Goal: Task Accomplishment & Management: Manage account settings

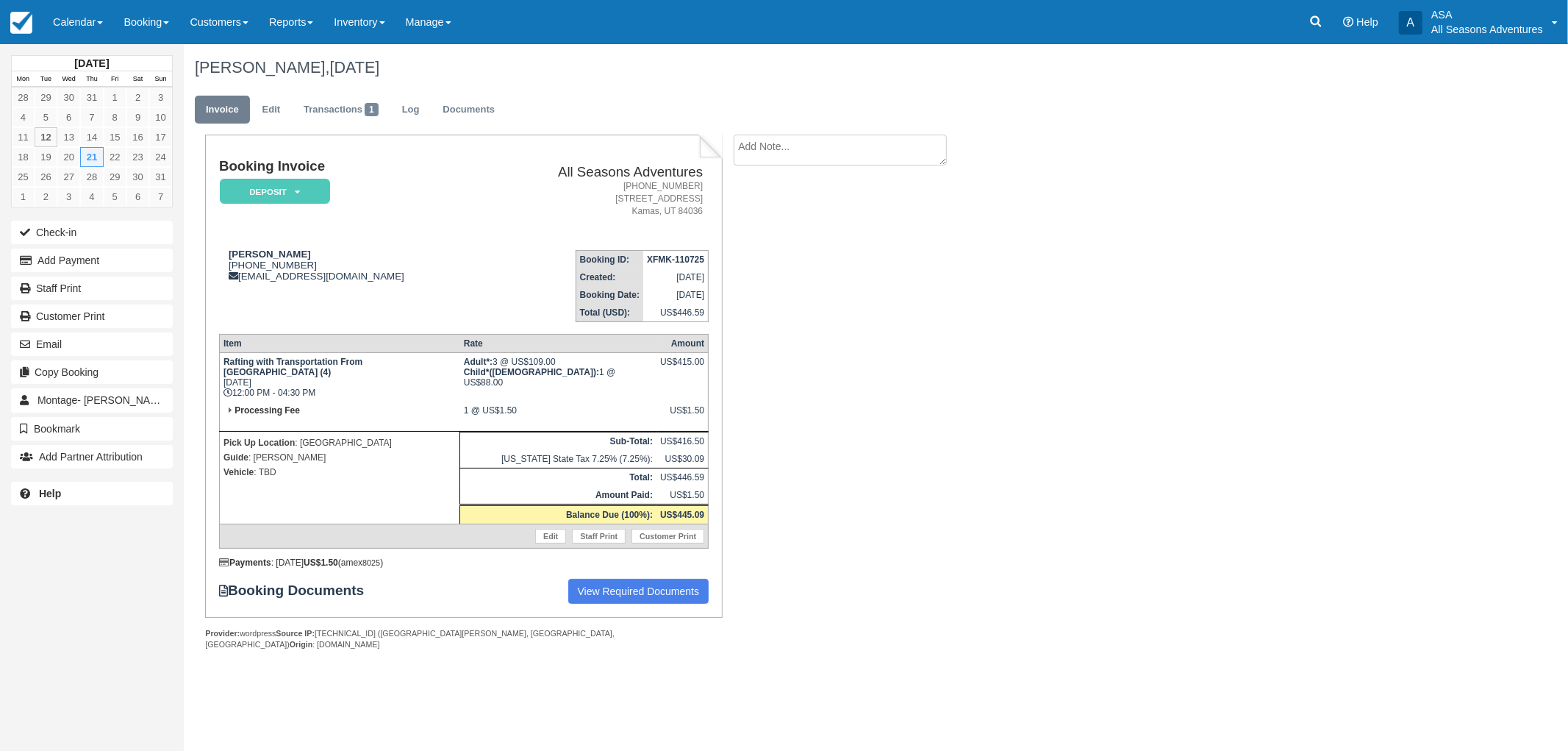
click at [1011, 464] on div "Catherine Holligan, August 21 2025 Invoice Edit Transactions 1 Log Documents Bo…" at bounding box center [772, 363] width 1176 height 638
click at [776, 369] on div "Booking Invoice Deposit   Pending Reserved Paid Waiting Cancelled All Seasons A…" at bounding box center [588, 409] width 809 height 548
click at [972, 409] on div "Booking Invoice Deposit   Pending Reserved Paid Waiting Cancelled All Seasons A…" at bounding box center [588, 409] width 809 height 548
click at [975, 410] on div "Booking Invoice Deposit   Pending Reserved Paid Waiting Cancelled All Seasons A…" at bounding box center [588, 409] width 809 height 548
click at [991, 464] on div "Booking Invoice Deposit   Pending Reserved Paid Waiting Cancelled All Seasons A…" at bounding box center [588, 409] width 809 height 548
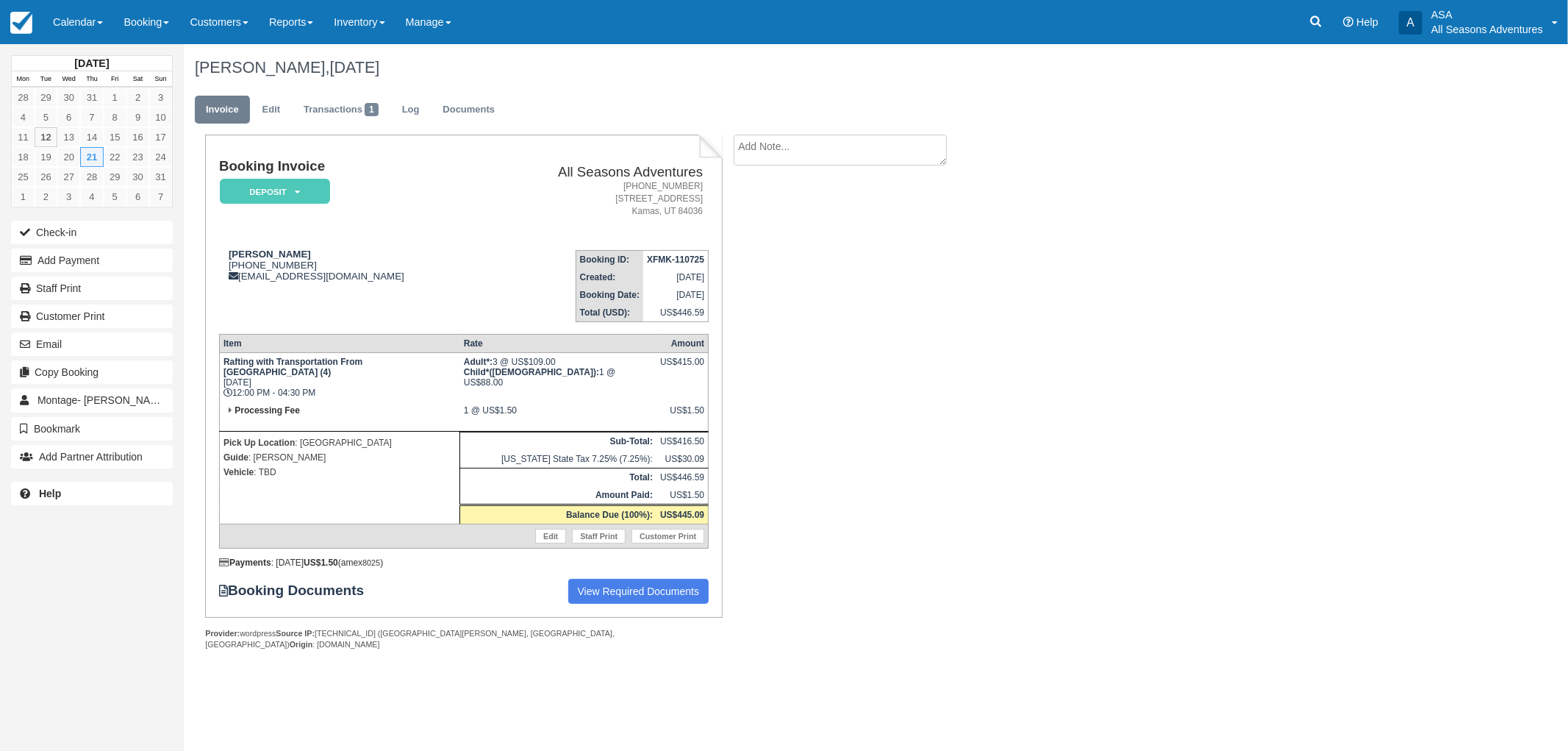
click at [794, 288] on div "Booking Invoice Deposit   Pending Reserved Paid Waiting Cancelled All Seasons A…" at bounding box center [588, 409] width 809 height 548
click at [912, 424] on div "Booking Invoice Deposit   Pending Reserved Paid Waiting Cancelled All Seasons A…" at bounding box center [588, 409] width 809 height 548
click at [912, 339] on div "Booking Invoice Deposit   Pending Reserved Paid Waiting Cancelled All Seasons A…" at bounding box center [588, 409] width 809 height 548
click at [901, 363] on div "Booking Invoice Deposit   Pending Reserved Paid Waiting Cancelled All Seasons A…" at bounding box center [588, 409] width 809 height 548
click at [905, 266] on div "Booking Invoice Deposit   Pending Reserved Paid Waiting Cancelled All Seasons A…" at bounding box center [588, 409] width 809 height 548
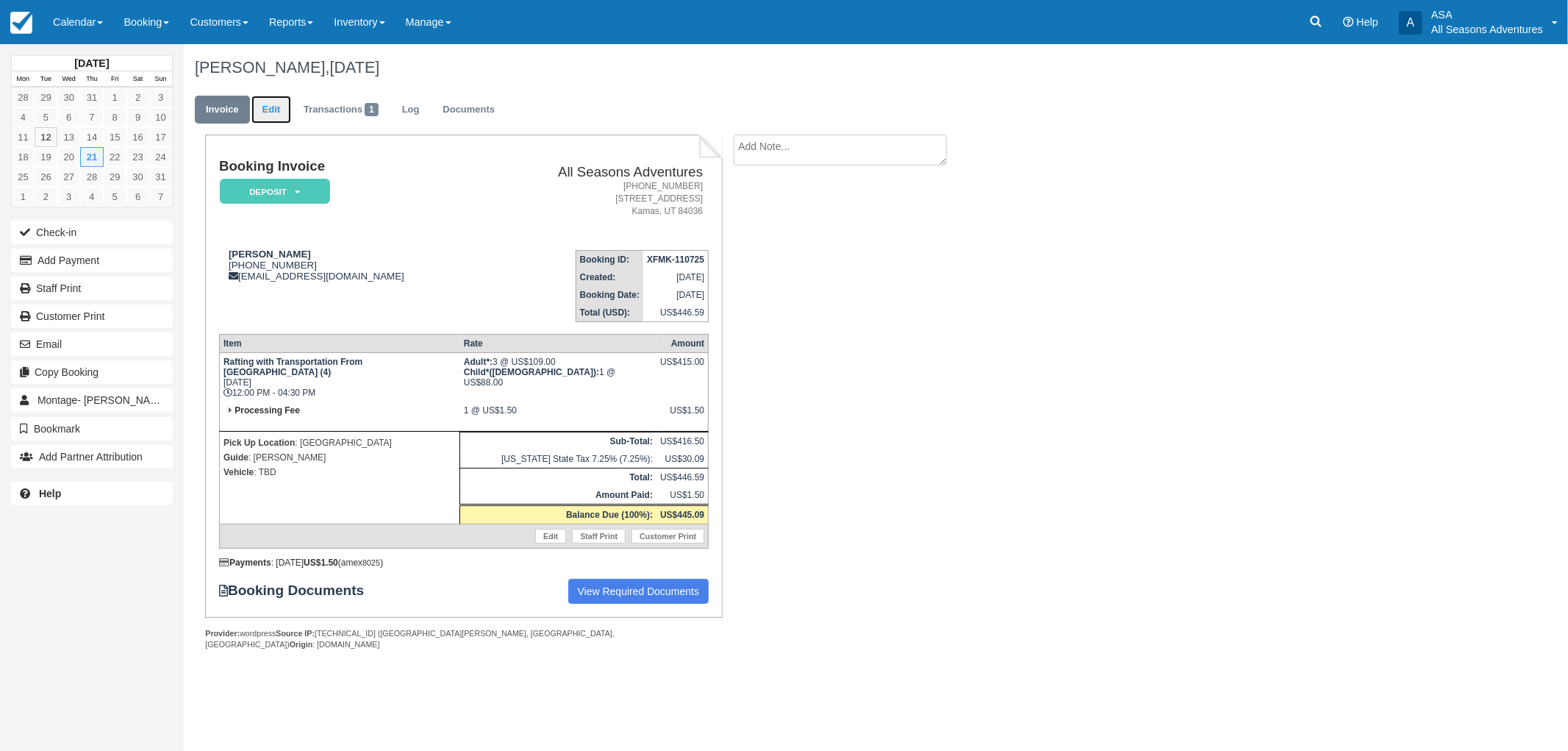
click at [277, 116] on link "Edit" at bounding box center [271, 110] width 40 height 29
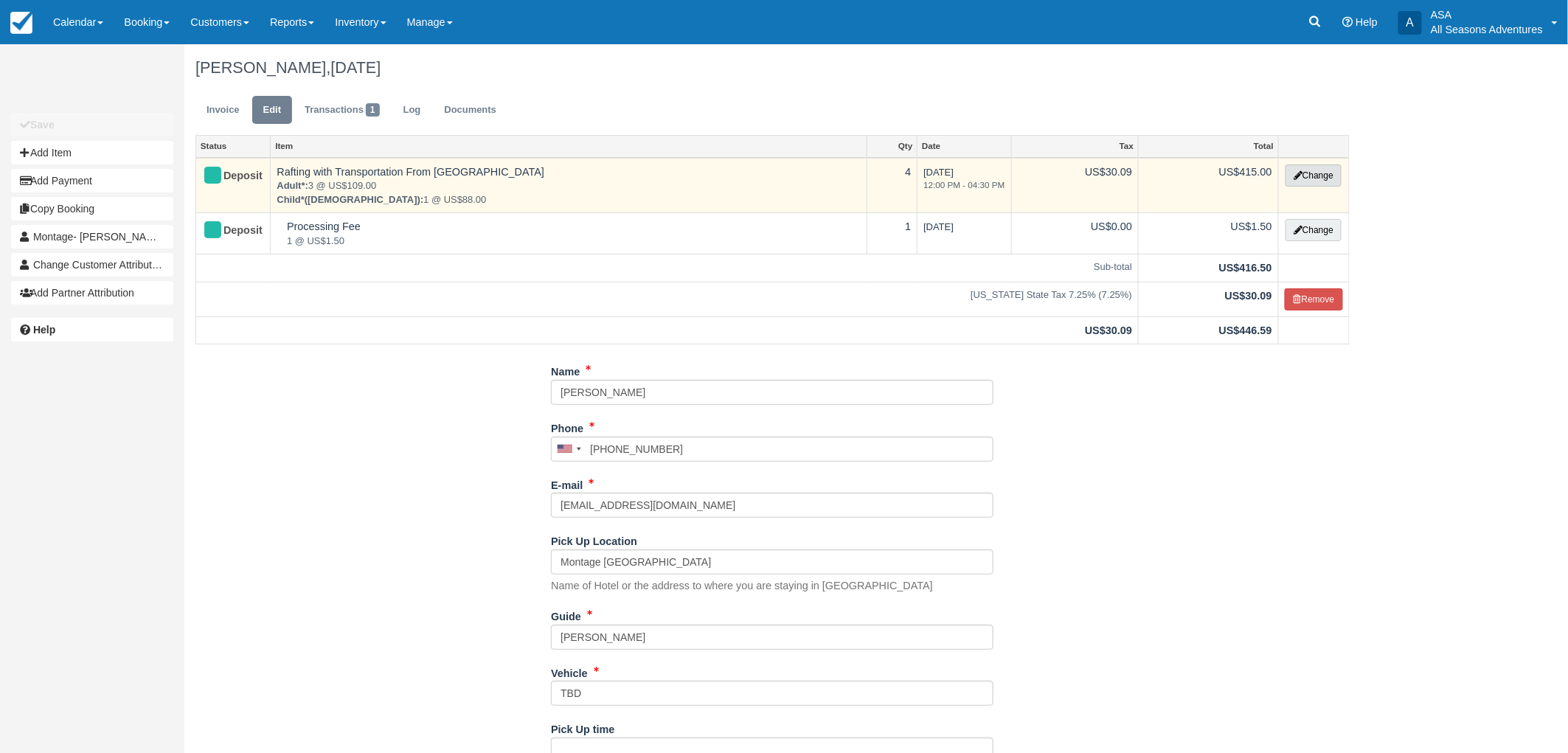
click at [1289, 174] on button "Change" at bounding box center [1313, 175] width 56 height 22
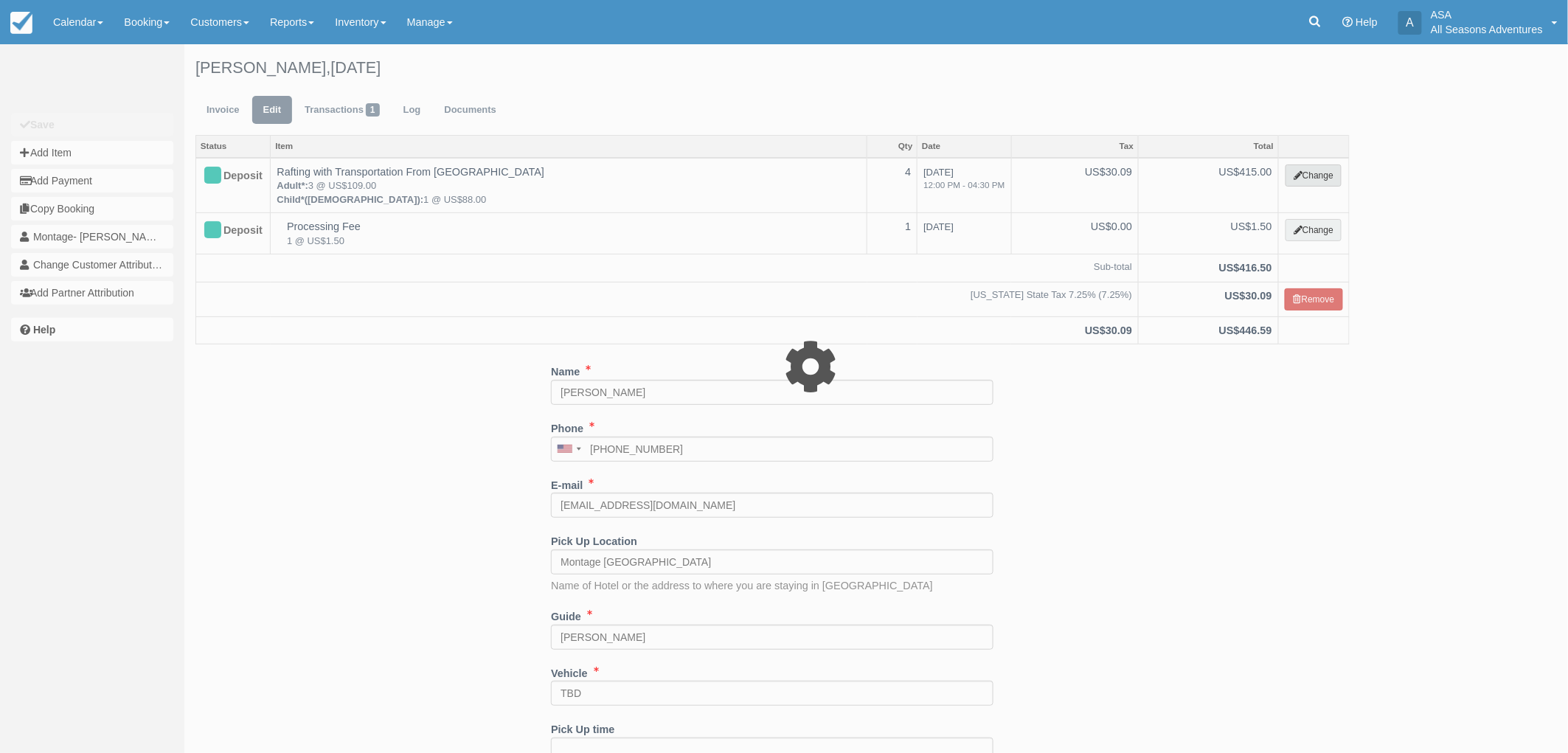
type input "415.00"
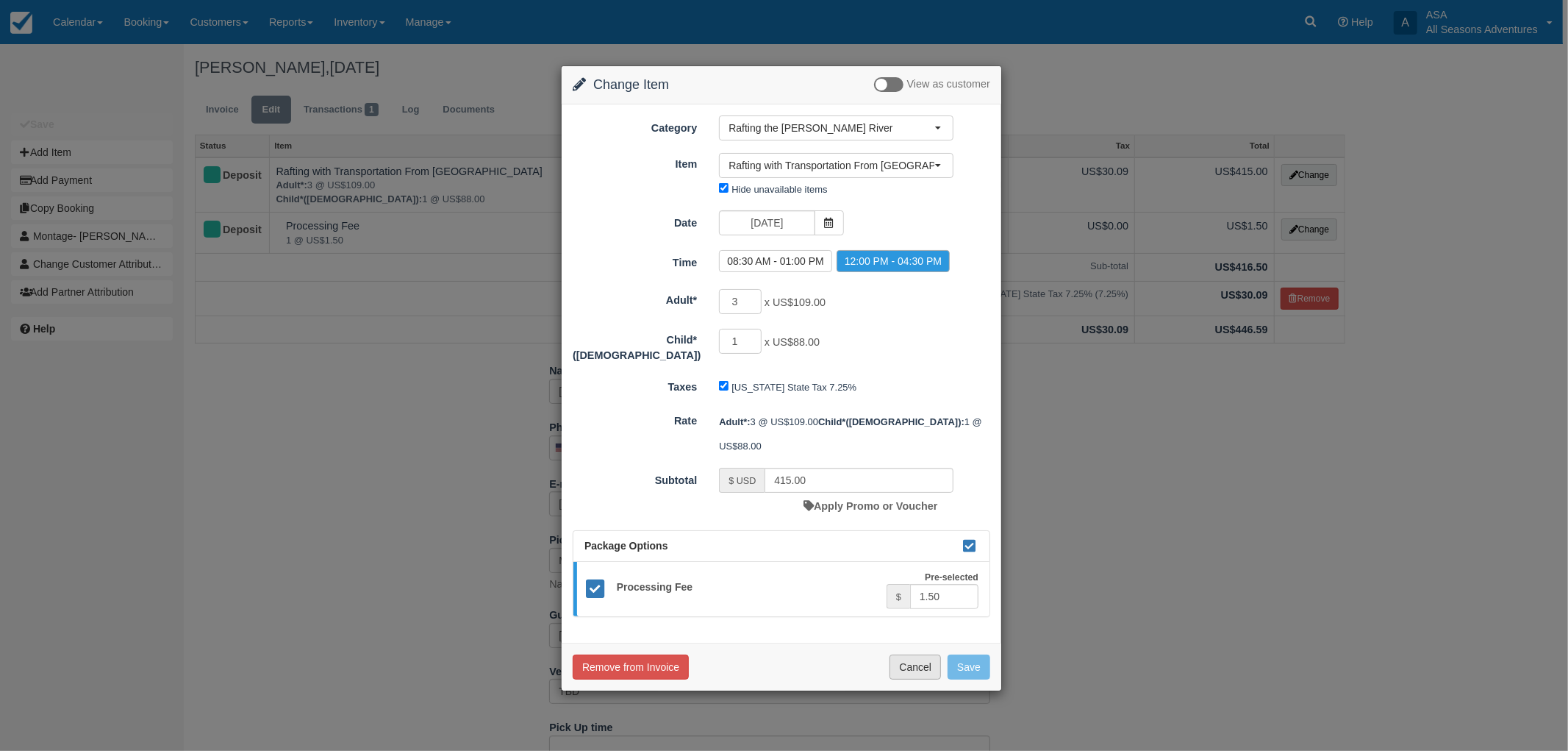
click at [928, 654] on button "Cancel" at bounding box center [915, 666] width 51 height 25
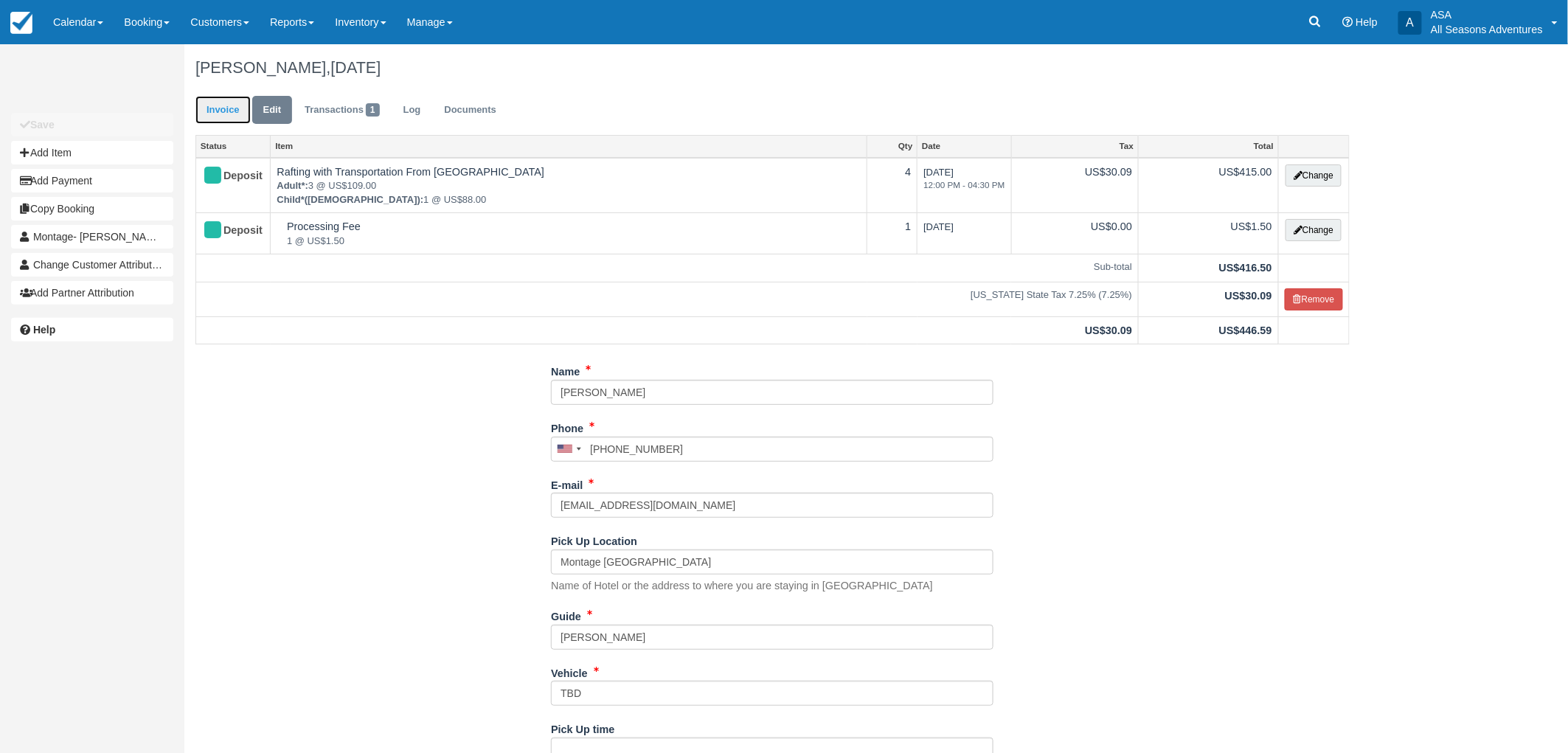
click at [231, 97] on link "Invoice" at bounding box center [222, 110] width 55 height 29
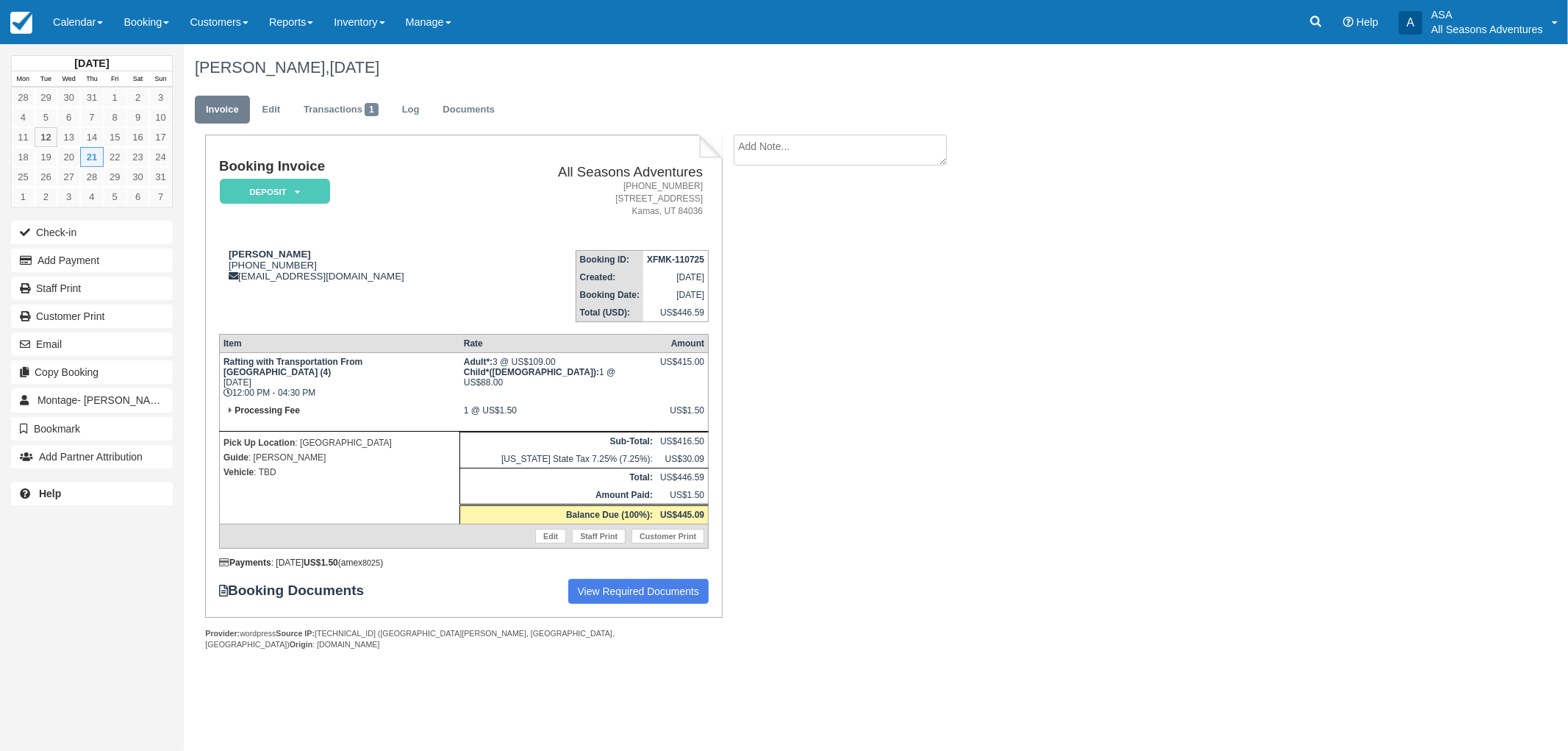
click at [890, 388] on div "Booking Invoice Deposit   Pending Reserved Paid Waiting Cancelled All Seasons A…" at bounding box center [588, 409] width 809 height 548
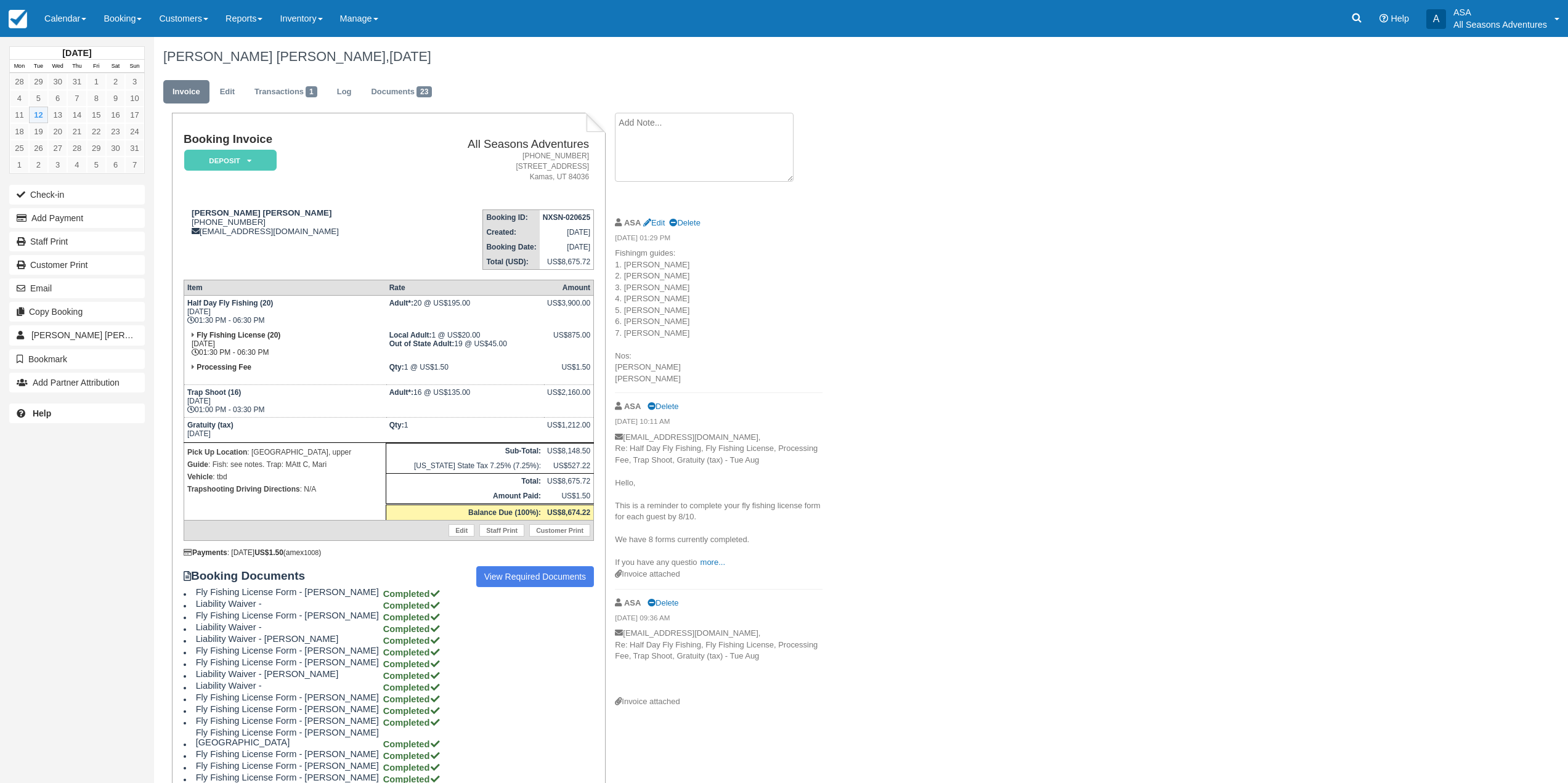
click at [669, 122] on textarea at bounding box center [703, 147] width 179 height 69
type textarea "29 Rounds - $725 29 Boxes - $290 16 Guns - $160 Total - $1,175"
click at [641, 196] on button "Create" at bounding box center [642, 196] width 55 height 21
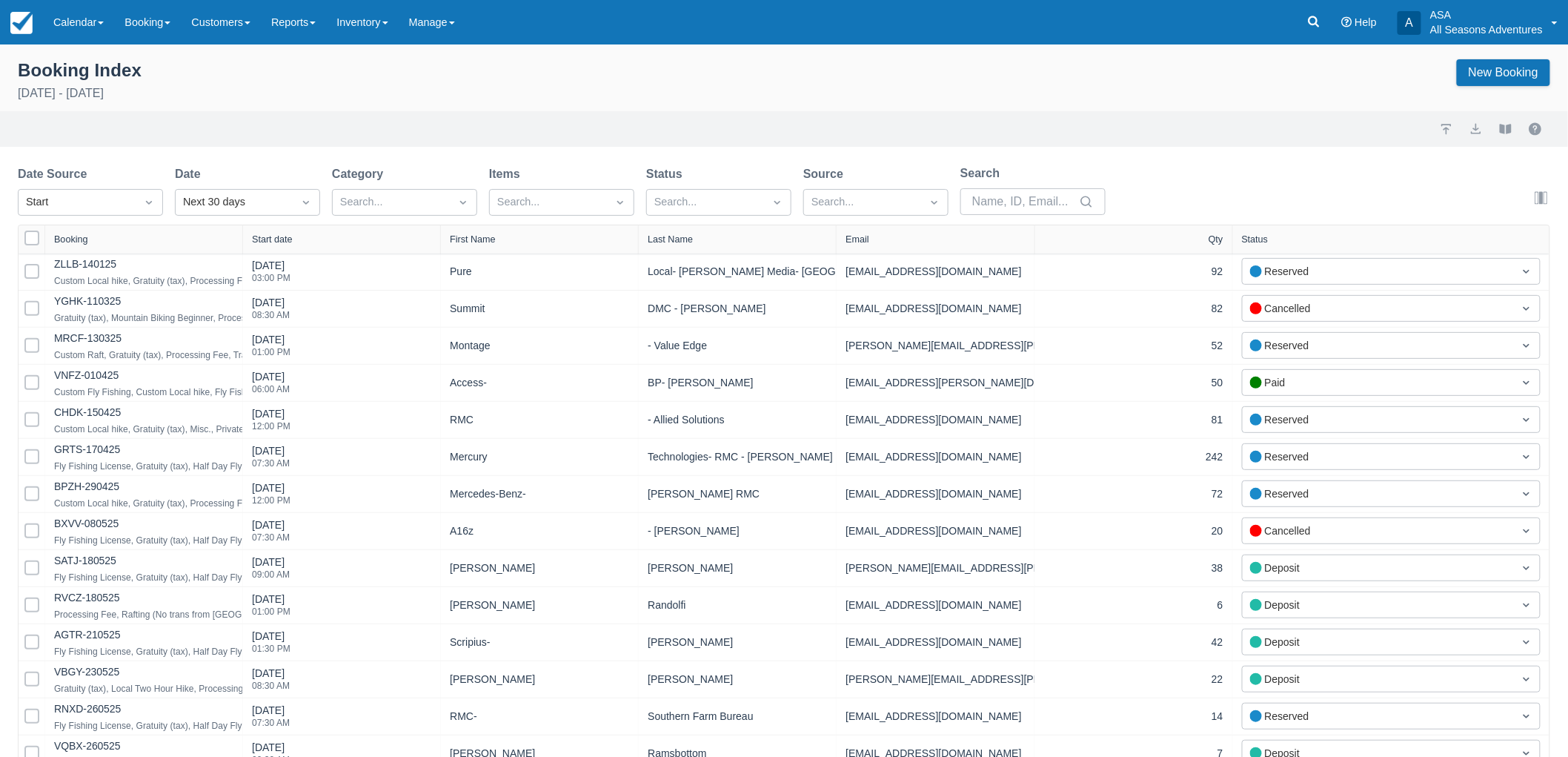
select select "25"
click at [134, 190] on div "Start" at bounding box center [77, 202] width 117 height 23
click at [258, 192] on div "Next 30 days" at bounding box center [234, 202] width 117 height 23
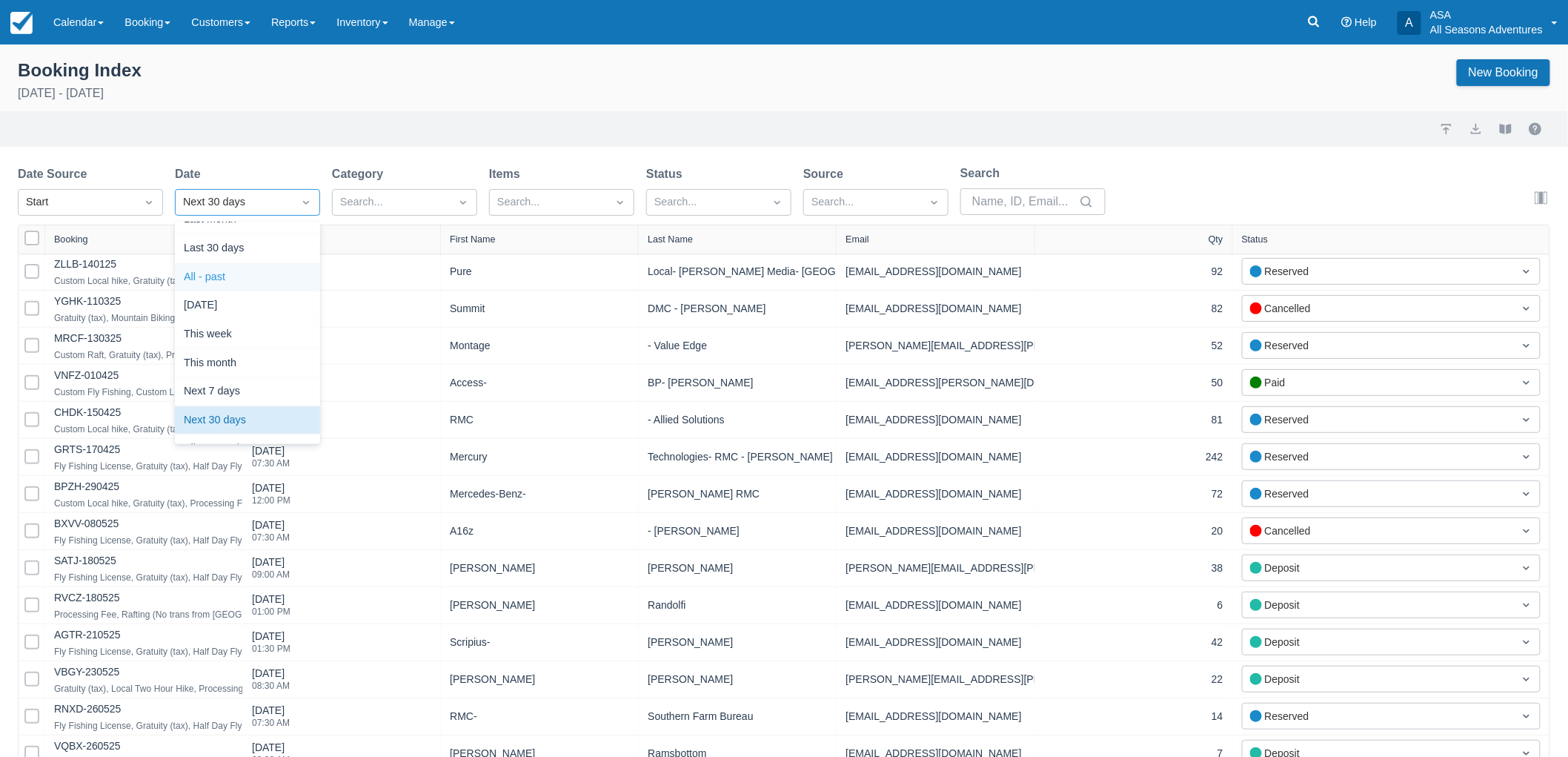
click at [278, 269] on div "All - past" at bounding box center [247, 277] width 145 height 29
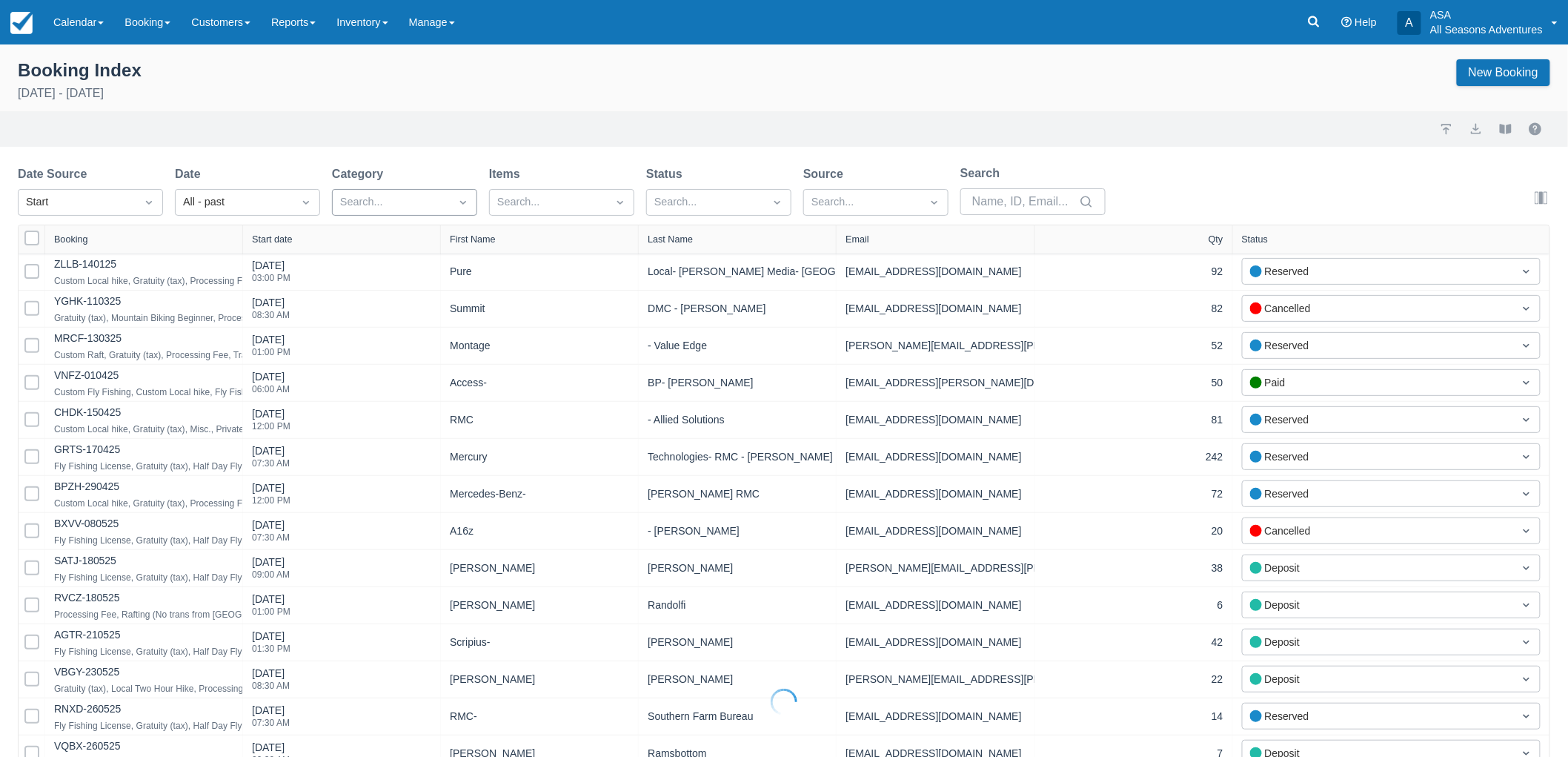
select select "25"
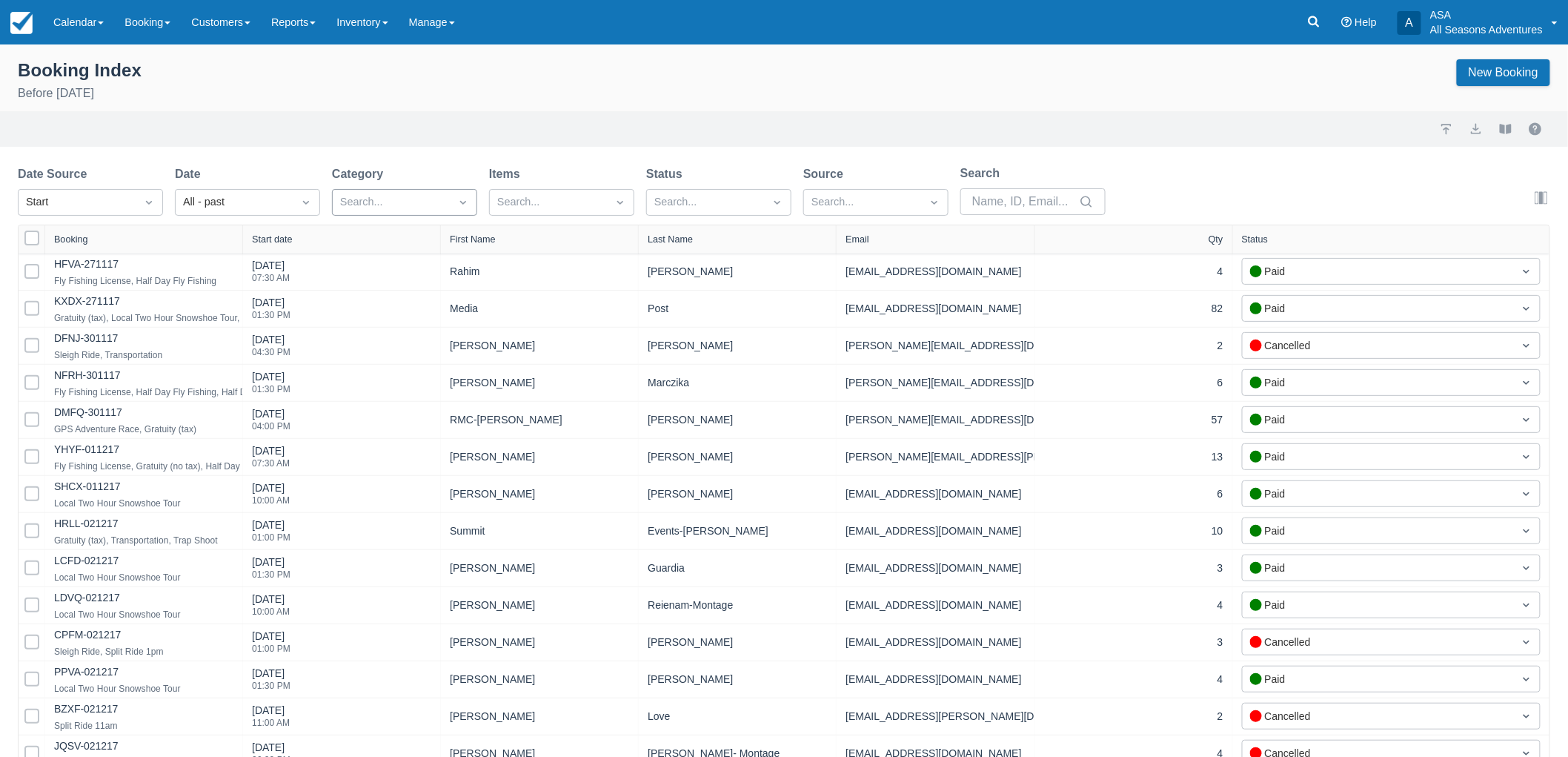
click at [429, 197] on div at bounding box center [391, 202] width 102 height 20
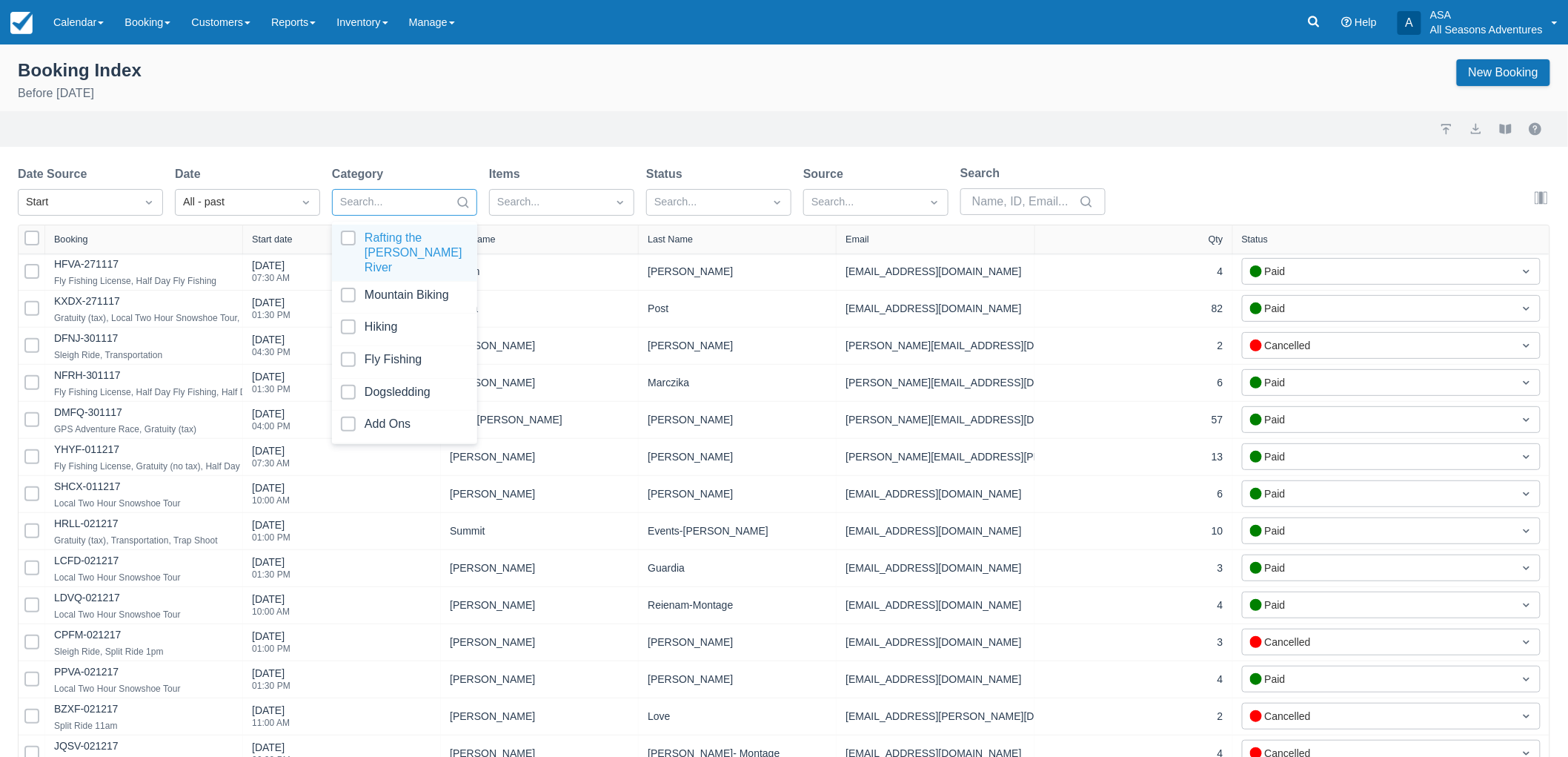
click at [429, 197] on div at bounding box center [391, 202] width 102 height 20
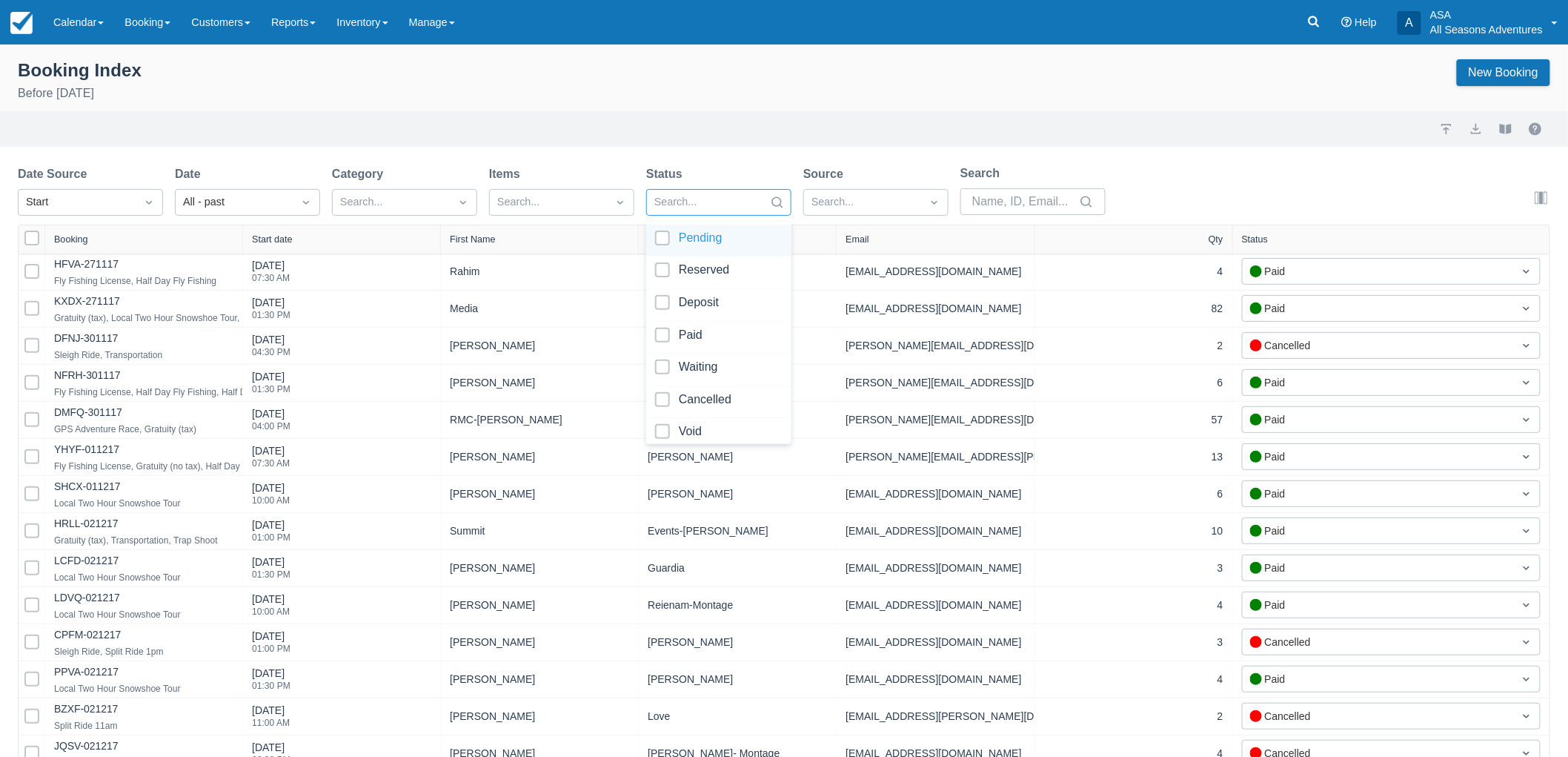
click at [722, 210] on div at bounding box center [705, 202] width 102 height 20
click at [710, 267] on div at bounding box center [718, 272] width 128 height 20
select select "25"
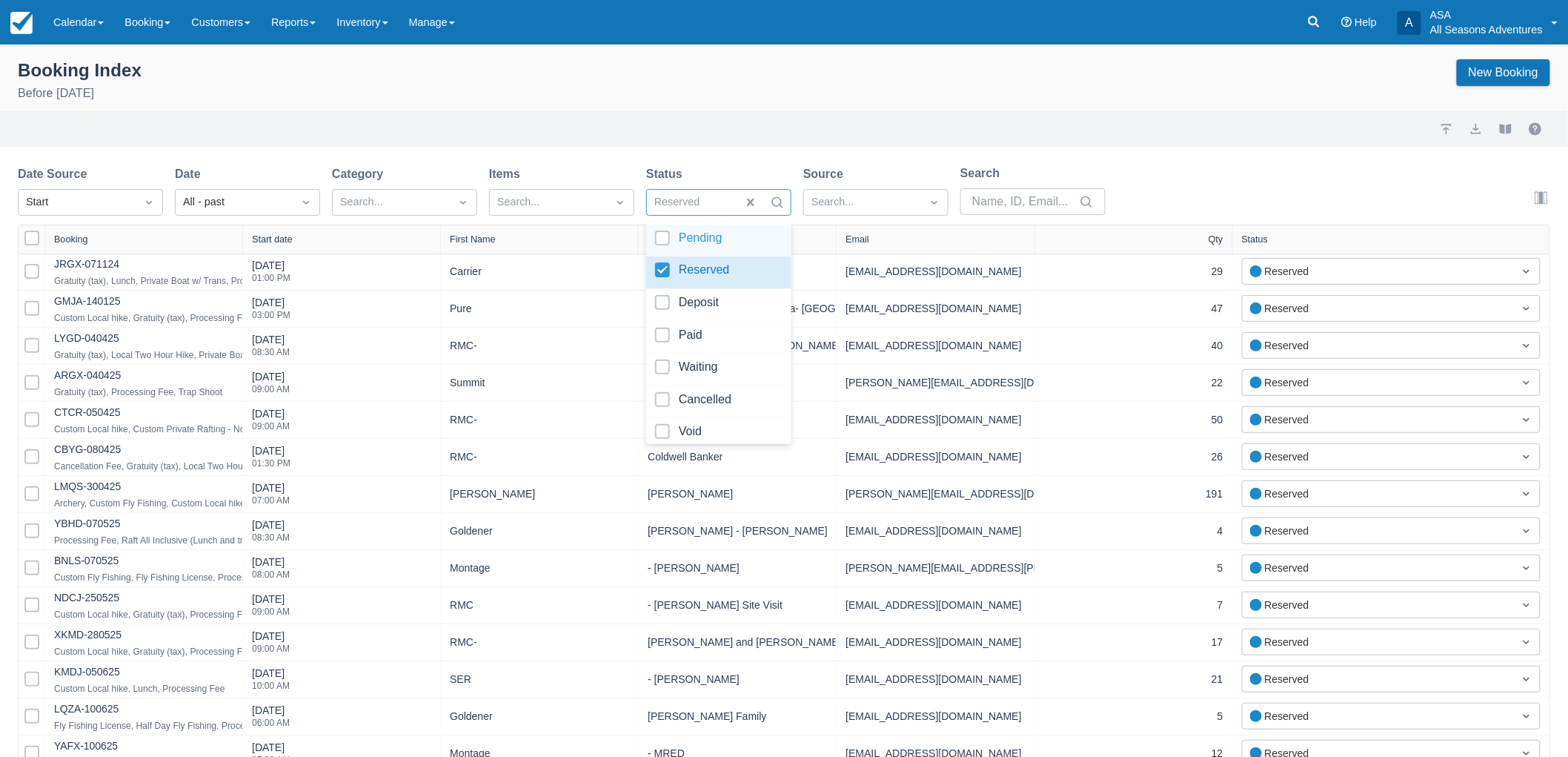
click at [716, 141] on div "Import Export View booklet" at bounding box center [784, 129] width 1568 height 36
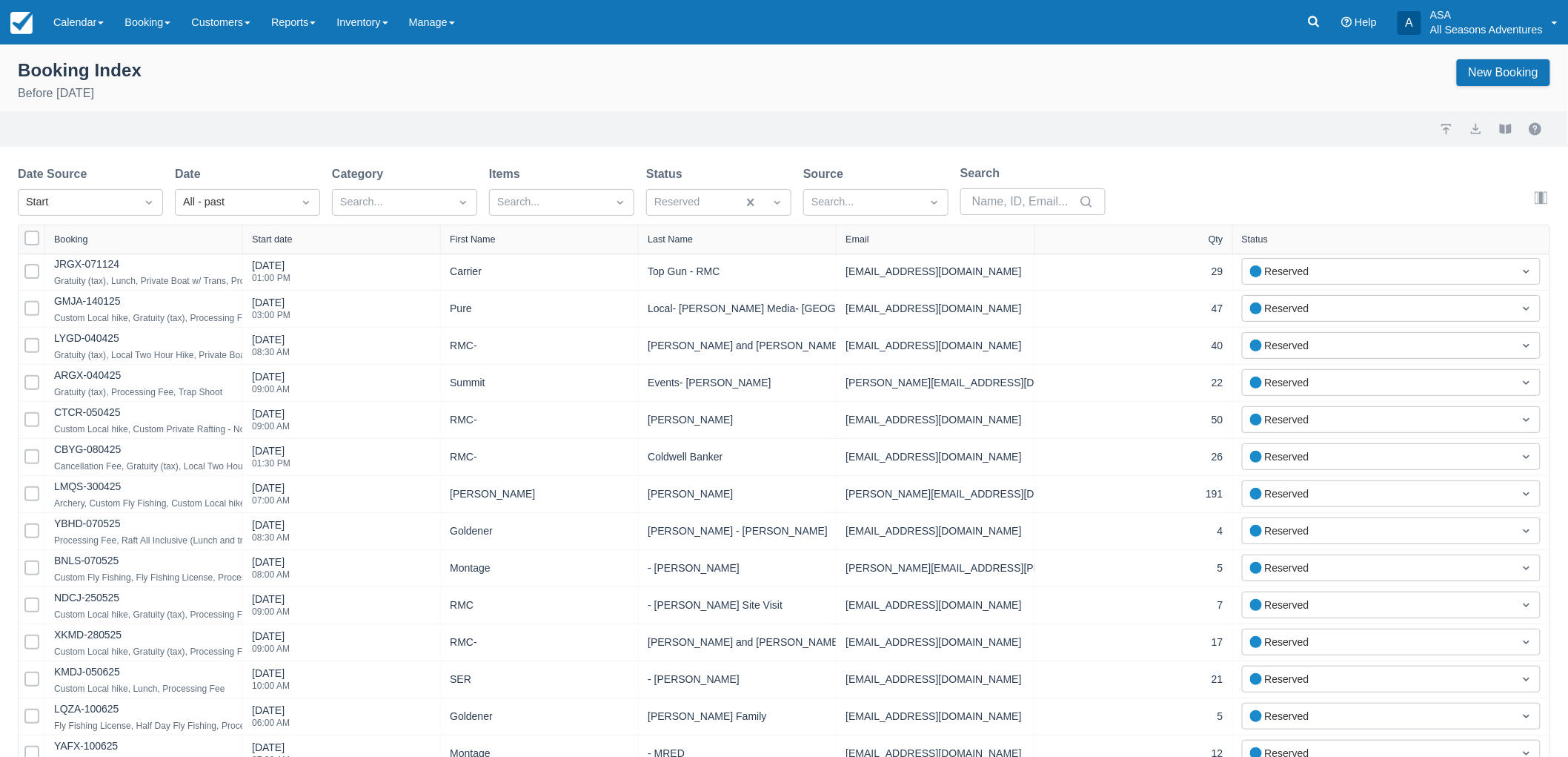
click at [284, 235] on div "Start date" at bounding box center [272, 239] width 40 height 10
select select "25"
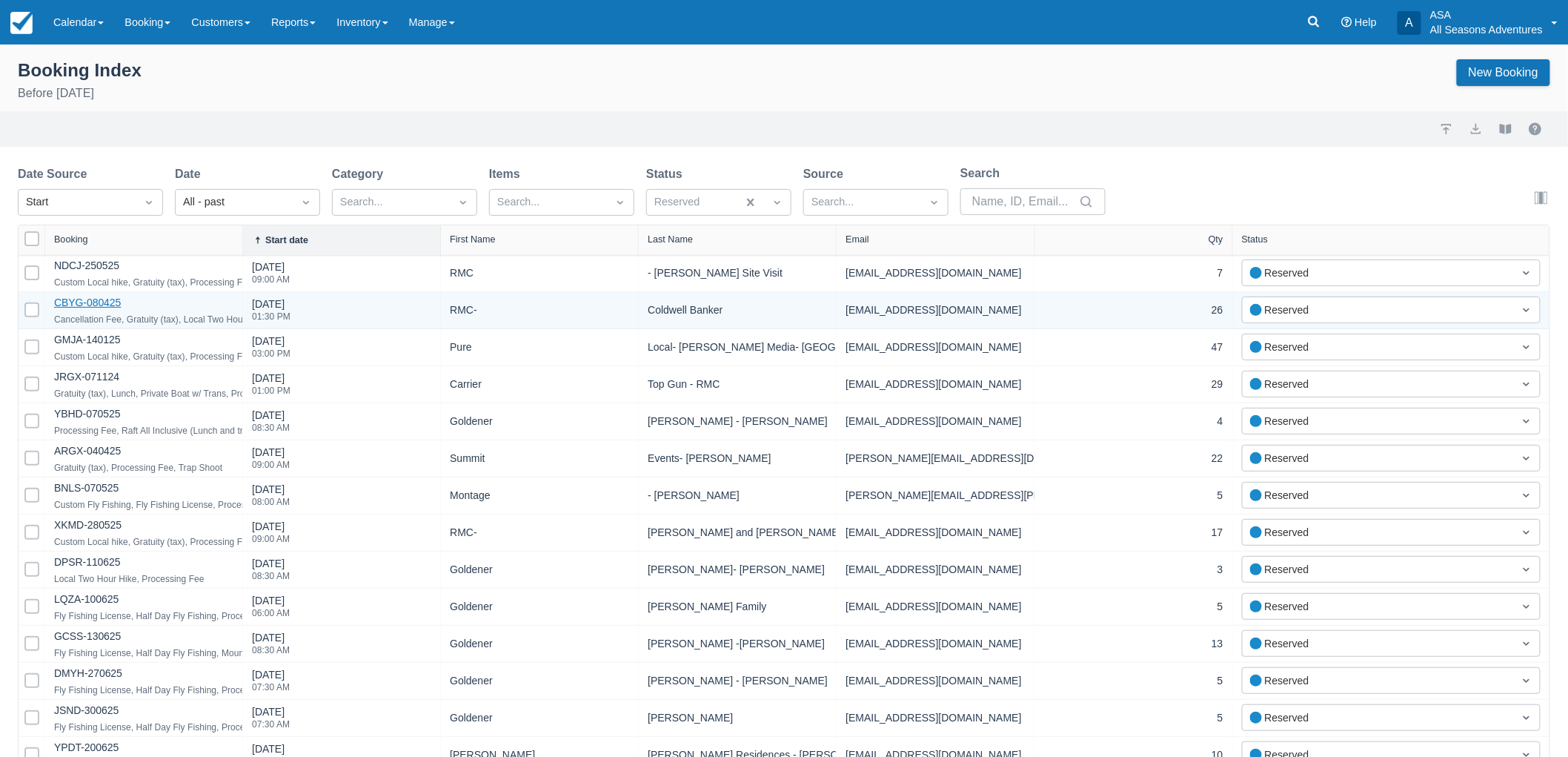
drag, startPoint x: 72, startPoint y: 295, endPoint x: 63, endPoint y: 301, distance: 10.8
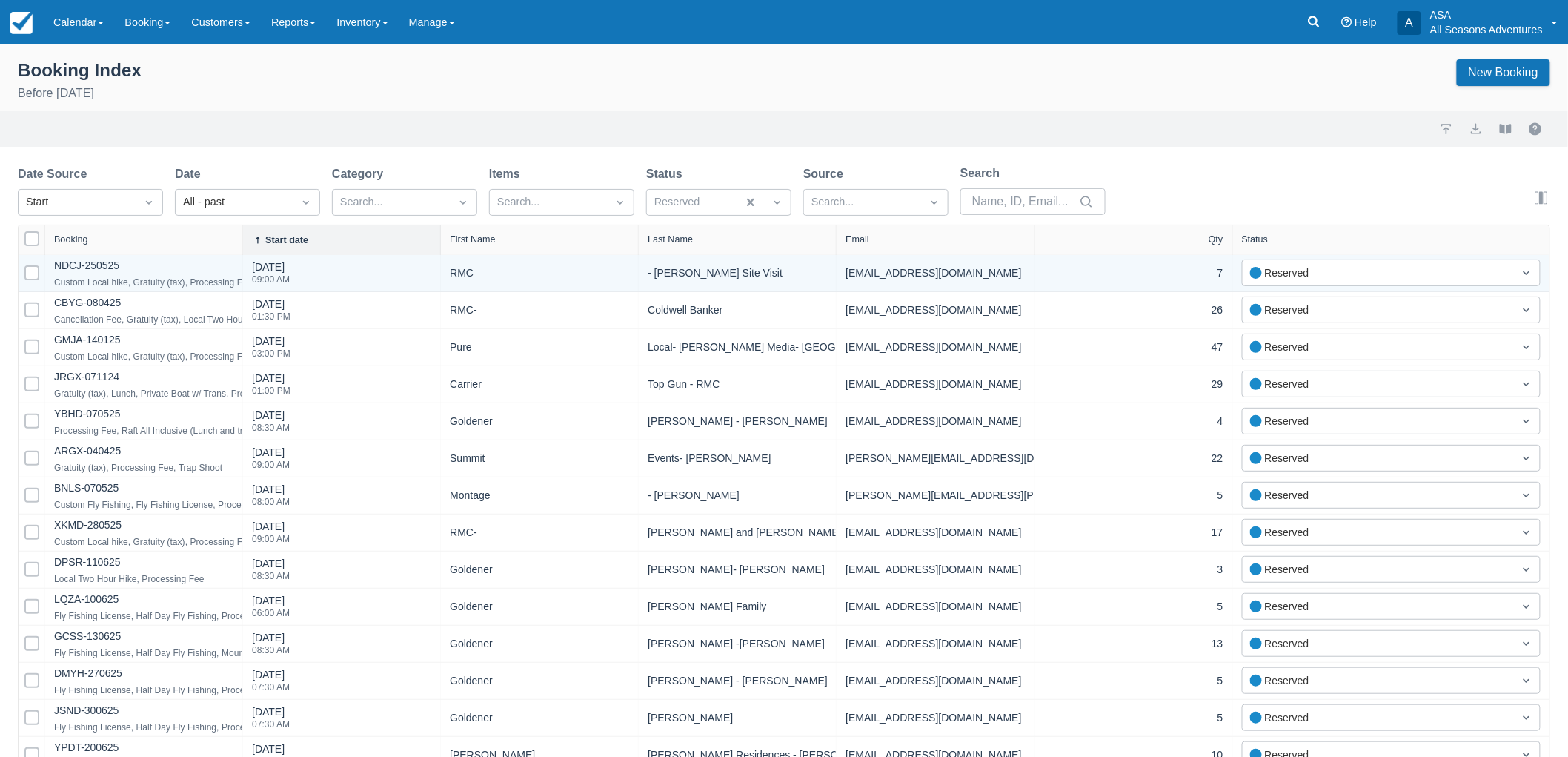
click at [71, 274] on div "Custom Local hike, Gratuity (tax), Processing Fee" at bounding box center [154, 282] width 199 height 18
click at [82, 265] on link "NDCJ-250525" at bounding box center [87, 265] width 66 height 12
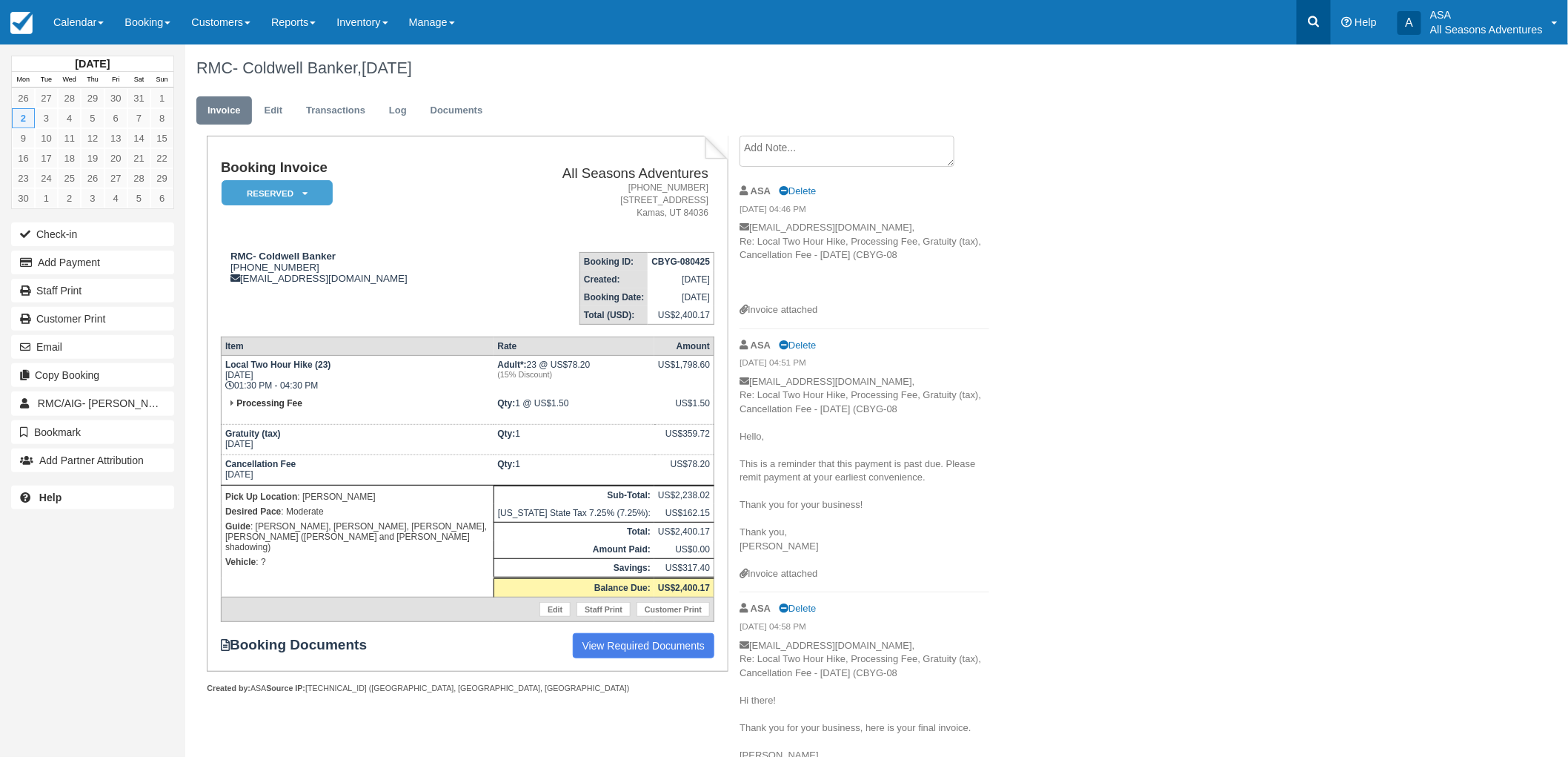
click at [1323, 20] on link at bounding box center [1314, 22] width 34 height 44
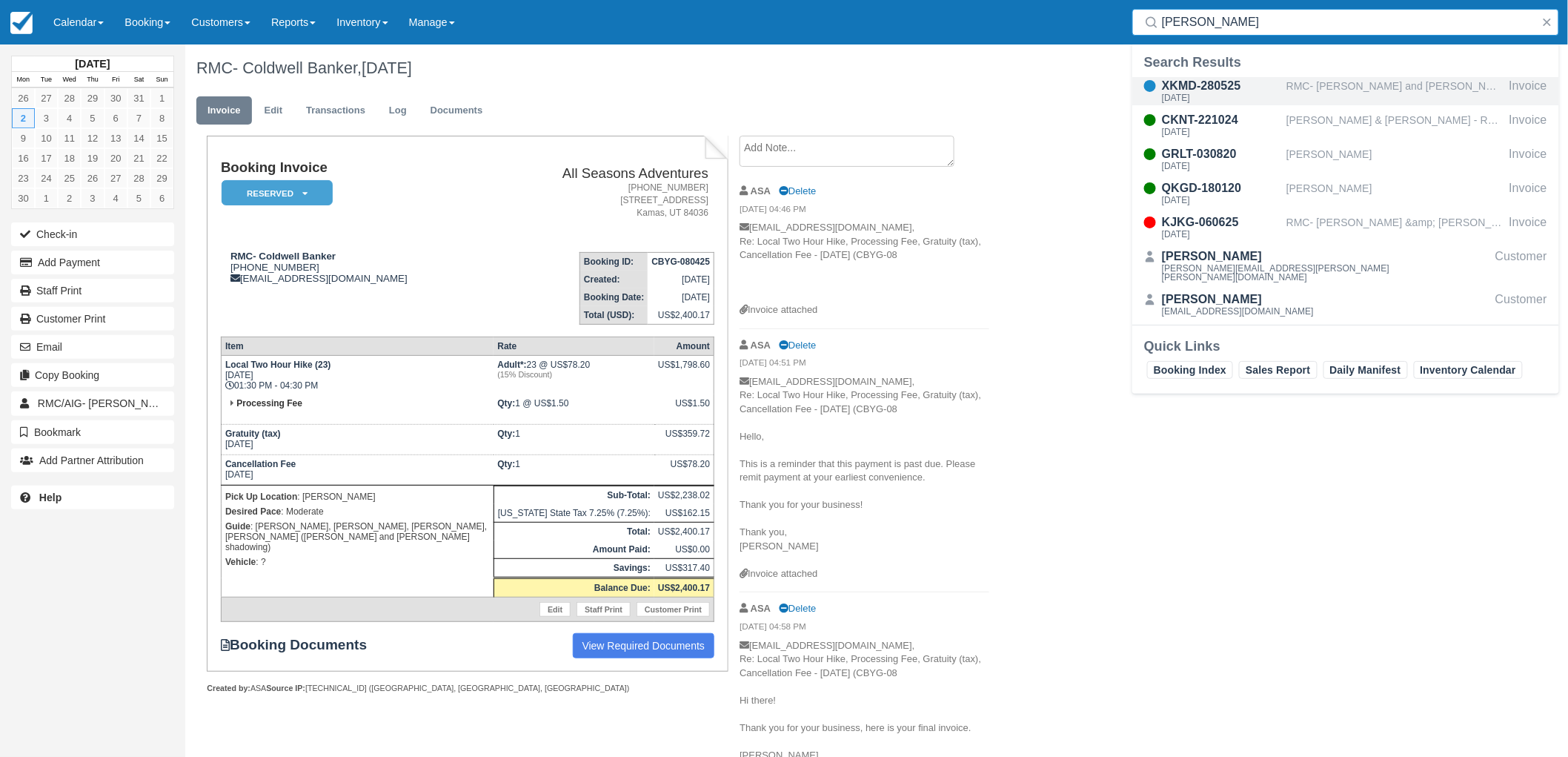
type input "[PERSON_NAME]"
click at [1336, 80] on div "RMC- [PERSON_NAME] and [PERSON_NAME]" at bounding box center [1395, 91] width 217 height 28
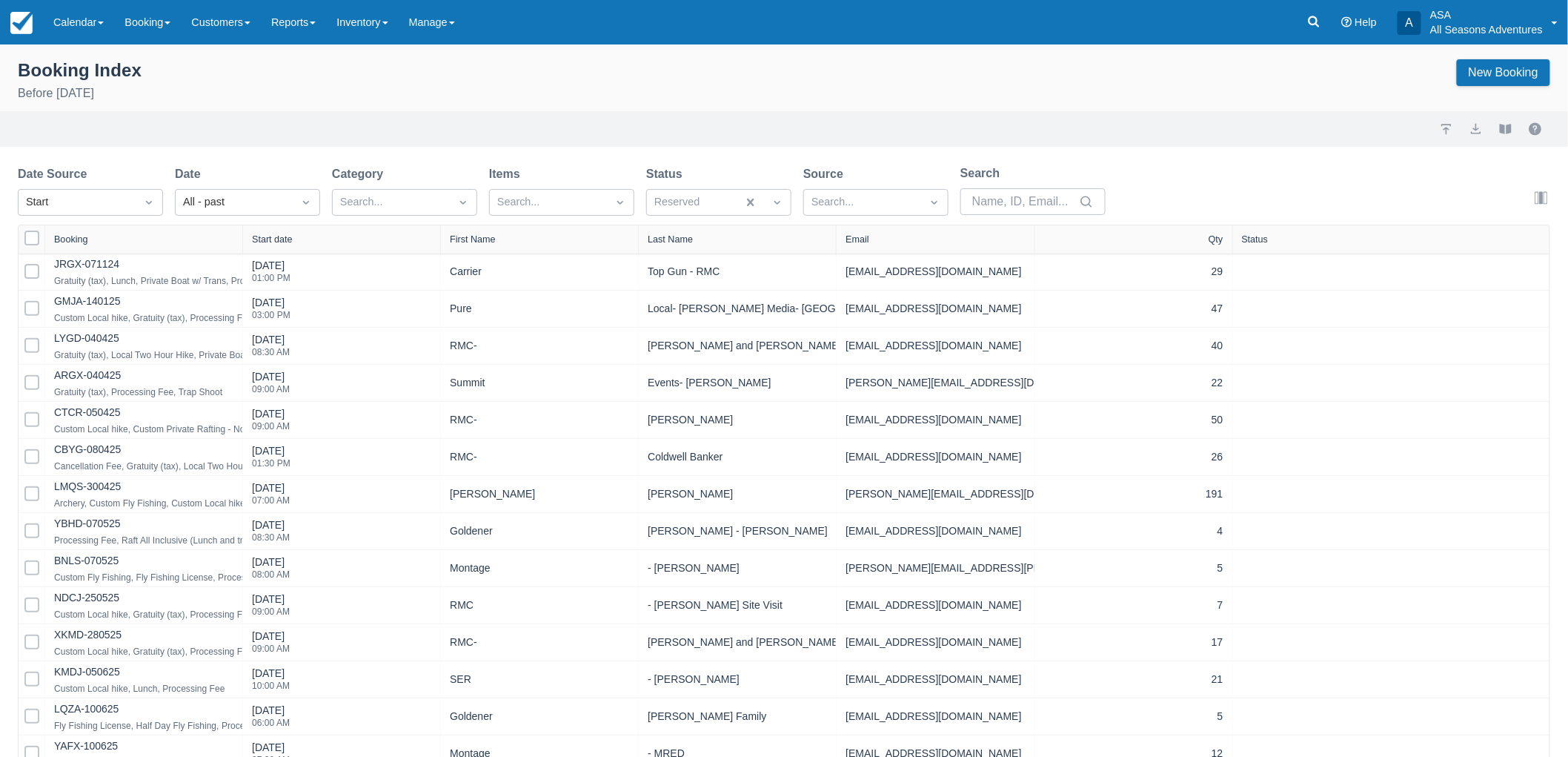
select select "25"
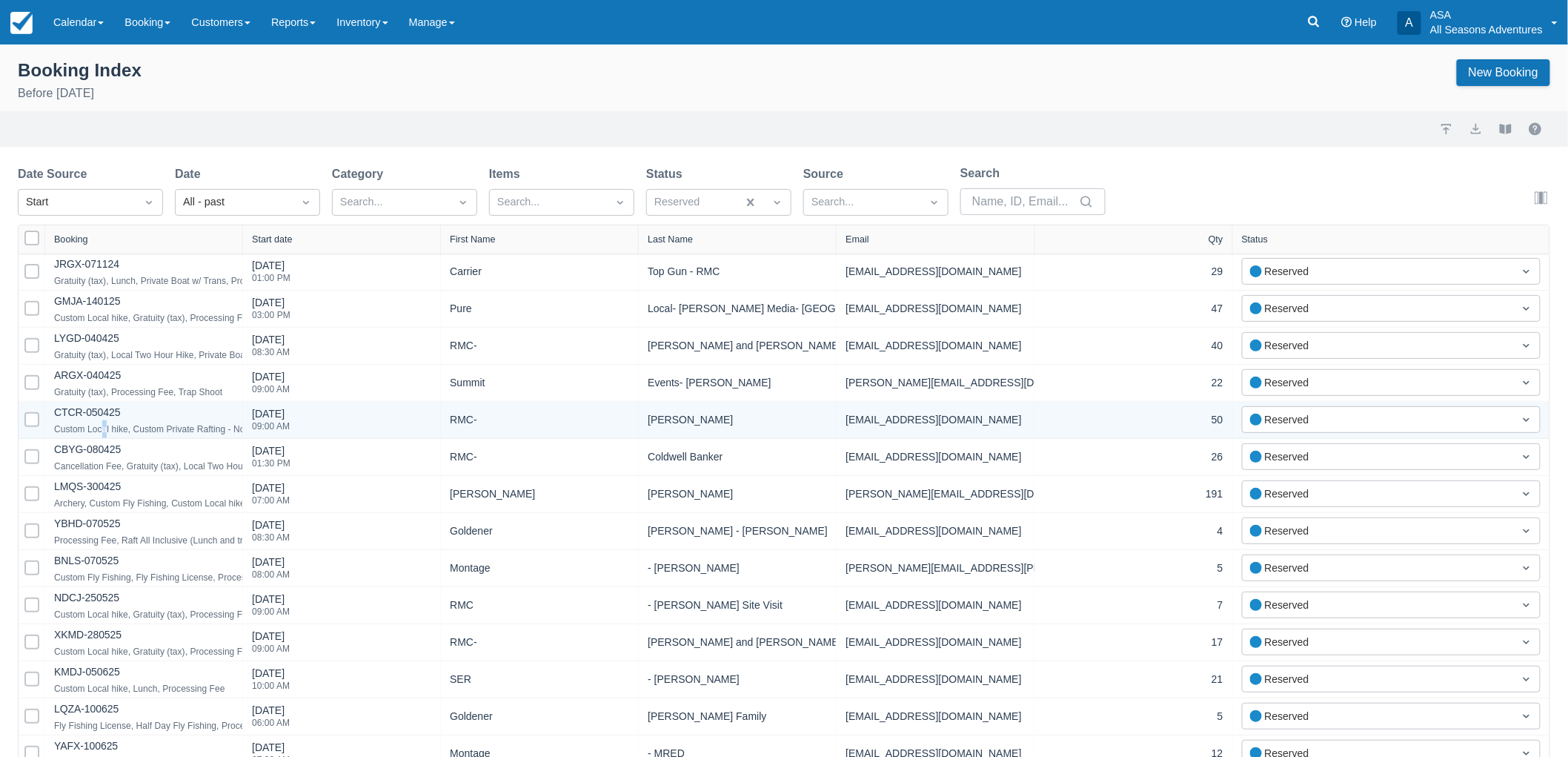
drag, startPoint x: 95, startPoint y: 411, endPoint x: 104, endPoint y: 420, distance: 12.7
click at [104, 420] on div "Custom Local hike, Custom Private Rafting - No Frills, Gratuity (tax), Lunch" at bounding box center [204, 429] width 298 height 18
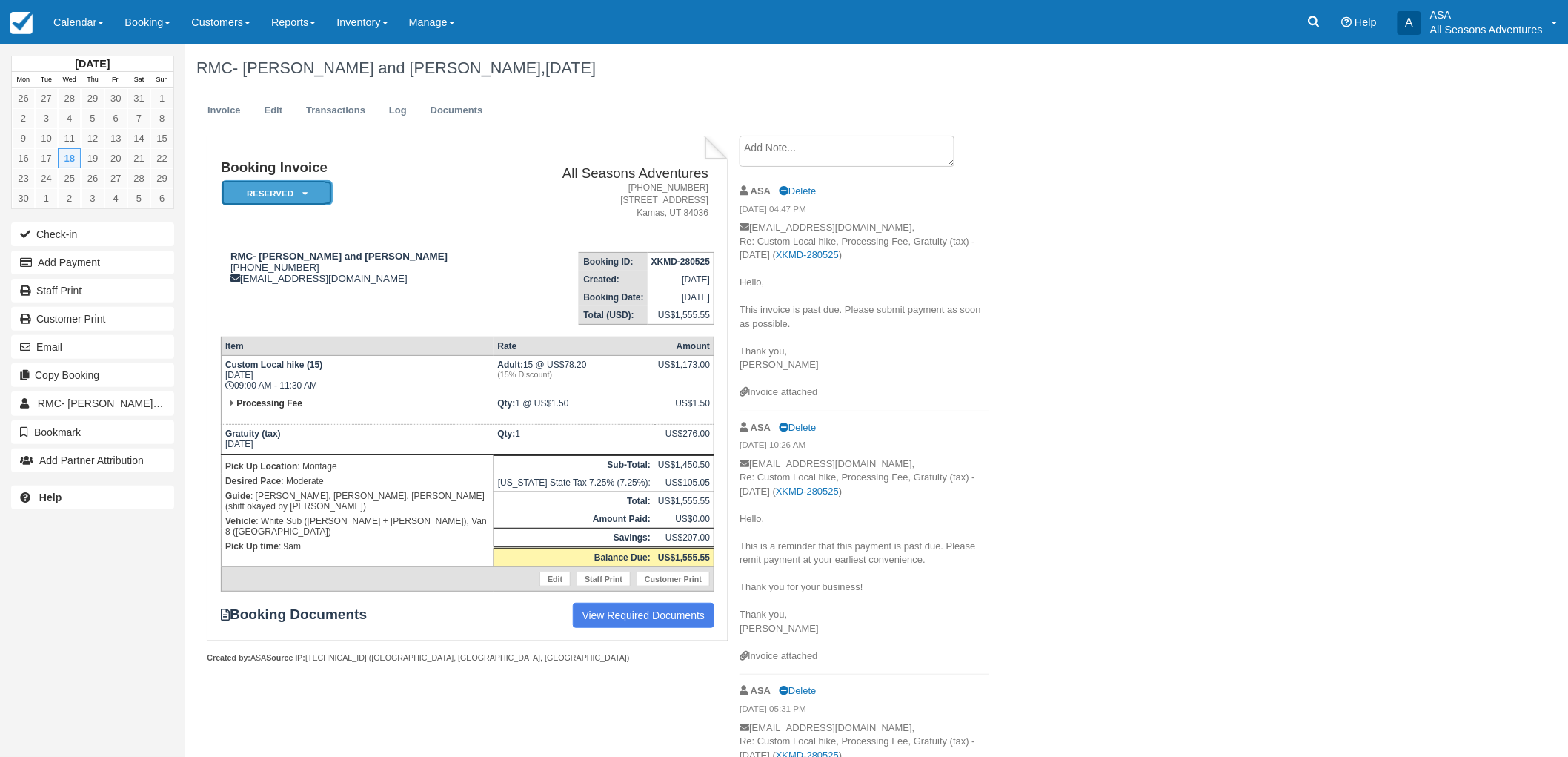
click at [284, 196] on em "Reserved" at bounding box center [277, 193] width 112 height 26
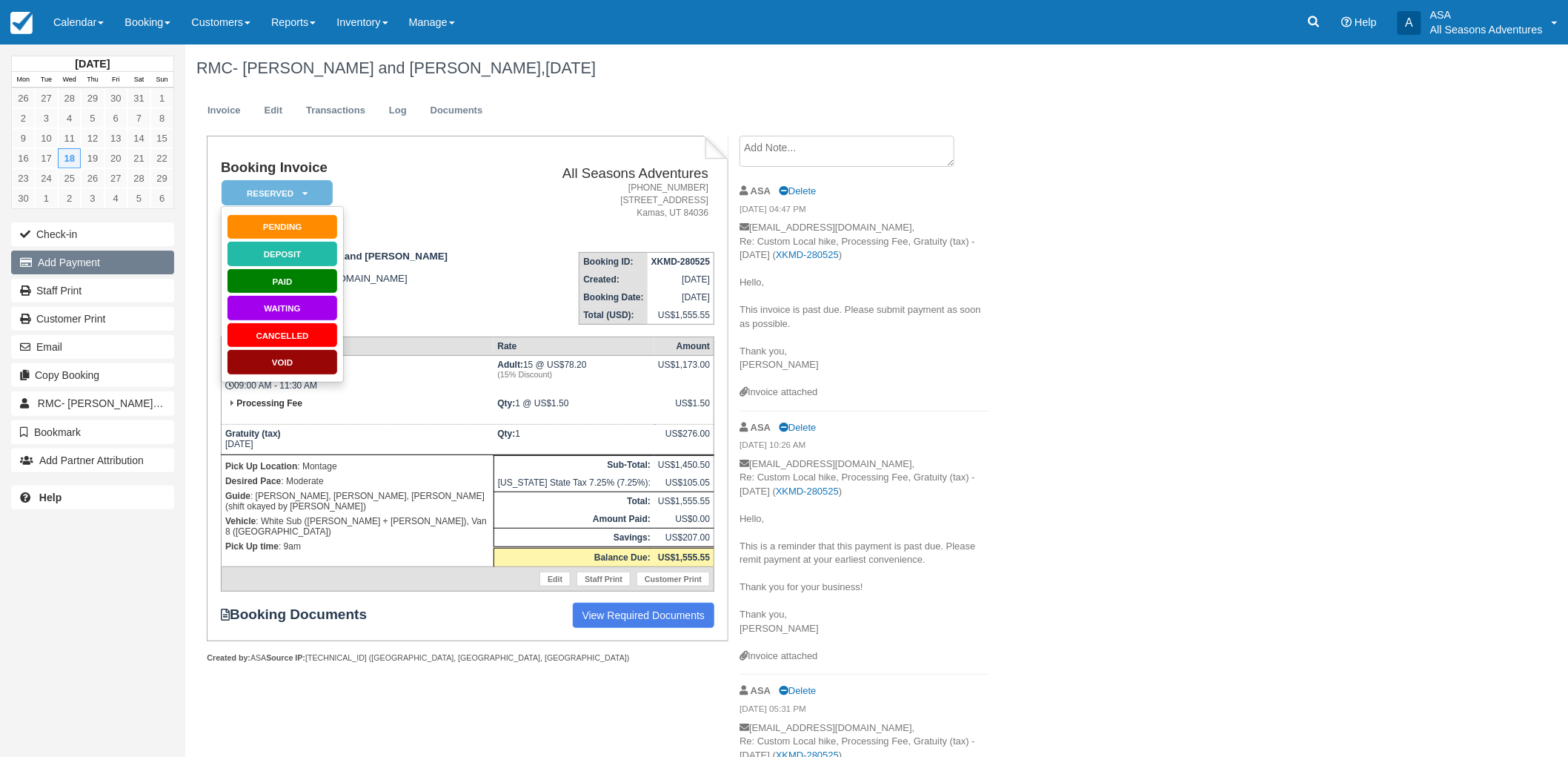
click at [112, 258] on button "Add Payment" at bounding box center [93, 262] width 163 height 23
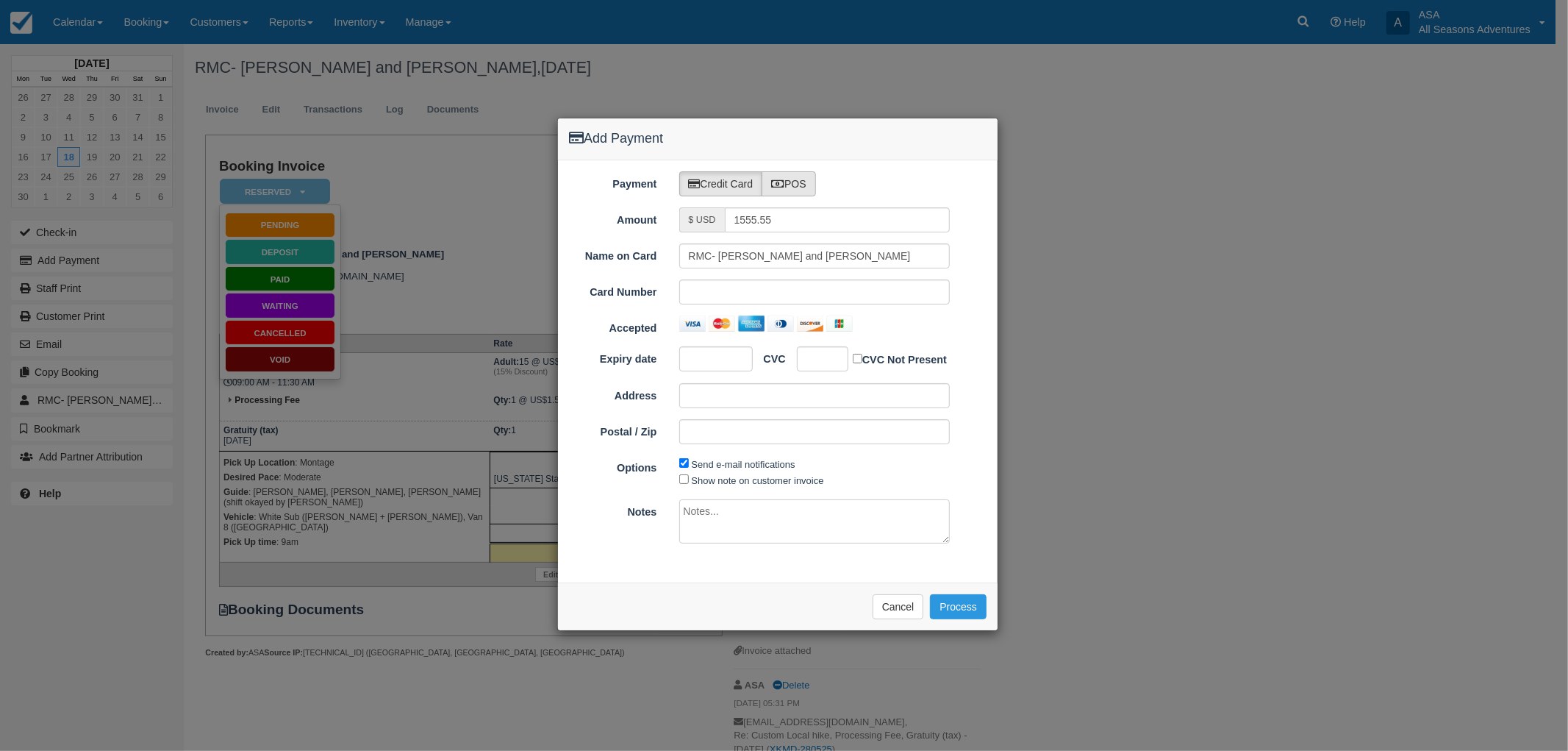
click at [790, 180] on label "POS" at bounding box center [789, 183] width 54 height 25
radio input "true"
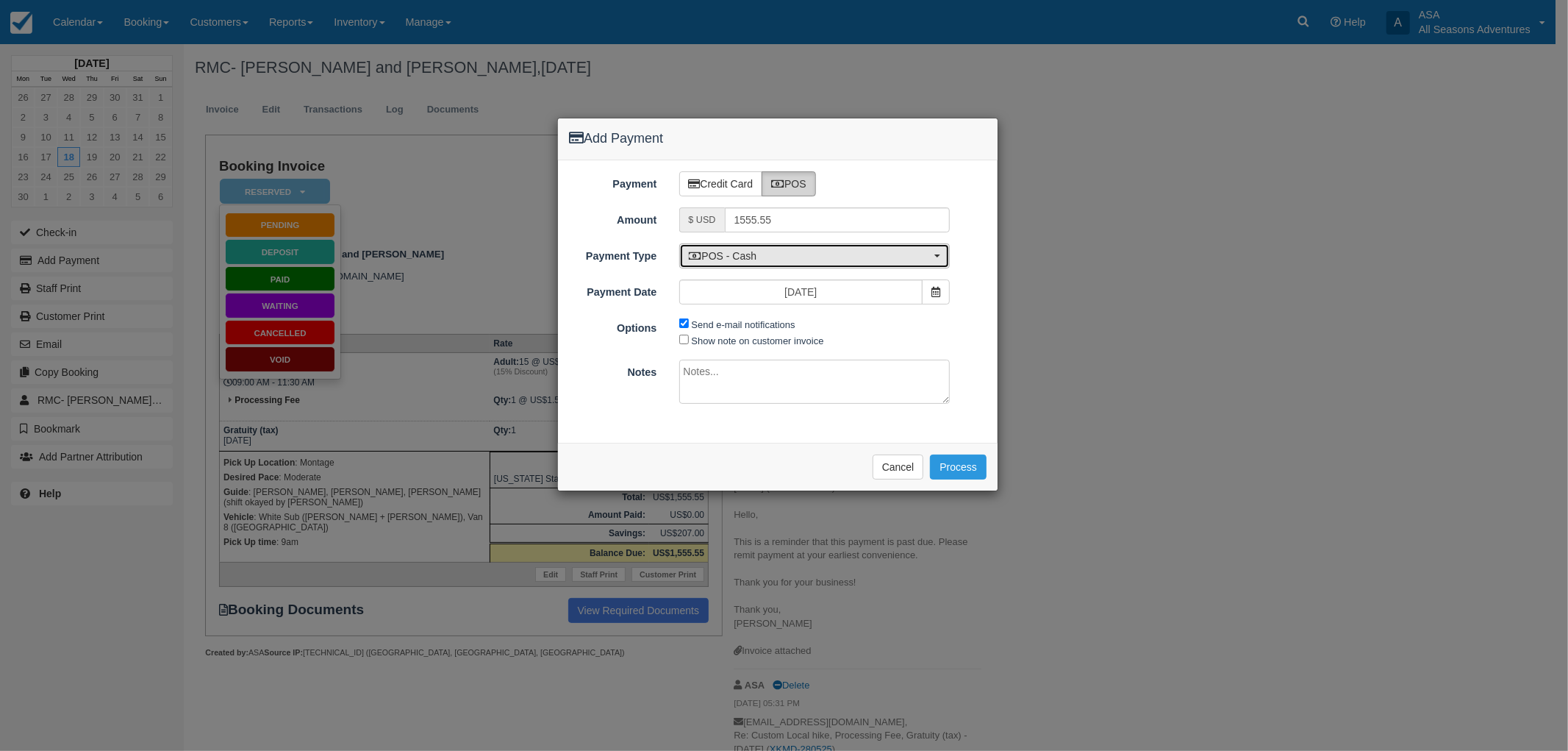
click at [786, 258] on span "POS - Cash" at bounding box center [810, 256] width 243 height 15
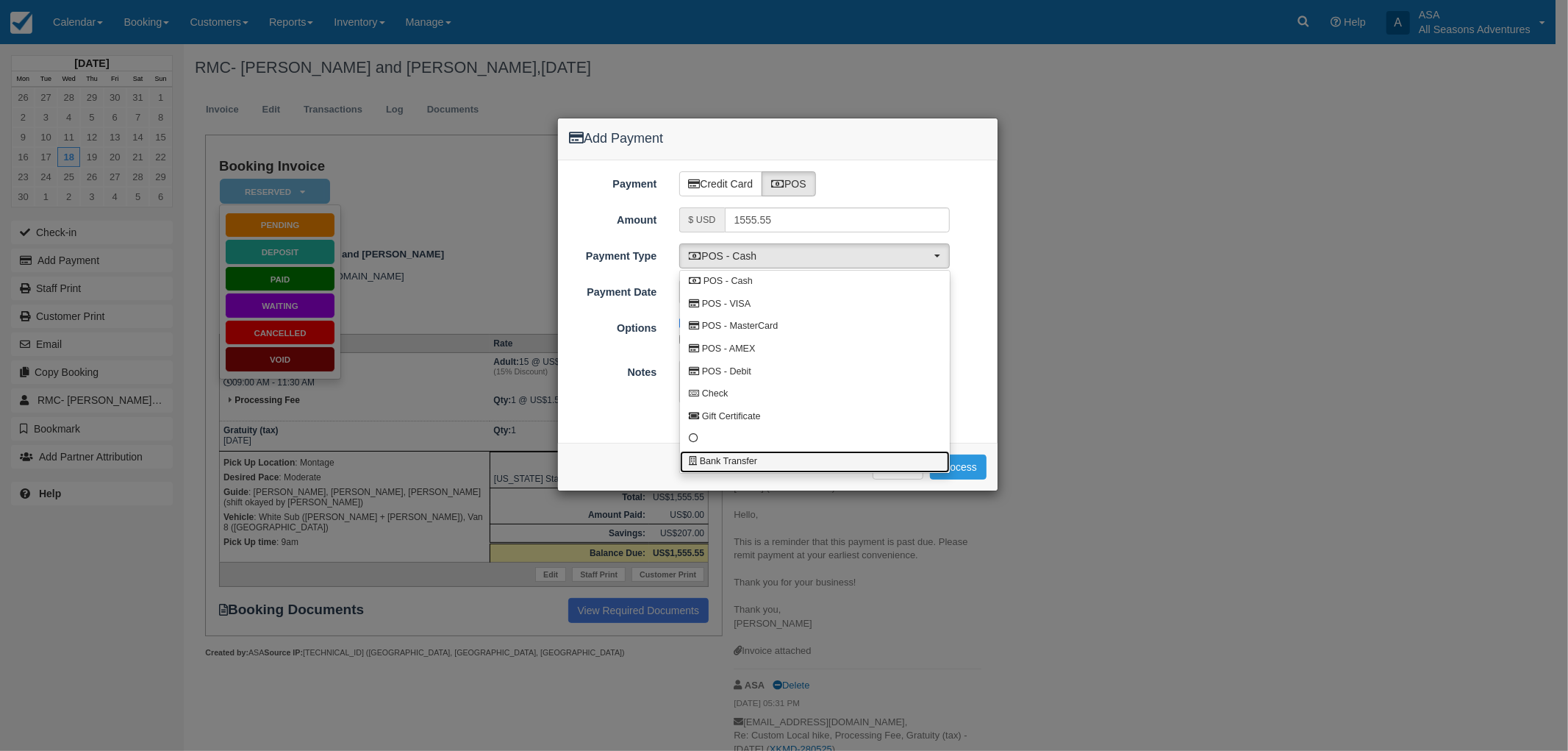
click at [748, 463] on span "Bank Transfer" at bounding box center [729, 462] width 58 height 13
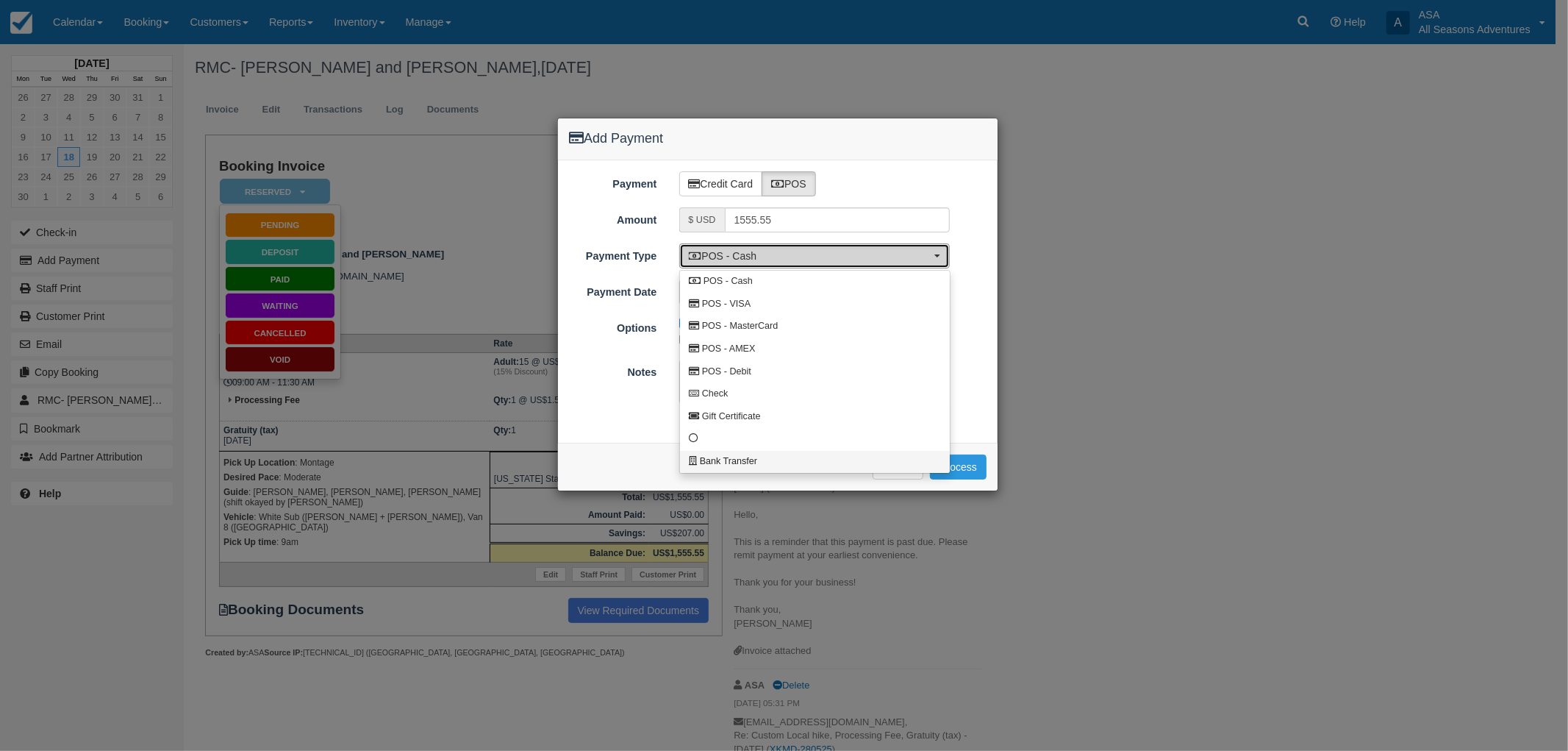
select select "BANK"
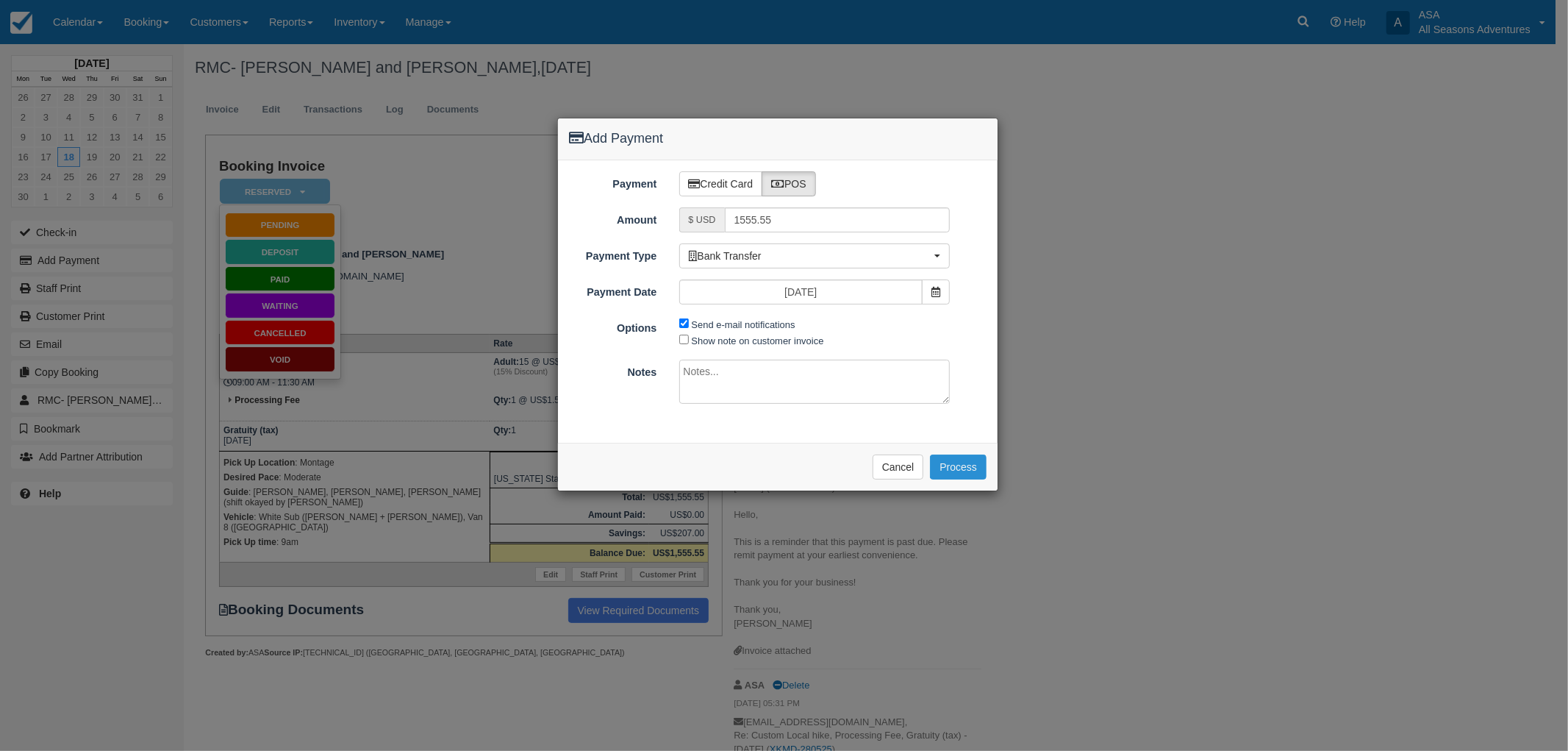
click at [961, 466] on button "Process" at bounding box center [958, 466] width 57 height 25
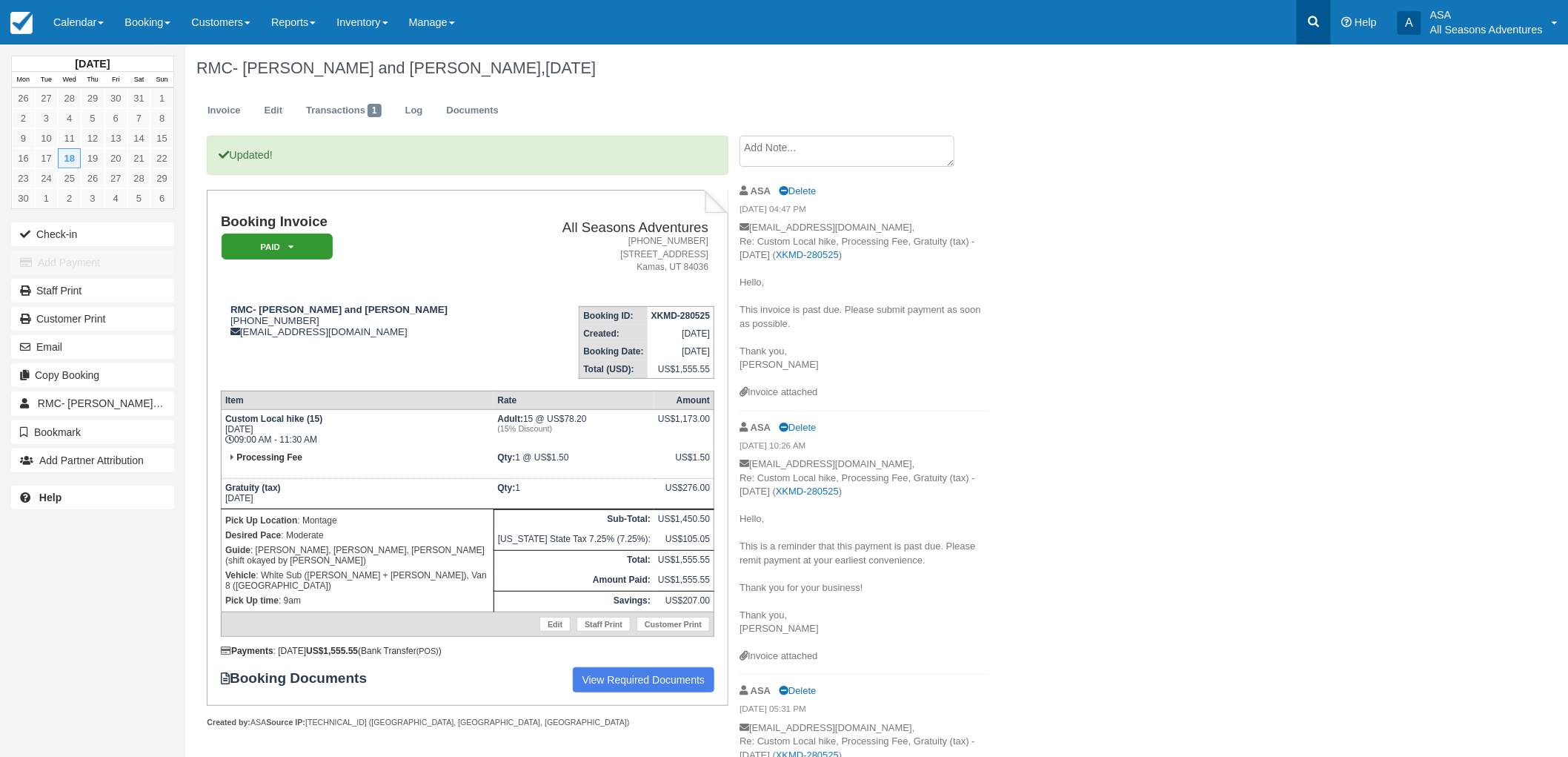
click at [1315, 25] on icon at bounding box center [1314, 22] width 15 height 15
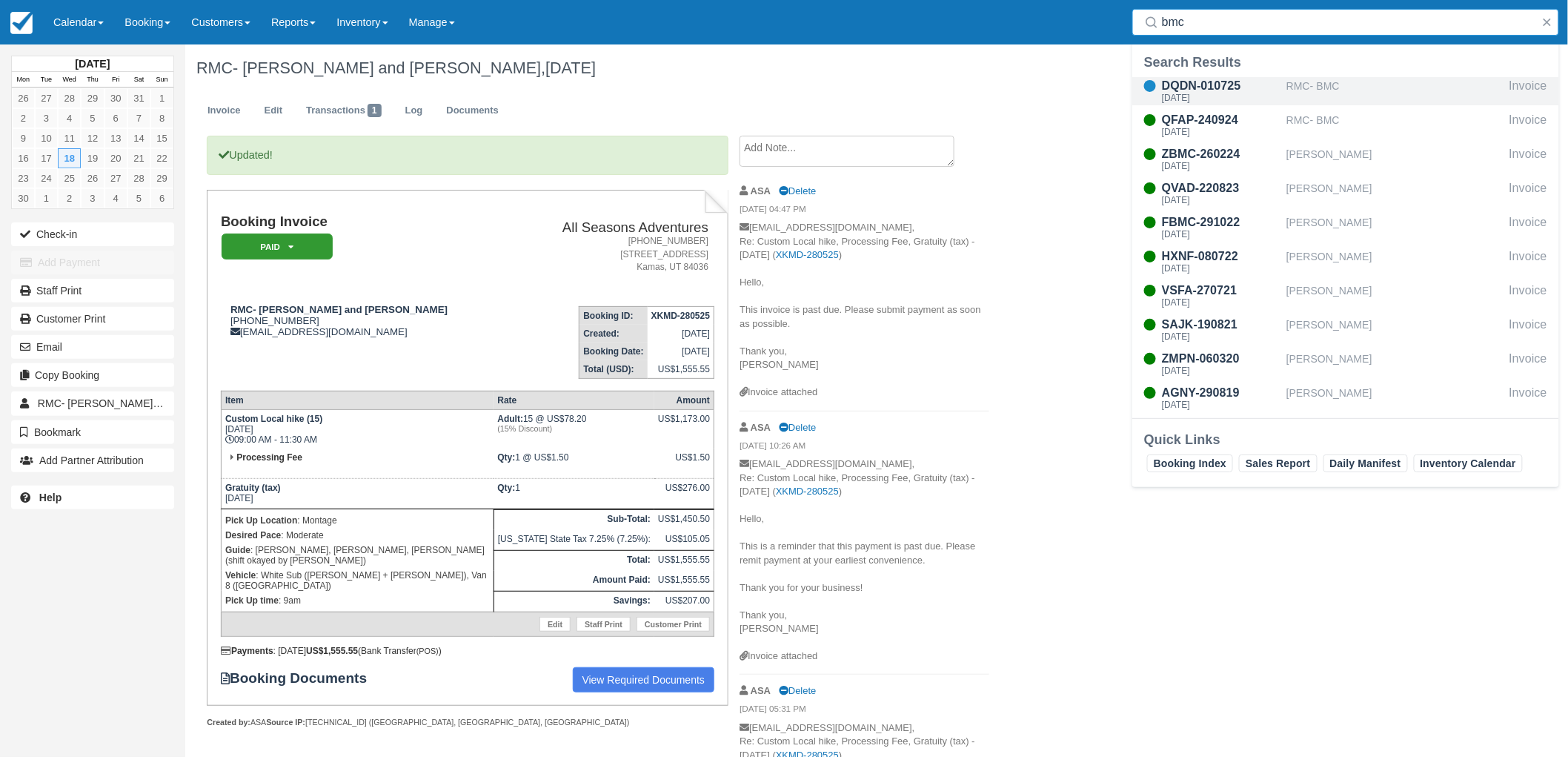
type input "bmc"
click at [1307, 85] on div "RMC- BMC" at bounding box center [1395, 91] width 217 height 28
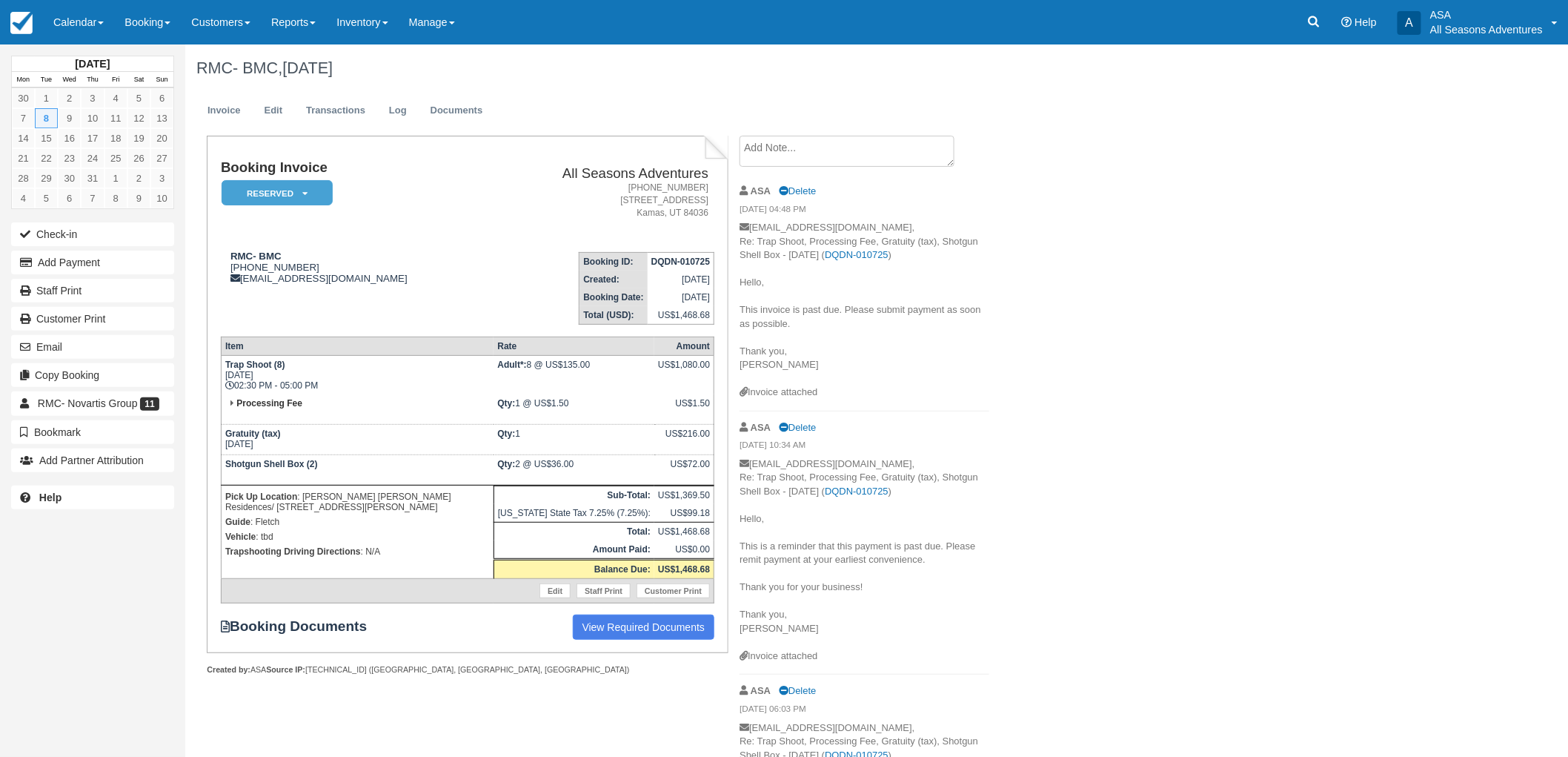
click at [1142, 326] on div "RMC- BMC, July 08 2025 Invoice Edit Transactions Log Documents Booking Invoice …" at bounding box center [774, 540] width 1176 height 992
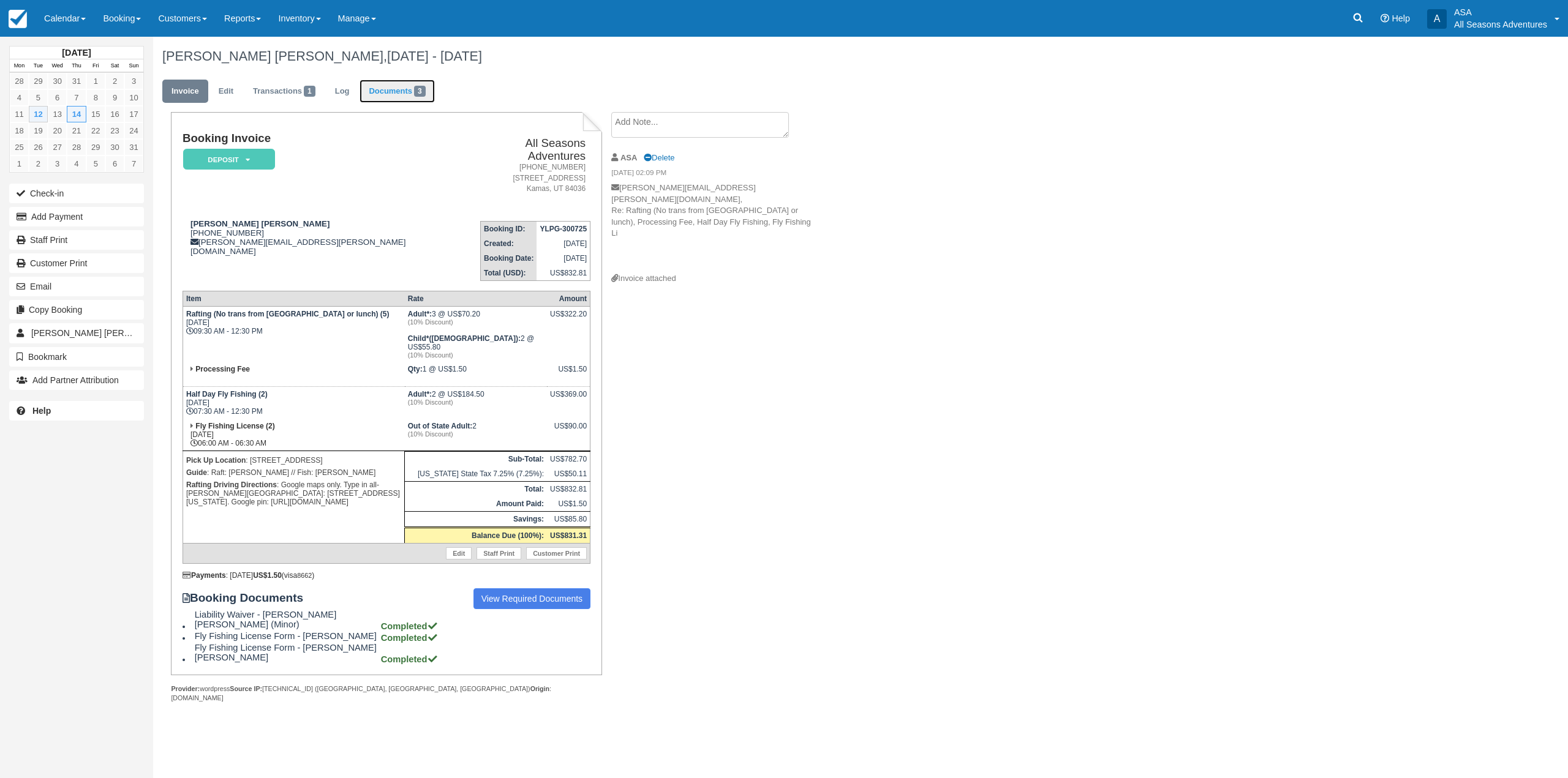
click at [410, 95] on link "Documents 3" at bounding box center [397, 91] width 74 height 24
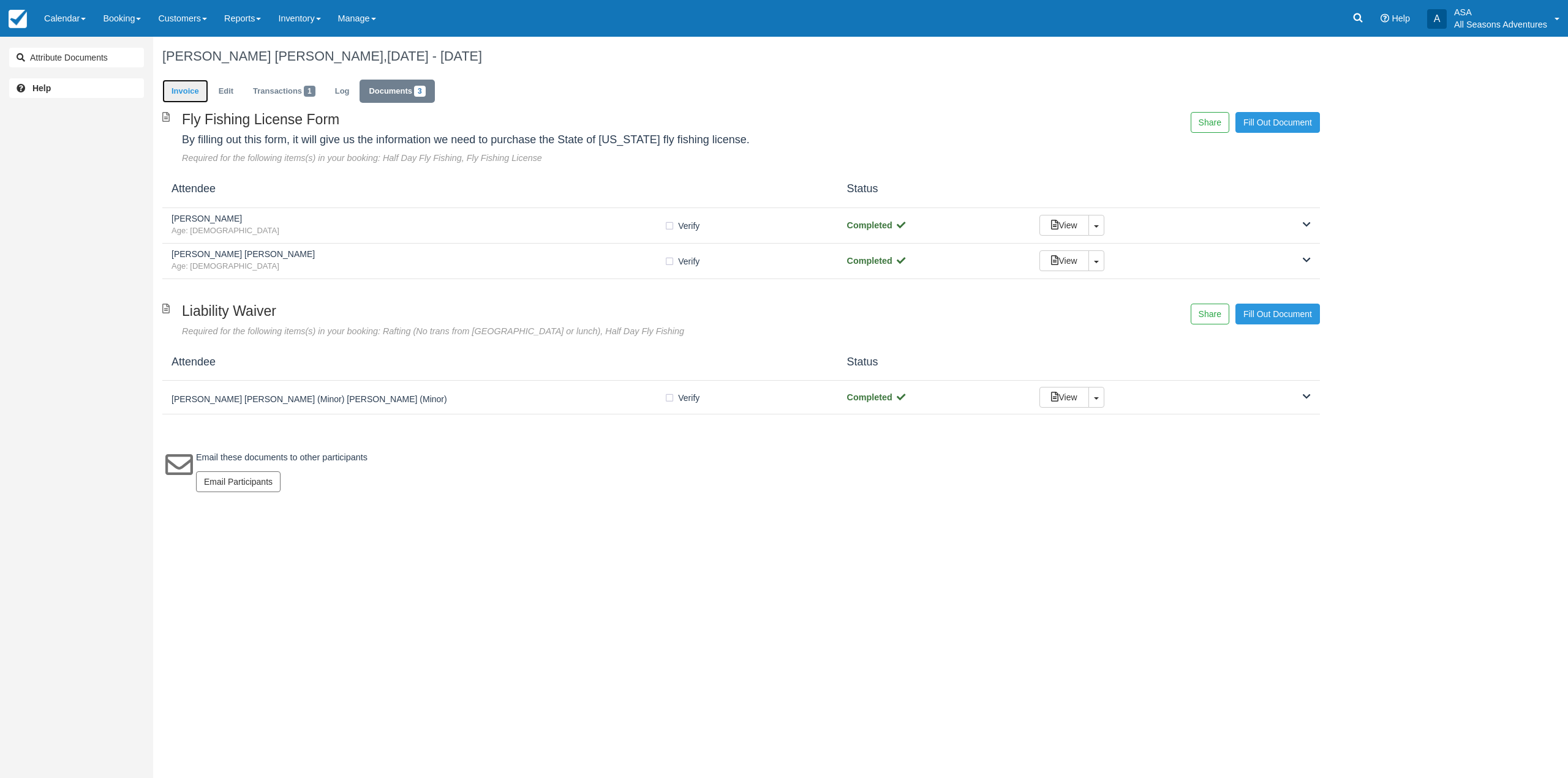
click at [185, 97] on link "Invoice" at bounding box center [184, 91] width 46 height 24
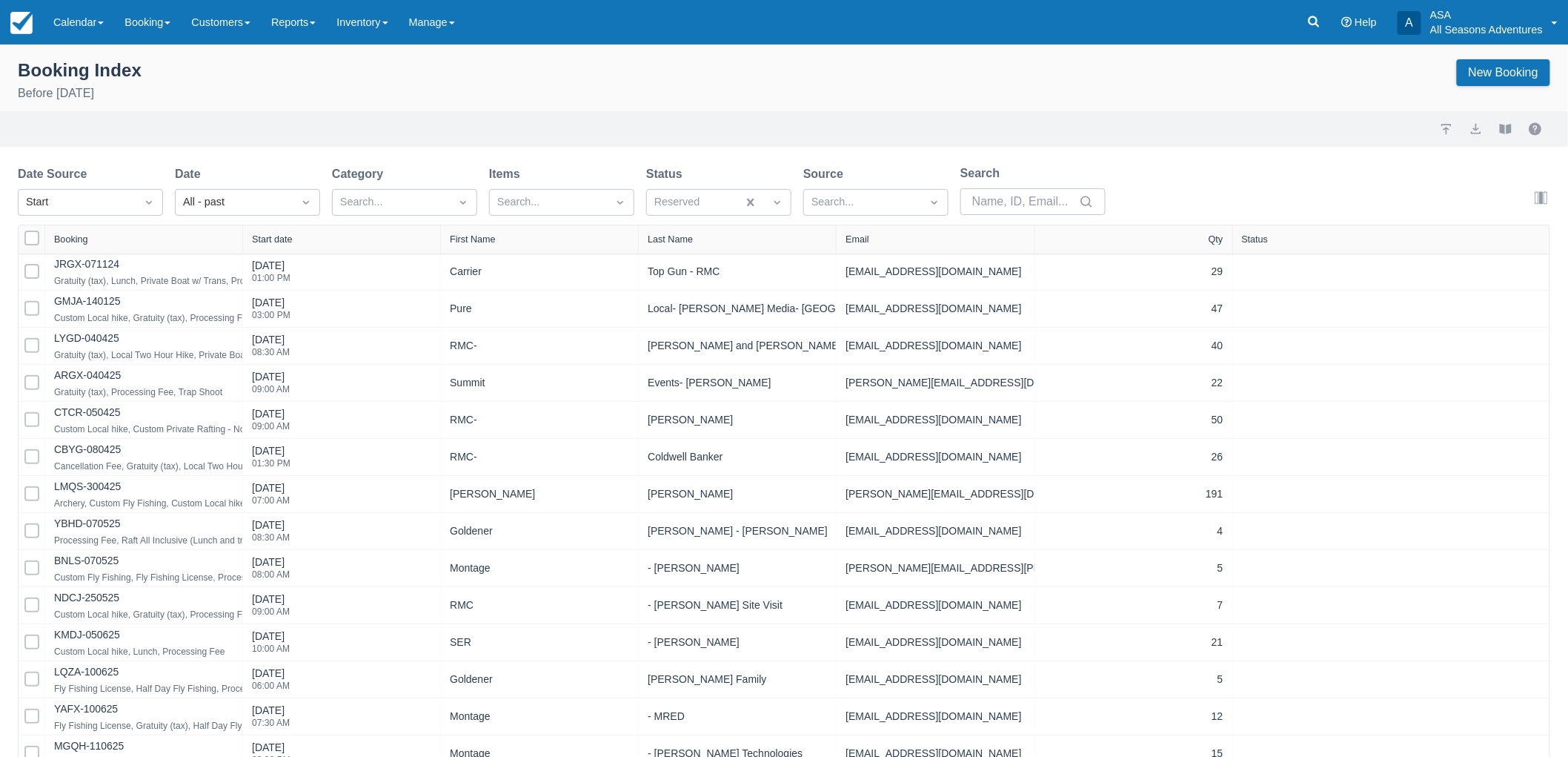
select select "25"
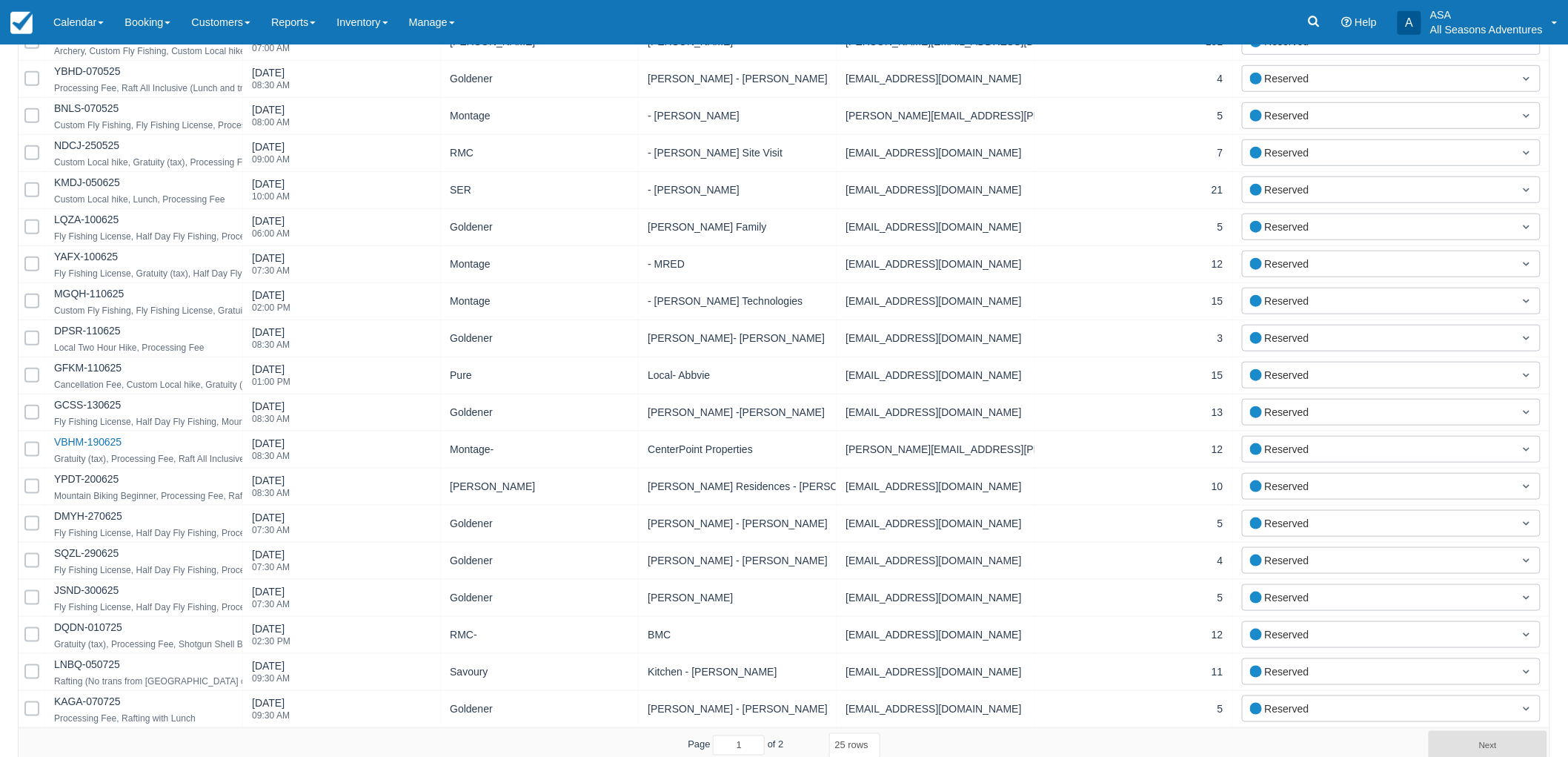
scroll to position [460, 0]
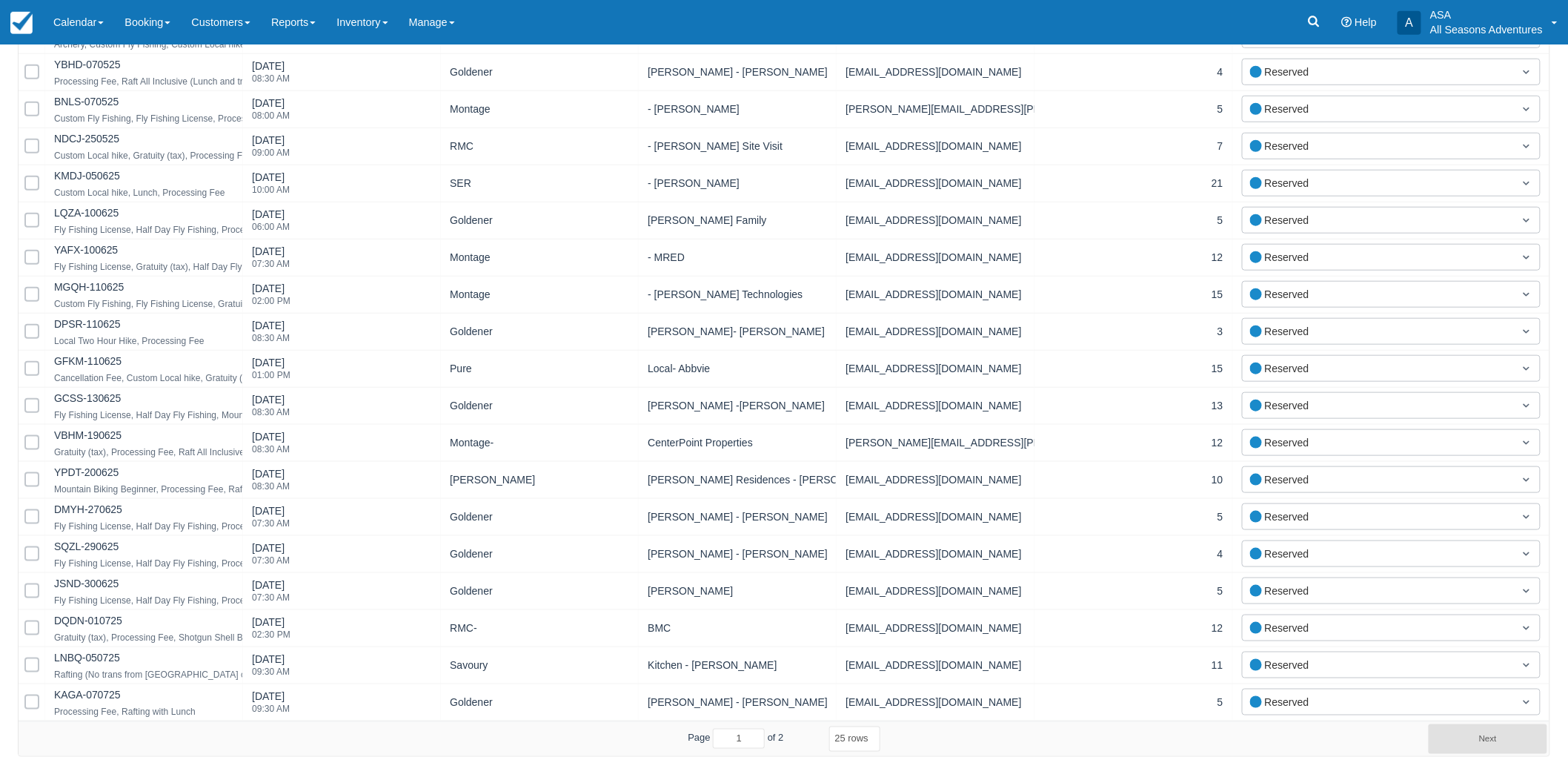
click at [849, 743] on select "5 rows 10 rows 20 rows 25 rows 50 rows 100 rows" at bounding box center [854, 738] width 52 height 25
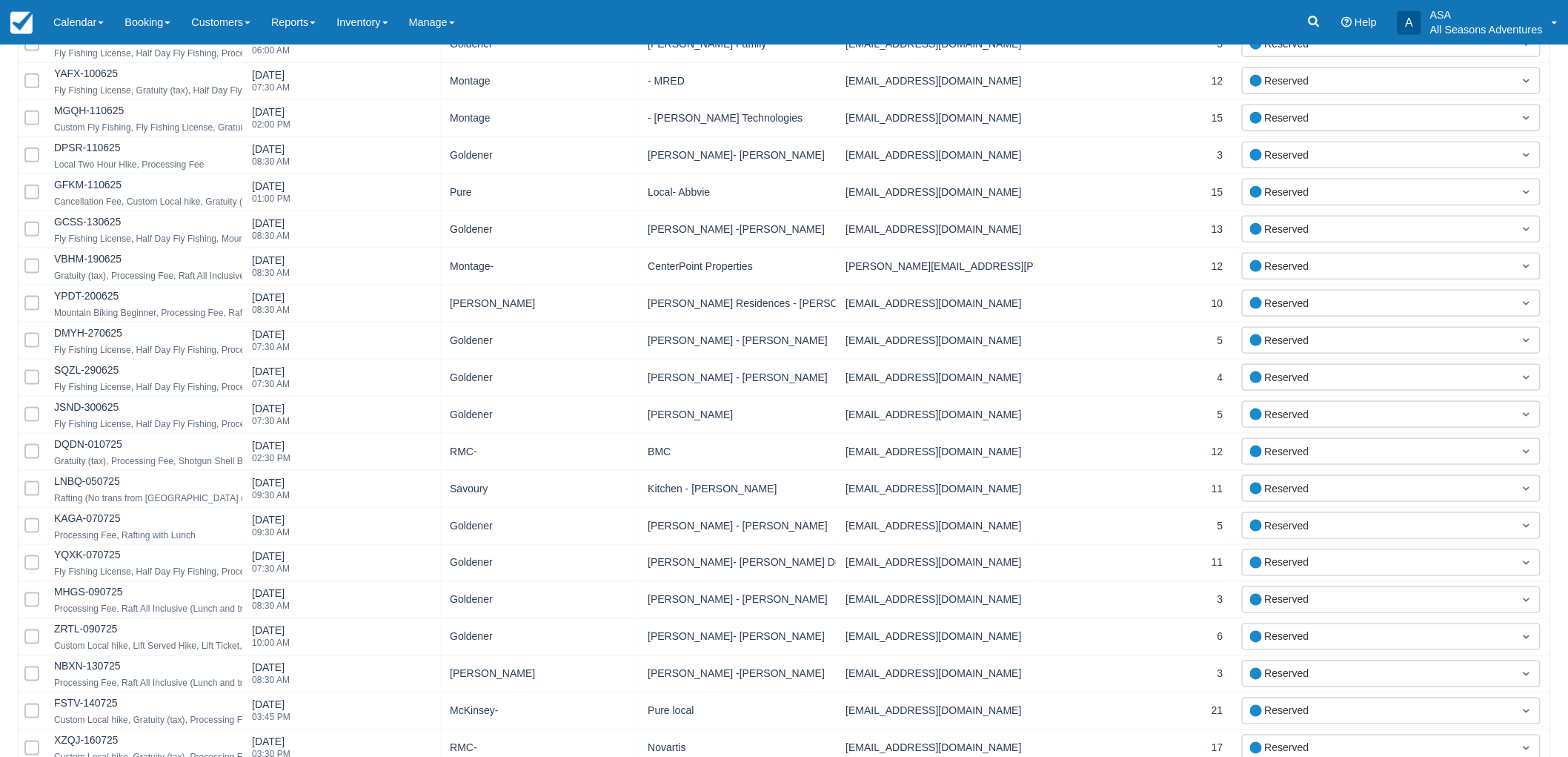
scroll to position [606, 0]
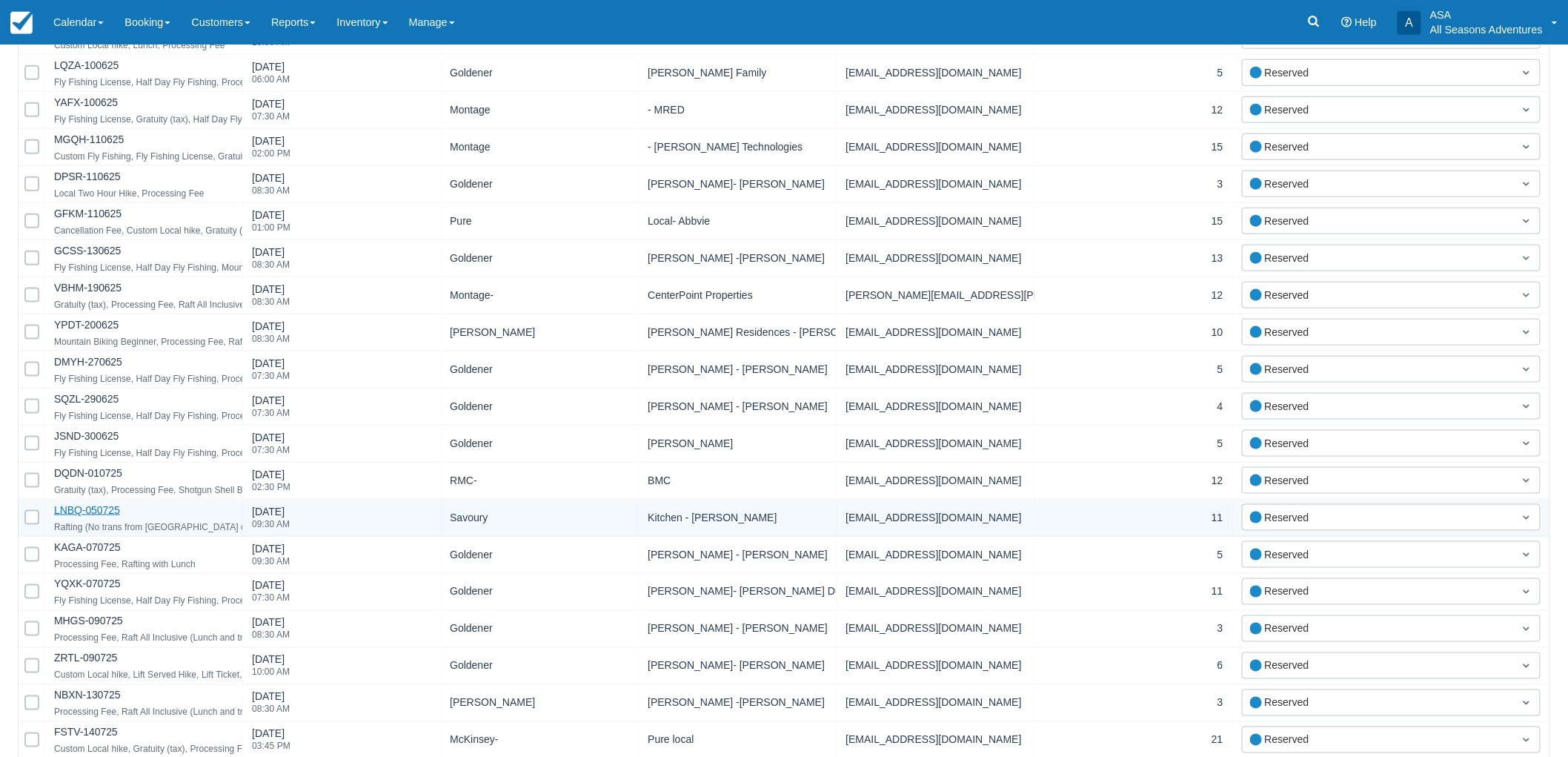
click at [100, 504] on link "LNBQ-050725" at bounding box center [87, 509] width 66 height 12
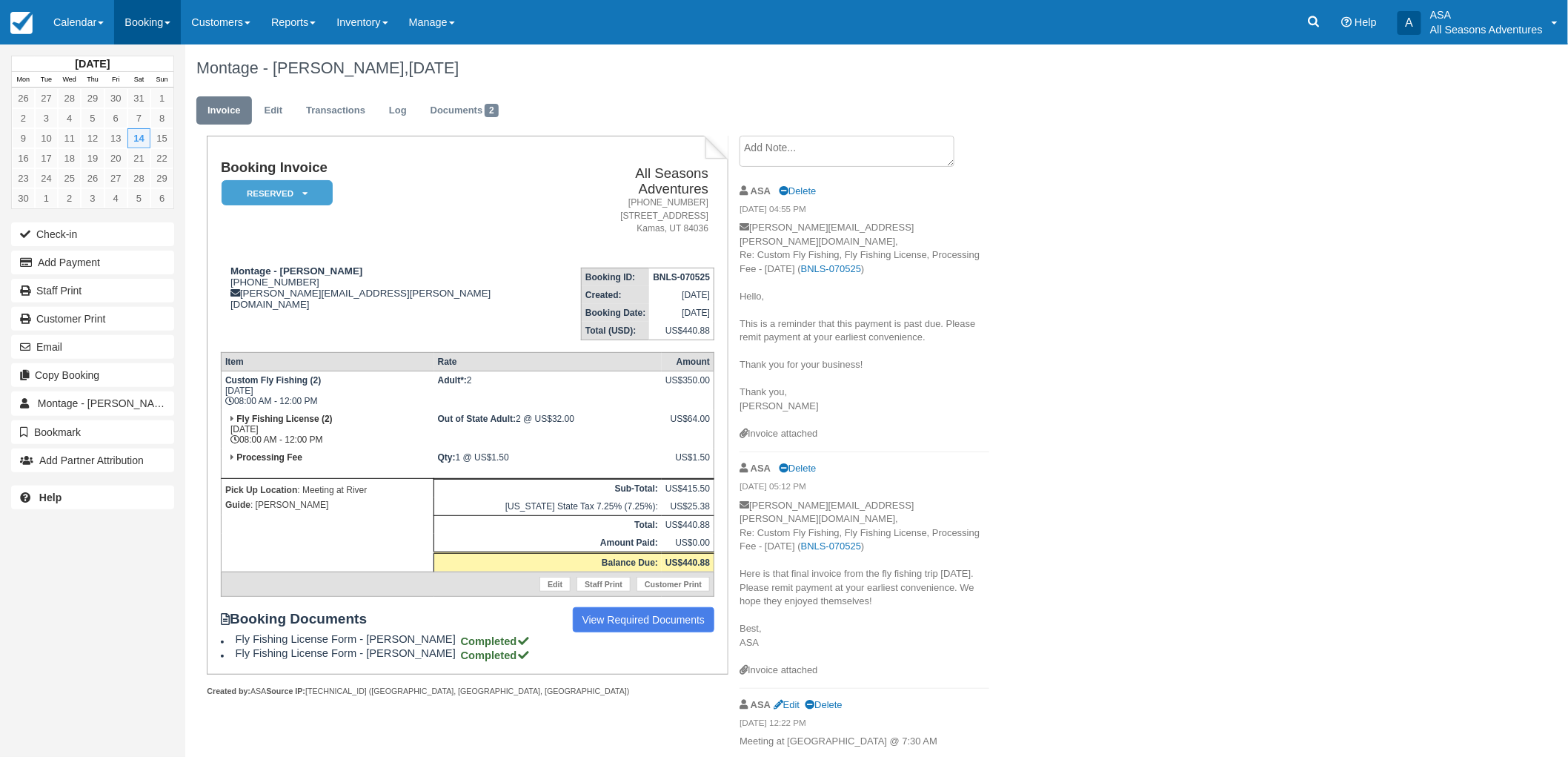
click at [164, 33] on link "Booking" at bounding box center [147, 22] width 67 height 44
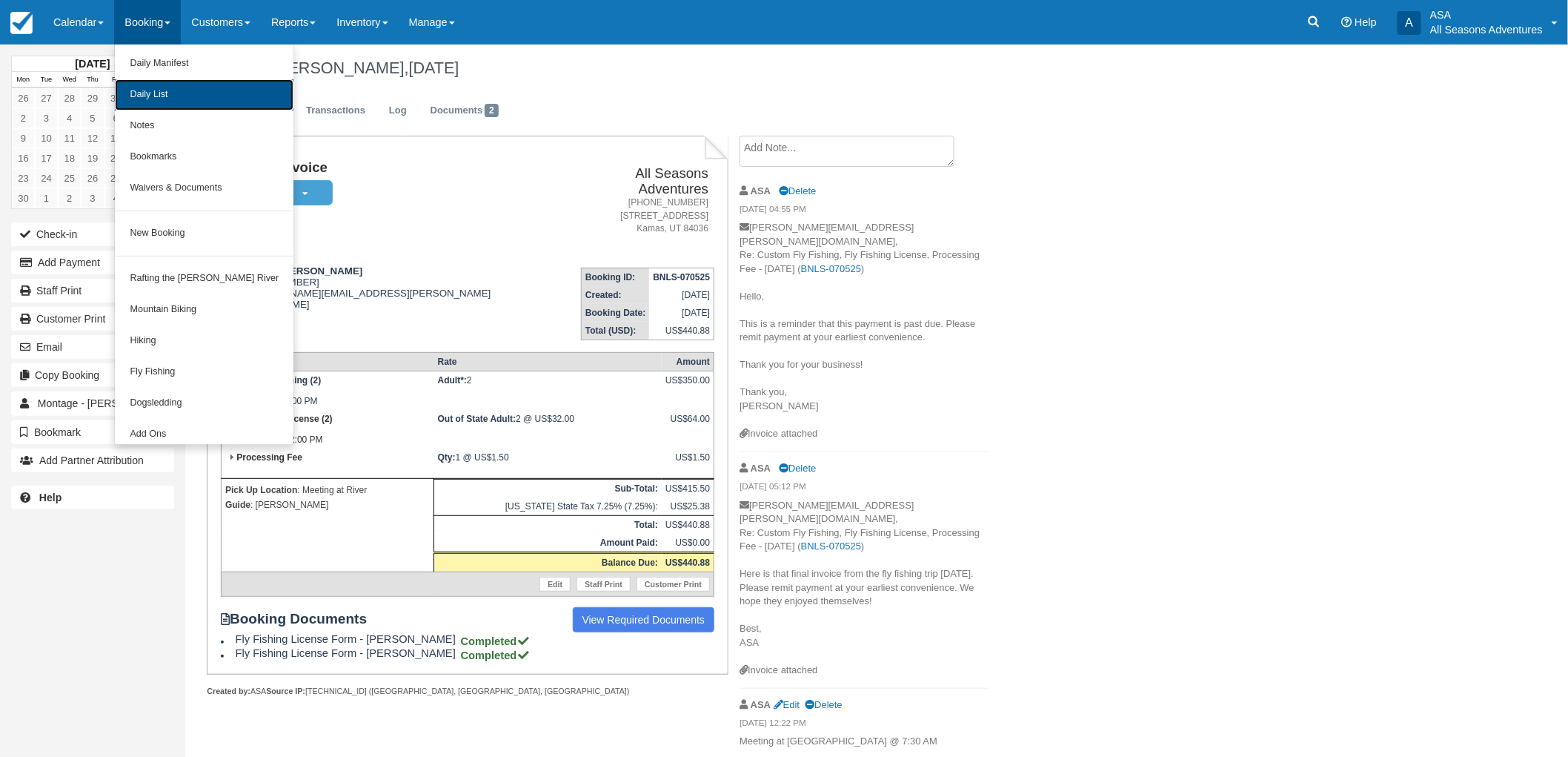
click at [150, 99] on link "Daily List" at bounding box center [204, 95] width 178 height 31
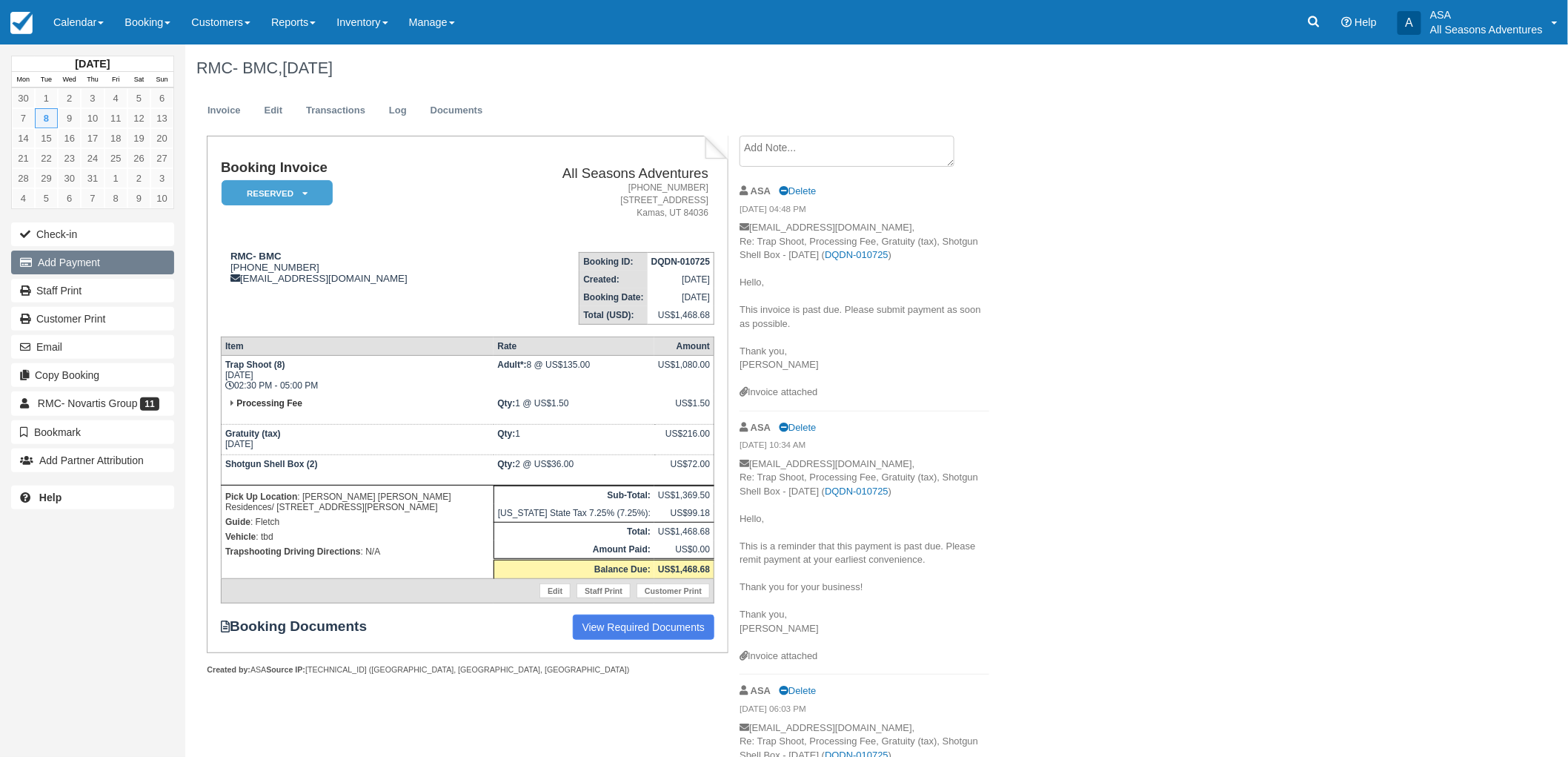
click at [112, 263] on button "Add Payment" at bounding box center [93, 262] width 163 height 23
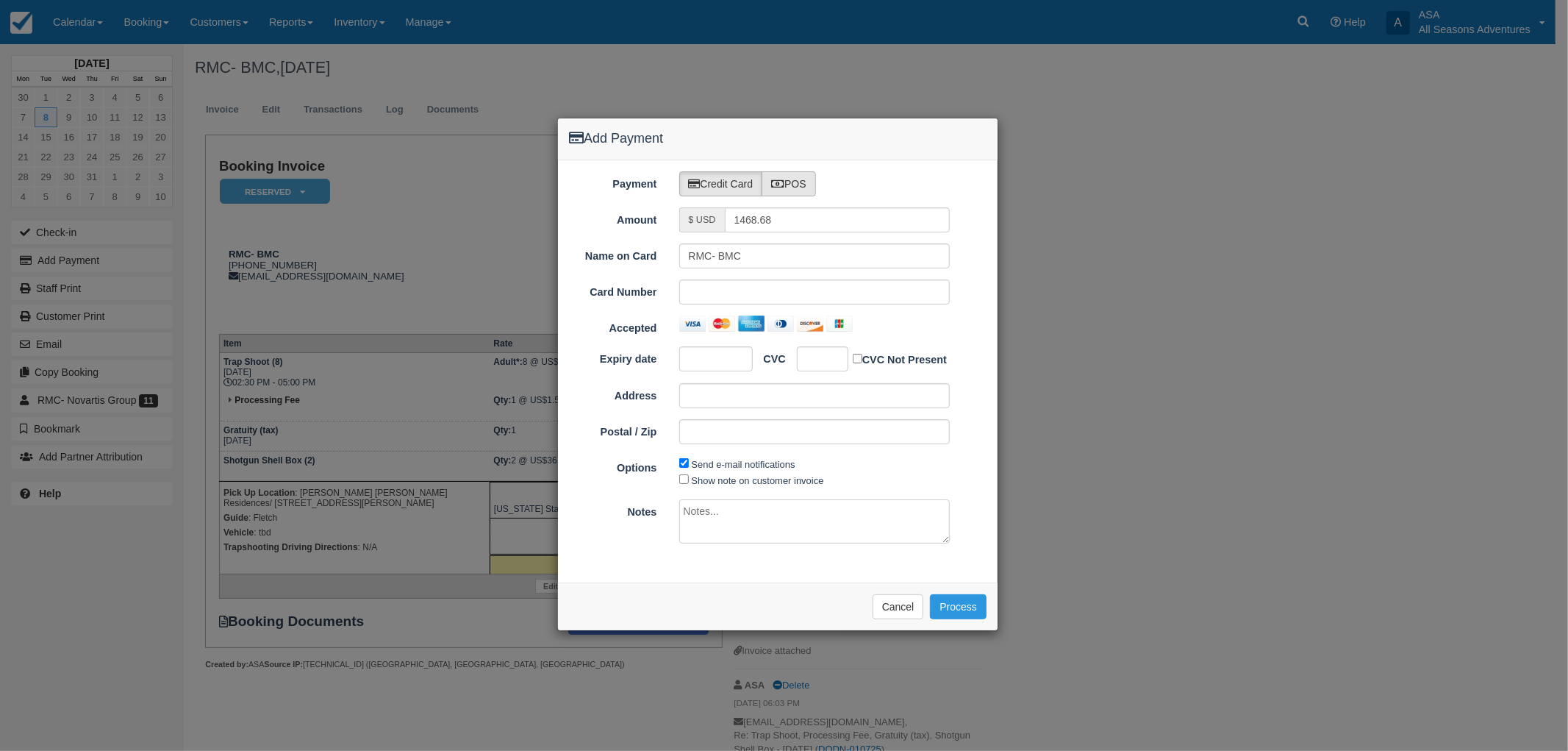
click at [767, 181] on label "POS" at bounding box center [789, 183] width 54 height 25
radio input "true"
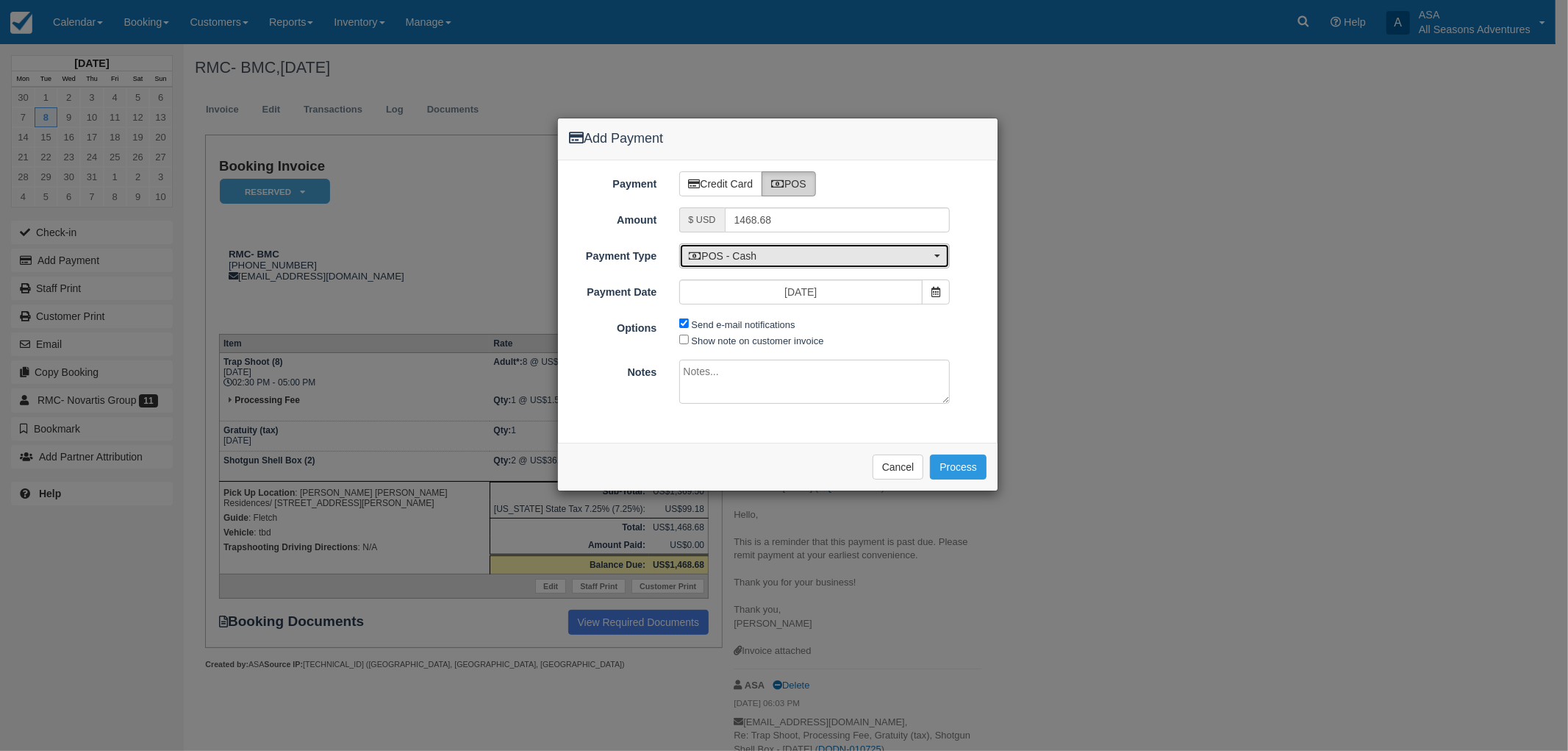
click at [803, 252] on span "POS - Cash" at bounding box center [810, 256] width 243 height 15
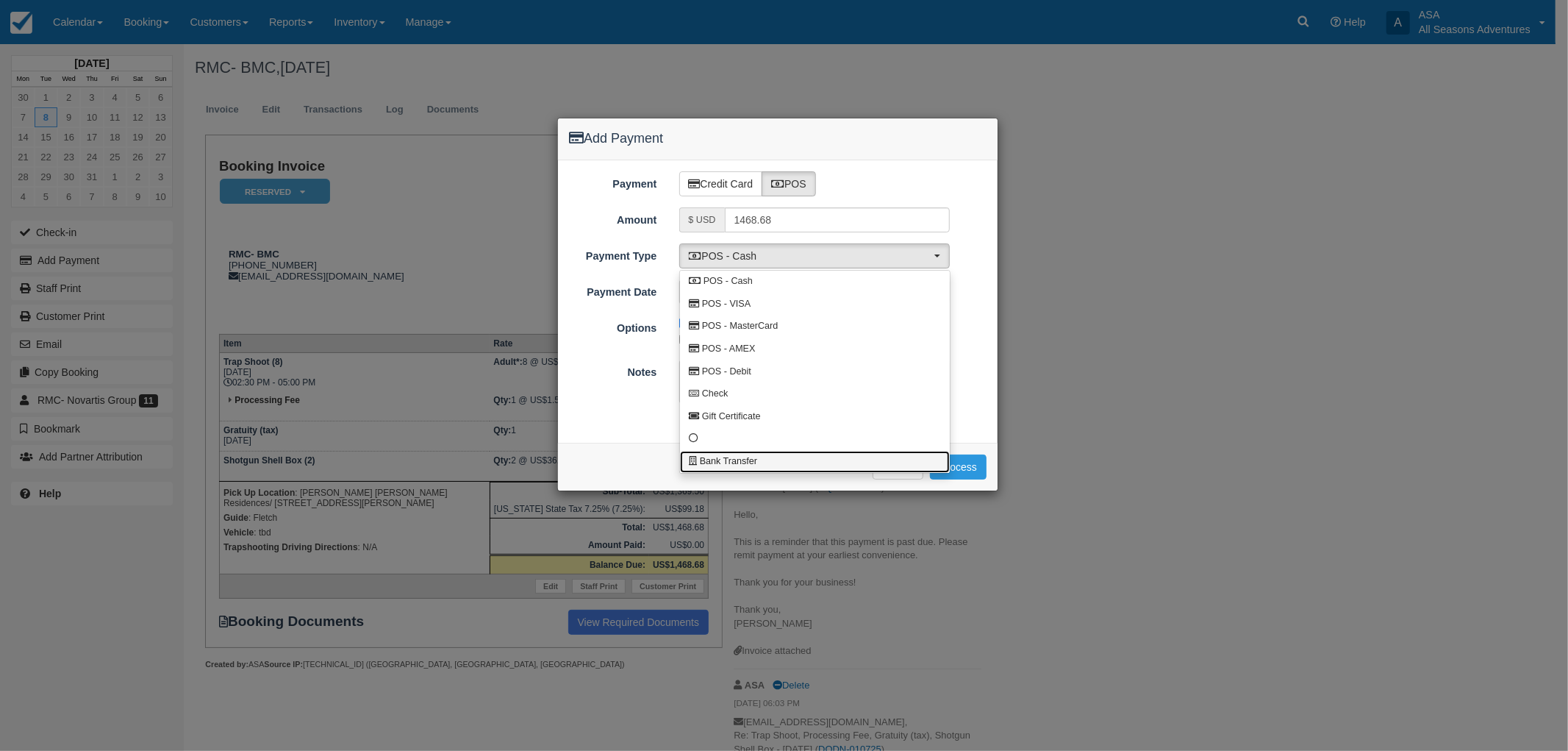
click at [776, 465] on link "Bank Transfer" at bounding box center [815, 462] width 270 height 22
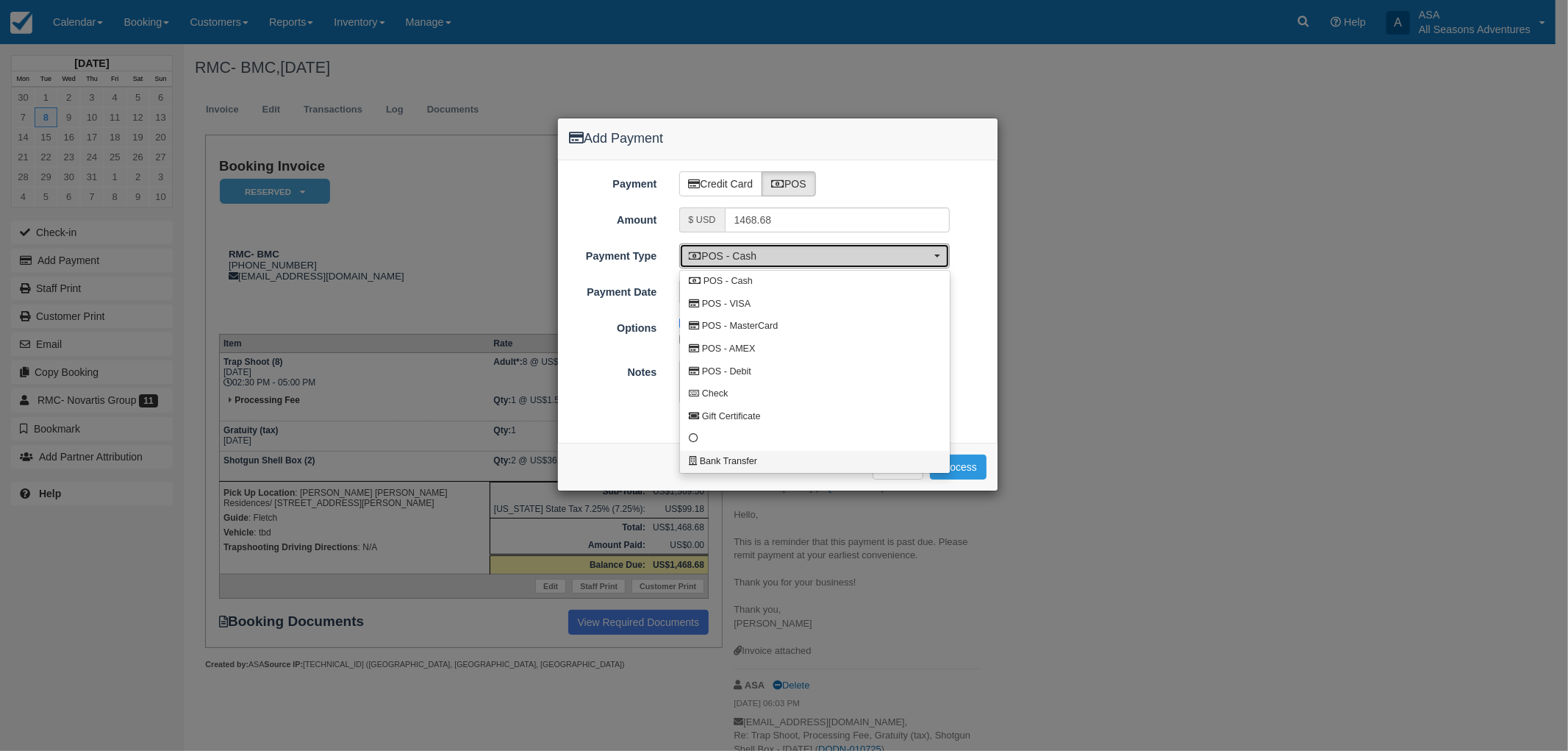
select select "BANK"
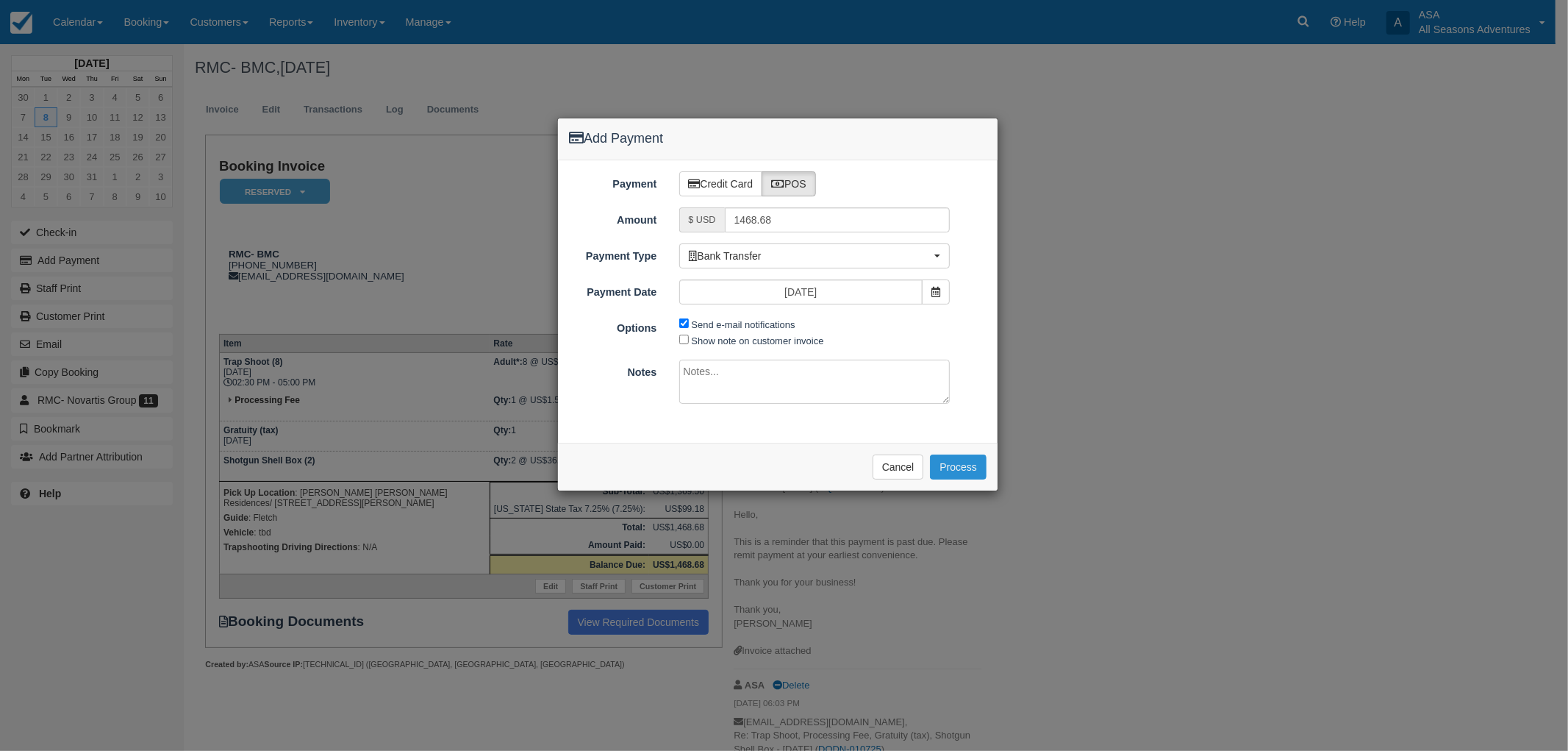
click at [958, 472] on button "Process" at bounding box center [958, 466] width 57 height 25
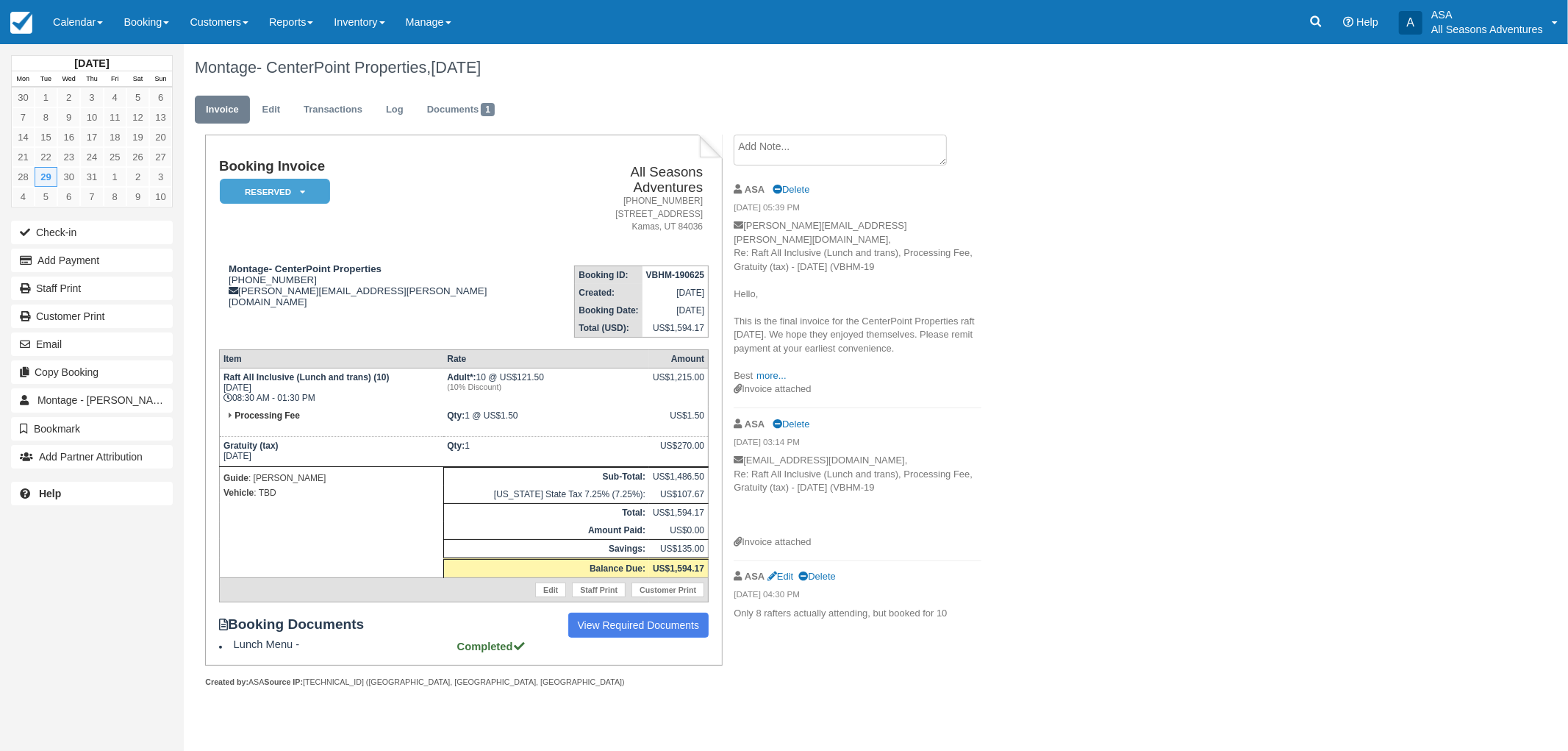
click at [1171, 194] on div "Montage- CenterPoint Properties, July 29 2025 Invoice Edit Transactions Log Doc…" at bounding box center [772, 381] width 1176 height 675
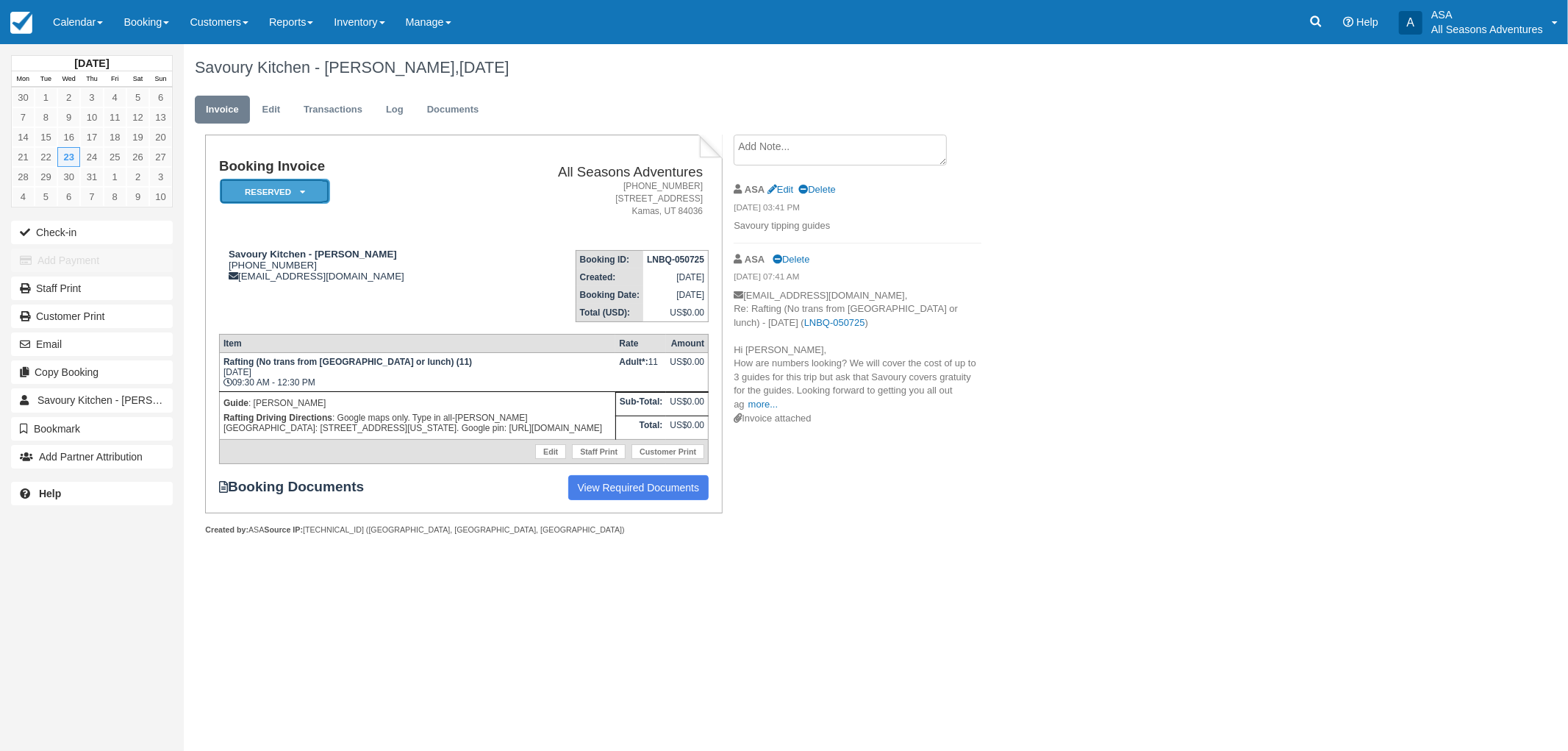
click at [284, 185] on em "Reserved" at bounding box center [275, 192] width 111 height 26
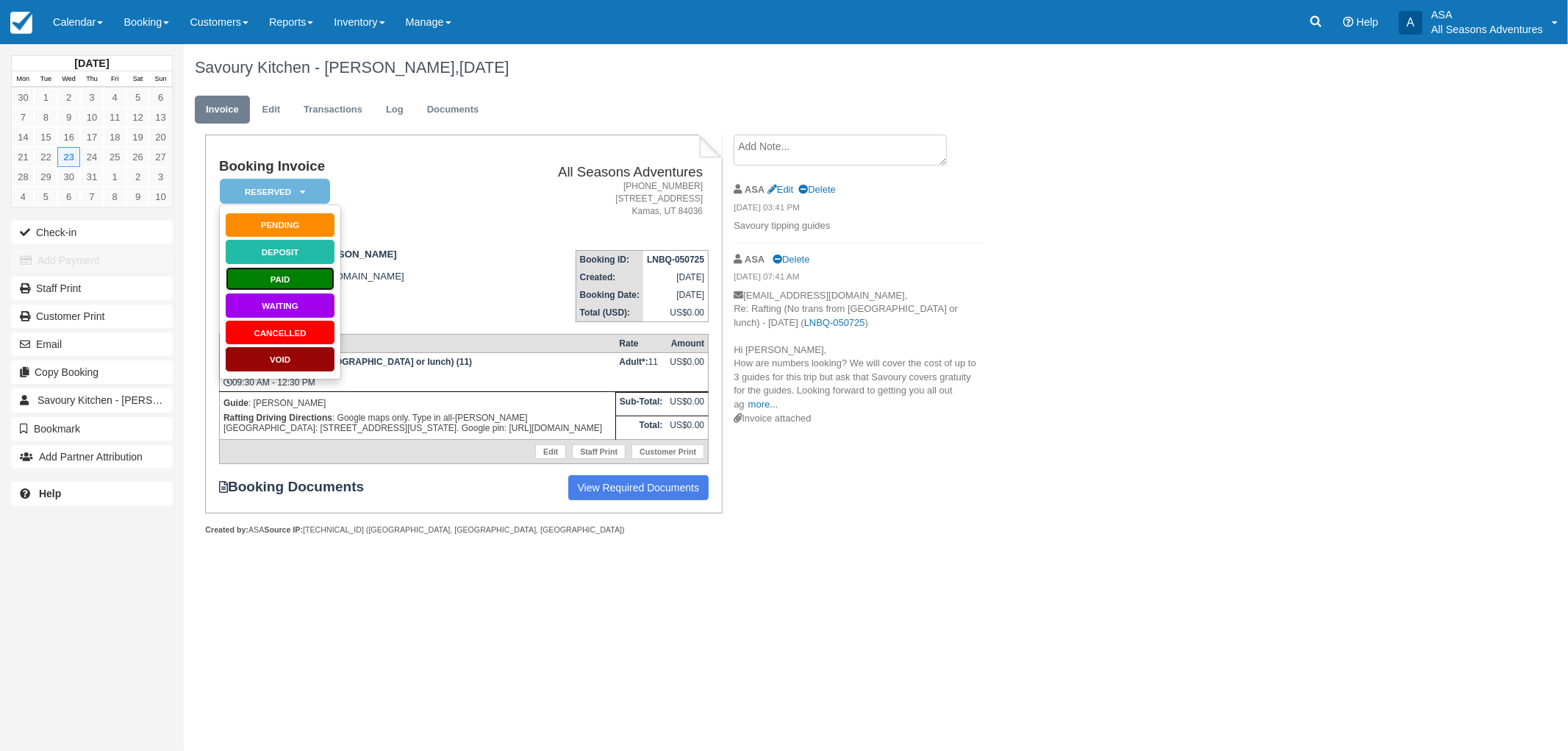
click at [288, 278] on link "Paid" at bounding box center [280, 279] width 111 height 26
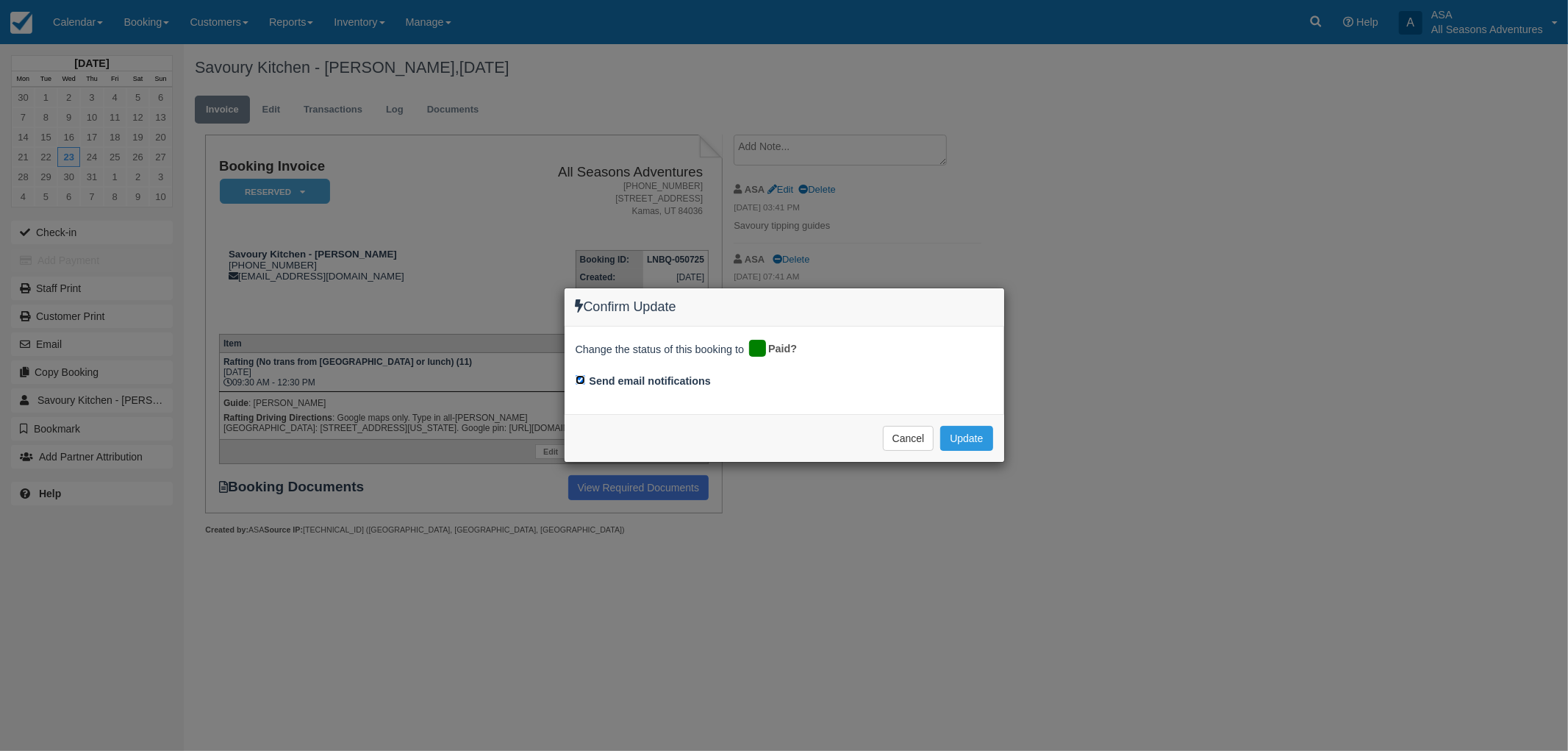
click at [579, 380] on input "Send email notifications" at bounding box center [581, 380] width 9 height 9
checkbox input "false"
click at [972, 444] on button "Update" at bounding box center [966, 437] width 52 height 25
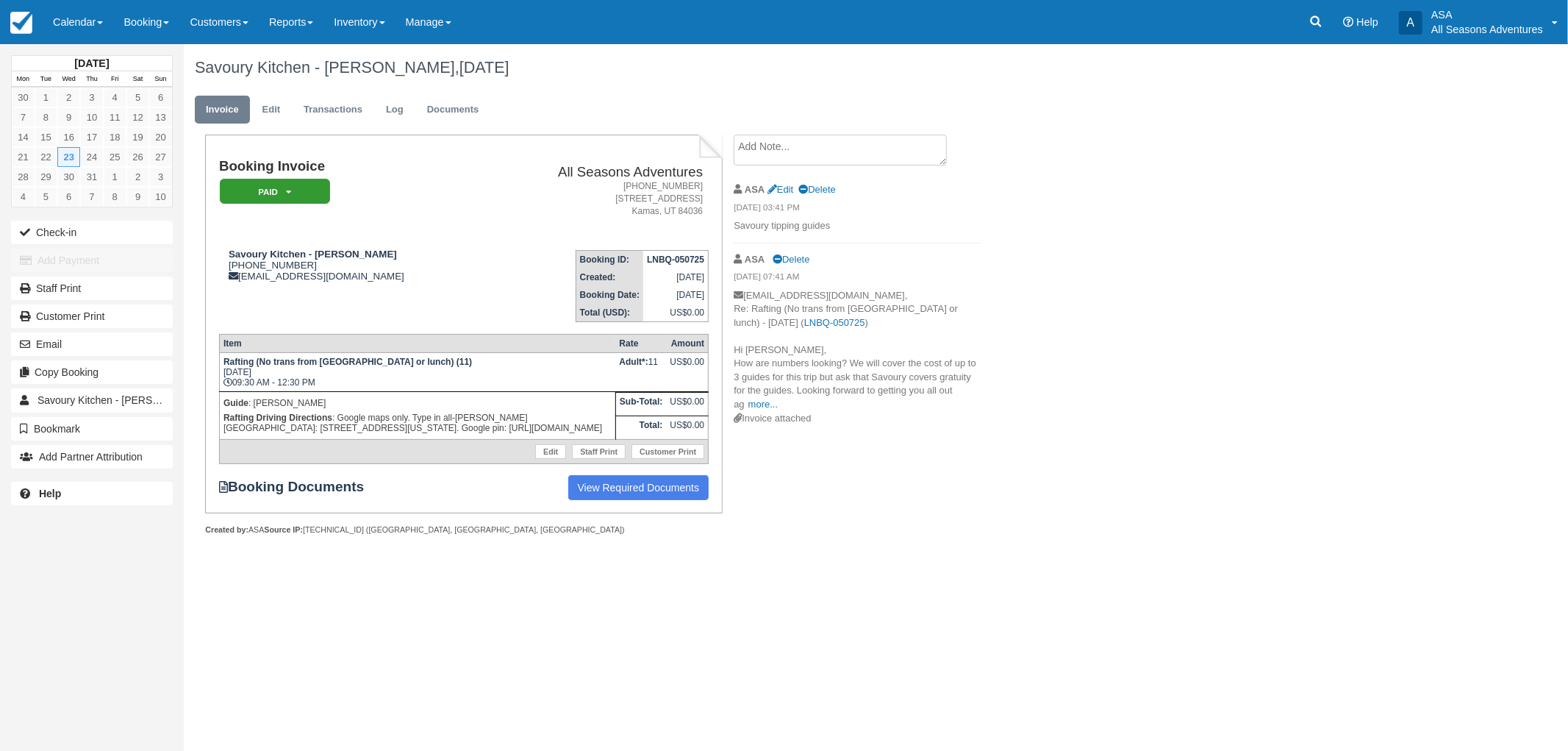
click at [1278, 304] on div "Savoury Kitchen - Stephanie Saladyga, July 23 2025 Invoice Edit Transactions Lo…" at bounding box center [772, 305] width 1176 height 524
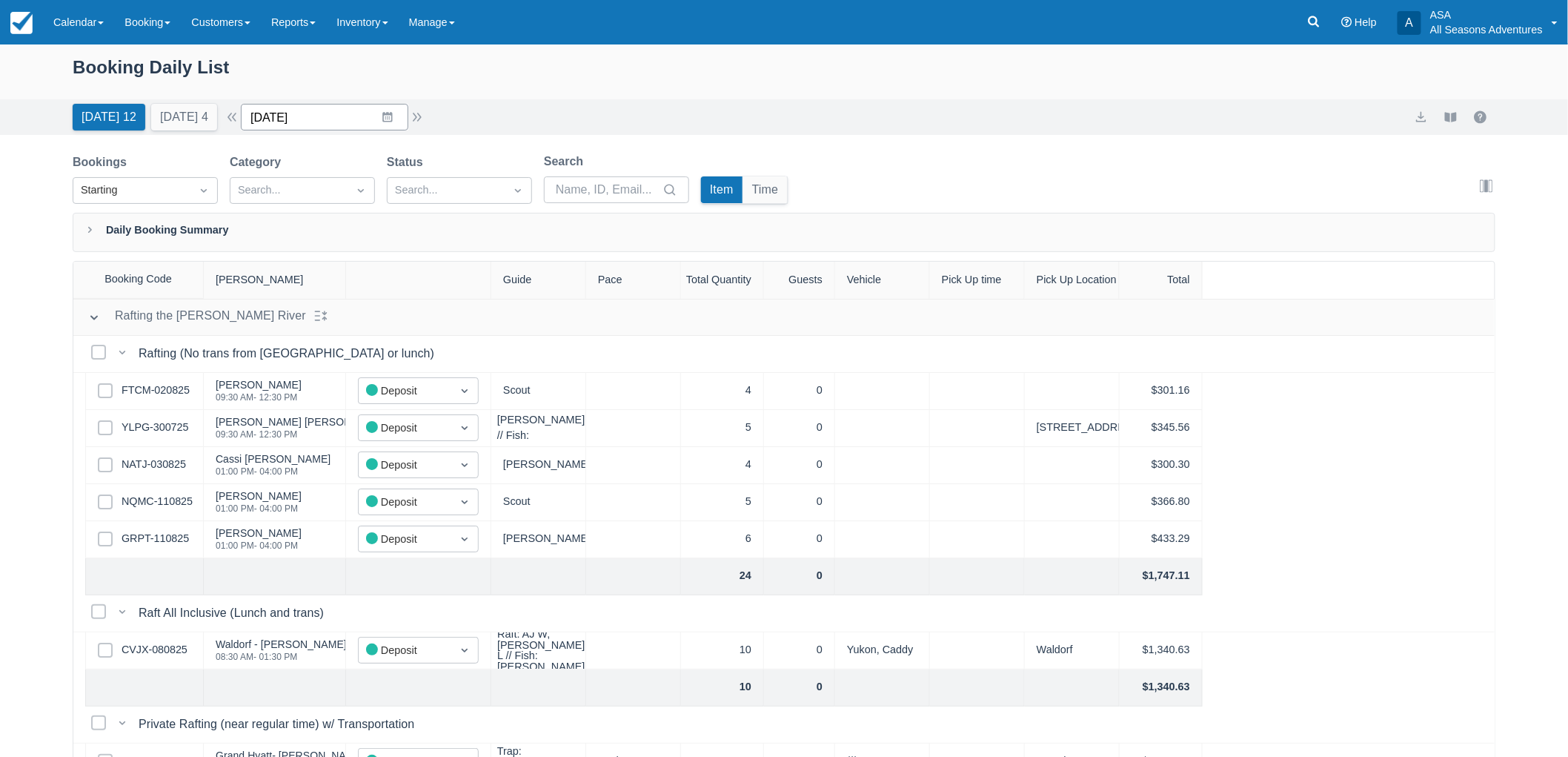
click at [372, 114] on input "08/12/25" at bounding box center [324, 117] width 168 height 26
click at [270, 178] on div "Move backward to switch to the previous month." at bounding box center [271, 178] width 29 height 24
click at [373, 284] on td "16" at bounding box center [358, 288] width 29 height 28
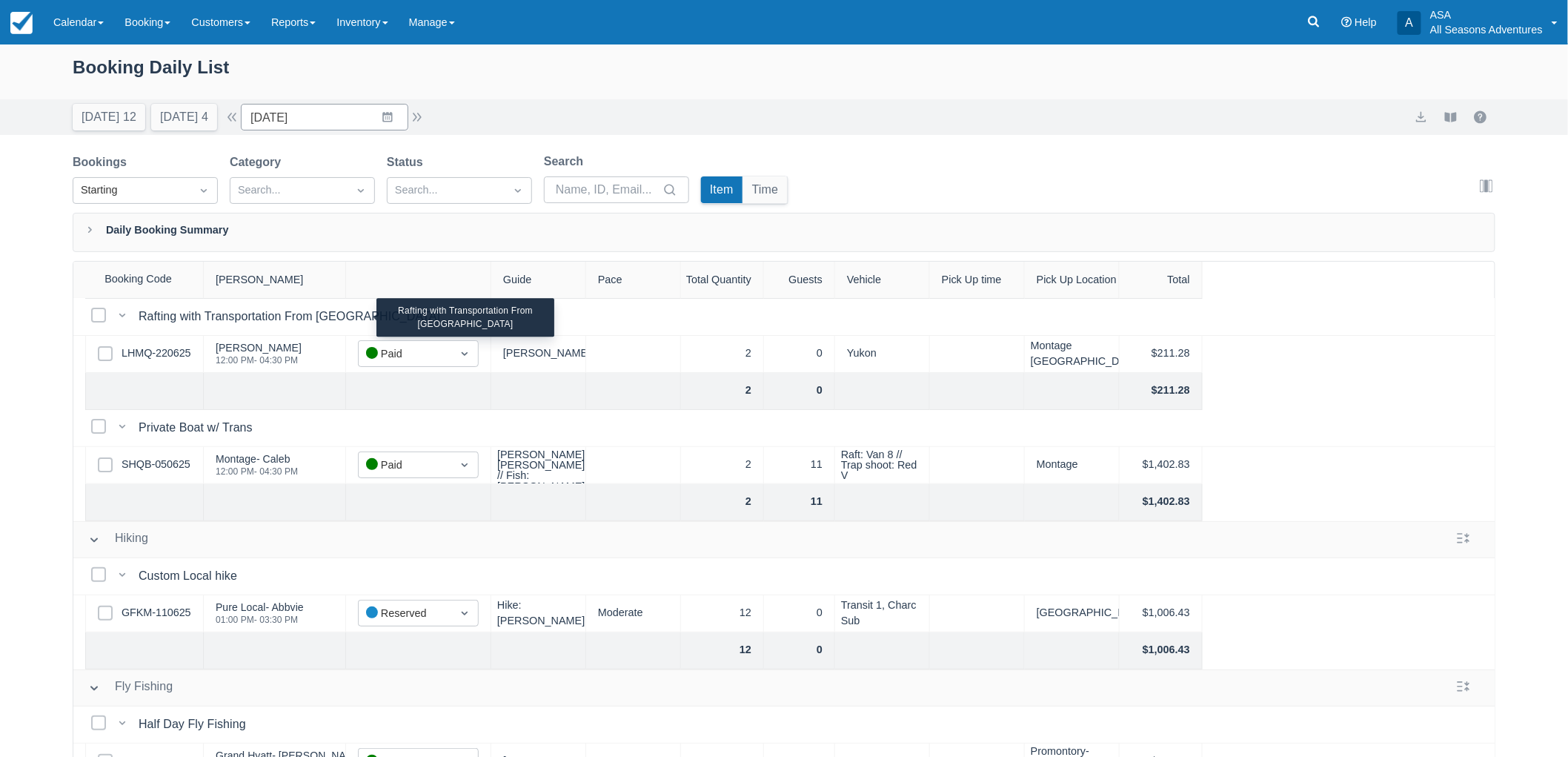
scroll to position [164, 0]
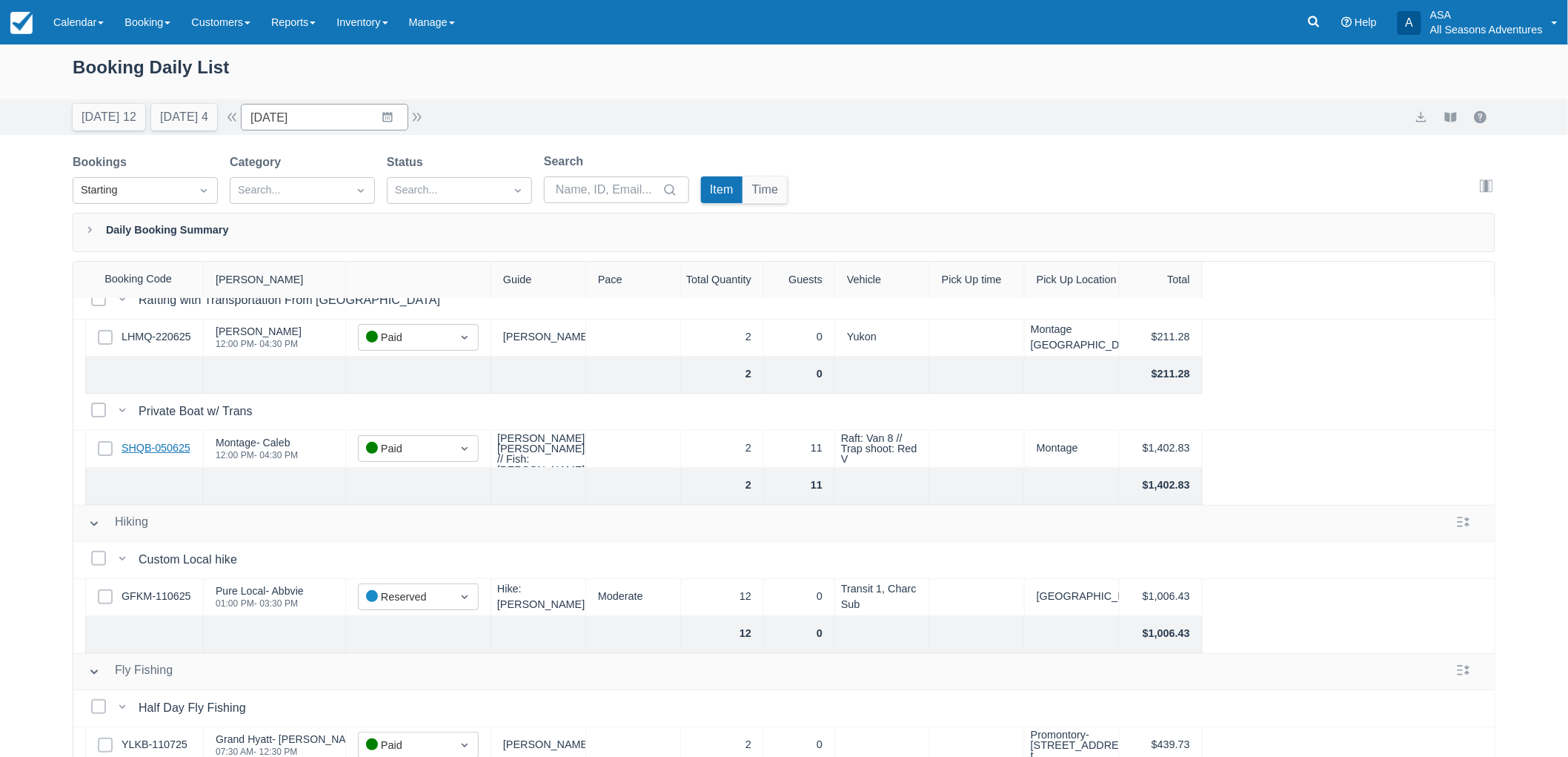
click at [172, 453] on link "SHQB-050625" at bounding box center [156, 447] width 68 height 16
click at [108, 114] on button "Today 12" at bounding box center [108, 117] width 72 height 26
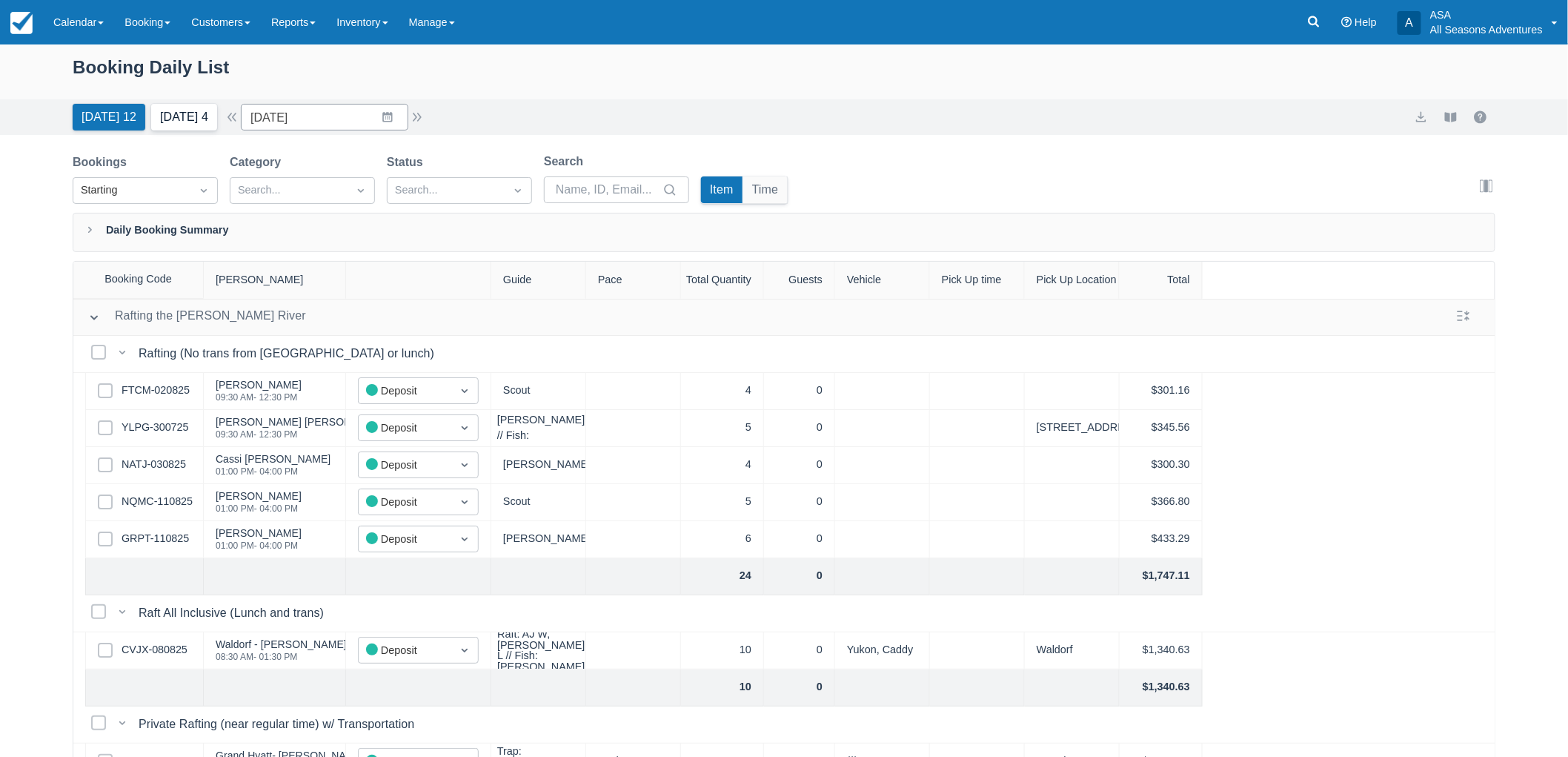
click at [169, 118] on button "Tomorrow 4" at bounding box center [184, 117] width 66 height 26
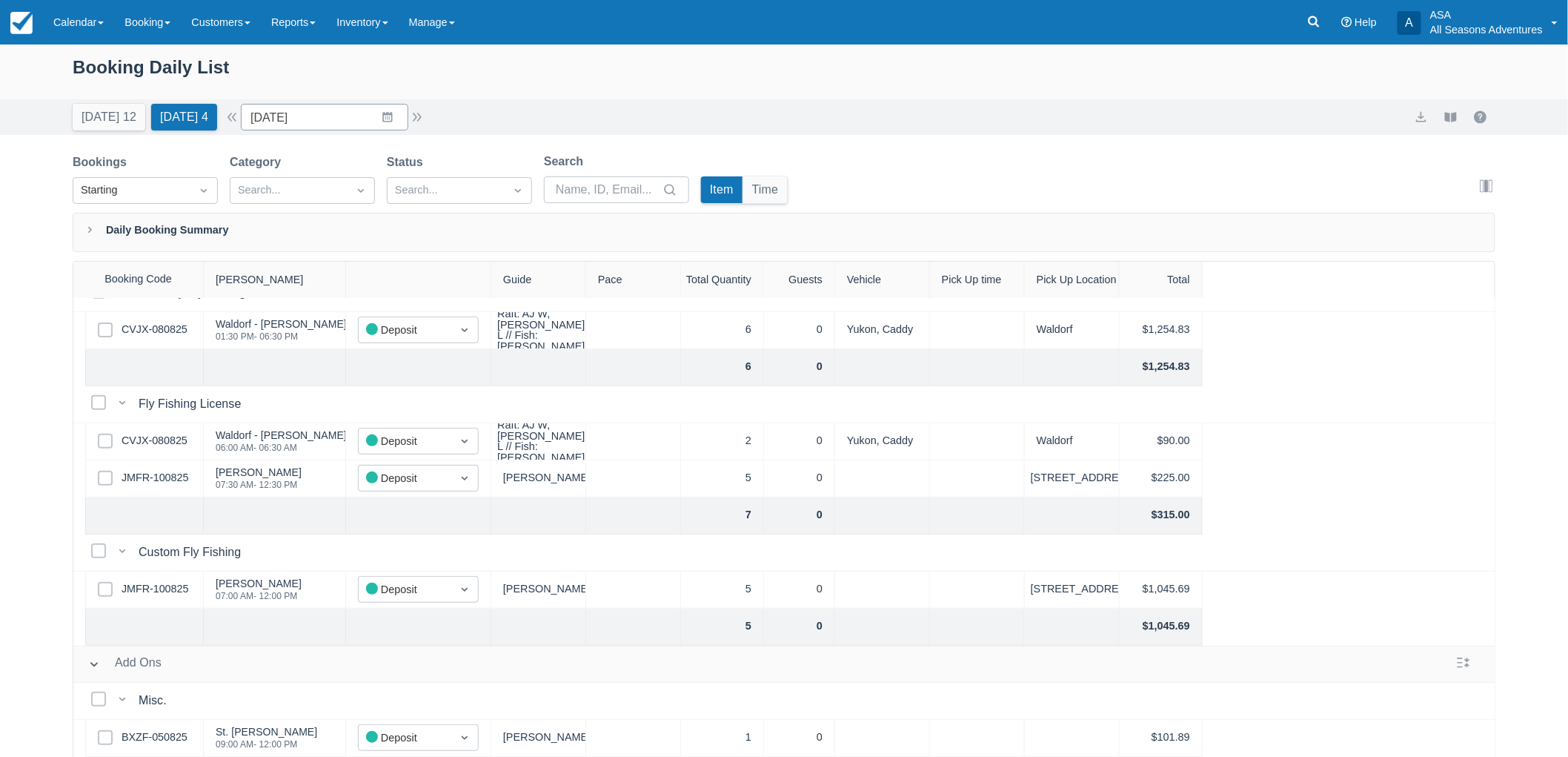
scroll to position [75, 0]
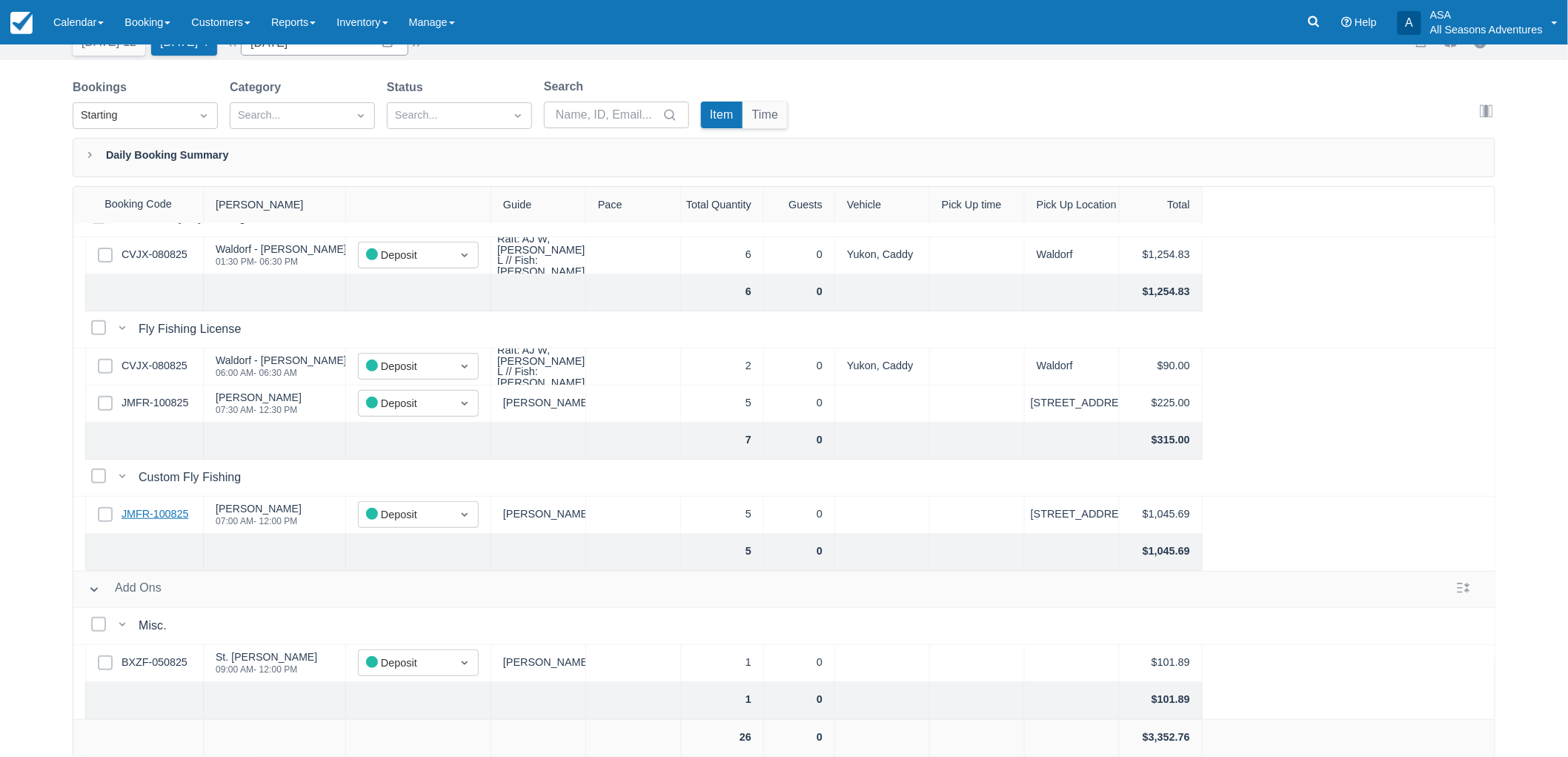
click at [143, 507] on link "JMFR-100825" at bounding box center [155, 514] width 67 height 16
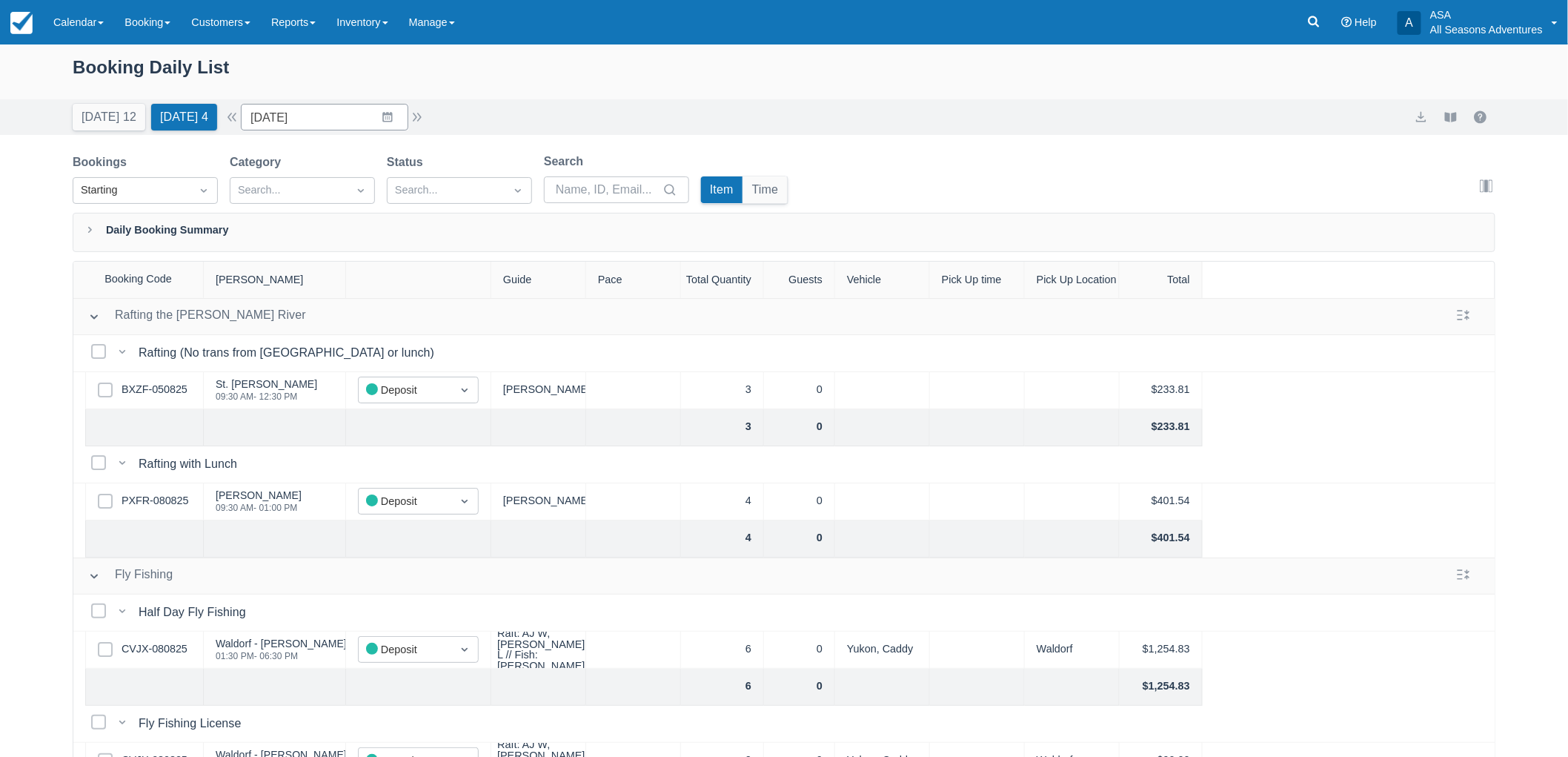
scroll to position [0, 0]
click at [426, 112] on button "button" at bounding box center [416, 116] width 18 height 18
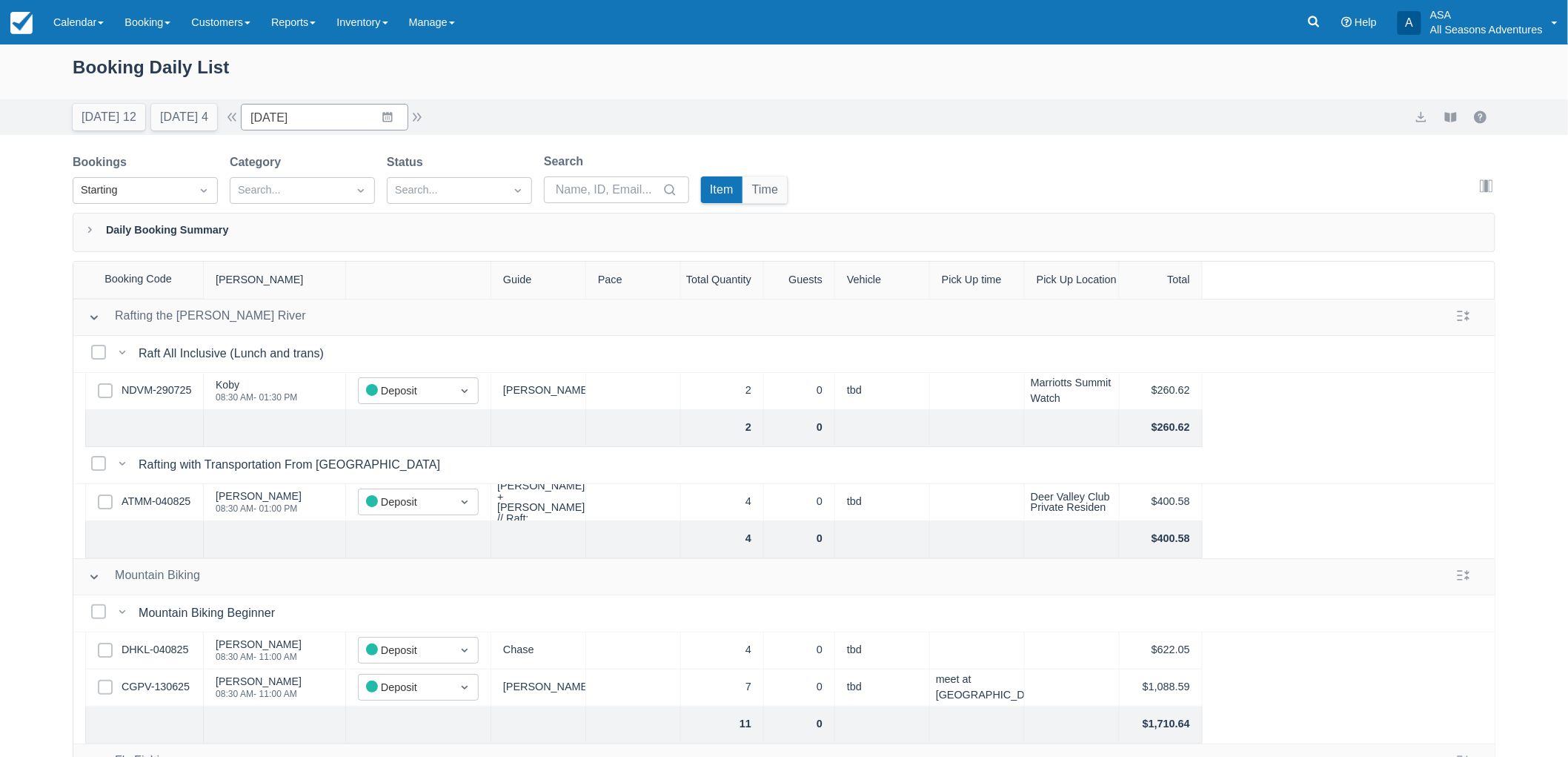
click at [426, 105] on div "Today 12 Tomorrow 4 Date 08/14/25 Navigate forward to interact with the calenda…" at bounding box center [249, 117] width 354 height 26
click at [425, 119] on button "button" at bounding box center [416, 116] width 18 height 18
type input "08/15/25"
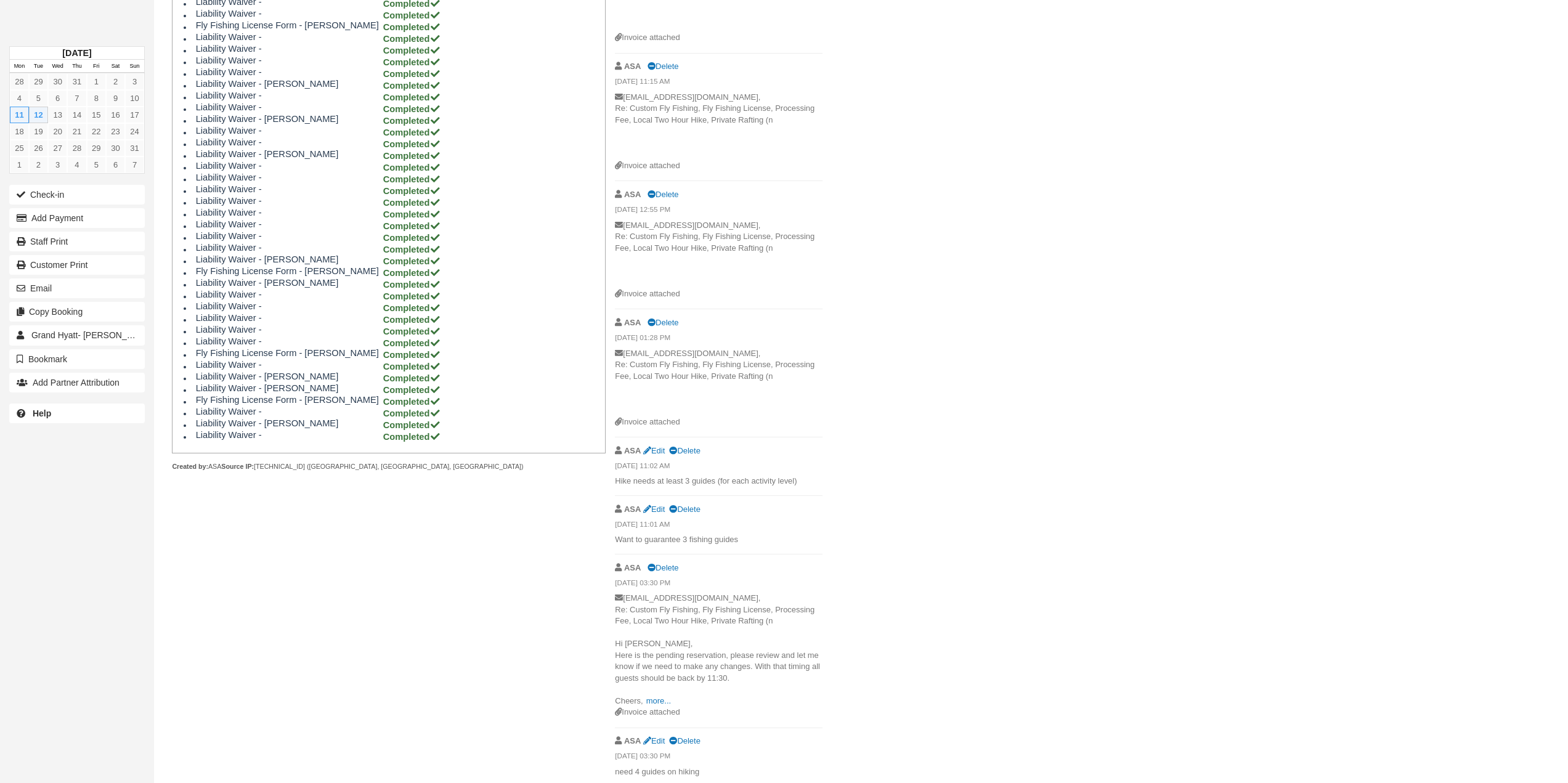
scroll to position [1150, 0]
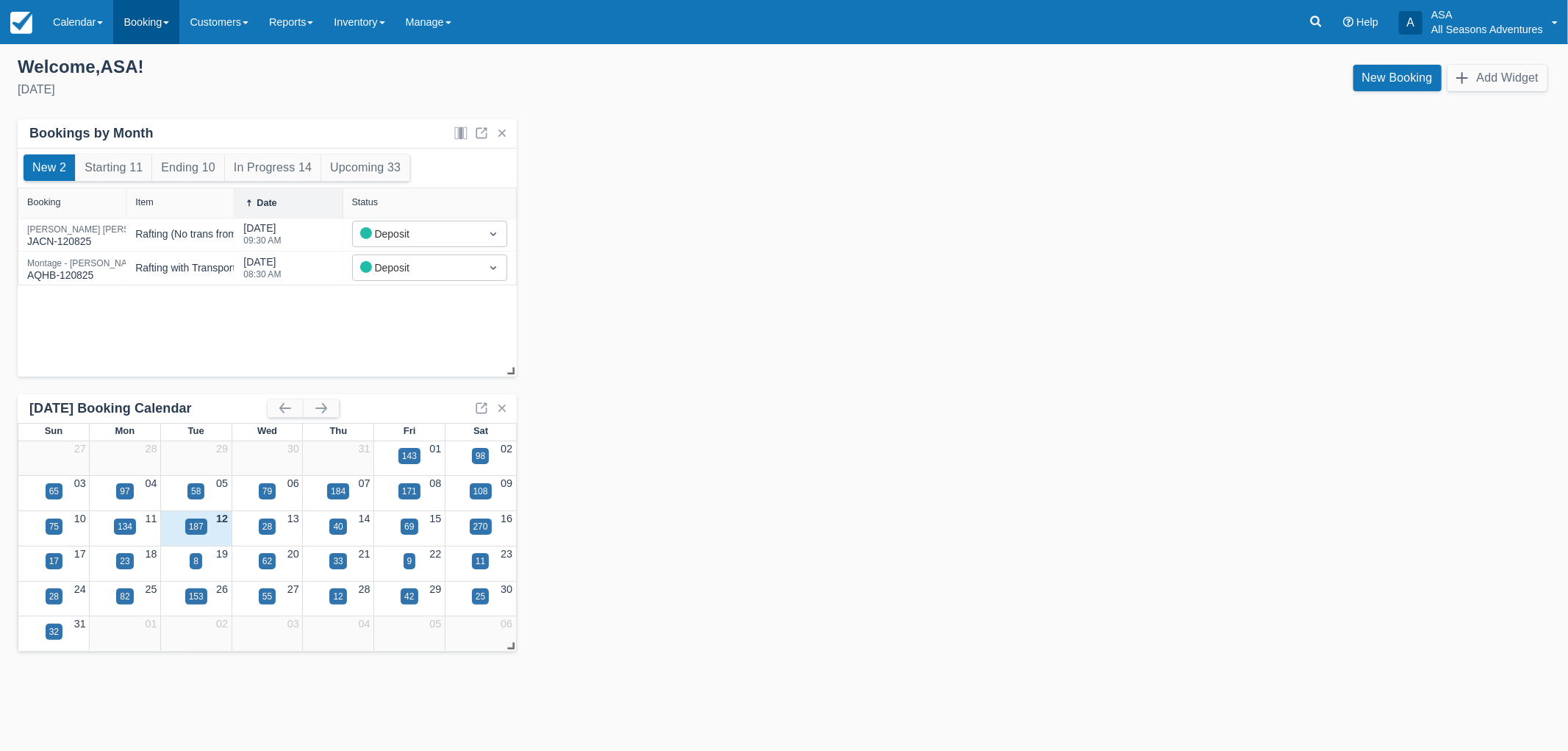
click at [147, 12] on link "Booking" at bounding box center [146, 21] width 66 height 44
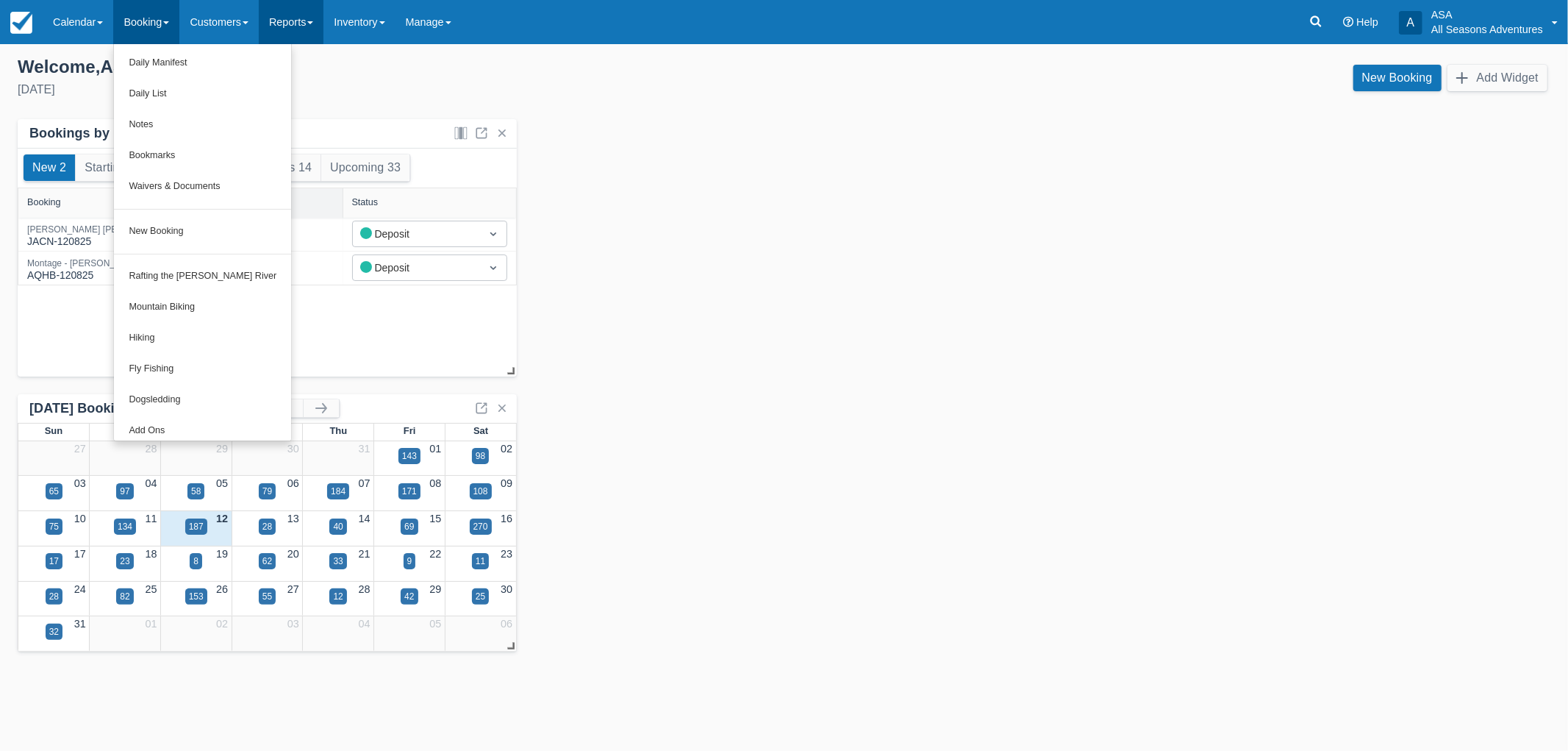
click at [314, 24] on link "Reports" at bounding box center [291, 21] width 65 height 44
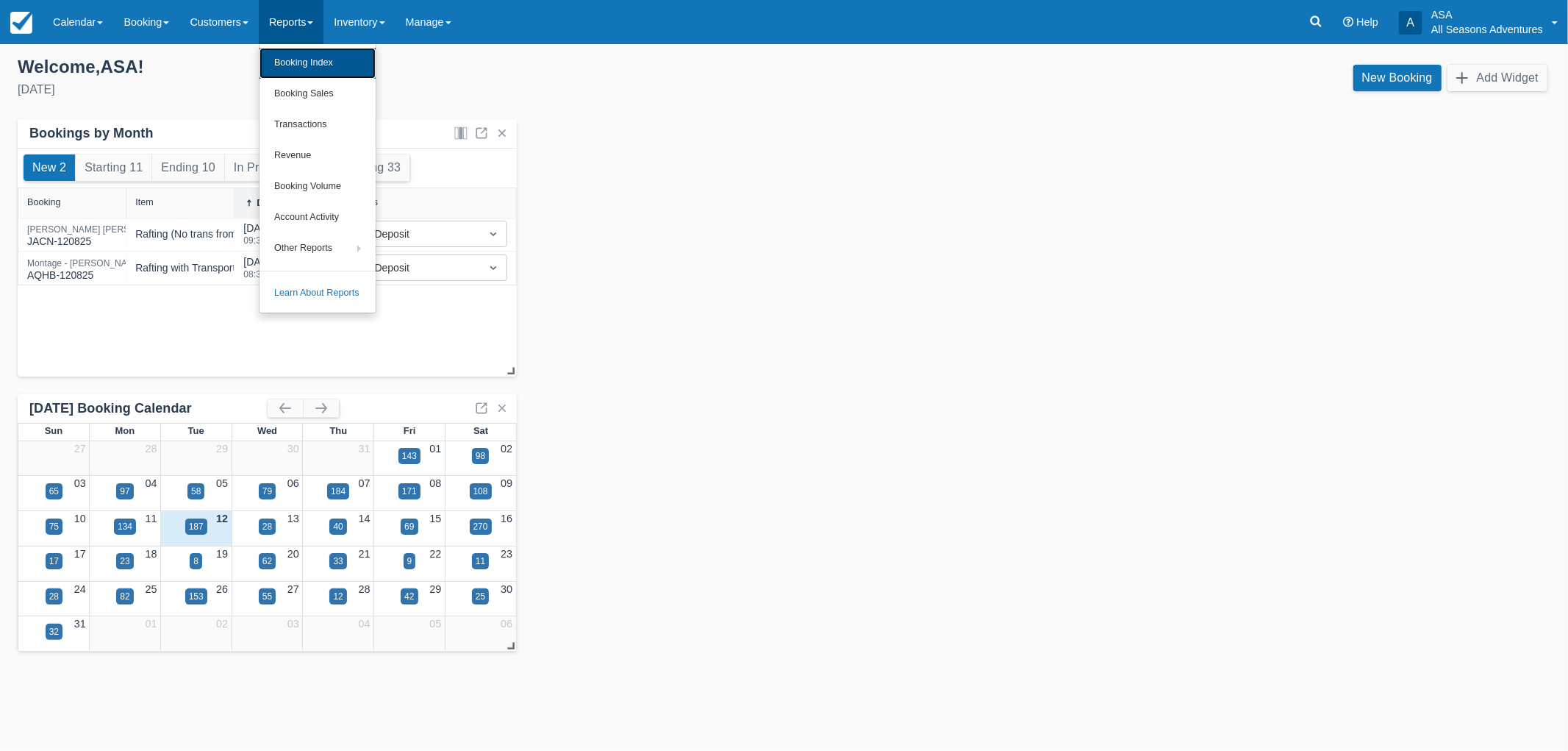
click at [324, 61] on link "Booking Index" at bounding box center [317, 62] width 116 height 31
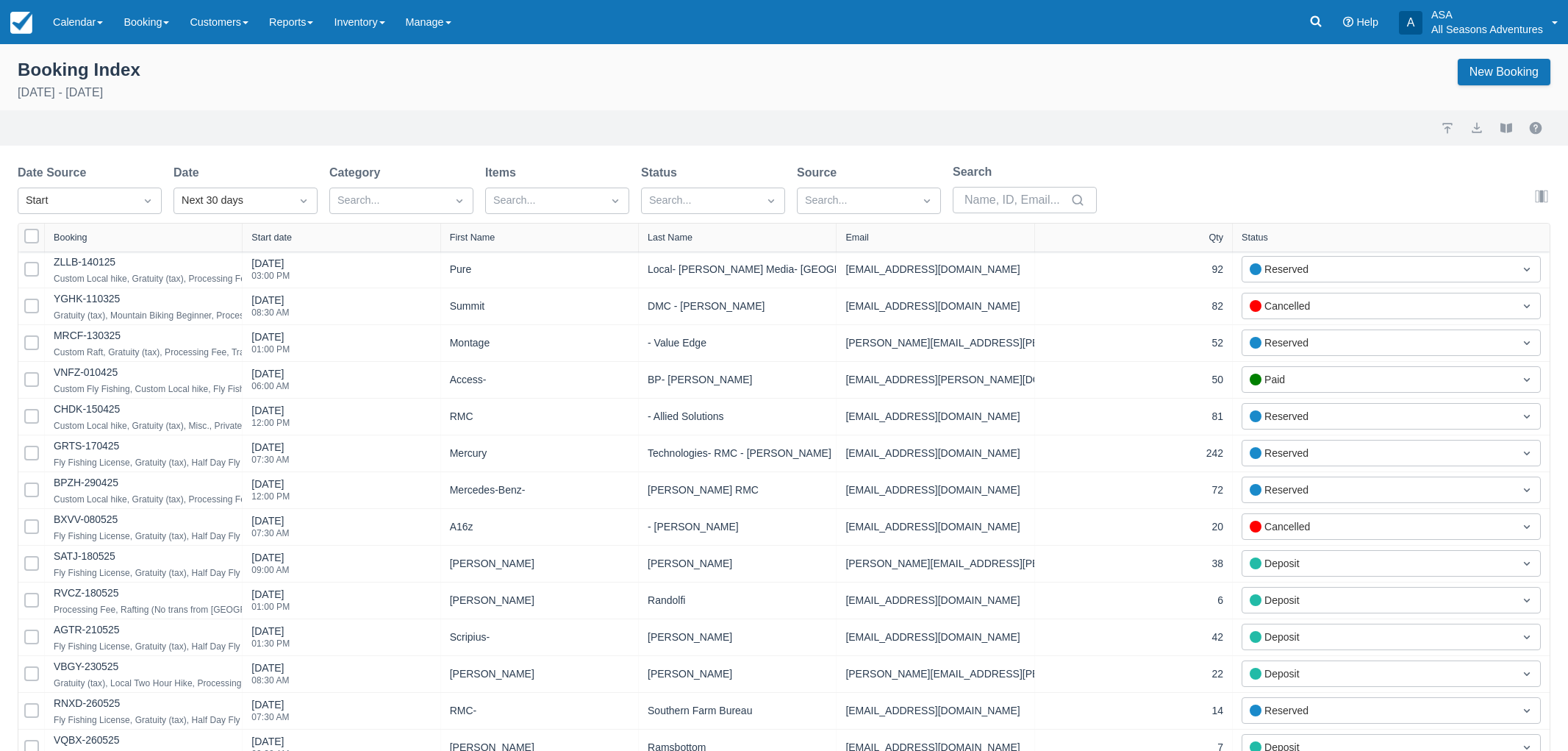
select select "25"
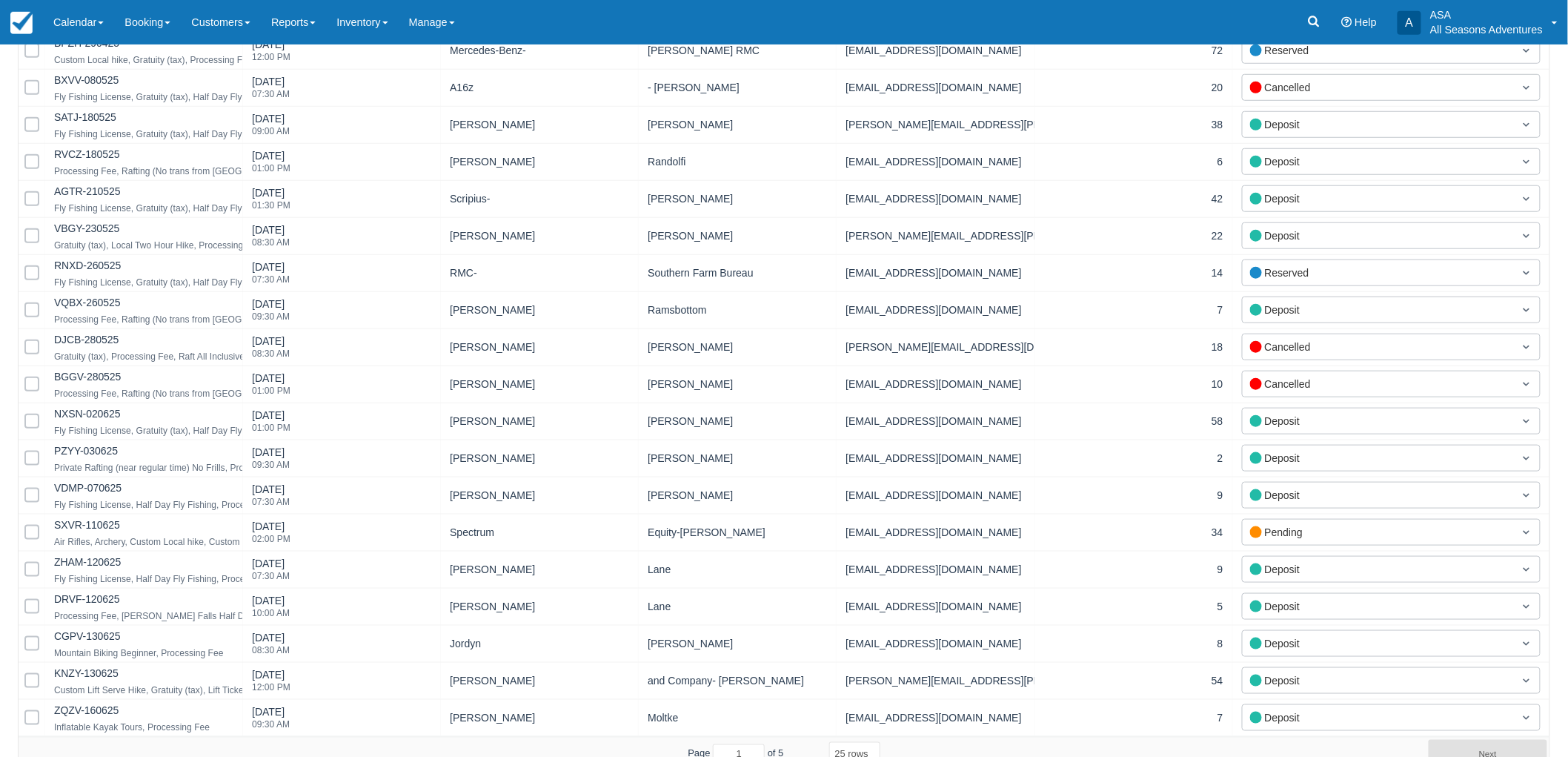
scroll to position [460, 0]
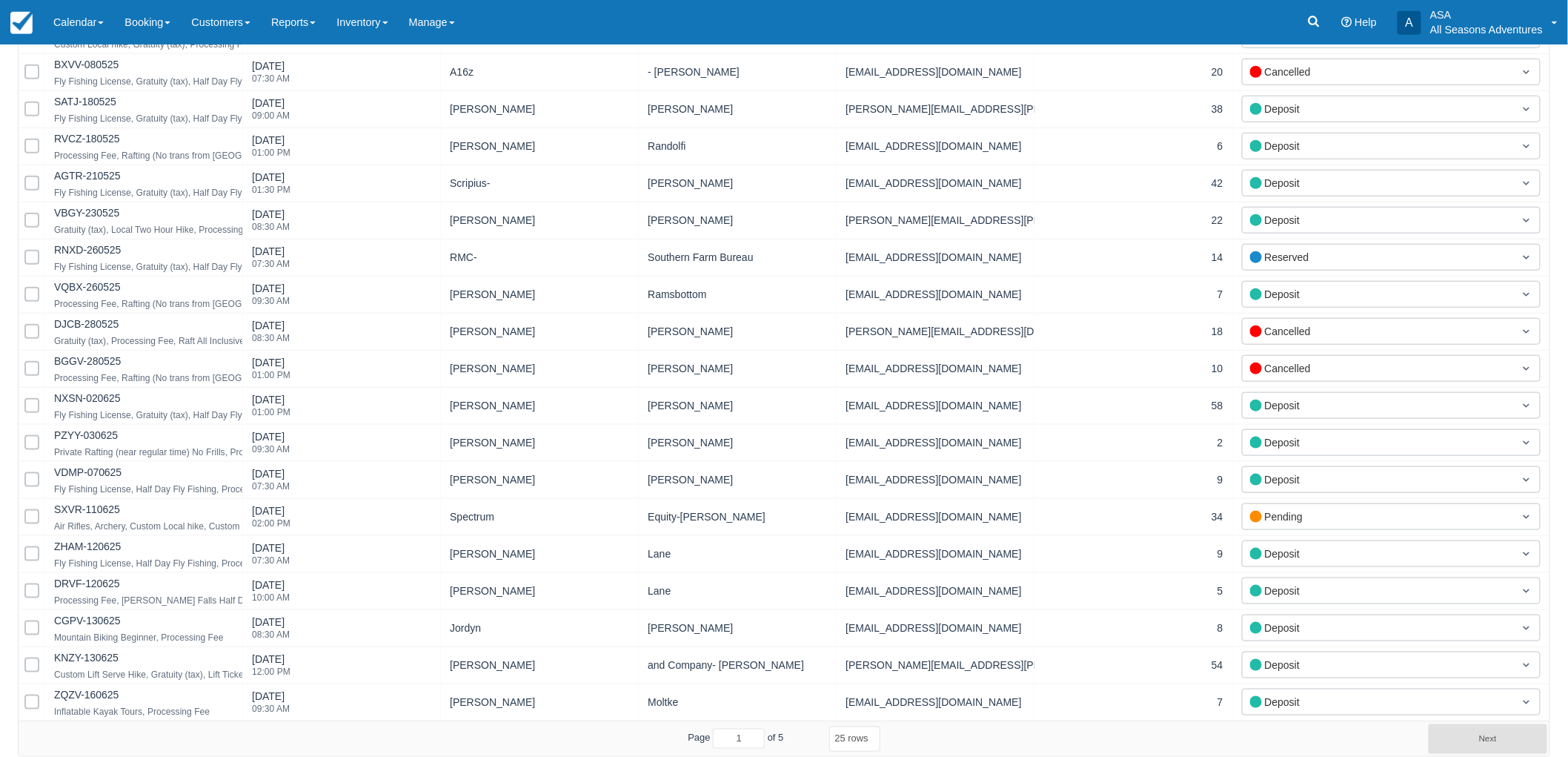
click at [855, 747] on select "5 rows 10 rows 20 rows 25 rows 50 rows 100 rows" at bounding box center [854, 738] width 52 height 25
select select "100"
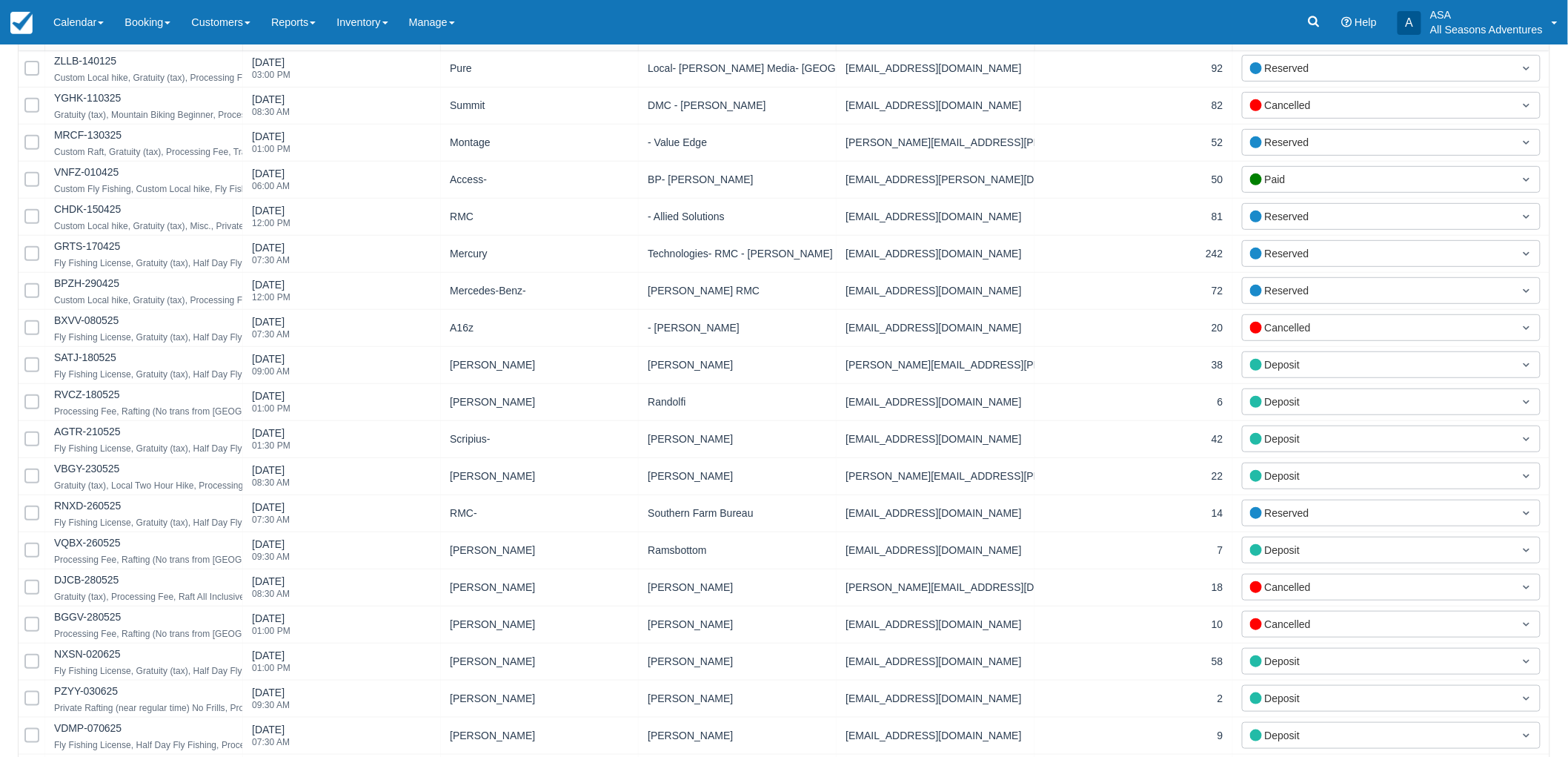
scroll to position [0, 0]
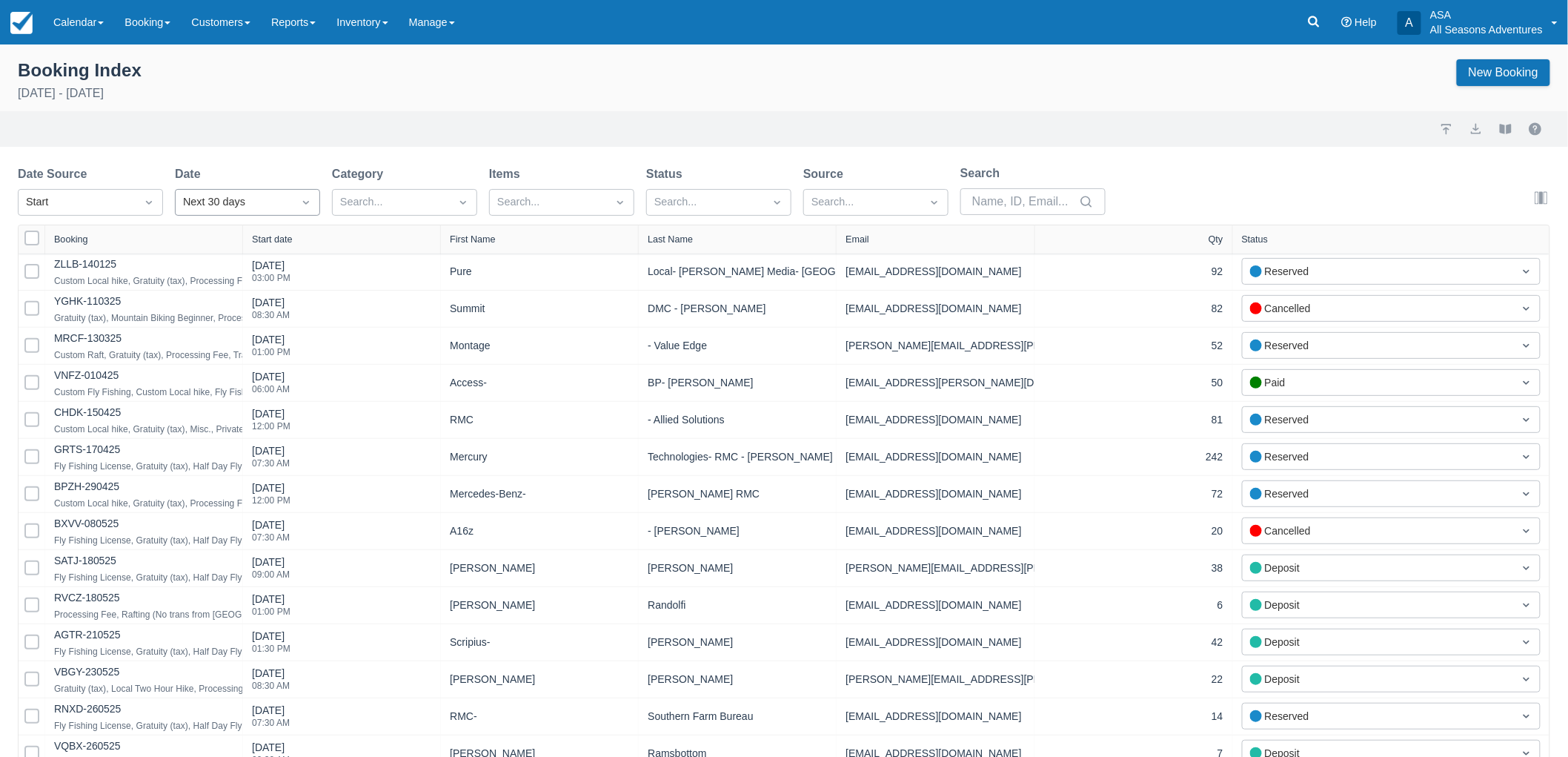
click at [252, 202] on div "Next 30 days" at bounding box center [234, 202] width 102 height 16
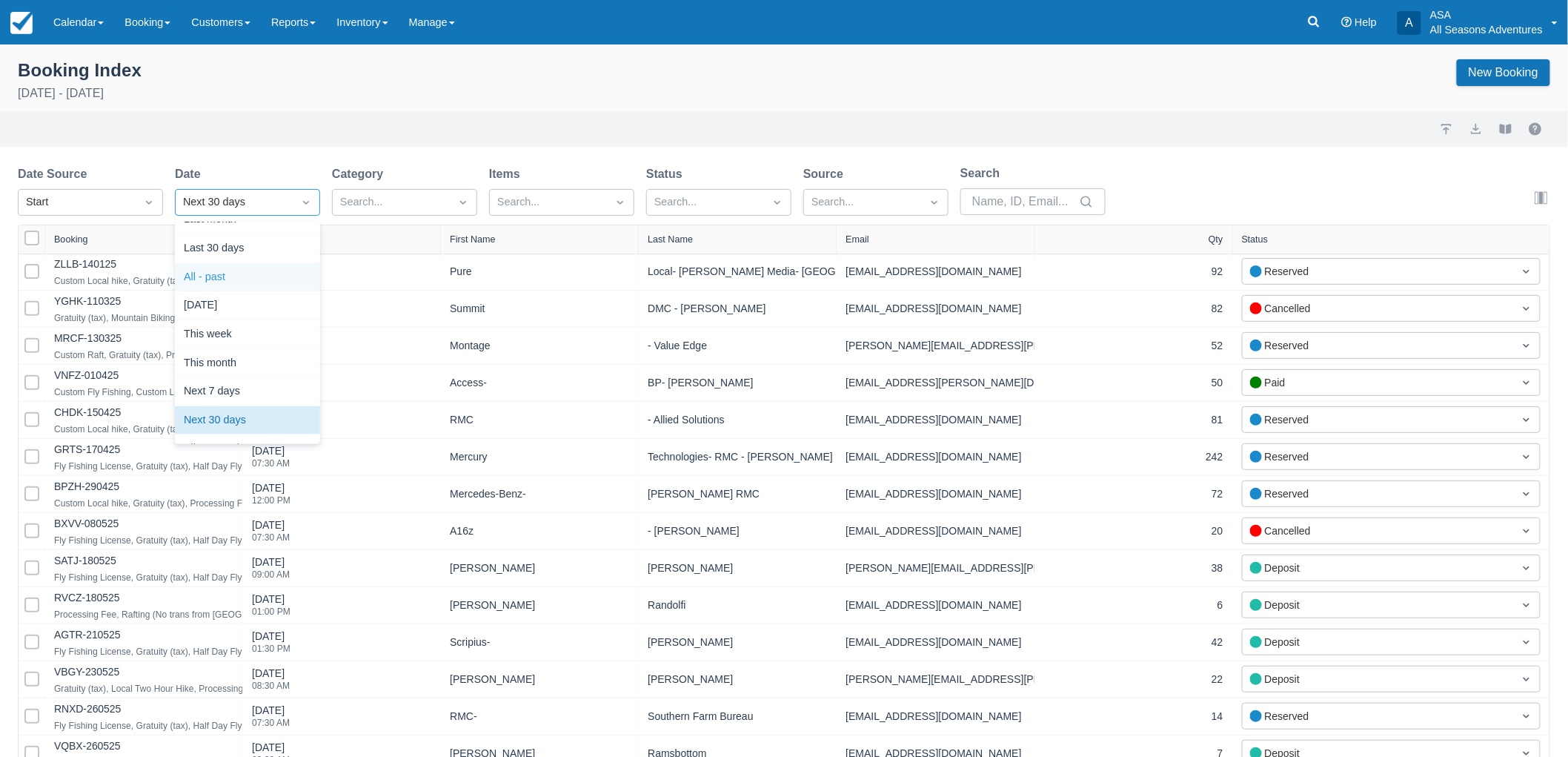
click at [258, 270] on div "All - past" at bounding box center [247, 277] width 145 height 29
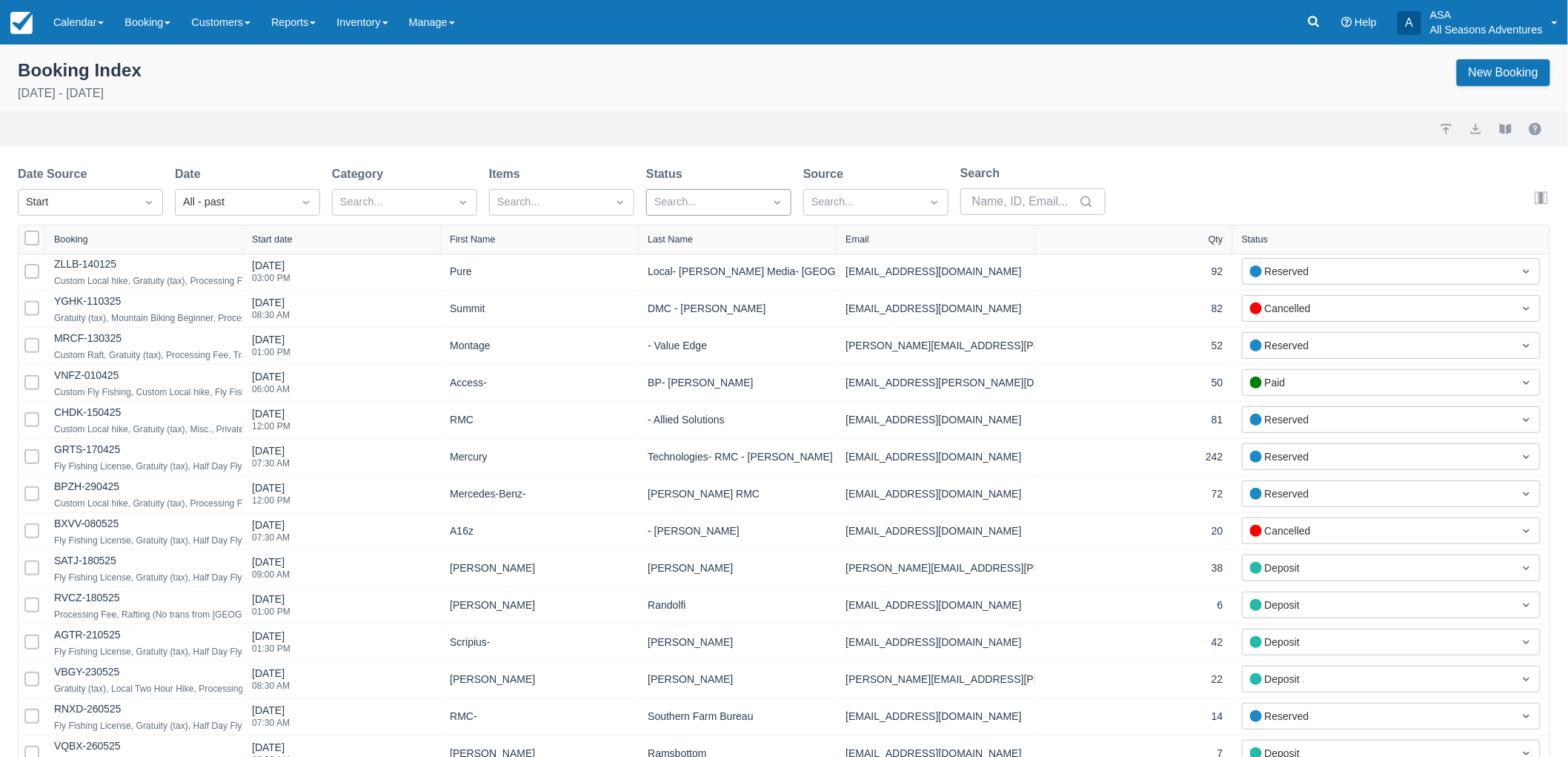
click at [716, 201] on div at bounding box center [705, 202] width 102 height 20
select select "100"
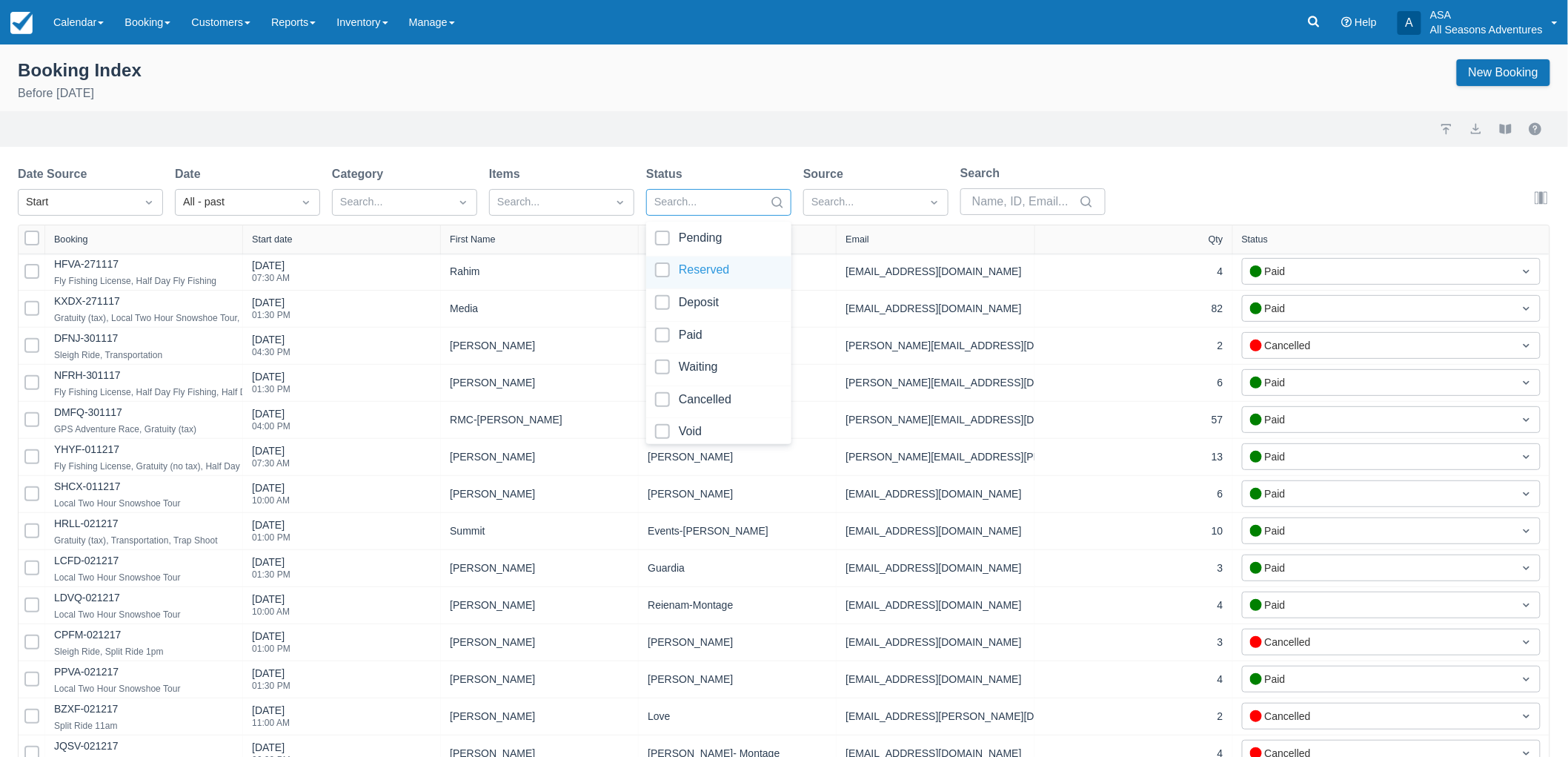
click at [712, 267] on div at bounding box center [718, 272] width 128 height 20
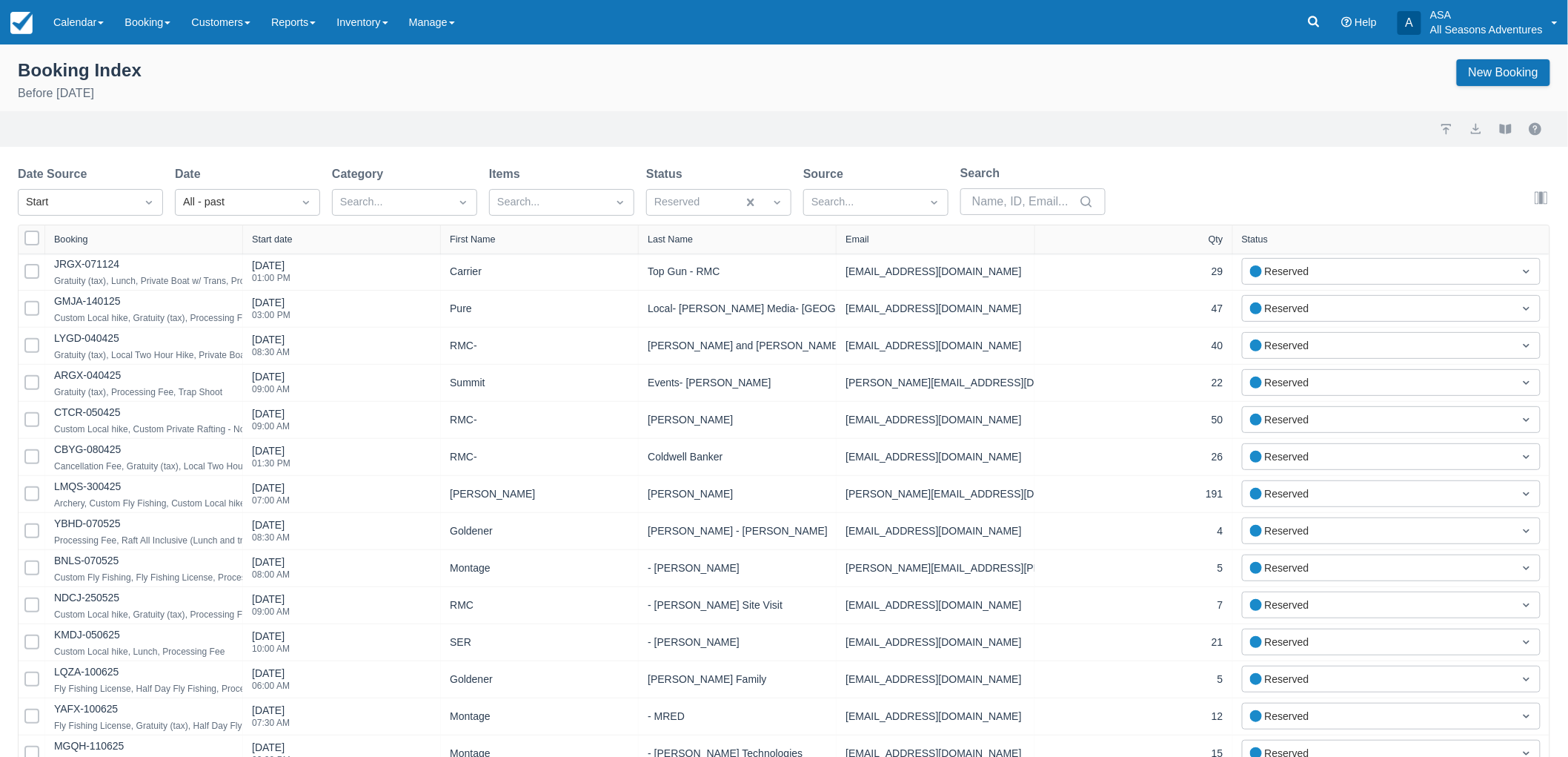
click at [733, 123] on div "Import Export View booklet" at bounding box center [784, 129] width 1532 height 18
click at [654, 87] on div "Booking Index Before August 12th 2025 New Booking" at bounding box center [784, 82] width 1532 height 46
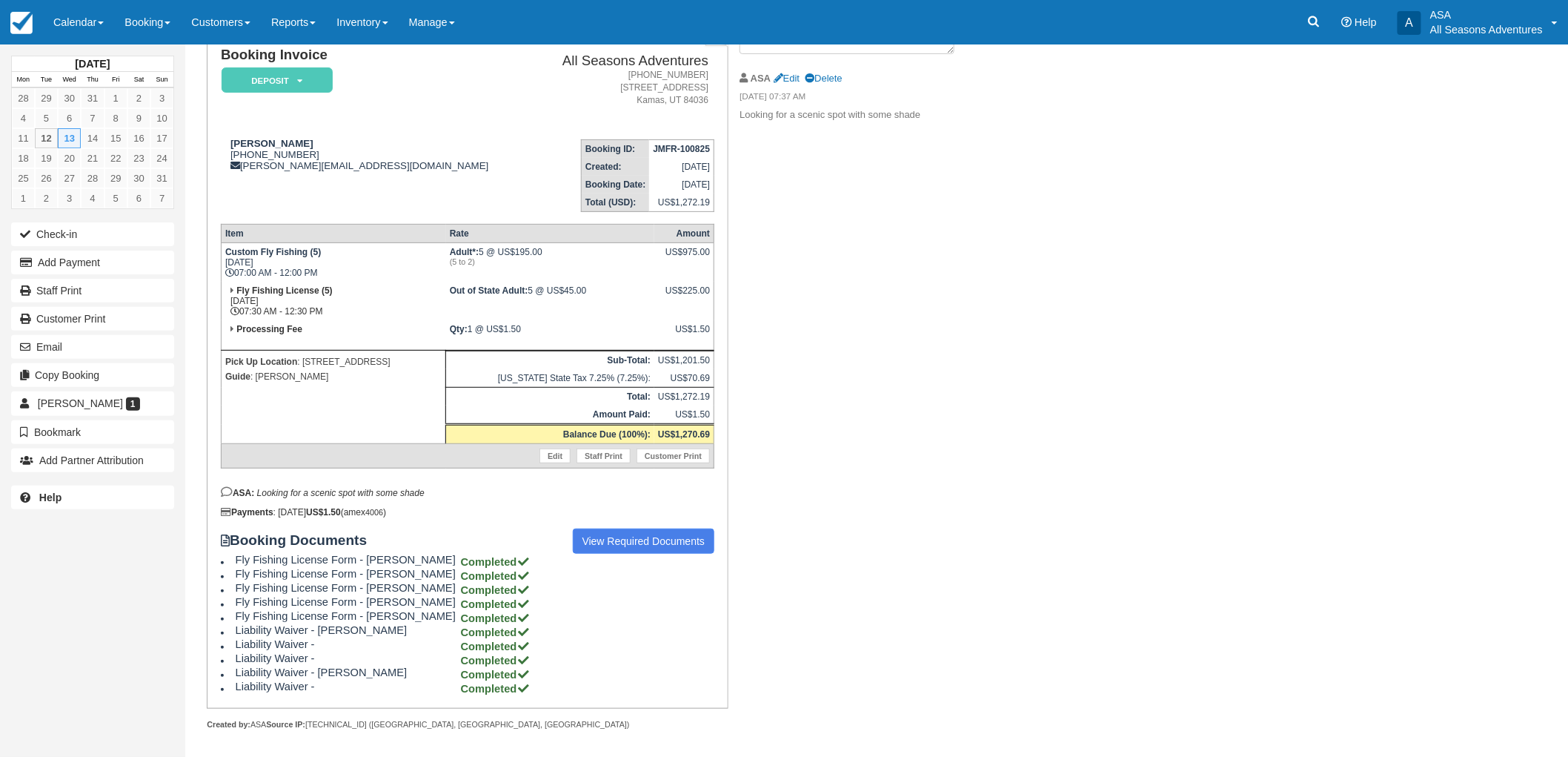
scroll to position [119, 0]
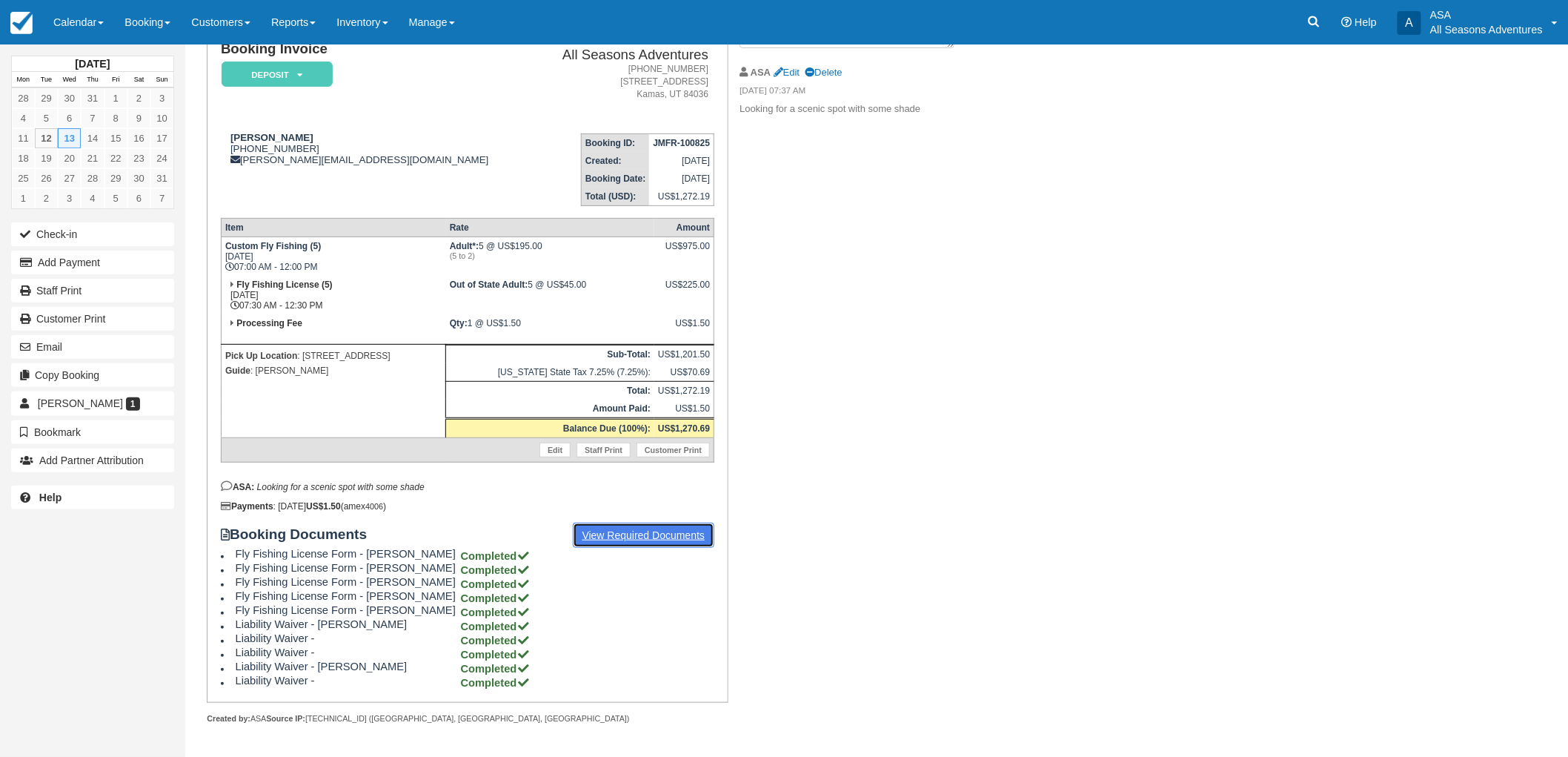
click at [616, 522] on link "View Required Documents" at bounding box center [644, 535] width 143 height 25
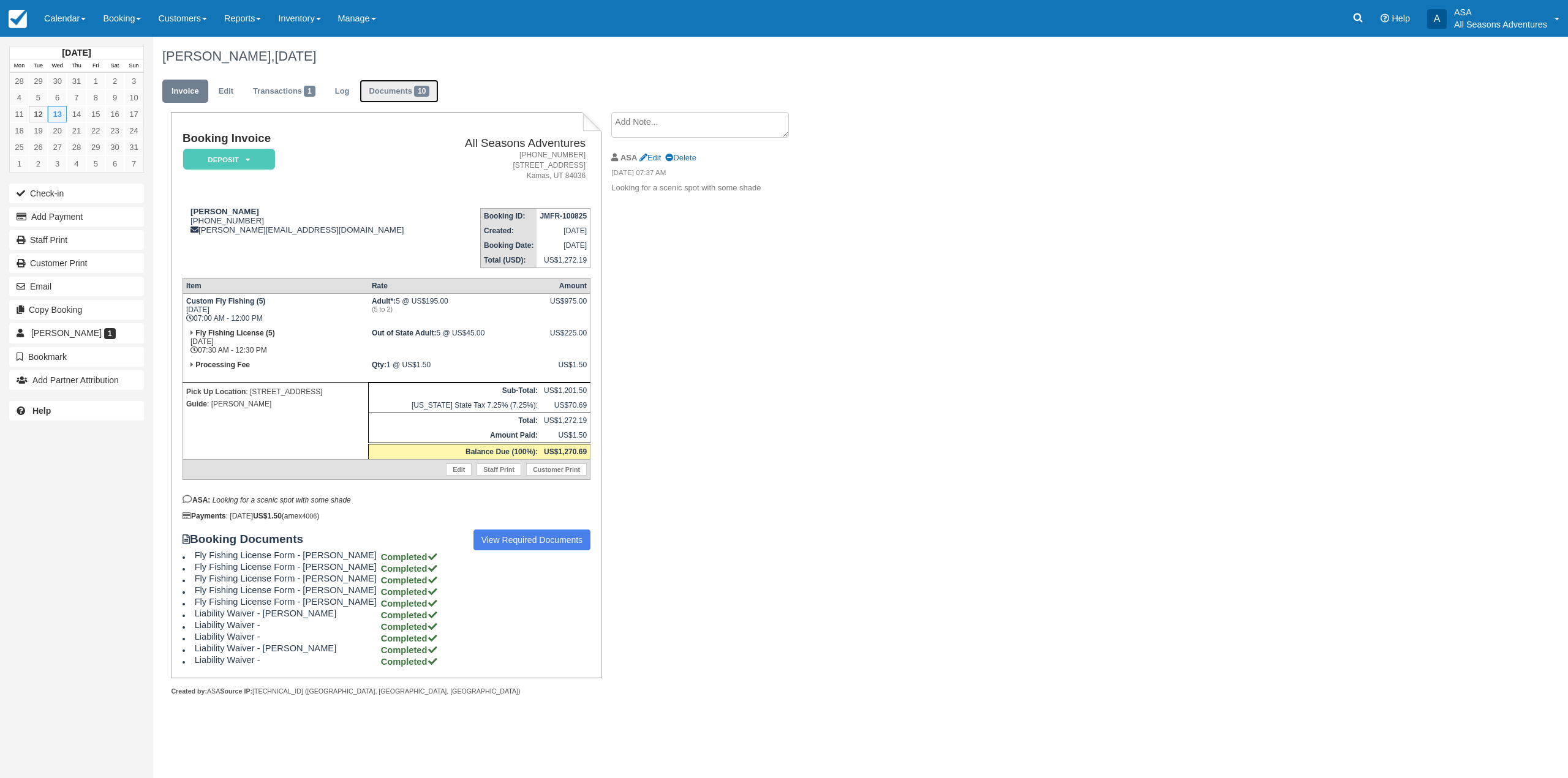
click at [395, 95] on link "Documents 10" at bounding box center [399, 91] width 79 height 24
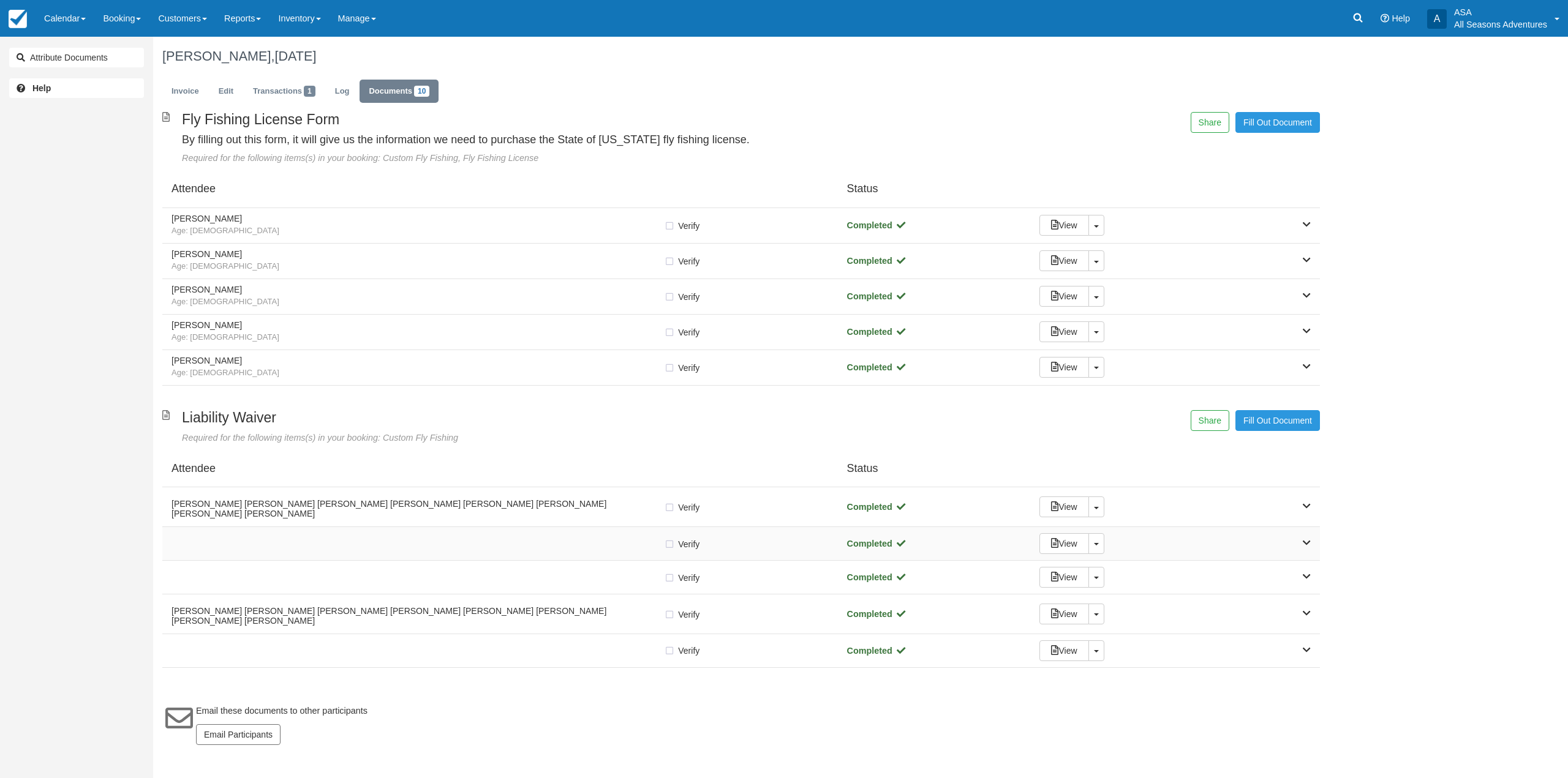
click at [549, 541] on div at bounding box center [417, 544] width 492 height 6
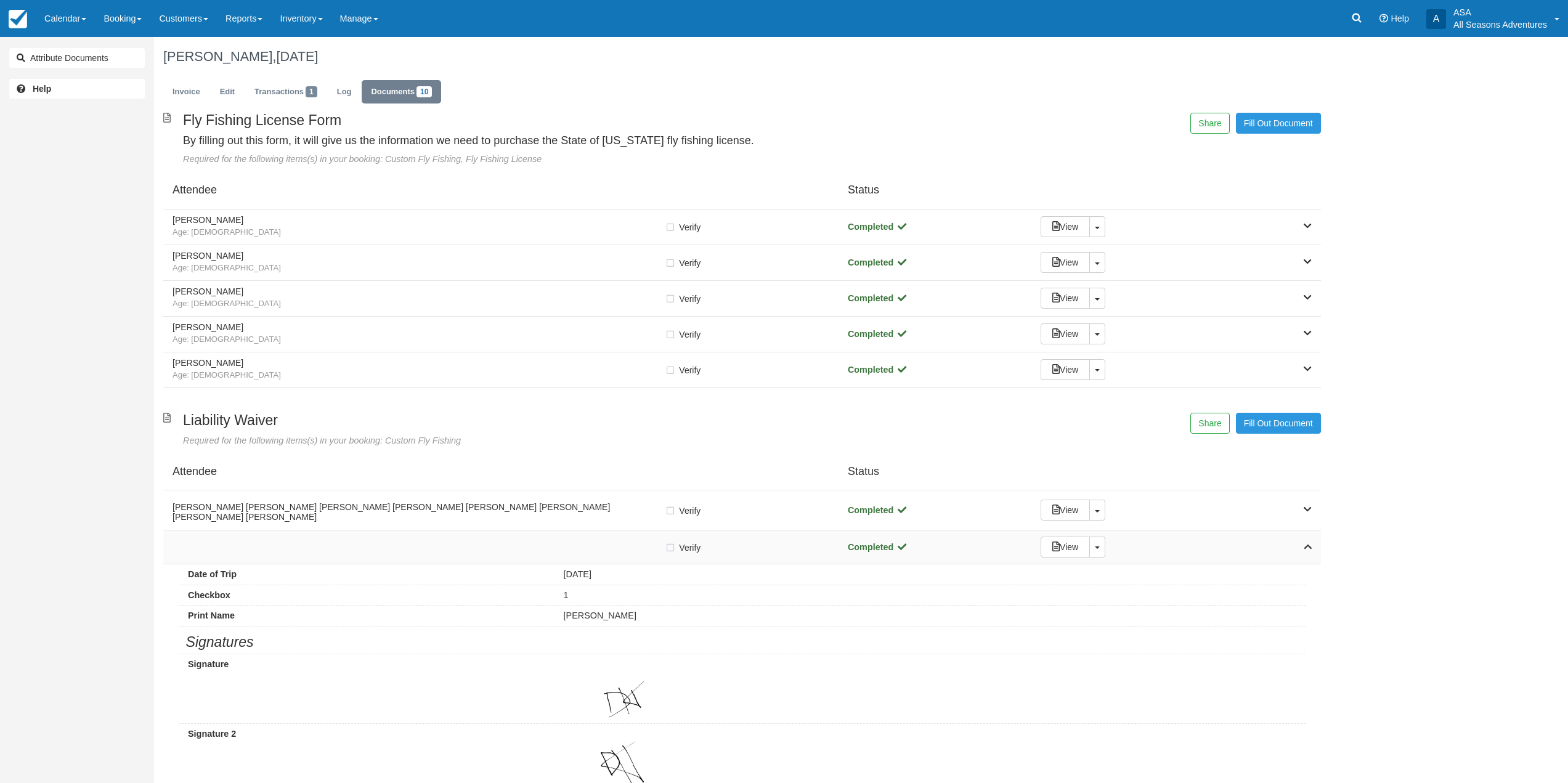
click at [552, 544] on div at bounding box center [418, 547] width 492 height 6
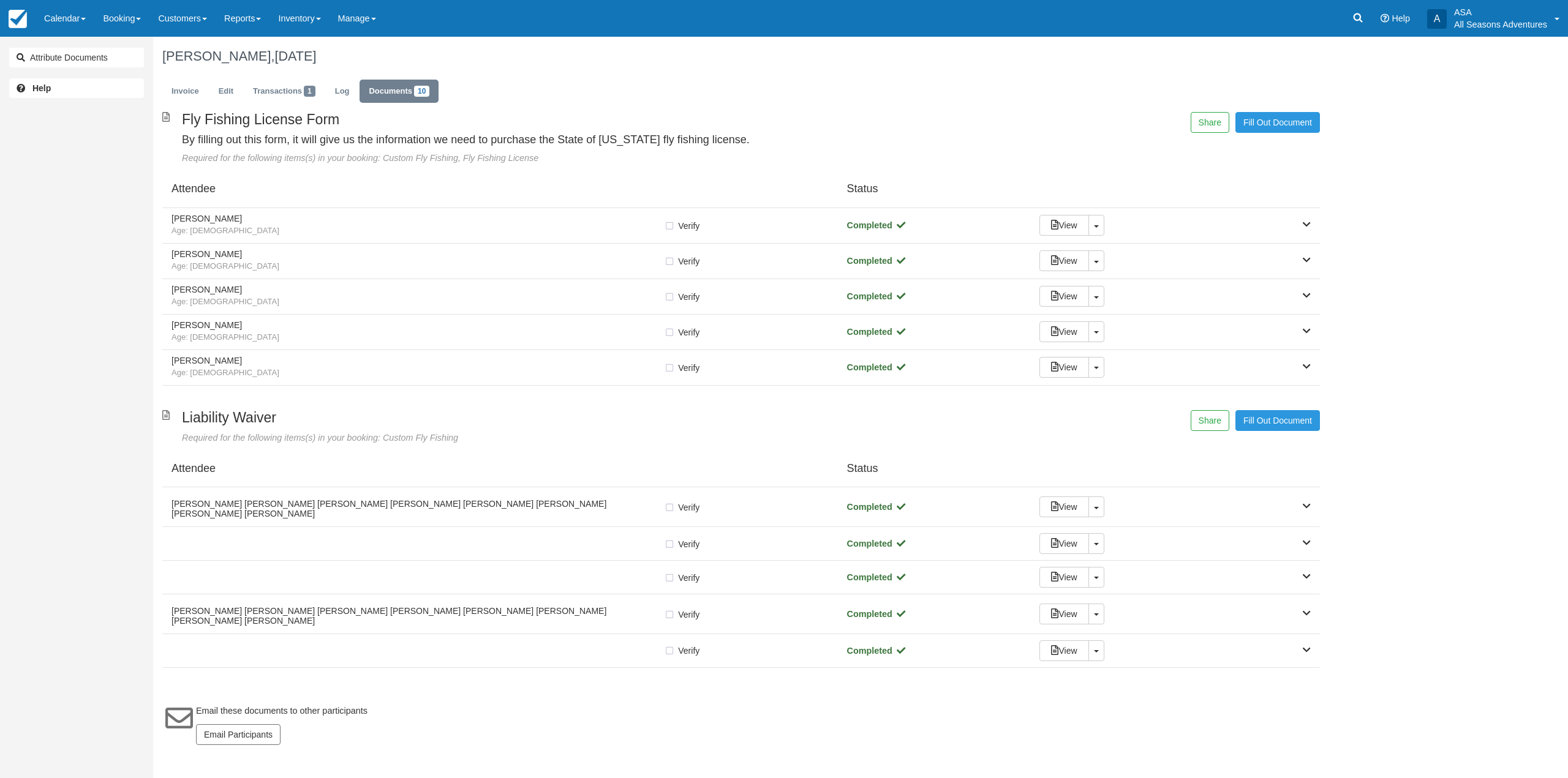
click at [554, 574] on div at bounding box center [417, 577] width 492 height 6
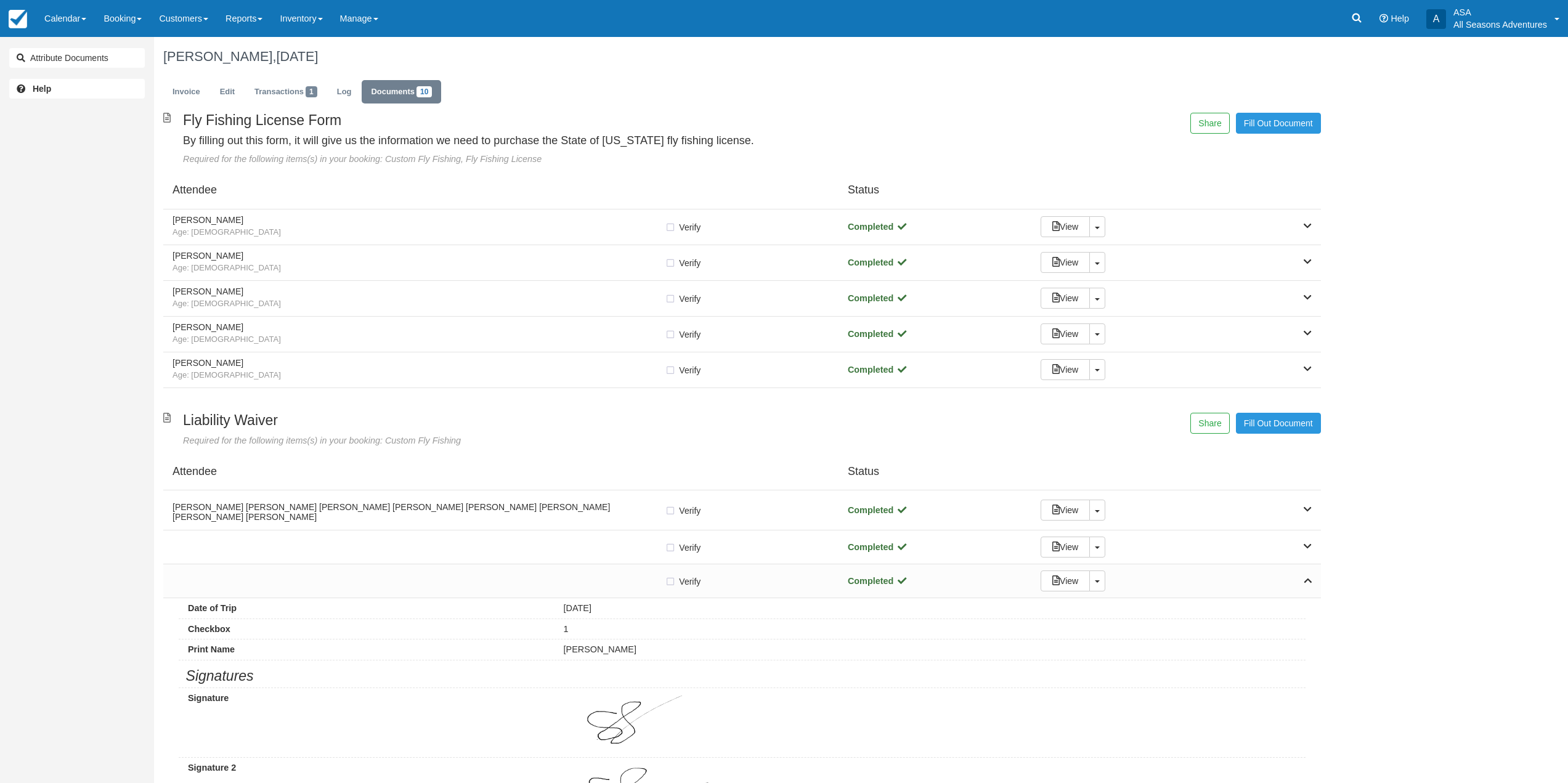
click at [557, 578] on div at bounding box center [418, 581] width 492 height 6
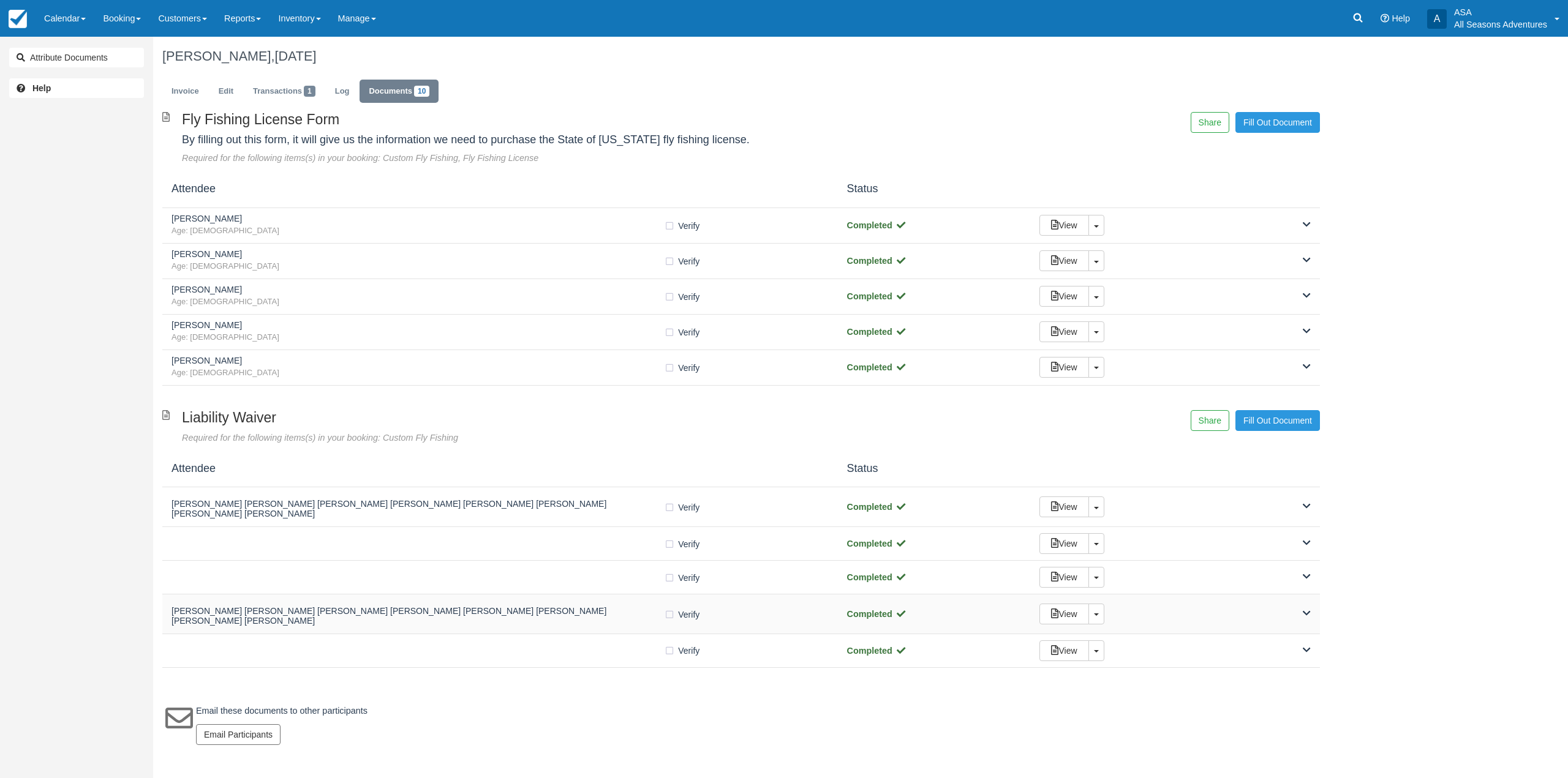
click at [545, 607] on h5 "justin a shafran justin a shafran justin a shafran justin a shafran justin a sh…" at bounding box center [417, 616] width 492 height 19
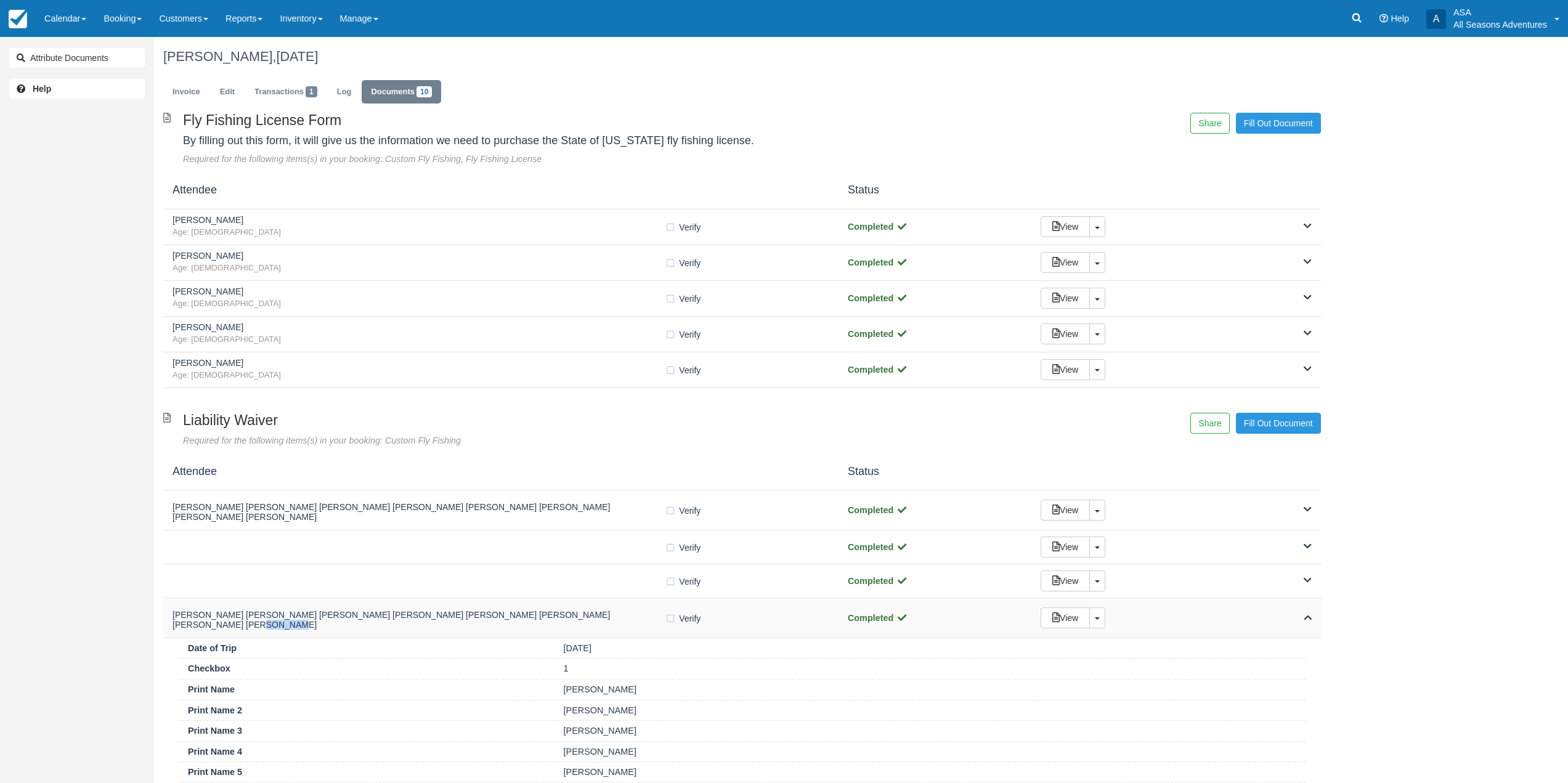
click at [548, 611] on h5 "justin a shafran justin a shafran justin a shafran justin a shafran justin a sh…" at bounding box center [418, 620] width 492 height 19
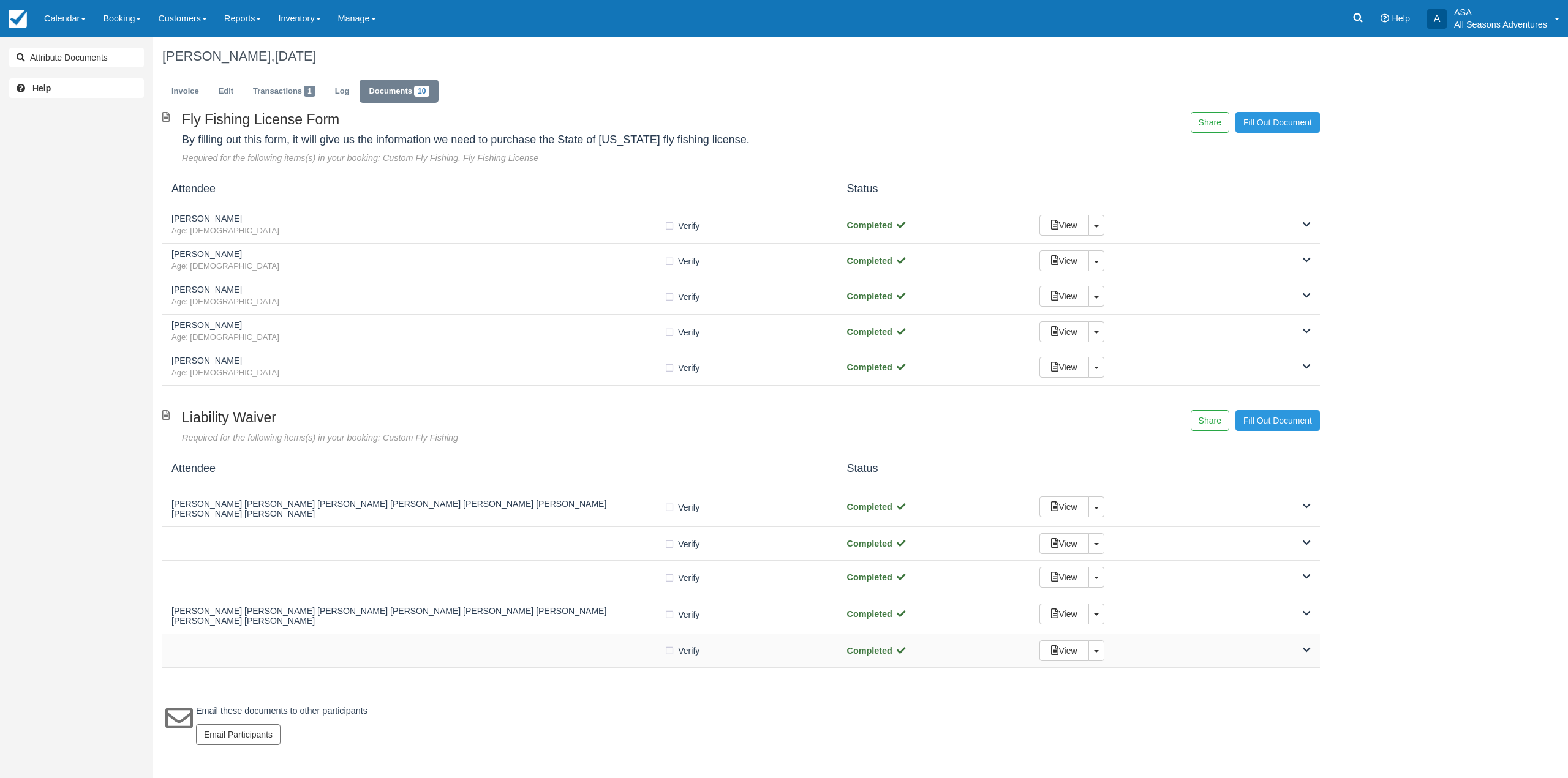
click at [546, 645] on div "Verify Verified" at bounding box center [500, 650] width 657 height 13
click at [546, 648] on div at bounding box center [415, 651] width 489 height 6
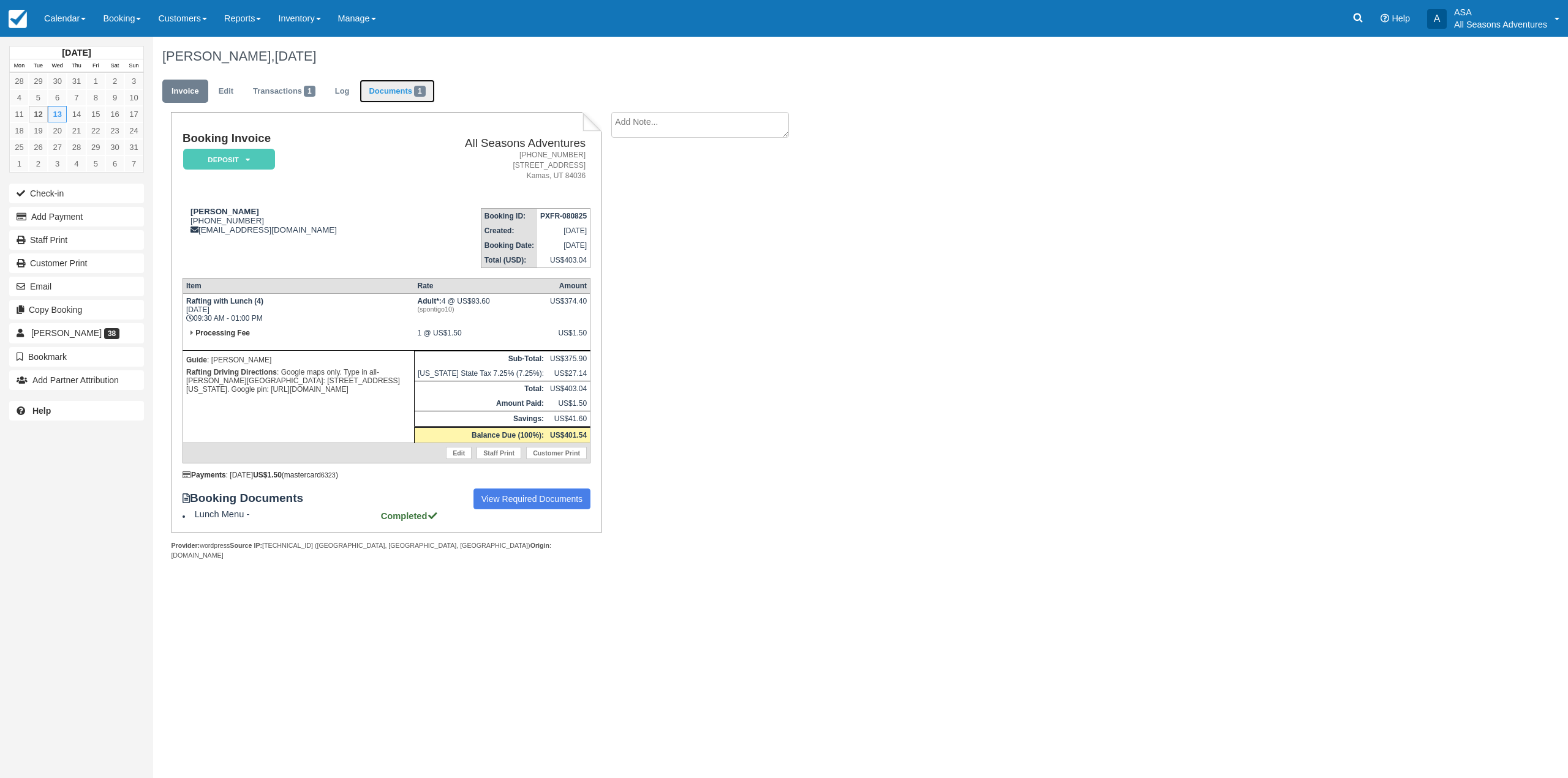
click at [387, 88] on link "Documents 1" at bounding box center [397, 91] width 74 height 24
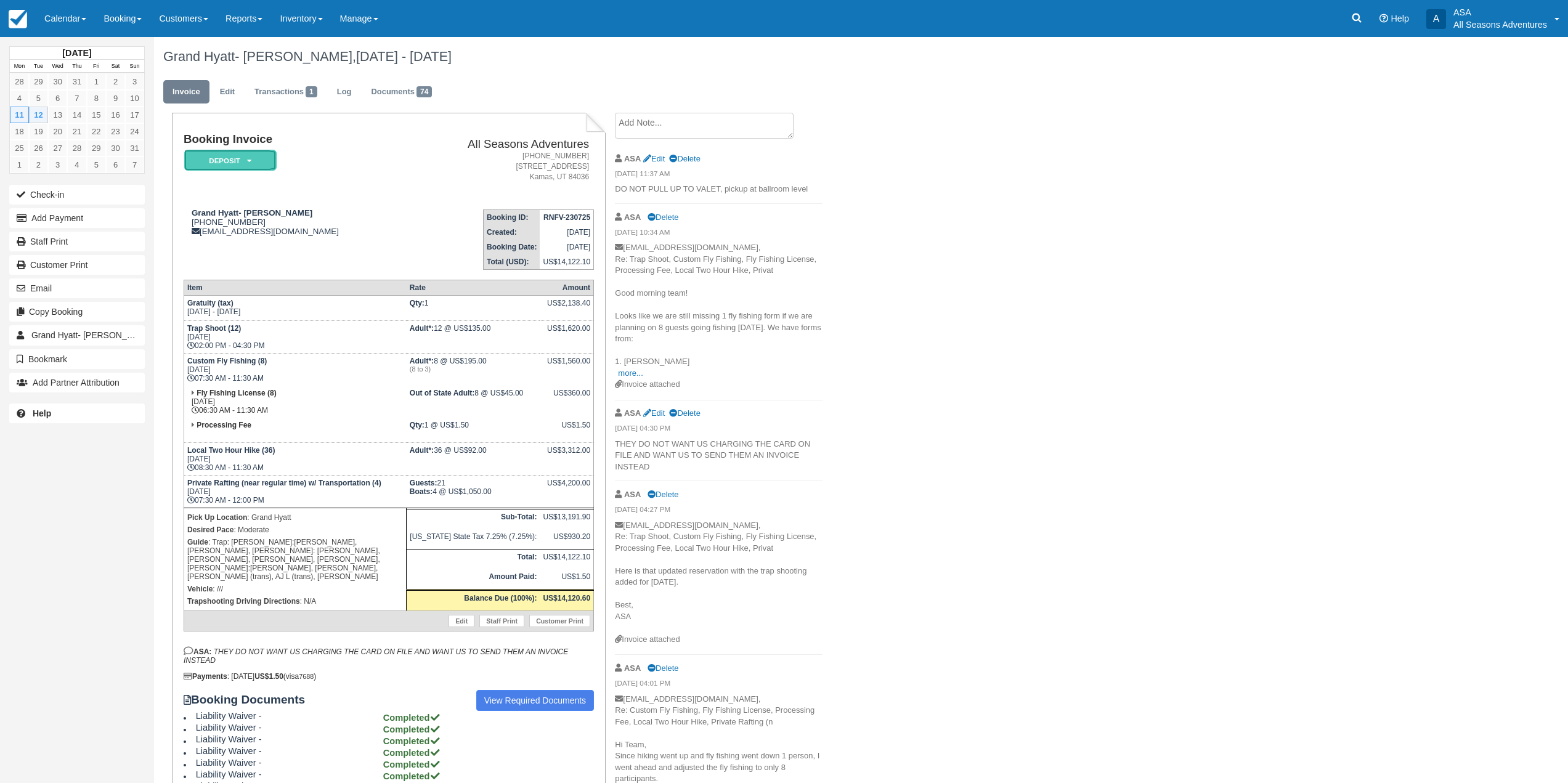
click at [246, 165] on em "Deposit" at bounding box center [230, 161] width 93 height 22
click at [250, 210] on link "Reserved" at bounding box center [235, 211] width 93 height 22
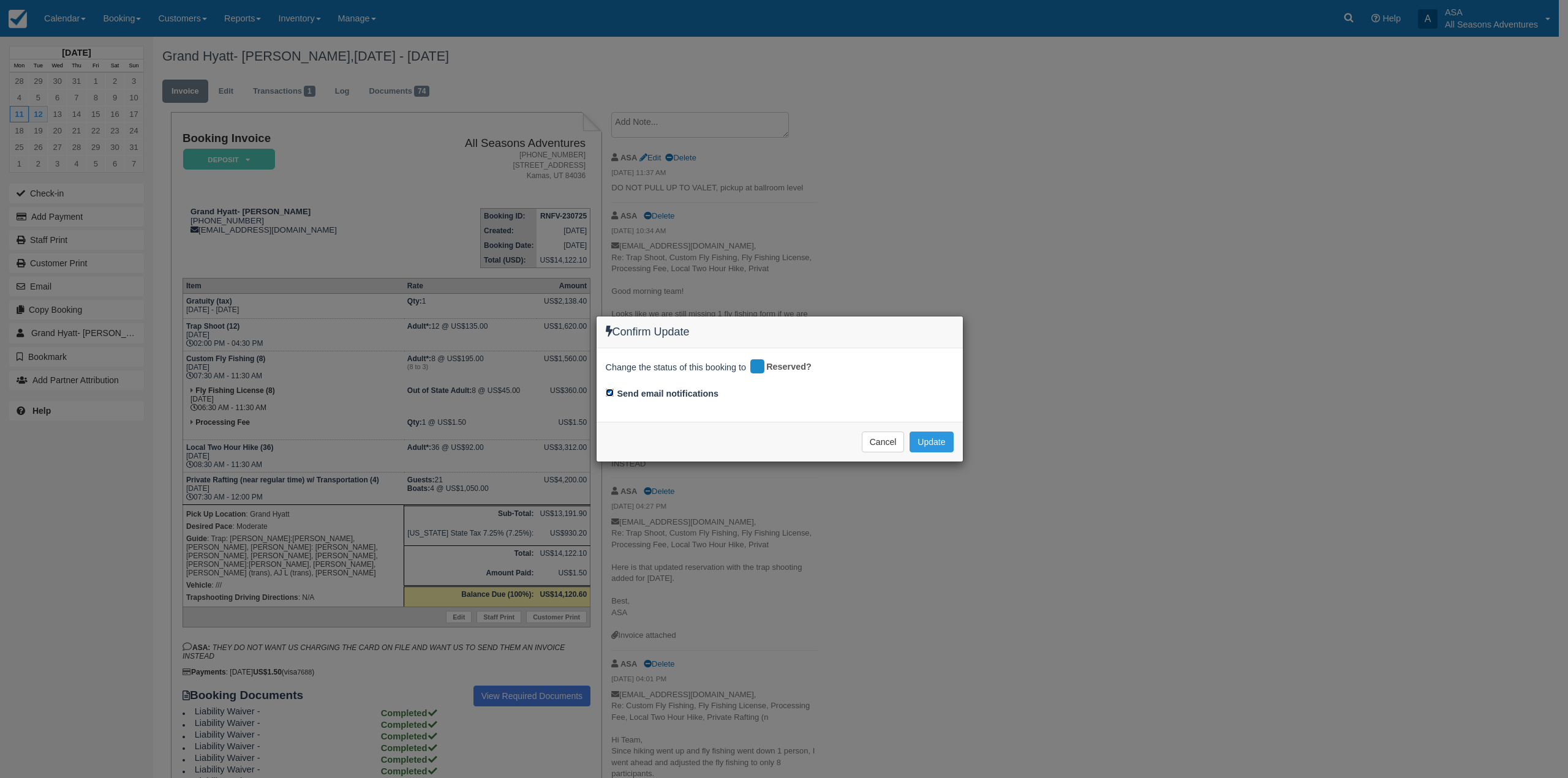
click at [611, 391] on input "Send email notifications" at bounding box center [609, 393] width 8 height 8
checkbox input "false"
click at [946, 445] on button "Update" at bounding box center [931, 442] width 43 height 21
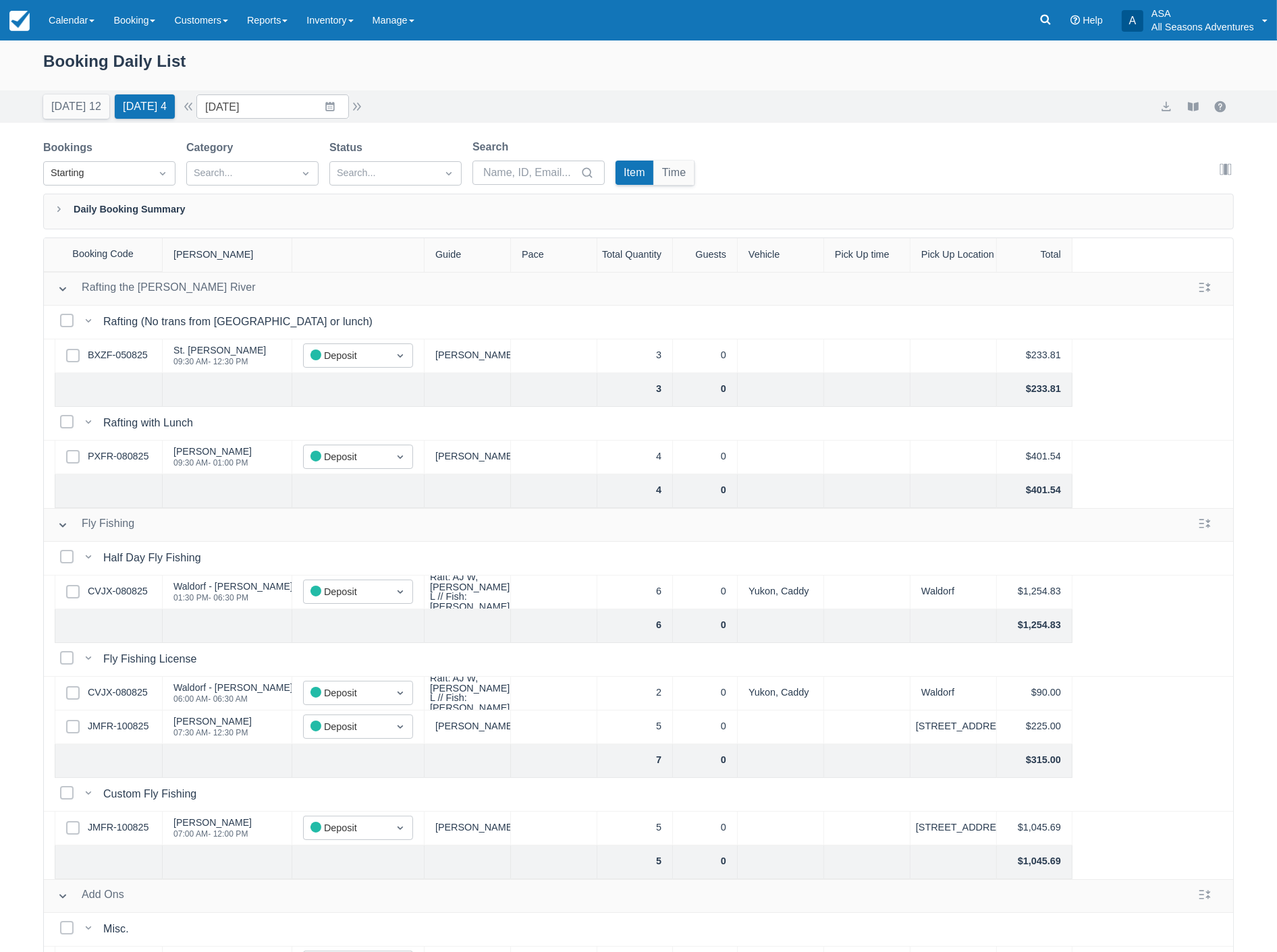
click at [114, 98] on button "[DATE] 4" at bounding box center [144, 107] width 60 height 24
click at [268, 104] on input "[DATE]" at bounding box center [272, 107] width 153 height 24
click at [334, 262] on td "14" at bounding box center [330, 262] width 26 height 26
type input "[DATE]"
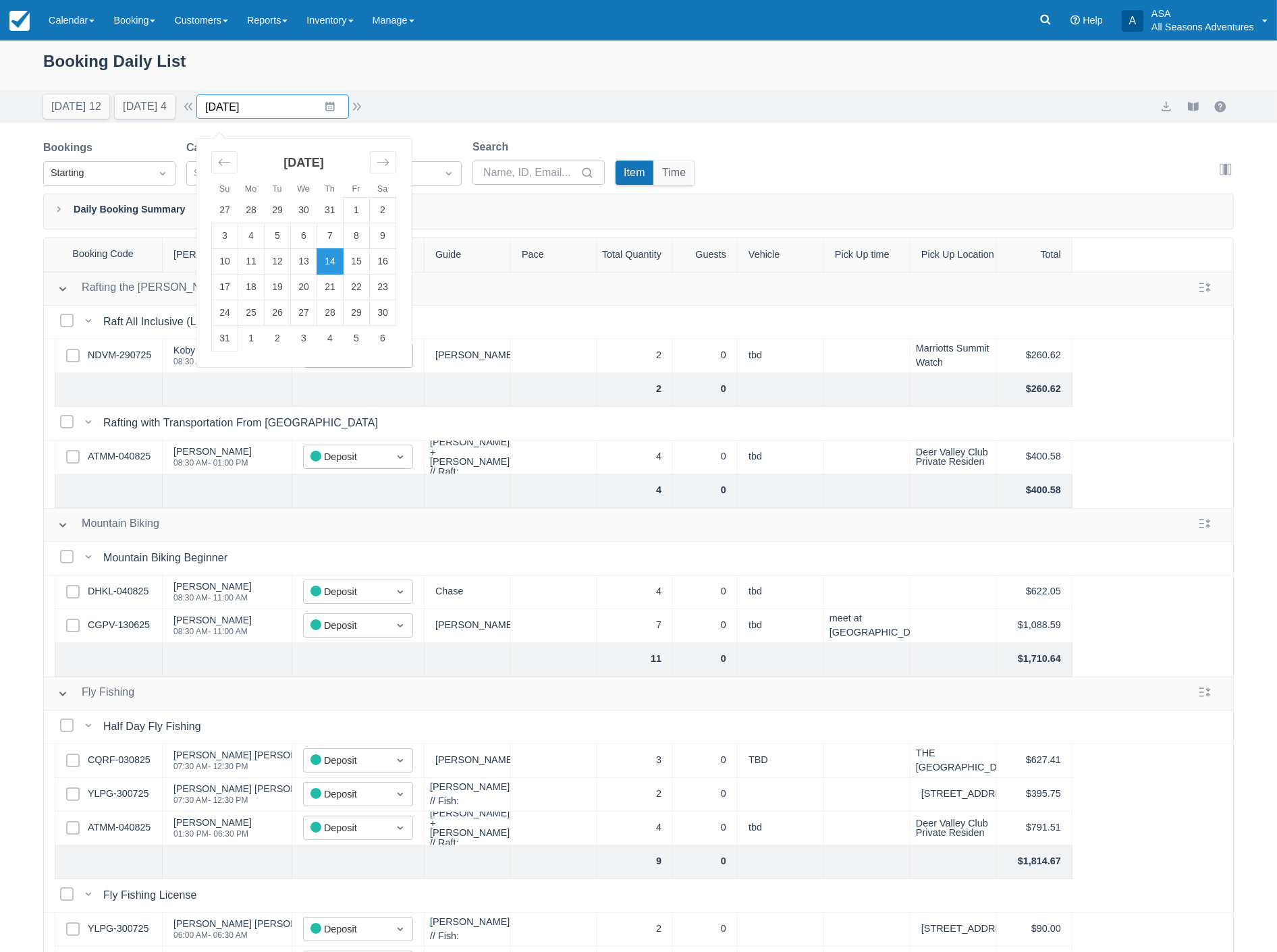
click at [294, 110] on input "[DATE]" at bounding box center [272, 107] width 153 height 24
click at [703, 83] on div "Booking Daily List" at bounding box center [639, 68] width 1191 height 39
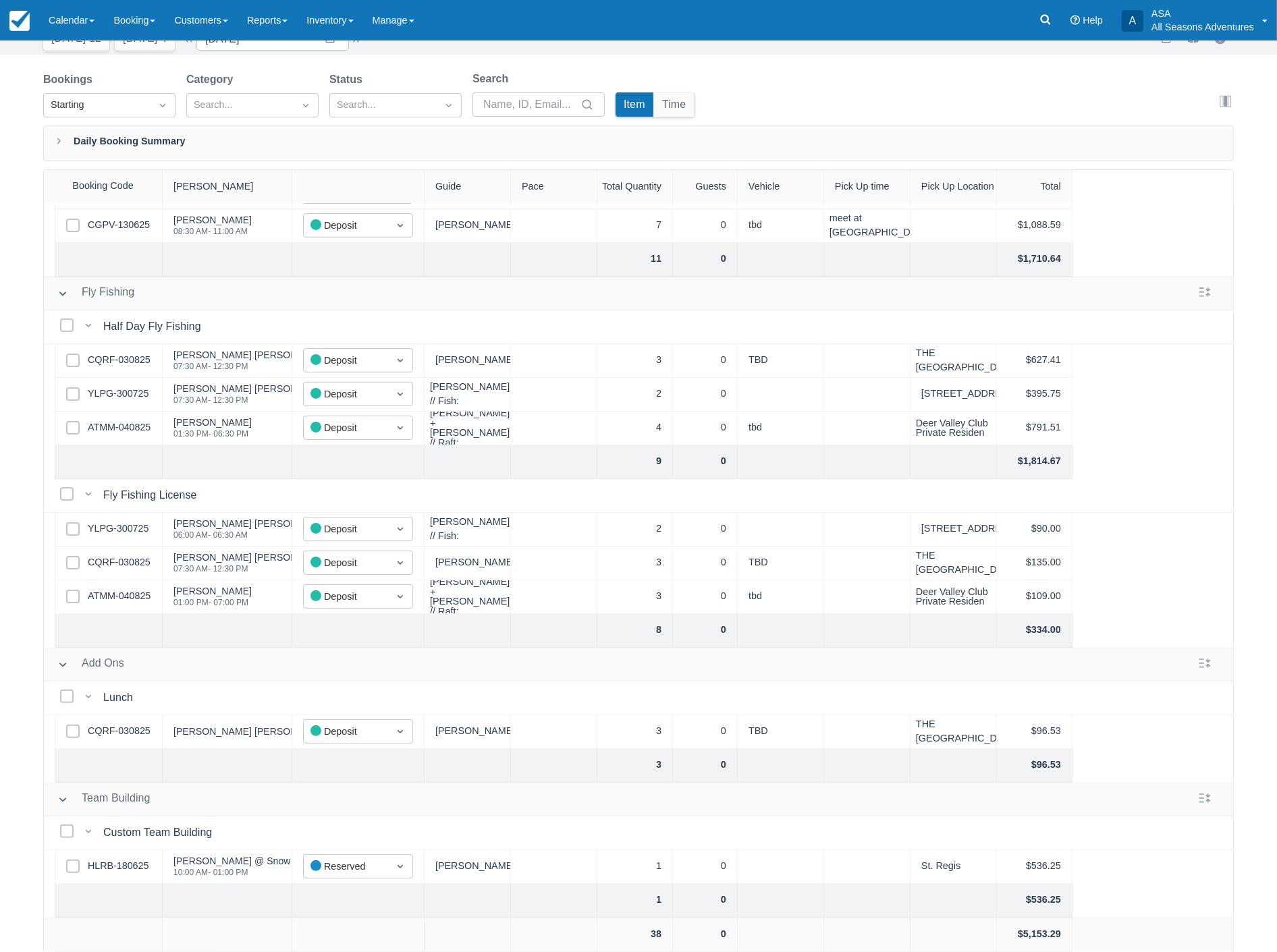
scroll to position [342, 0]
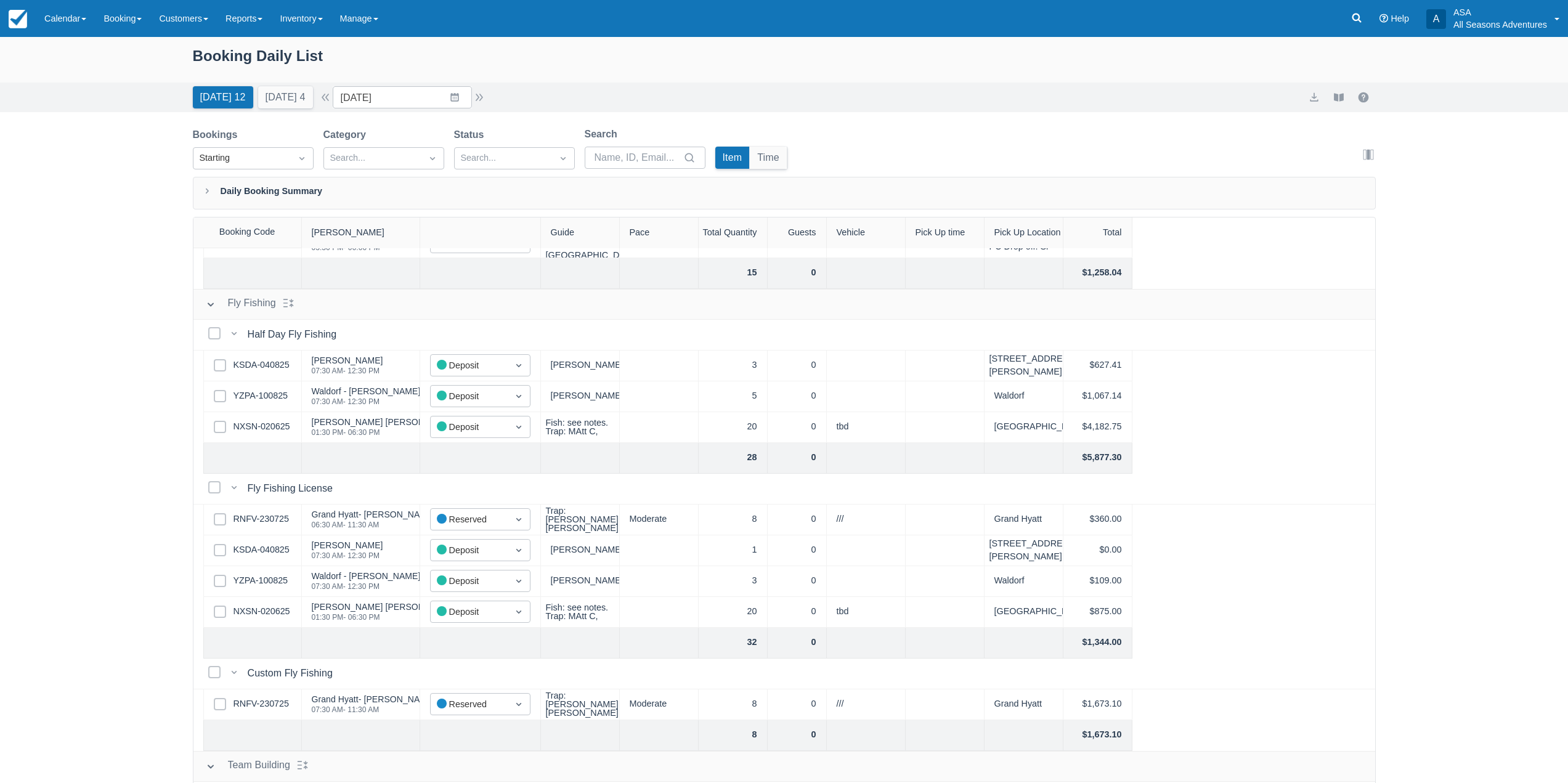
scroll to position [616, 0]
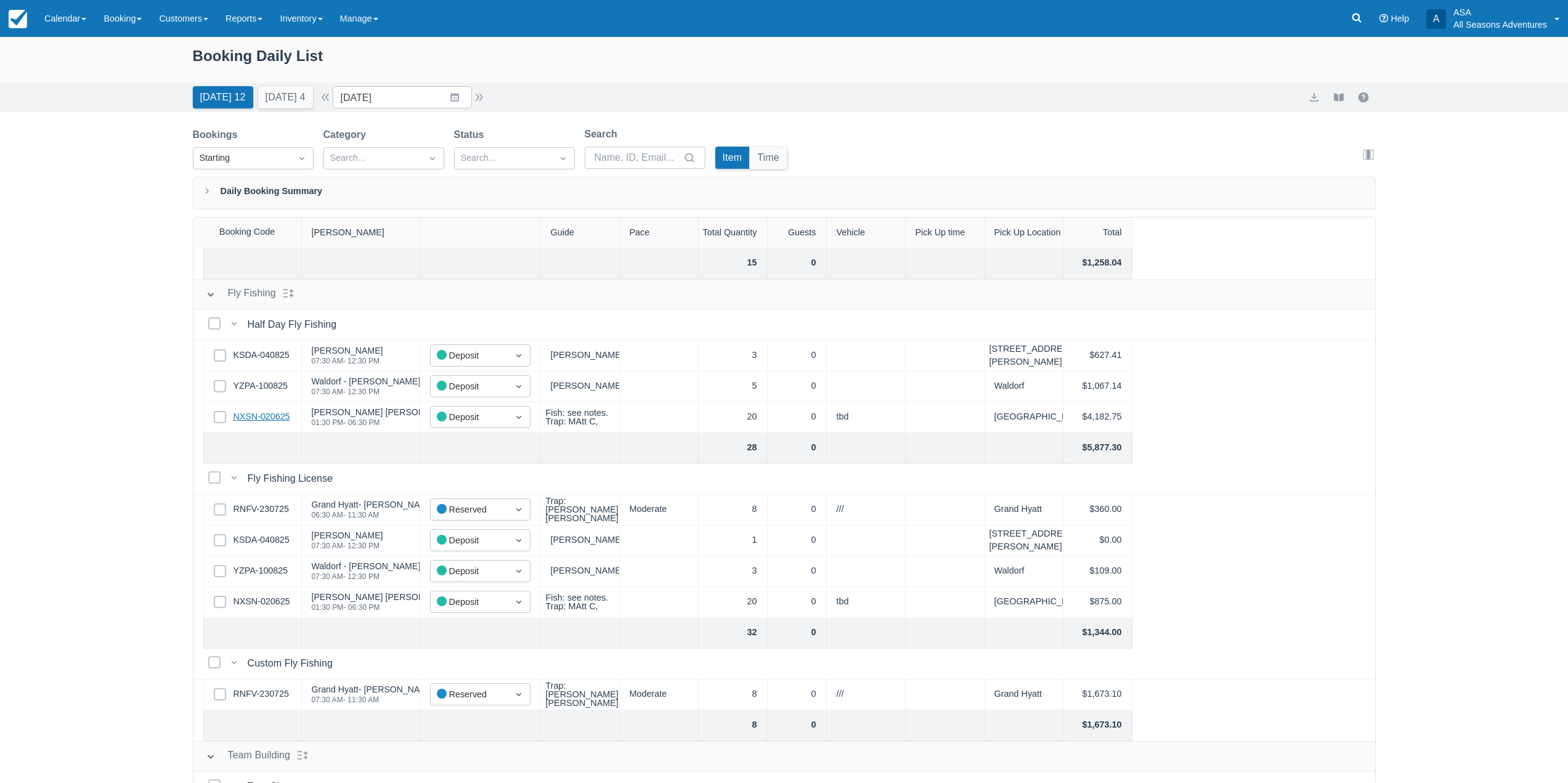
click at [252, 416] on link "NXSN-020625" at bounding box center [261, 416] width 57 height 13
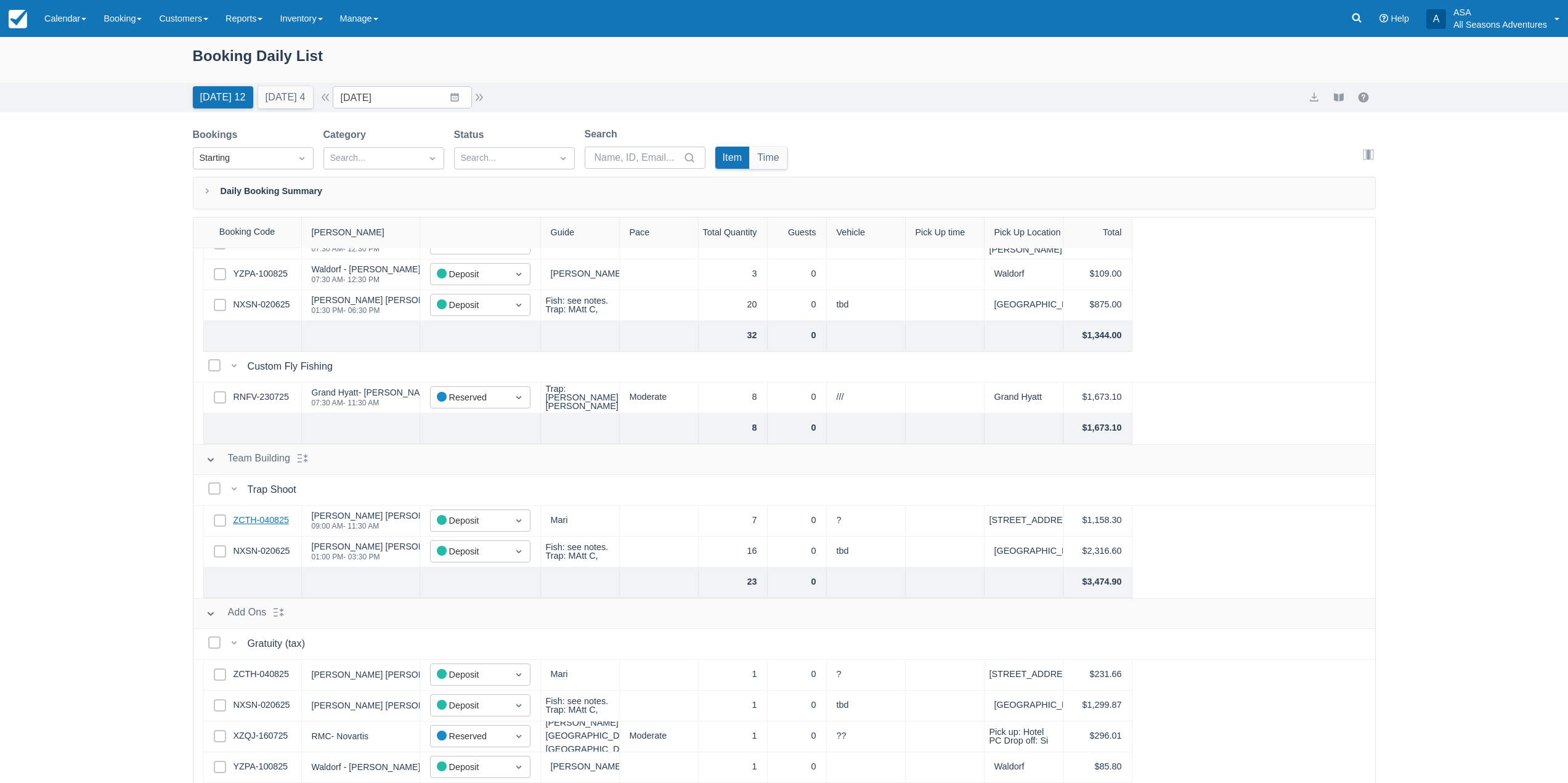
click at [279, 525] on link "ZCTH-040825" at bounding box center [260, 520] width 55 height 13
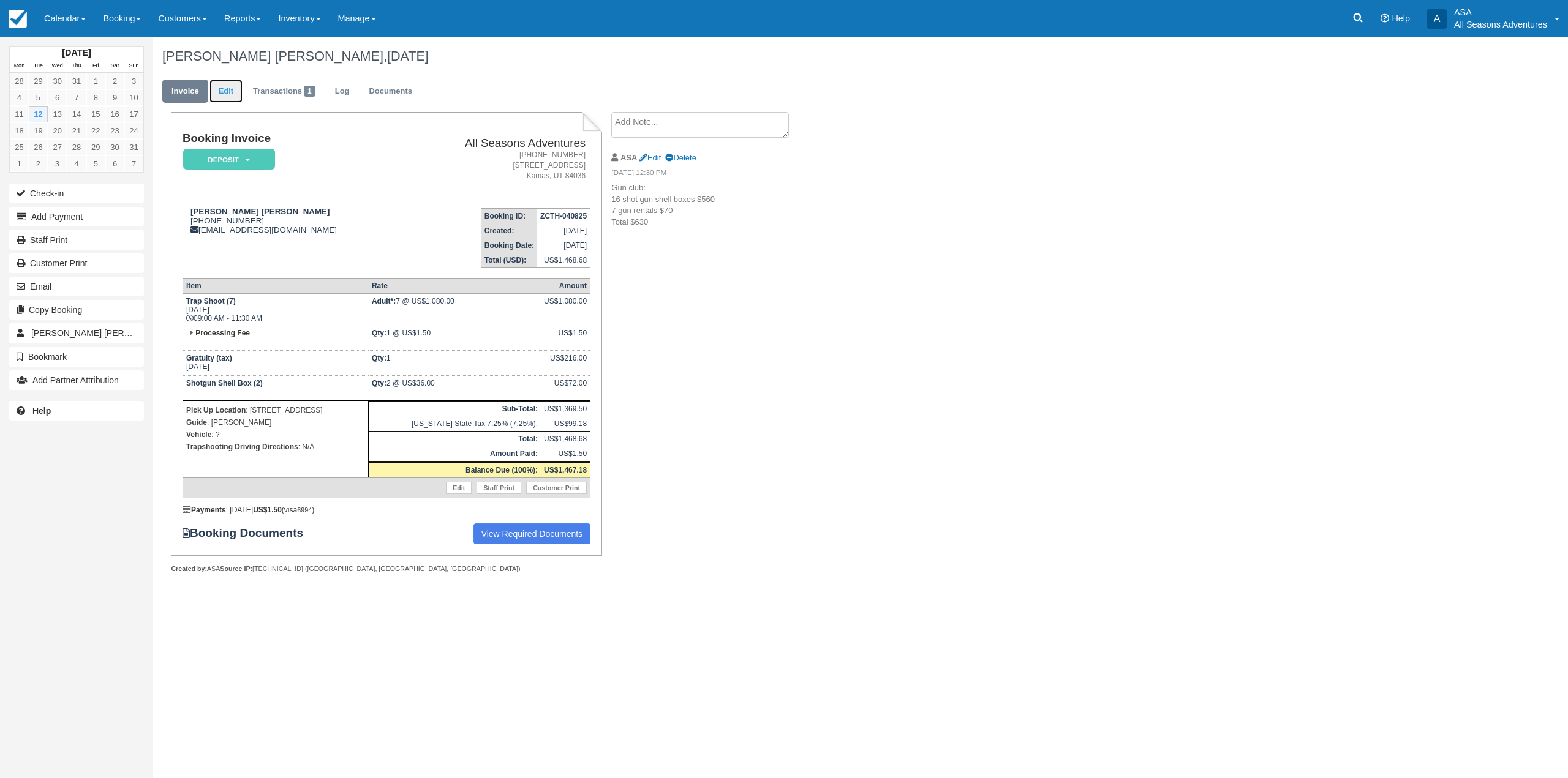
click at [223, 86] on link "Edit" at bounding box center [226, 91] width 33 height 24
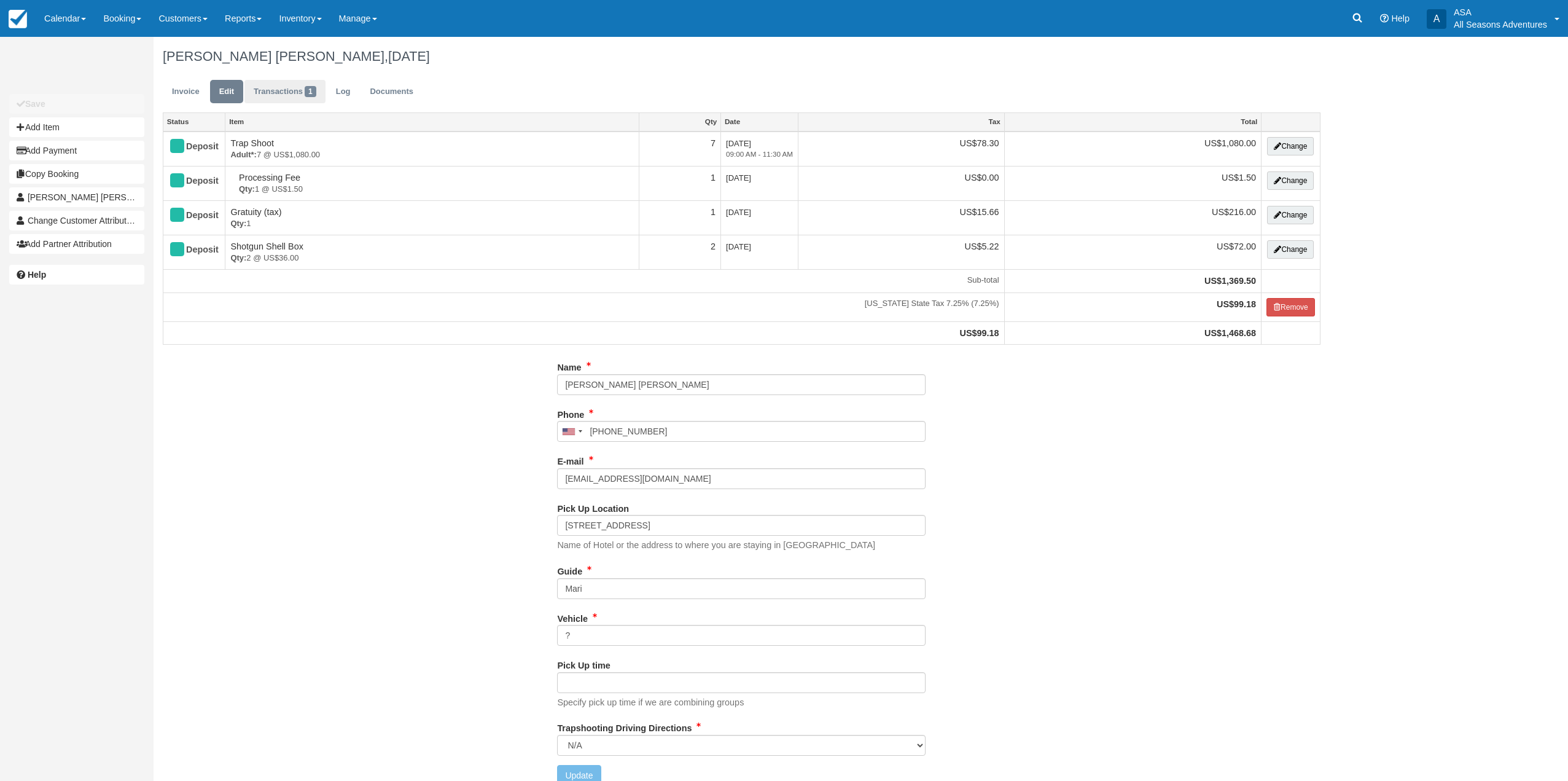
type input "(214) 908-2488"
click at [180, 93] on link "Invoice" at bounding box center [185, 92] width 46 height 24
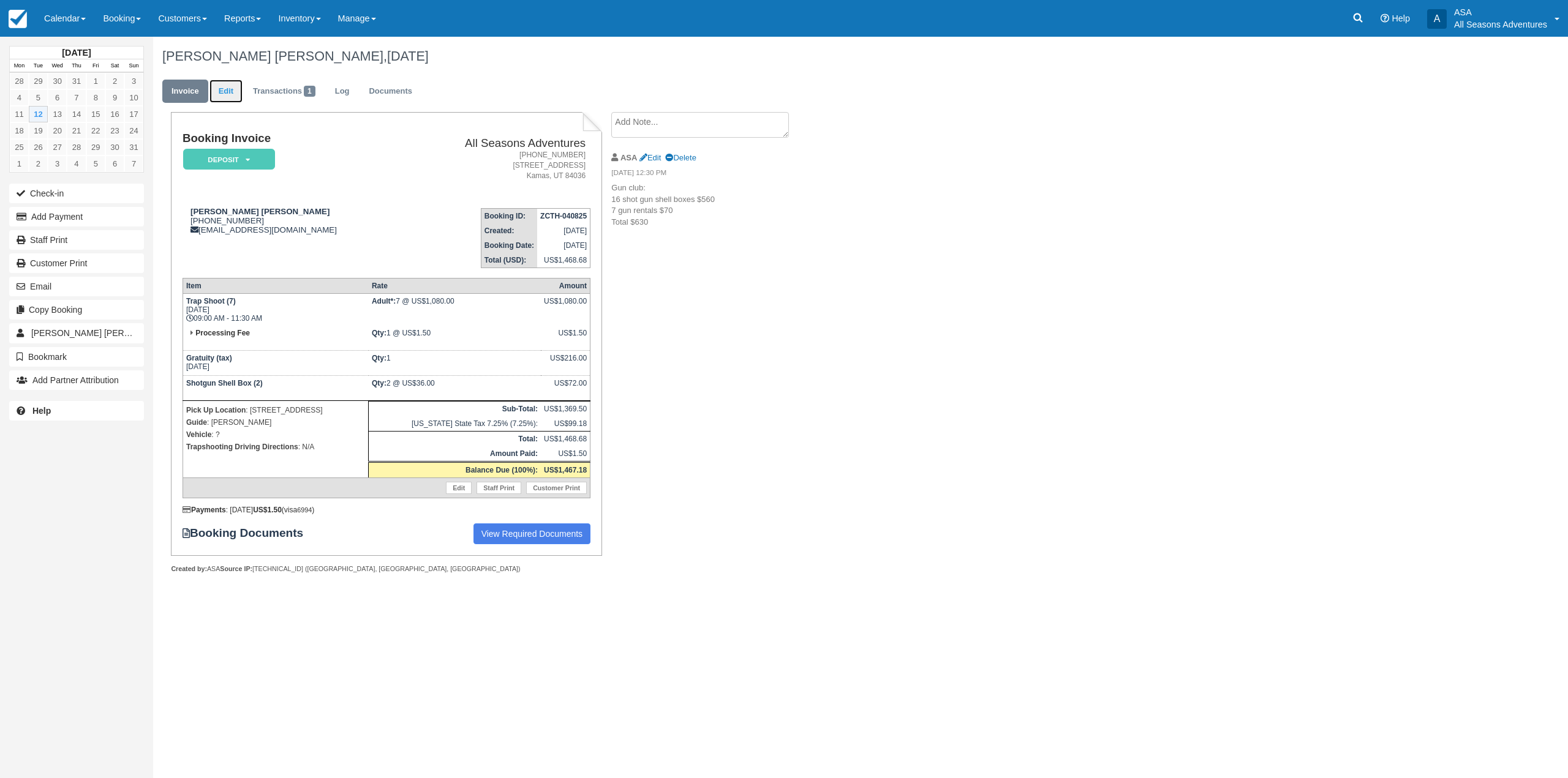
click at [226, 96] on link "Edit" at bounding box center [226, 91] width 33 height 24
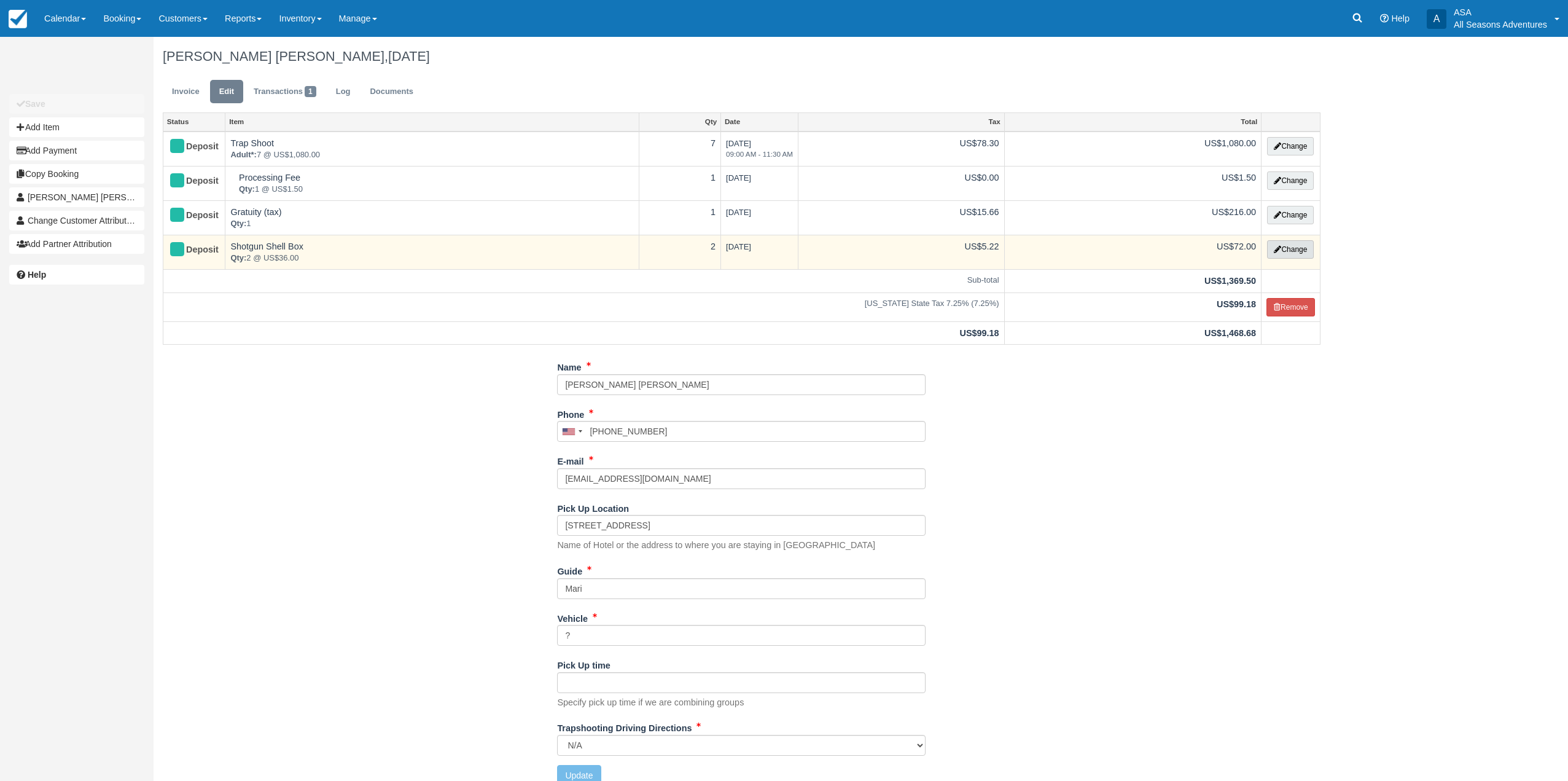
click at [1294, 247] on button "Change" at bounding box center [1290, 250] width 47 height 19
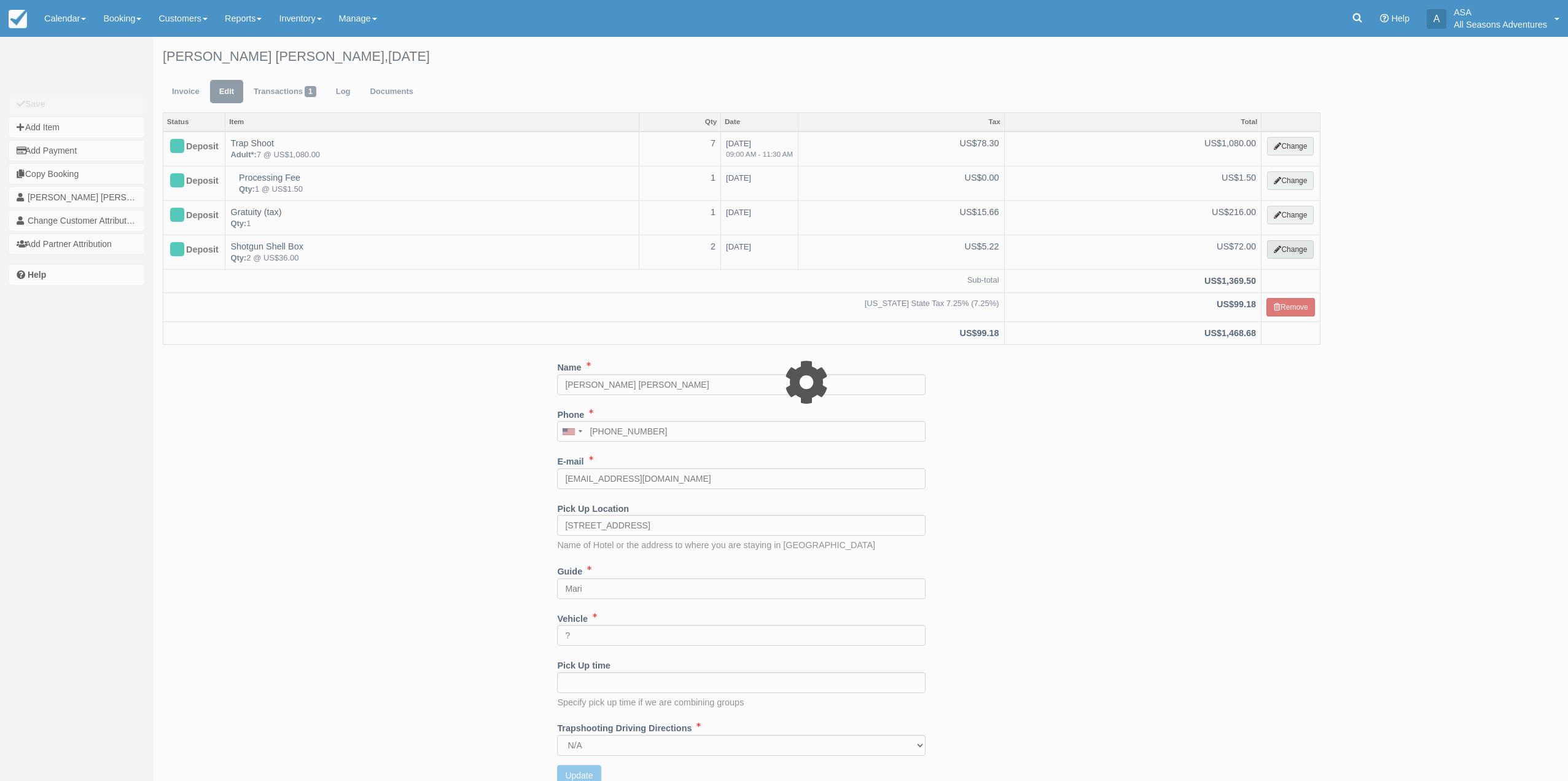
select select "13"
type input "72.00"
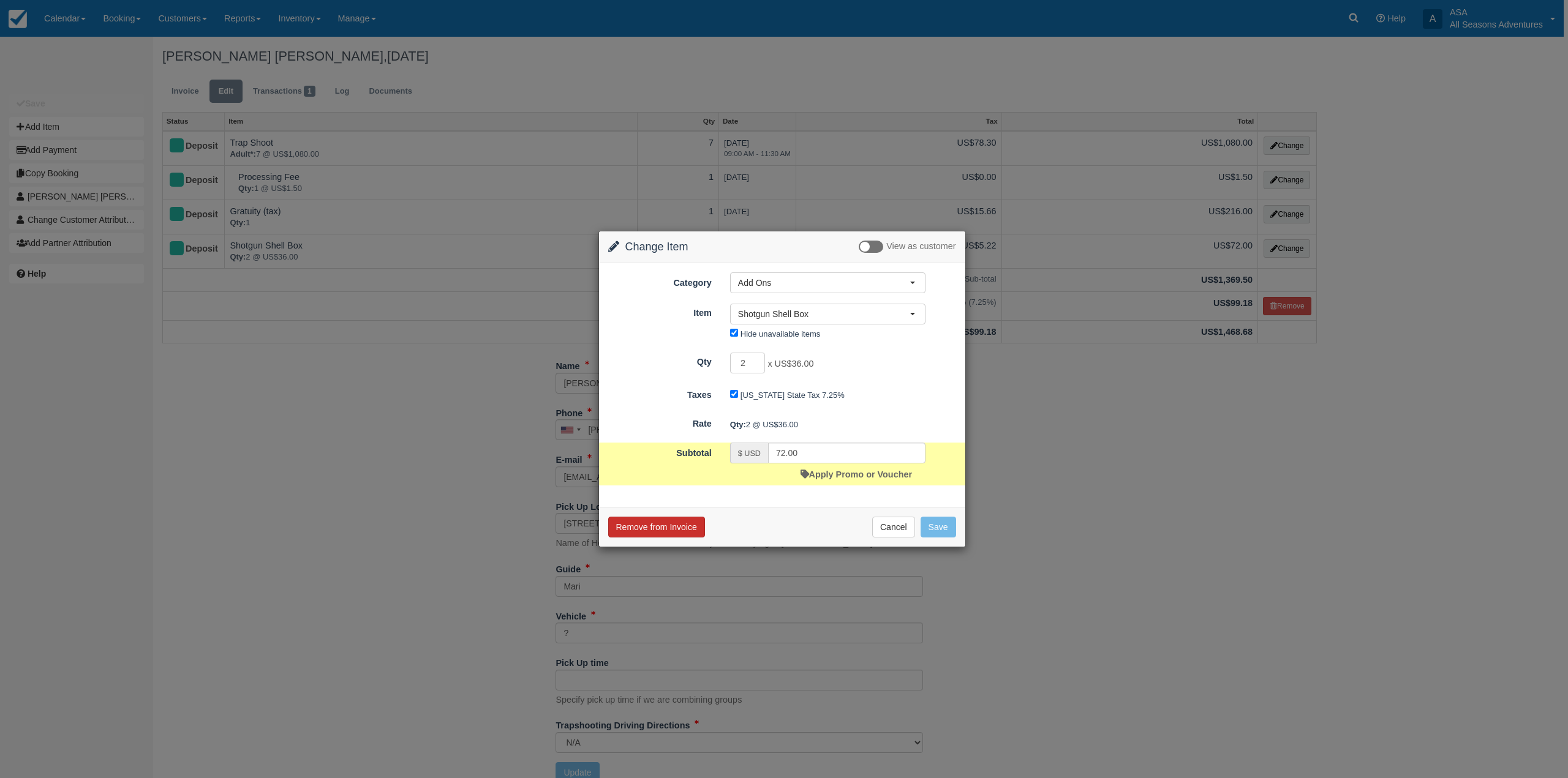
click at [678, 518] on button "Remove from Invoice" at bounding box center [656, 527] width 97 height 21
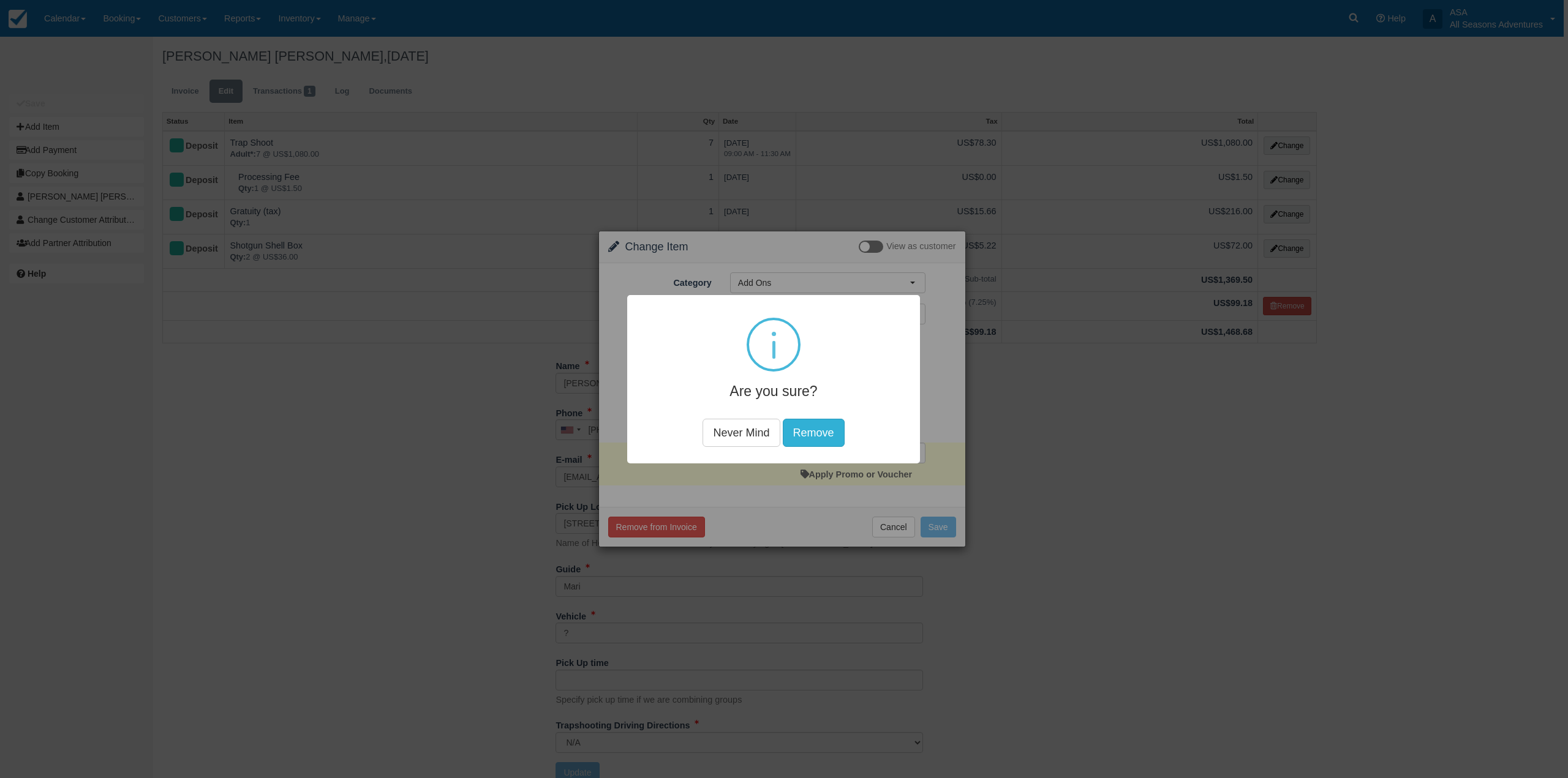
click at [805, 442] on button "Remove" at bounding box center [814, 432] width 62 height 28
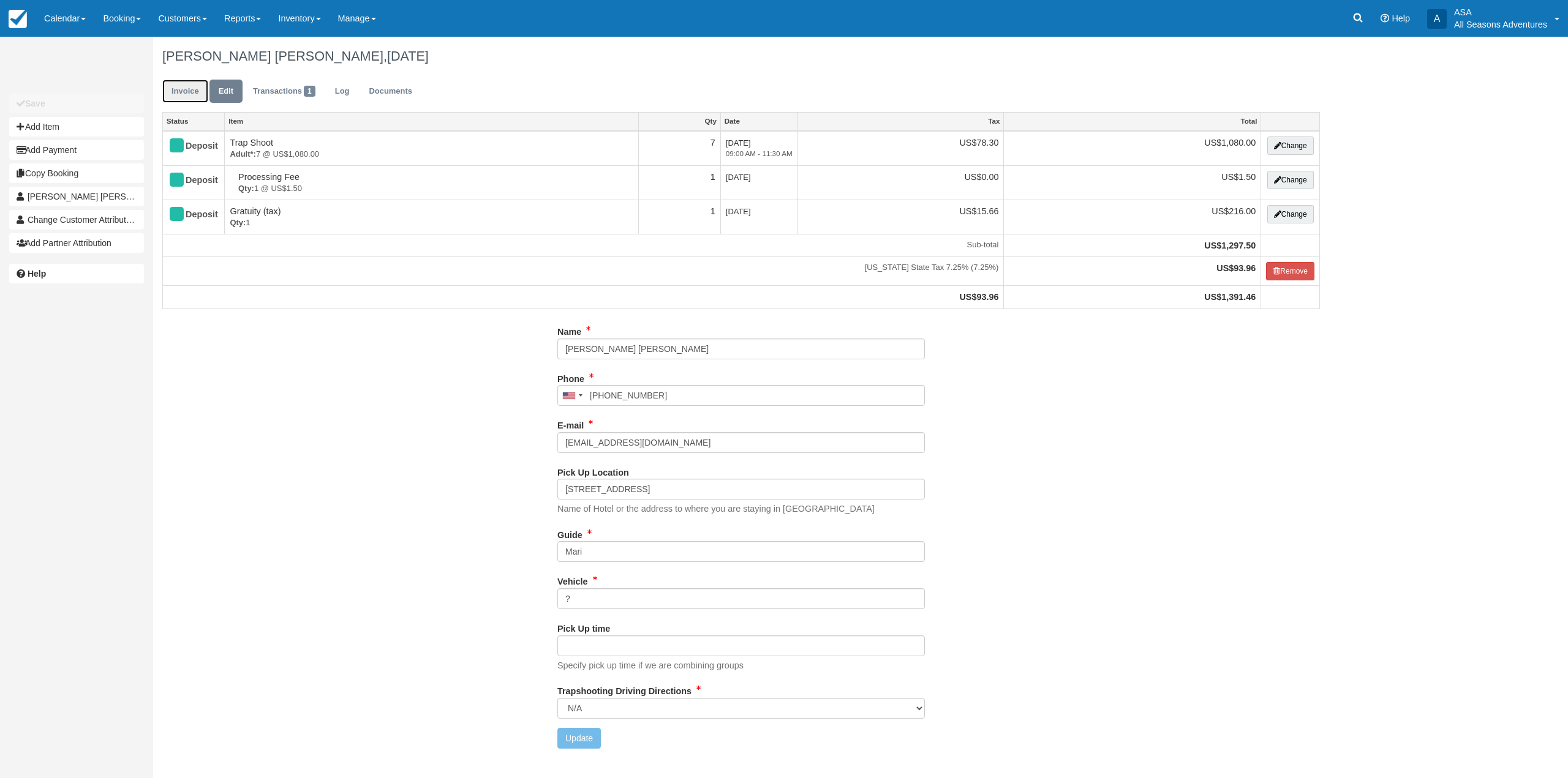
click at [179, 95] on link "Invoice" at bounding box center [184, 91] width 46 height 24
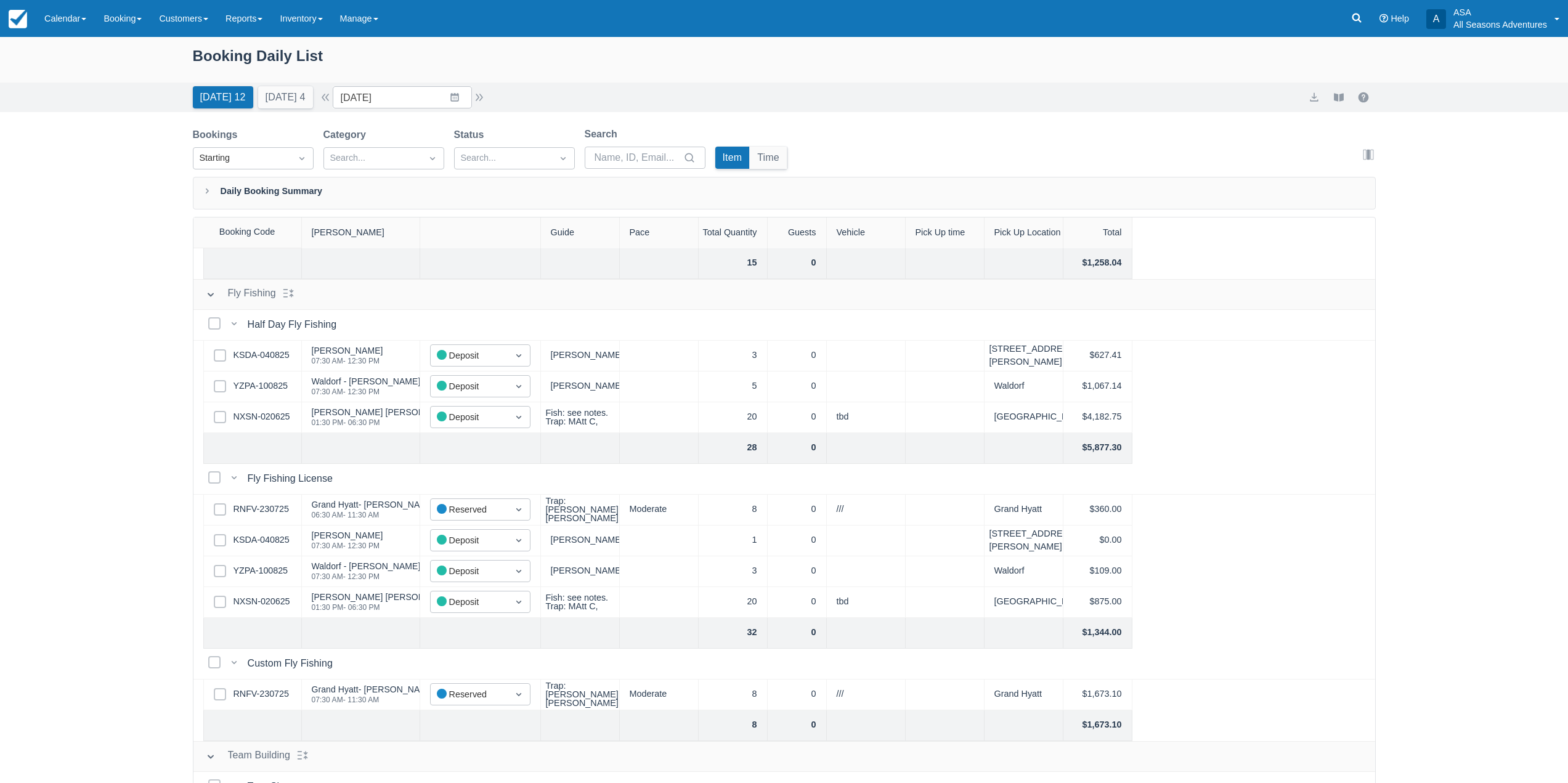
scroll to position [913, 0]
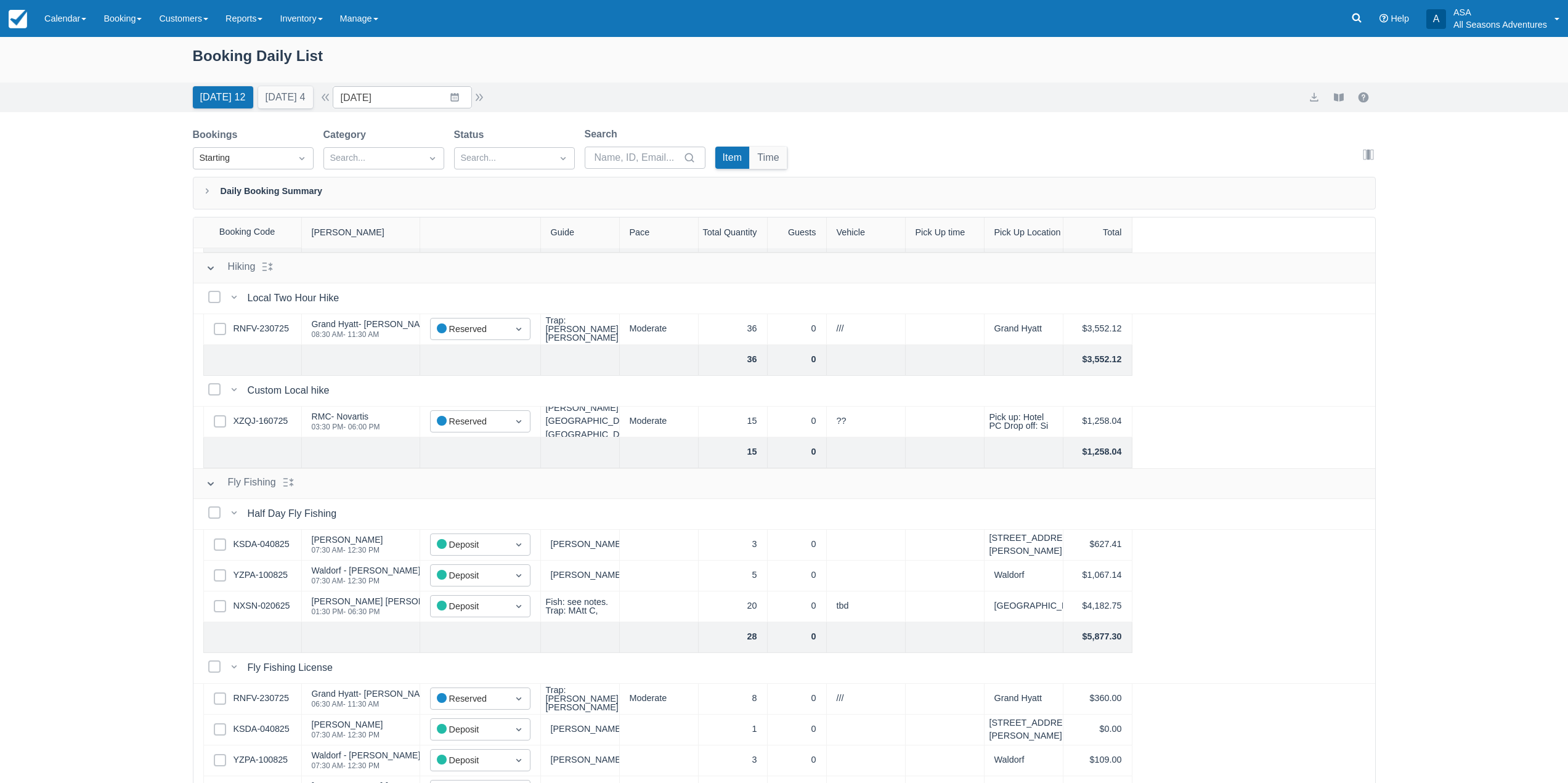
scroll to position [431, 0]
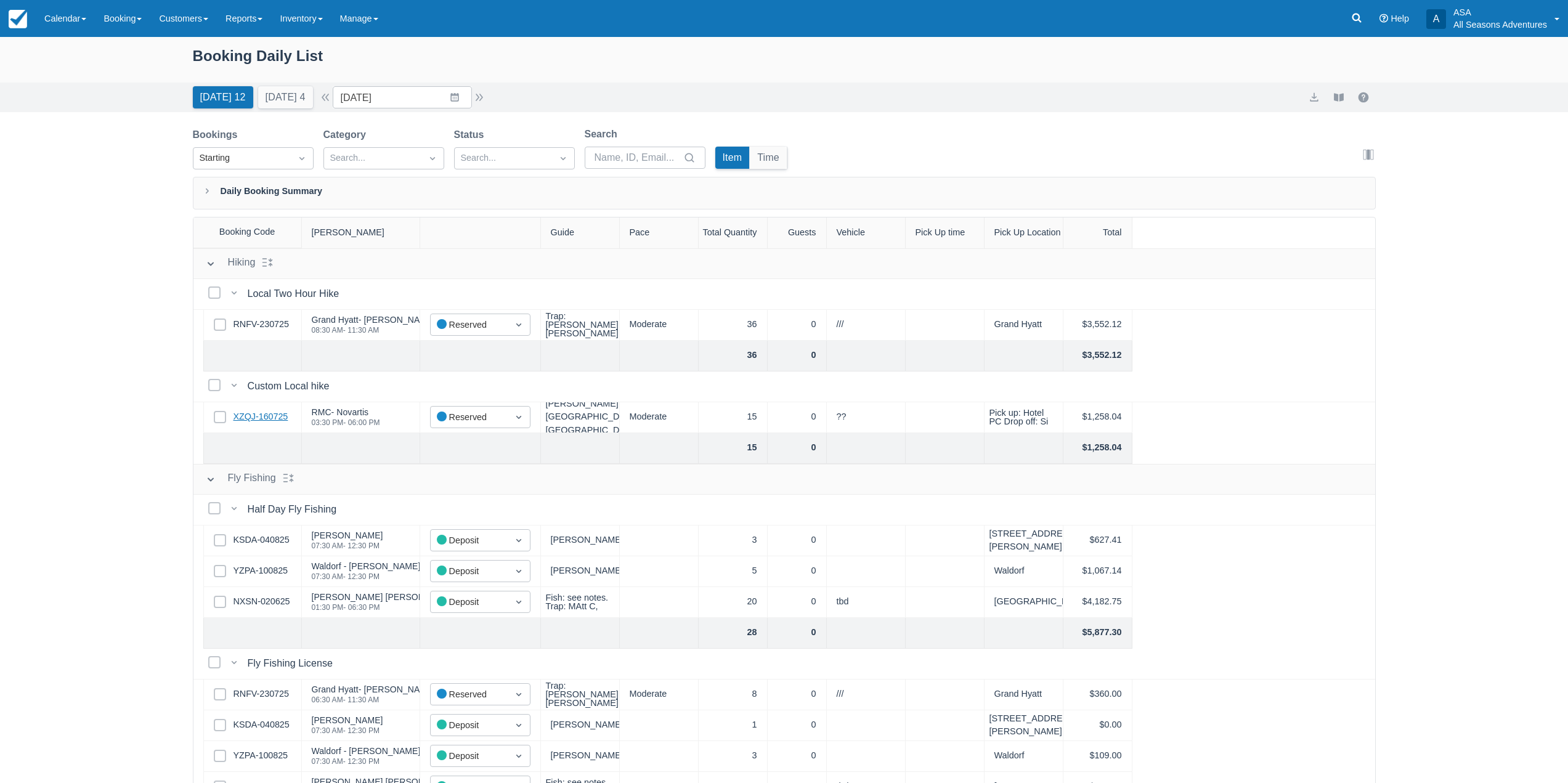
click at [271, 419] on link "XZQJ-160725" at bounding box center [260, 416] width 55 height 13
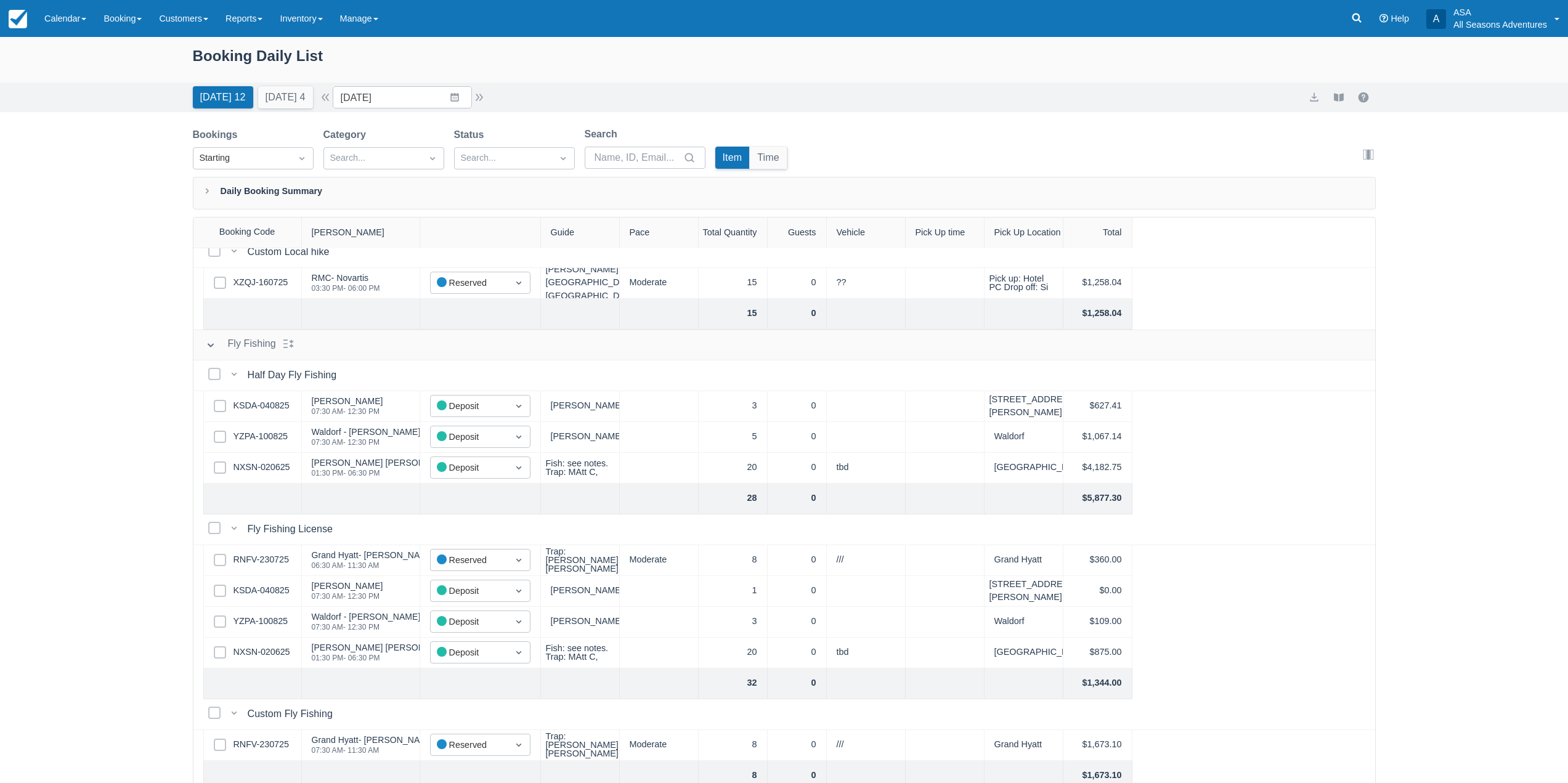
scroll to position [544, 0]
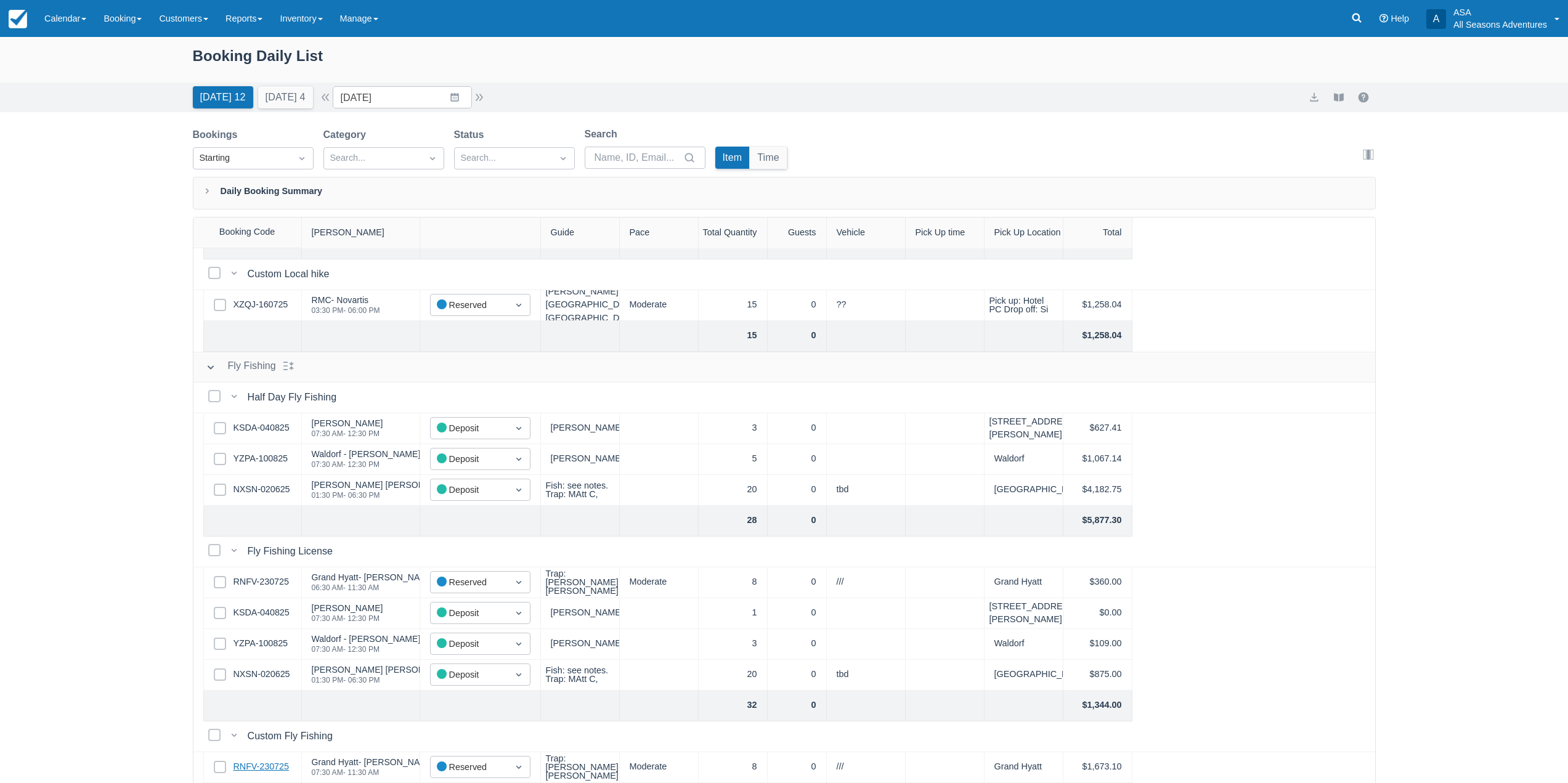
click at [274, 763] on link "RNFV-230725" at bounding box center [260, 767] width 55 height 13
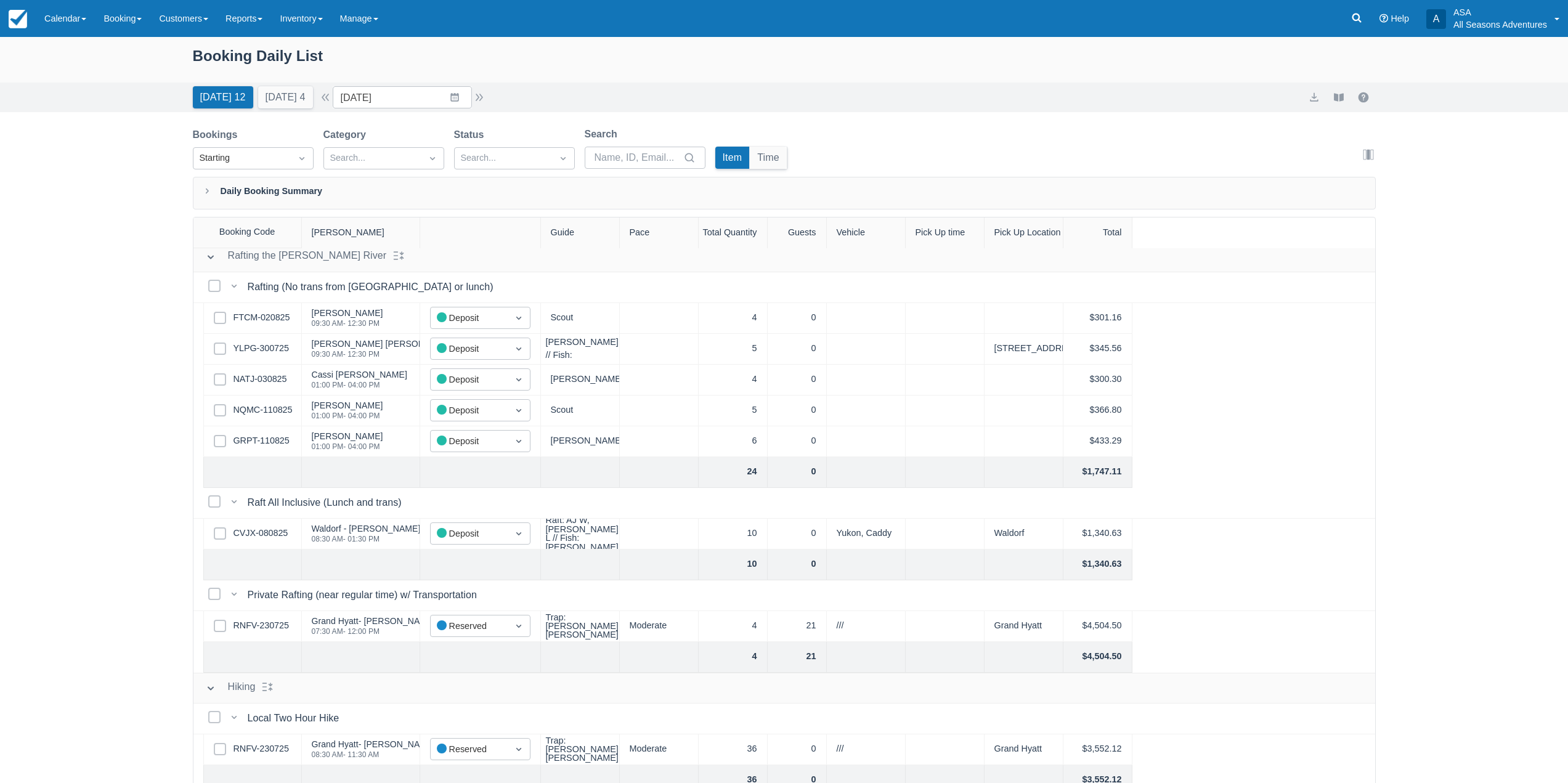
scroll to position [0, 0]
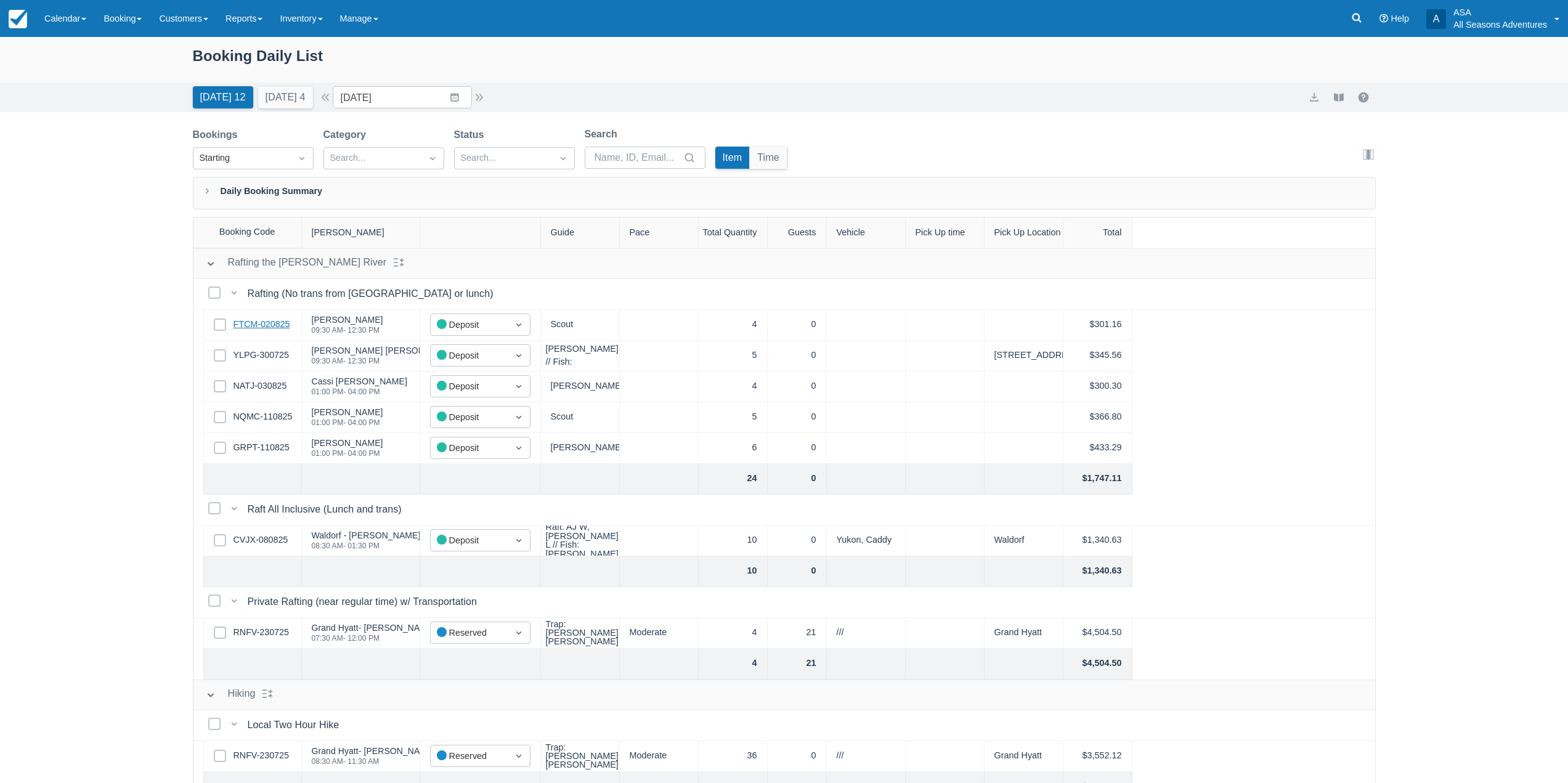
click at [255, 324] on link "FTCM-020825" at bounding box center [261, 324] width 57 height 13
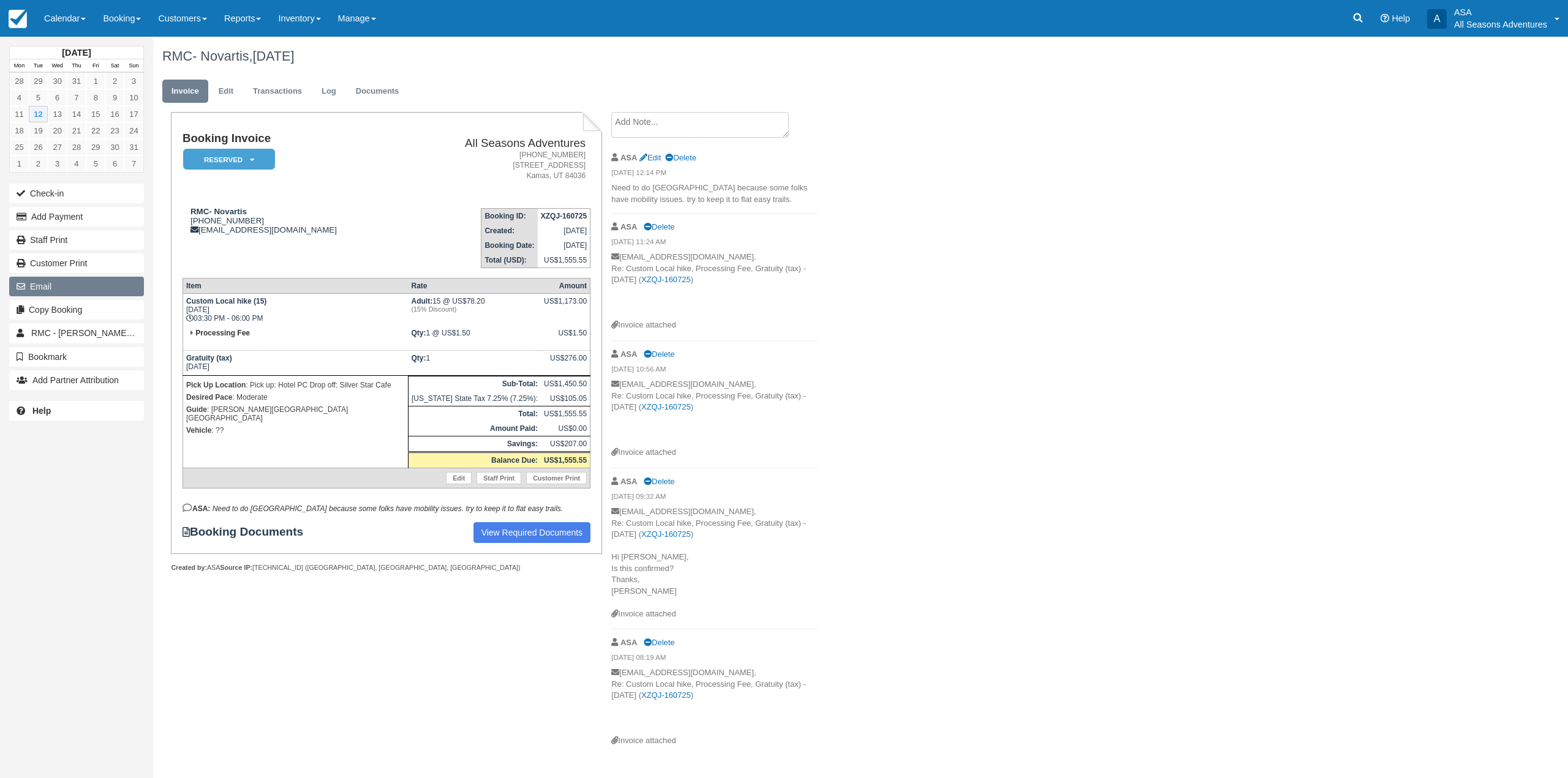
click at [94, 291] on button "Email" at bounding box center [77, 286] width 135 height 19
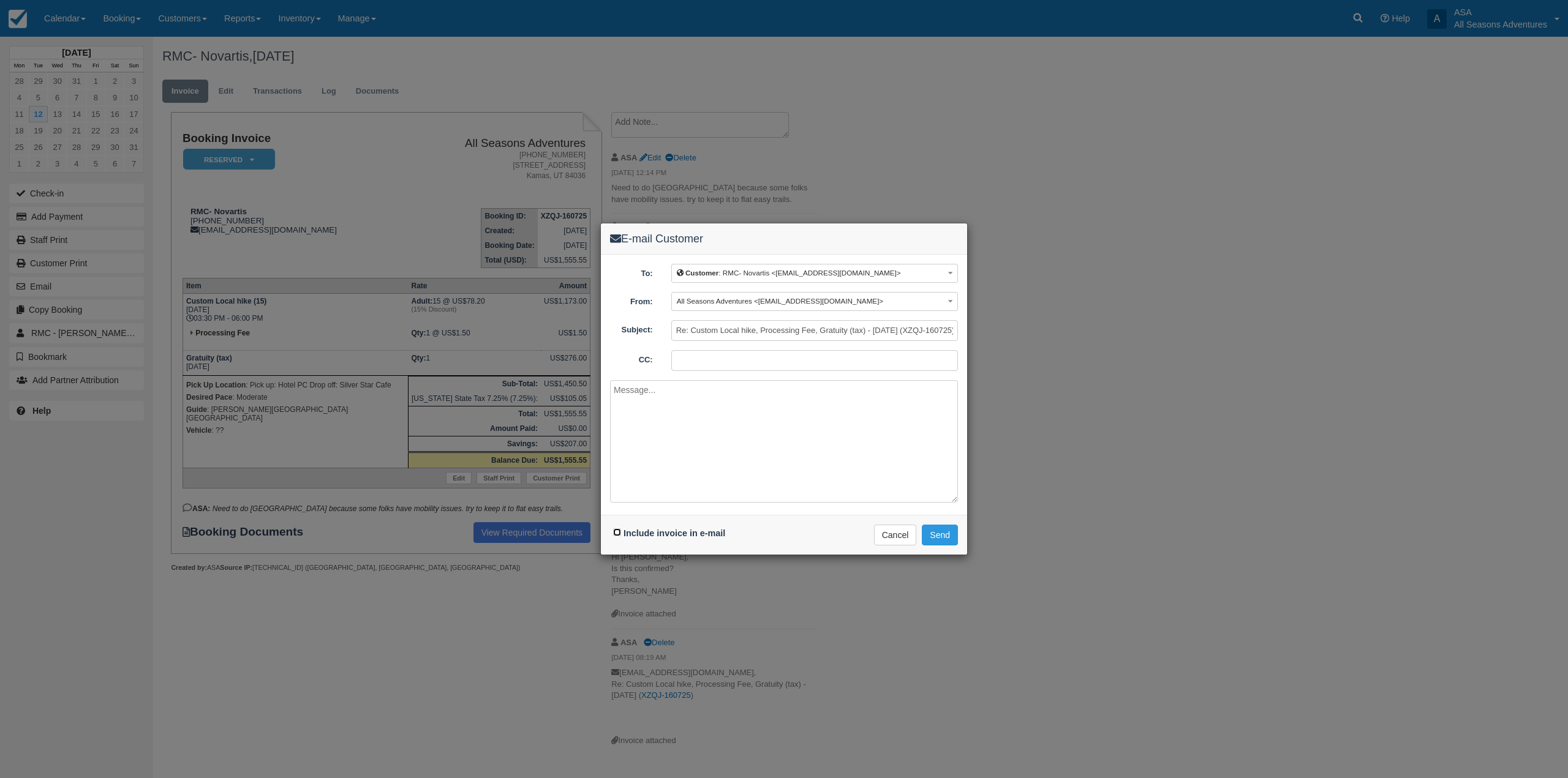
click at [619, 534] on input "Include invoice in e-mail" at bounding box center [617, 532] width 8 height 8
checkbox input "true"
click at [655, 482] on textarea at bounding box center [784, 442] width 348 height 122
click at [832, 390] on textarea "Here is that final invoice for the Novartis group from [DATE]. Please remit pay…" at bounding box center [784, 442] width 348 height 122
click at [842, 450] on textarea "Here is that final invoice for the Novartis group from [DATE]. Please remit pay…" at bounding box center [784, 442] width 348 height 122
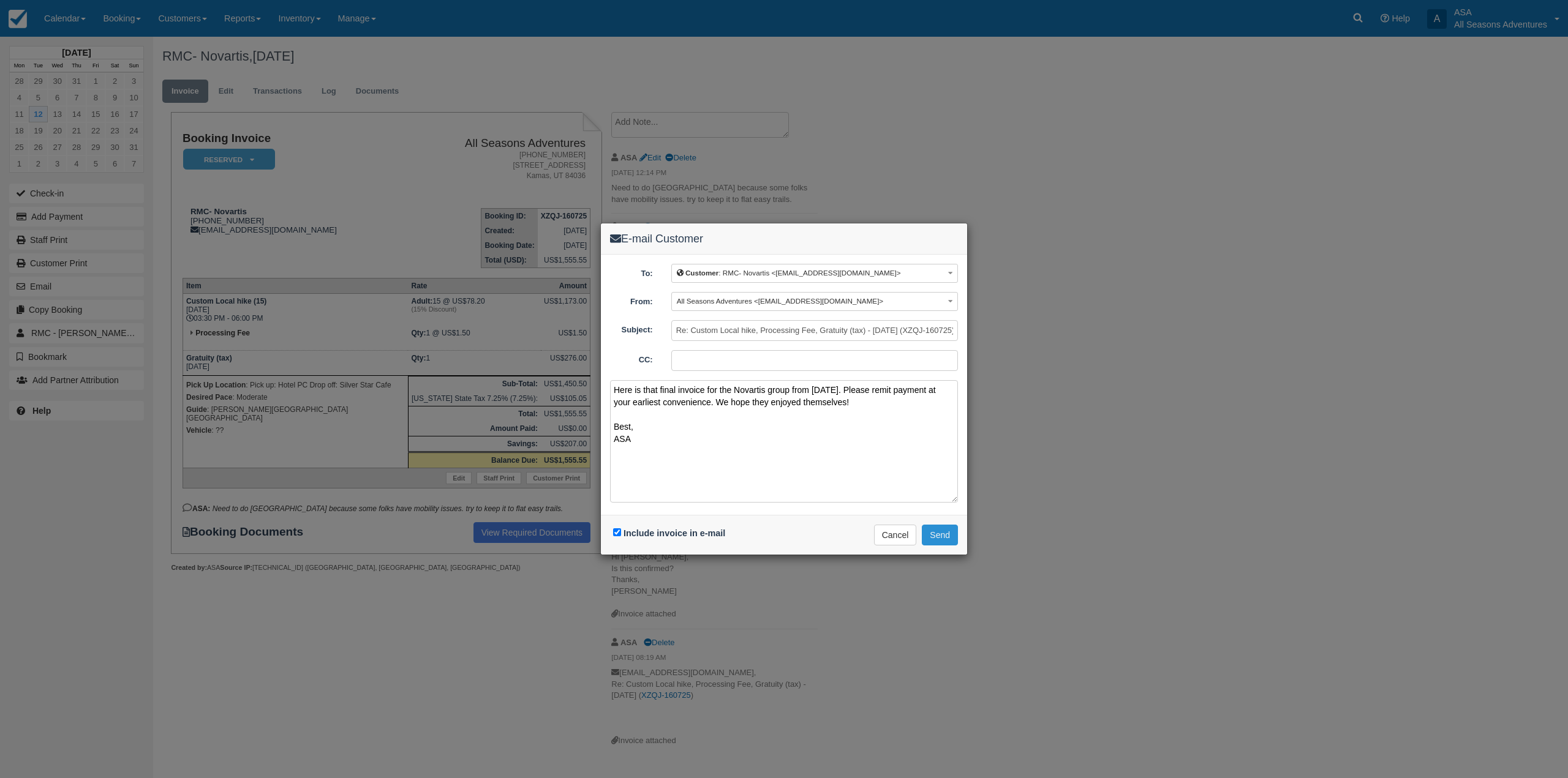
type textarea "Here is that final invoice for the Novartis group from [DATE]. Please remit pay…"
click at [939, 539] on button "Send" at bounding box center [939, 535] width 36 height 21
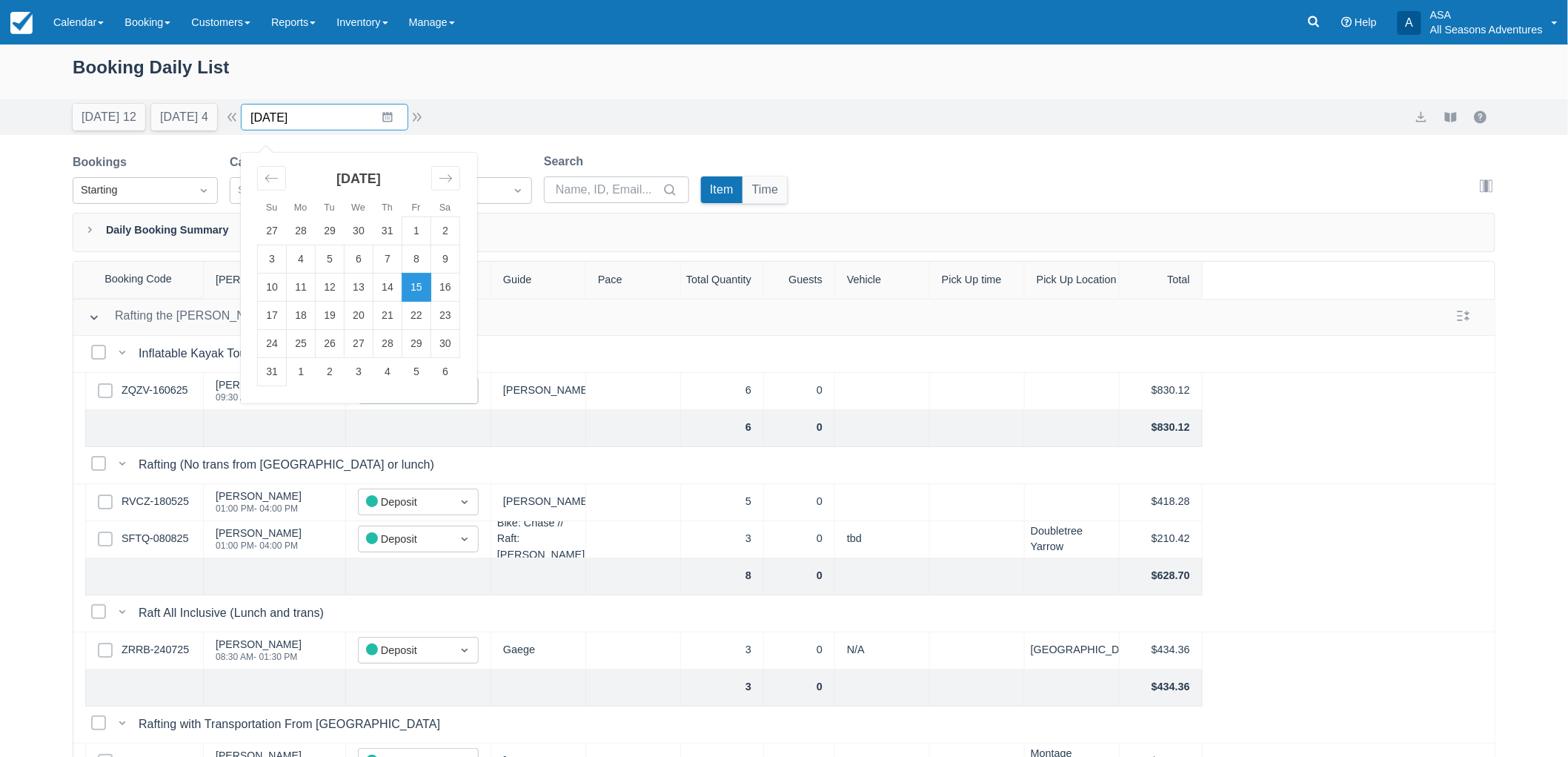
click at [404, 116] on input "08/15/25" at bounding box center [324, 117] width 168 height 26
click at [452, 284] on td "16" at bounding box center [445, 288] width 29 height 28
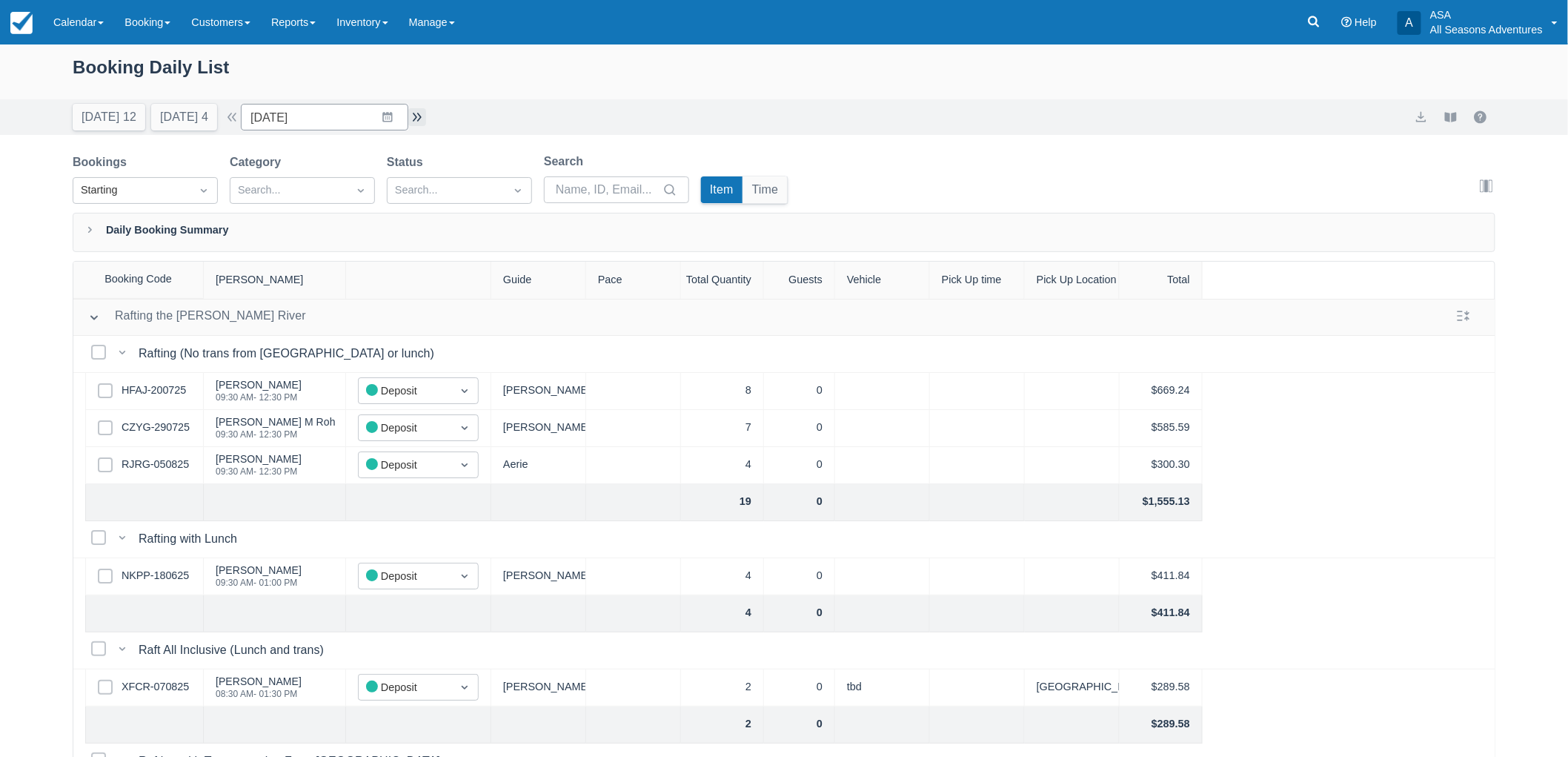
click at [419, 110] on button "button" at bounding box center [416, 116] width 18 height 18
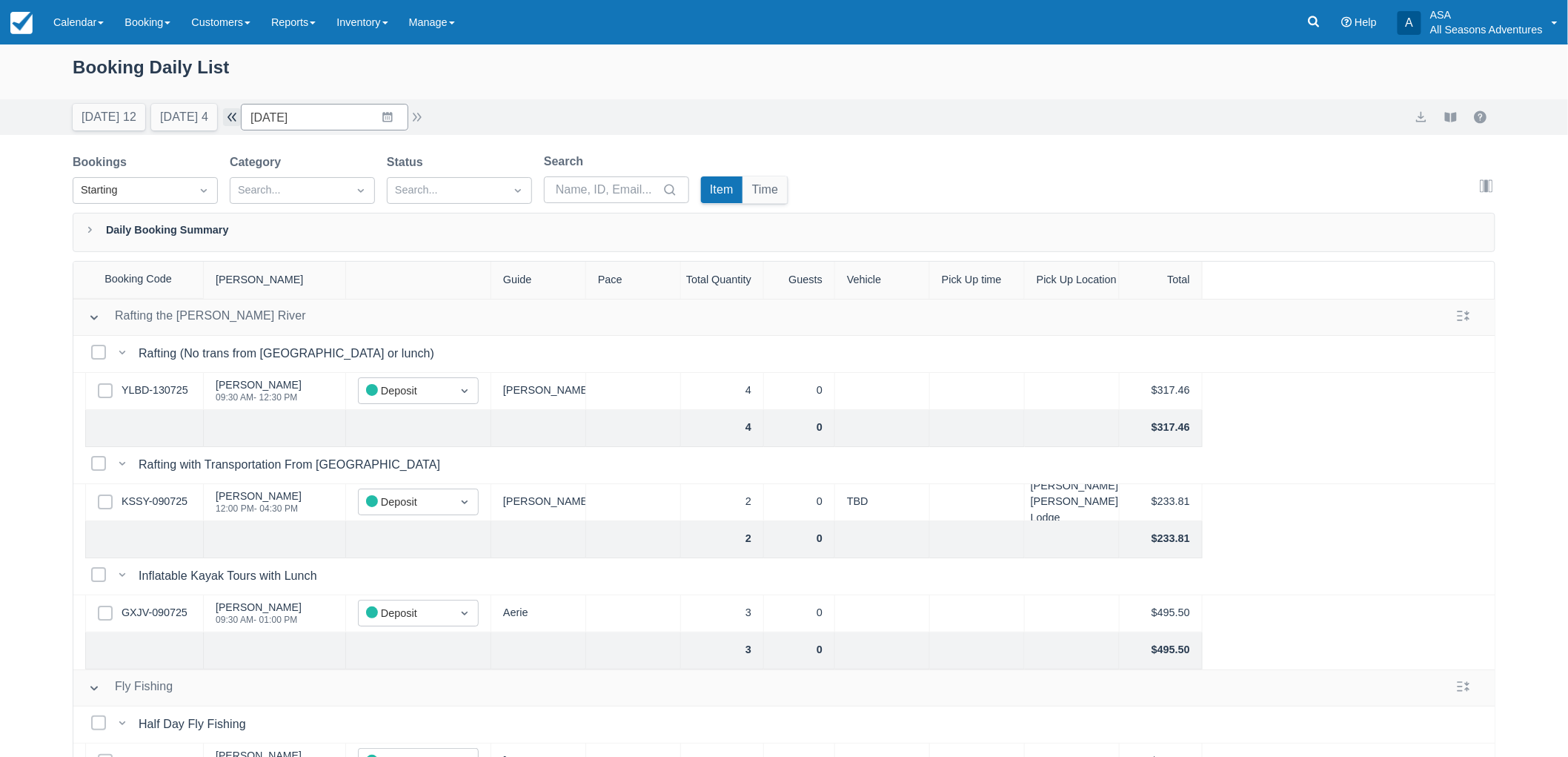
click at [239, 114] on button "button" at bounding box center [232, 116] width 18 height 18
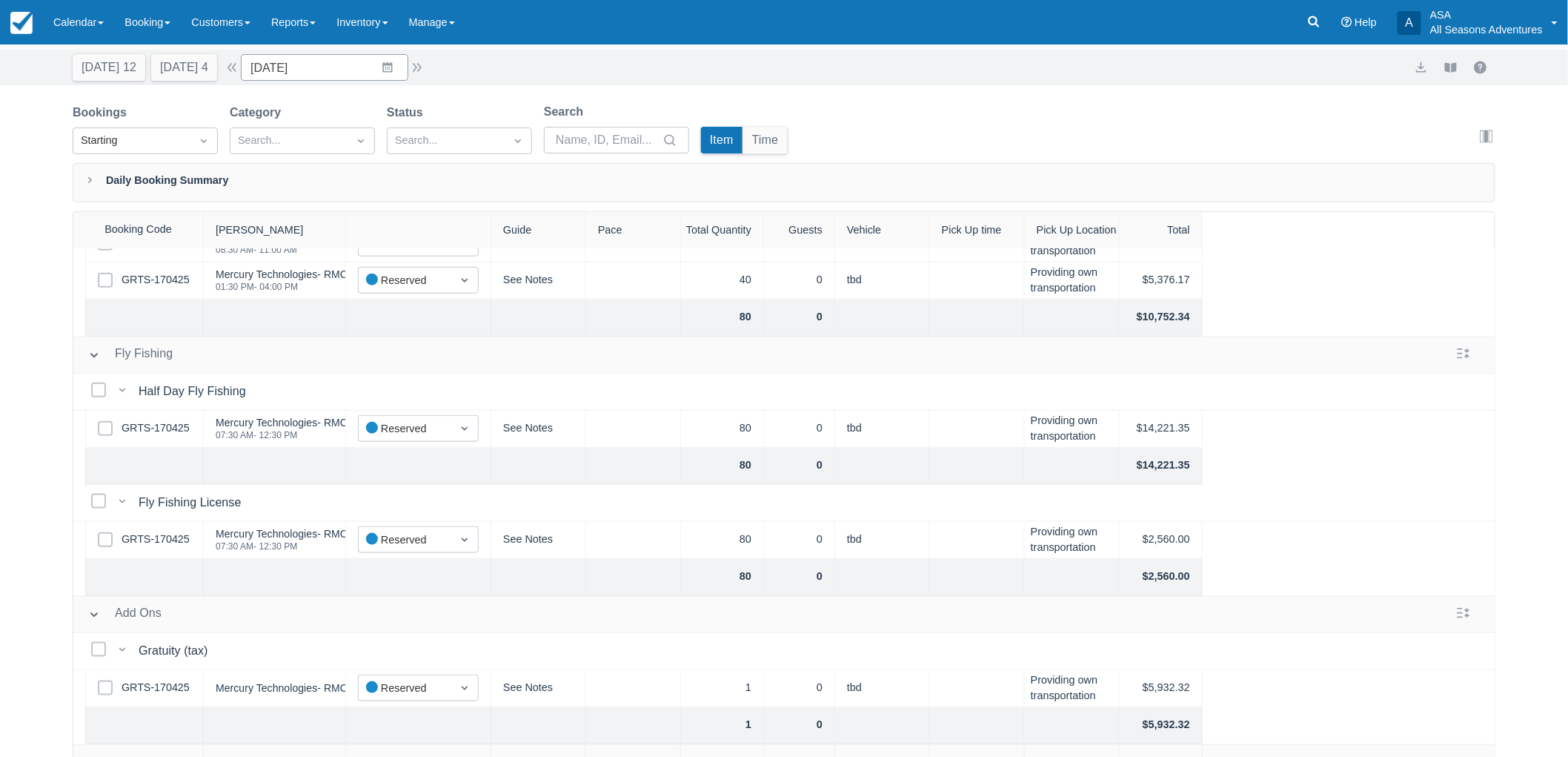
scroll to position [75, 0]
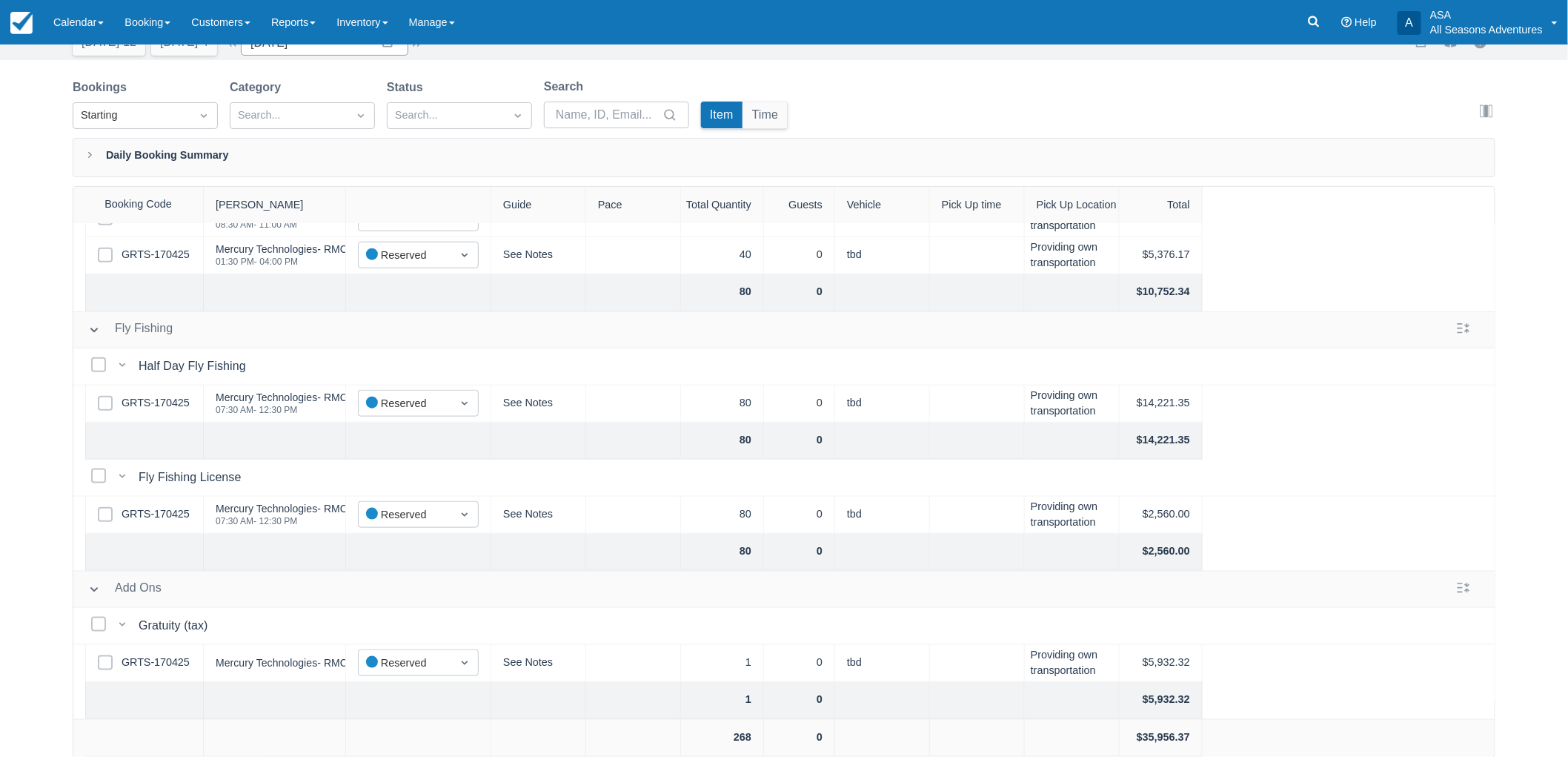
click at [173, 644] on div "Select Row GRTS-170425" at bounding box center [144, 663] width 118 height 38
click at [169, 655] on link "GRTS-170425" at bounding box center [156, 662] width 68 height 16
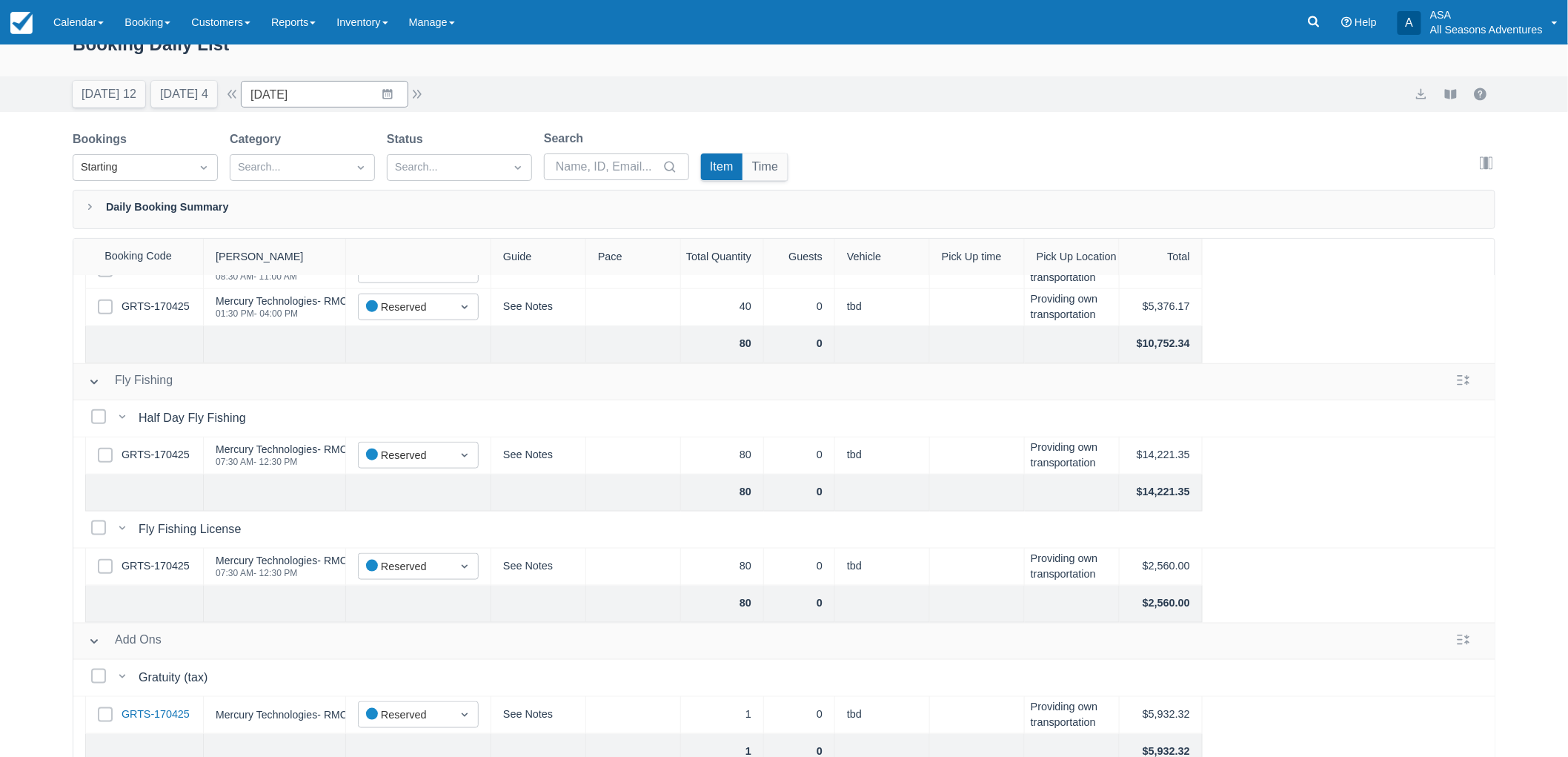
scroll to position [0, 0]
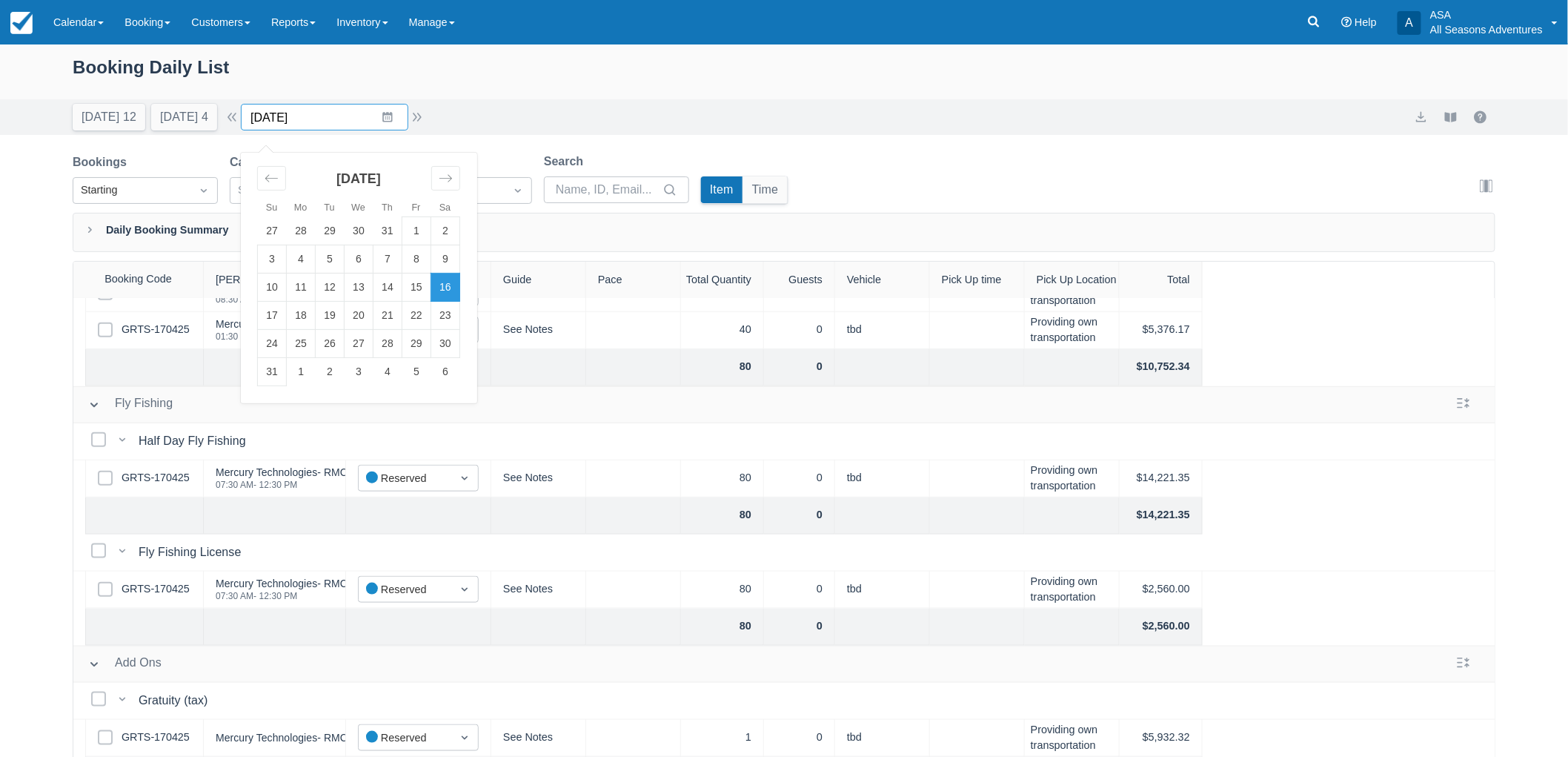
click at [389, 108] on input "08/16/25" at bounding box center [324, 117] width 168 height 26
click at [287, 312] on td "17" at bounding box center [272, 316] width 29 height 28
type input "08/17/25"
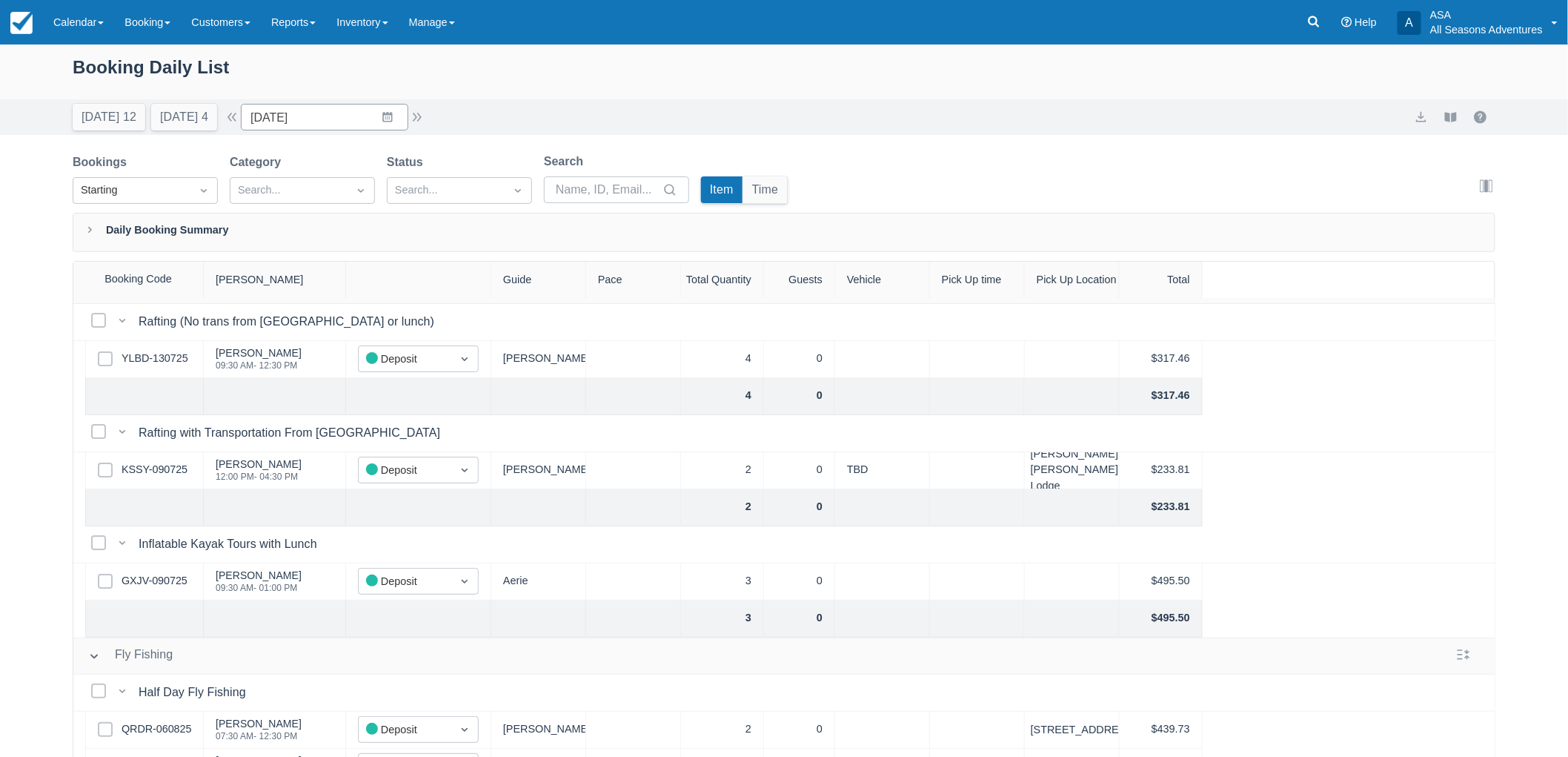
scroll to position [83, 0]
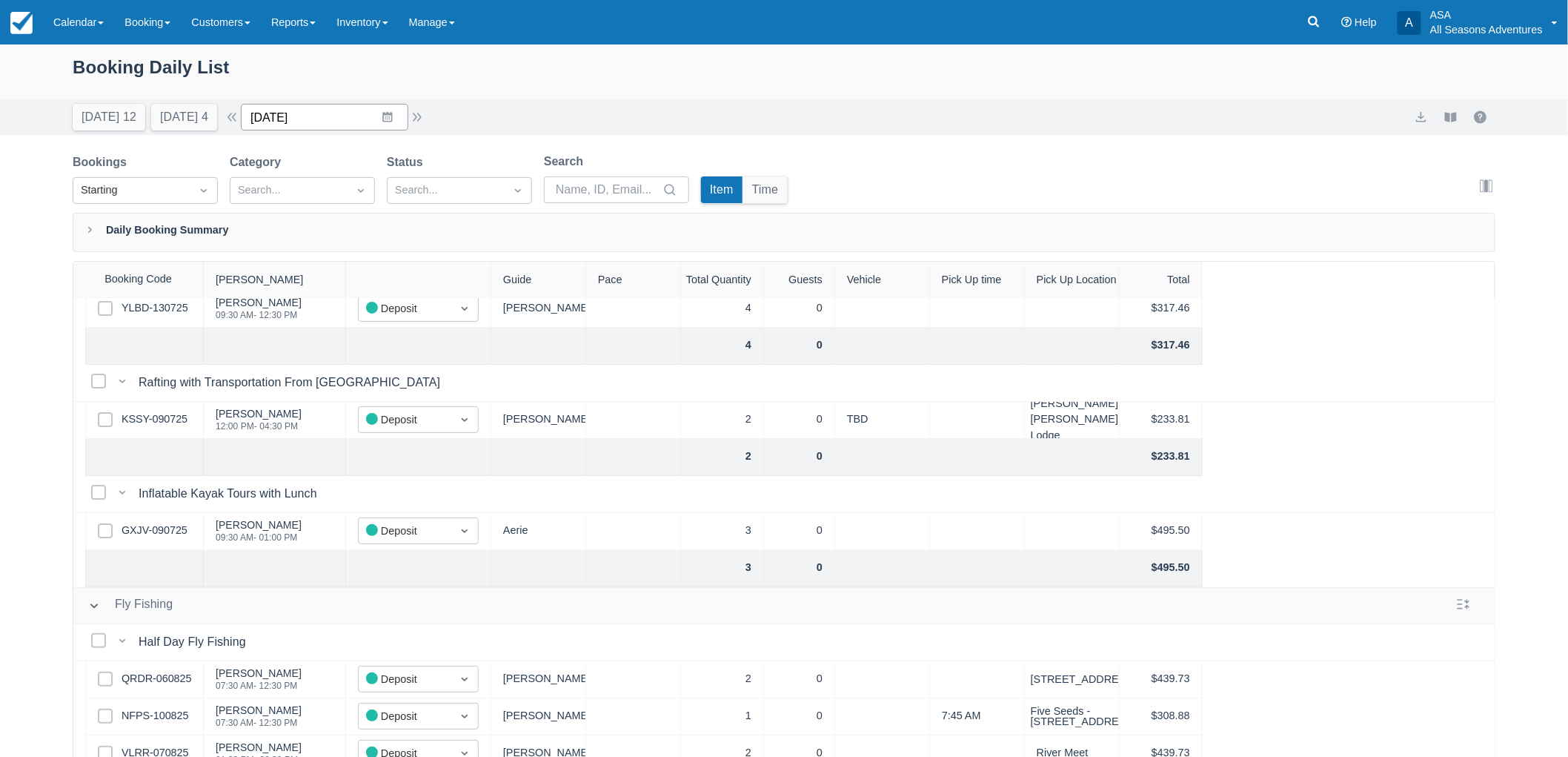
click at [394, 124] on input "08/17/25" at bounding box center [324, 117] width 168 height 26
click at [697, 124] on div "Today 12 Tomorrow 4 Date 08/17/25 Navigate forward to interact with the calenda…" at bounding box center [783, 117] width 1423 height 26
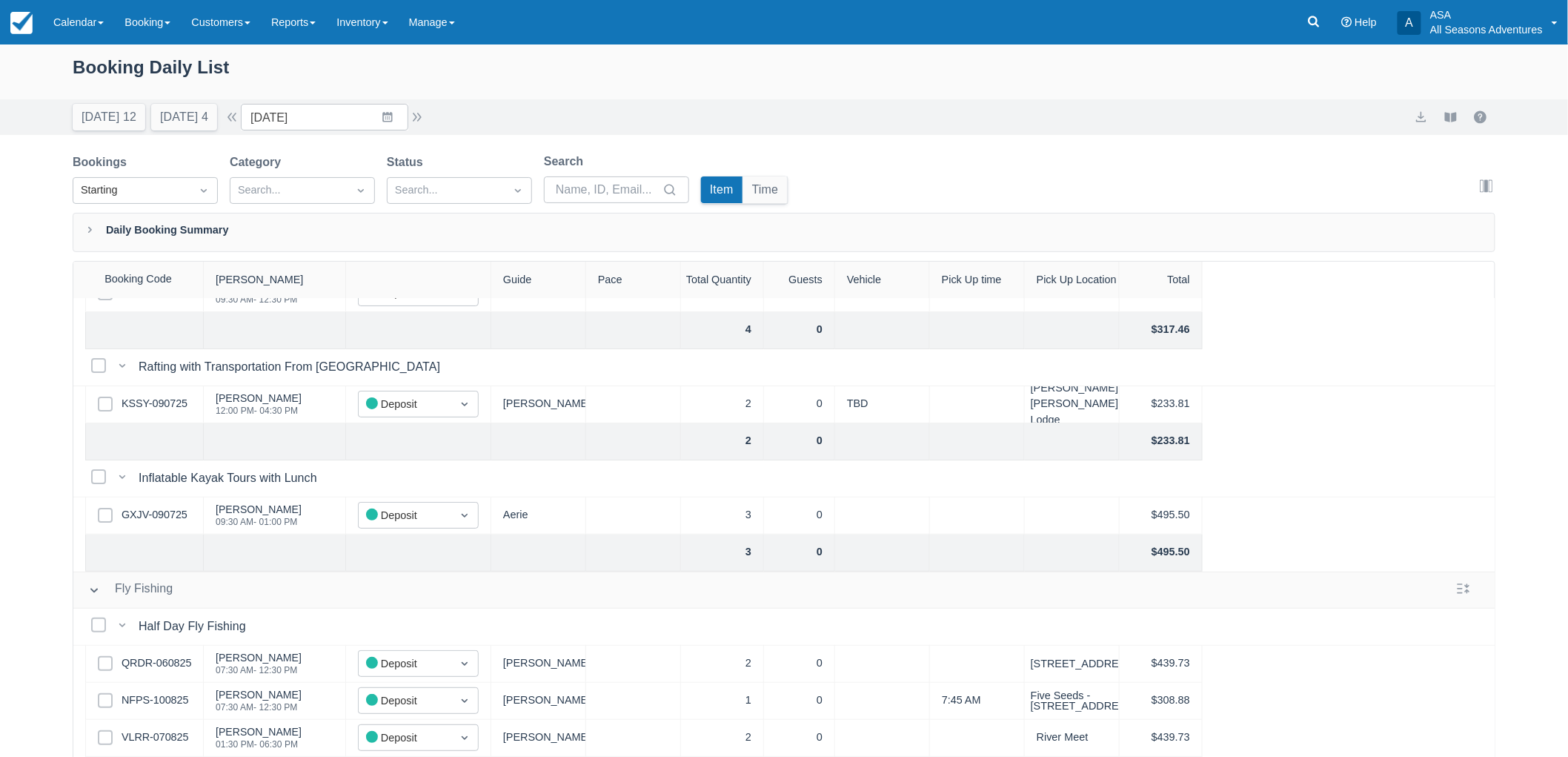
scroll to position [0, 0]
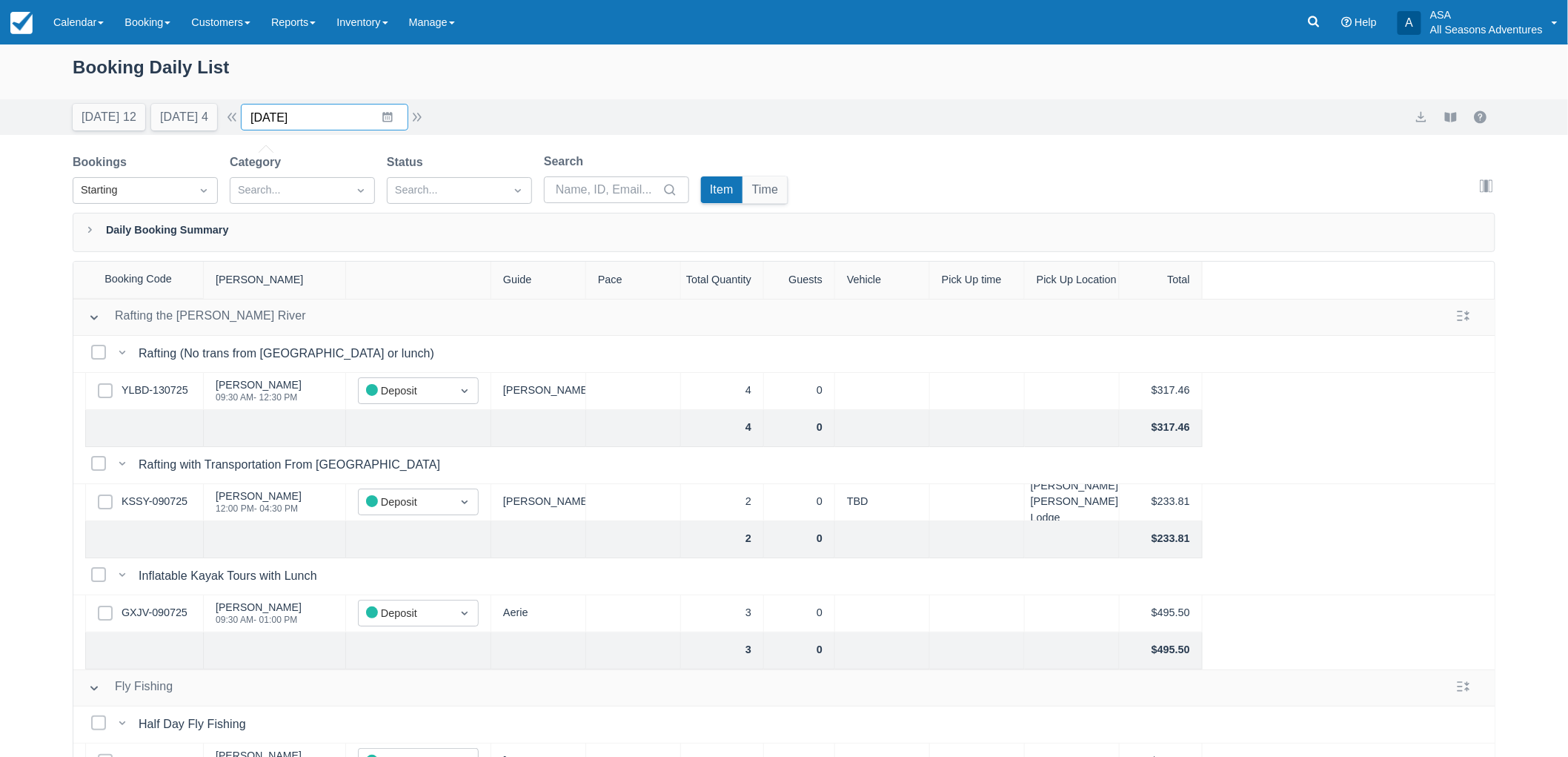
click at [390, 114] on input "08/17/25" at bounding box center [324, 117] width 168 height 26
click at [8, 457] on div "Booking Daily List Today 12 Tomorrow 4 Date 08/17/25 Navigate forward to intera…" at bounding box center [784, 438] width 1568 height 788
drag, startPoint x: 1058, startPoint y: 505, endPoint x: 1041, endPoint y: 500, distance: 17.7
click at [1041, 500] on div "Stein Eriksen Lodge" at bounding box center [1072, 503] width 95 height 38
click at [397, 118] on input "08/17/25" at bounding box center [324, 117] width 168 height 26
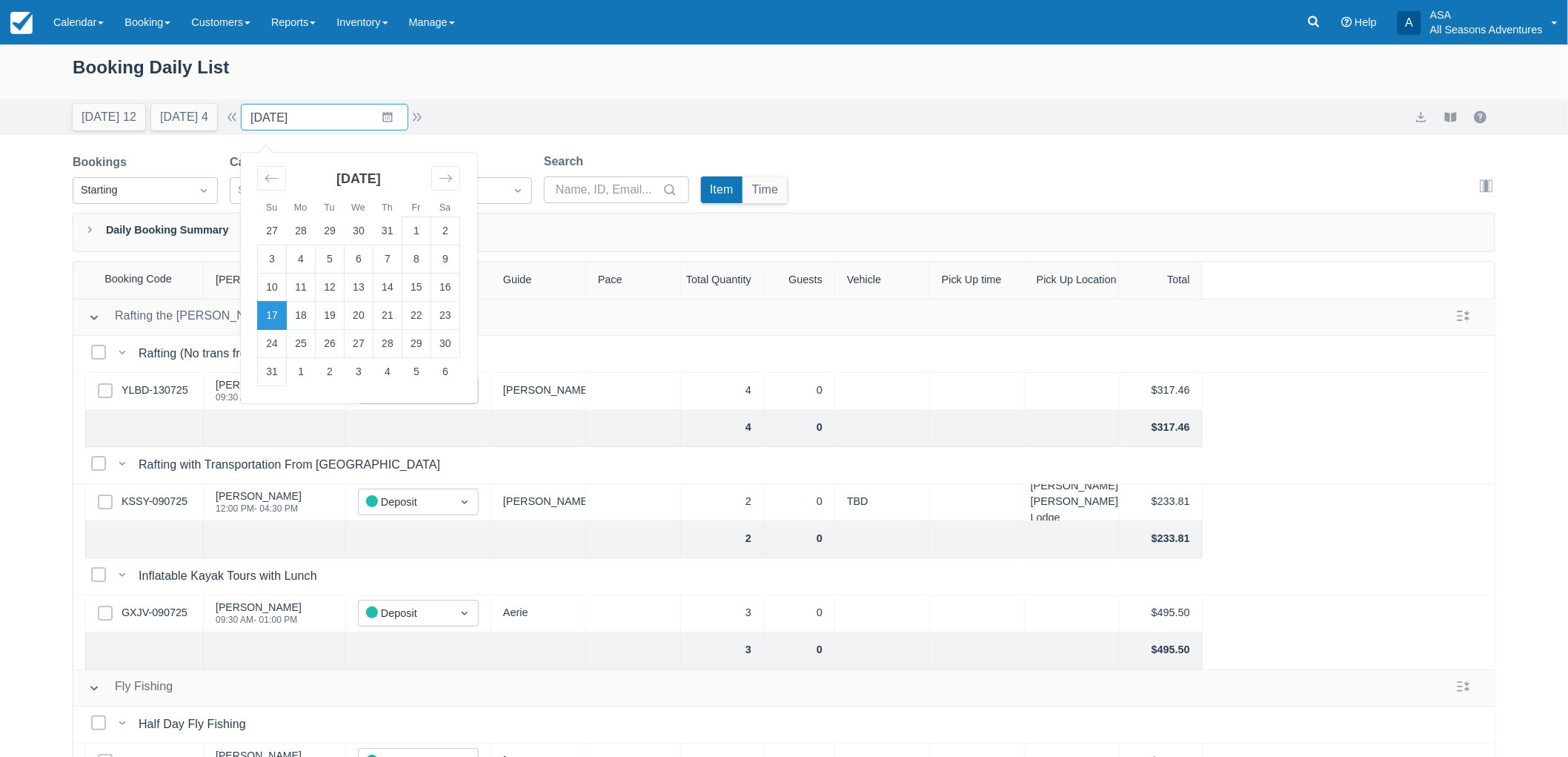
click at [545, 128] on div "Today 12 Tomorrow 4 Date 08/17/25 Navigate forward to interact with the calenda…" at bounding box center [783, 117] width 1423 height 26
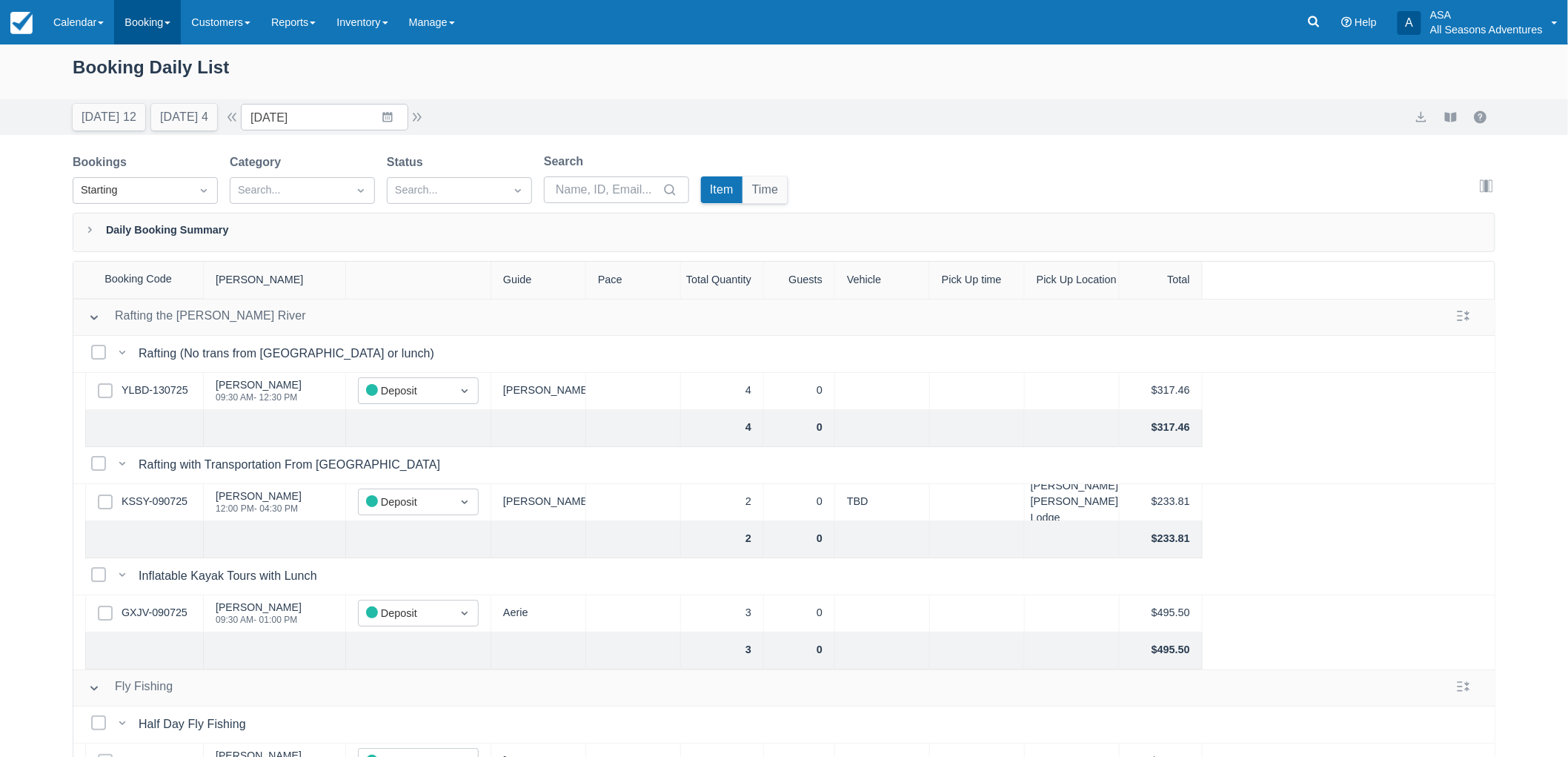
click at [126, 23] on link "Booking" at bounding box center [147, 22] width 67 height 44
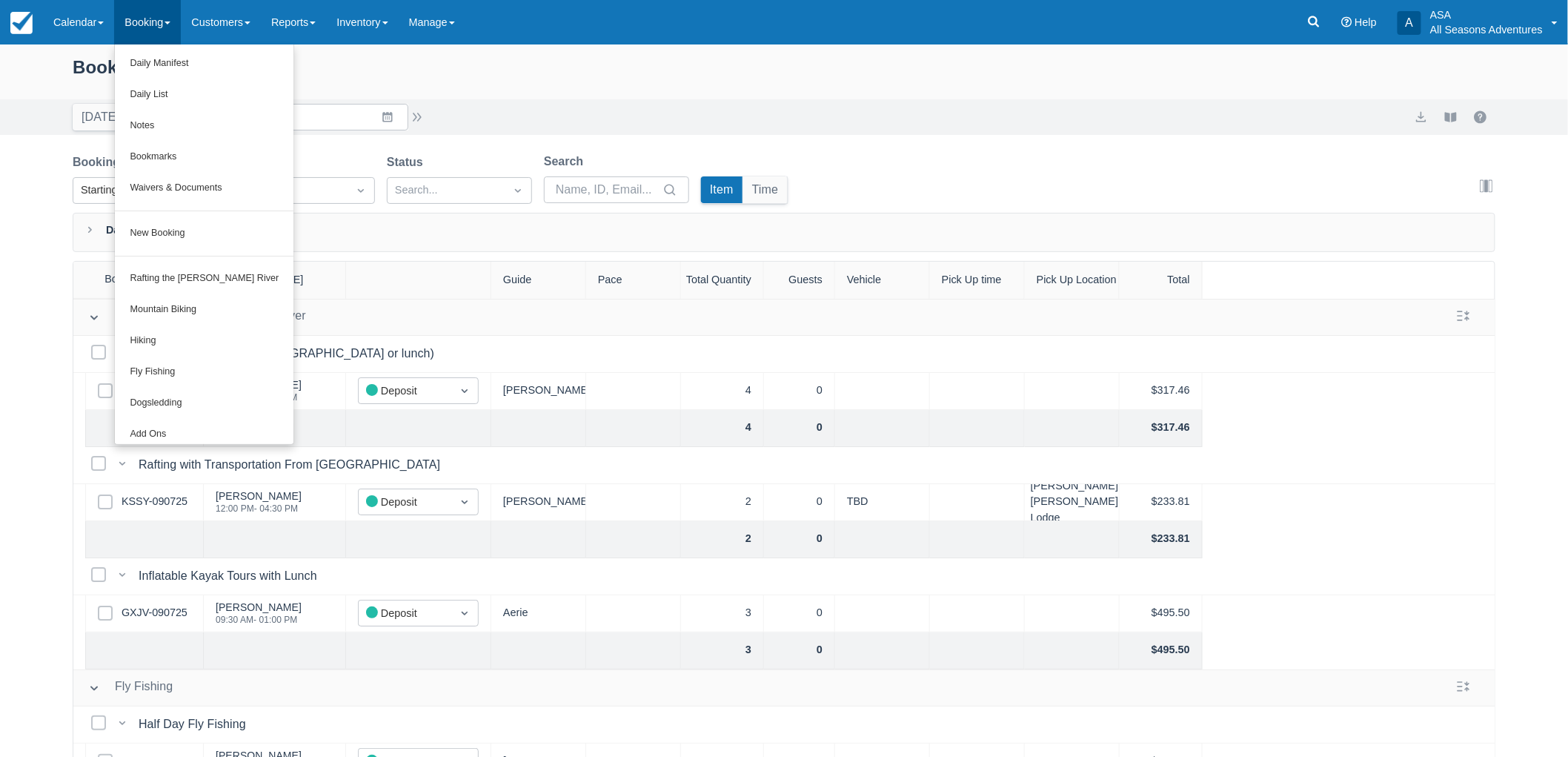
click at [517, 57] on div "Booking Daily List" at bounding box center [783, 75] width 1423 height 43
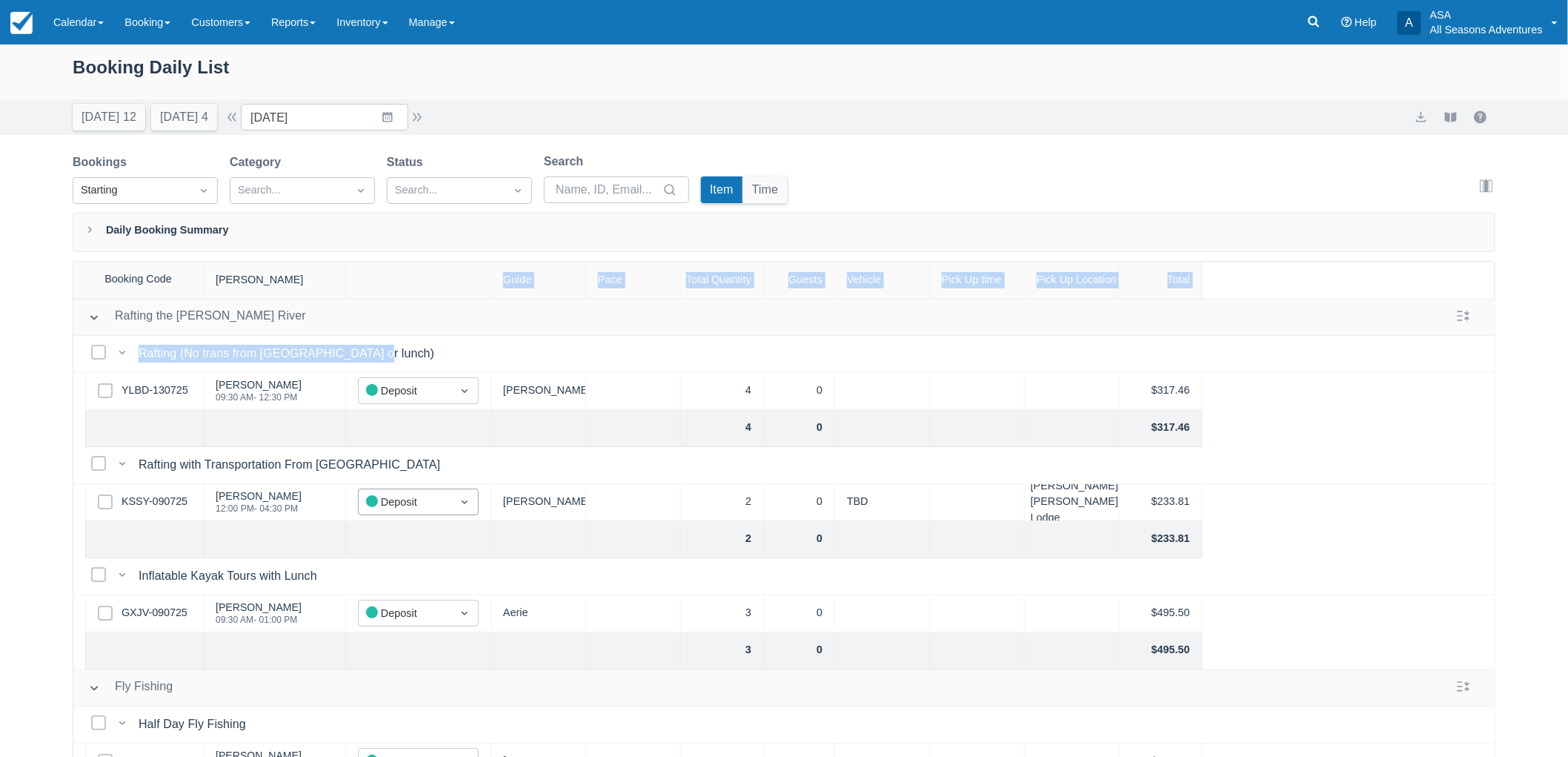
drag, startPoint x: 428, startPoint y: 391, endPoint x: 394, endPoint y: 507, distance: 120.9
click at [426, 412] on div "Booking Code Booker Guide Pace Total Quantity Guests Vehicle Pick Up time Pick …" at bounding box center [783, 546] width 1423 height 571
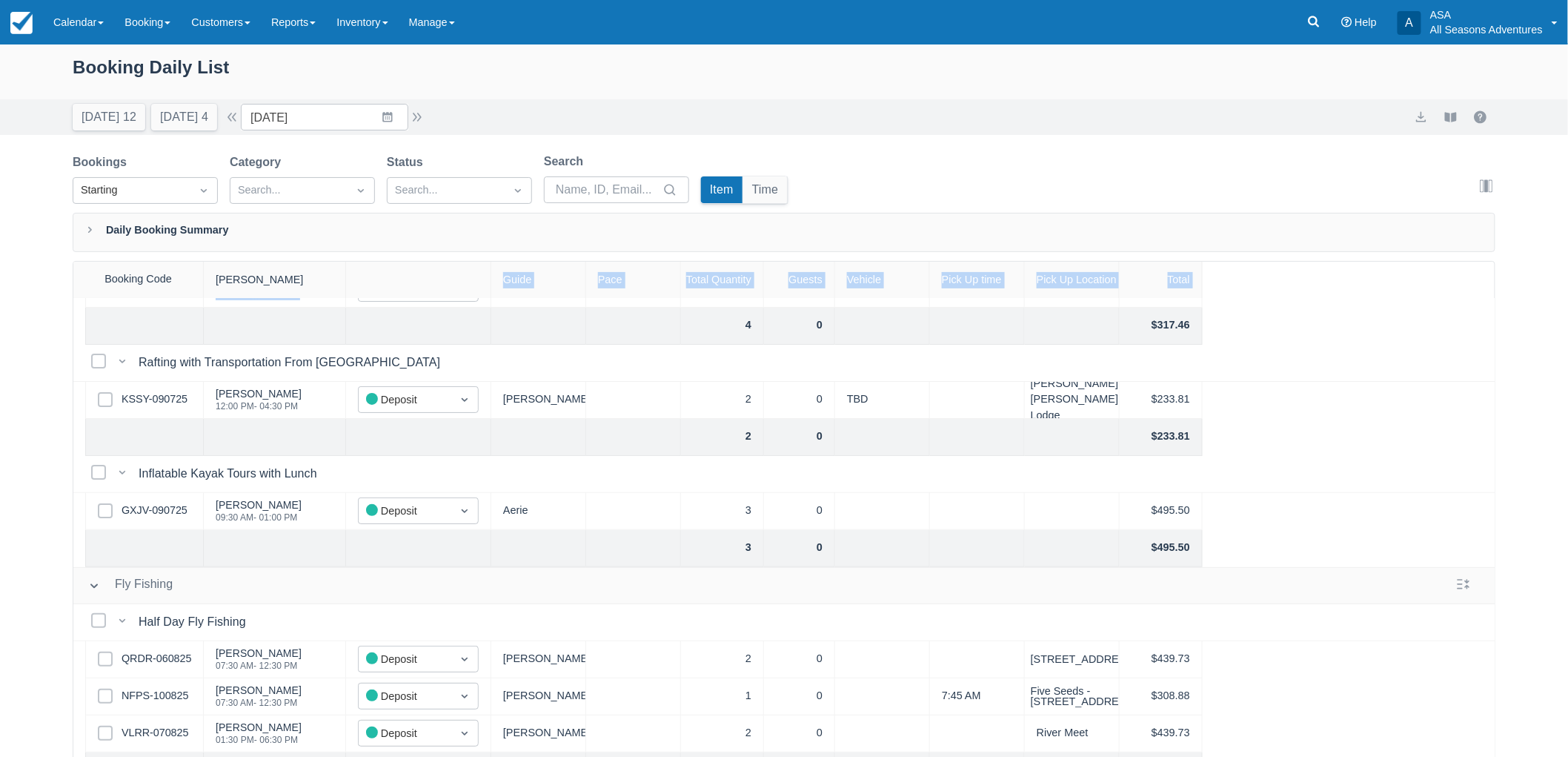
scroll to position [220, 0]
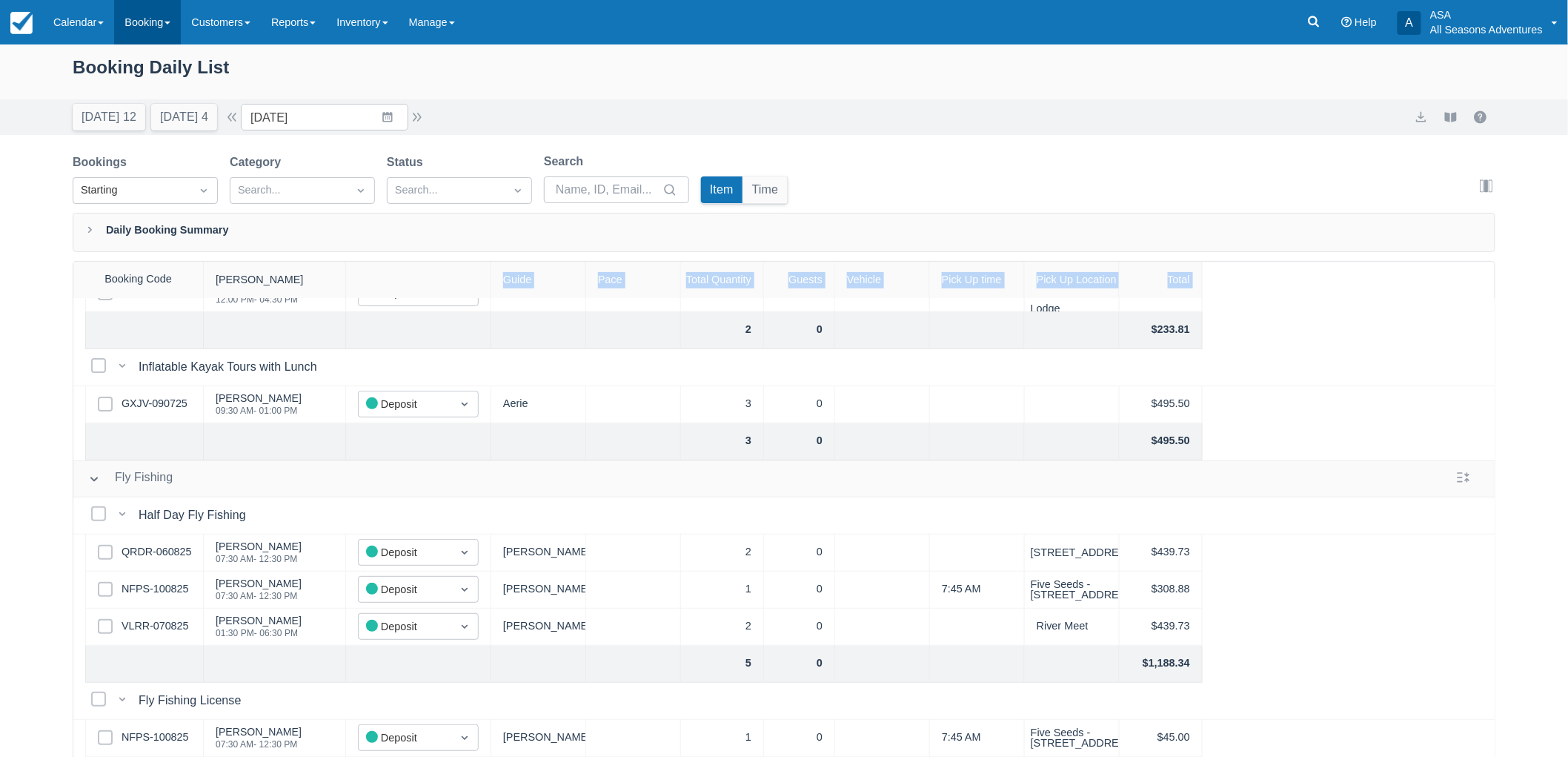
click at [138, 11] on link "Booking" at bounding box center [147, 22] width 67 height 44
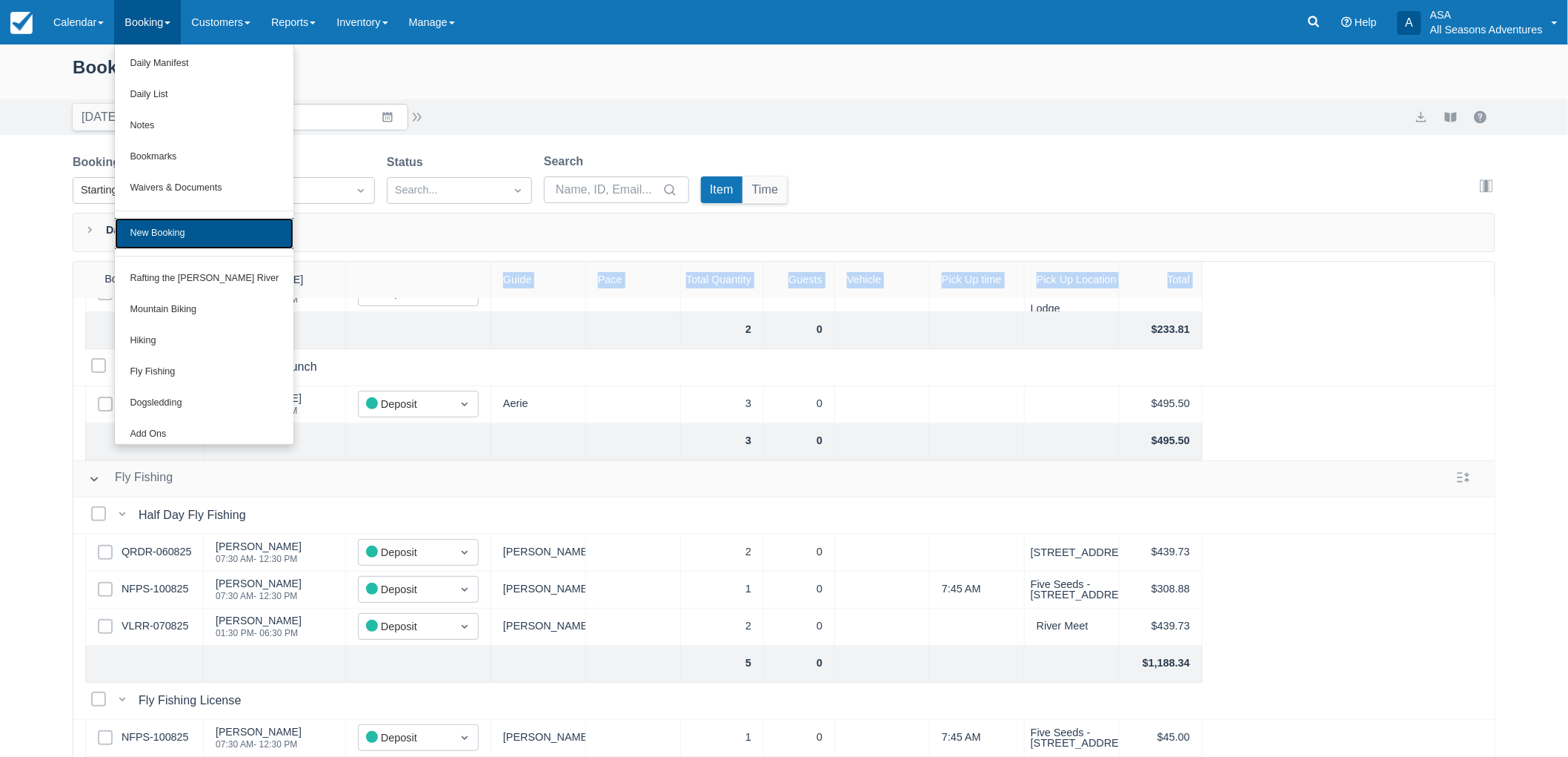
click at [152, 223] on link "New Booking" at bounding box center [204, 233] width 178 height 31
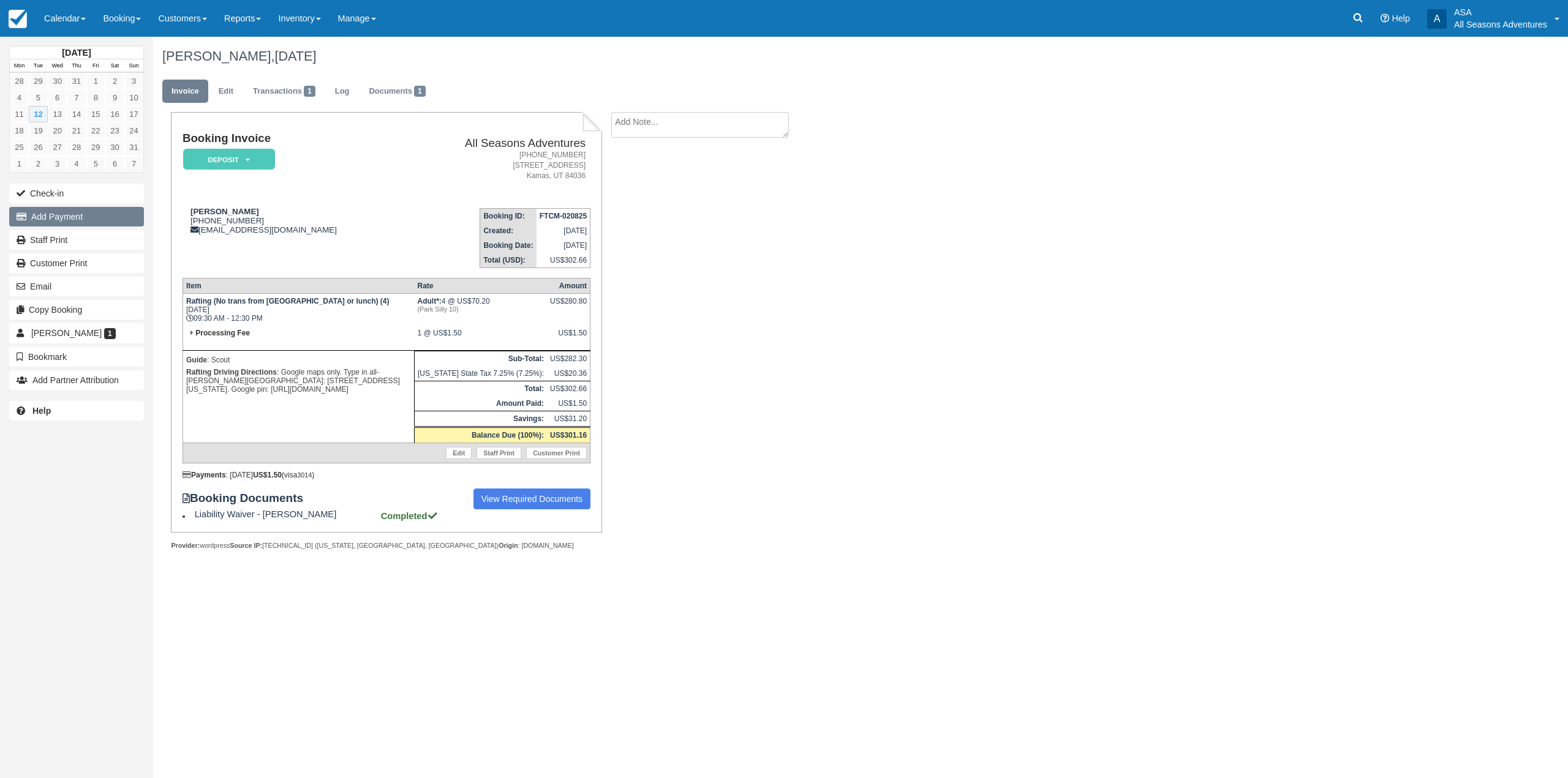
click at [47, 215] on button "Add Payment" at bounding box center [77, 216] width 135 height 19
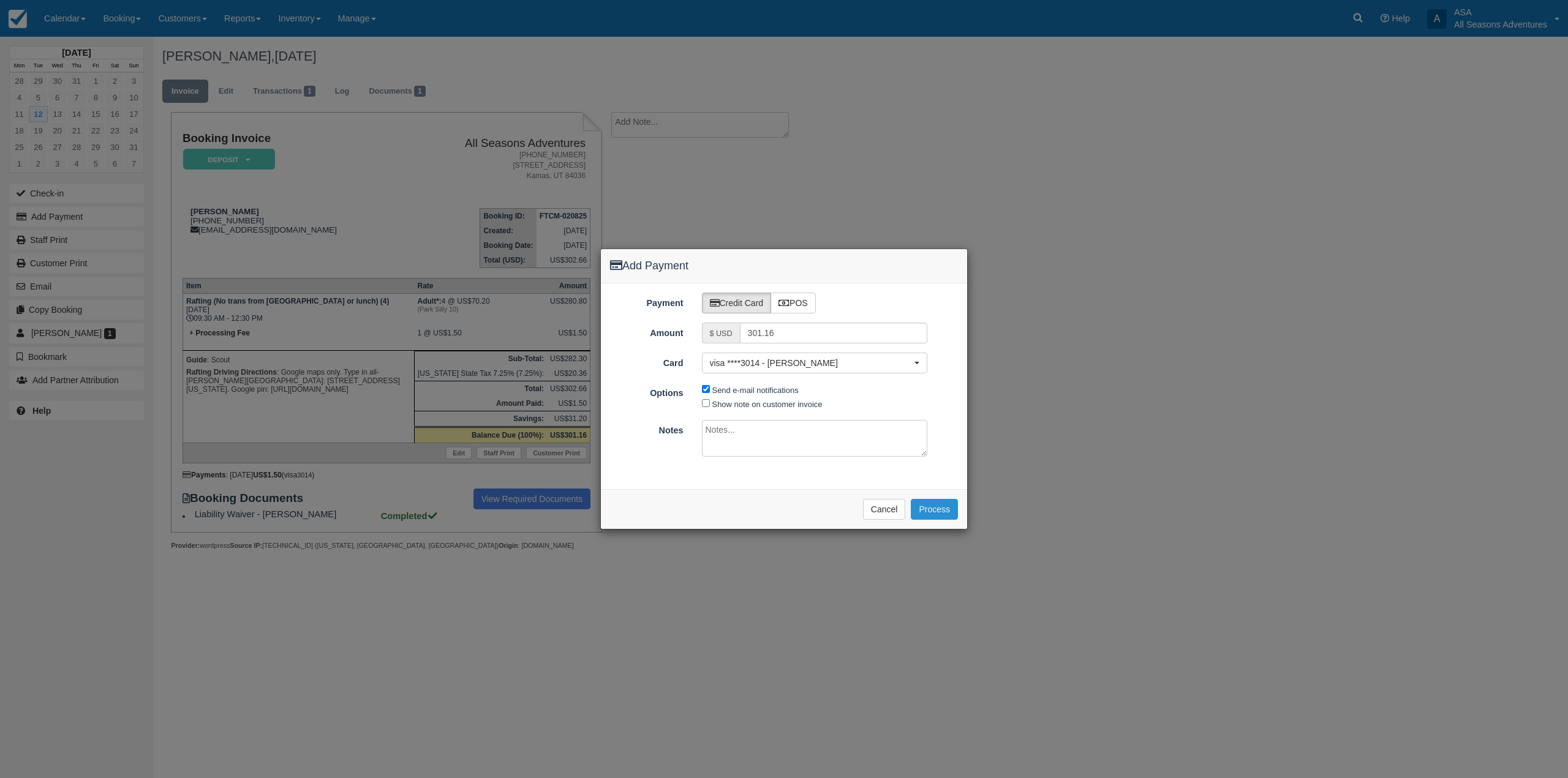
click at [924, 505] on button "Process" at bounding box center [934, 509] width 47 height 21
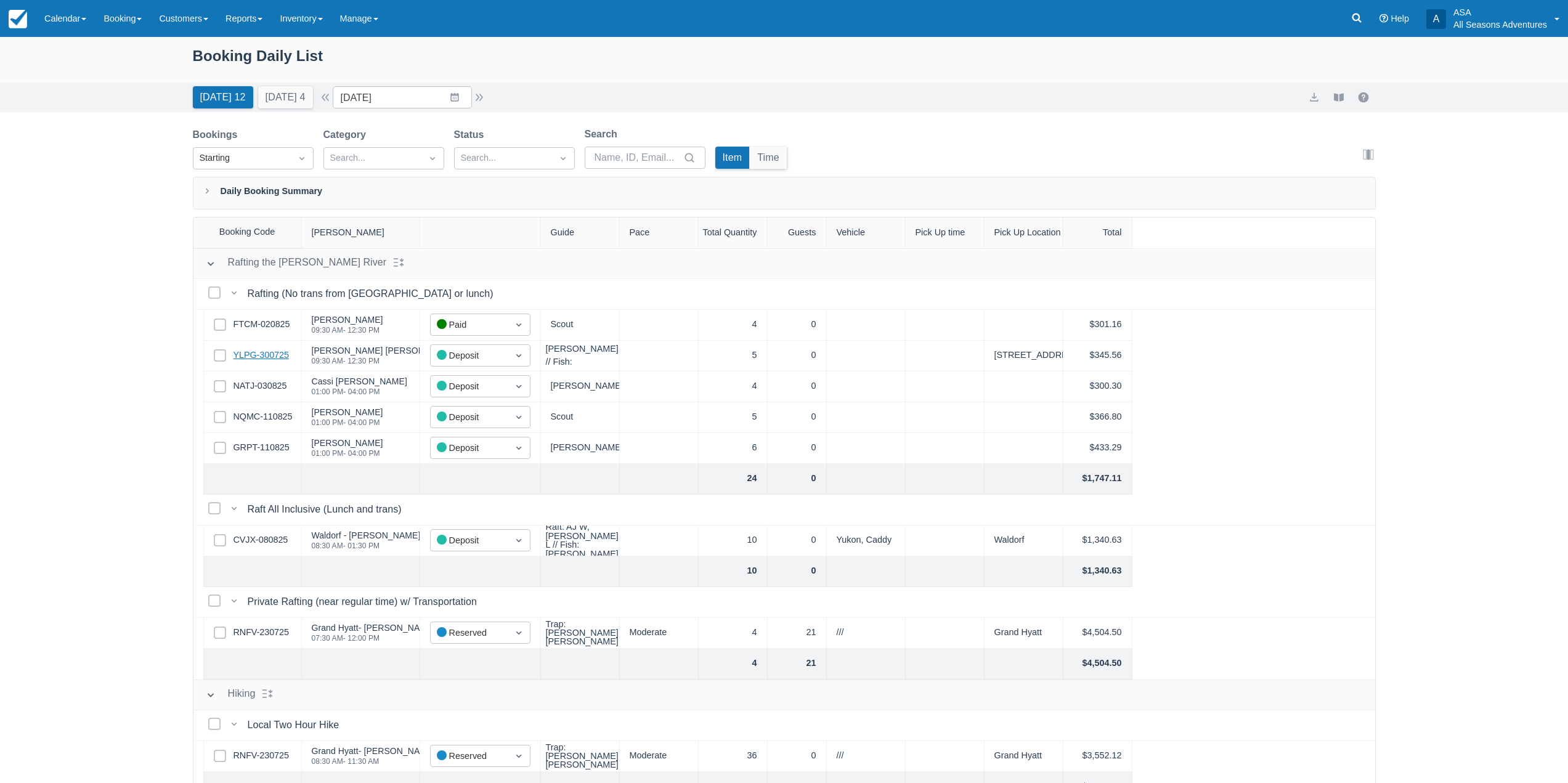
click at [260, 359] on link "YLPG-300725" at bounding box center [260, 355] width 55 height 13
click at [280, 388] on link "NATJ-030825" at bounding box center [260, 386] width 54 height 13
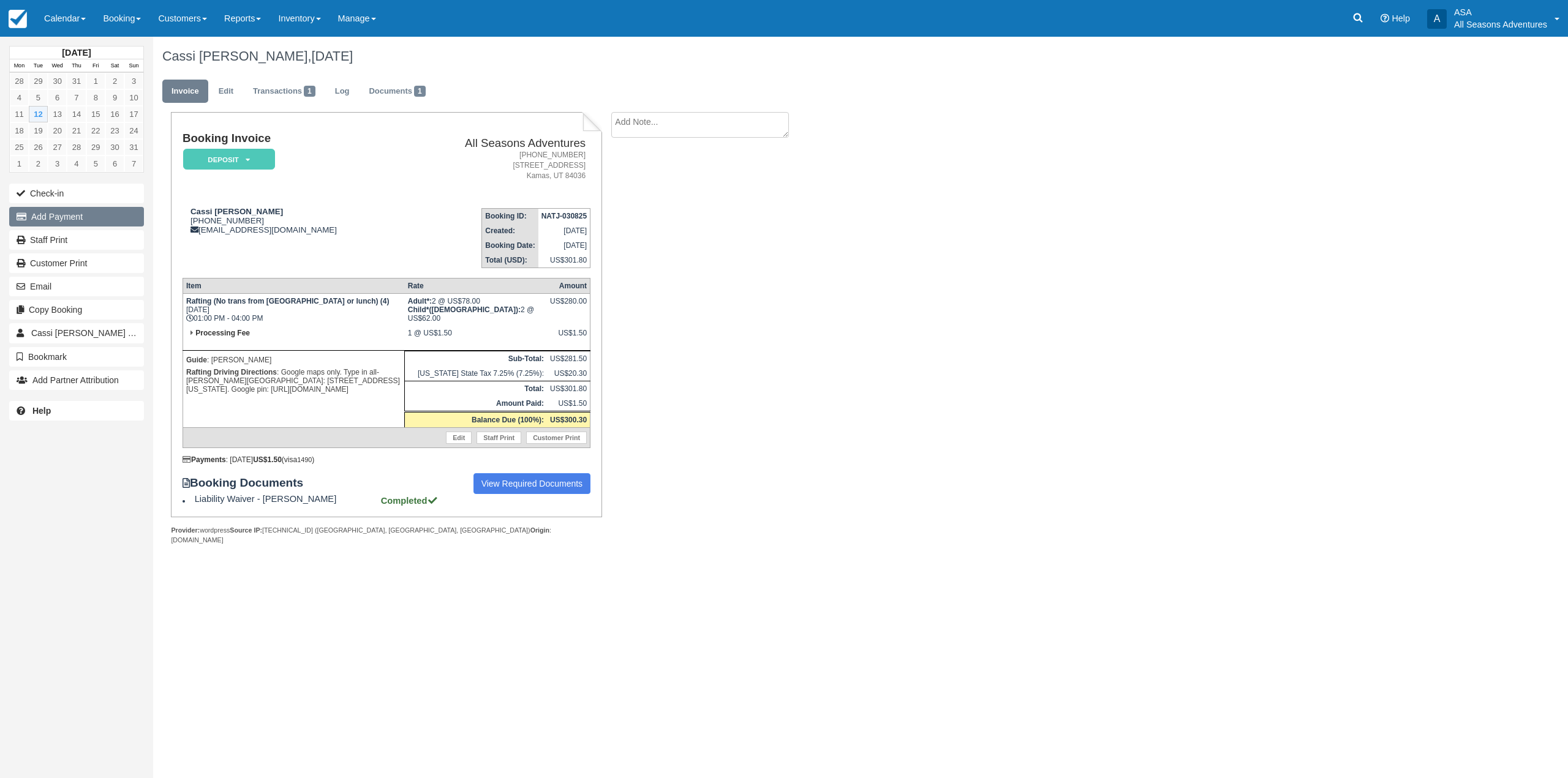
click at [71, 223] on button "Add Payment" at bounding box center [77, 216] width 135 height 19
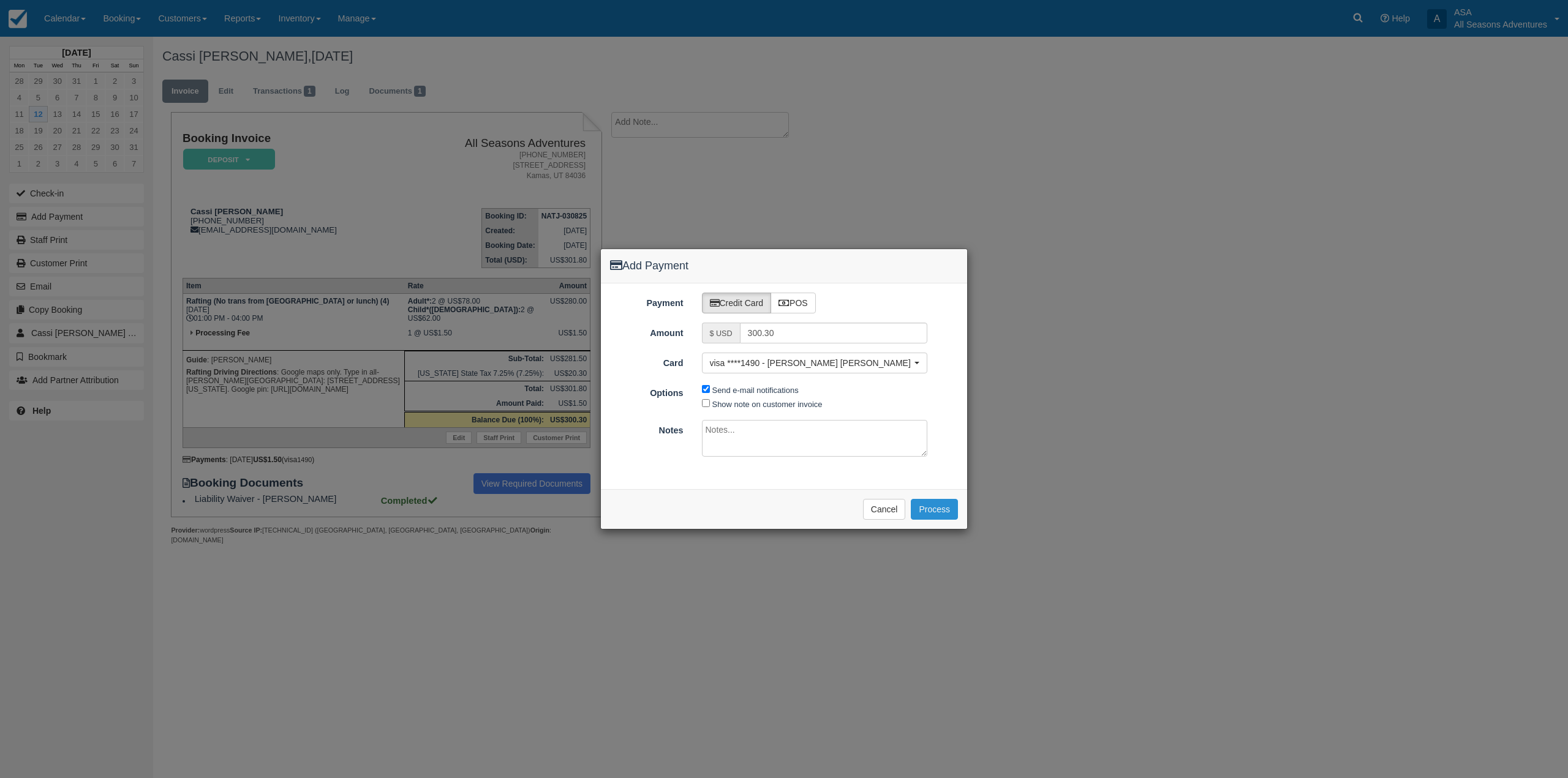
click at [923, 511] on button "Process" at bounding box center [934, 509] width 47 height 21
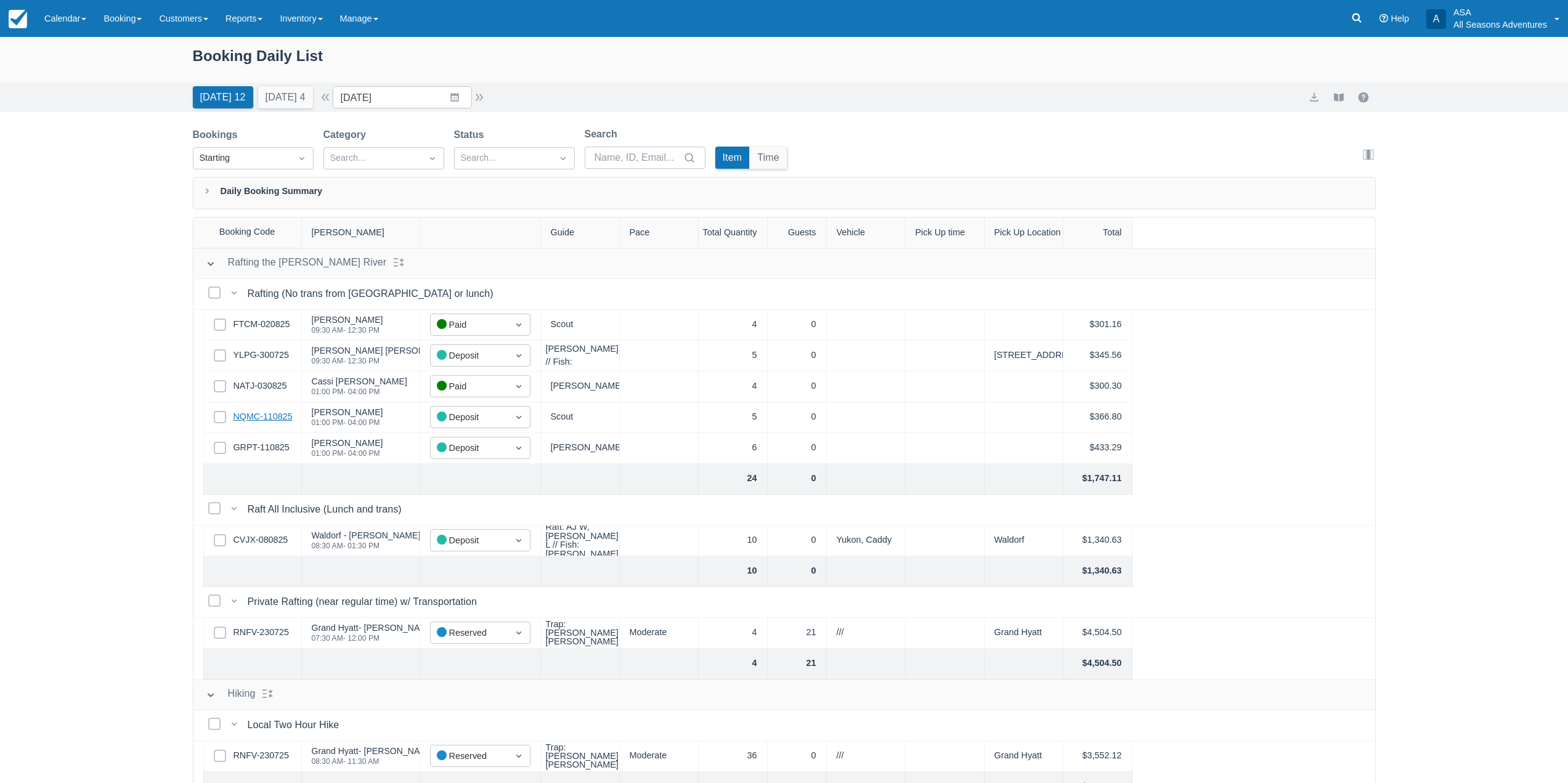
click at [260, 420] on link "NQMC-110825" at bounding box center [263, 416] width 59 height 13
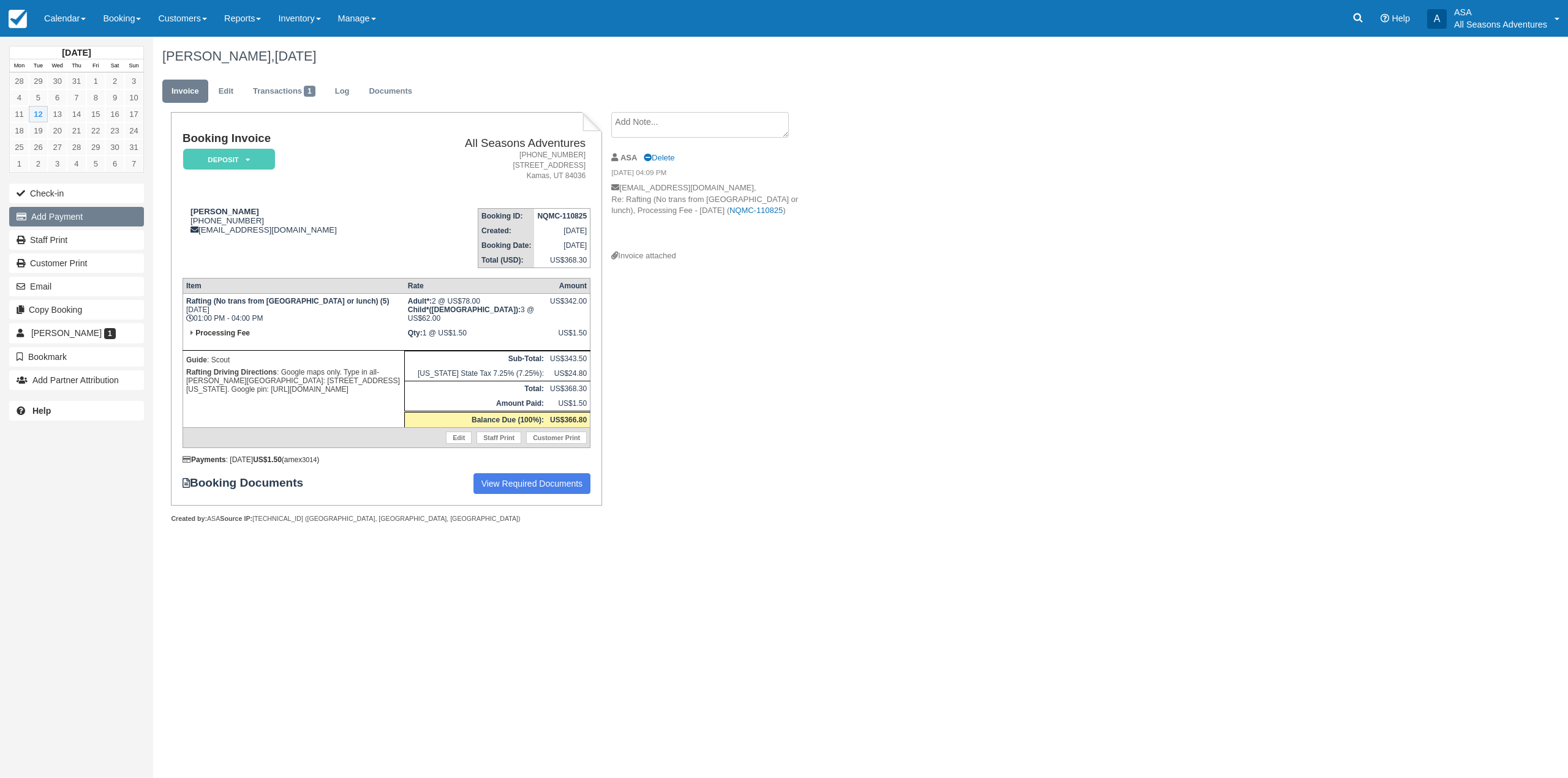
click at [107, 215] on button "Add Payment" at bounding box center [77, 216] width 135 height 19
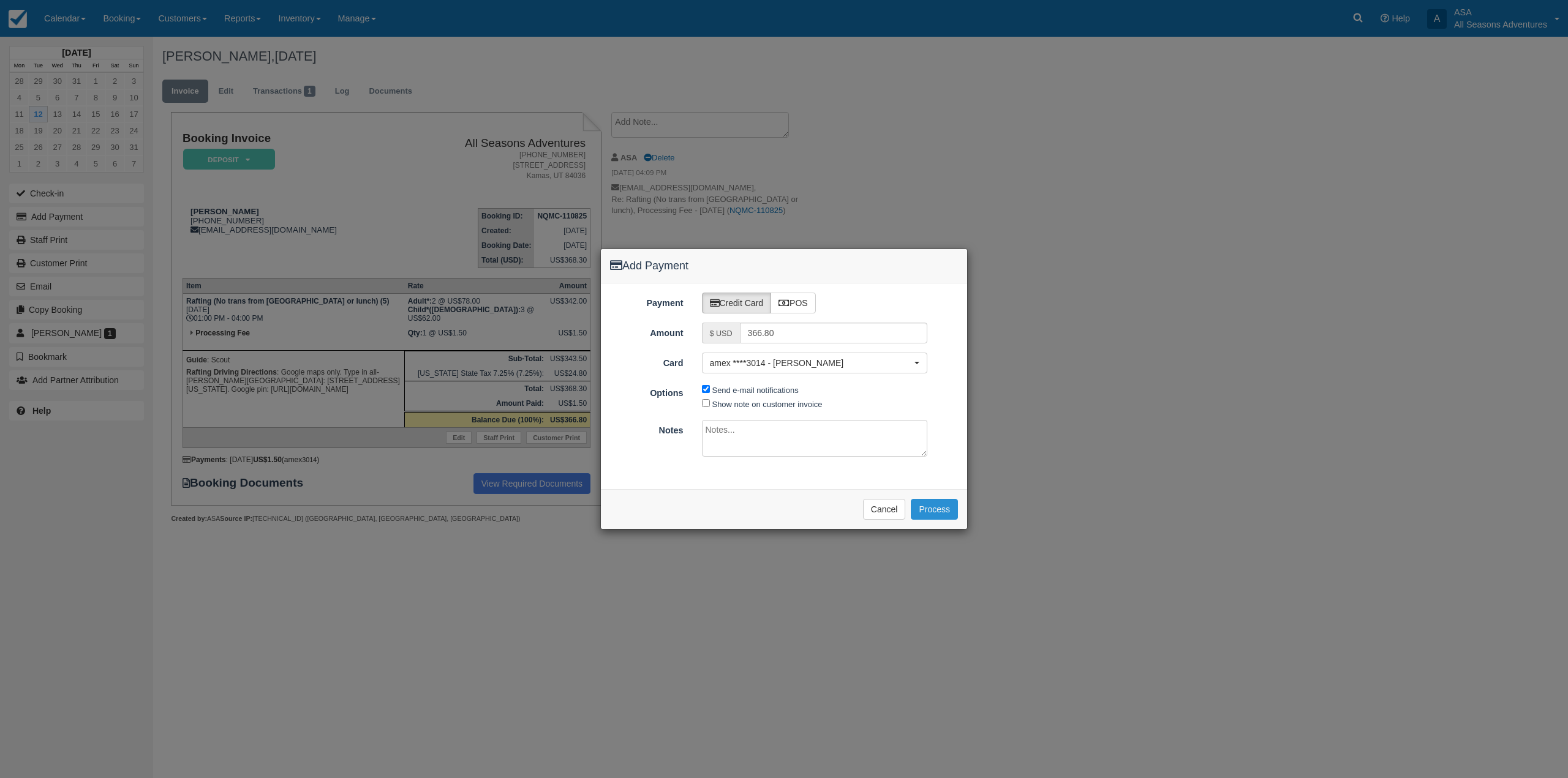
click at [932, 515] on button "Process" at bounding box center [934, 509] width 47 height 21
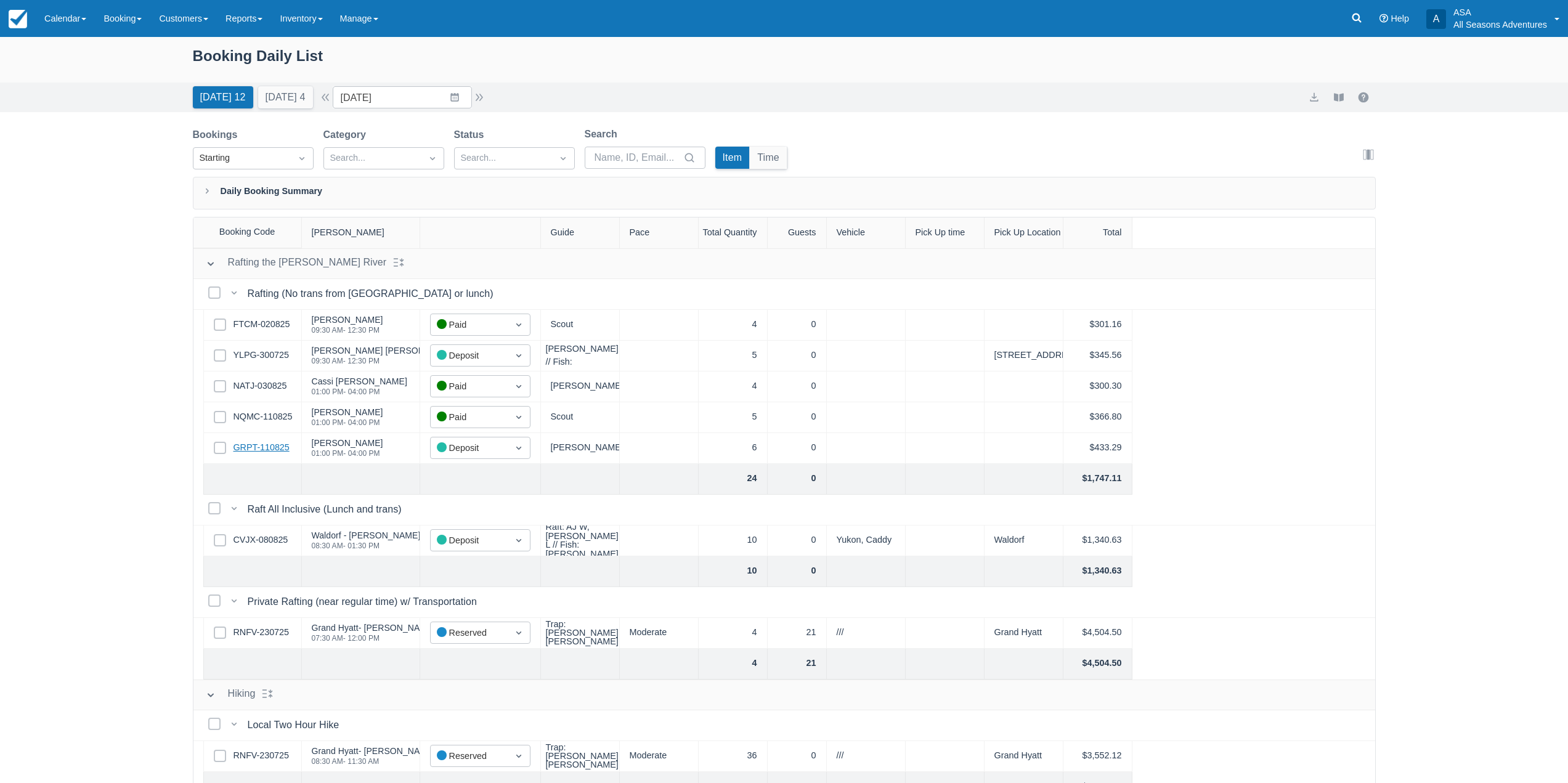
click at [268, 448] on link "GRPT-110825" at bounding box center [261, 448] width 56 height 13
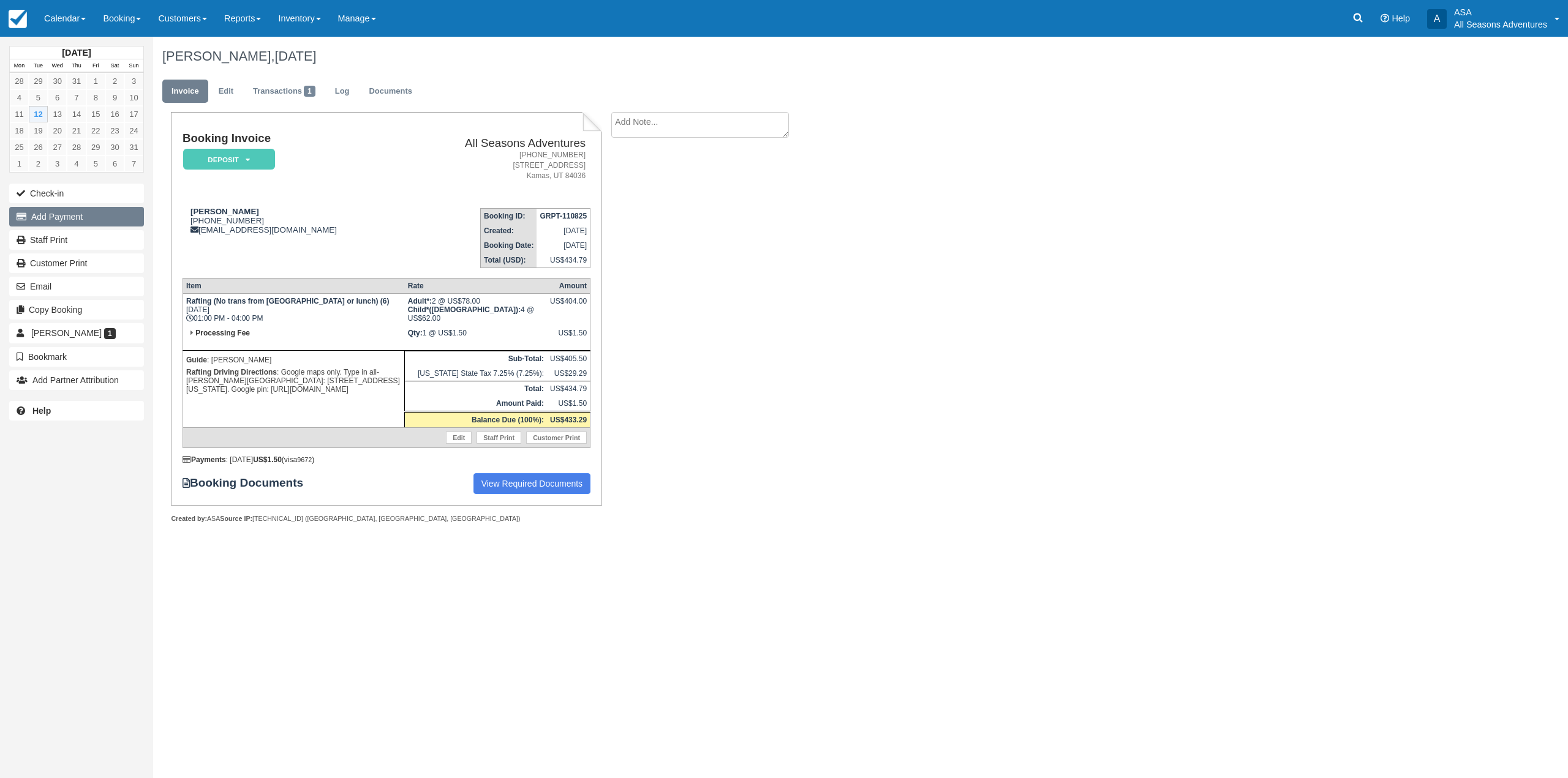
click at [63, 224] on button "Add Payment" at bounding box center [77, 216] width 135 height 19
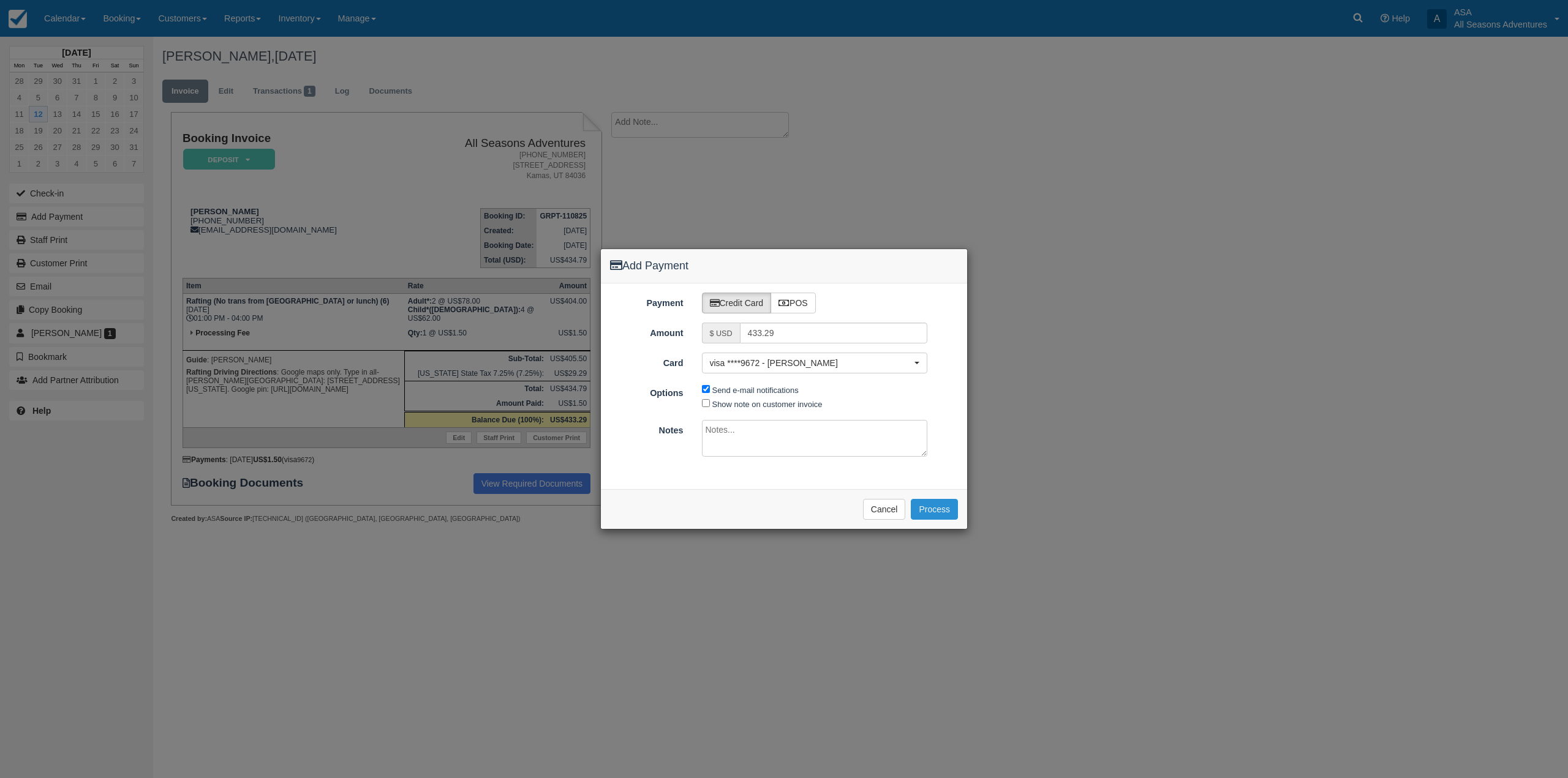
click at [923, 507] on button "Process" at bounding box center [934, 509] width 47 height 21
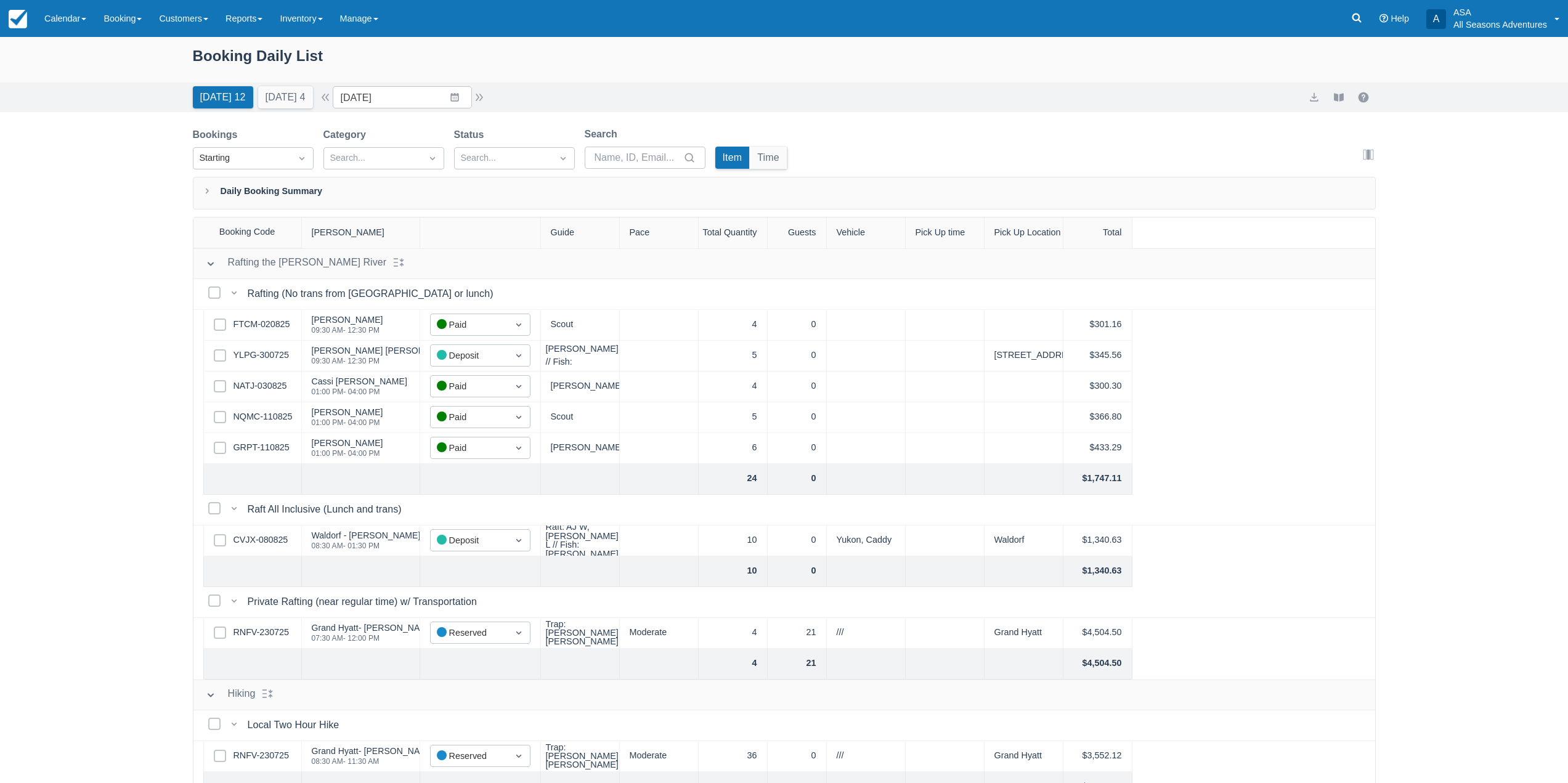
scroll to position [62, 0]
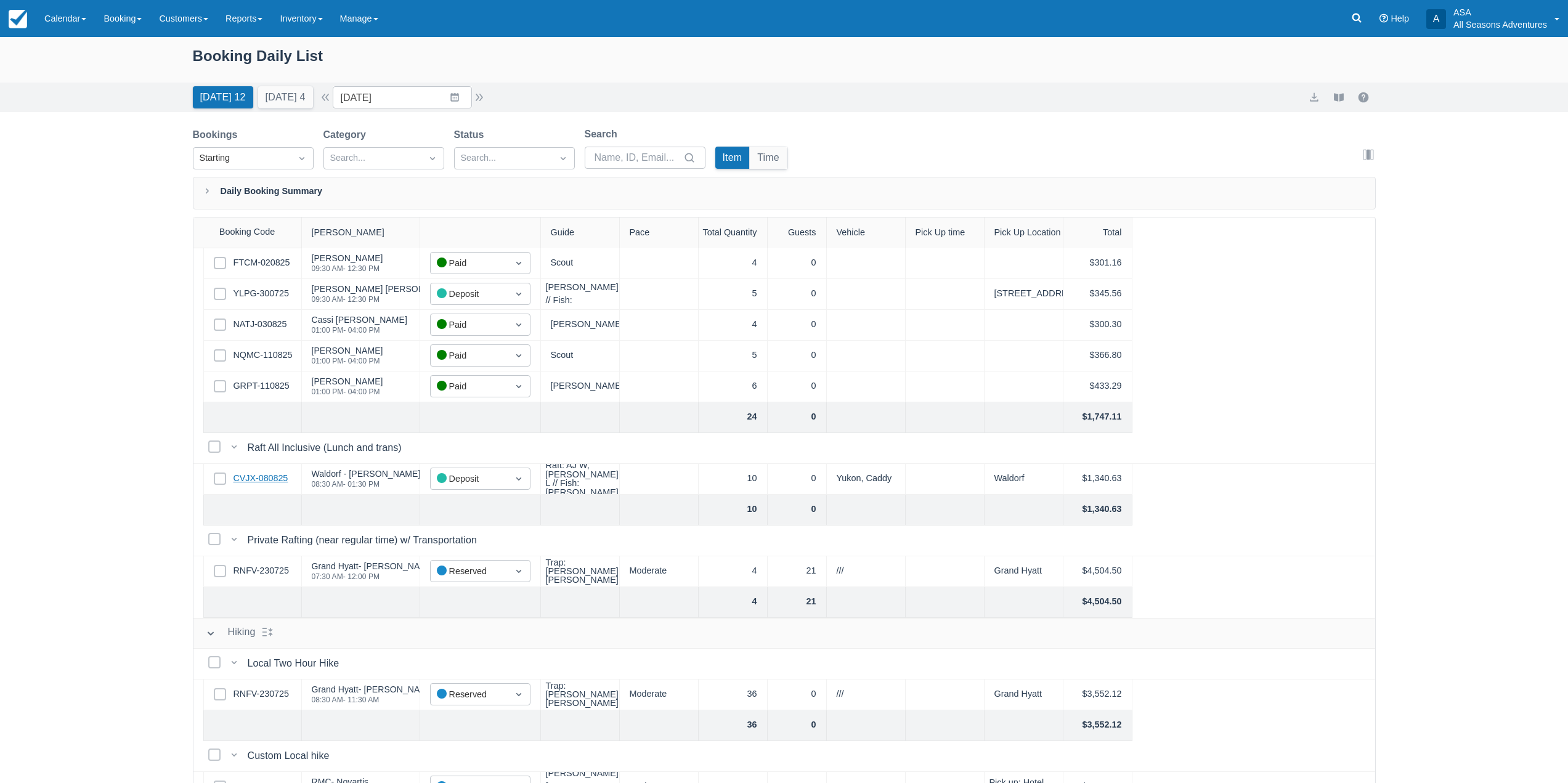
click at [257, 477] on link "CVJX-080825" at bounding box center [260, 478] width 55 height 13
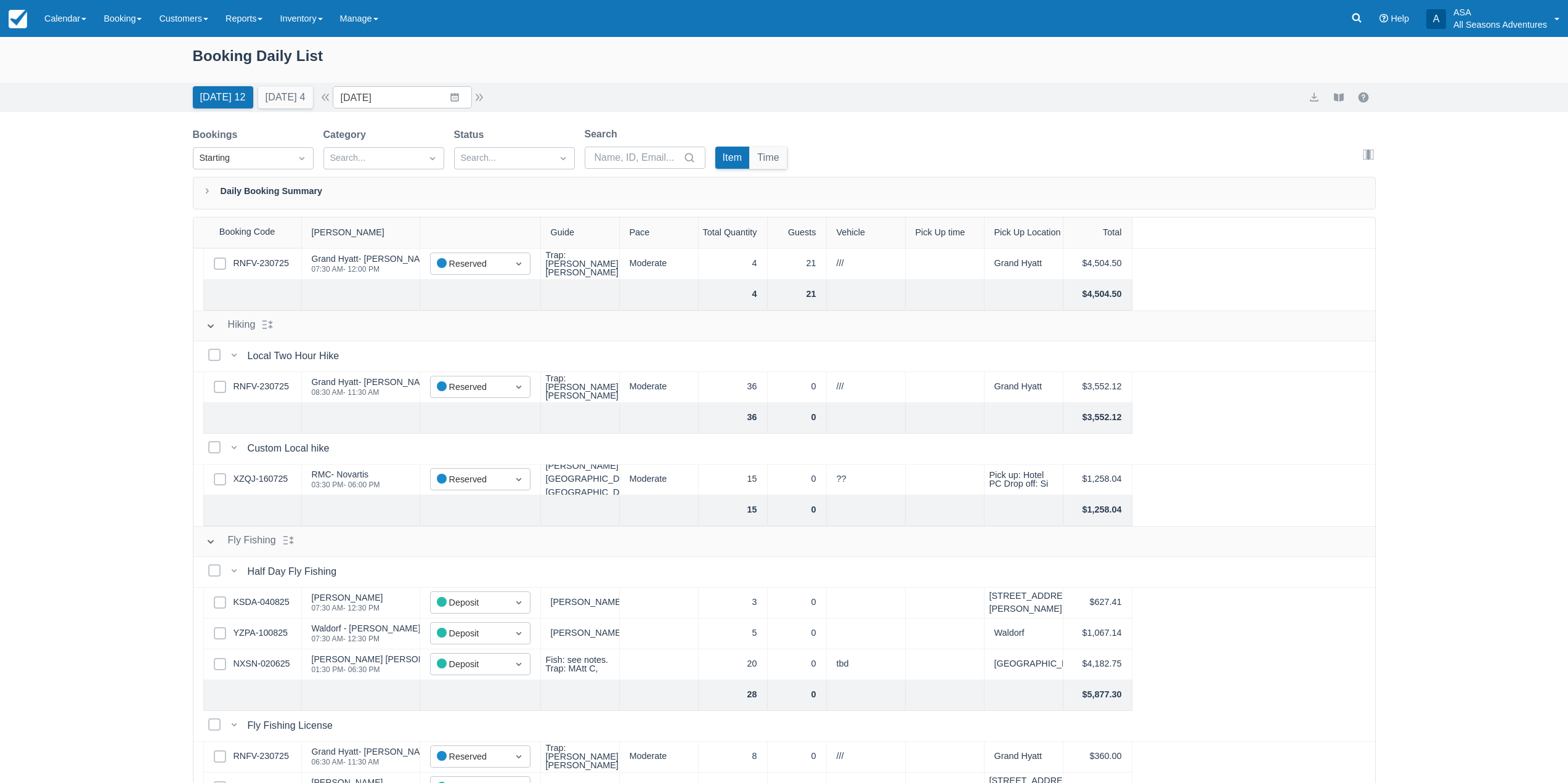
scroll to position [370, 0]
click at [251, 604] on link "KSDA-040825" at bounding box center [261, 601] width 56 height 13
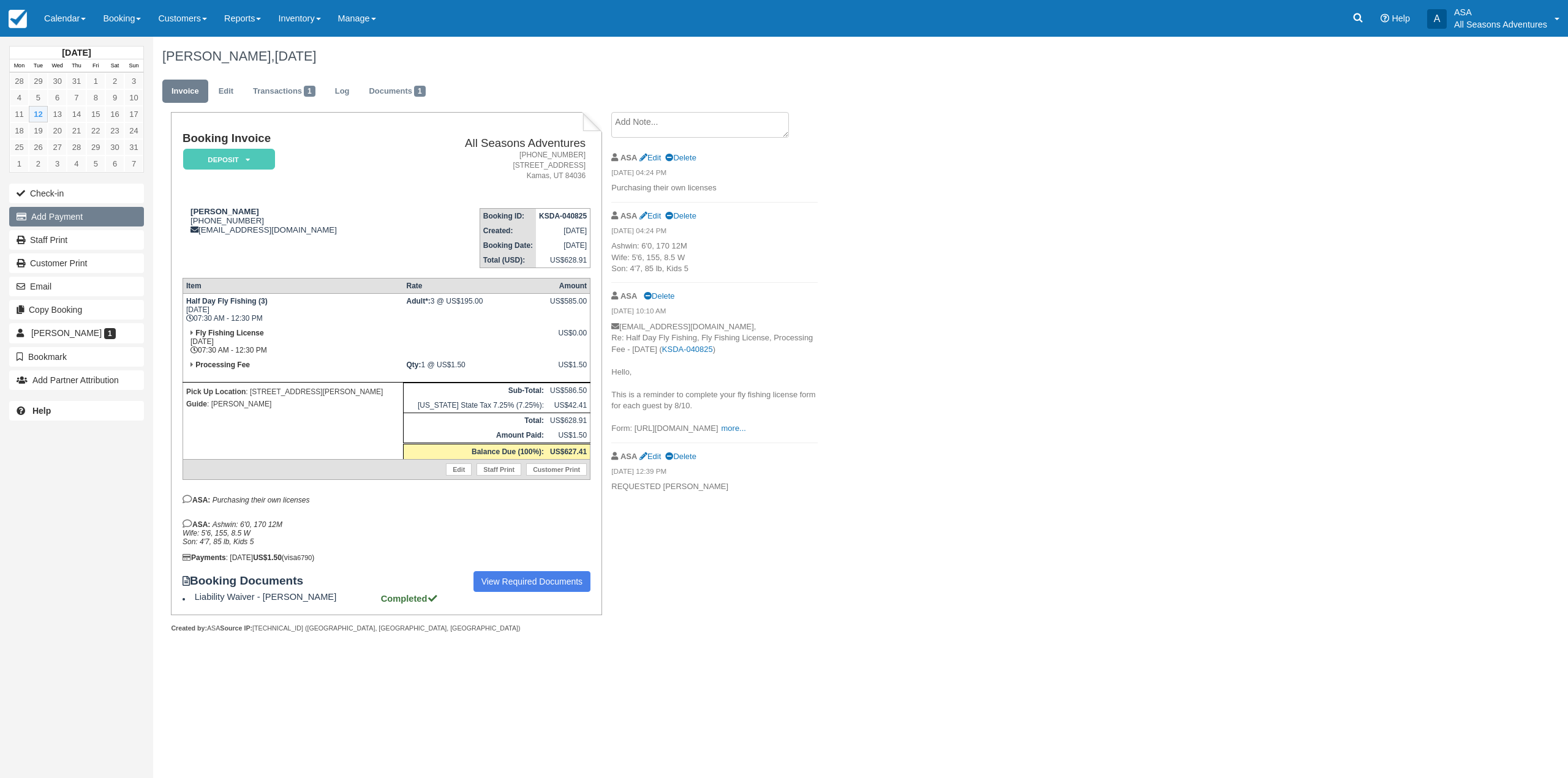
click at [67, 223] on button "Add Payment" at bounding box center [77, 216] width 135 height 19
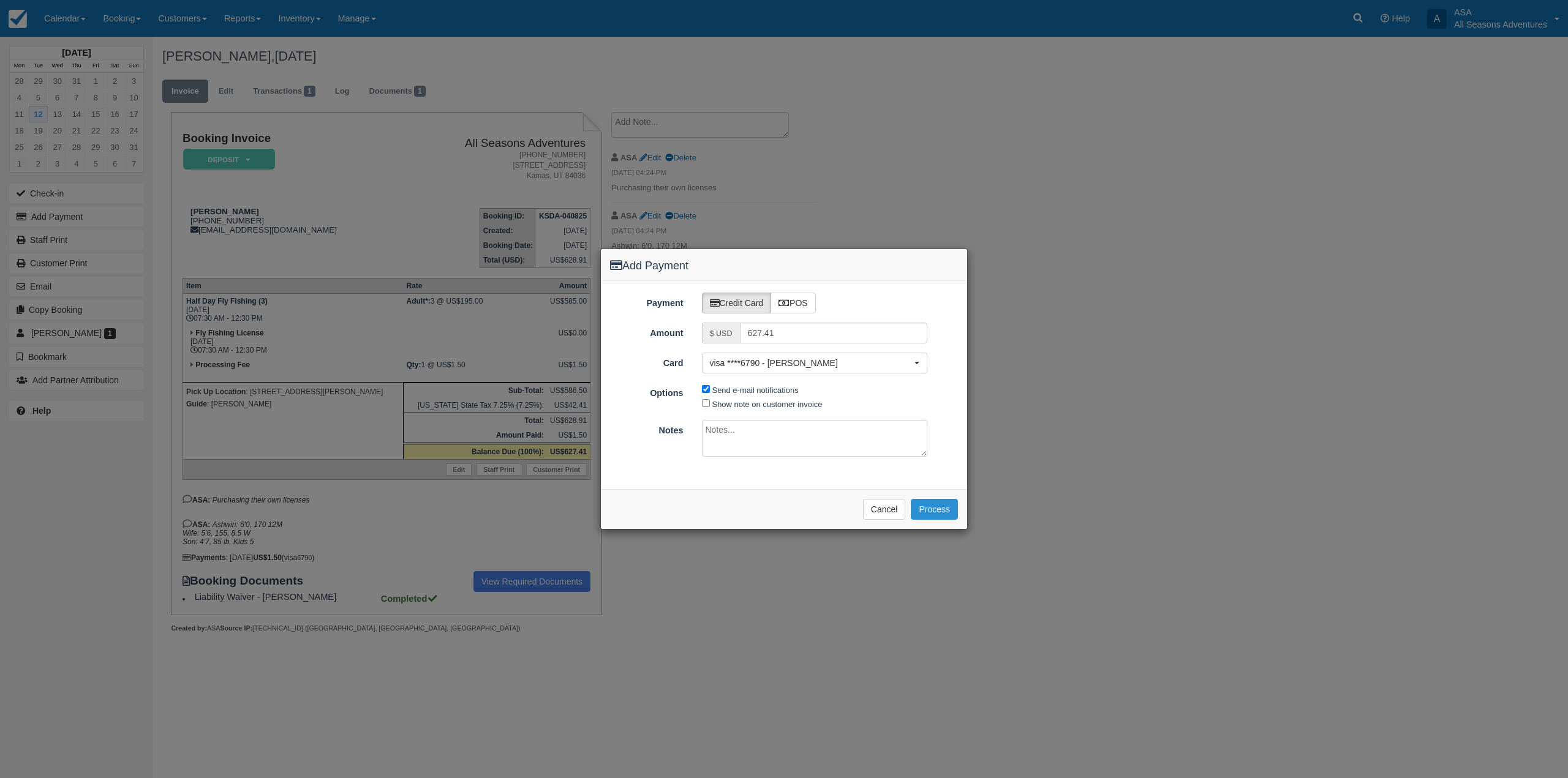
click at [948, 511] on button "Process" at bounding box center [934, 509] width 47 height 21
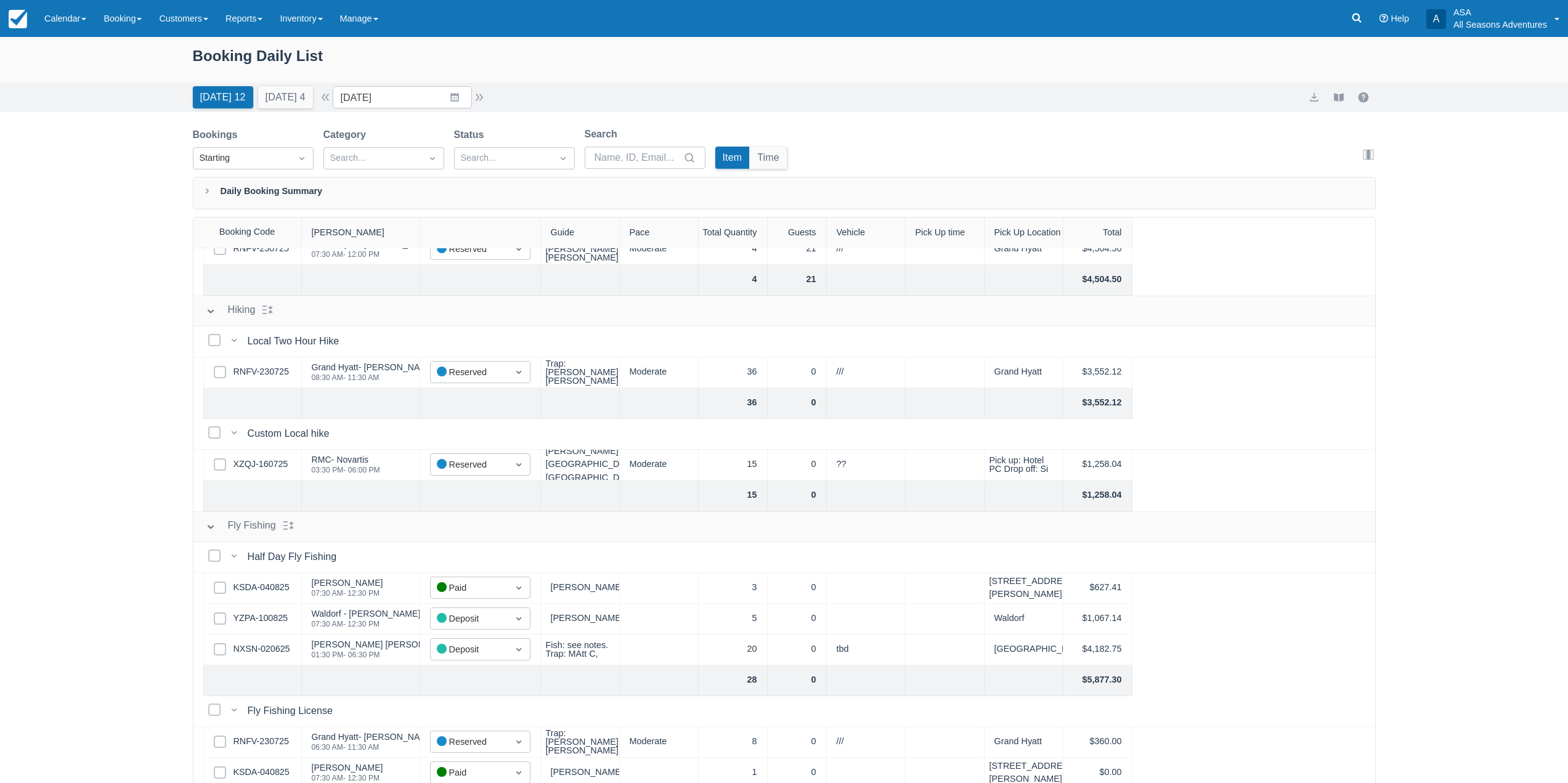
scroll to position [554, 0]
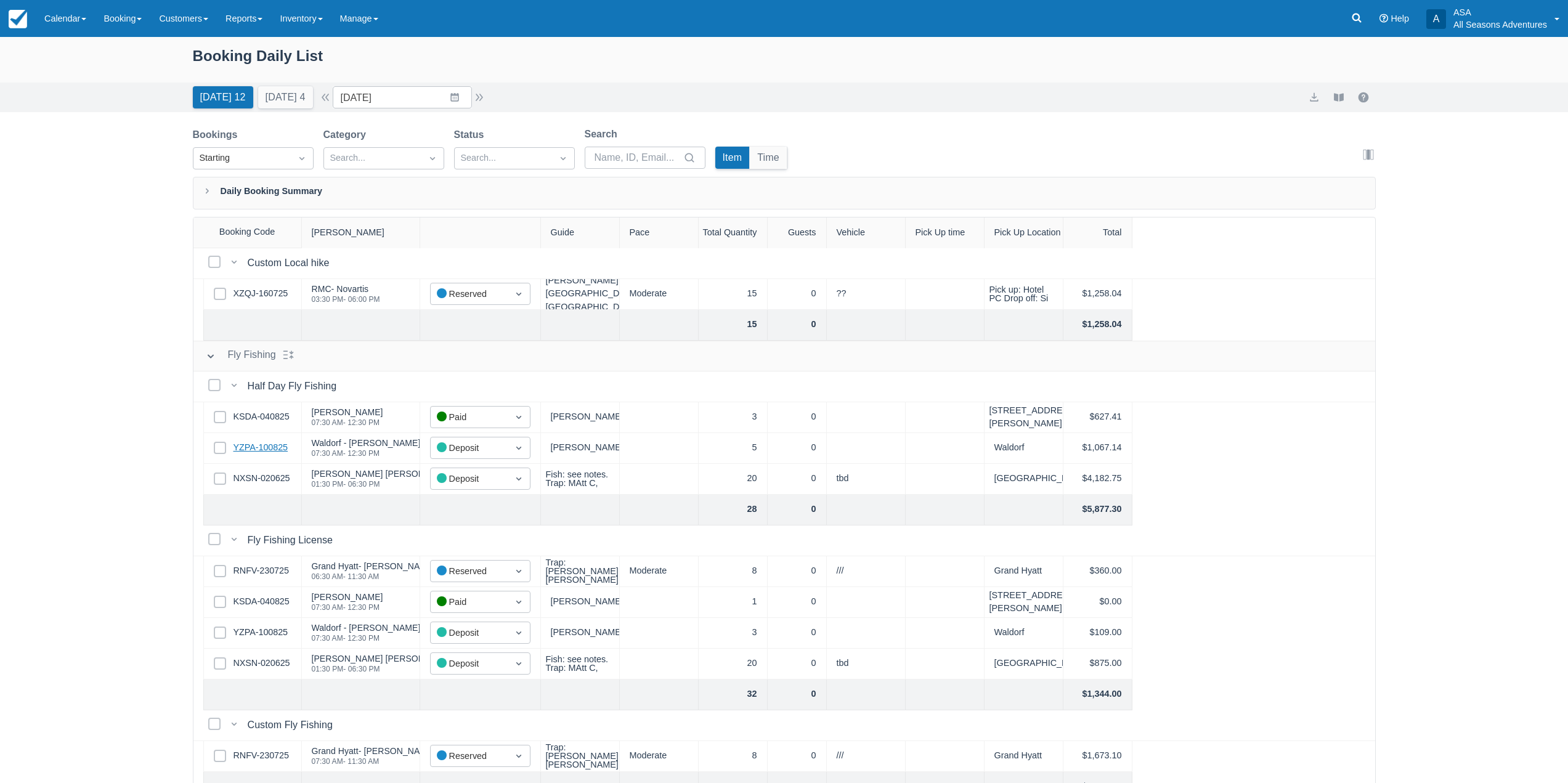
click at [268, 451] on link "YZPA-100825" at bounding box center [260, 448] width 55 height 13
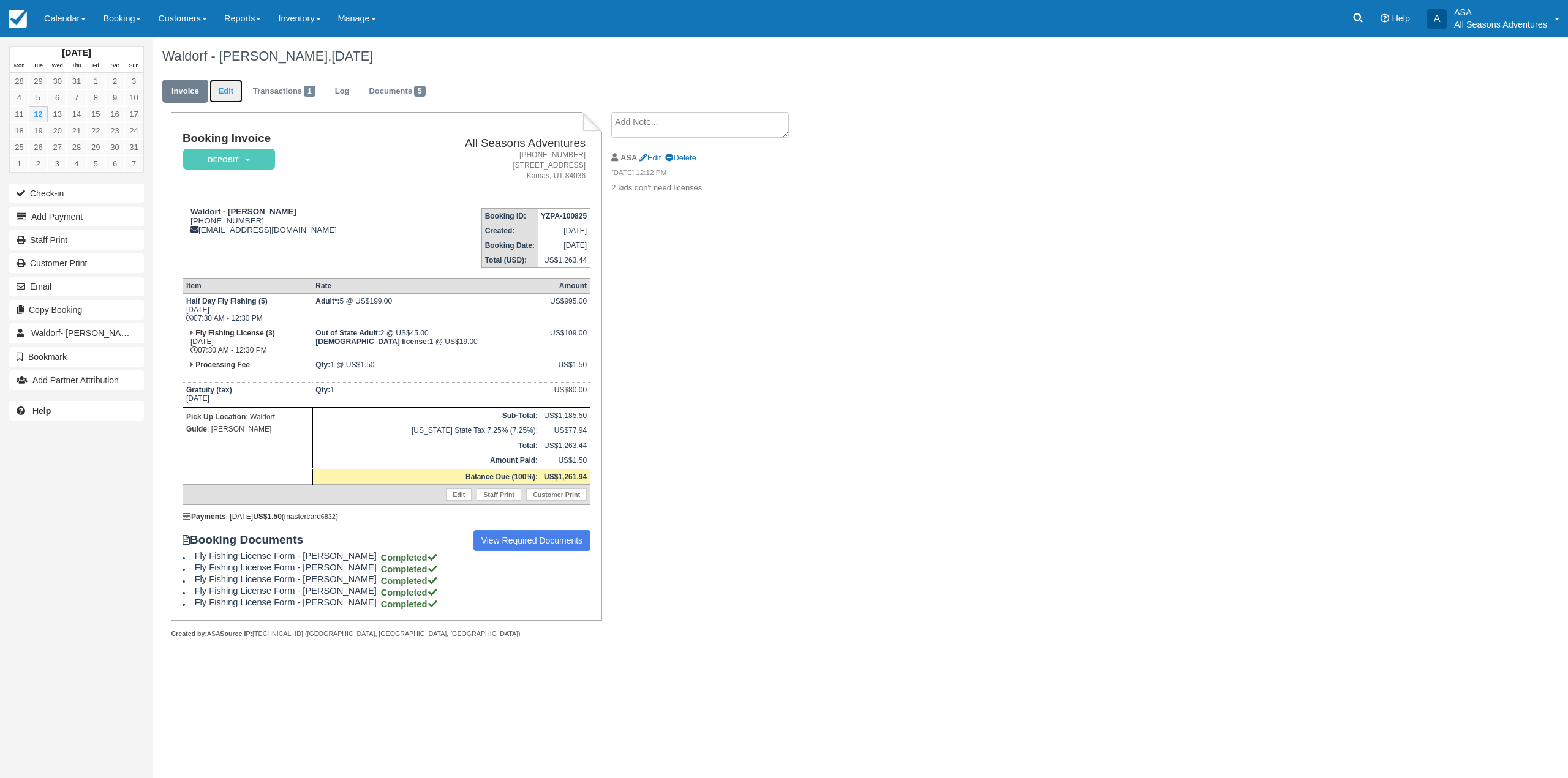
click at [235, 89] on link "Edit" at bounding box center [226, 91] width 33 height 24
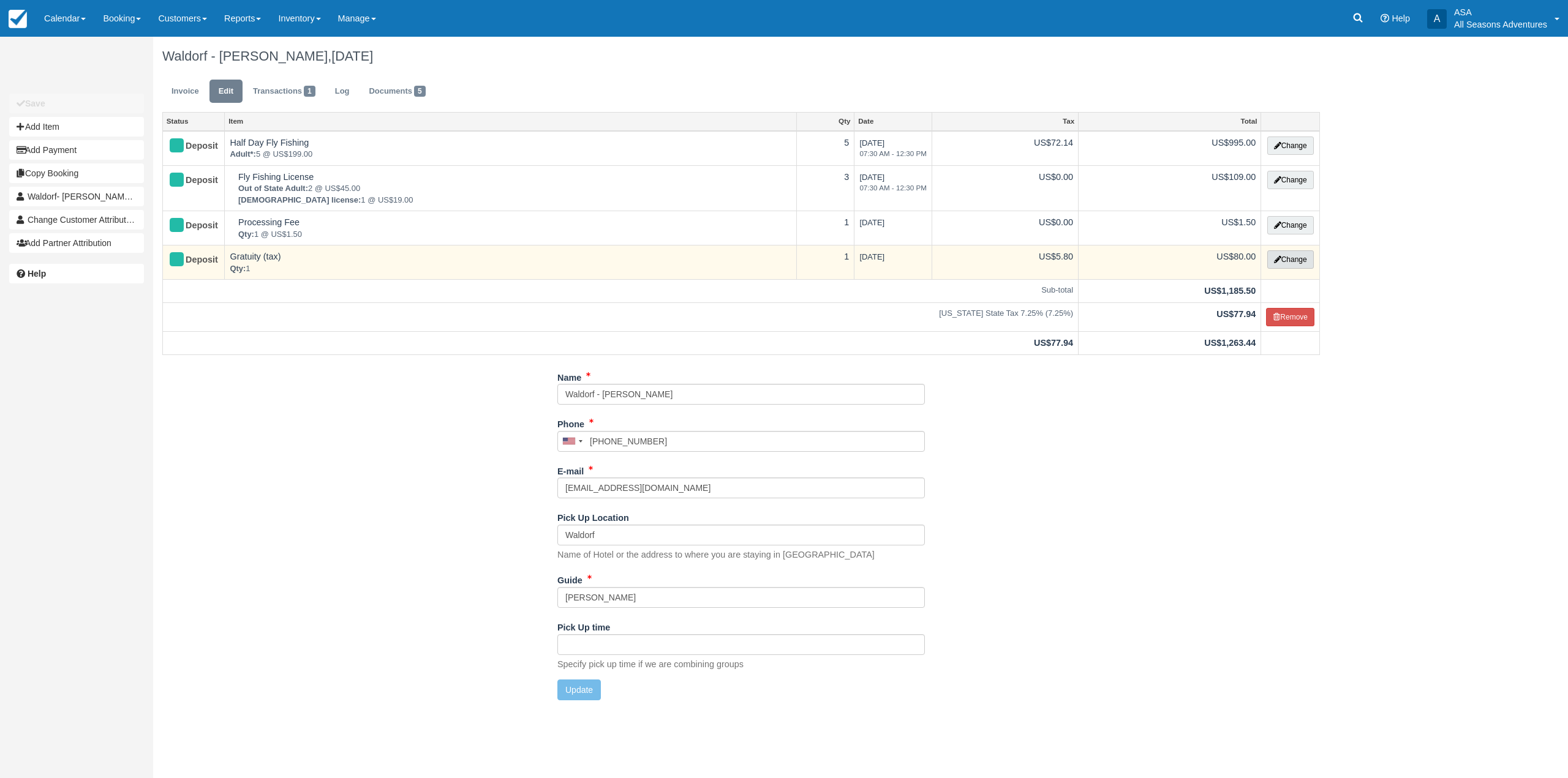
click at [1301, 256] on button "Change" at bounding box center [1291, 260] width 47 height 19
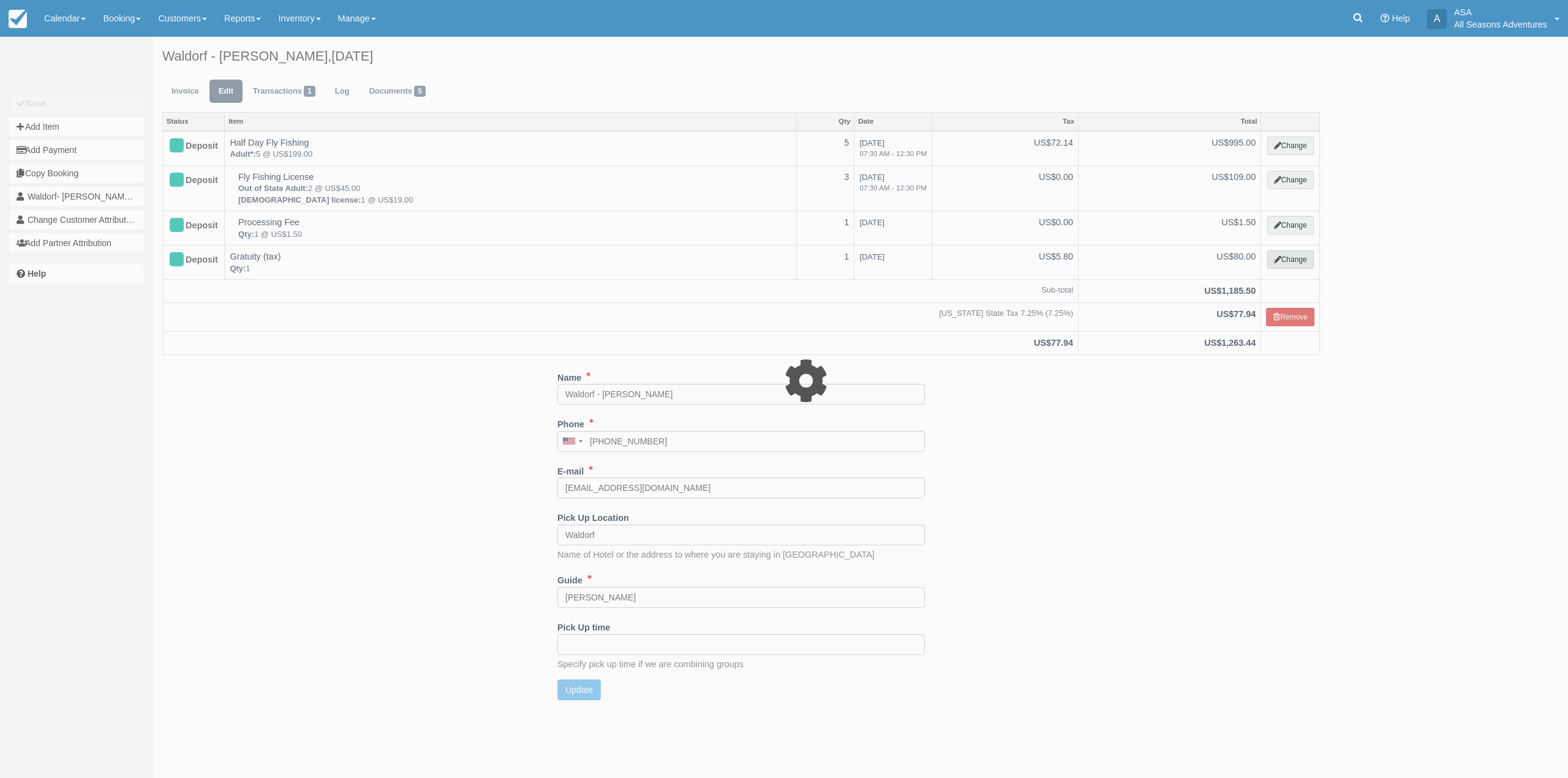
select select "13"
type input "80.00"
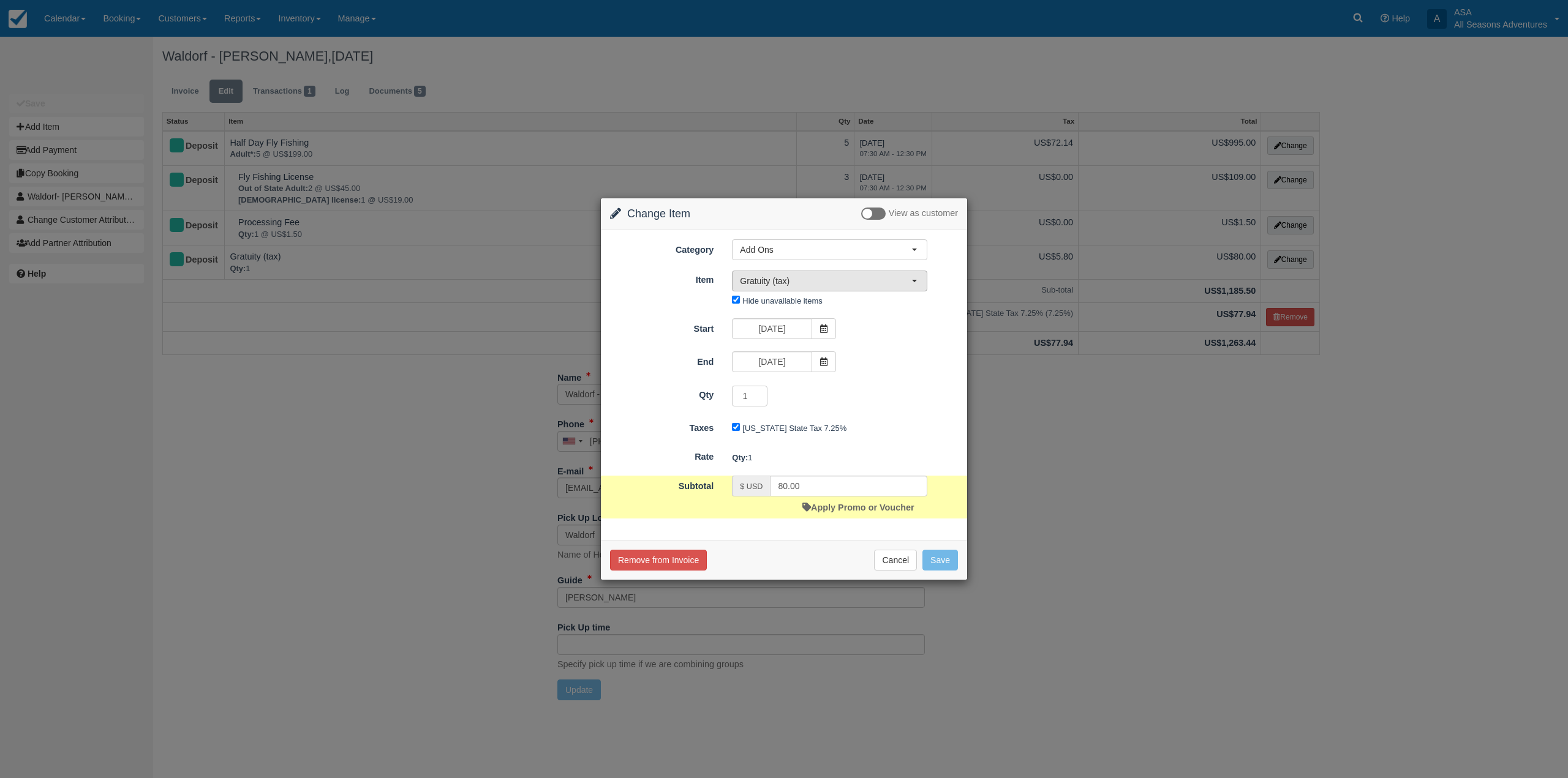
click at [811, 275] on span "Gratuity (tax)" at bounding box center [825, 281] width 171 height 12
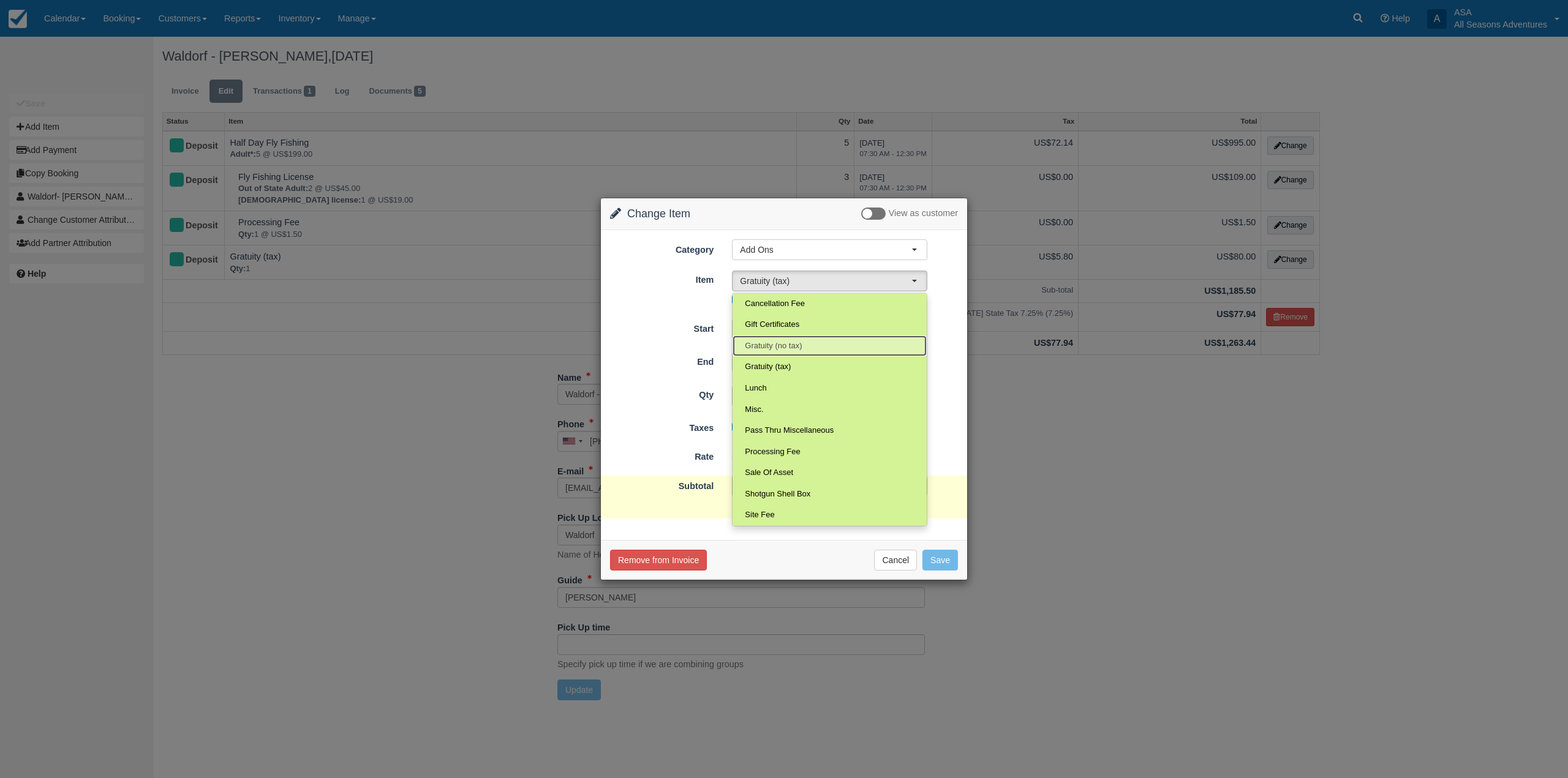
click at [801, 349] on span "Gratuity (no tax)" at bounding box center [773, 346] width 57 height 12
select select "70"
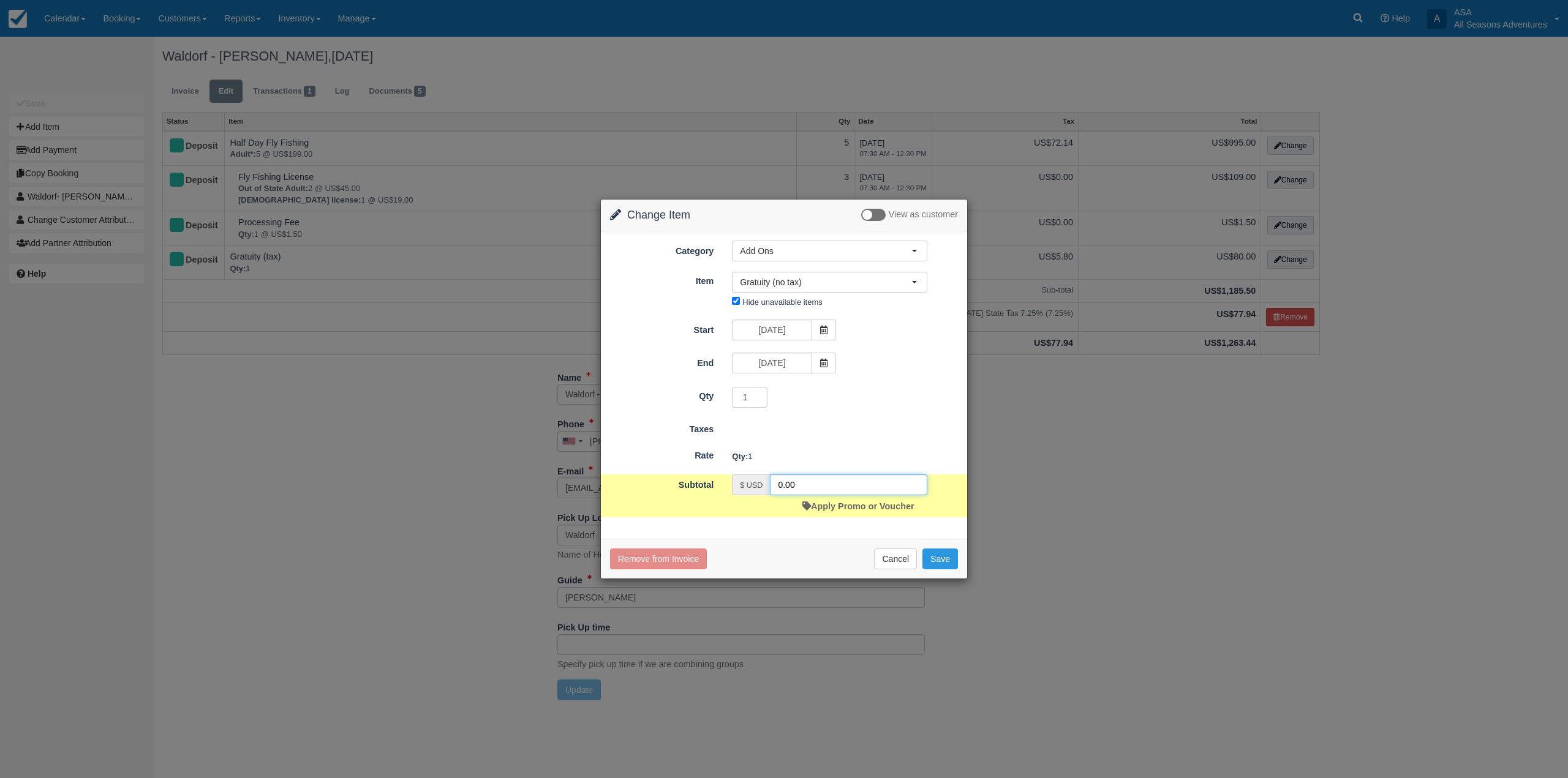
click at [781, 483] on input "0.00" at bounding box center [848, 484] width 157 height 21
type input "80.00"
click at [942, 560] on button "Save" at bounding box center [940, 559] width 36 height 21
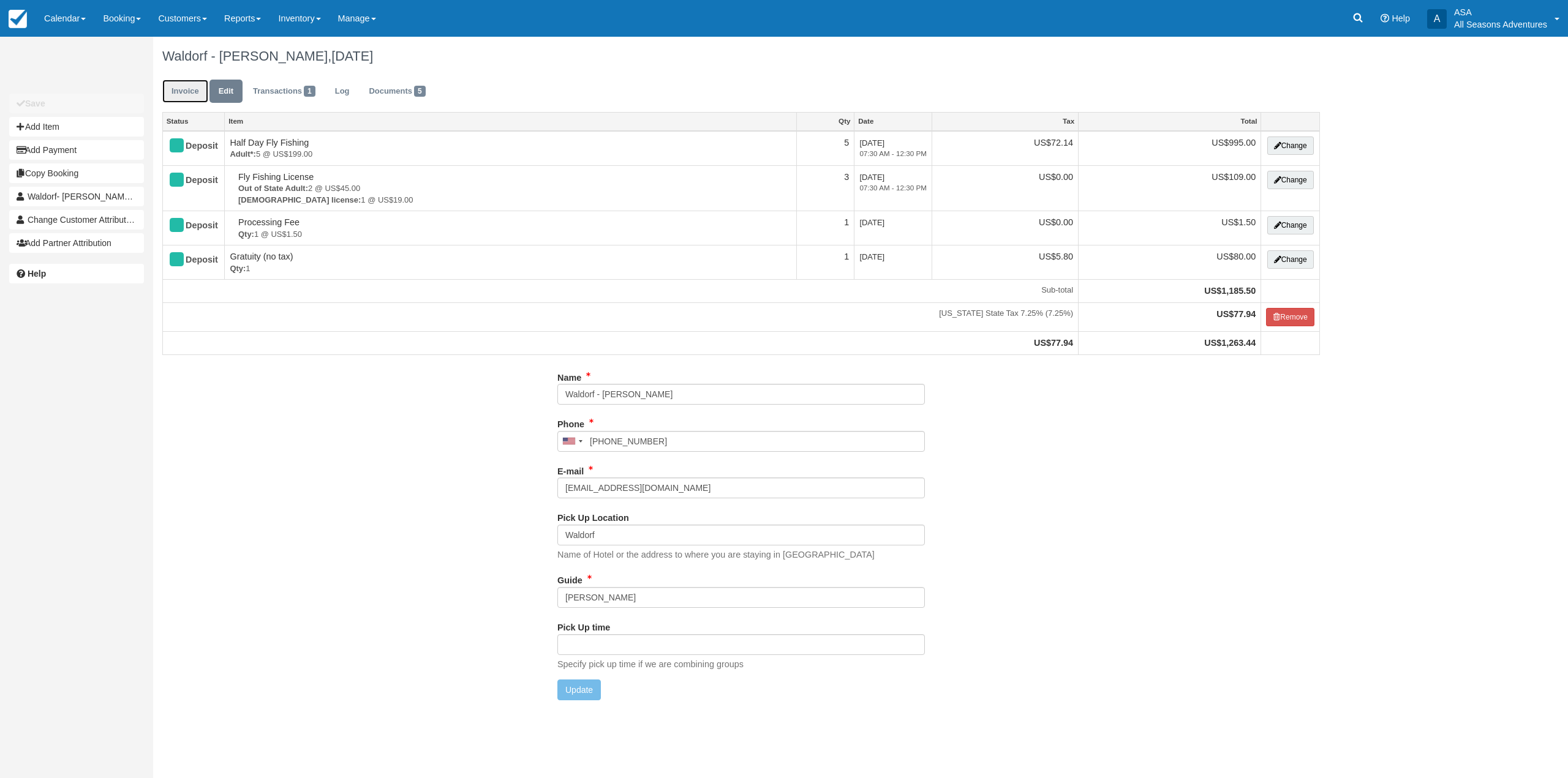
click at [194, 91] on link "Invoice" at bounding box center [184, 91] width 46 height 24
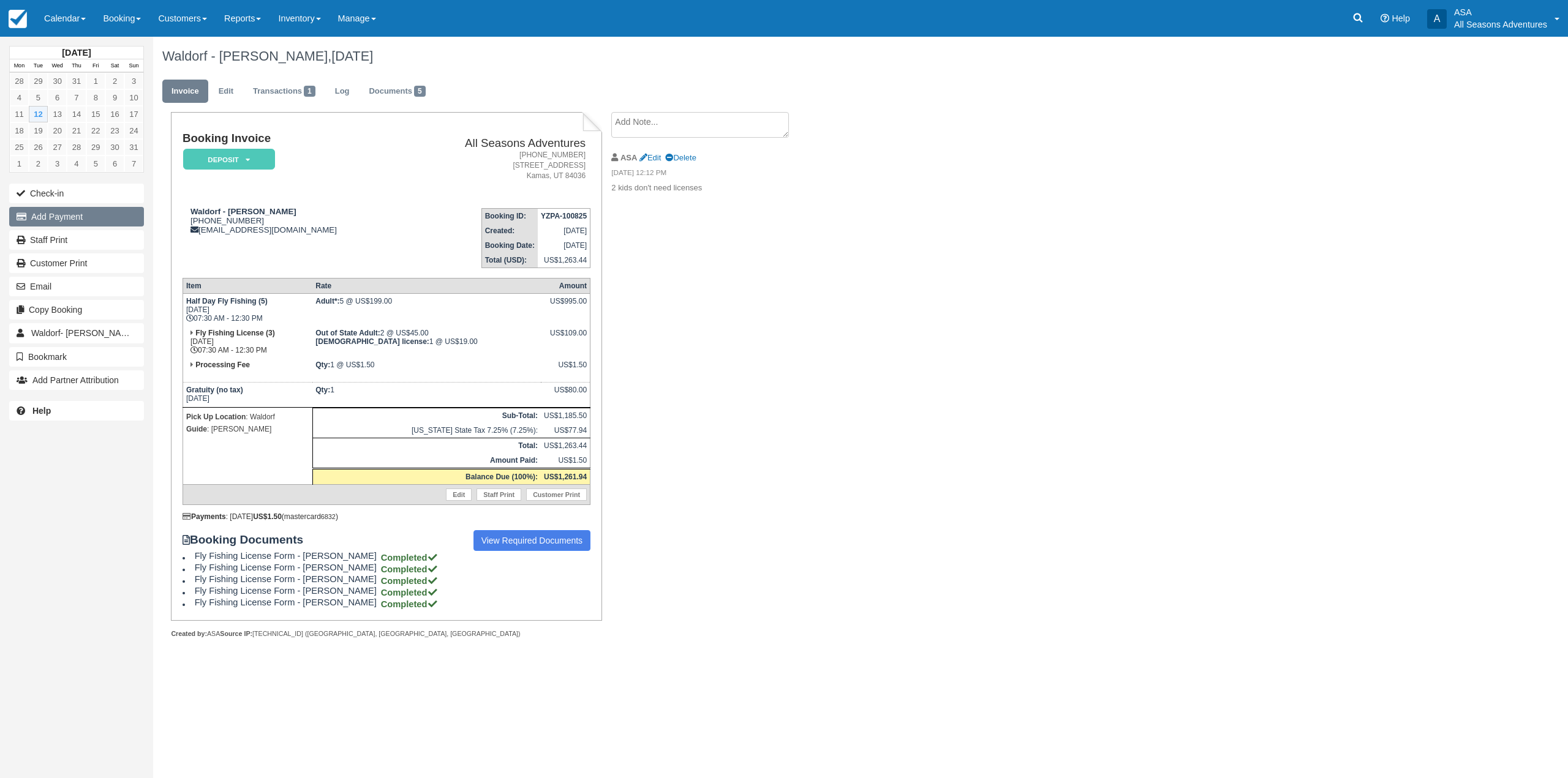
click at [67, 217] on button "Add Payment" at bounding box center [77, 216] width 135 height 19
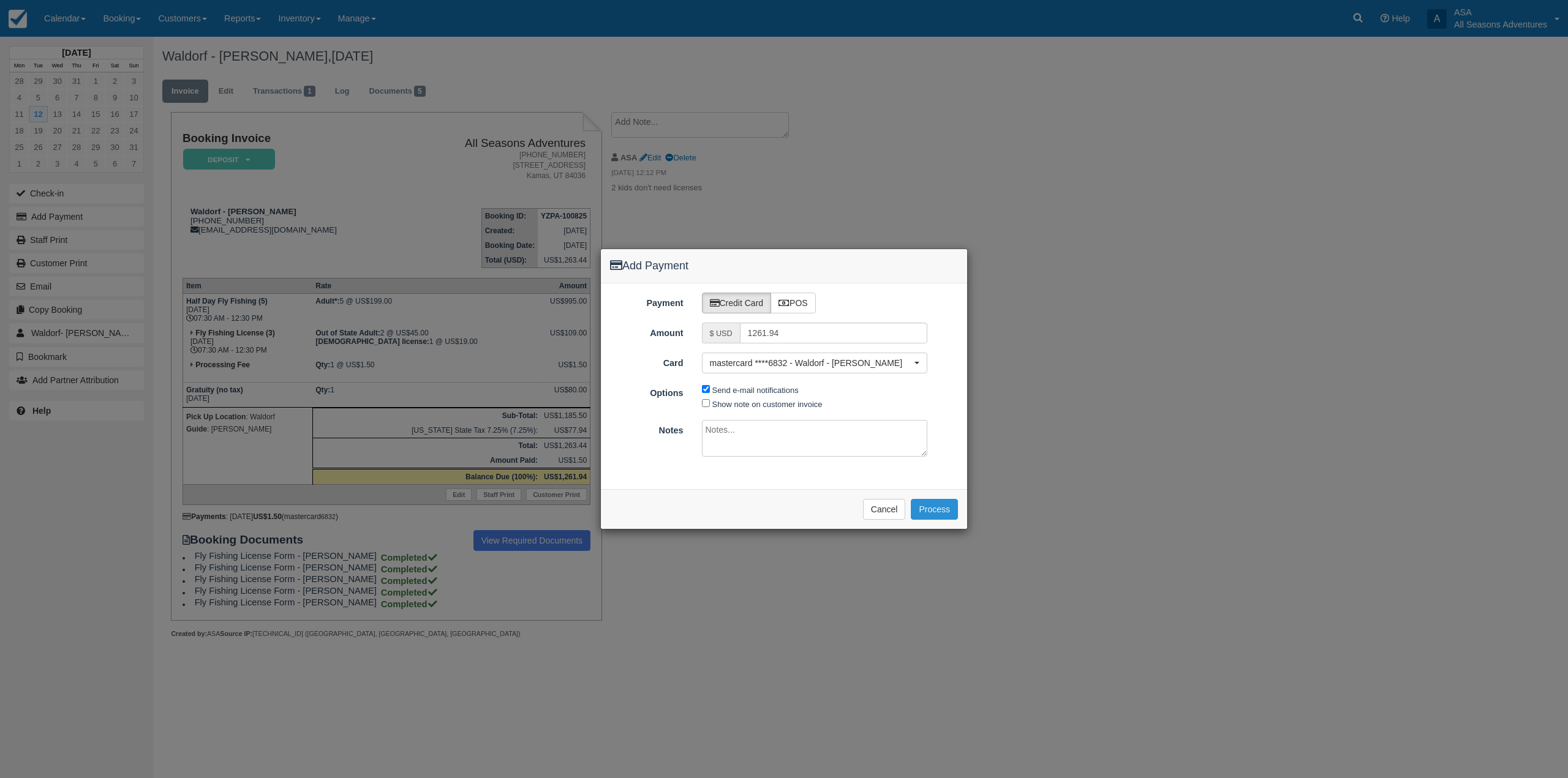
click at [932, 511] on button "Process" at bounding box center [934, 509] width 47 height 21
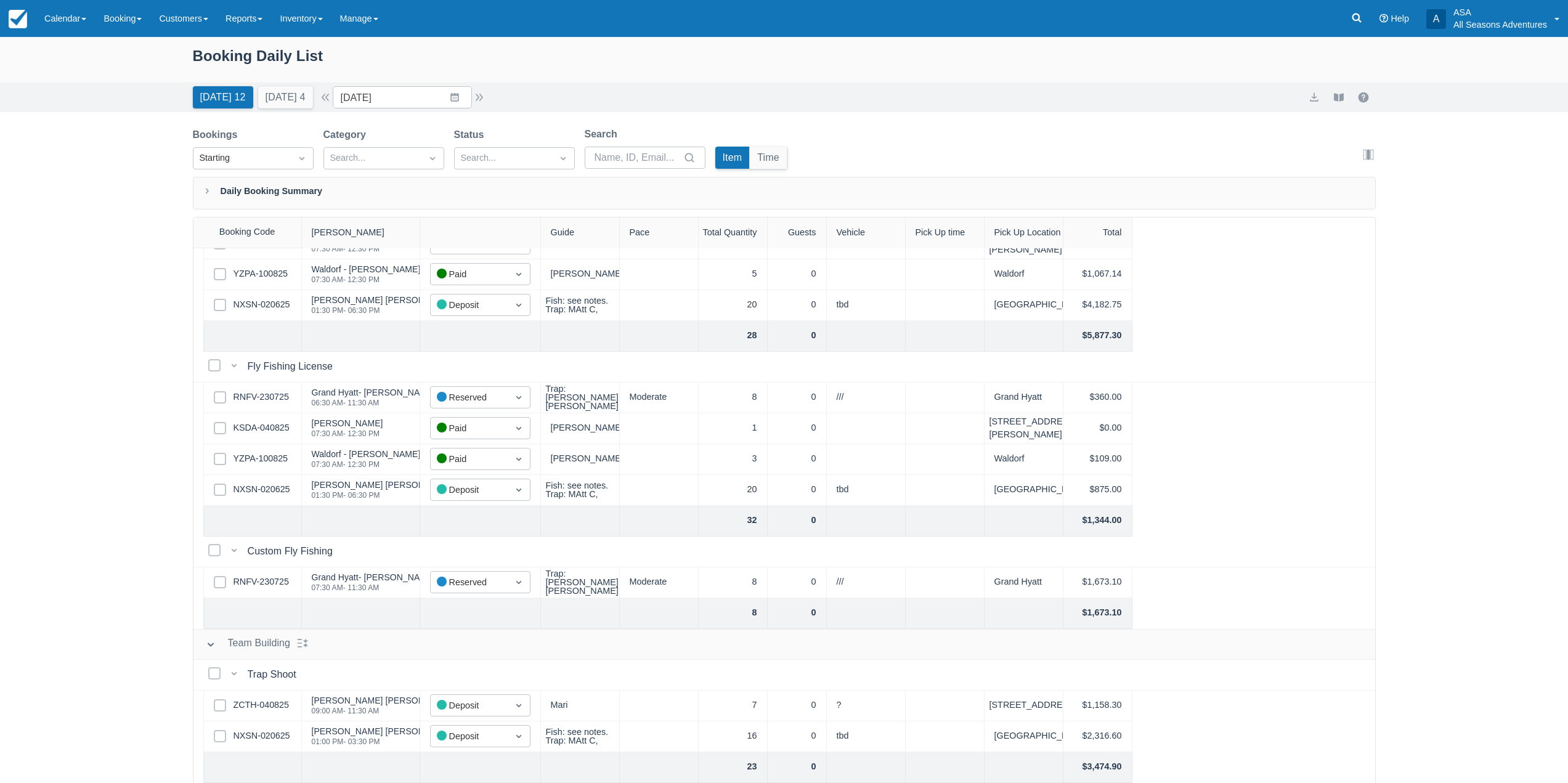
scroll to position [667, 0]
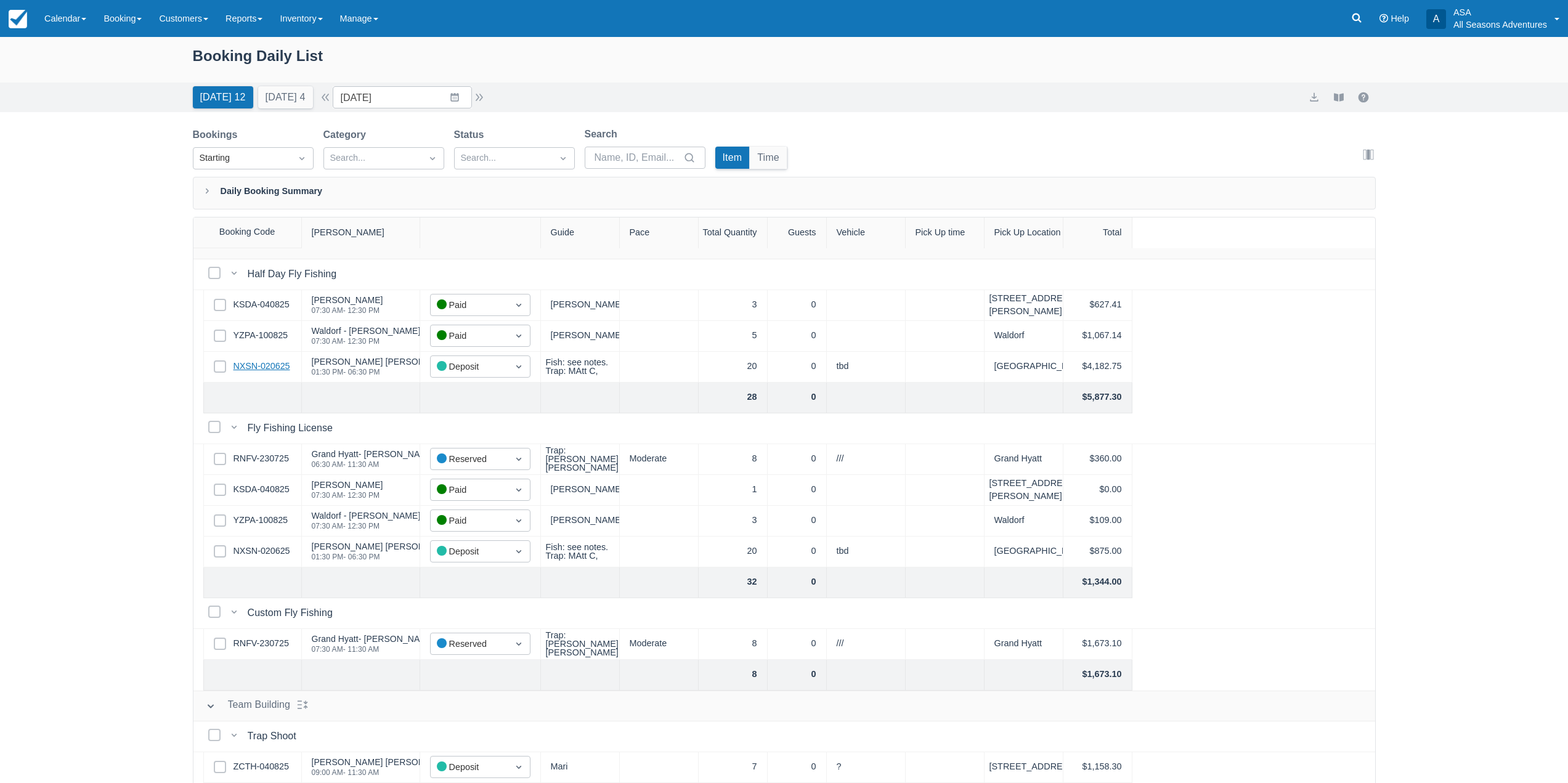
click at [265, 367] on link "NXSN-020625" at bounding box center [261, 366] width 57 height 13
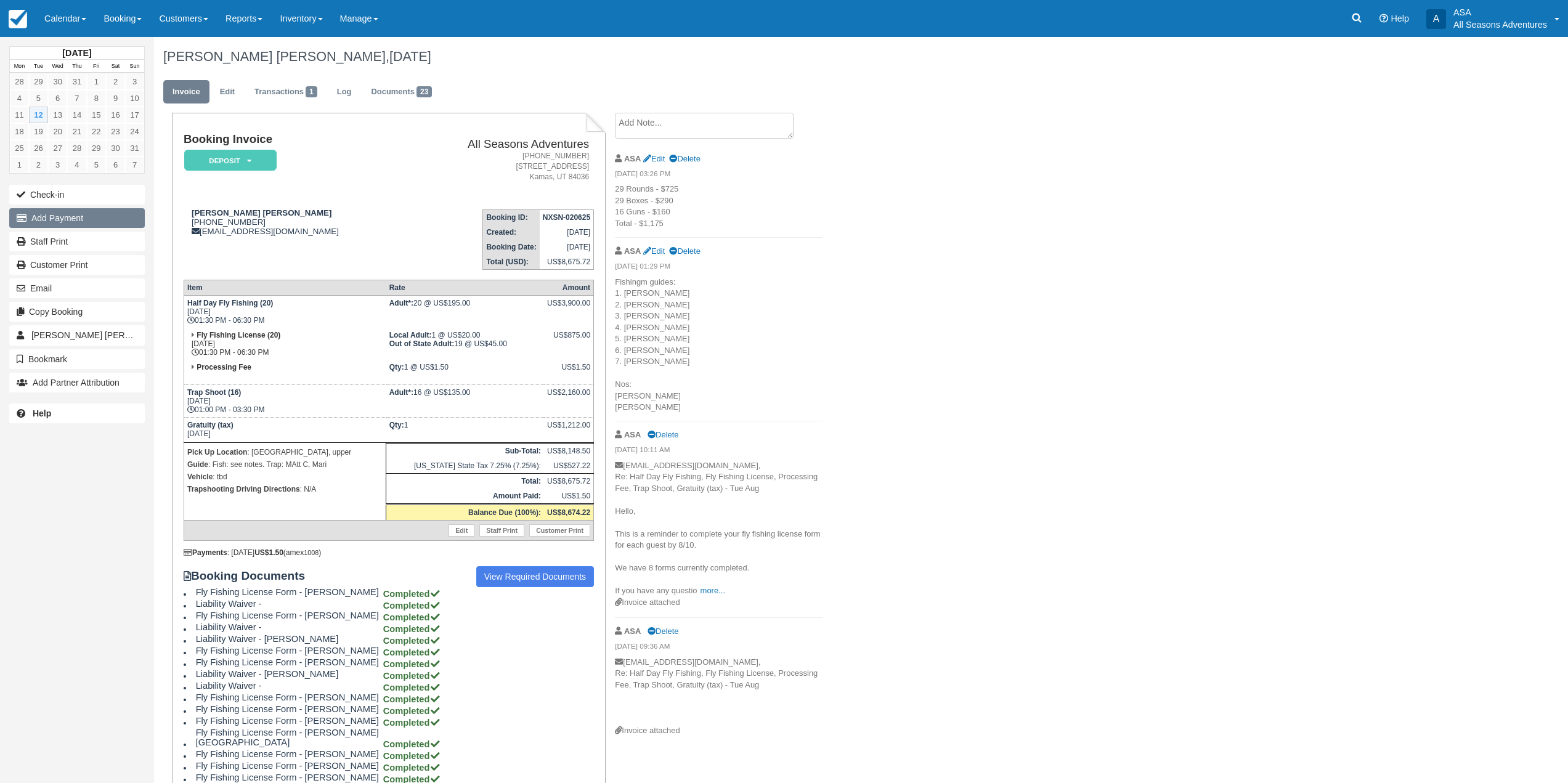
click at [101, 214] on button "Add Payment" at bounding box center [77, 218] width 136 height 19
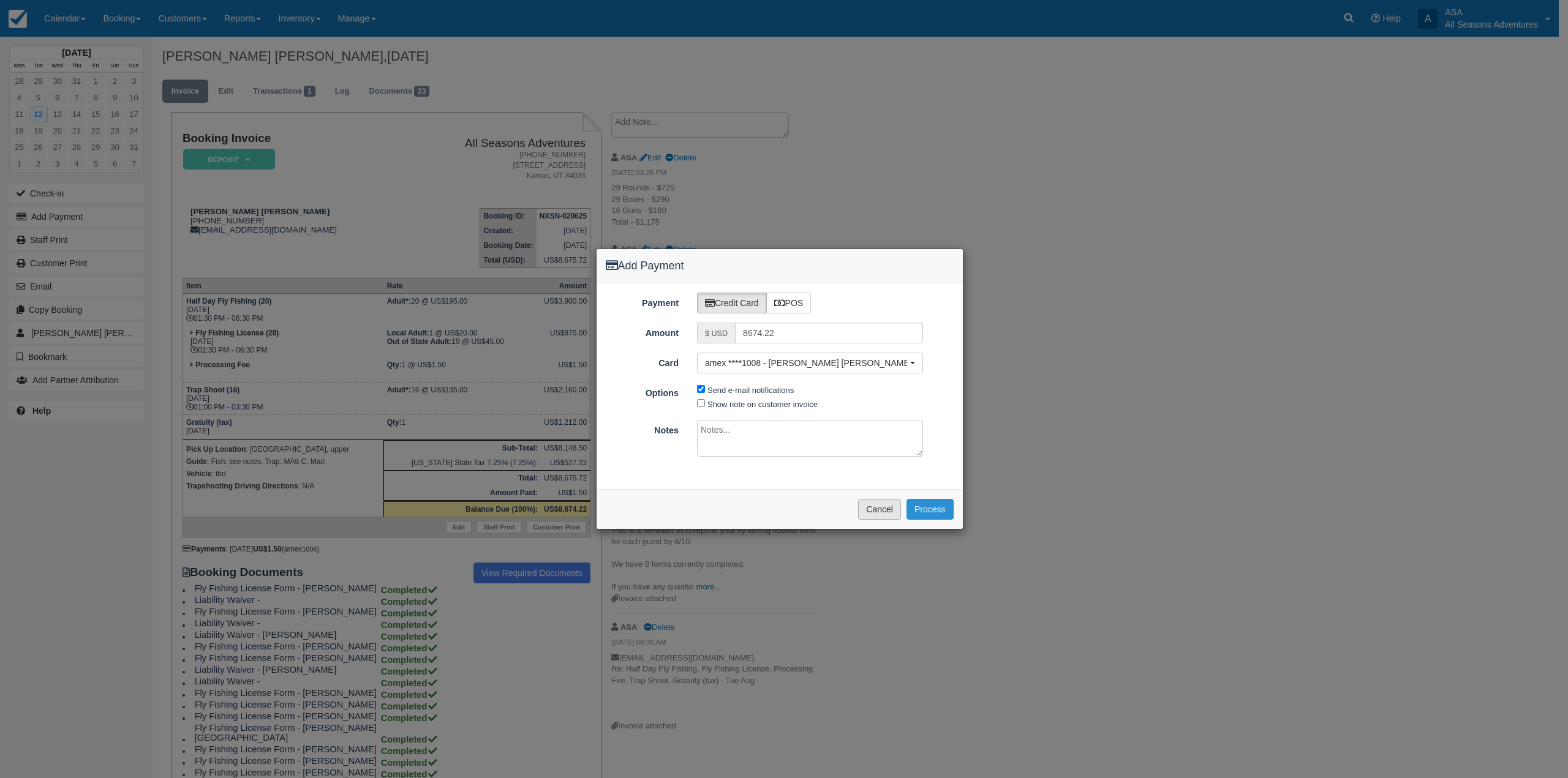
drag, startPoint x: 941, startPoint y: 502, endPoint x: 884, endPoint y: 507, distance: 57.2
click at [884, 508] on div "Please wait while the payment is processed ... Cancel Process" at bounding box center [780, 508] width 366 height 40
click at [877, 505] on button "Cancel" at bounding box center [879, 509] width 43 height 21
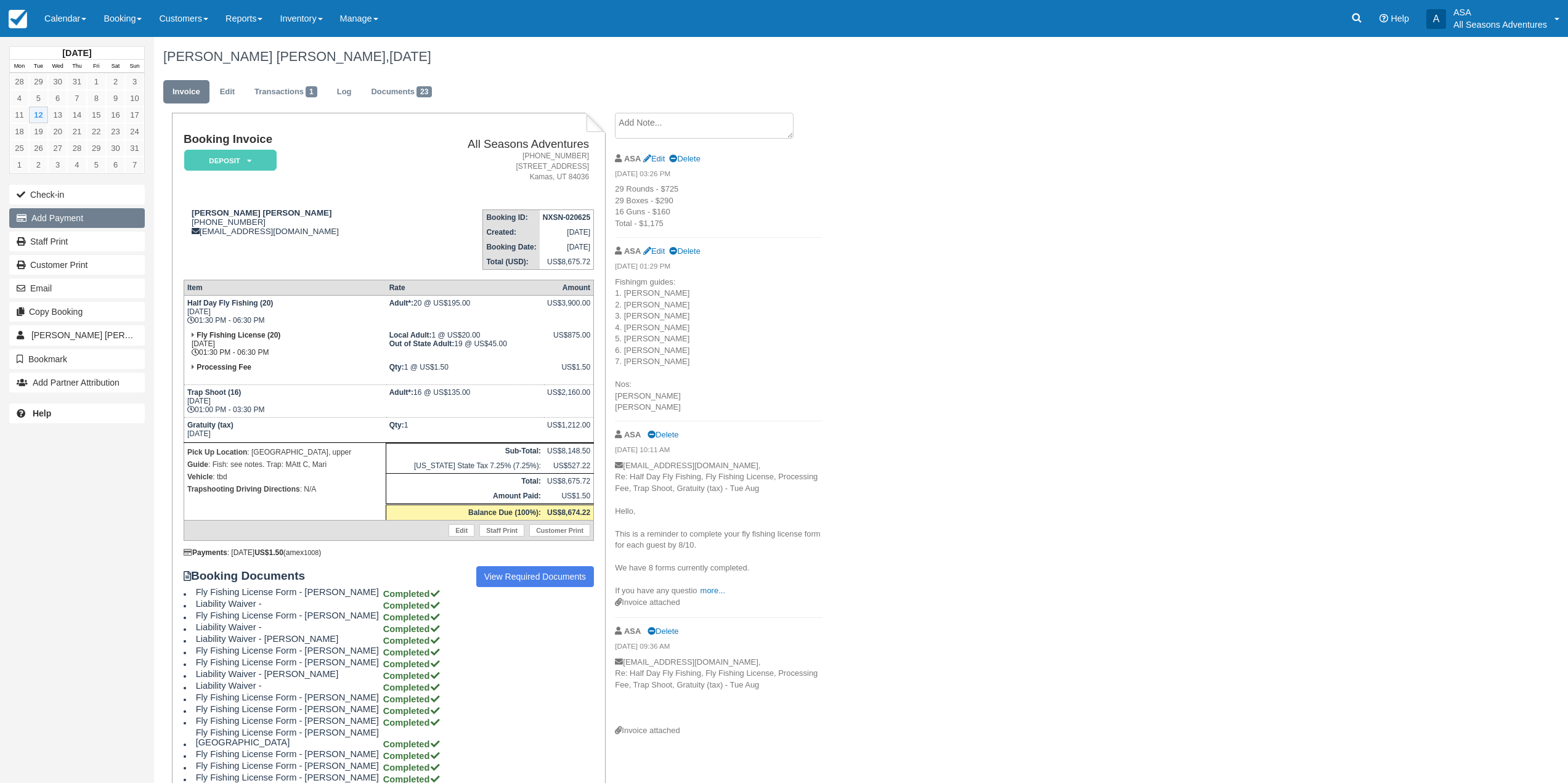
click at [73, 222] on button "Add Payment" at bounding box center [77, 218] width 136 height 19
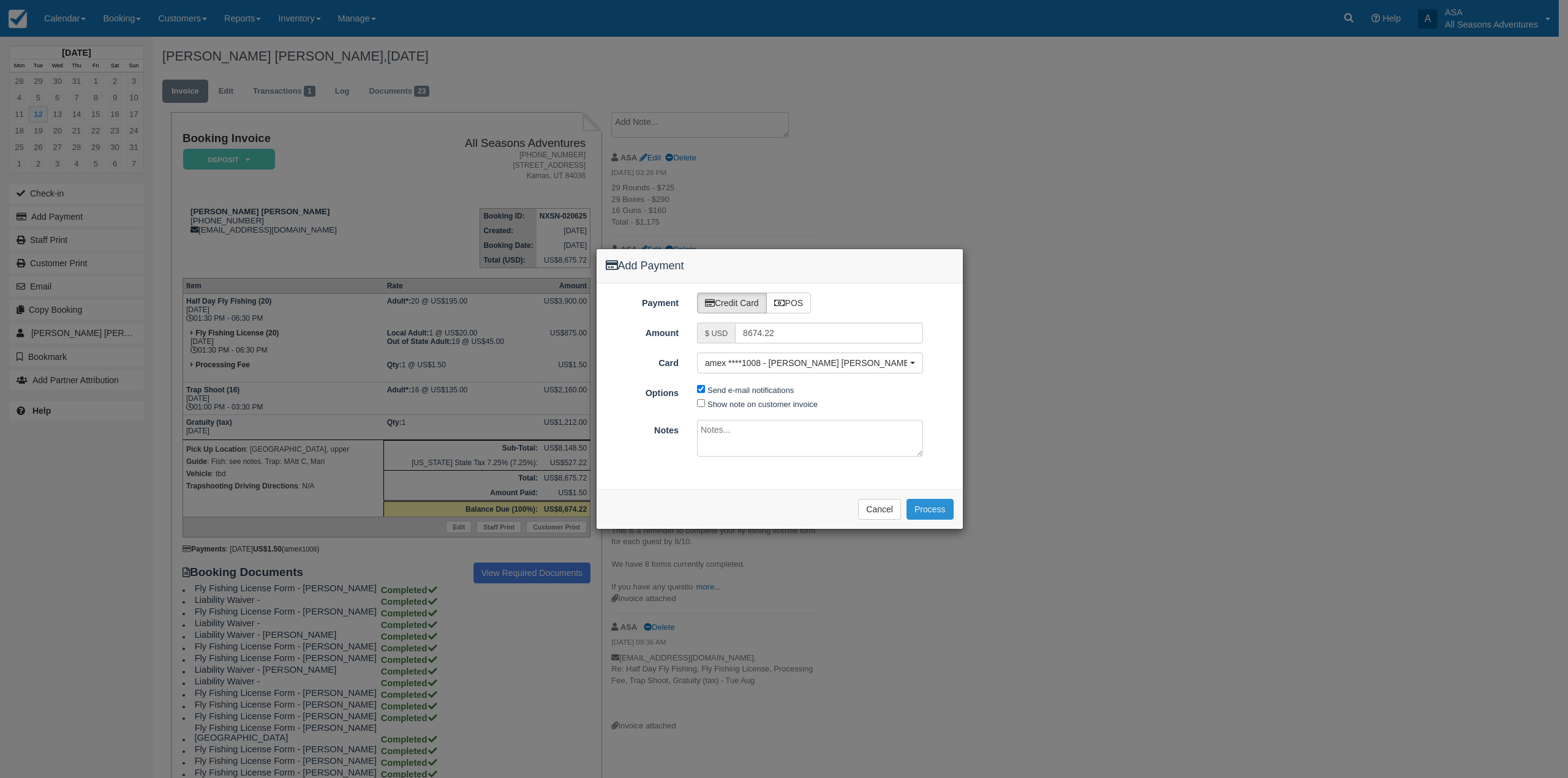
click at [929, 515] on button "Process" at bounding box center [929, 509] width 47 height 21
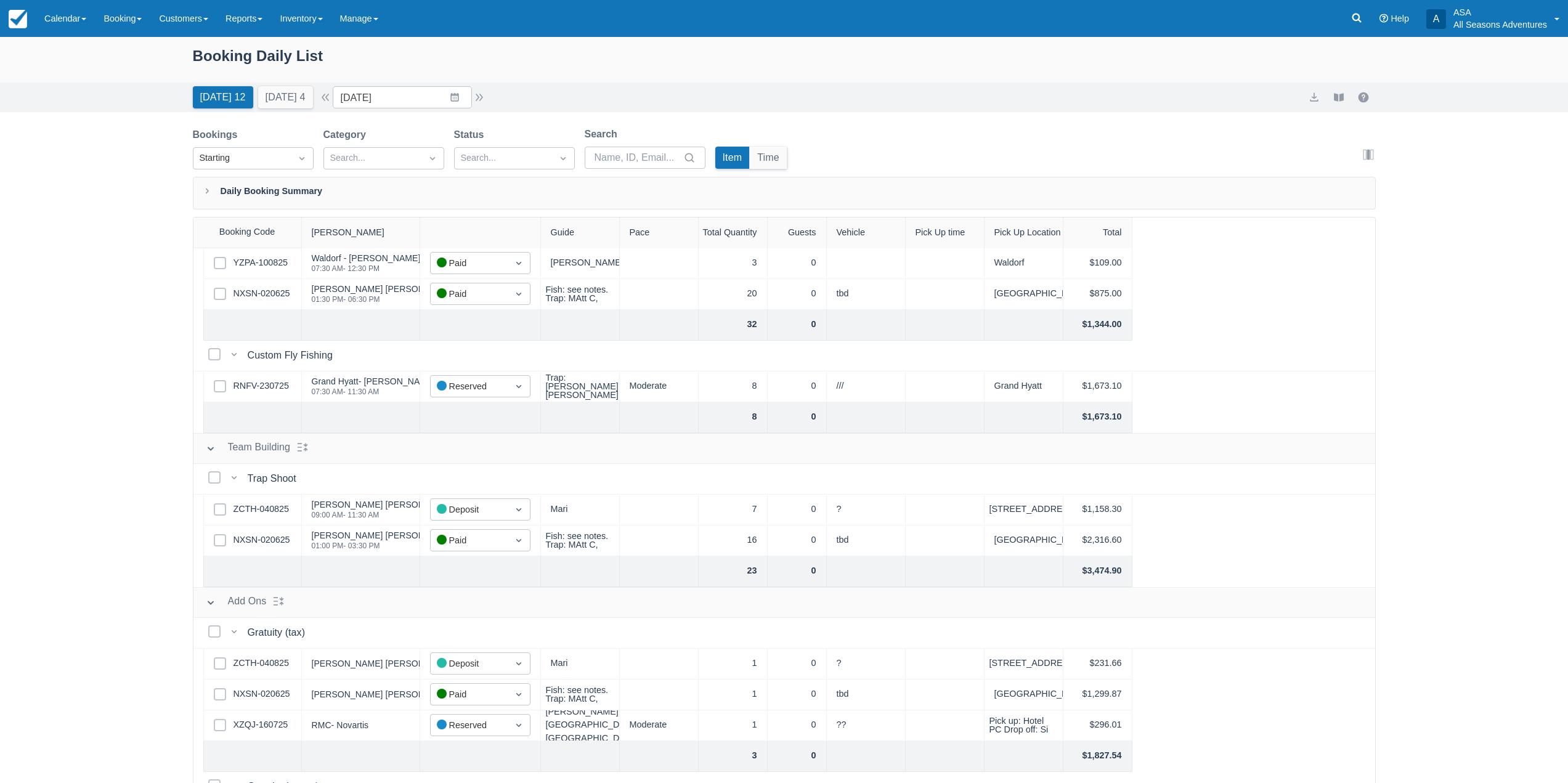
scroll to position [975, 0]
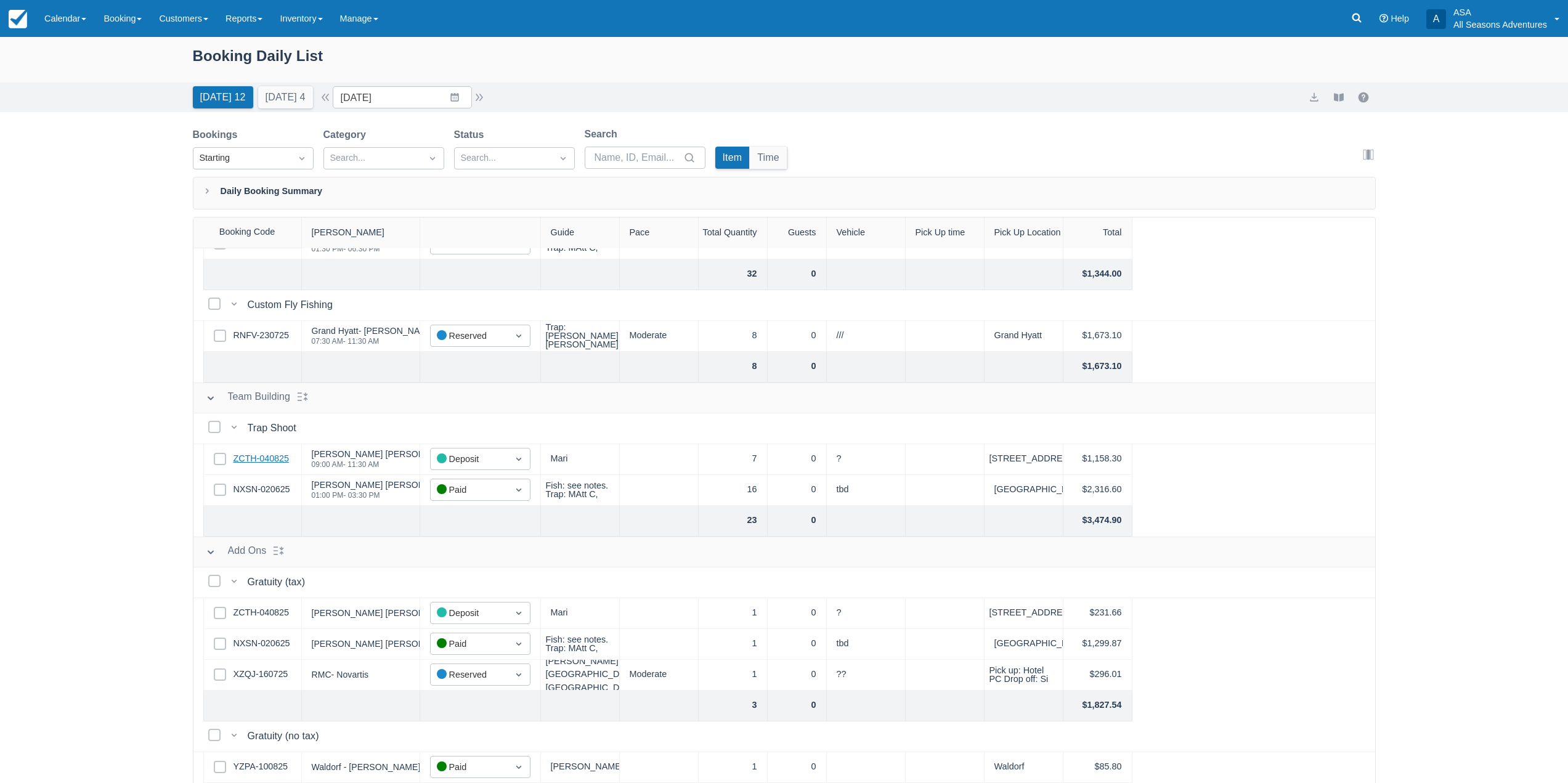
click at [248, 458] on link "ZCTH-040825" at bounding box center [260, 459] width 55 height 13
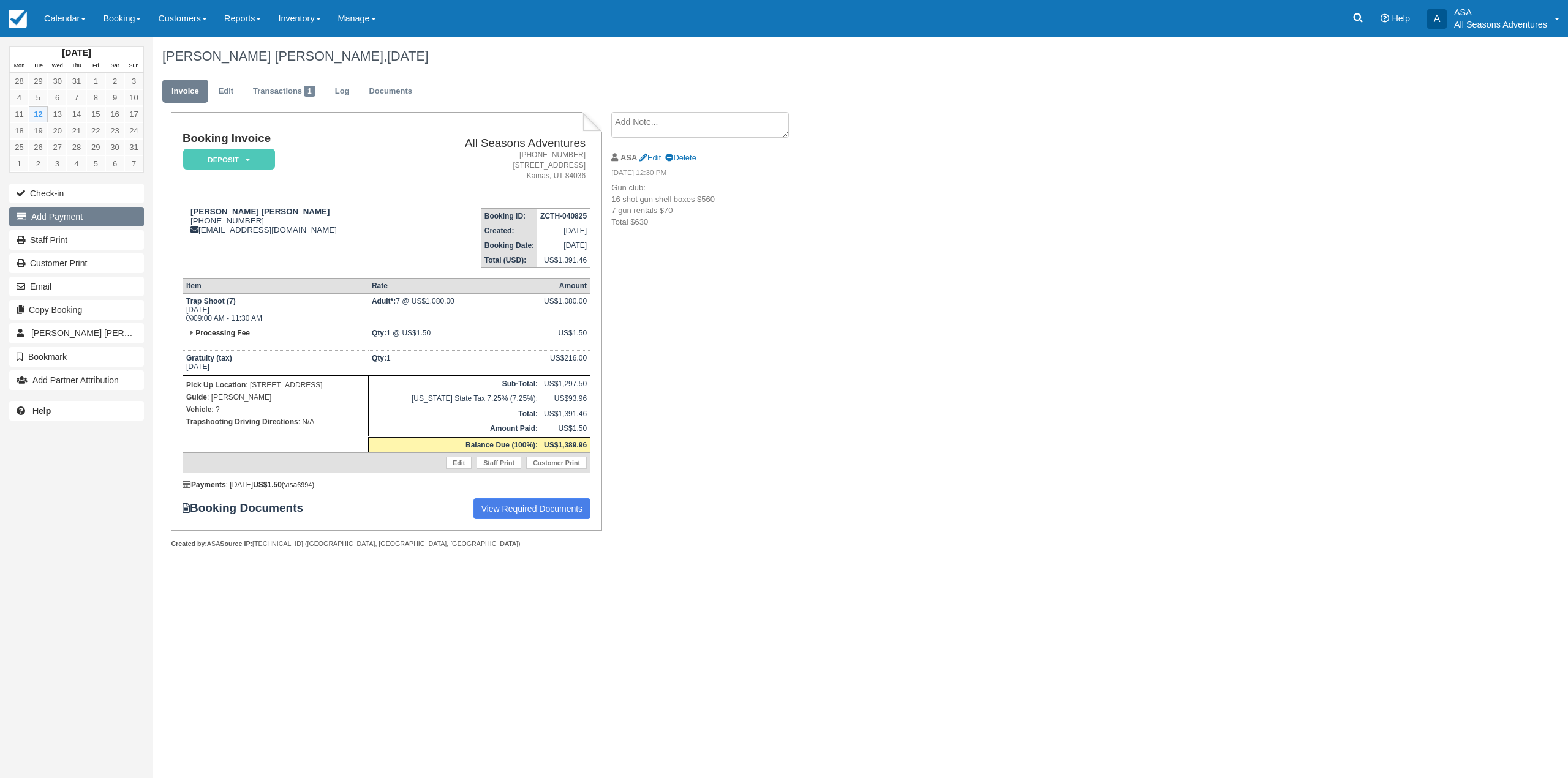
click at [80, 219] on button "Add Payment" at bounding box center [77, 216] width 135 height 19
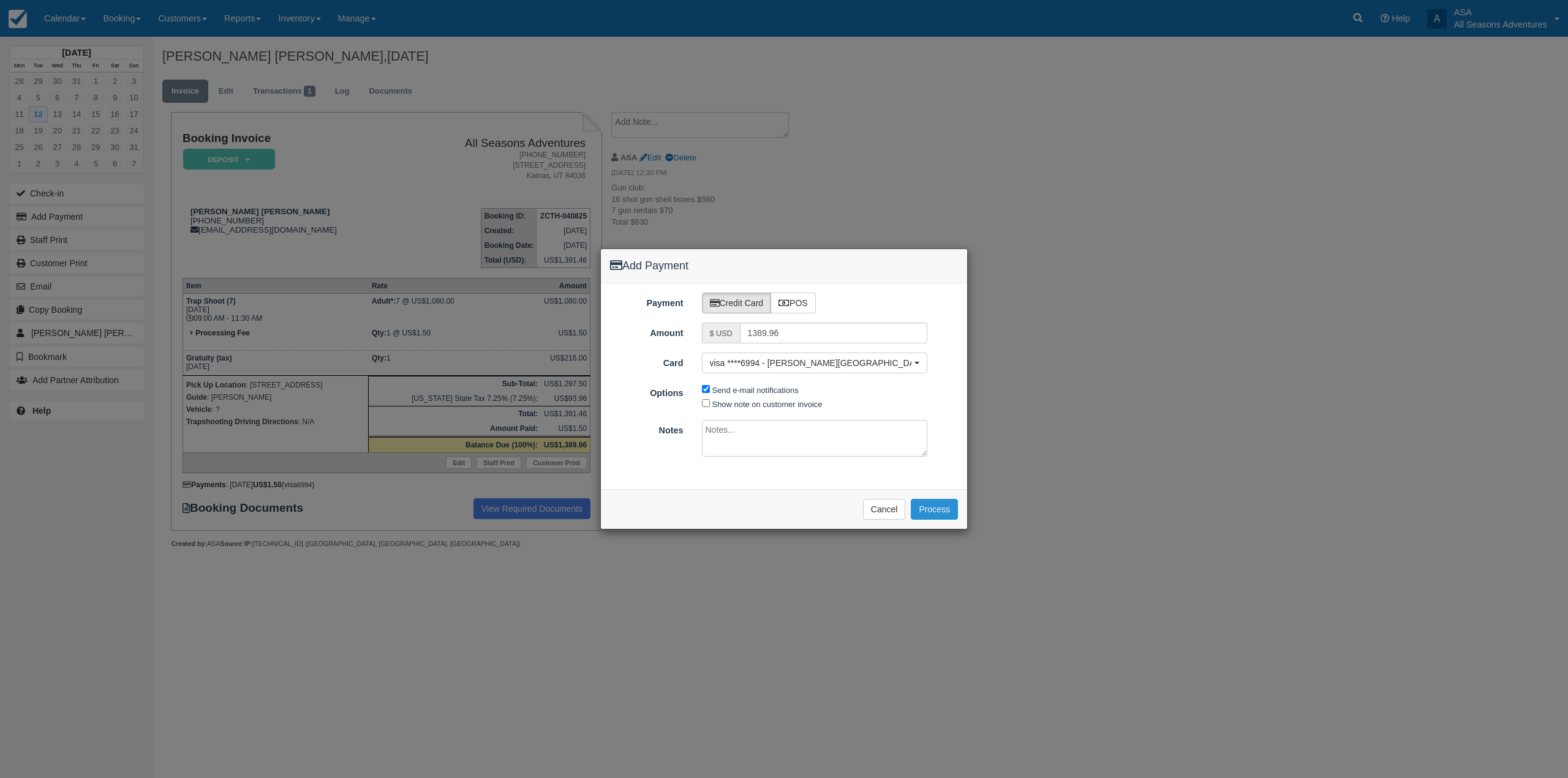
click at [939, 508] on button "Process" at bounding box center [934, 509] width 47 height 21
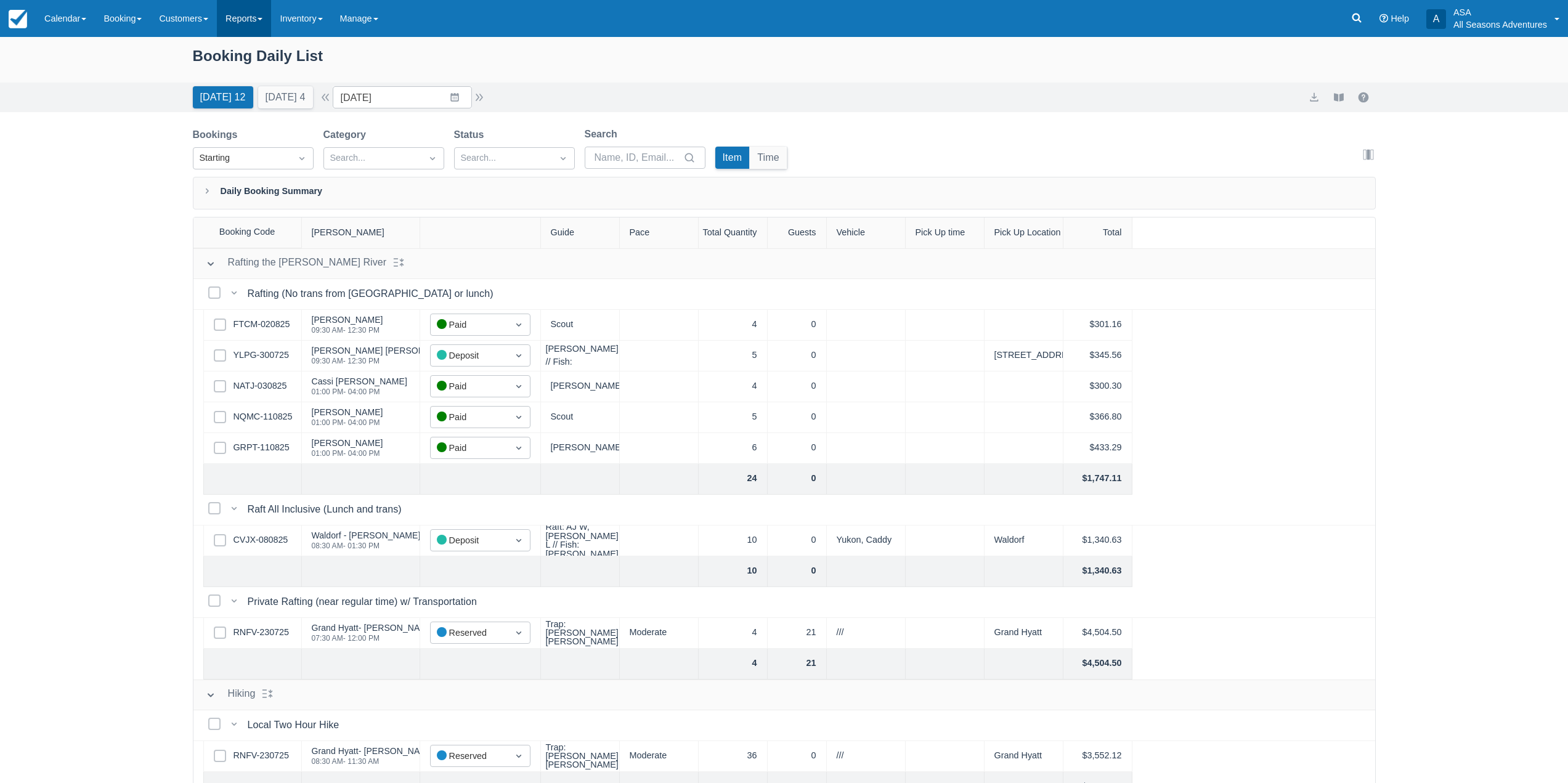
click at [254, 12] on link "Reports" at bounding box center [244, 18] width 55 height 37
click at [261, 95] on link "Transactions" at bounding box center [266, 105] width 97 height 26
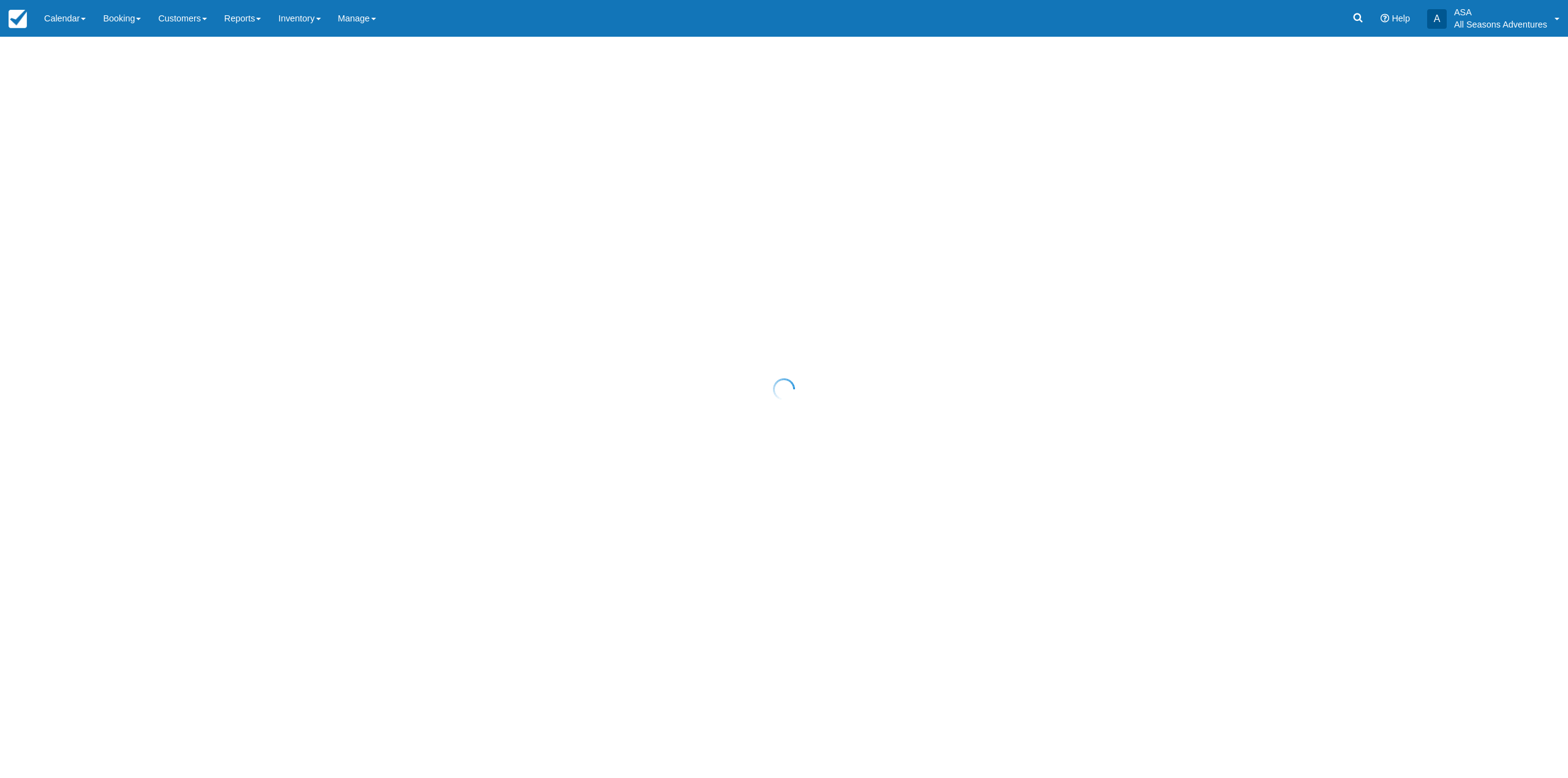
select select "10"
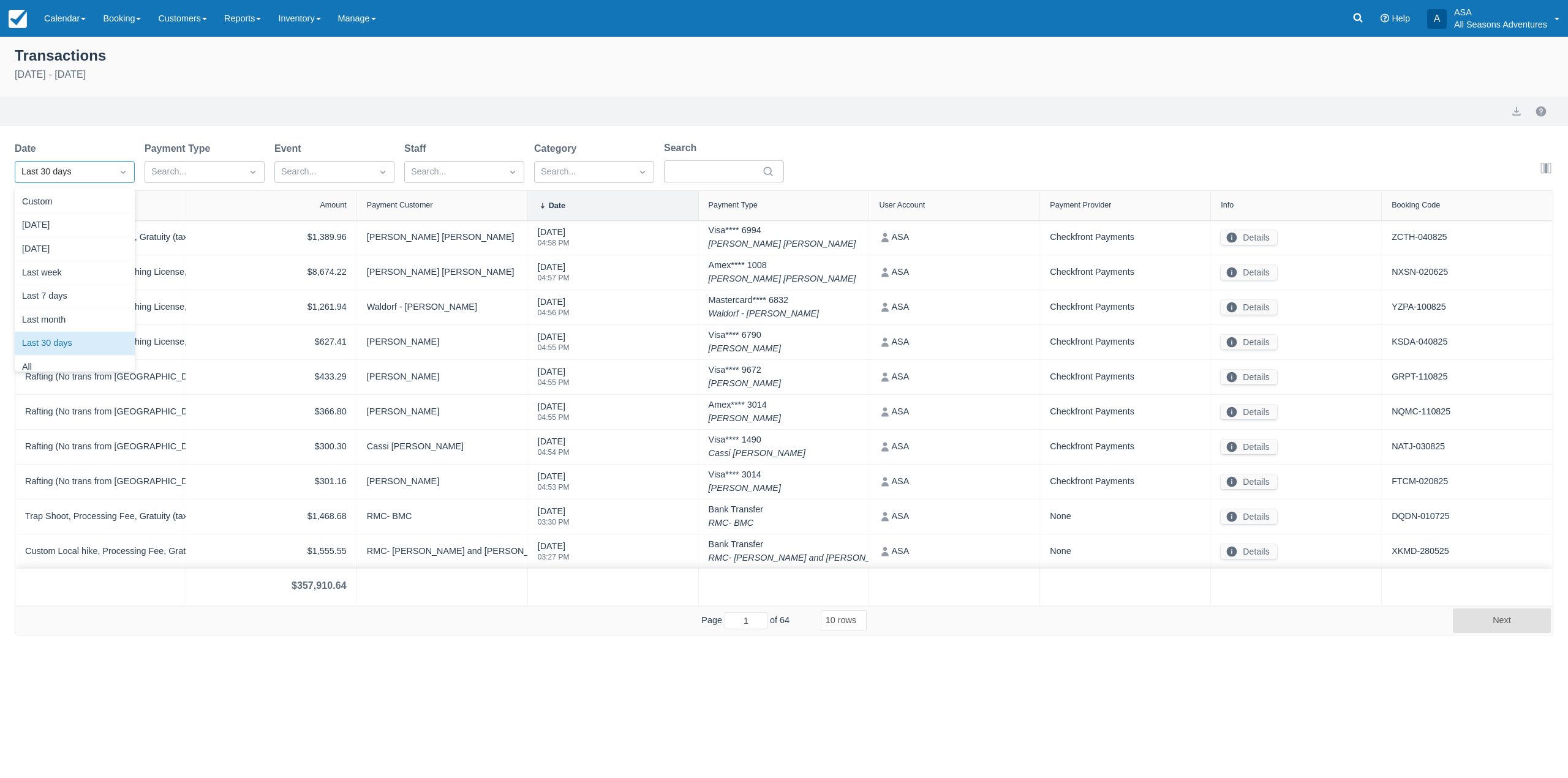
click at [102, 170] on div "Last 30 days" at bounding box center [64, 171] width 84 height 13
click at [87, 223] on div "Today" at bounding box center [74, 225] width 120 height 24
select select "10"
click at [1496, 622] on button "Next" at bounding box center [1501, 621] width 98 height 25
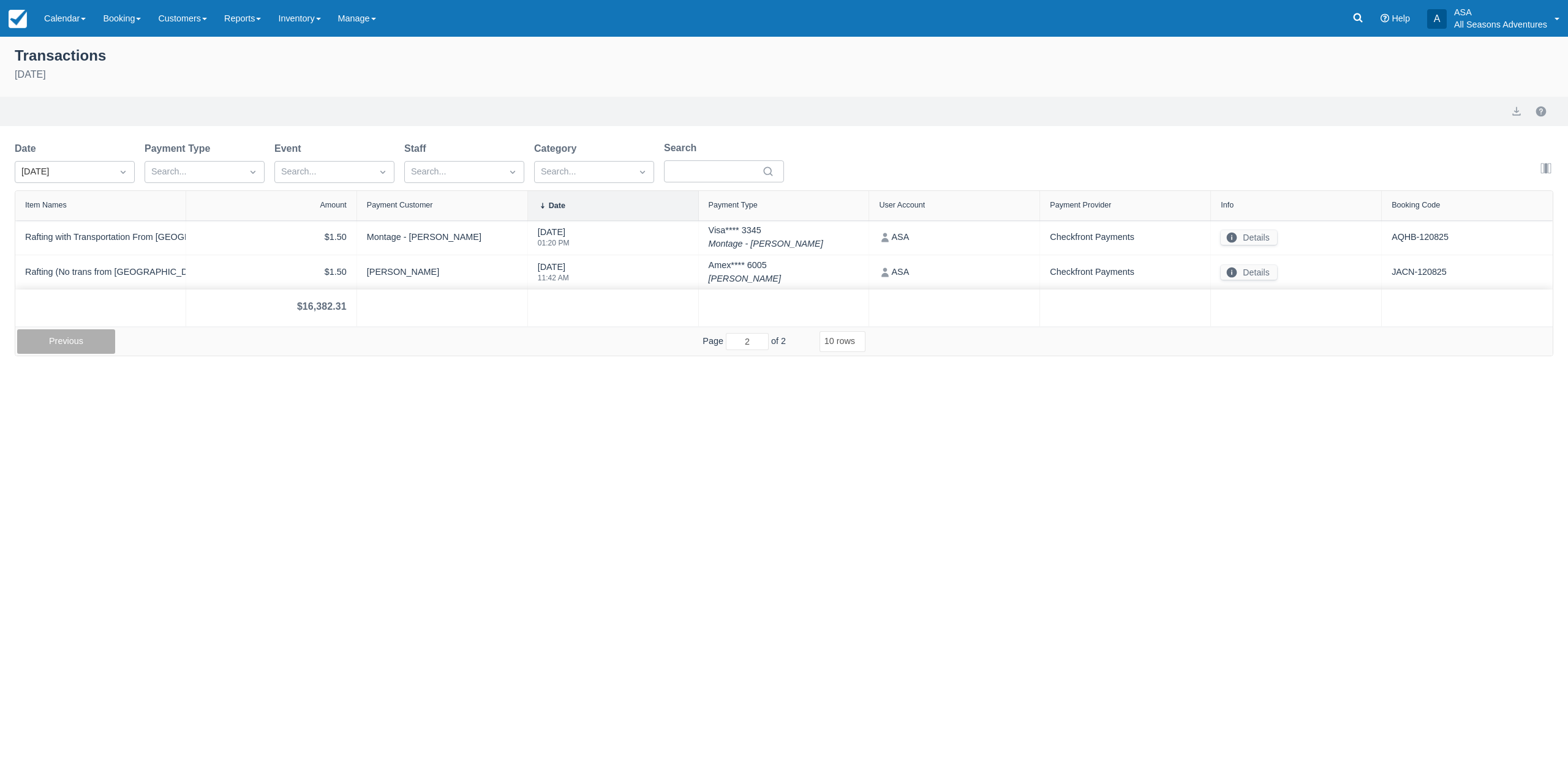
click at [61, 335] on button "Previous" at bounding box center [66, 342] width 98 height 25
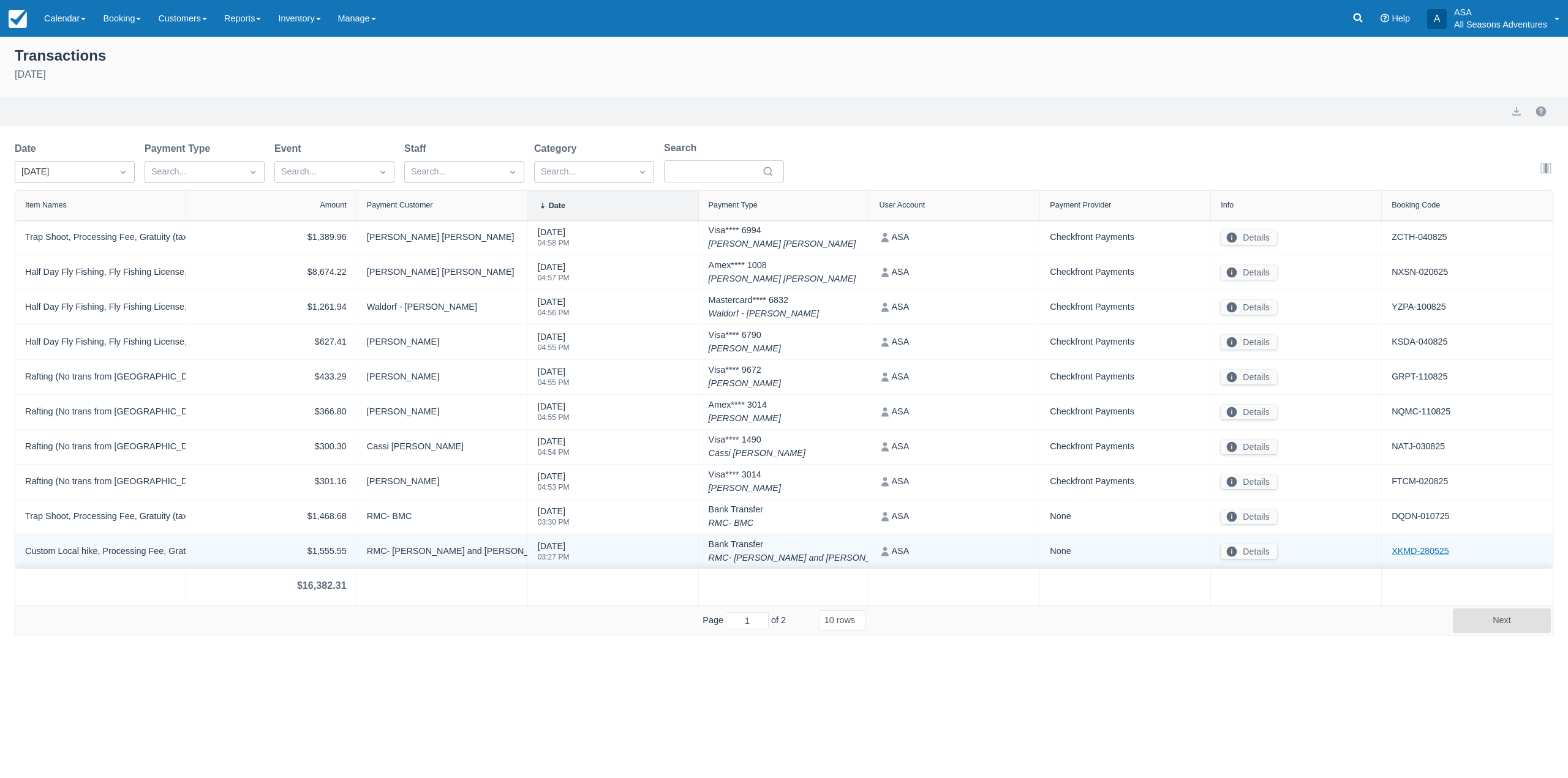
click at [1416, 545] on link "XKMD-280525" at bounding box center [1420, 551] width 57 height 13
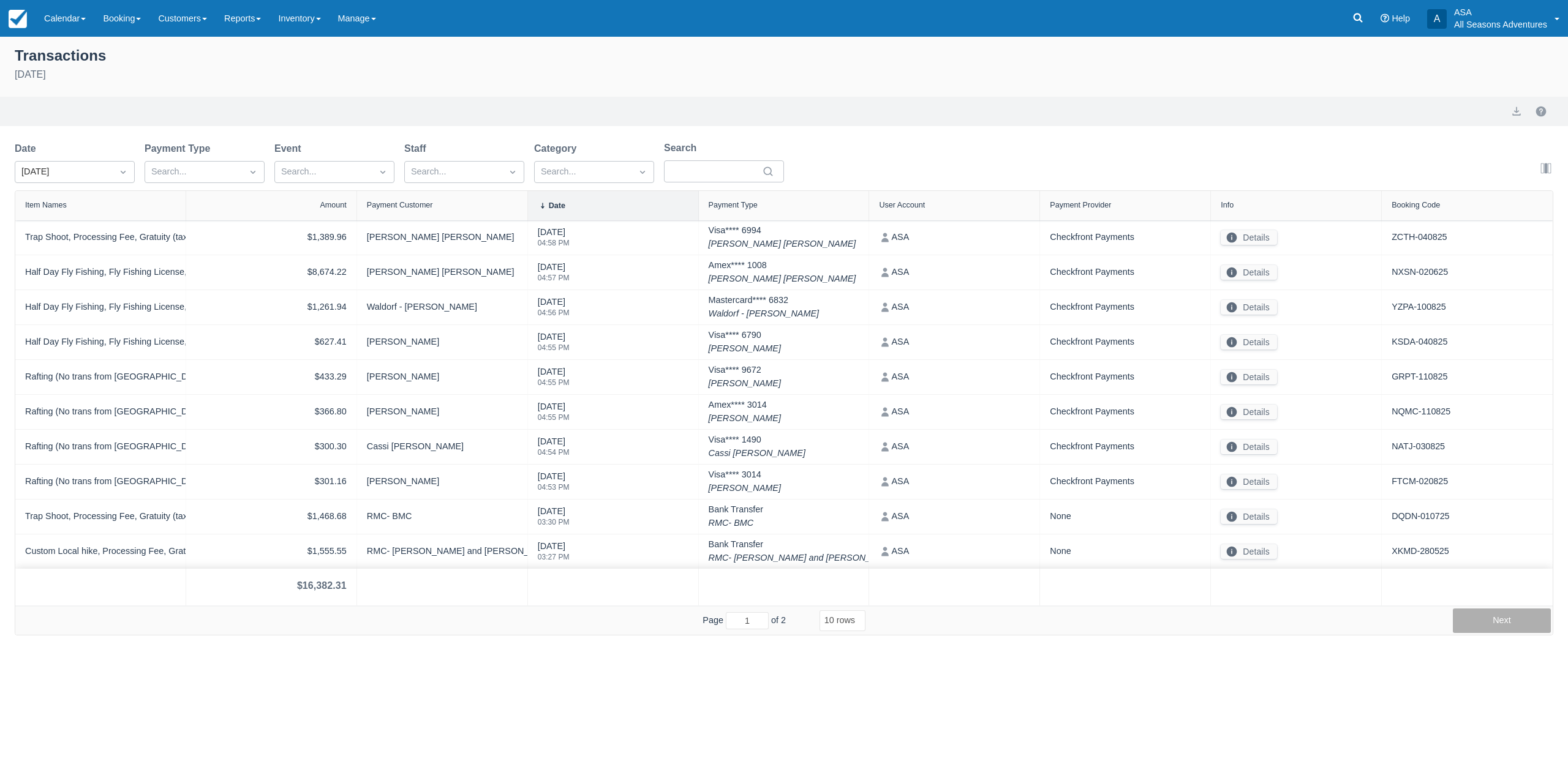
click at [1530, 622] on button "Next" at bounding box center [1501, 621] width 98 height 25
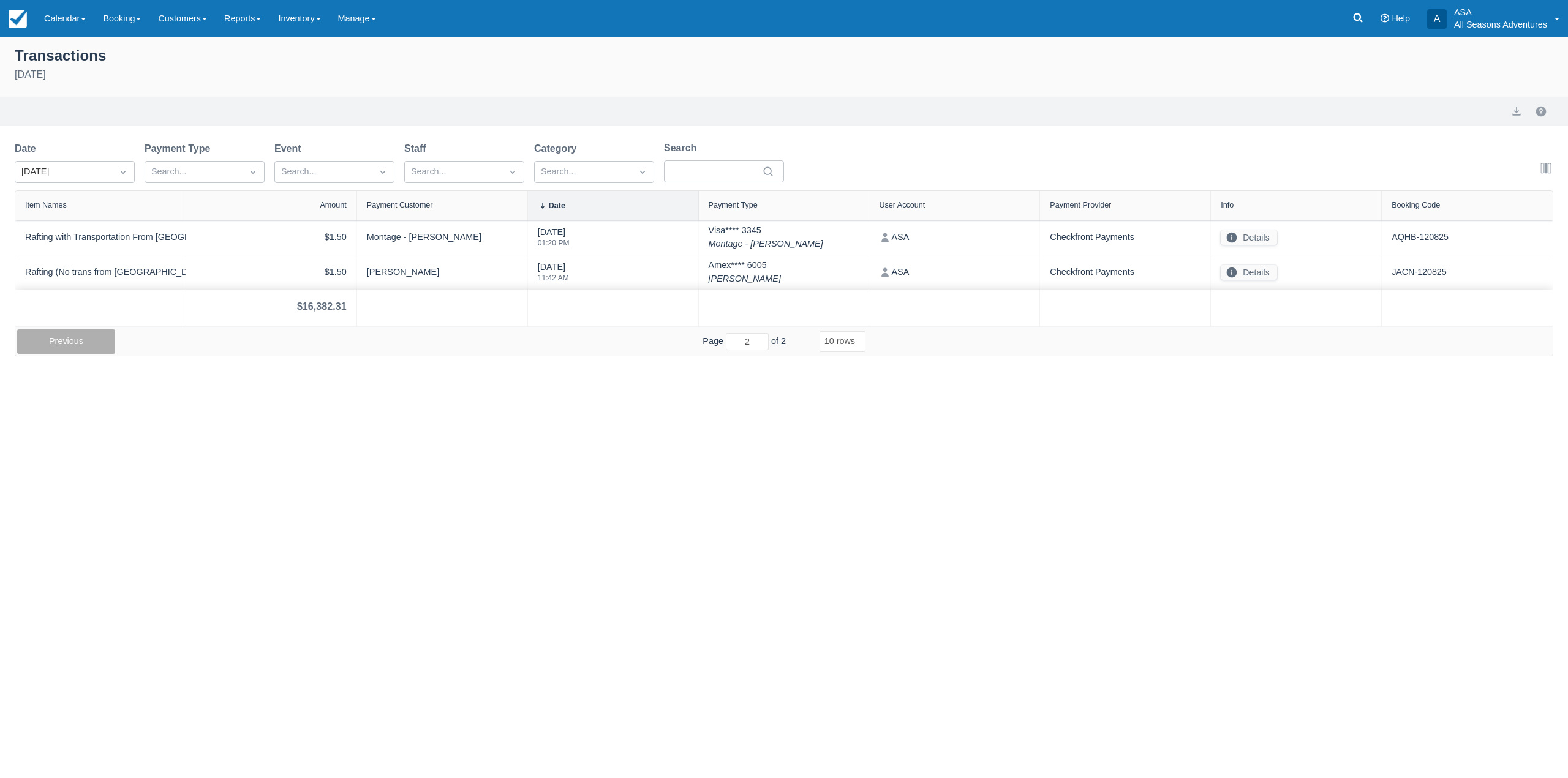
click at [84, 343] on button "Previous" at bounding box center [66, 342] width 98 height 25
type input "1"
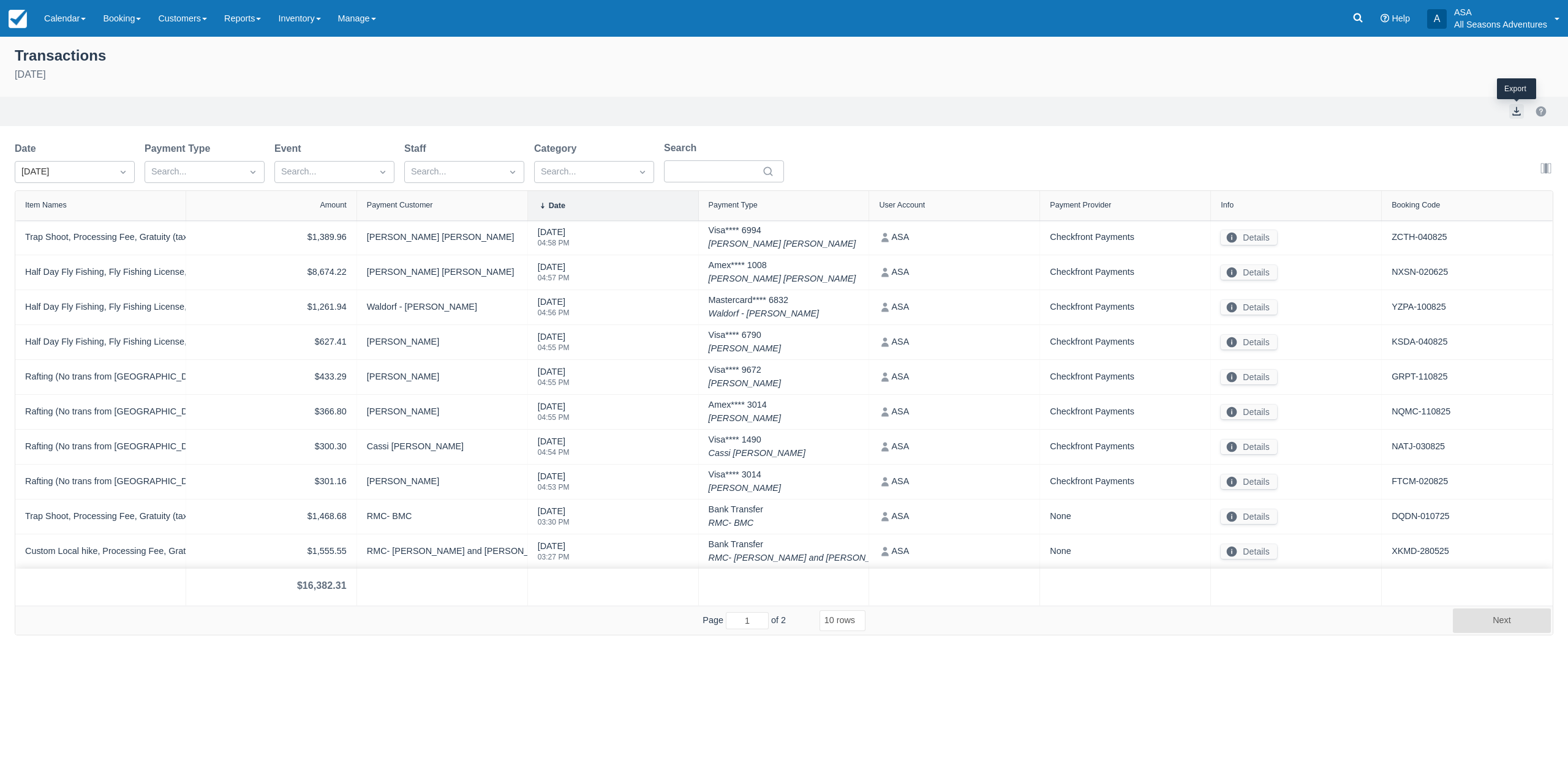
click at [1514, 117] on button "export" at bounding box center [1516, 111] width 15 height 15
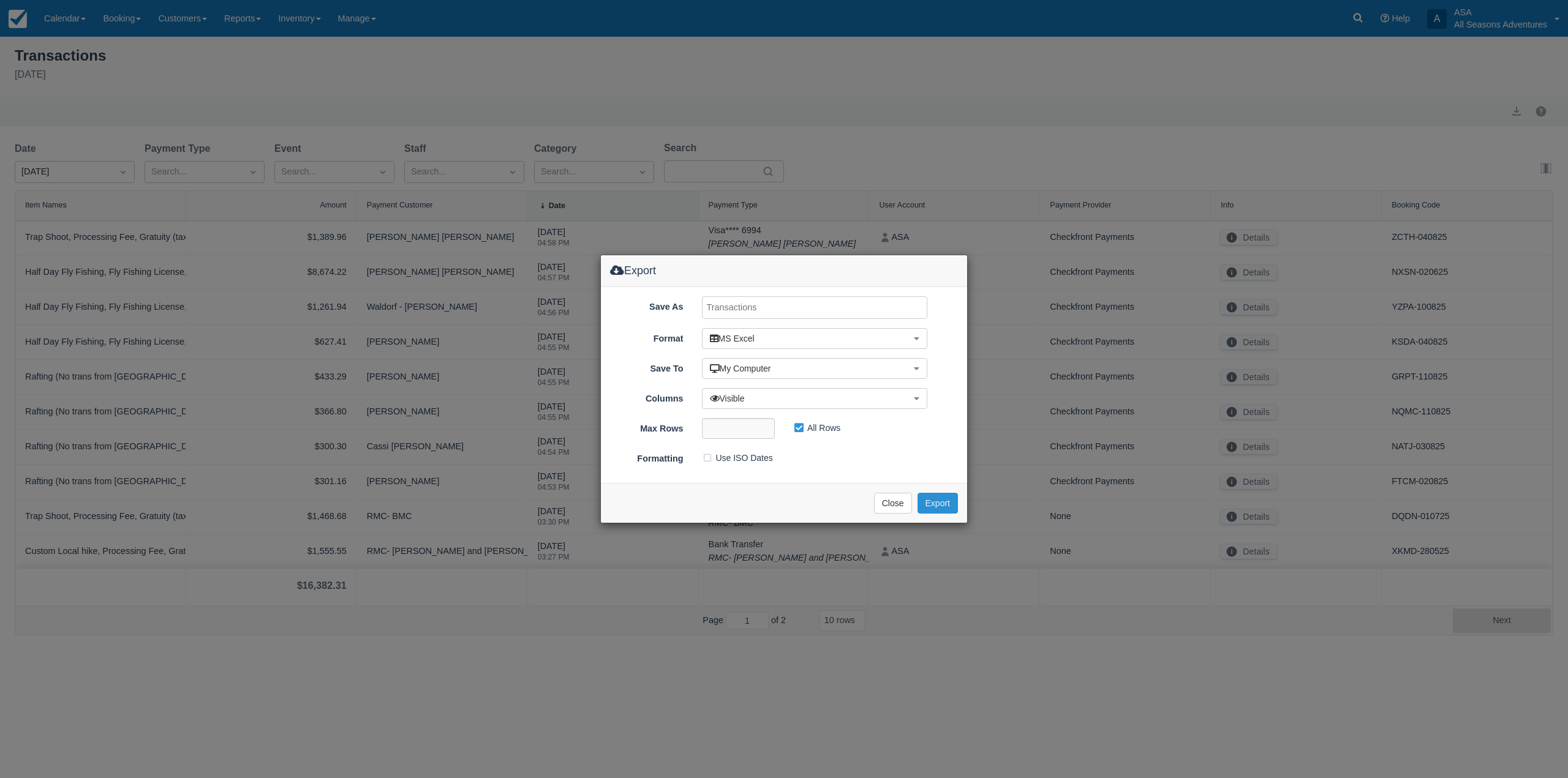
click at [929, 500] on button "Export" at bounding box center [938, 503] width 40 height 21
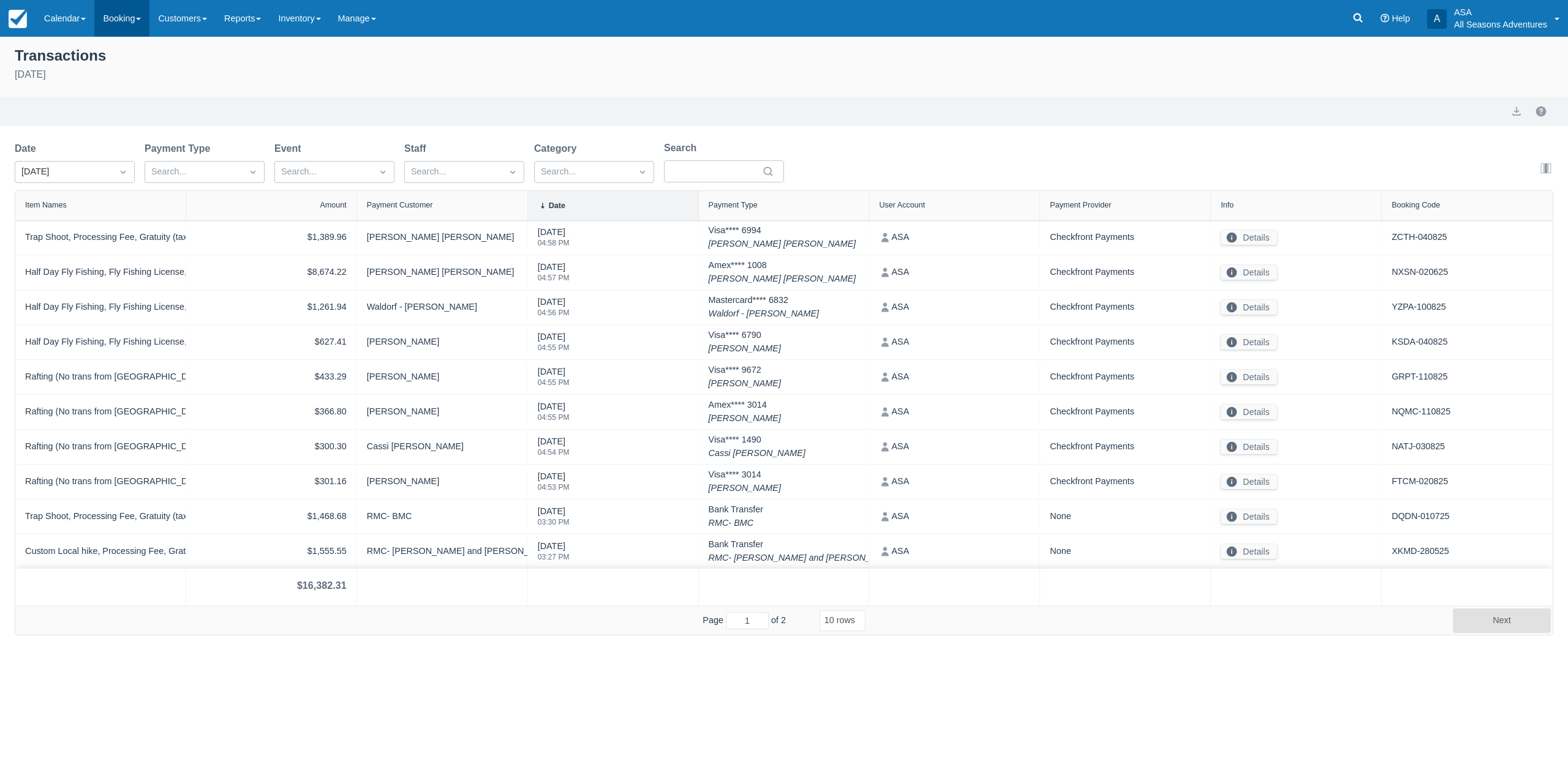
click at [129, 28] on link "Booking" at bounding box center [122, 18] width 55 height 36
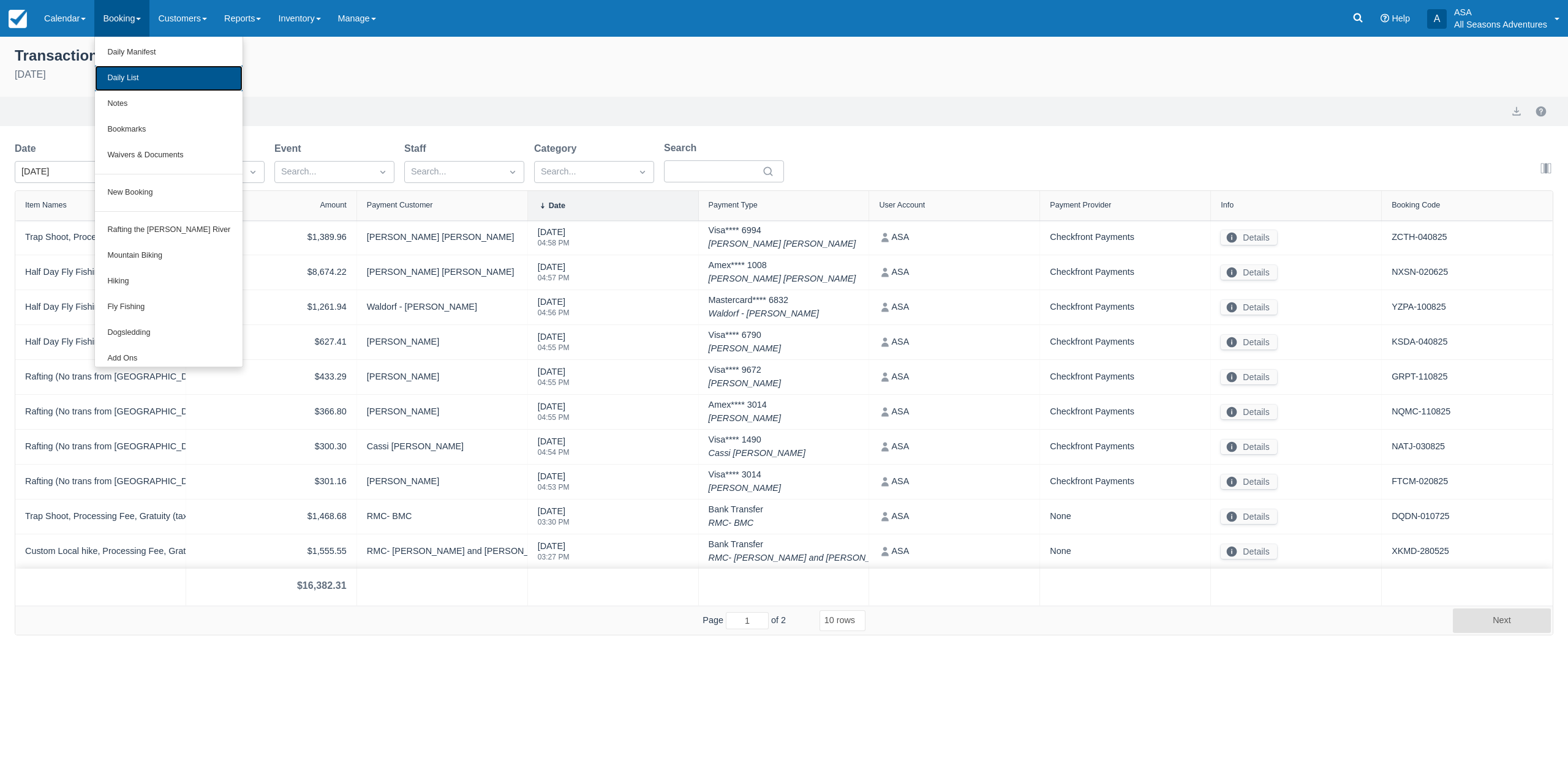
click at [132, 88] on link "Daily List" at bounding box center [168, 78] width 147 height 26
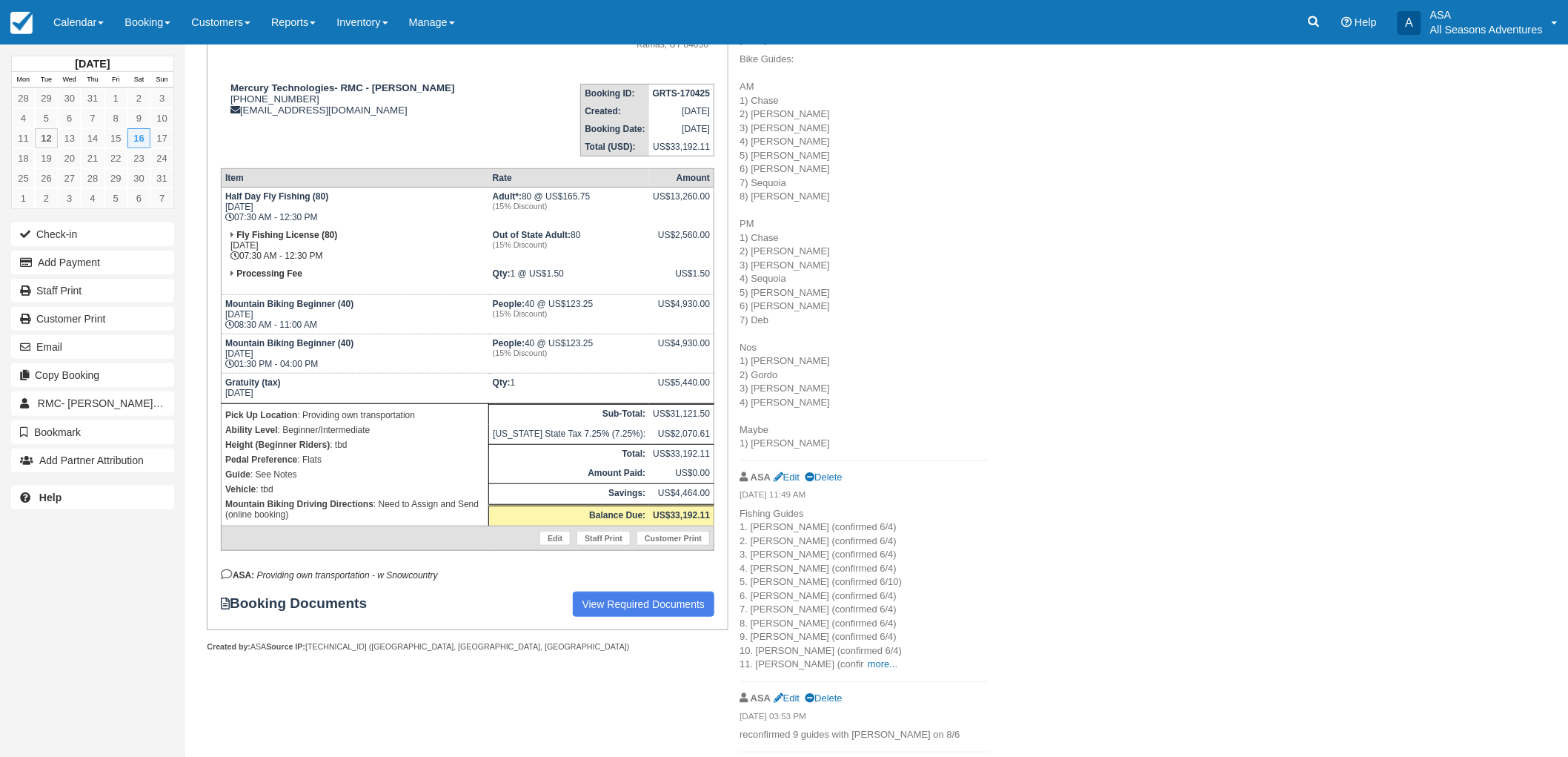
scroll to position [329, 0]
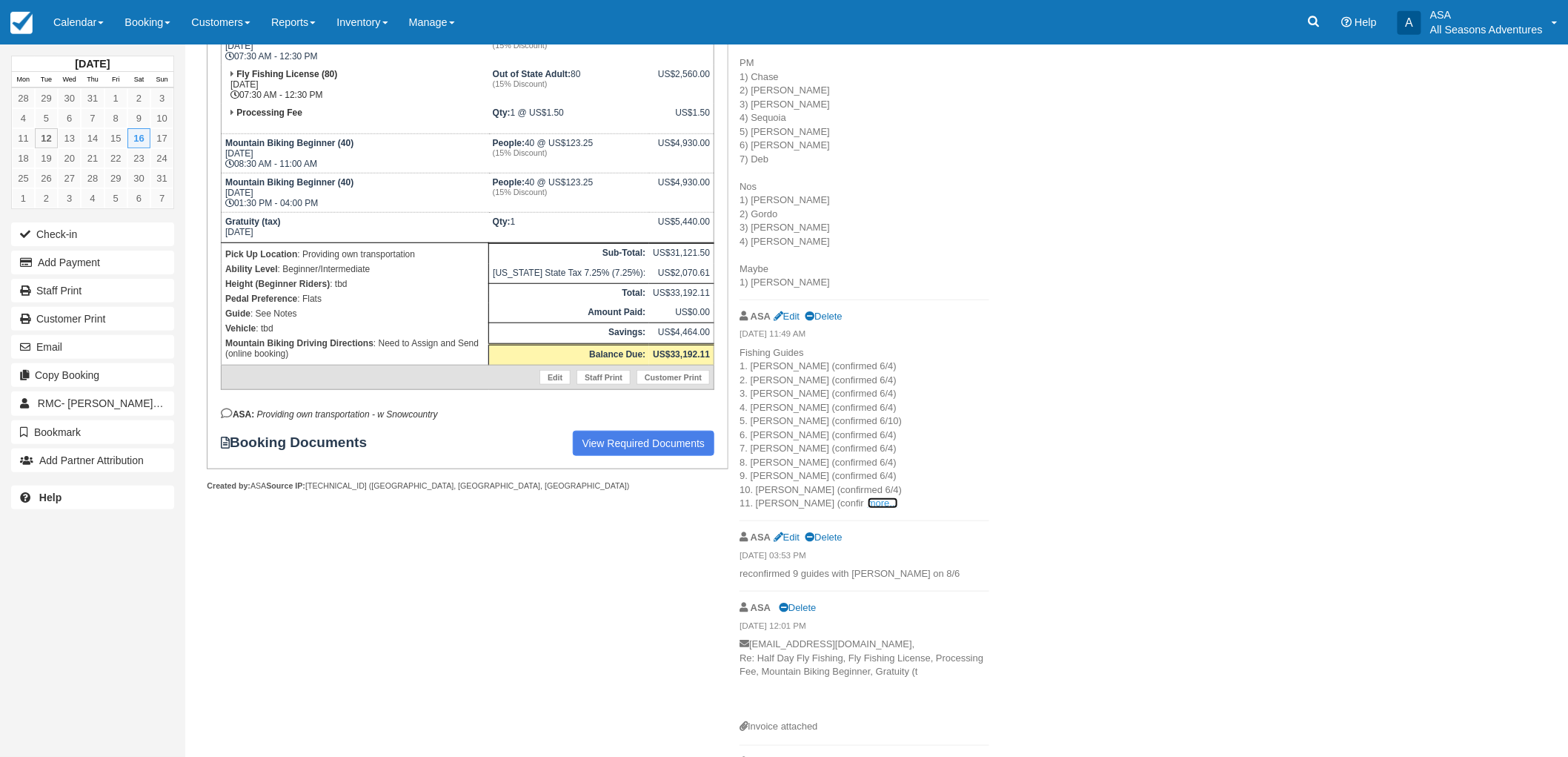
click at [867, 500] on link "more..." at bounding box center [882, 503] width 30 height 11
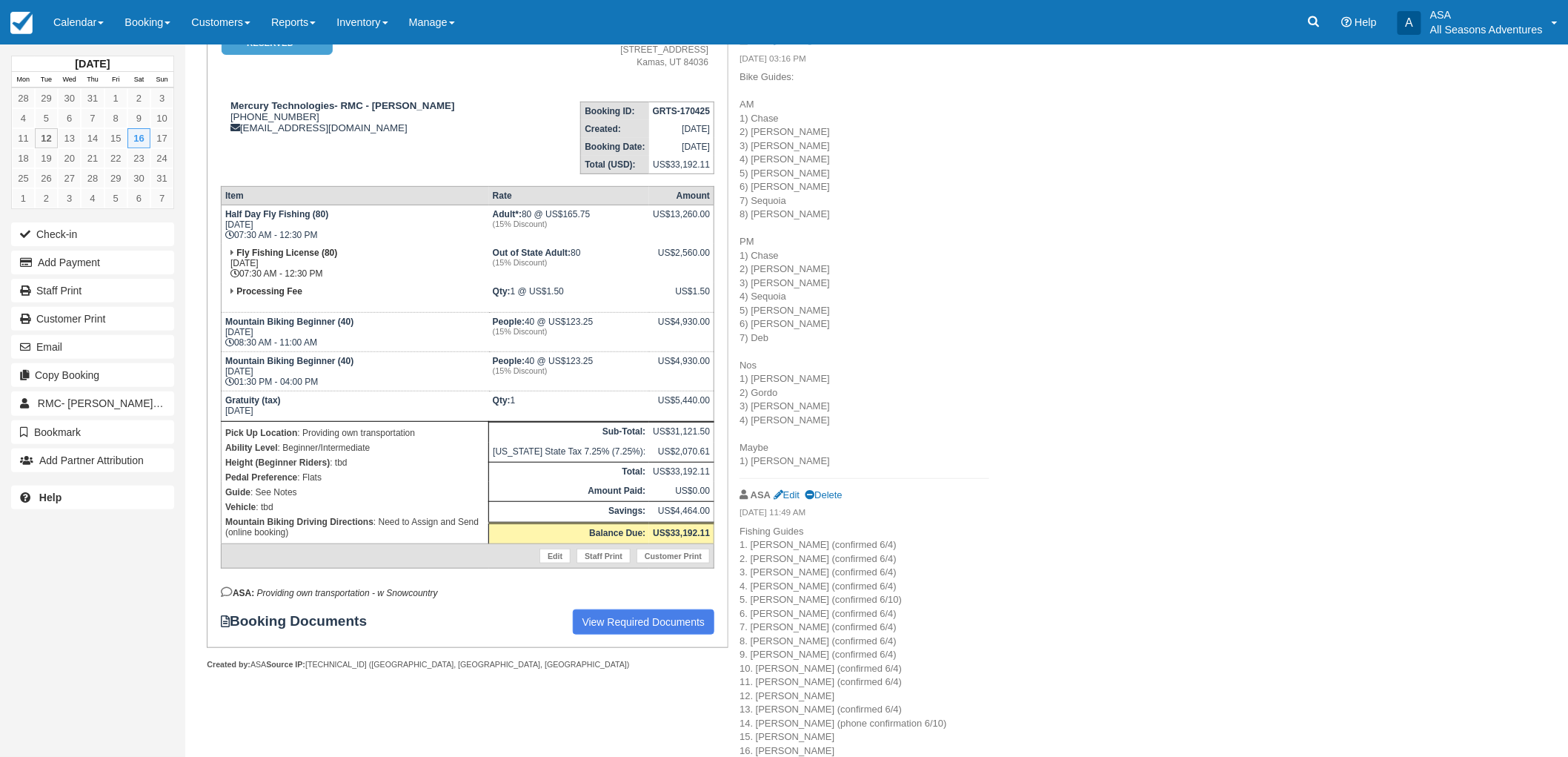
scroll to position [0, 0]
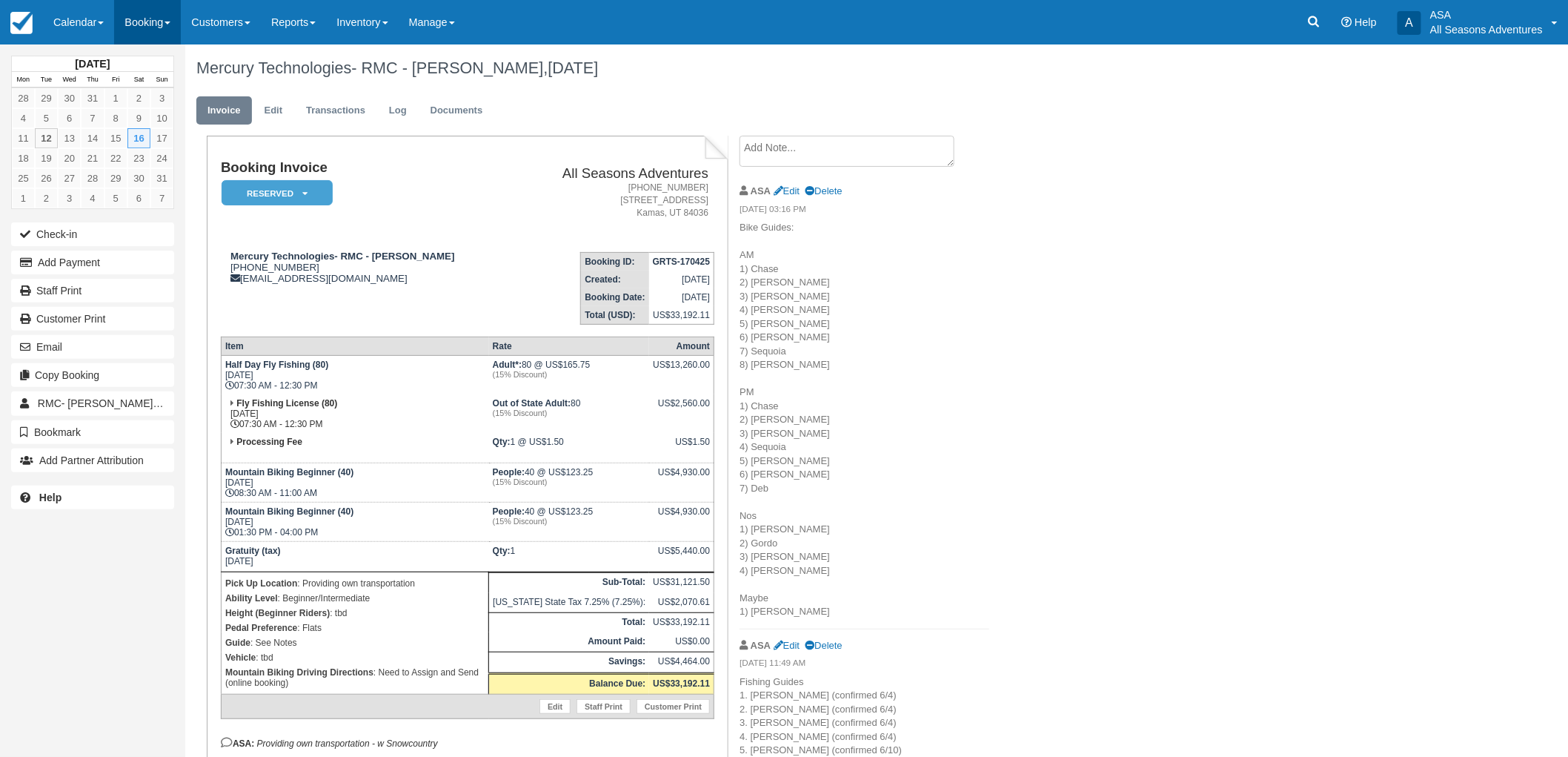
click at [140, 16] on link "Booking" at bounding box center [147, 22] width 67 height 44
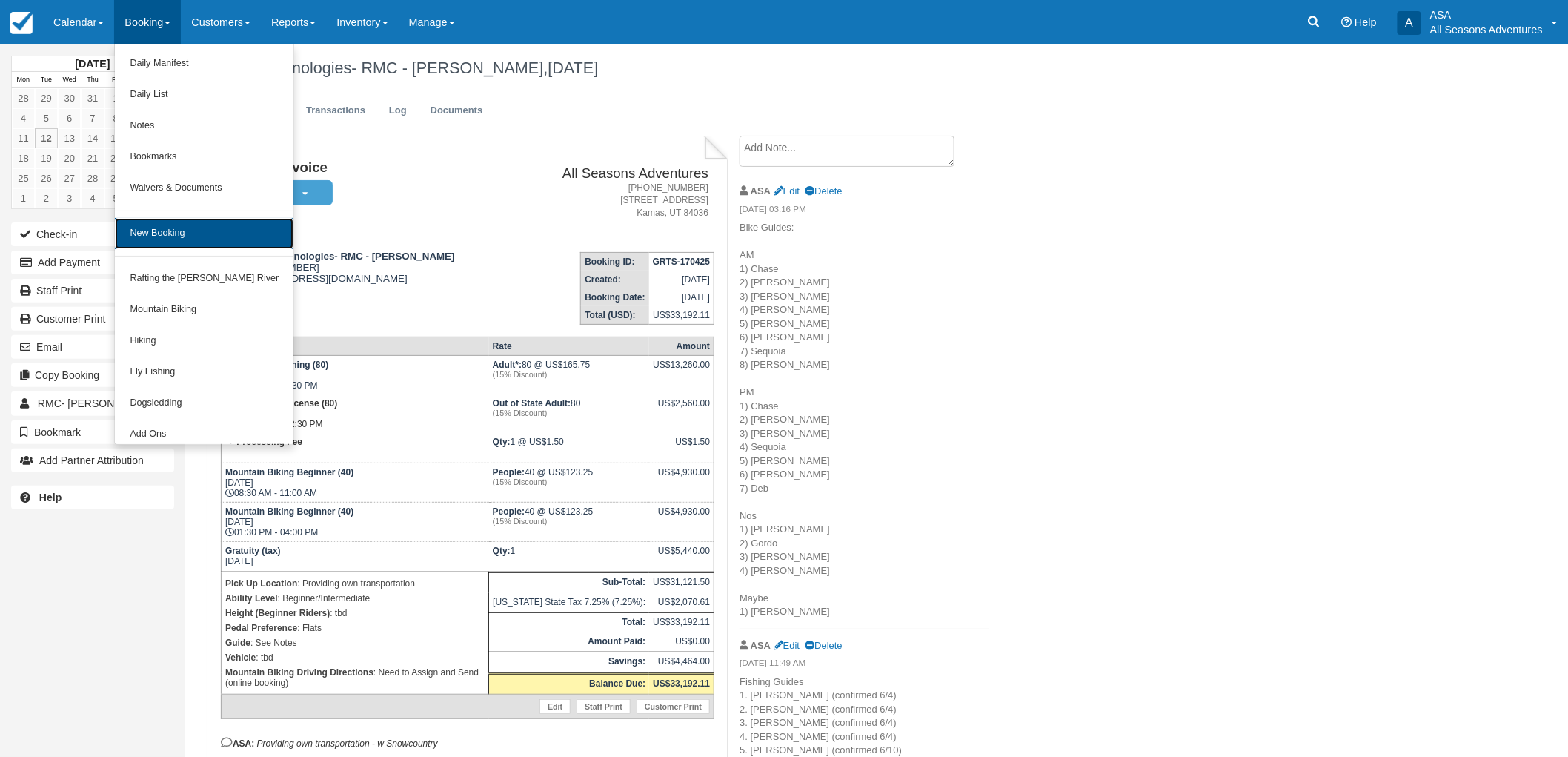
click at [201, 223] on link "New Booking" at bounding box center [204, 233] width 178 height 31
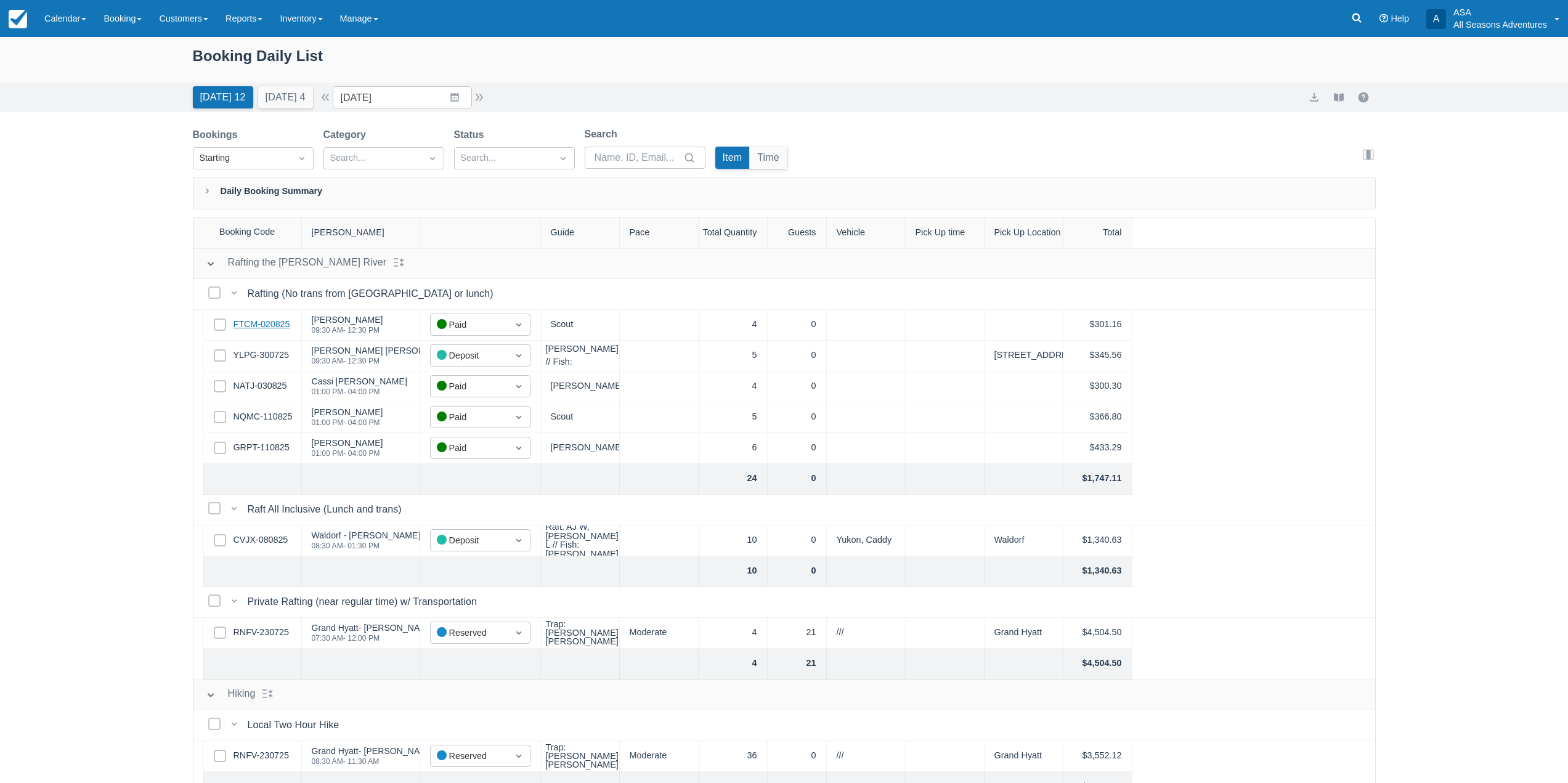
click at [272, 320] on link "FTCM-020825" at bounding box center [261, 324] width 57 height 13
click at [268, 389] on link "NATJ-030825" at bounding box center [260, 386] width 54 height 13
click at [278, 418] on link "NQMC-110825" at bounding box center [263, 416] width 59 height 13
click at [250, 442] on link "GRPT-110825" at bounding box center [261, 448] width 56 height 13
click at [273, 539] on link "CVJX-080825" at bounding box center [260, 540] width 55 height 13
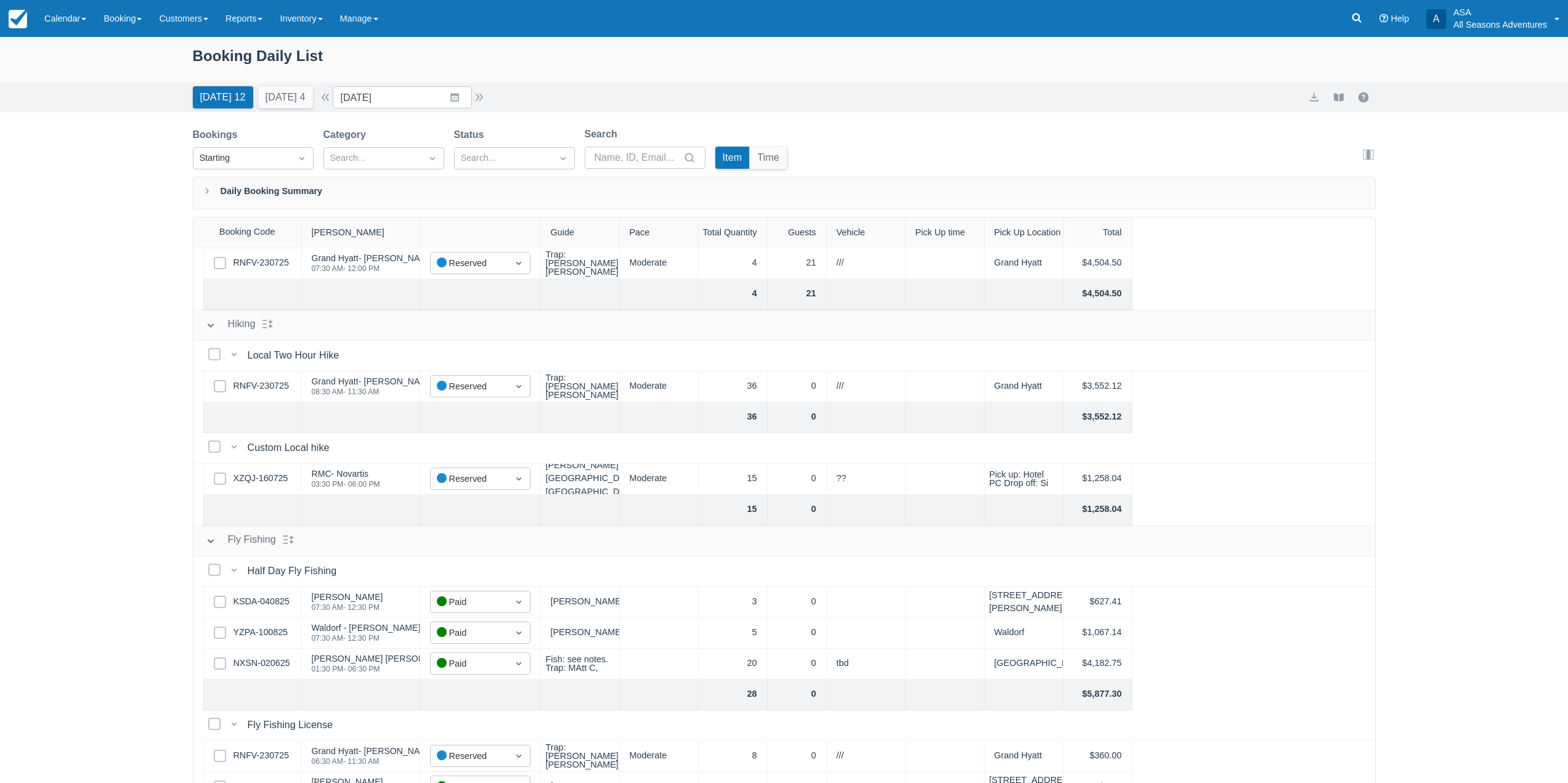
scroll to position [431, 0]
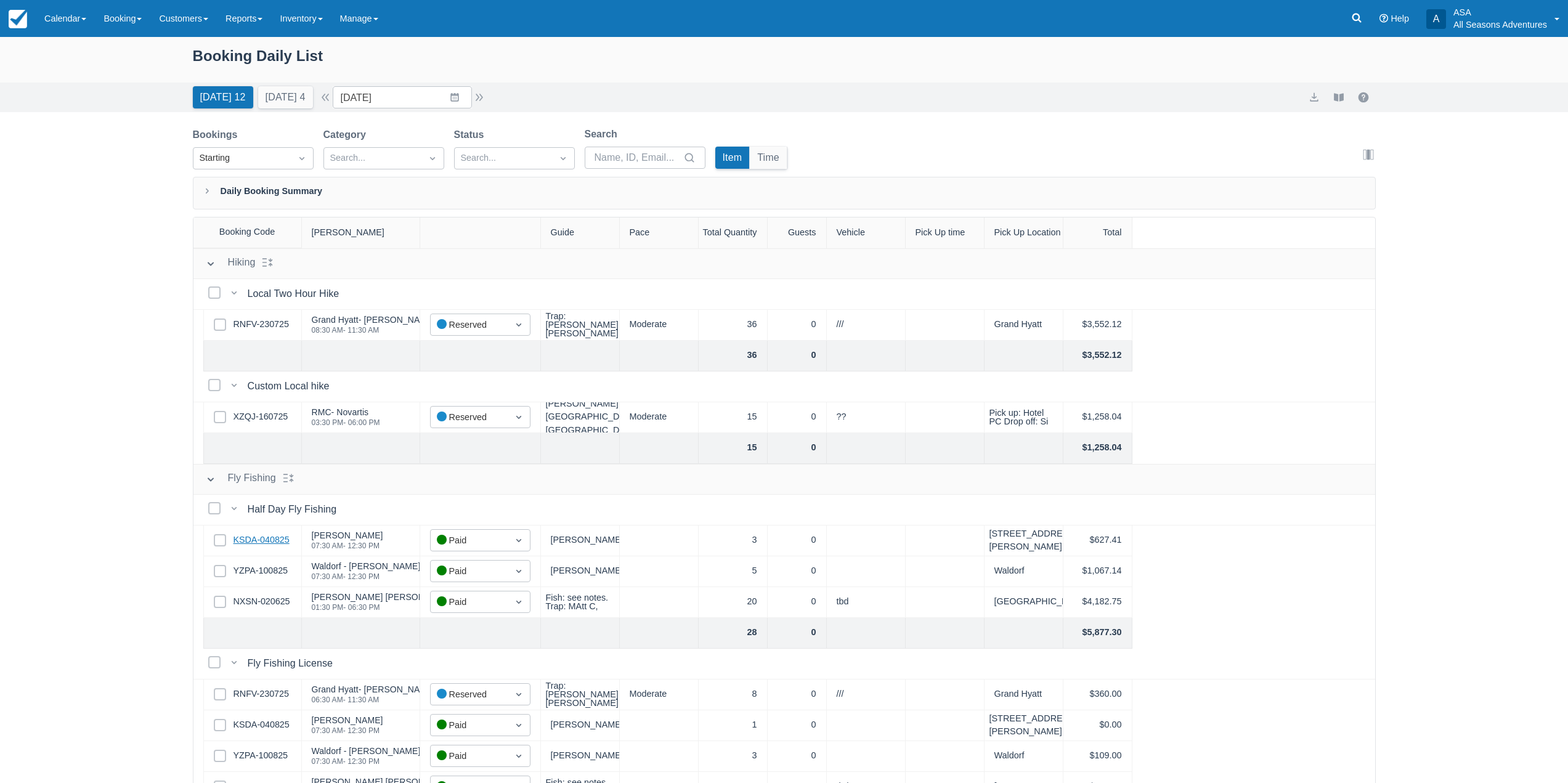
click at [264, 540] on link "KSDA-040825" at bounding box center [261, 540] width 56 height 13
click at [281, 566] on link "YZPA-100825" at bounding box center [260, 571] width 55 height 13
click at [252, 608] on link "NXSN-020625" at bounding box center [261, 601] width 57 height 13
click at [272, 573] on link "YZPA-100825" at bounding box center [260, 571] width 55 height 13
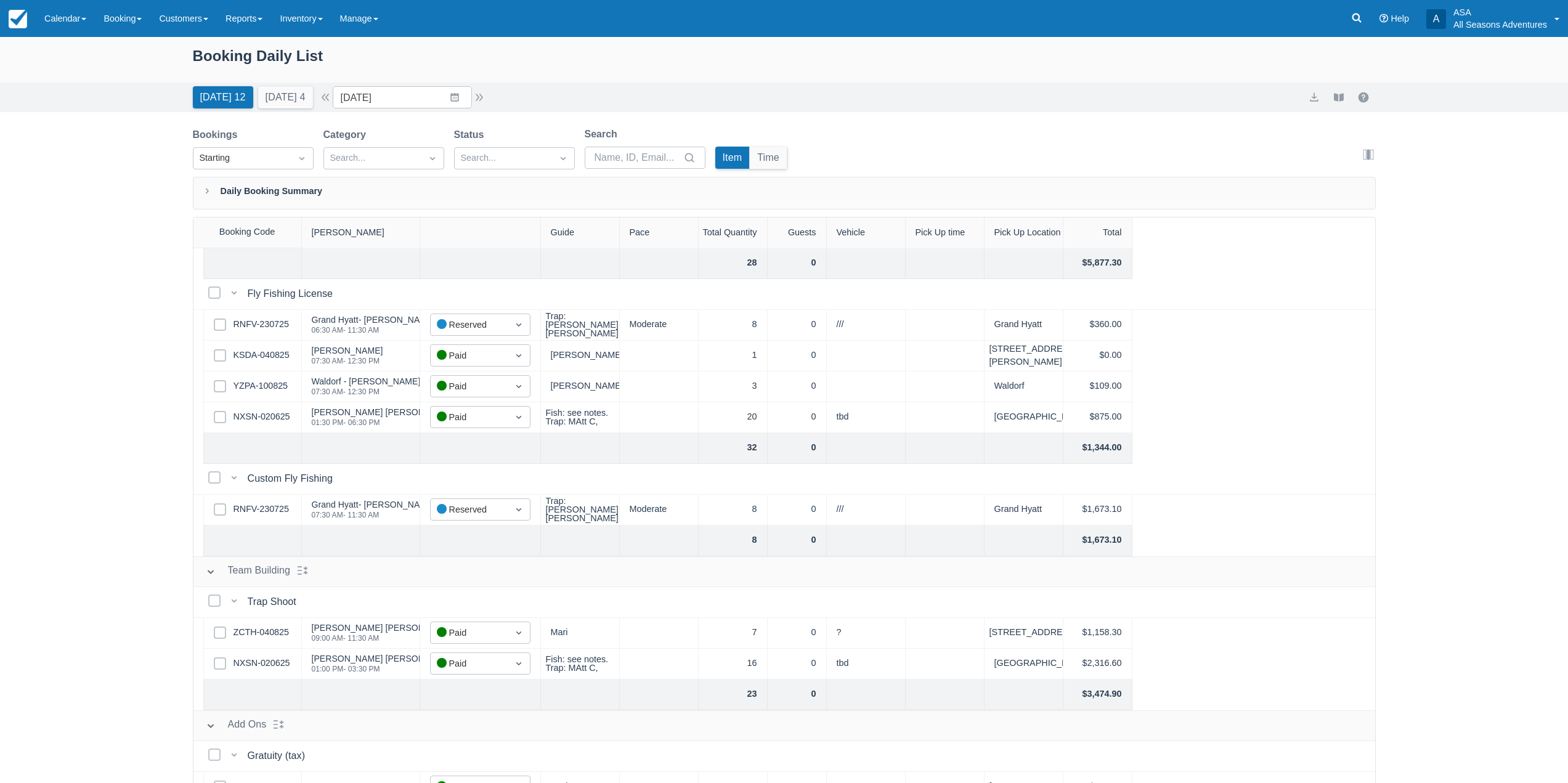
scroll to position [863, 0]
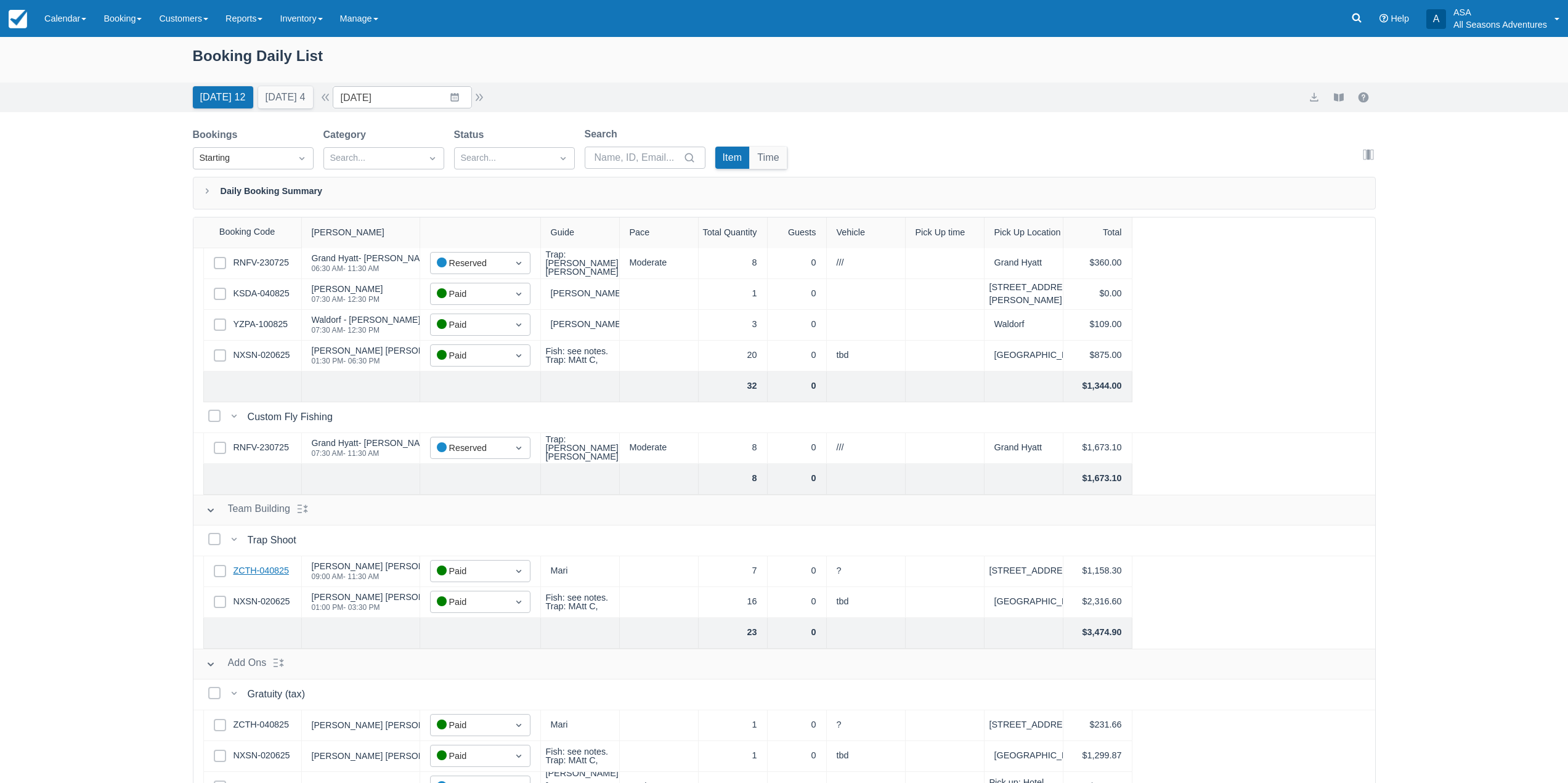
click at [274, 565] on link "ZCTH-040825" at bounding box center [260, 571] width 55 height 13
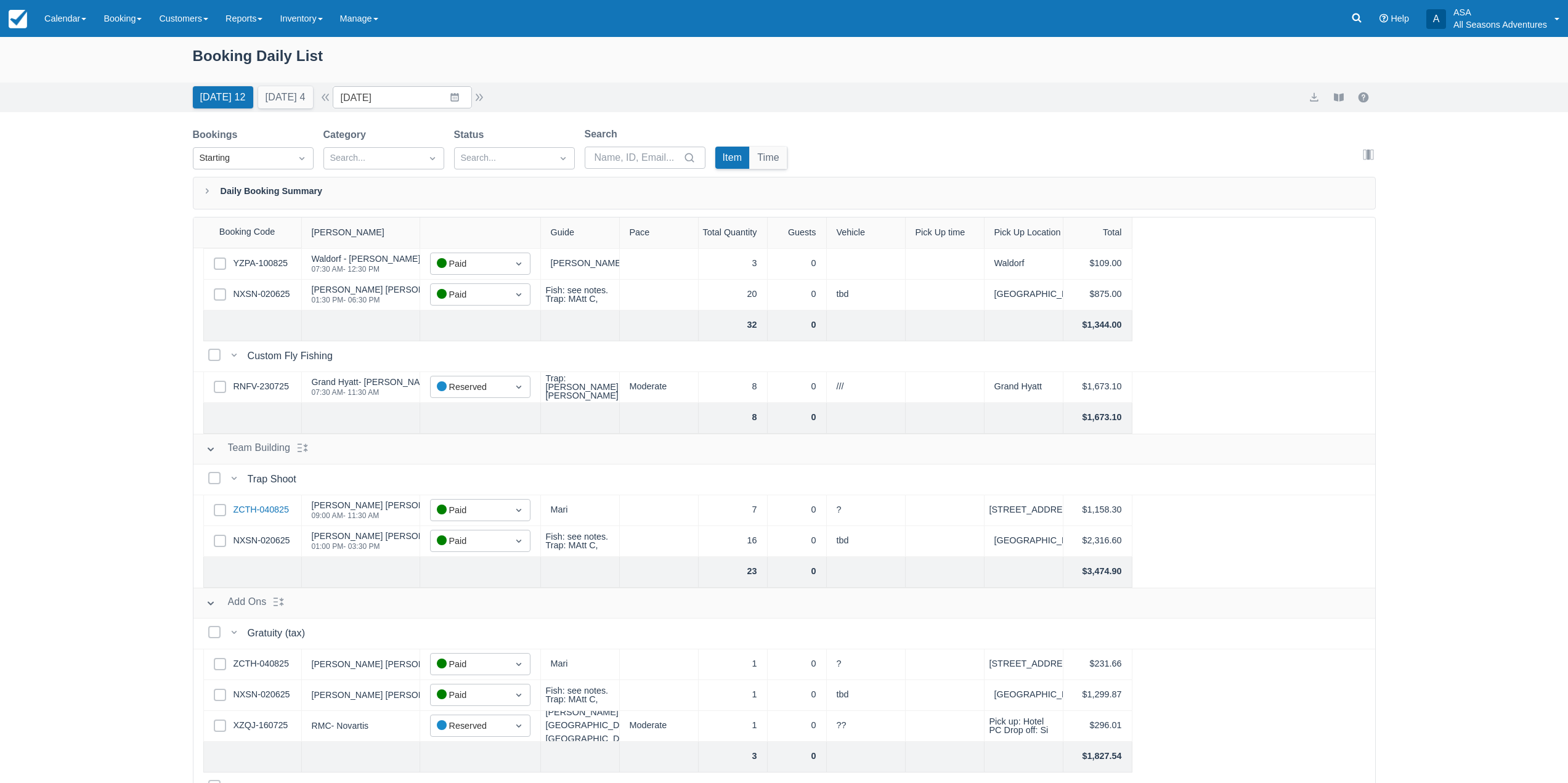
scroll to position [975, 0]
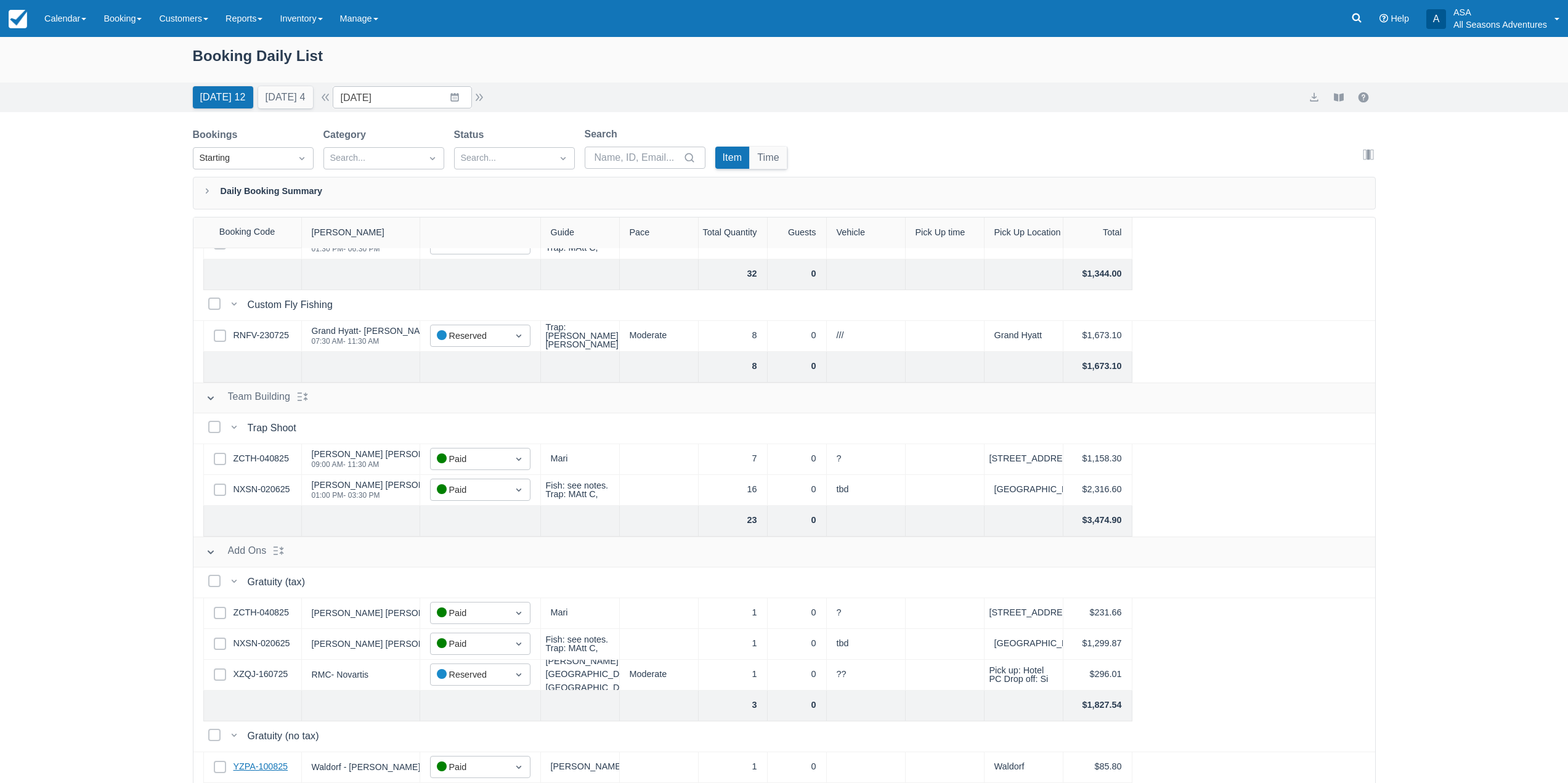
click at [258, 763] on link "YZPA-100825" at bounding box center [260, 767] width 55 height 13
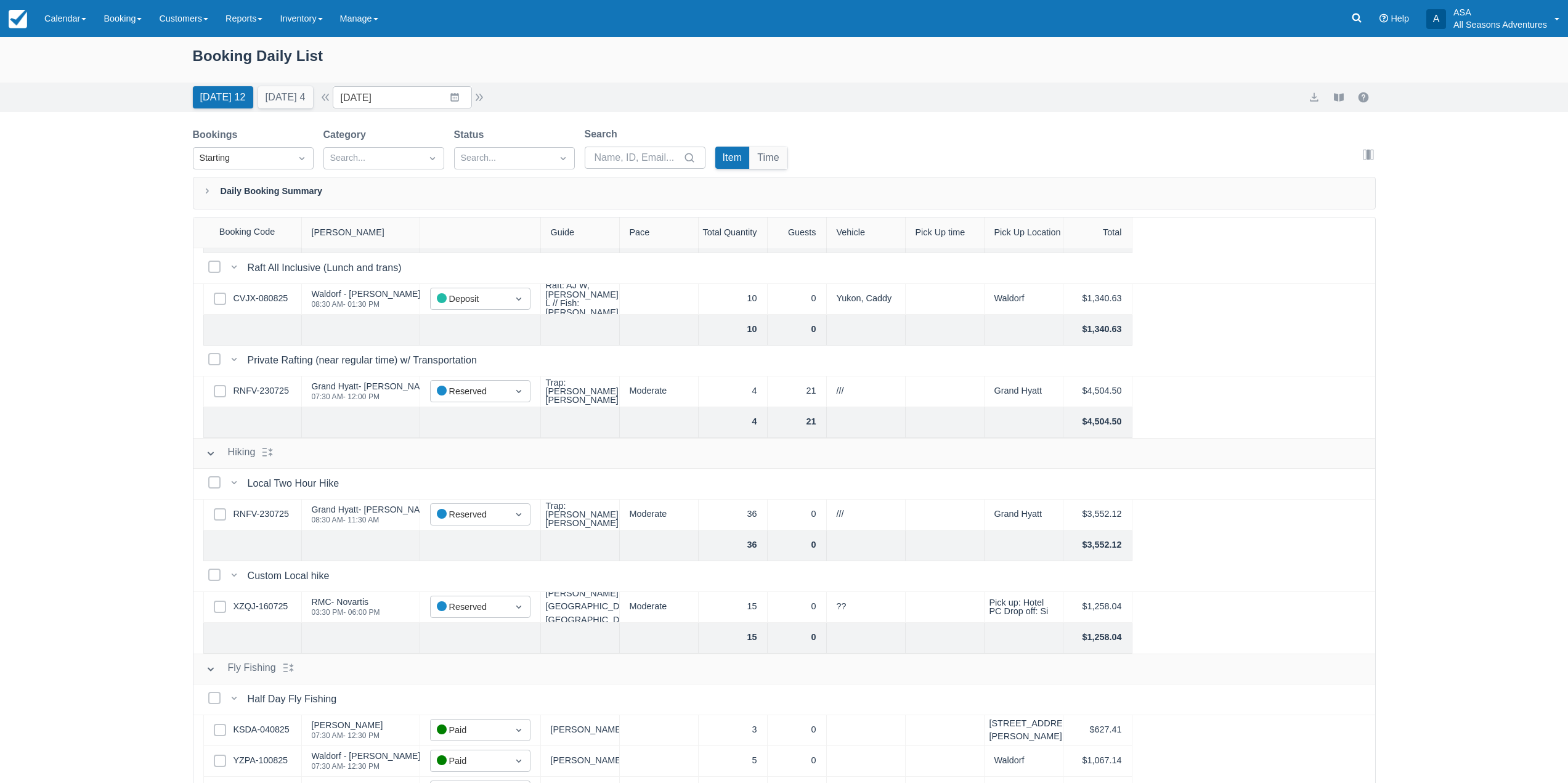
scroll to position [51, 0]
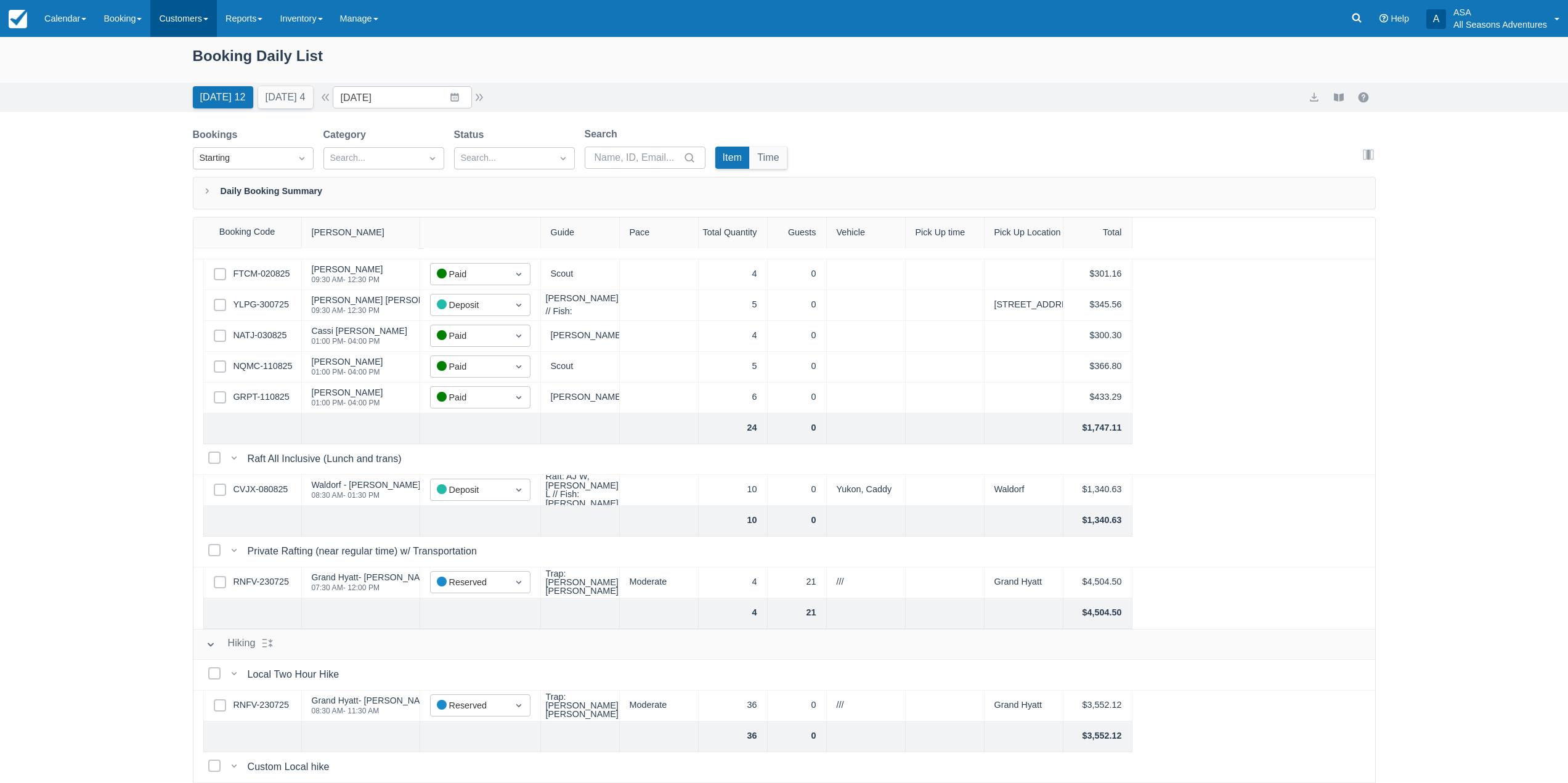
click at [208, 19] on span at bounding box center [206, 19] width 5 height 2
click at [248, 23] on link "Reports" at bounding box center [244, 18] width 55 height 37
click at [51, 225] on div "Booking Daily List Today 12 Tomorrow 4 Date 08/12/25 Navigate forward to intera…" at bounding box center [784, 441] width 1568 height 809
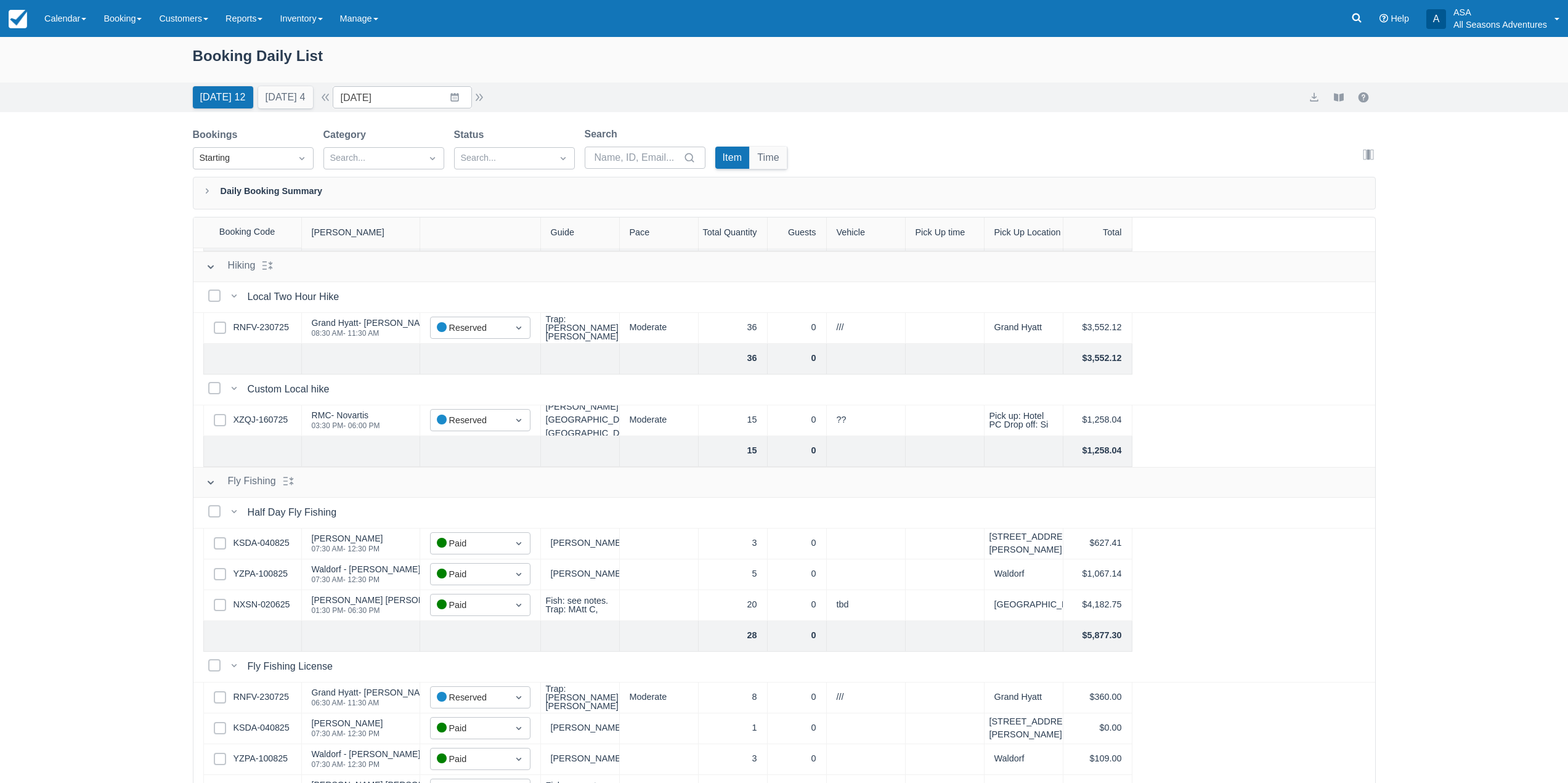
scroll to position [431, 0]
click at [258, 323] on link "RNFV-230725" at bounding box center [260, 324] width 55 height 13
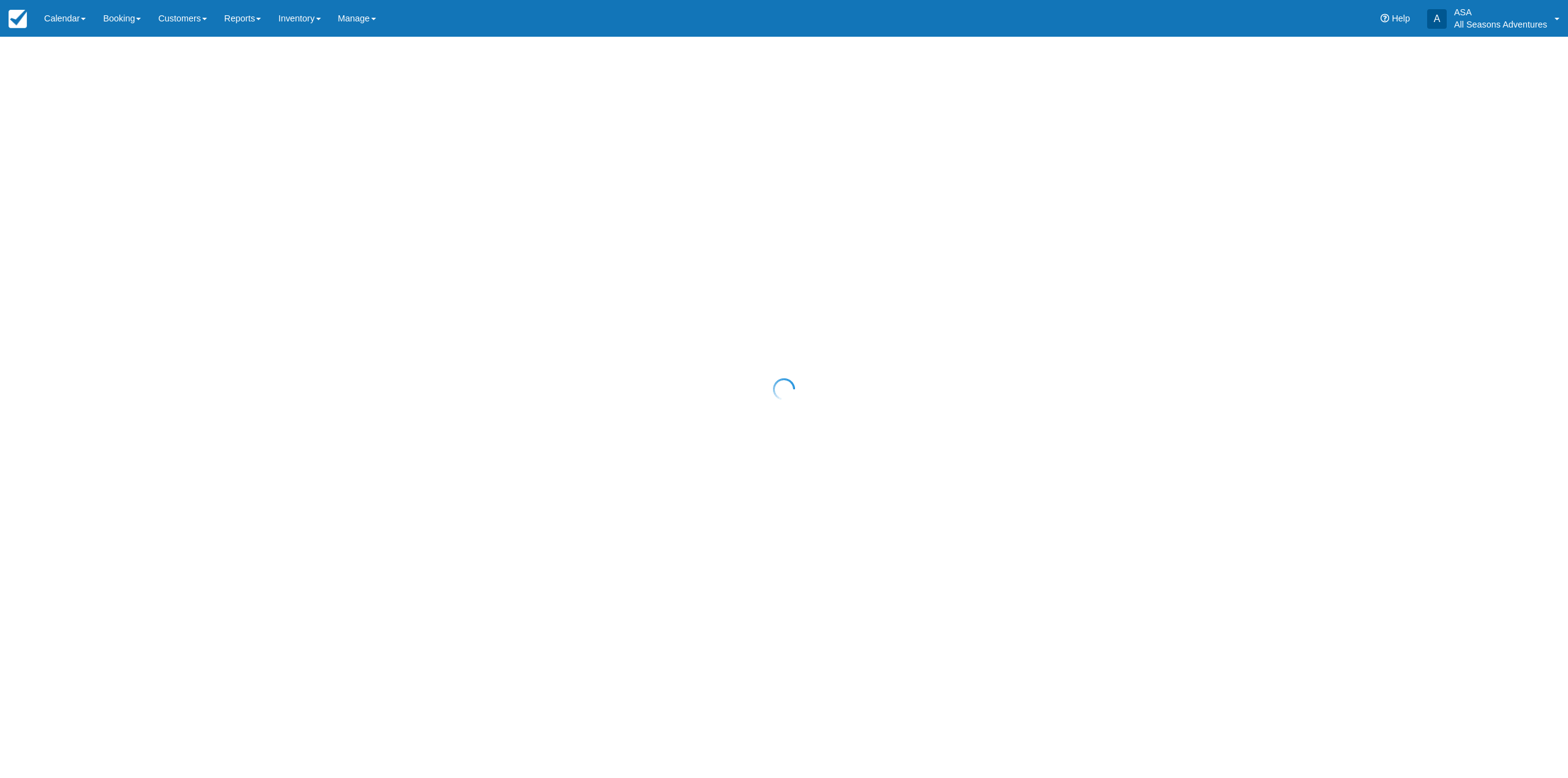
select select "10"
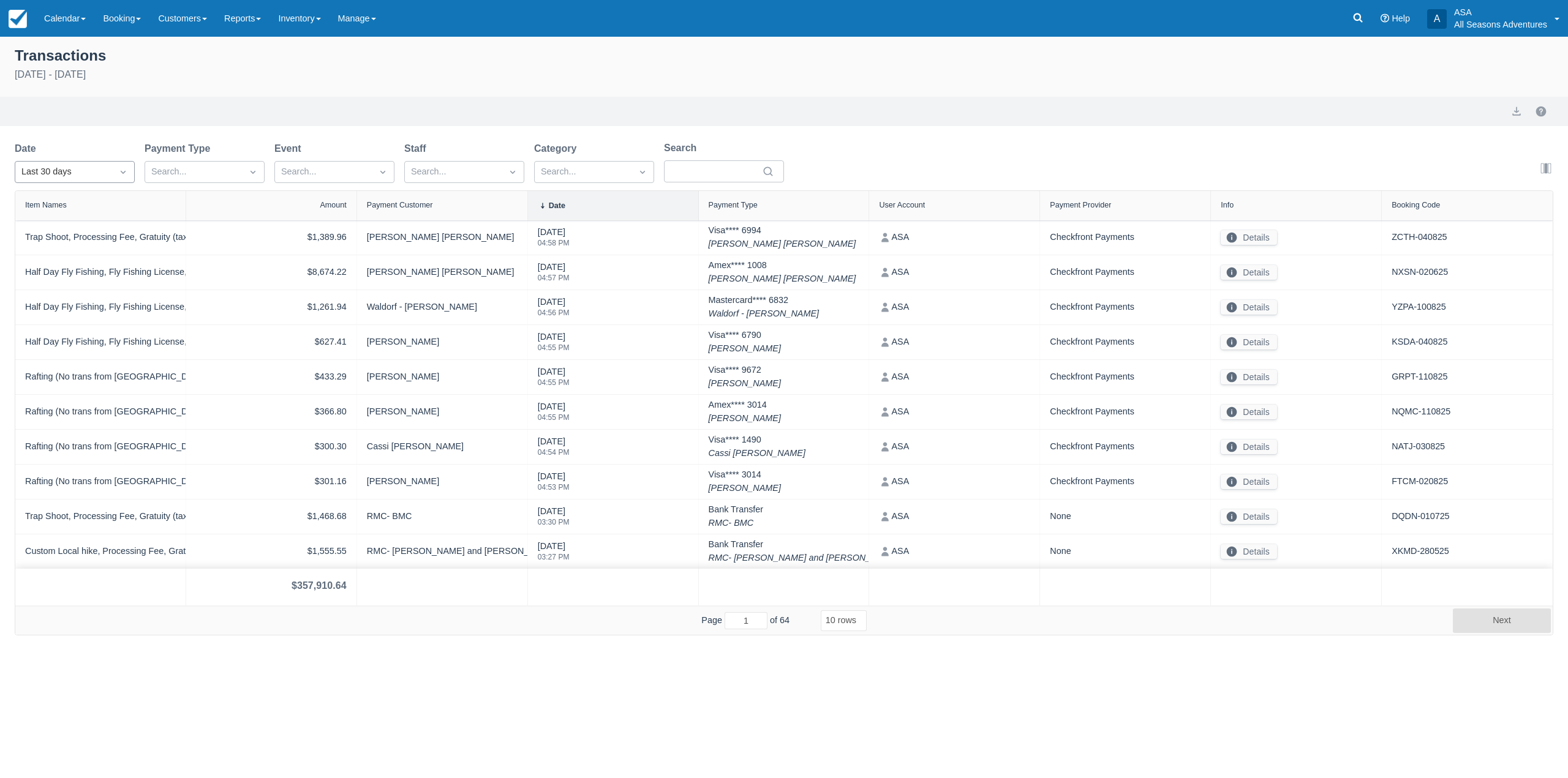
click at [118, 179] on div at bounding box center [123, 172] width 22 height 17
click at [95, 223] on div "[DATE]" at bounding box center [74, 225] width 120 height 24
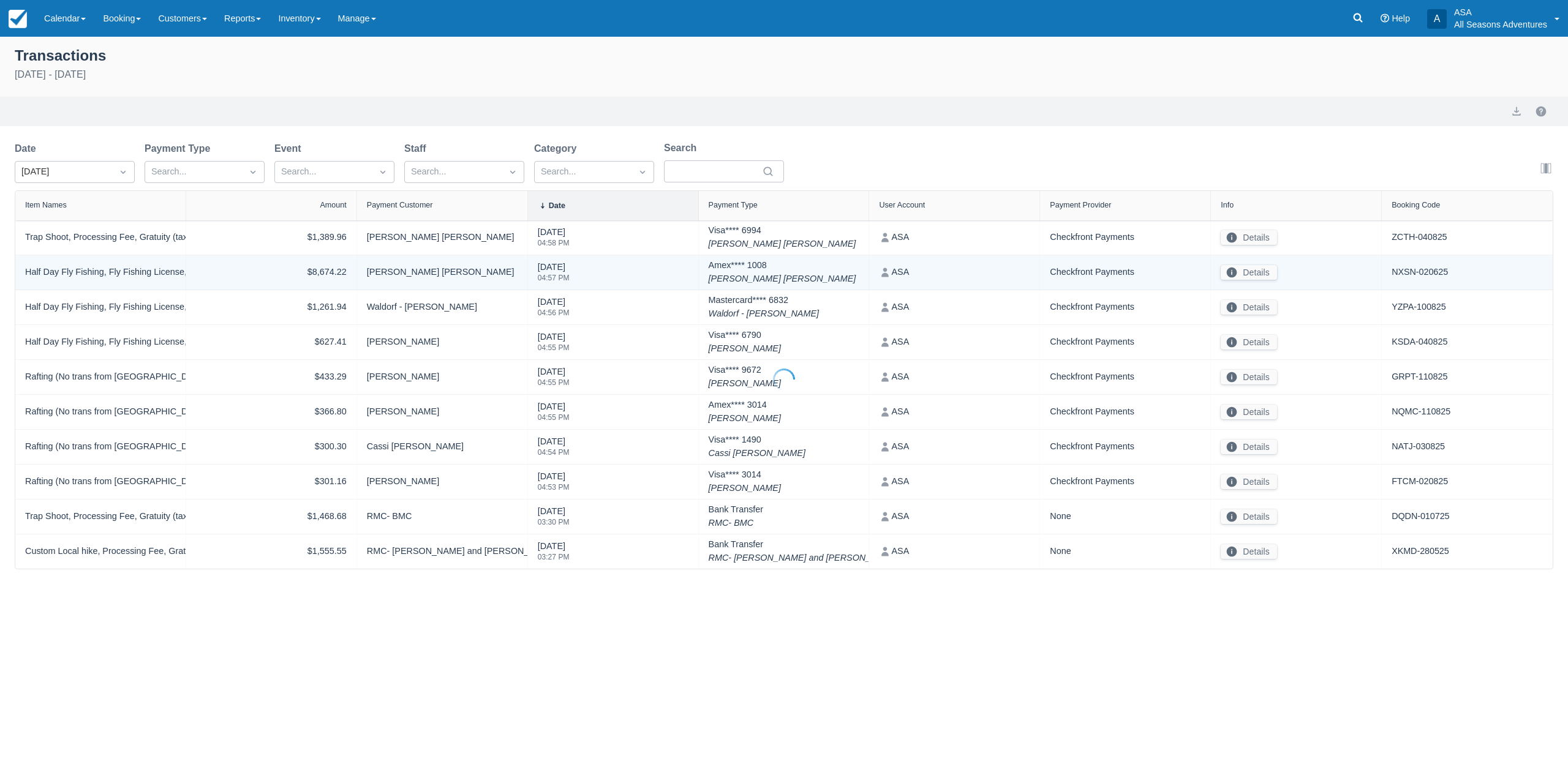
select select "10"
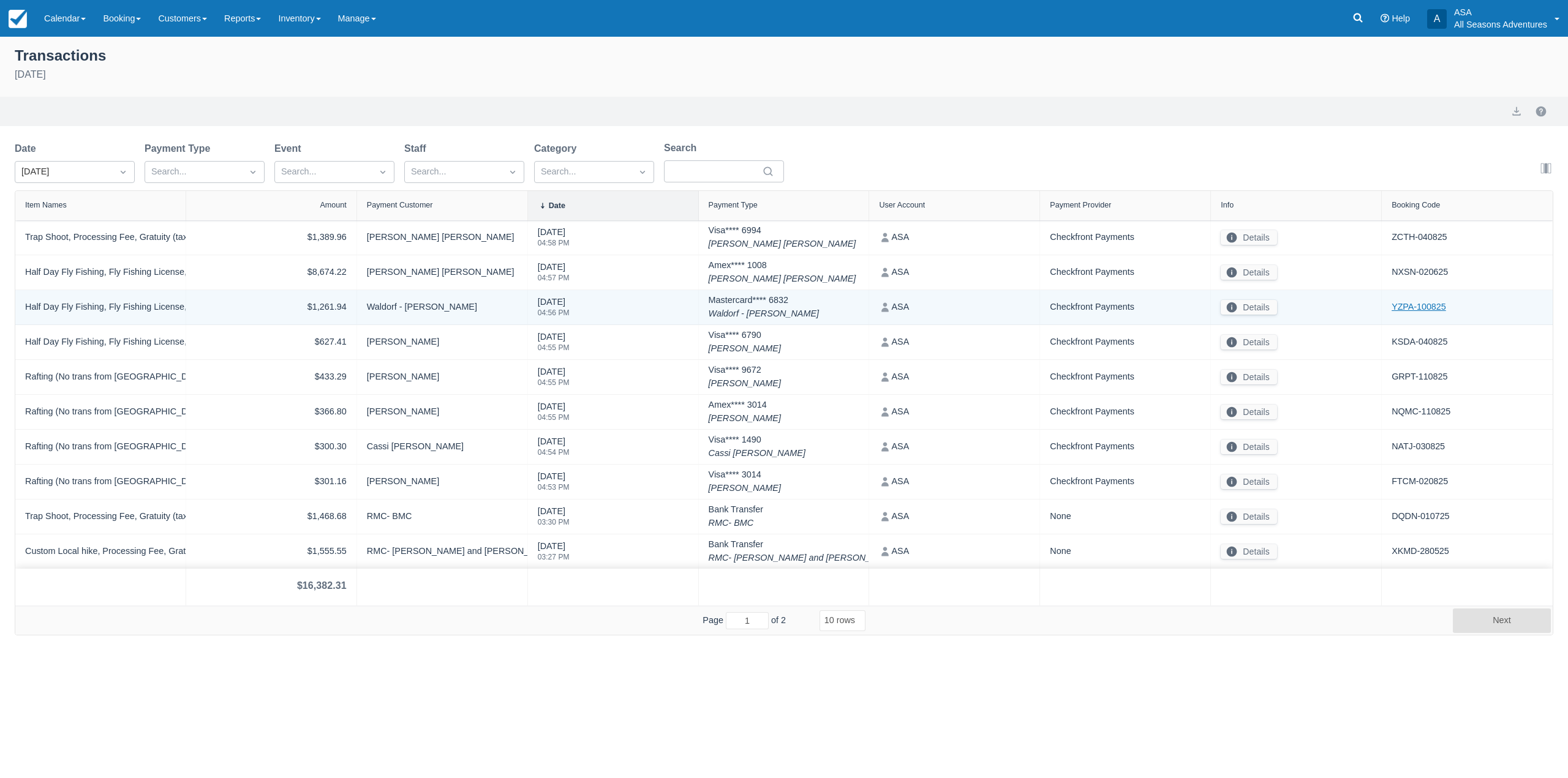
click at [1411, 305] on link "YZPA-100825" at bounding box center [1418, 307] width 54 height 13
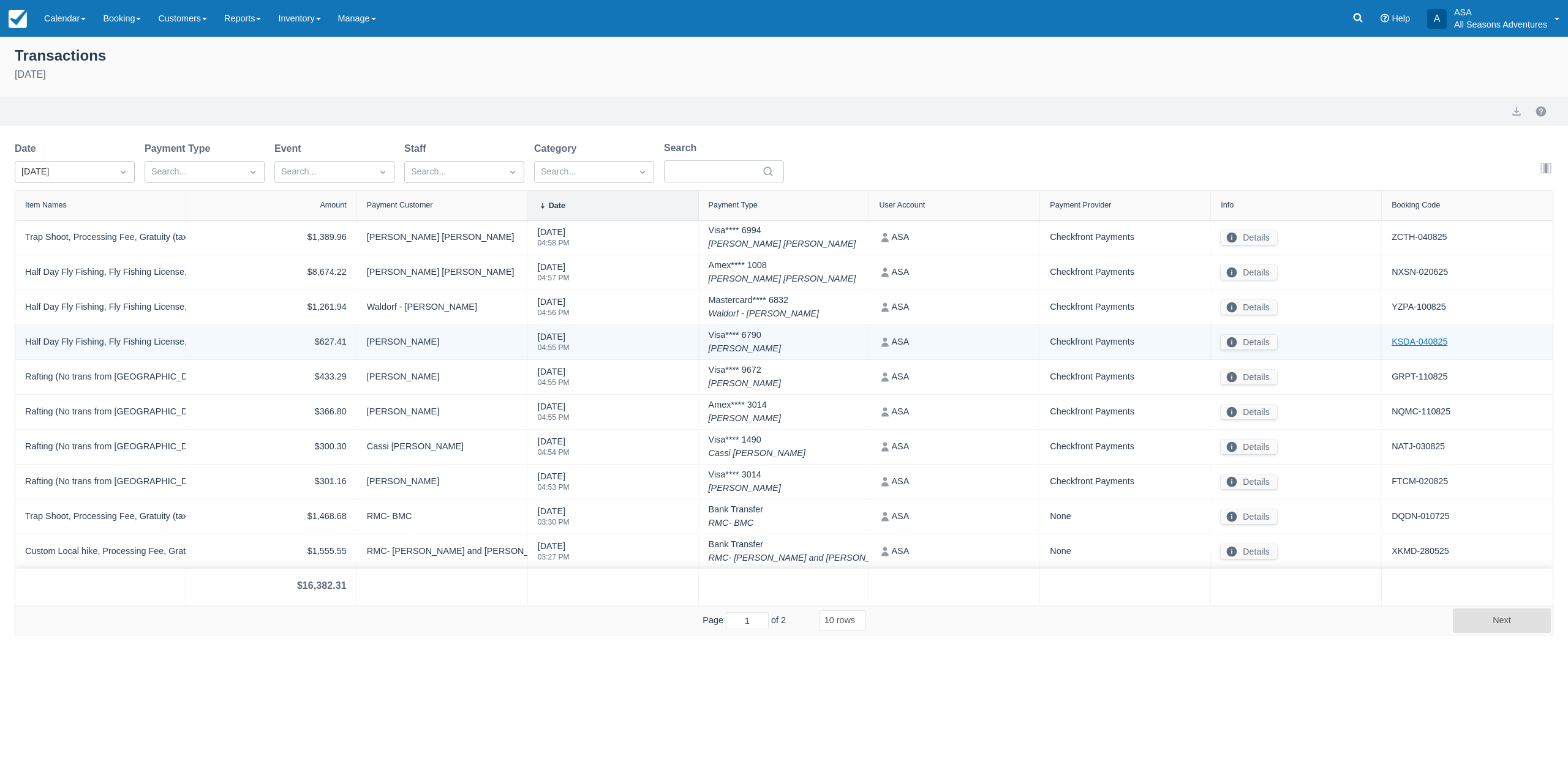
click at [1412, 339] on link "KSDA-040825" at bounding box center [1419, 342] width 56 height 13
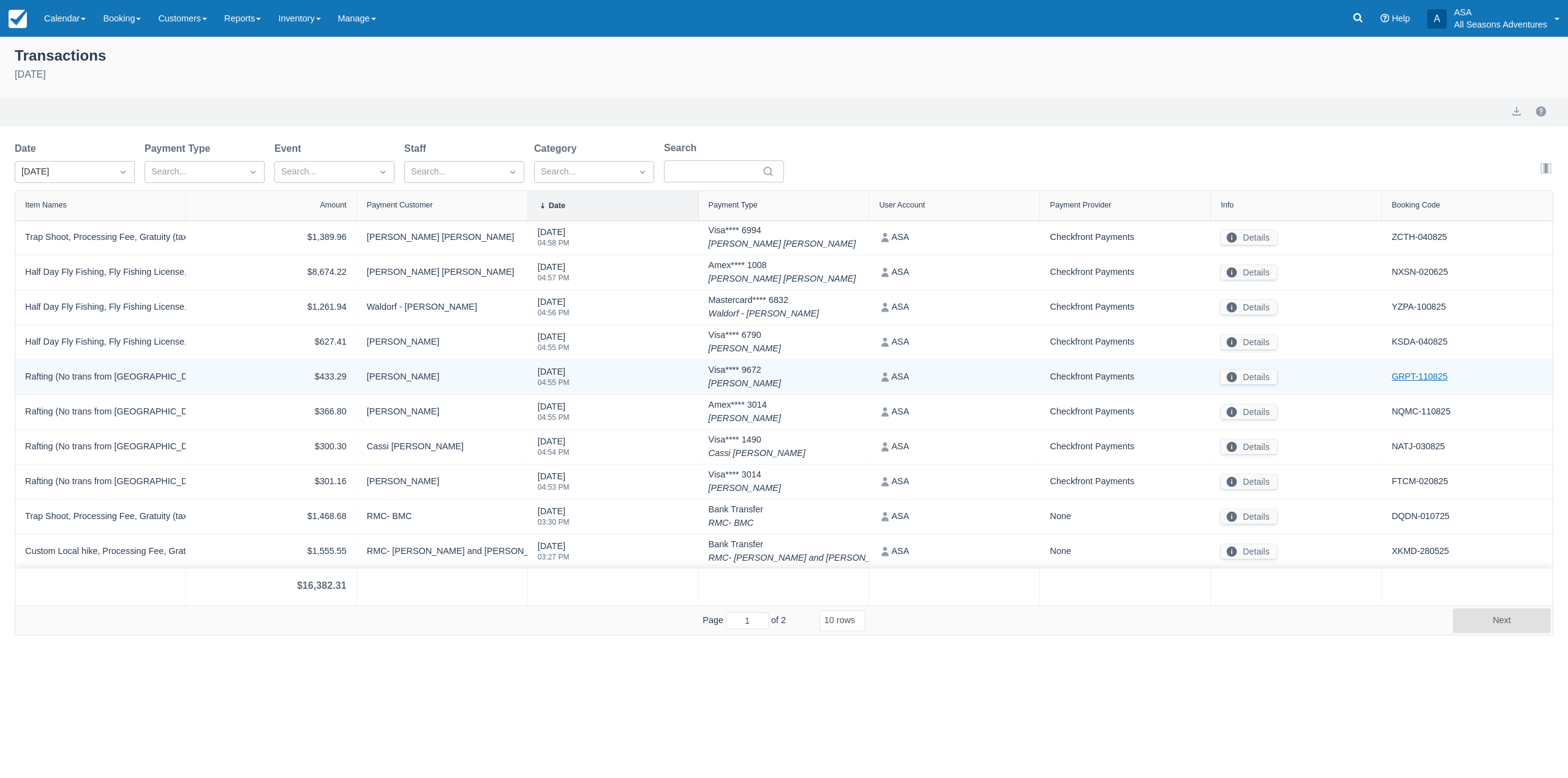
click at [1405, 376] on link "GRPT-110825" at bounding box center [1419, 377] width 56 height 13
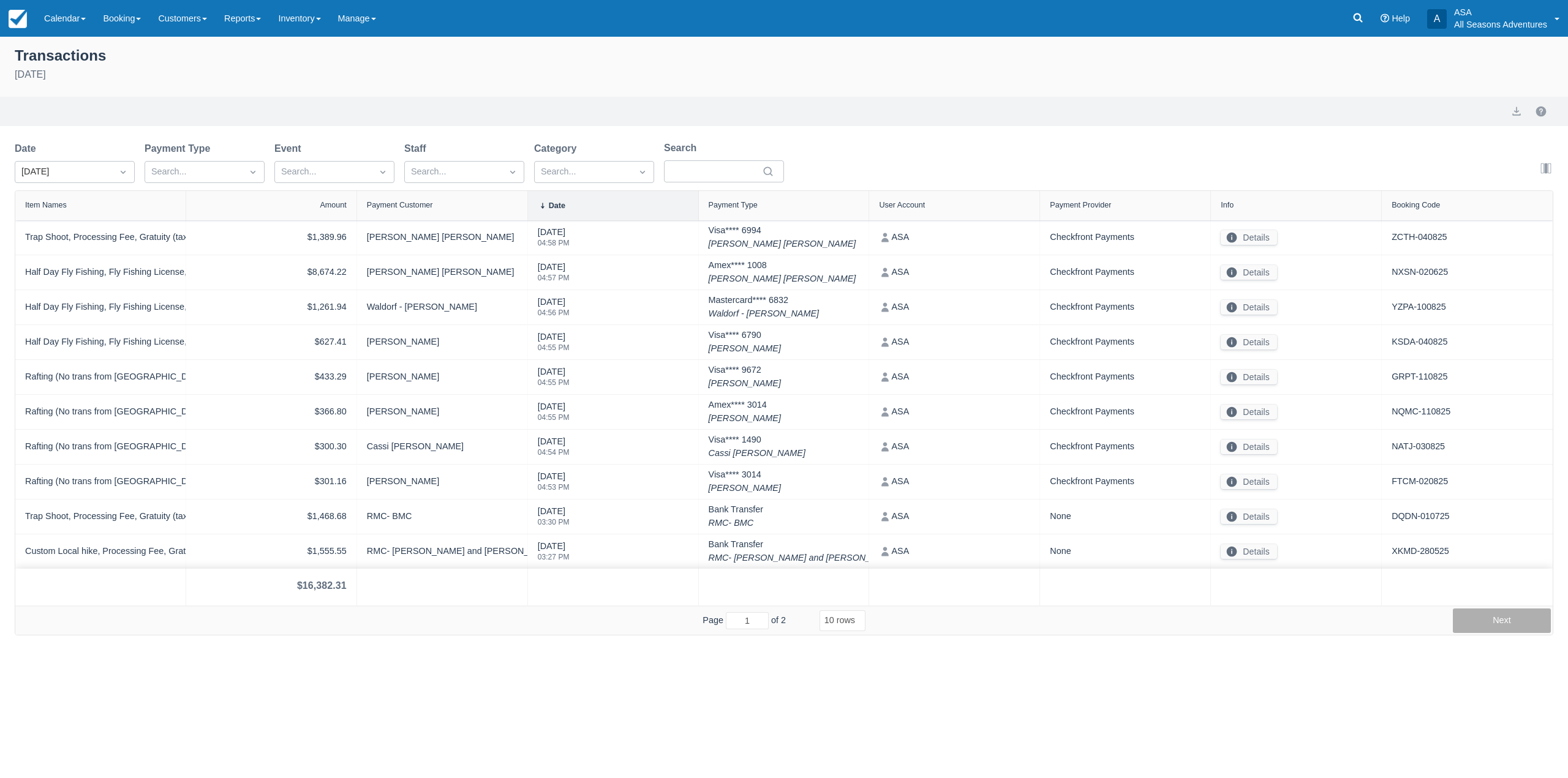
click at [1484, 608] on button "Next" at bounding box center [1501, 621] width 98 height 25
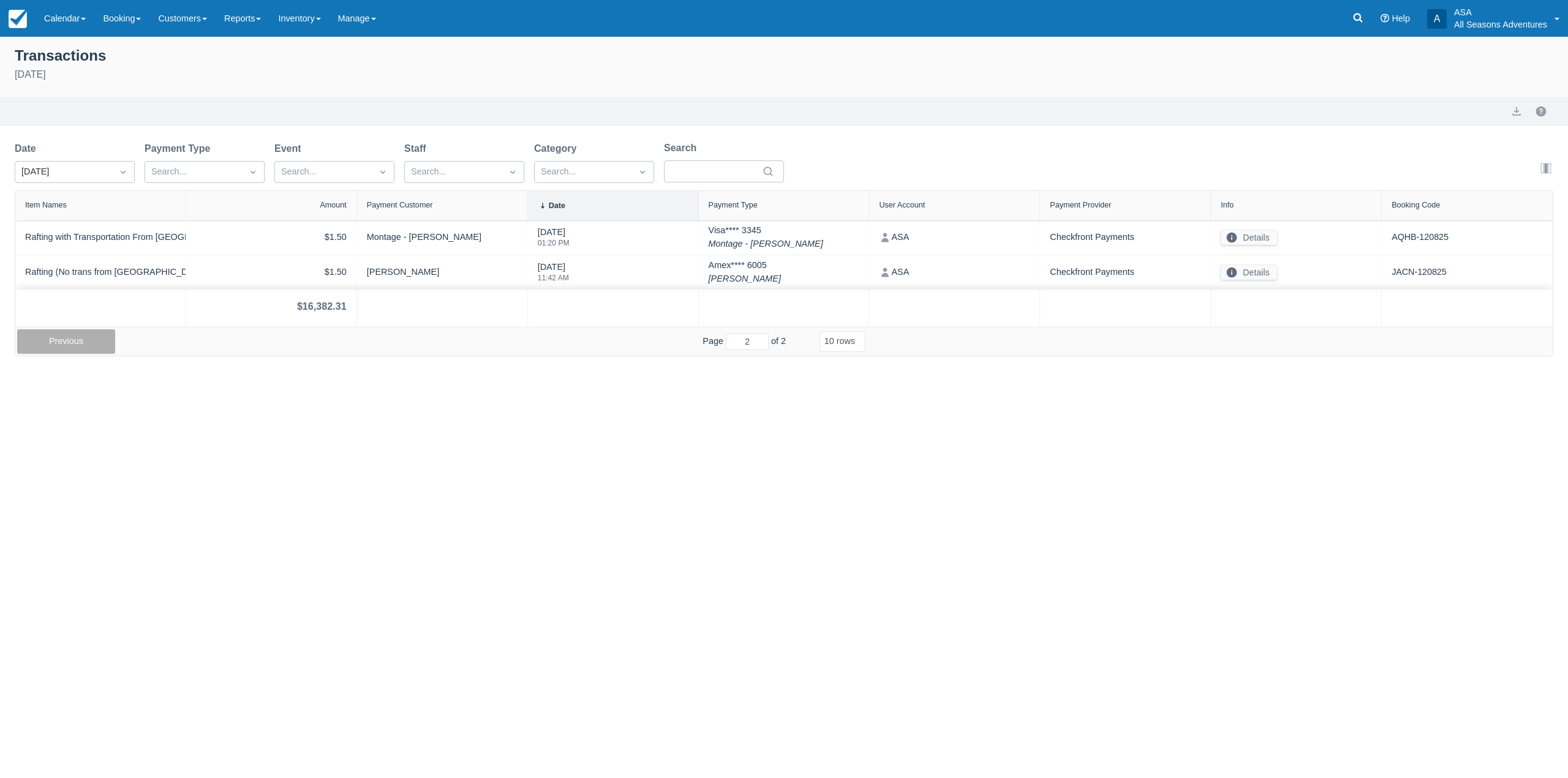
click at [111, 336] on button "Previous" at bounding box center [66, 342] width 98 height 25
type input "1"
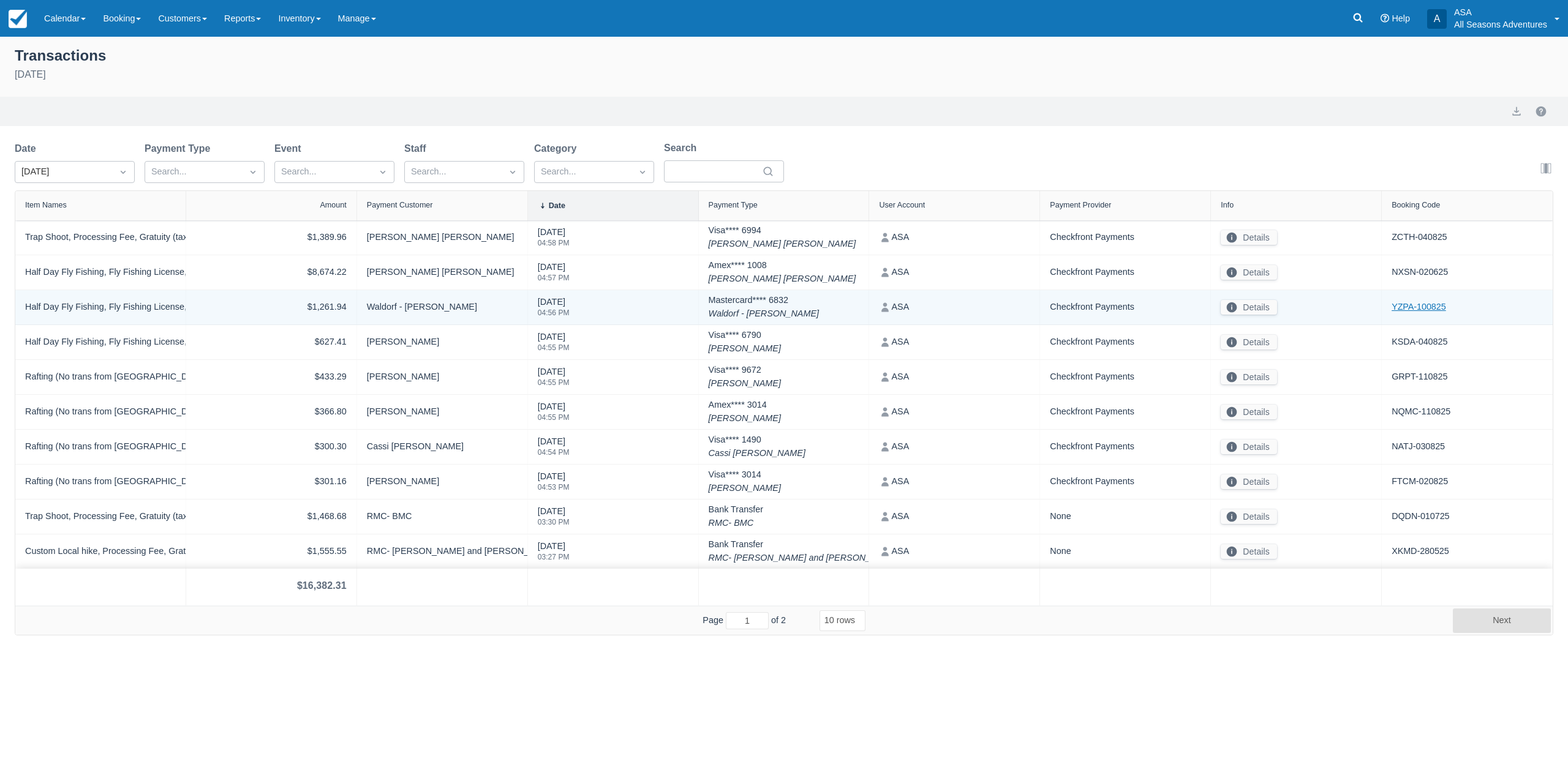
click at [1431, 307] on link "YZPA-100825" at bounding box center [1418, 307] width 54 height 13
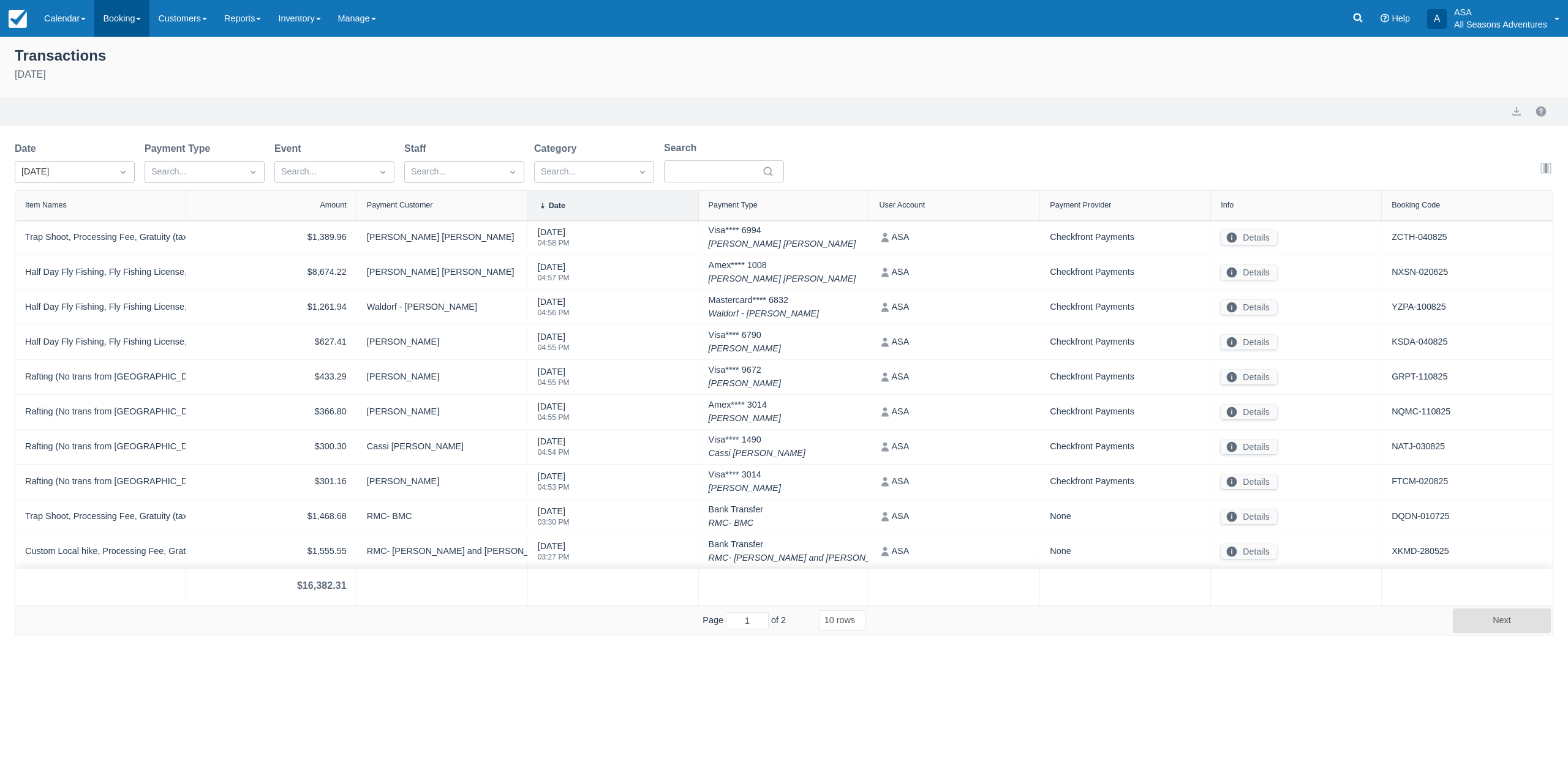
click at [108, 26] on link "Booking" at bounding box center [122, 18] width 55 height 36
click at [253, 28] on link "Reports" at bounding box center [243, 18] width 54 height 36
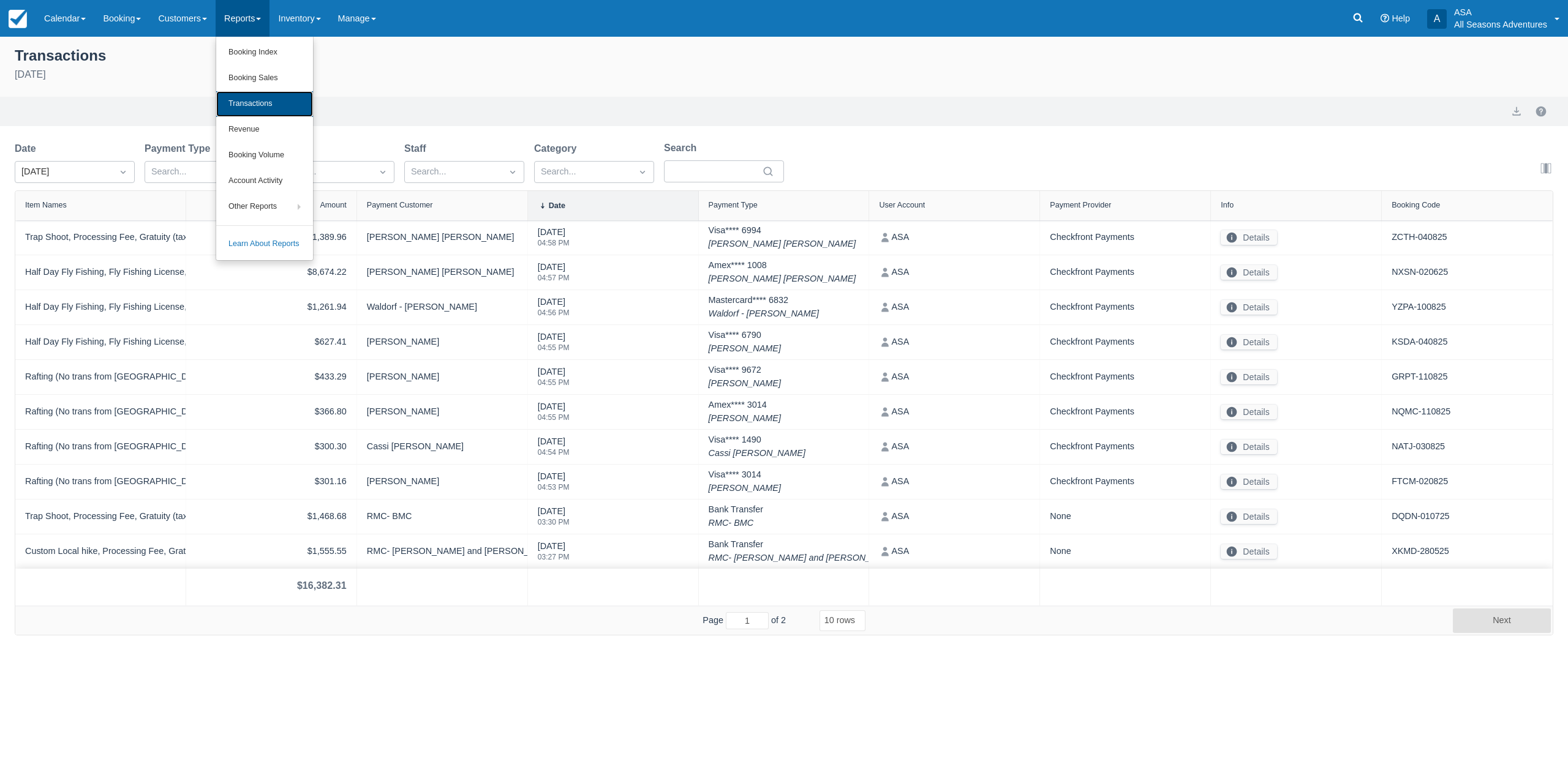
click at [257, 105] on link "Transactions" at bounding box center [264, 104] width 97 height 26
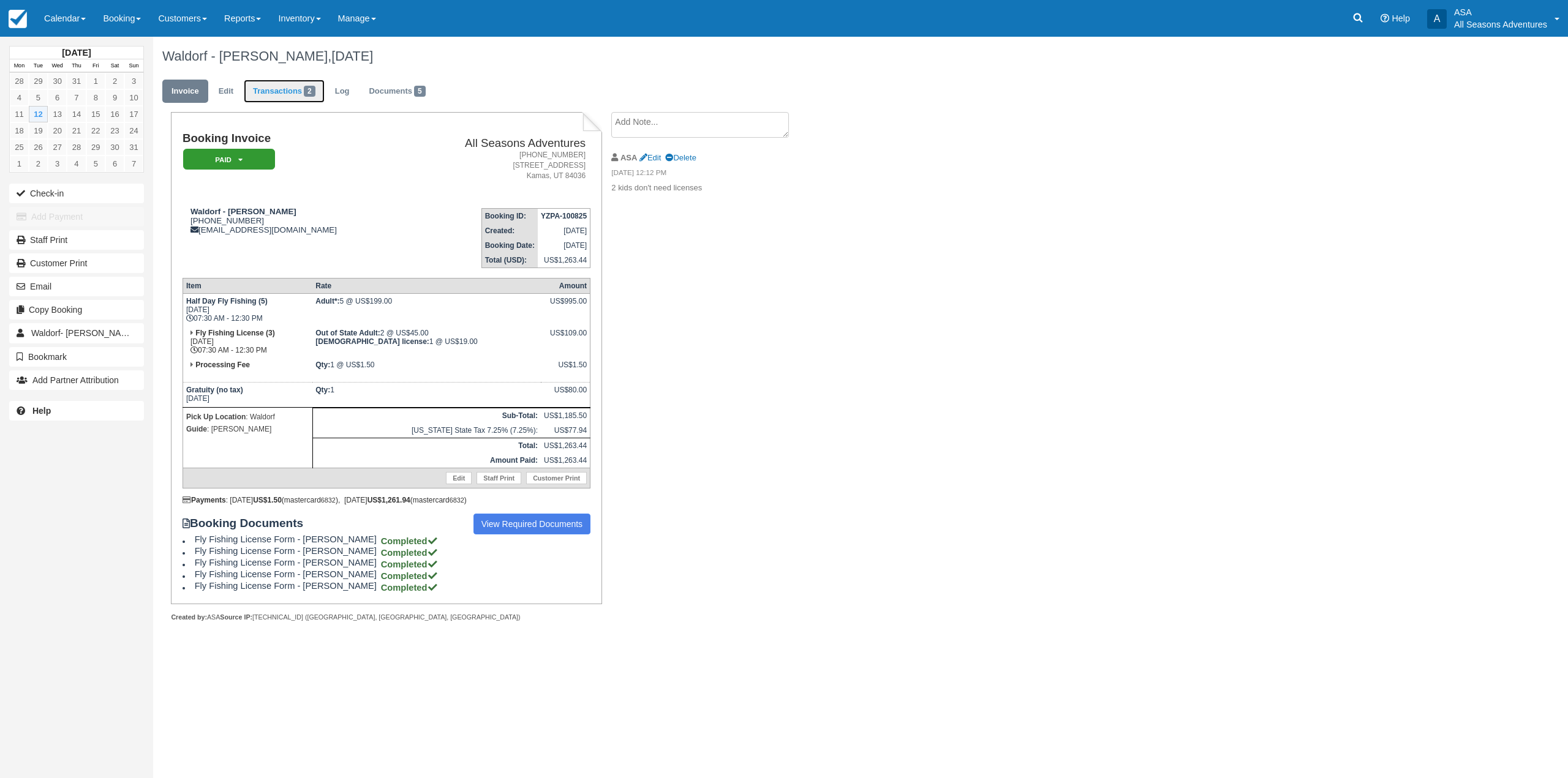
click at [293, 83] on link "Transactions 2" at bounding box center [284, 91] width 81 height 24
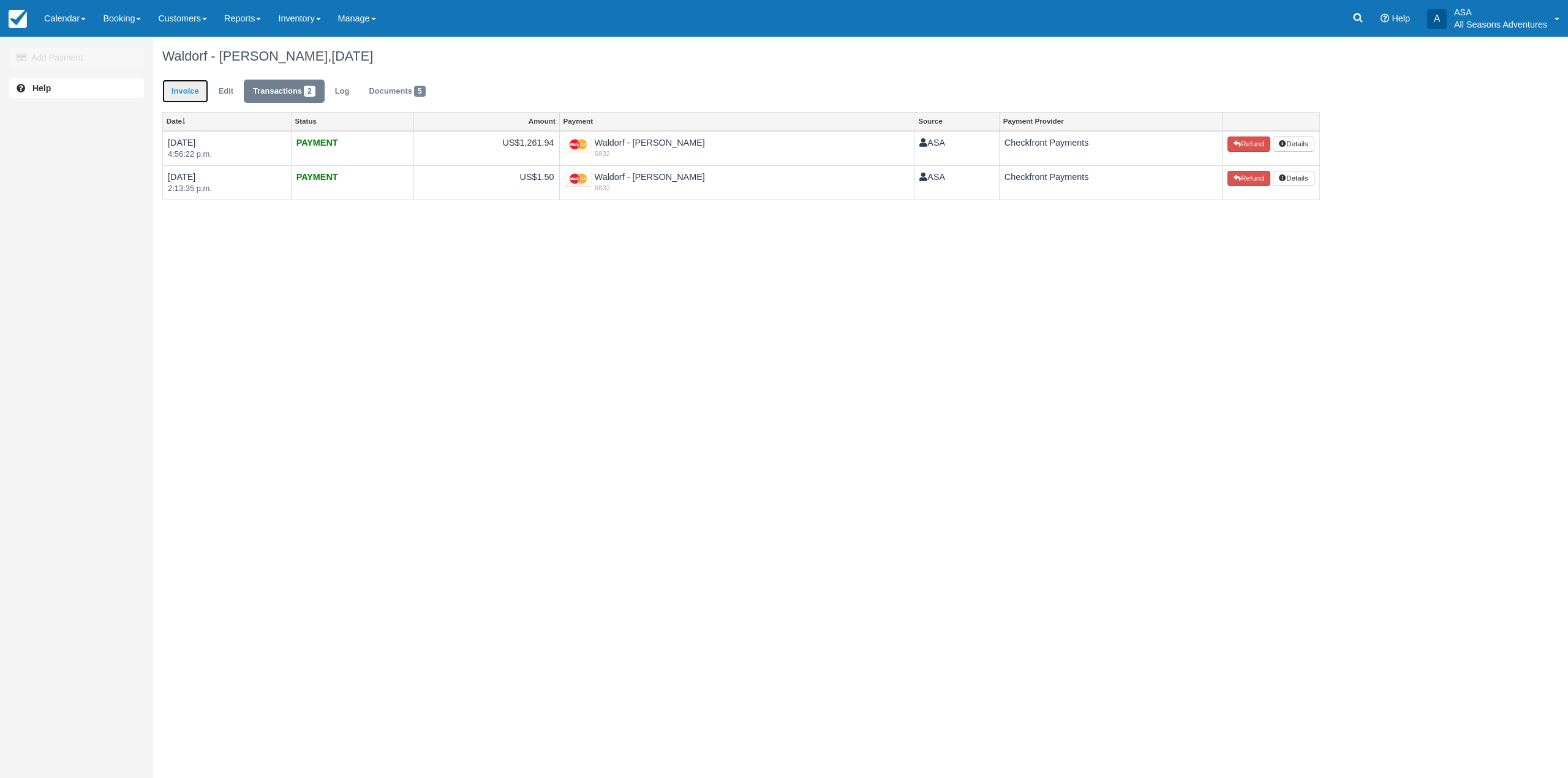
click at [187, 91] on link "Invoice" at bounding box center [184, 91] width 46 height 24
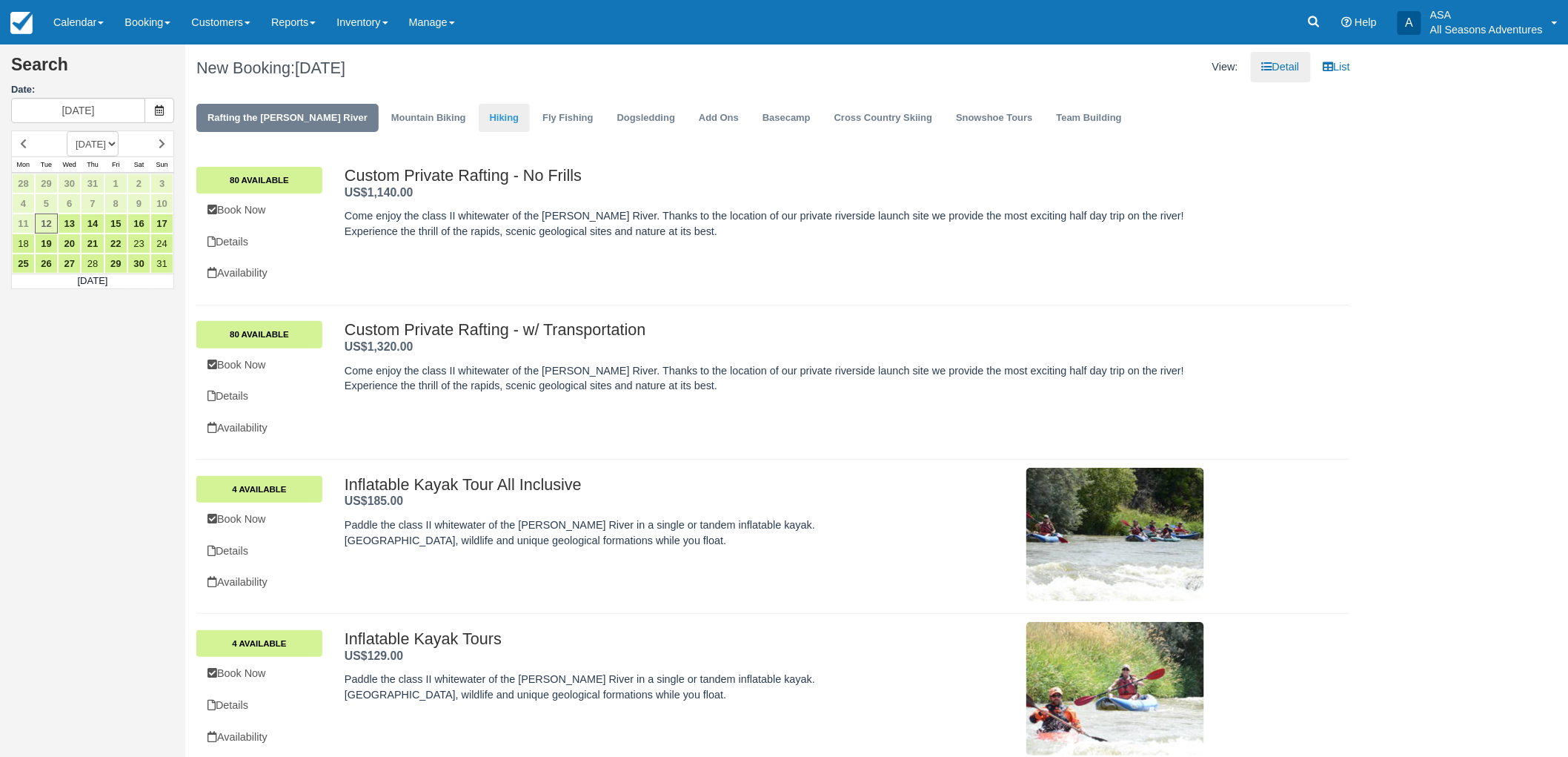
drag, startPoint x: 428, startPoint y: 131, endPoint x: 443, endPoint y: 126, distance: 15.8
click at [478, 129] on li "Hiking" at bounding box center [504, 118] width 52 height 29
click at [478, 121] on link "Hiking" at bounding box center [504, 118] width 52 height 29
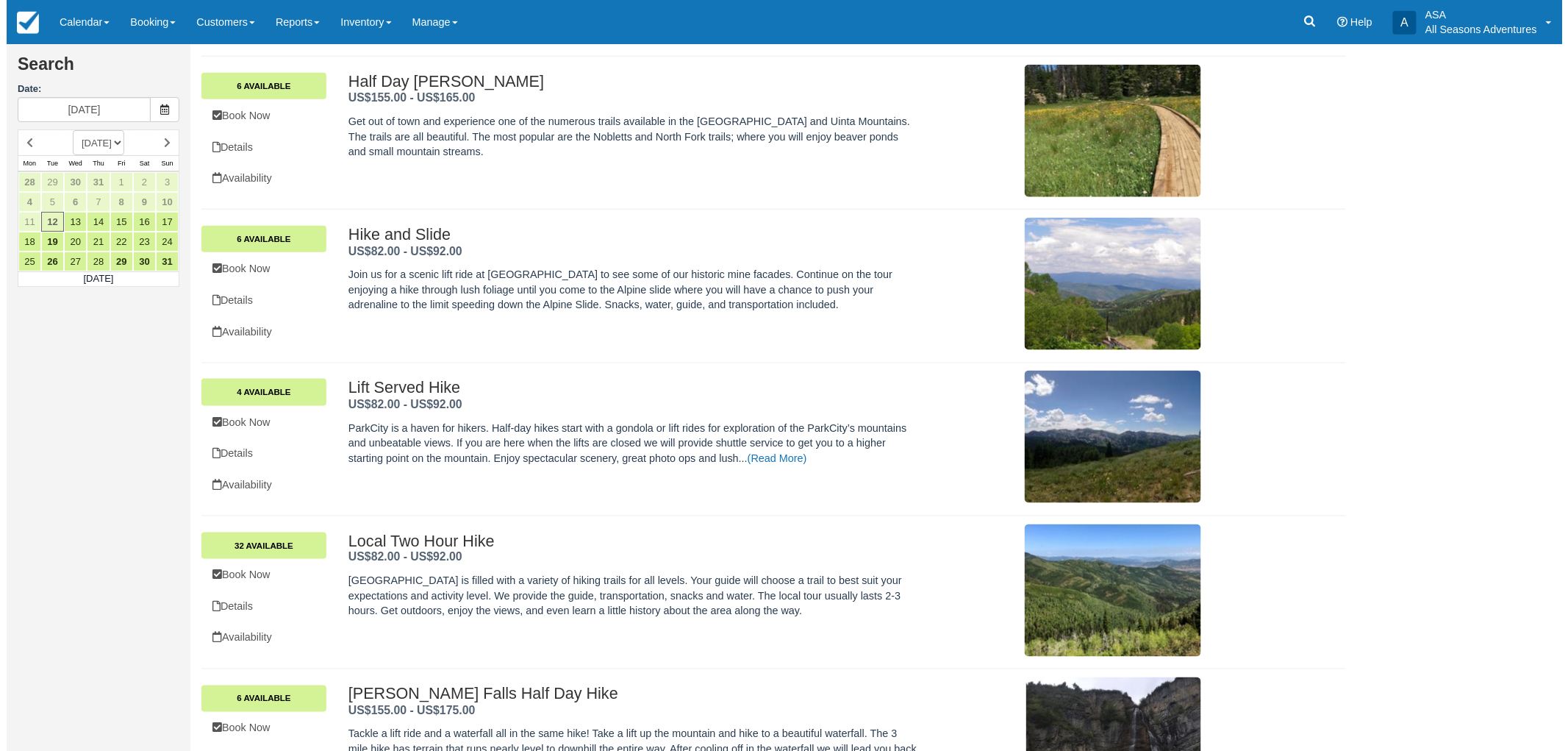
scroll to position [653, 0]
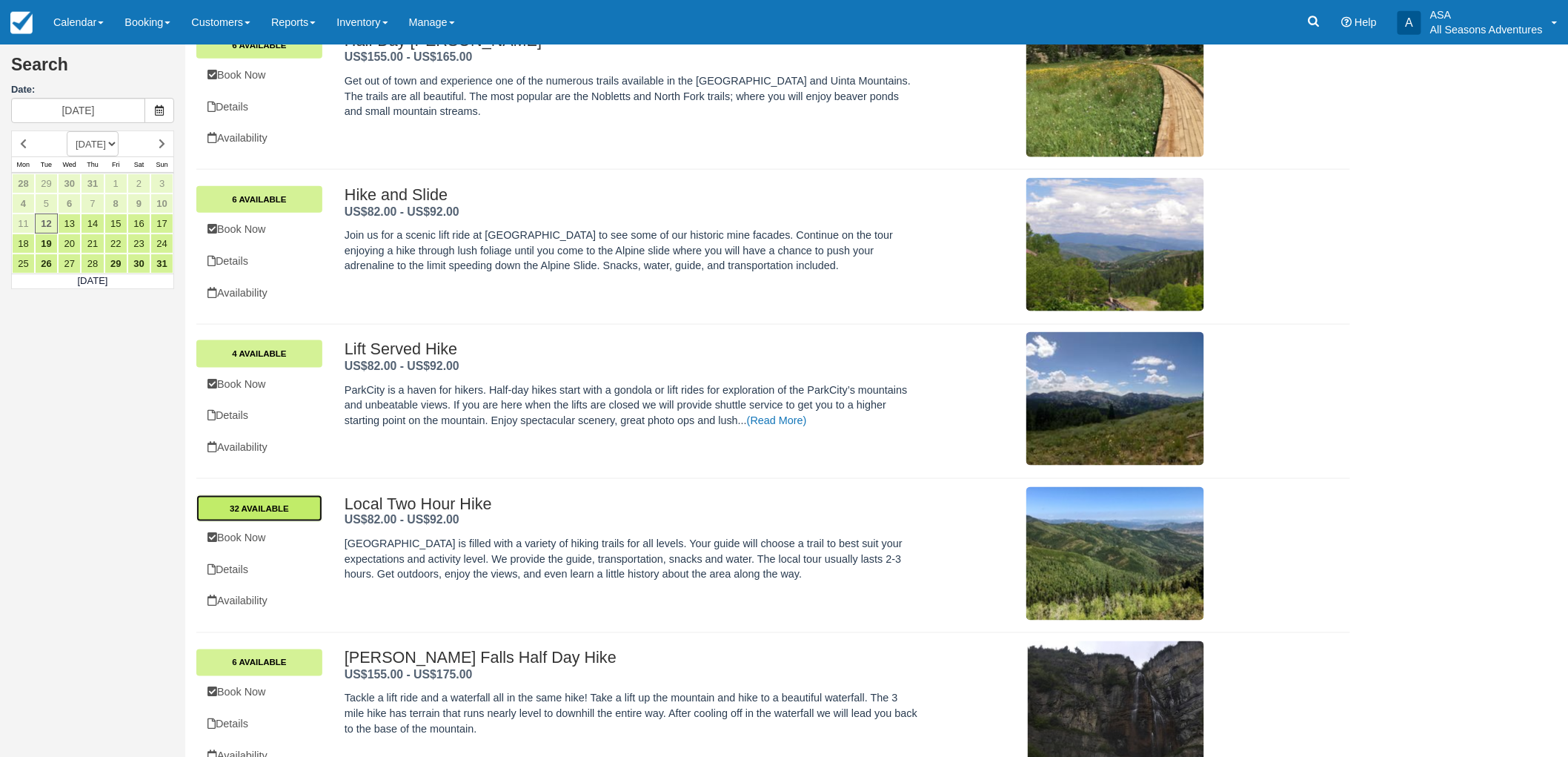
click at [307, 509] on link "32 Available" at bounding box center [259, 508] width 126 height 26
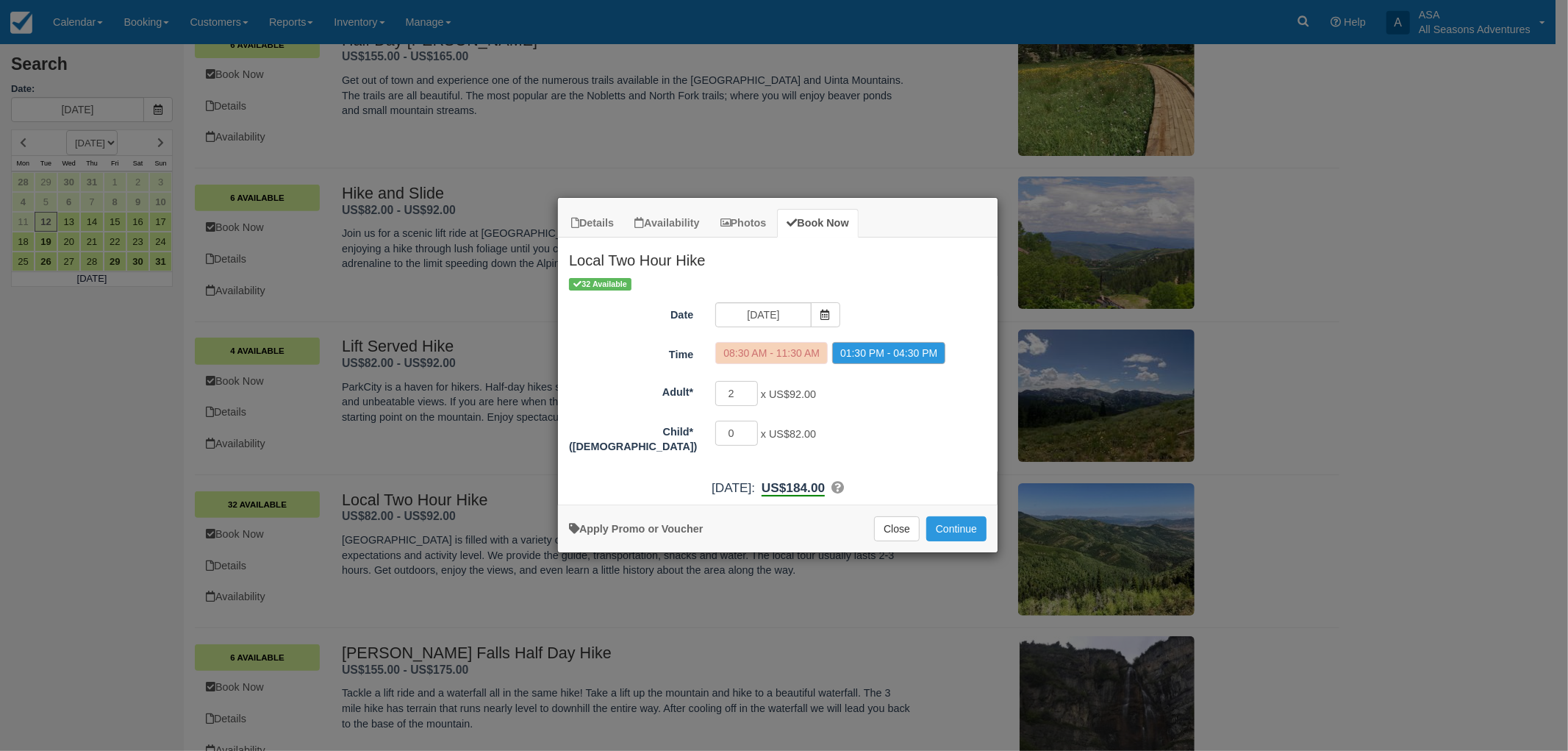
click at [786, 355] on label "08:30 AM - 11:30 AM" at bounding box center [771, 353] width 113 height 22
drag, startPoint x: 811, startPoint y: 317, endPoint x: 804, endPoint y: 326, distance: 11.4
click at [812, 317] on span "Item Modal" at bounding box center [825, 315] width 30 height 25
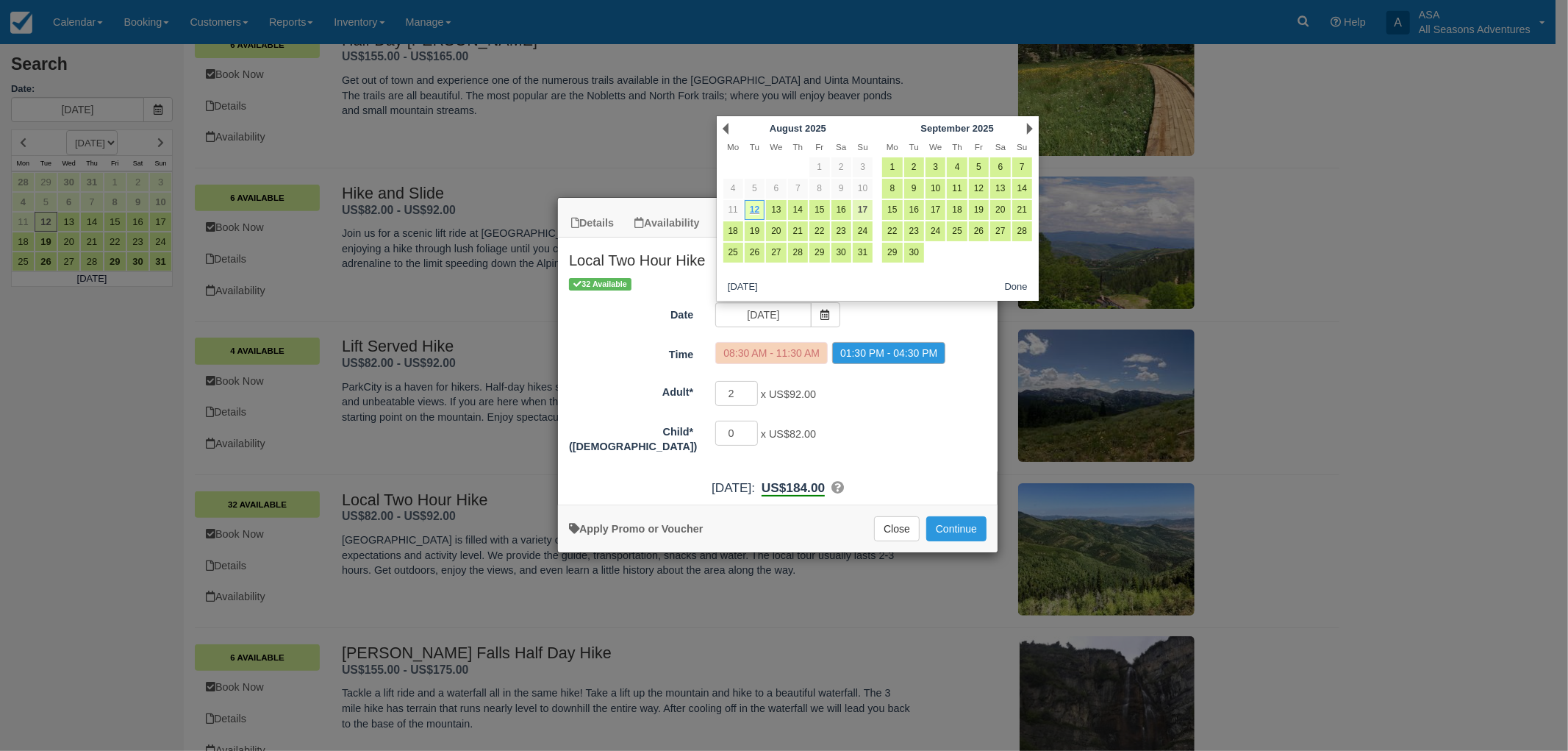
click at [859, 202] on link "17" at bounding box center [862, 209] width 20 height 20
type input "08/17/25"
radio input "false"
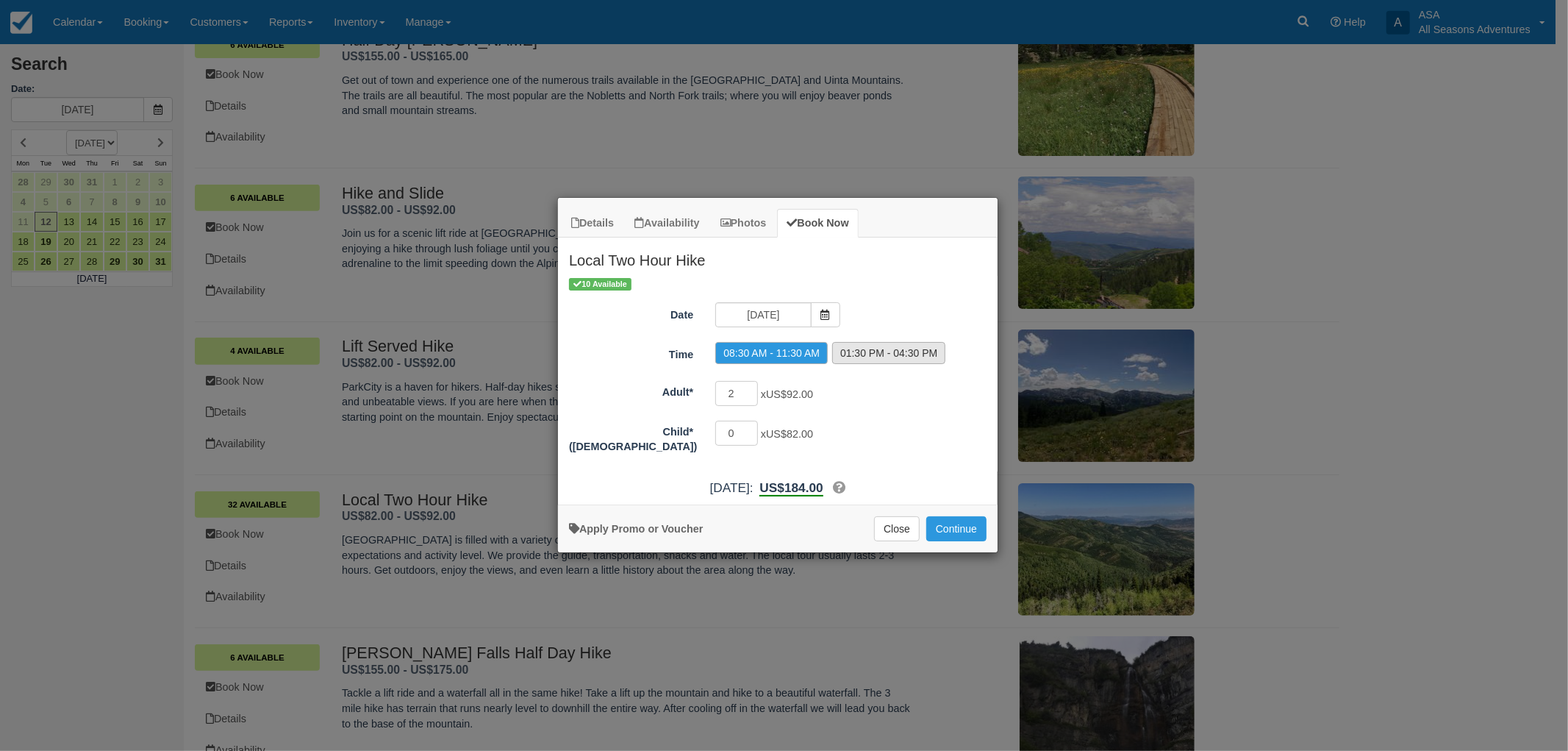
click at [909, 344] on label "01:30 PM - 04:30 PM" at bounding box center [889, 353] width 114 height 22
radio input "true"
click at [891, 408] on div "2 x US$92.00 Minimum of 2Maximum of 100" at bounding box center [833, 395] width 257 height 29
click at [733, 393] on input "2" at bounding box center [737, 393] width 43 height 25
type input "2"
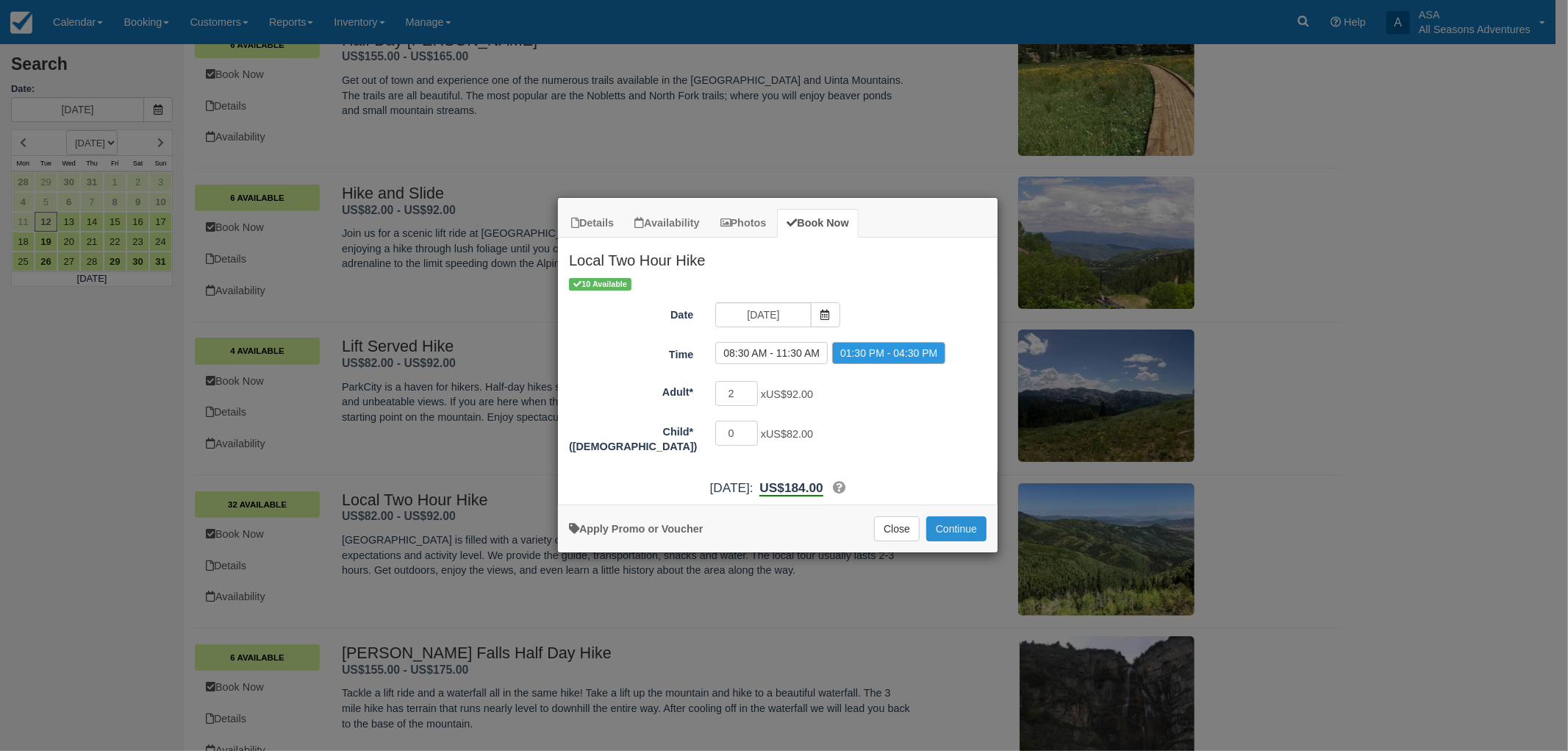
click at [963, 530] on button "Continue" at bounding box center [956, 529] width 60 height 25
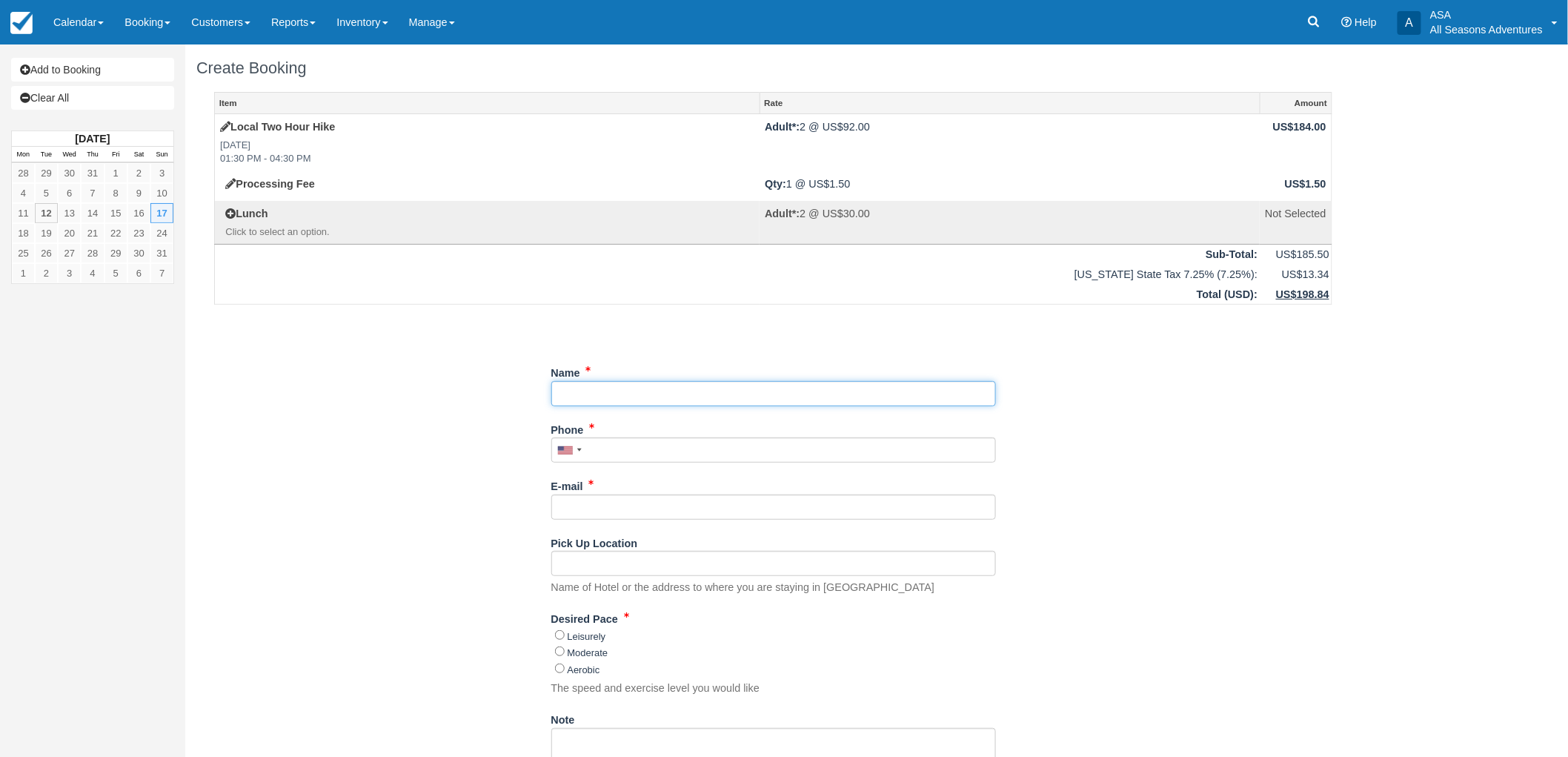
click at [619, 396] on input "Name" at bounding box center [774, 393] width 445 height 25
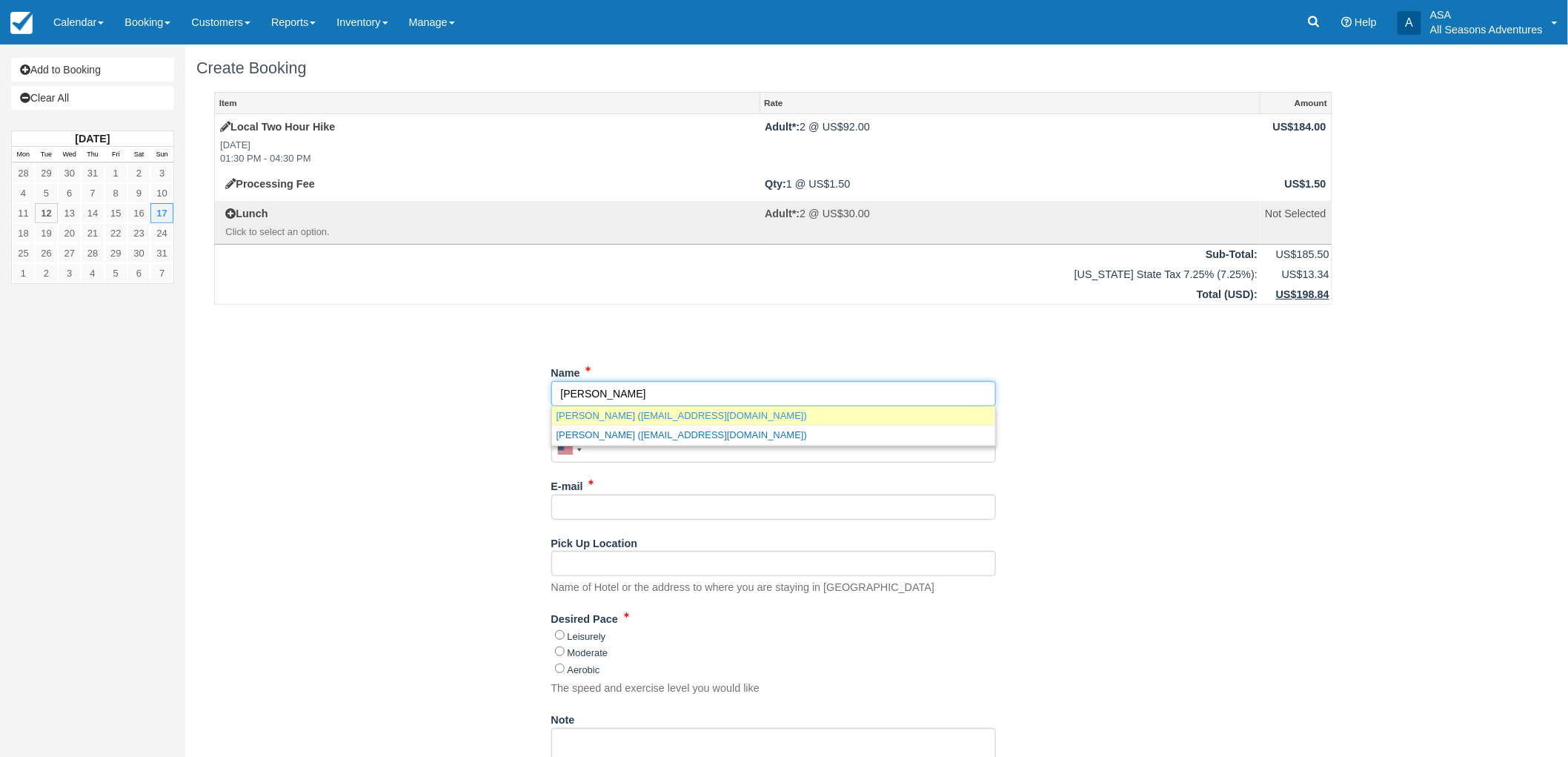
click at [664, 419] on link "Angela Alper (angelaalper@hotmail.com)" at bounding box center [774, 416] width 443 height 19
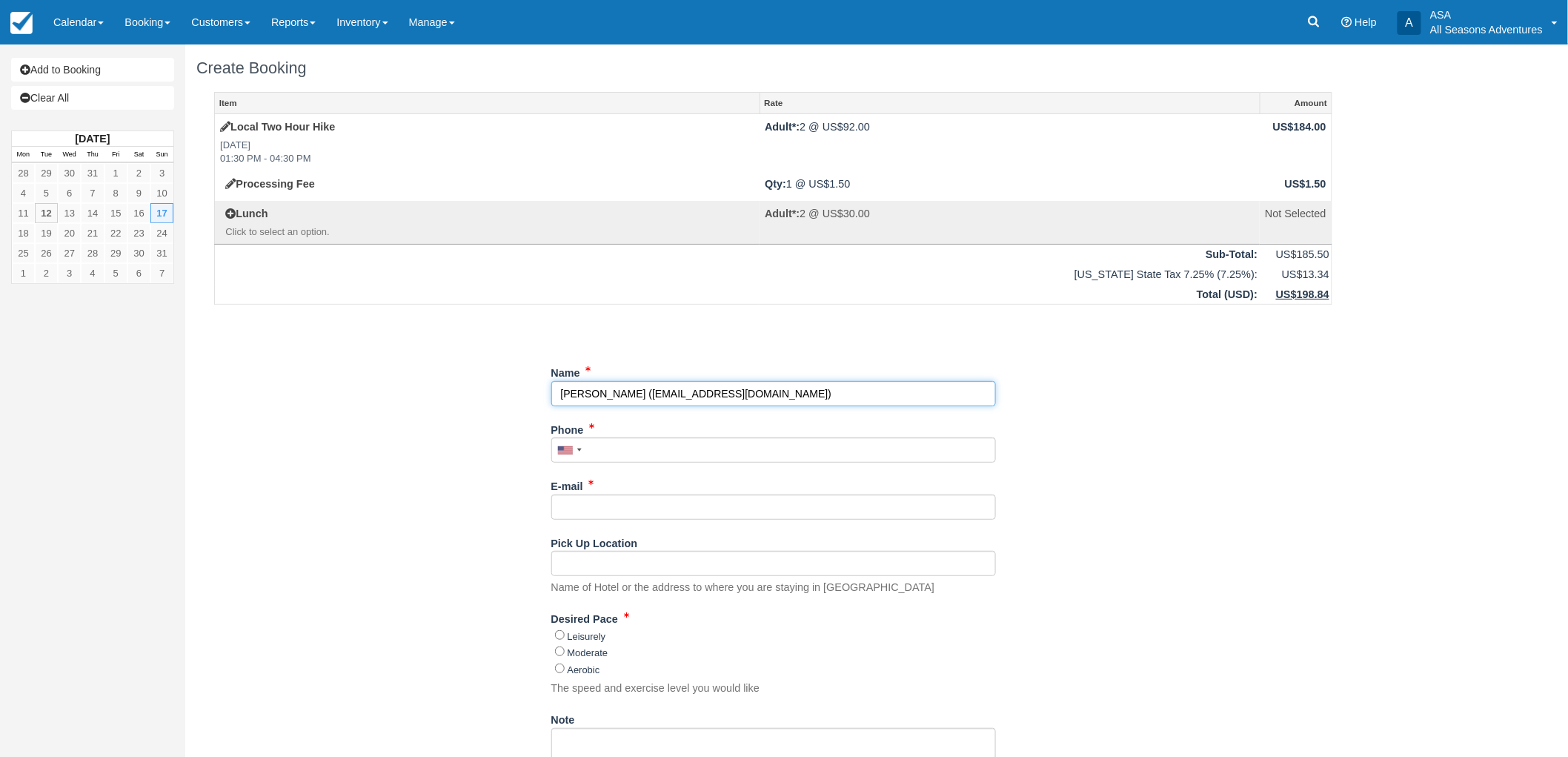
type input "[PERSON_NAME]"
type input "+19085282920"
type input "[EMAIL_ADDRESS][DOMAIN_NAME]"
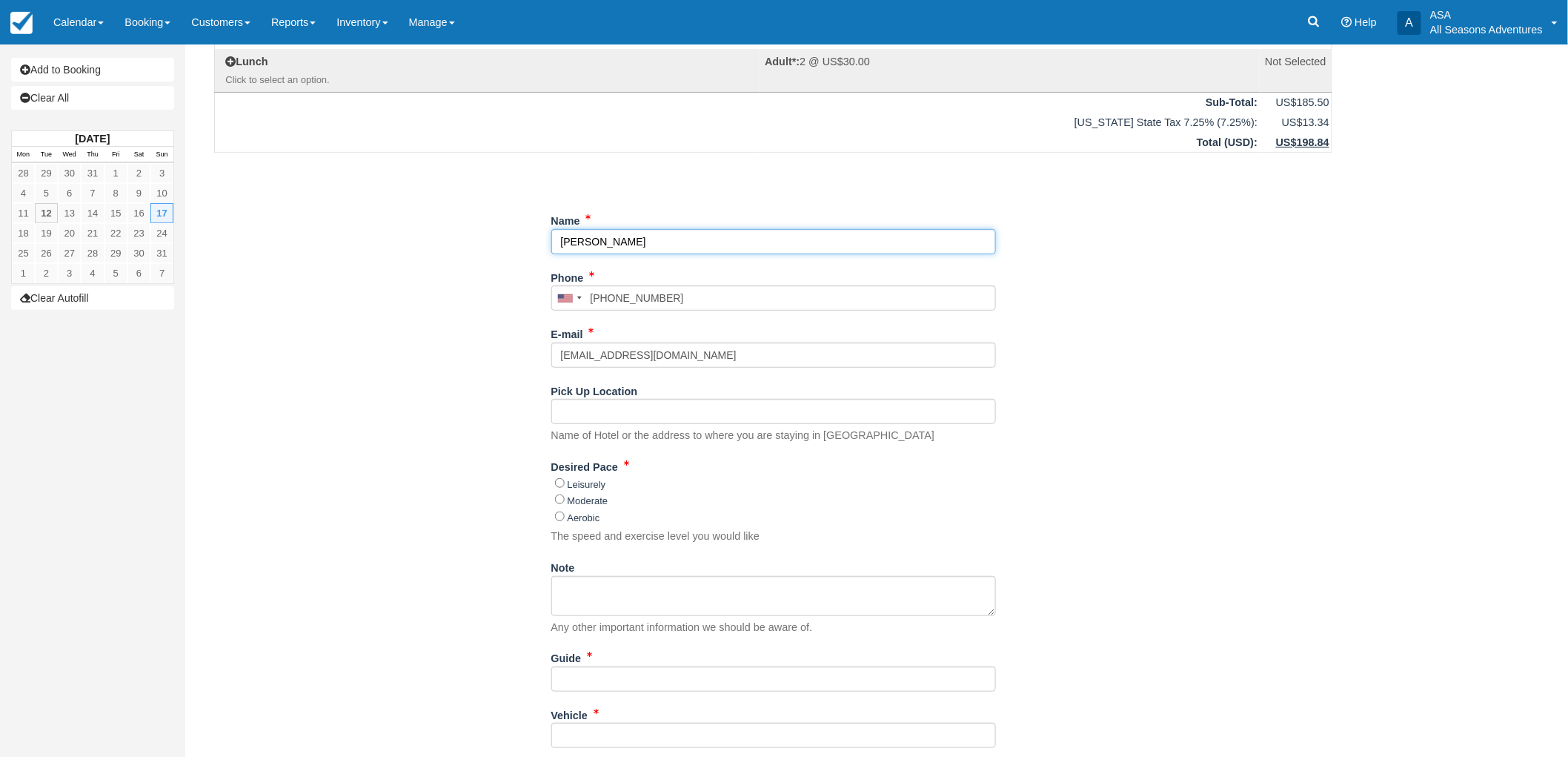
scroll to position [164, 0]
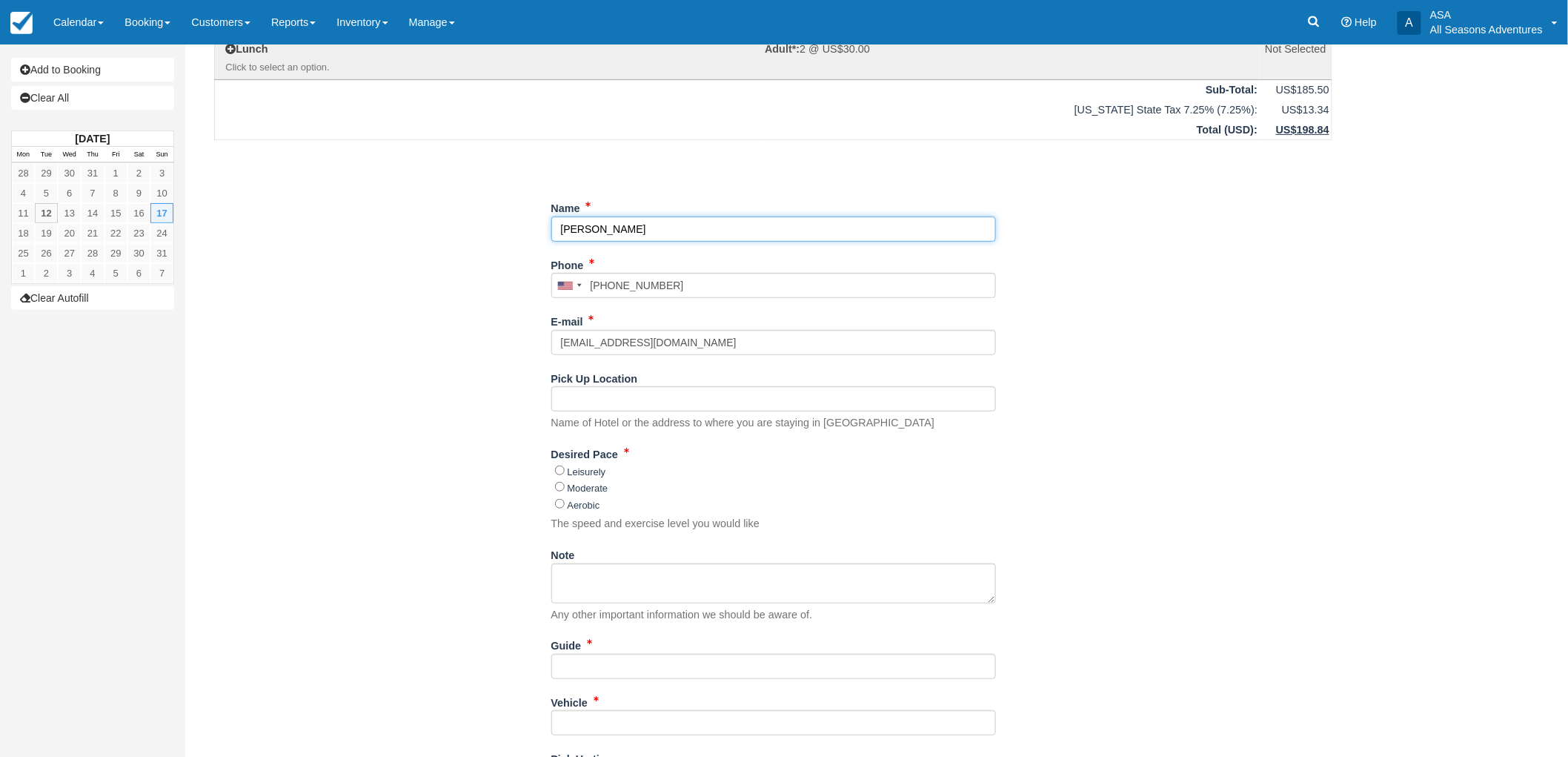
type input "[PERSON_NAME]"
click at [611, 397] on input "Pick Up Location" at bounding box center [774, 399] width 445 height 25
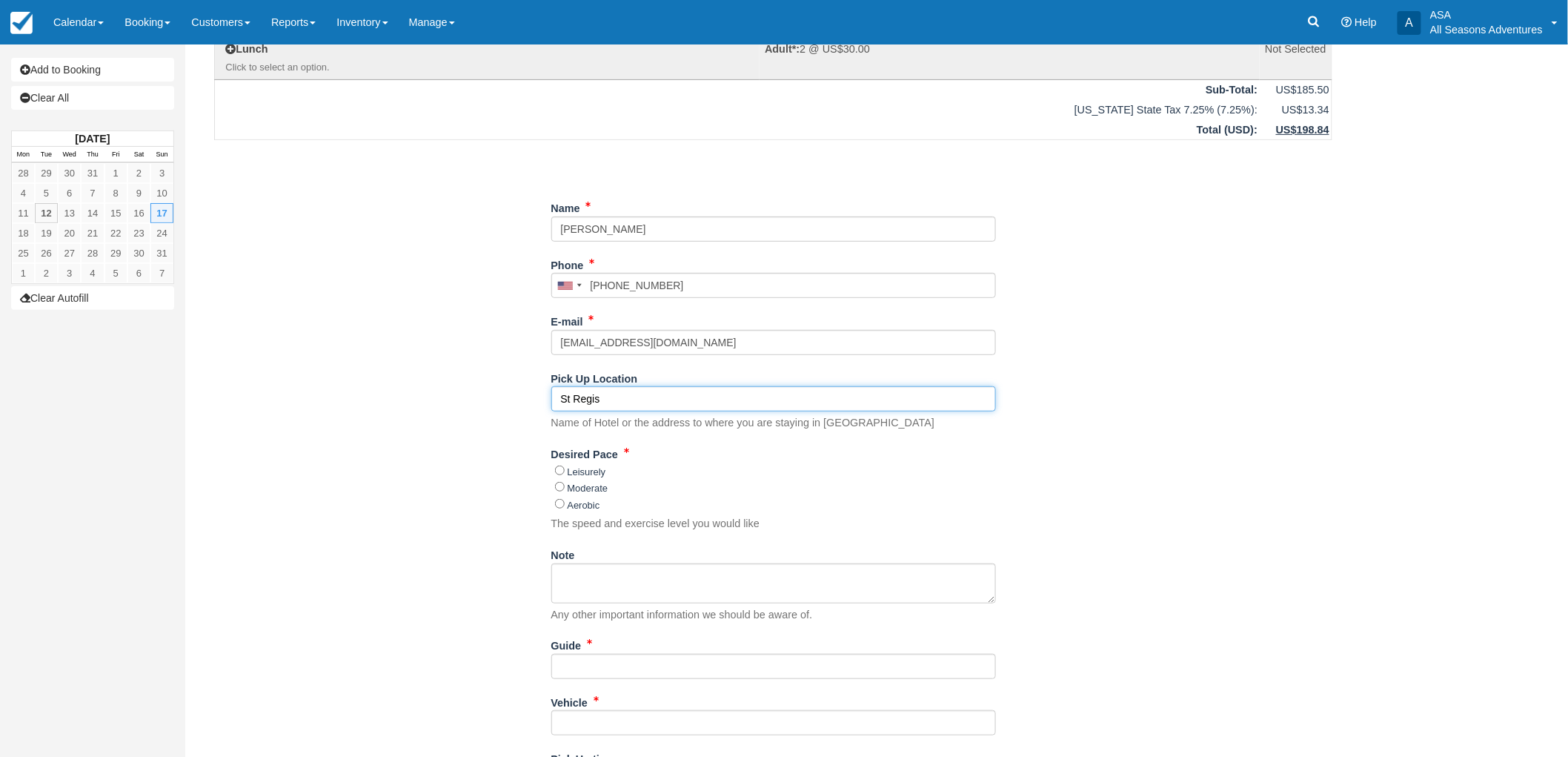
type input "St Regis"
click at [337, 490] on div "Item Rate Amount Local Two Hour Hike Sun Aug 17, 2025 01:30 PM - 04:30 PM Adult…" at bounding box center [773, 375] width 1153 height 895
click at [587, 488] on label "Moderate" at bounding box center [587, 488] width 40 height 11
click at [565, 488] on input "Moderate" at bounding box center [560, 487] width 9 height 9
radio input "true"
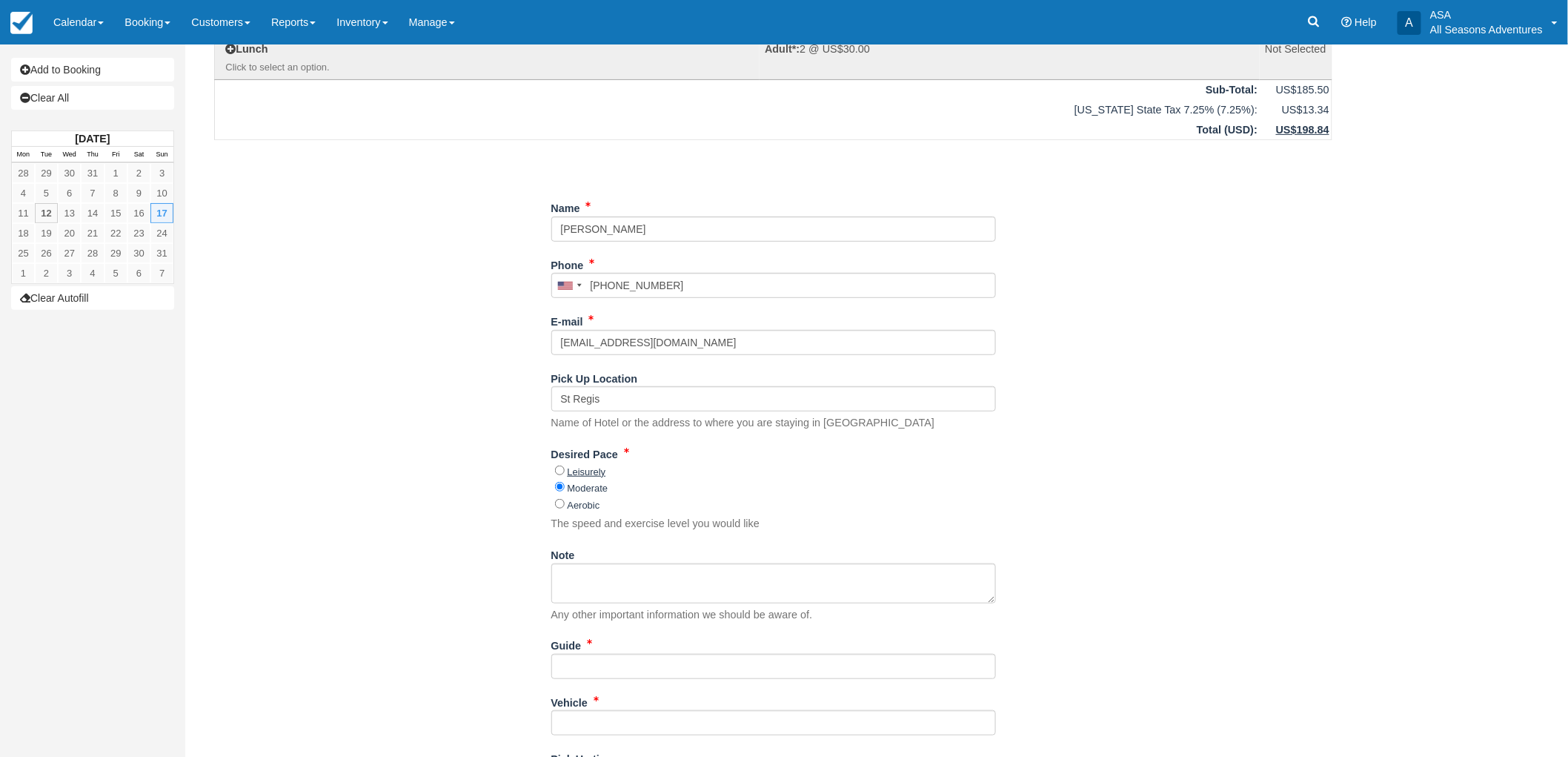
click at [601, 475] on label "Leisurely" at bounding box center [586, 472] width 38 height 11
click at [565, 475] on input "Leisurely" at bounding box center [560, 470] width 9 height 9
radio input "true"
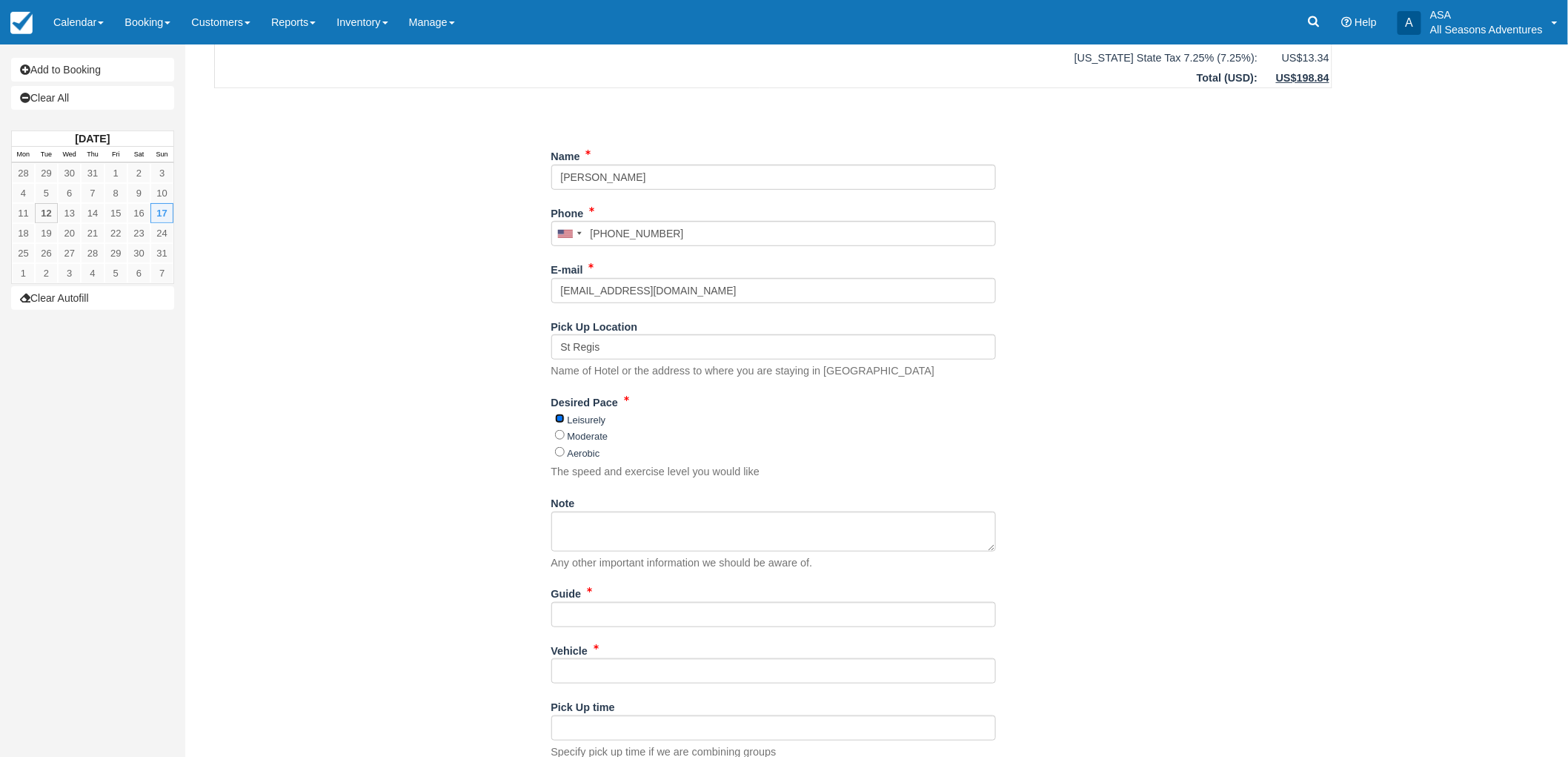
scroll to position [267, 0]
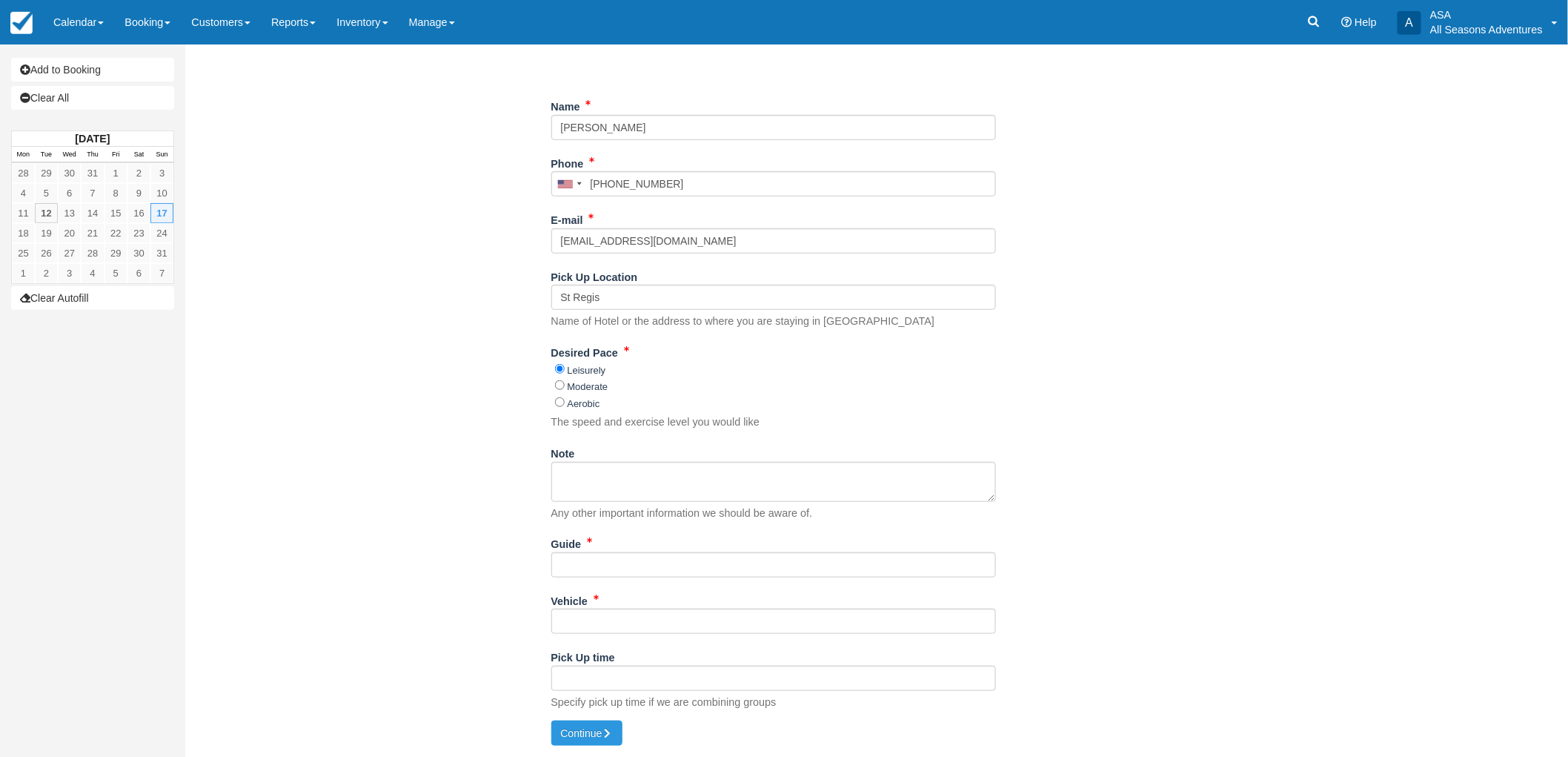
click at [584, 379] on div "Moderate" at bounding box center [776, 386] width 441 height 17
click at [608, 470] on textarea "Note" at bounding box center [774, 481] width 445 height 40
type textarea "M"
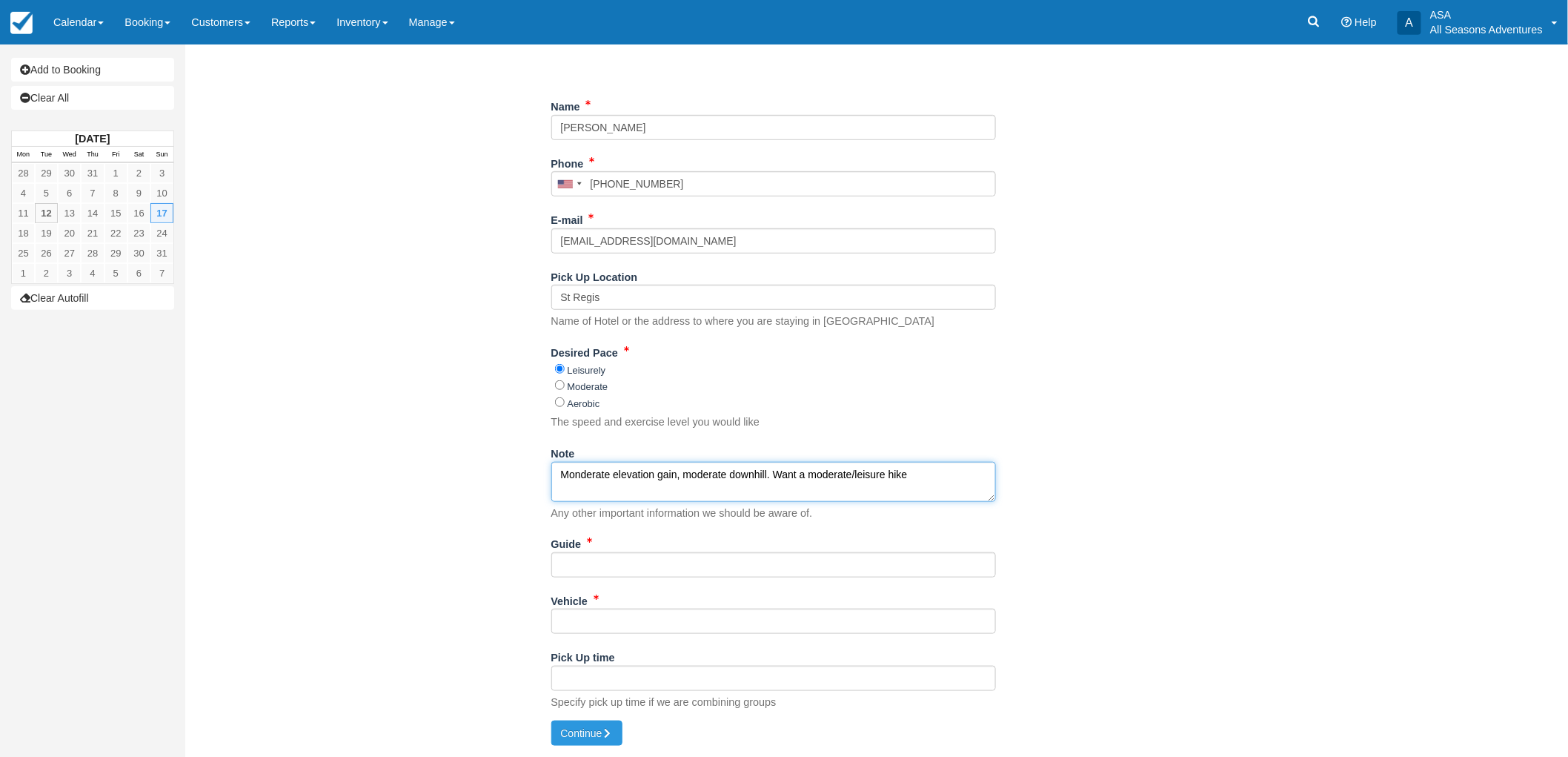
click at [578, 478] on textarea "Monderate elevation gain, moderate downhill. Want a moderate/leisure hike" at bounding box center [774, 481] width 445 height 40
type textarea "Moderate elevation gain, moderate downhill. Want a moderate/leisure hike"
drag, startPoint x: 436, startPoint y: 606, endPoint x: 458, endPoint y: 623, distance: 27.8
click at [439, 605] on div "Item Rate Amount Local Two Hour Hike Sun Aug 17, 2025 01:30 PM - 04:30 PM Adult…" at bounding box center [773, 273] width 1153 height 895
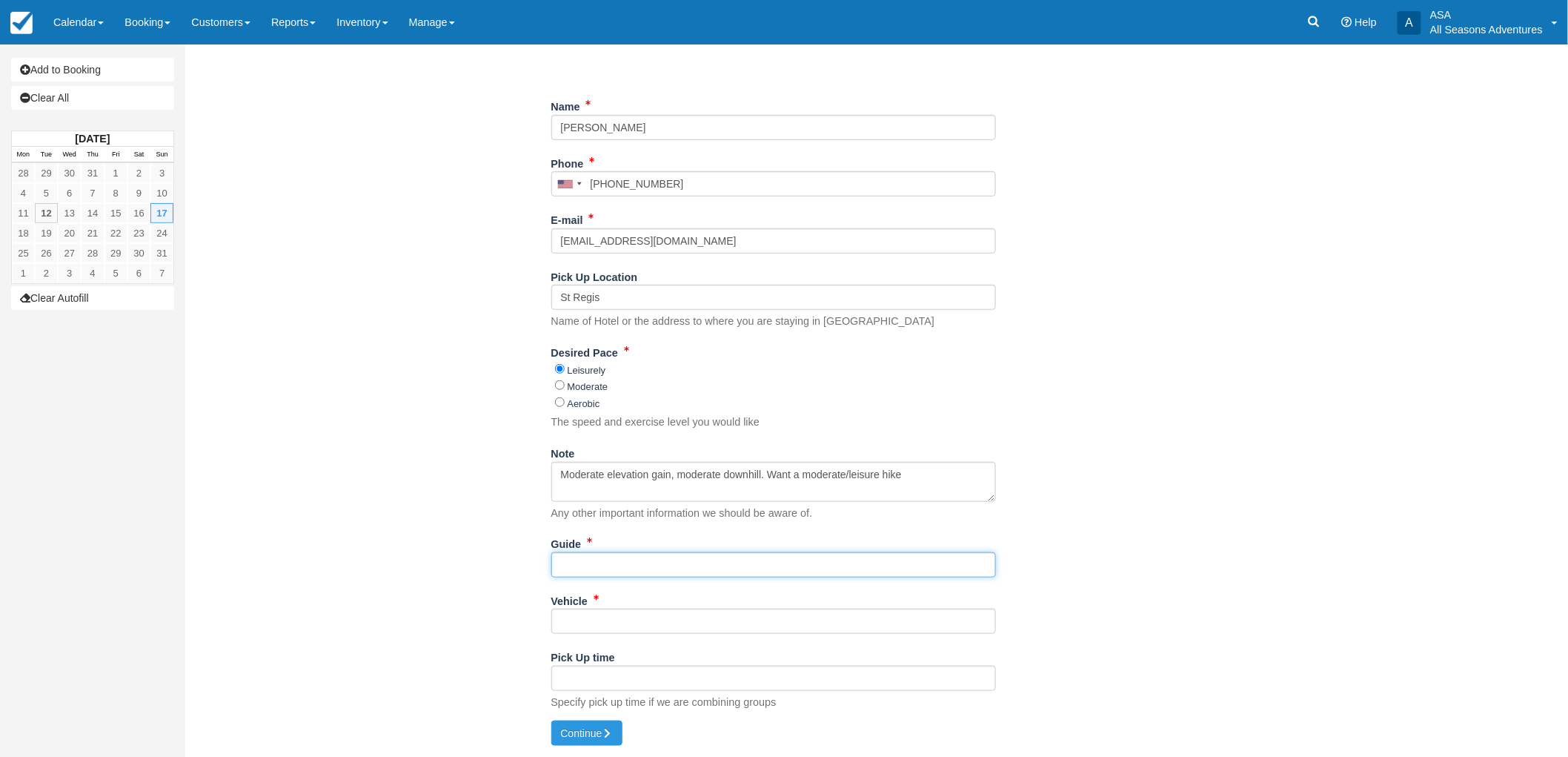
click at [589, 565] on input "Guide" at bounding box center [774, 565] width 445 height 25
type input "tbd"
click at [562, 617] on input "Vehicle" at bounding box center [774, 621] width 445 height 25
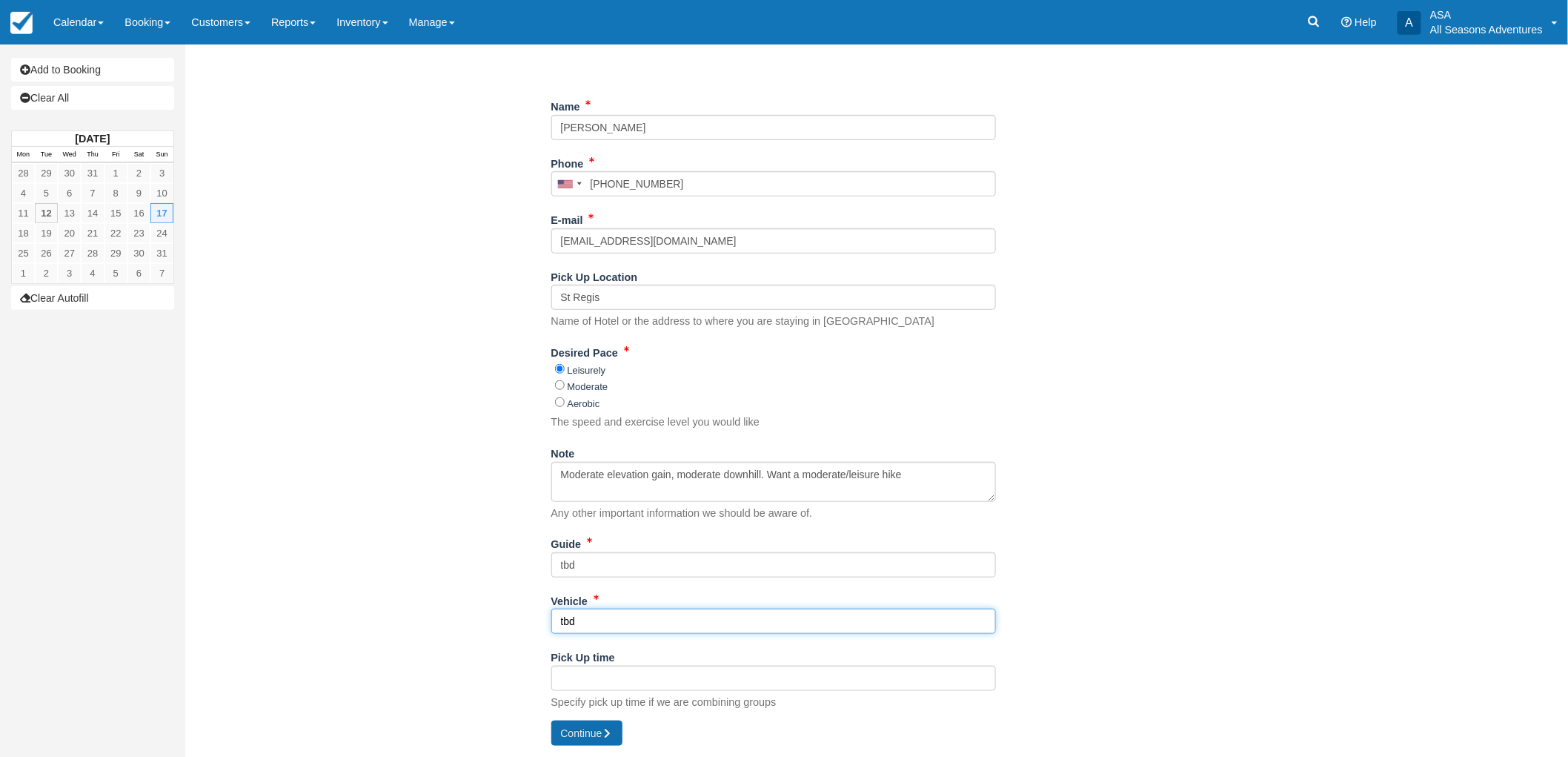
type input "tbd"
click at [618, 741] on button "Continue" at bounding box center [587, 733] width 71 height 25
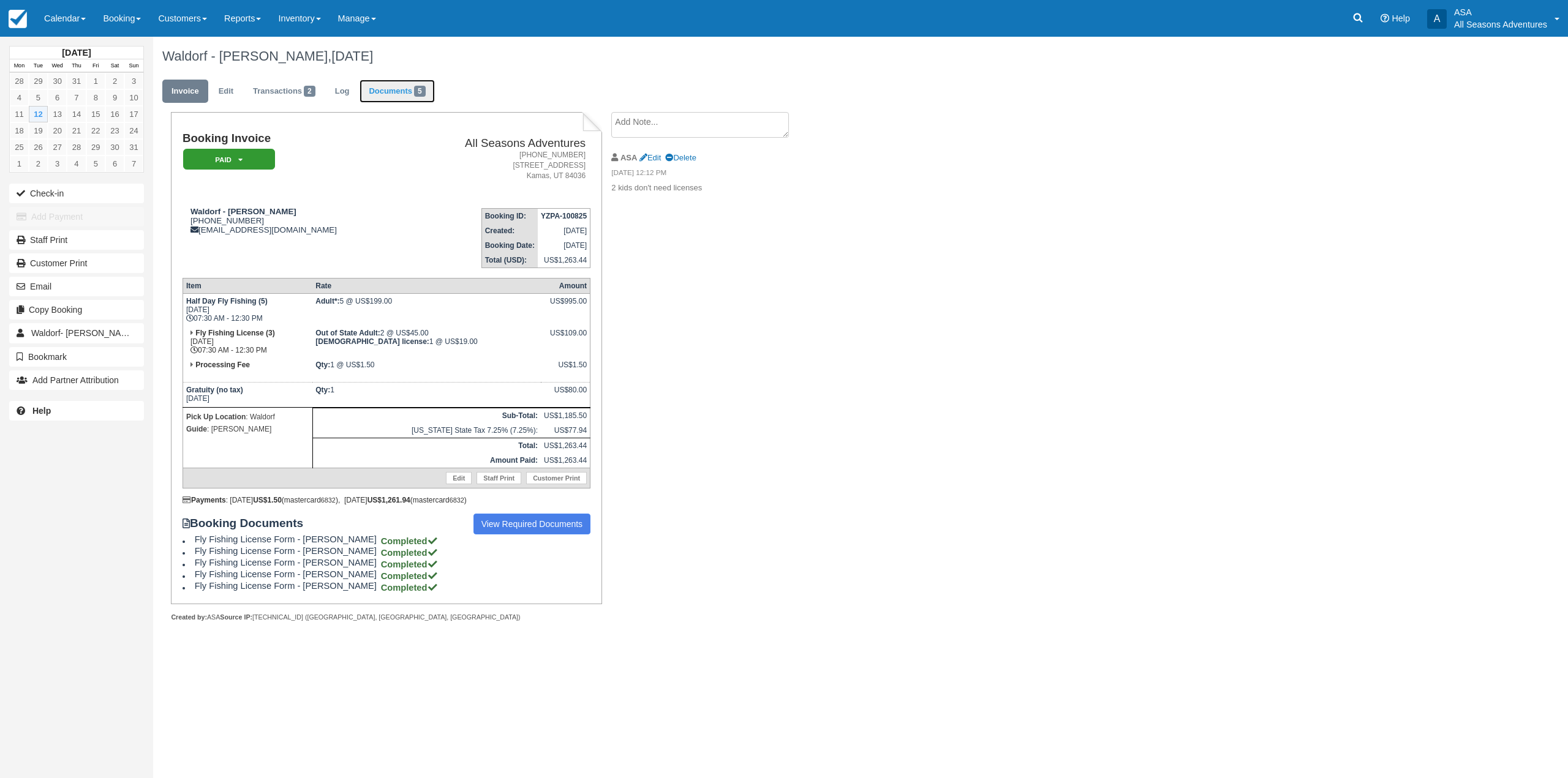
click at [389, 95] on link "Documents 5" at bounding box center [397, 91] width 74 height 24
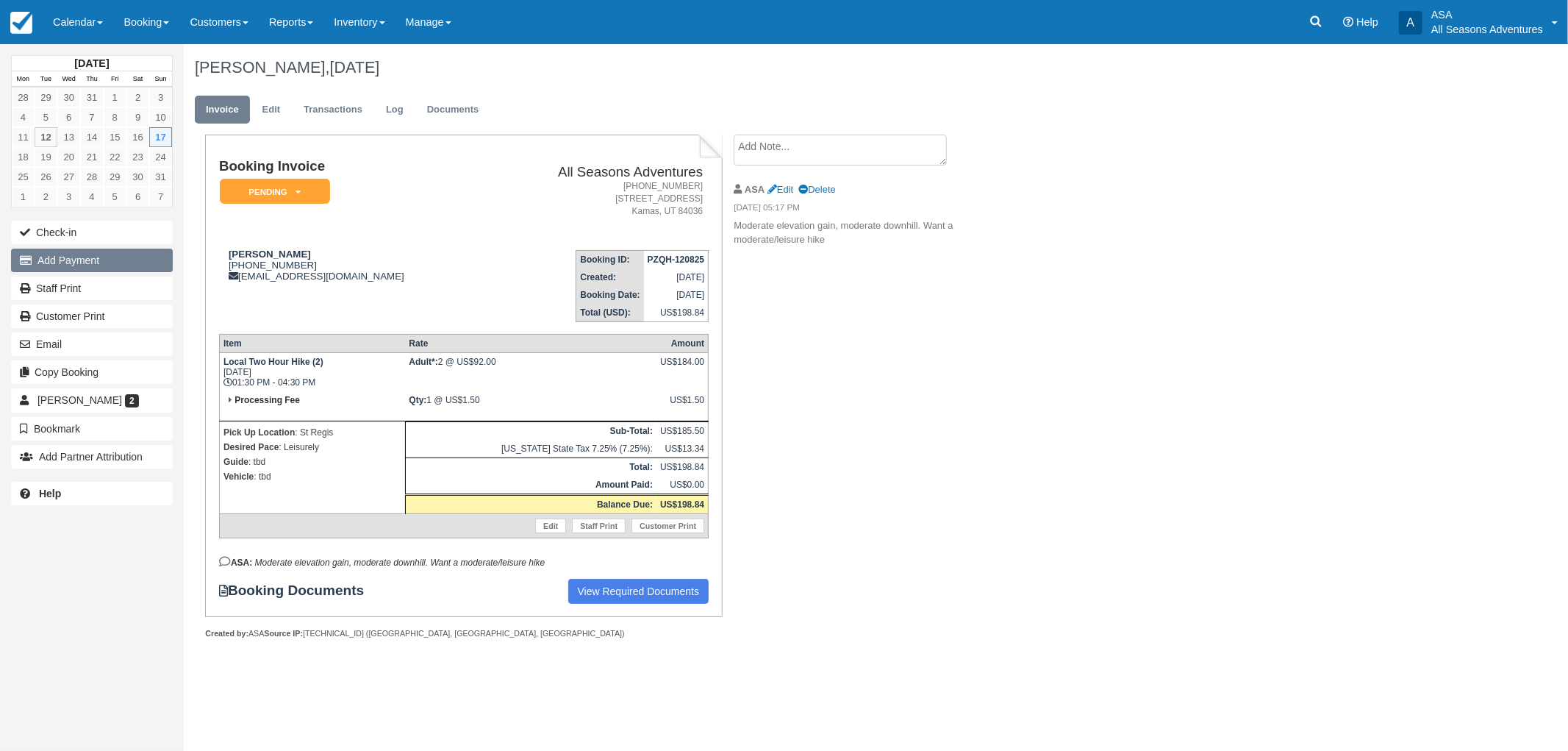
click at [50, 258] on button "Add Payment" at bounding box center [92, 260] width 162 height 23
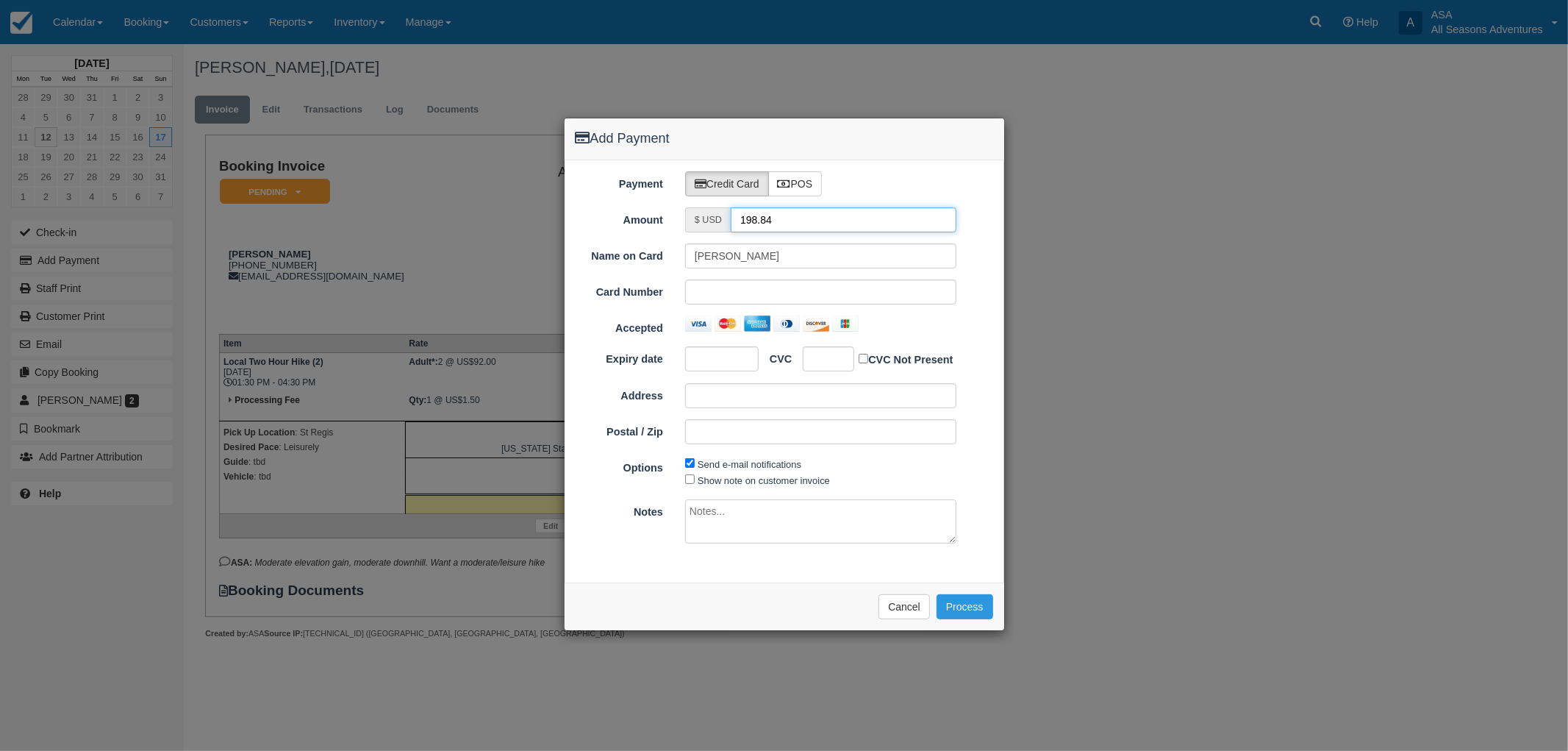
drag, startPoint x: 877, startPoint y: 221, endPoint x: 643, endPoint y: 266, distance: 238.3
click at [643, 266] on div "Payment Credit Card POS Amount $ USD 198.84 Name on Card Angela Alper Card Numb…" at bounding box center [784, 371] width 439 height 422
type input "1.50"
click at [701, 618] on div "Please wait while the payment is processed ... Cancel Process" at bounding box center [784, 606] width 439 height 47
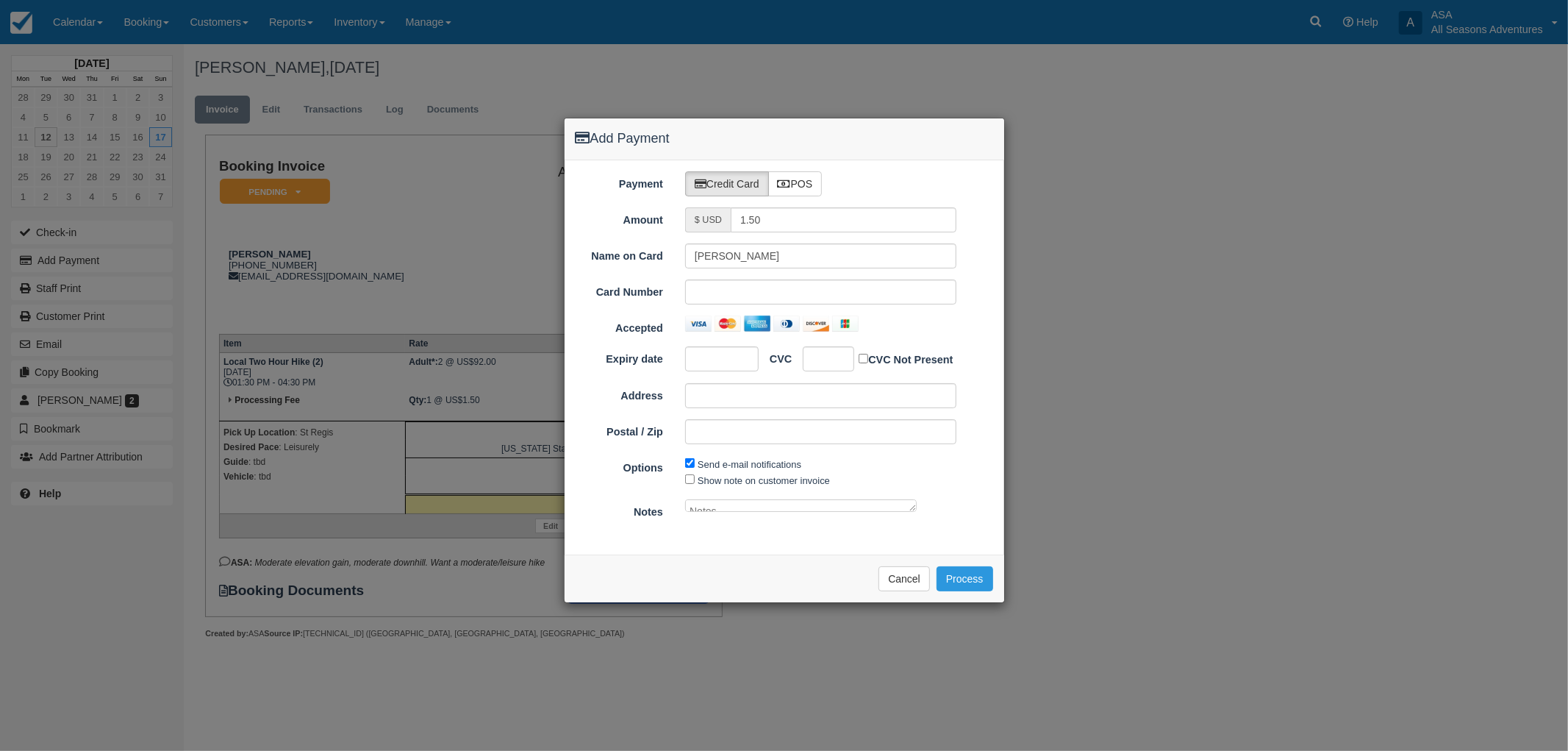
drag, startPoint x: 951, startPoint y: 543, endPoint x: 912, endPoint y: 504, distance: 55.2
click at [912, 504] on textarea at bounding box center [800, 504] width 232 height 12
click at [766, 602] on div "Please wait while the payment is processed ... Cancel Process" at bounding box center [784, 578] width 439 height 47
click at [887, 578] on button "Cancel" at bounding box center [904, 578] width 51 height 25
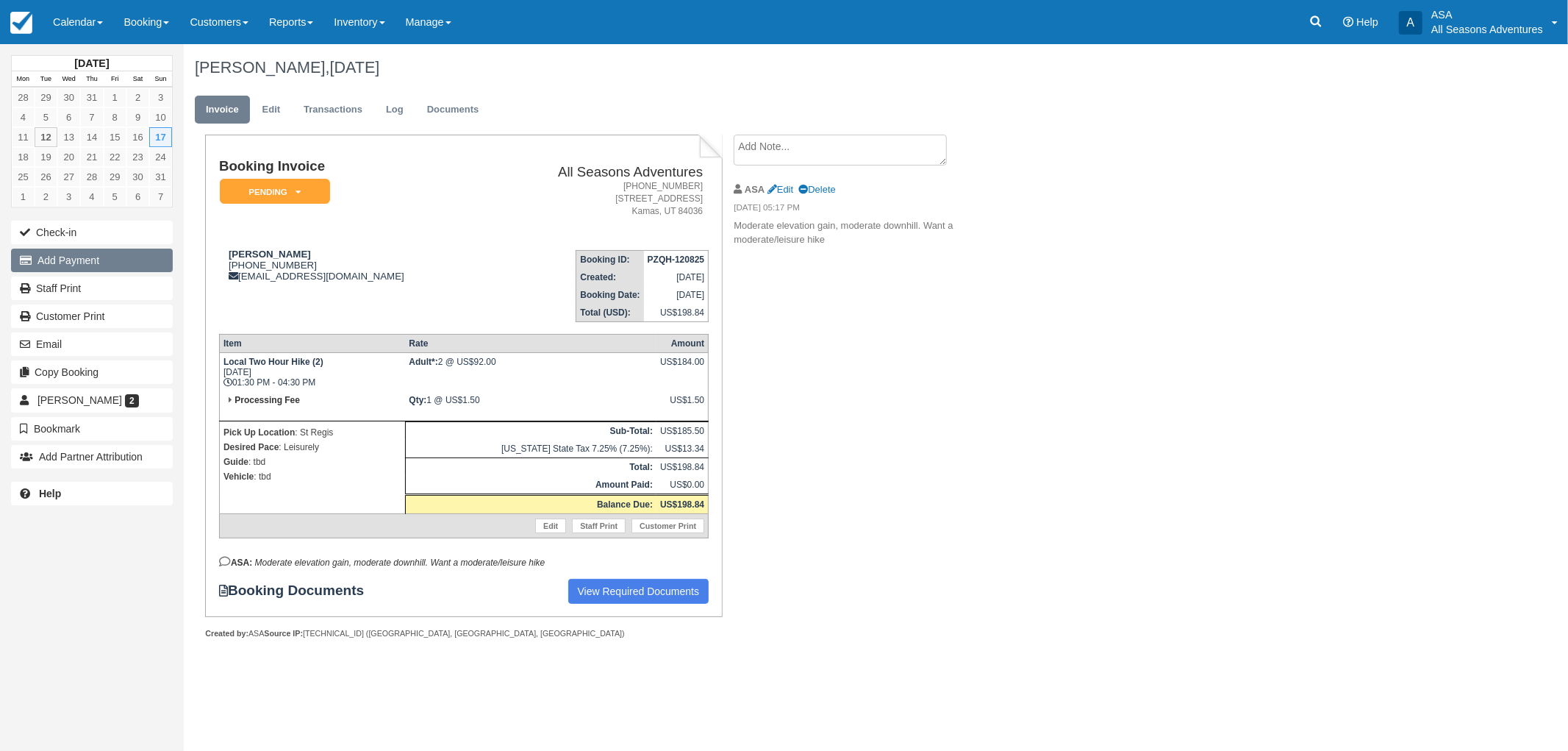
click at [107, 256] on button "Add Payment" at bounding box center [92, 260] width 162 height 23
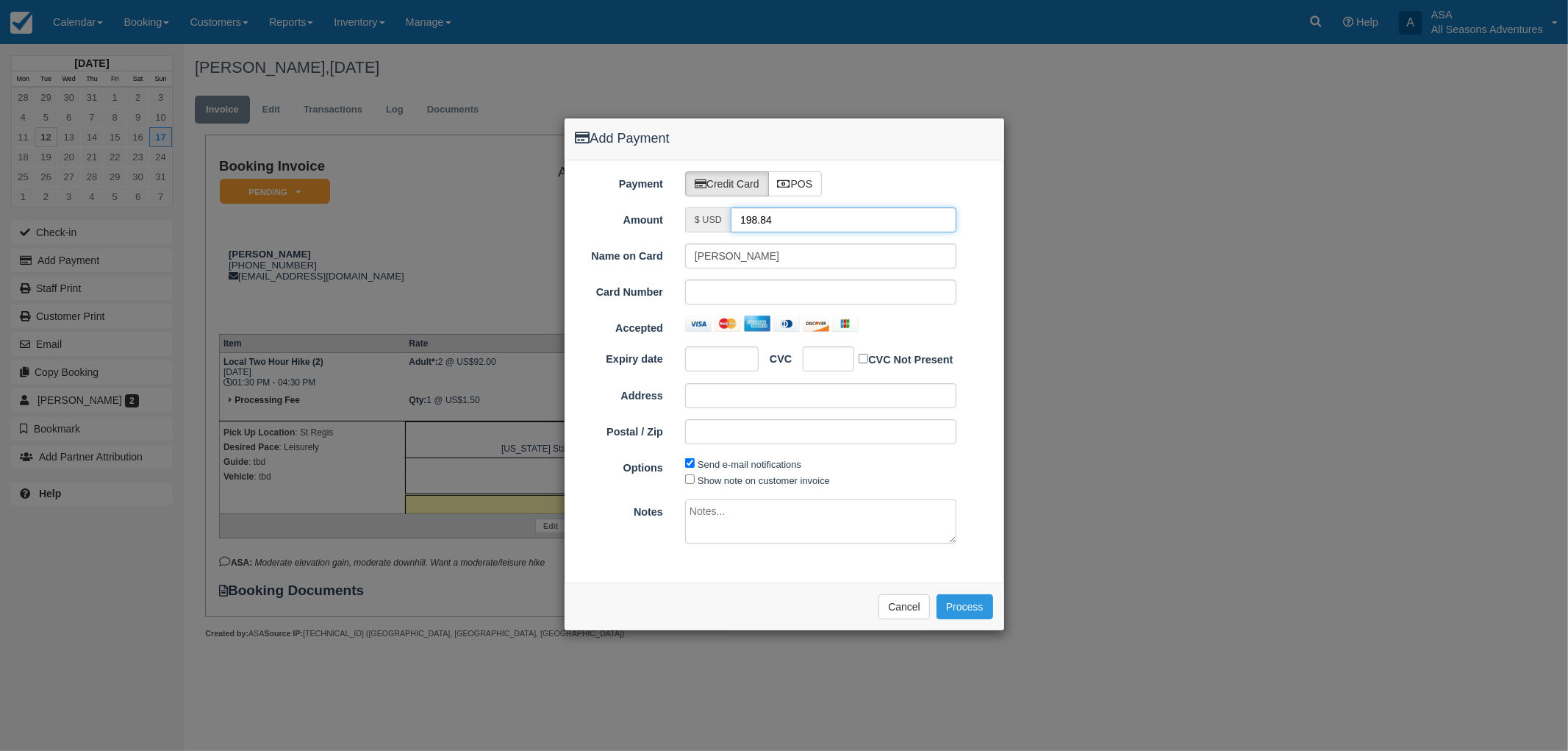
drag, startPoint x: 790, startPoint y: 210, endPoint x: 618, endPoint y: 269, distance: 181.8
click at [623, 263] on div "Payment Credit Card POS Amount $ USD 198.84 Name on Card Angela Alper Card Numb…" at bounding box center [784, 371] width 439 height 422
type input "1.50"
click at [712, 350] on div at bounding box center [721, 358] width 74 height 25
click at [713, 586] on div "Please wait while the payment is processed ... Cancel Process" at bounding box center [784, 606] width 439 height 47
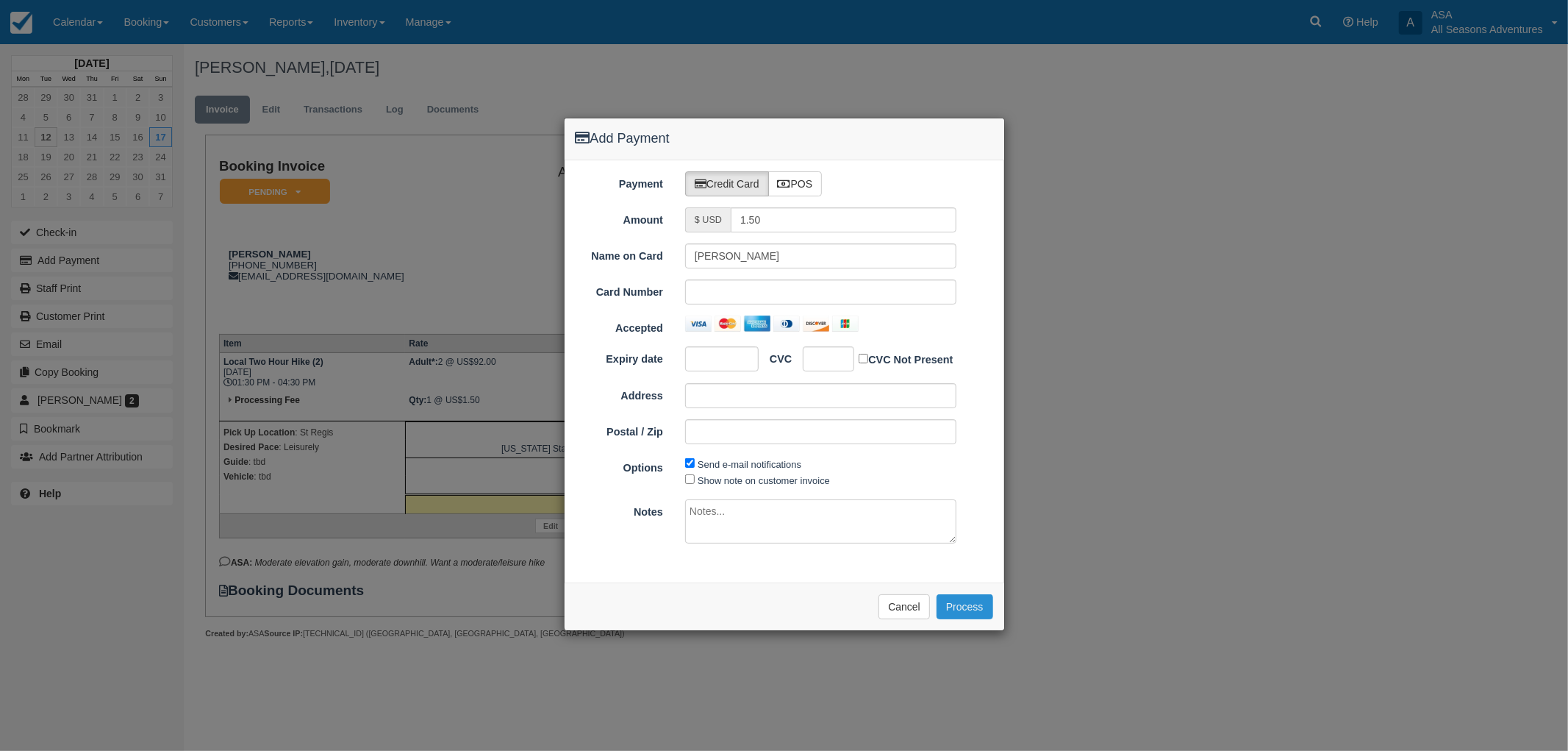
click at [981, 600] on button "Process" at bounding box center [965, 606] width 57 height 25
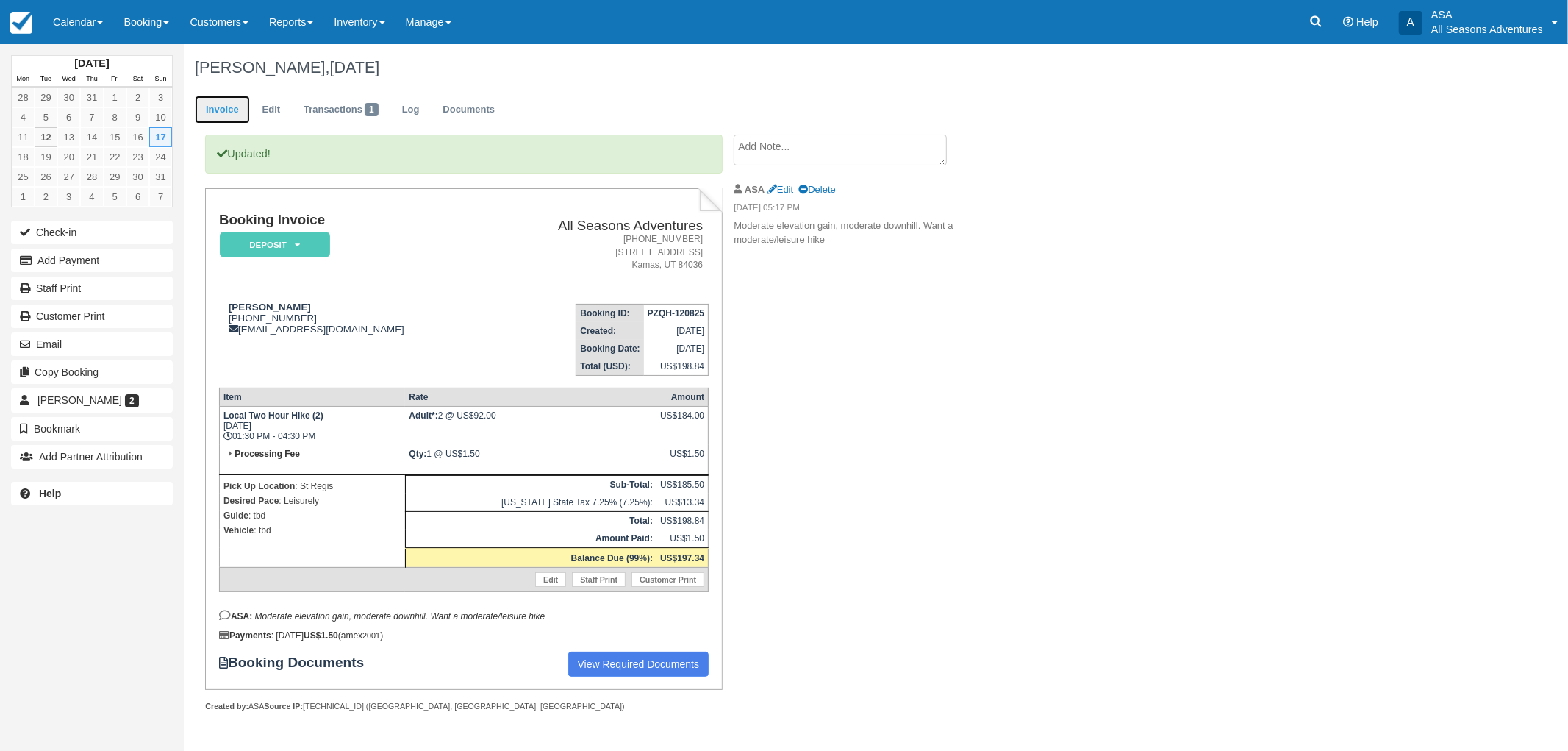
click at [236, 114] on link "Invoice" at bounding box center [221, 110] width 55 height 29
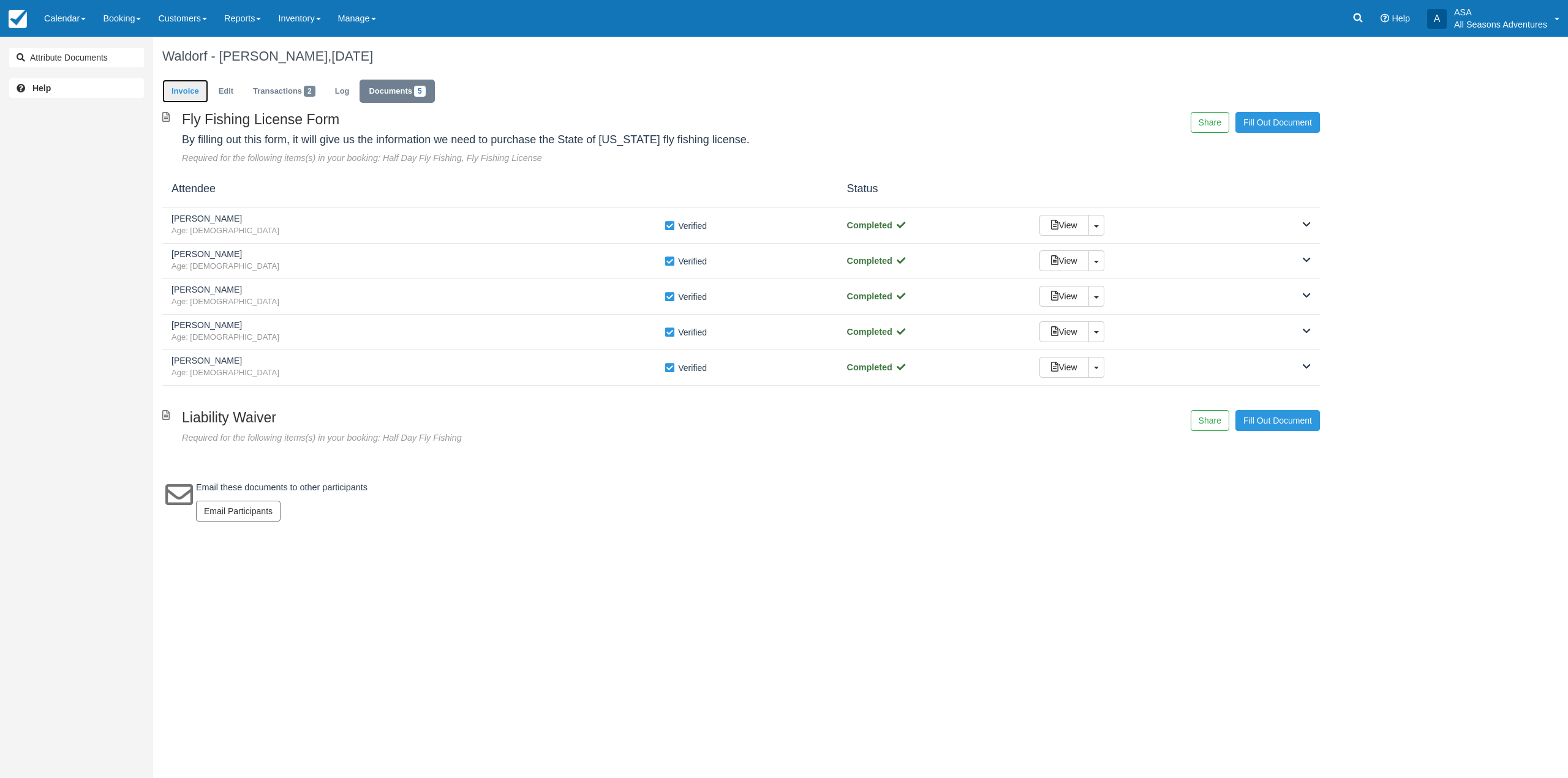
click at [202, 91] on link "Invoice" at bounding box center [184, 91] width 46 height 24
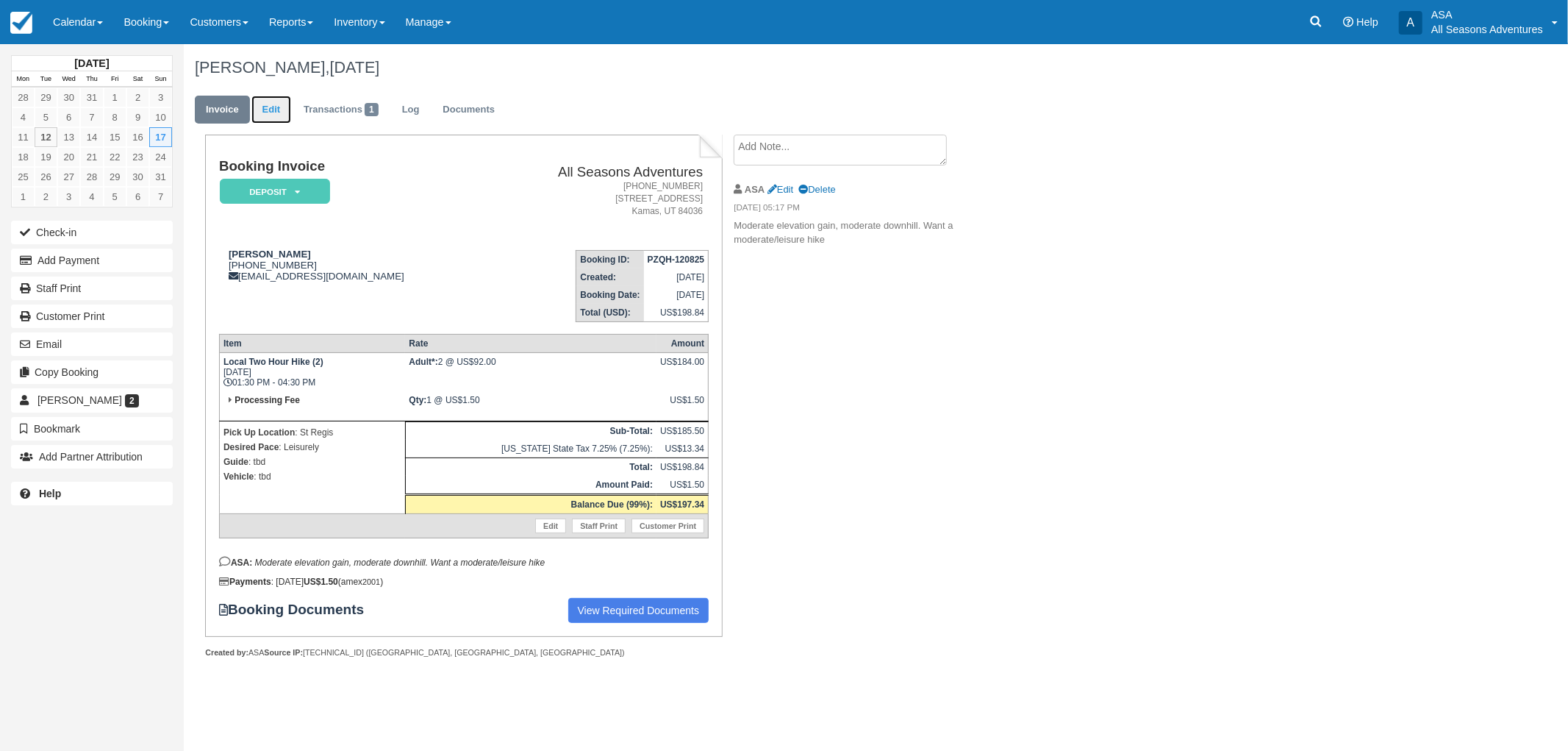
click at [270, 118] on link "Edit" at bounding box center [271, 110] width 40 height 29
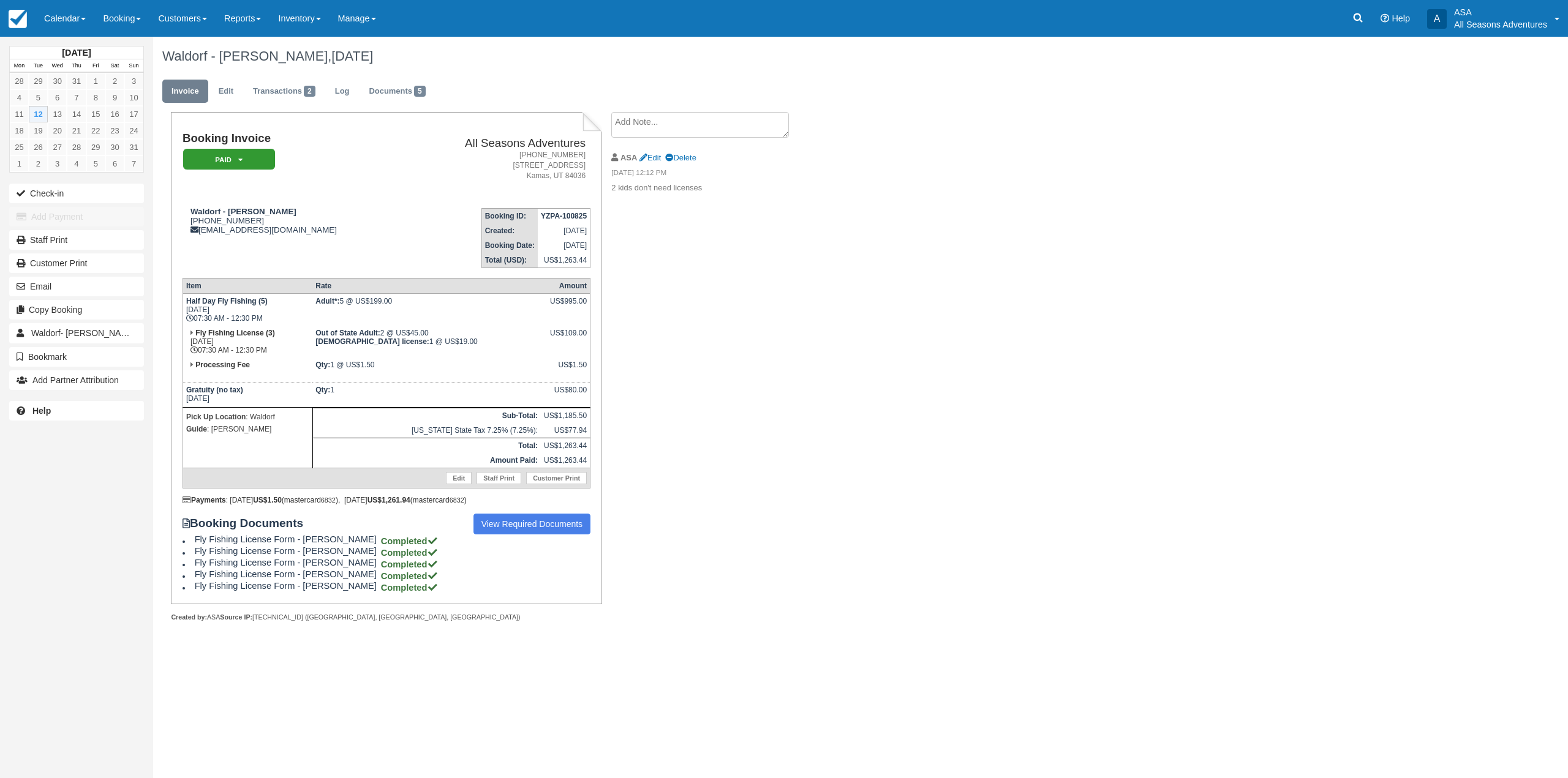
click at [283, 104] on ul "Invoice Edit Transactions 2 Log Documents 5" at bounding box center [740, 94] width 1157 height 36
click at [283, 94] on link "Transactions 2" at bounding box center [284, 91] width 81 height 24
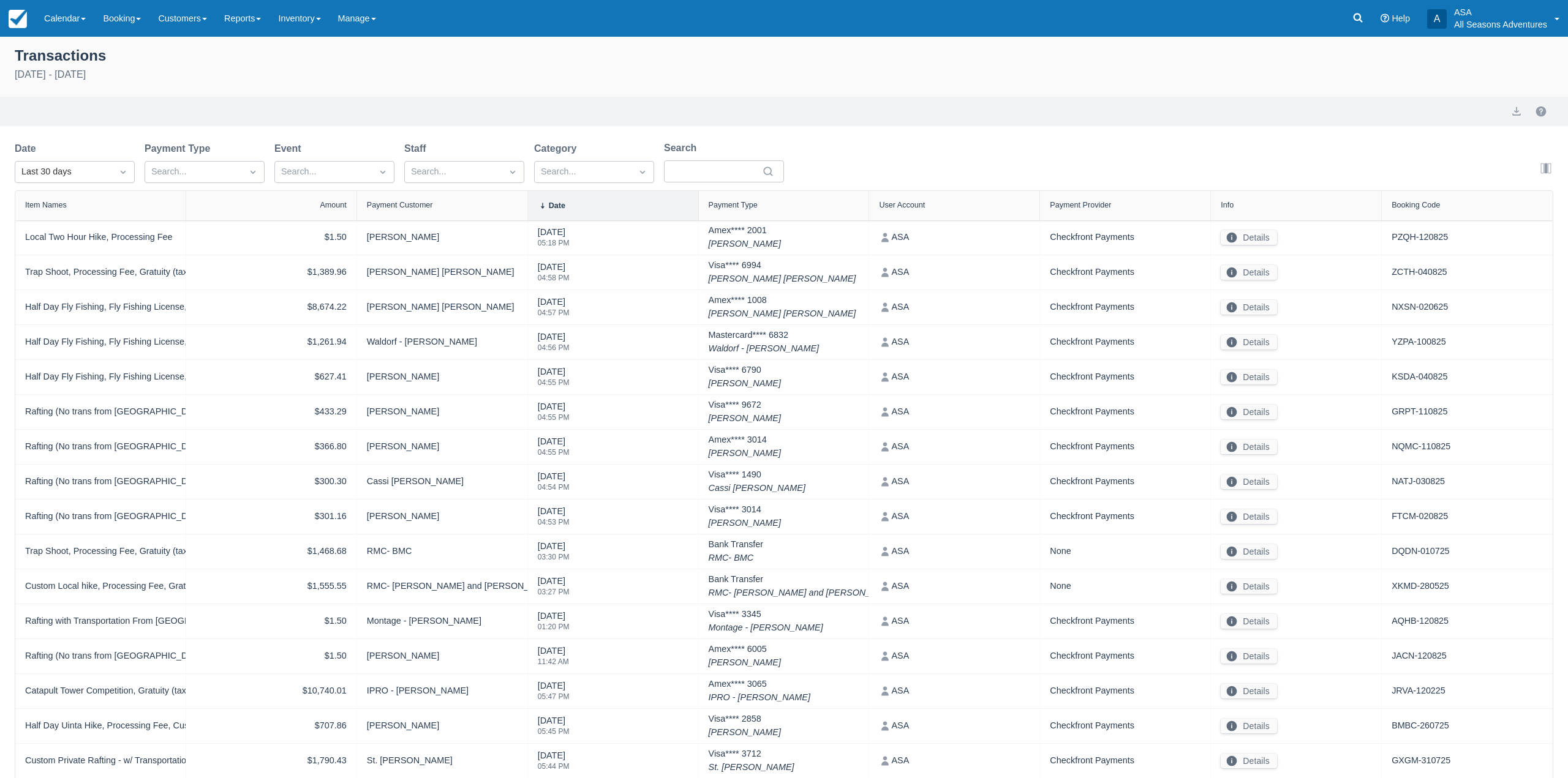
select select "10"
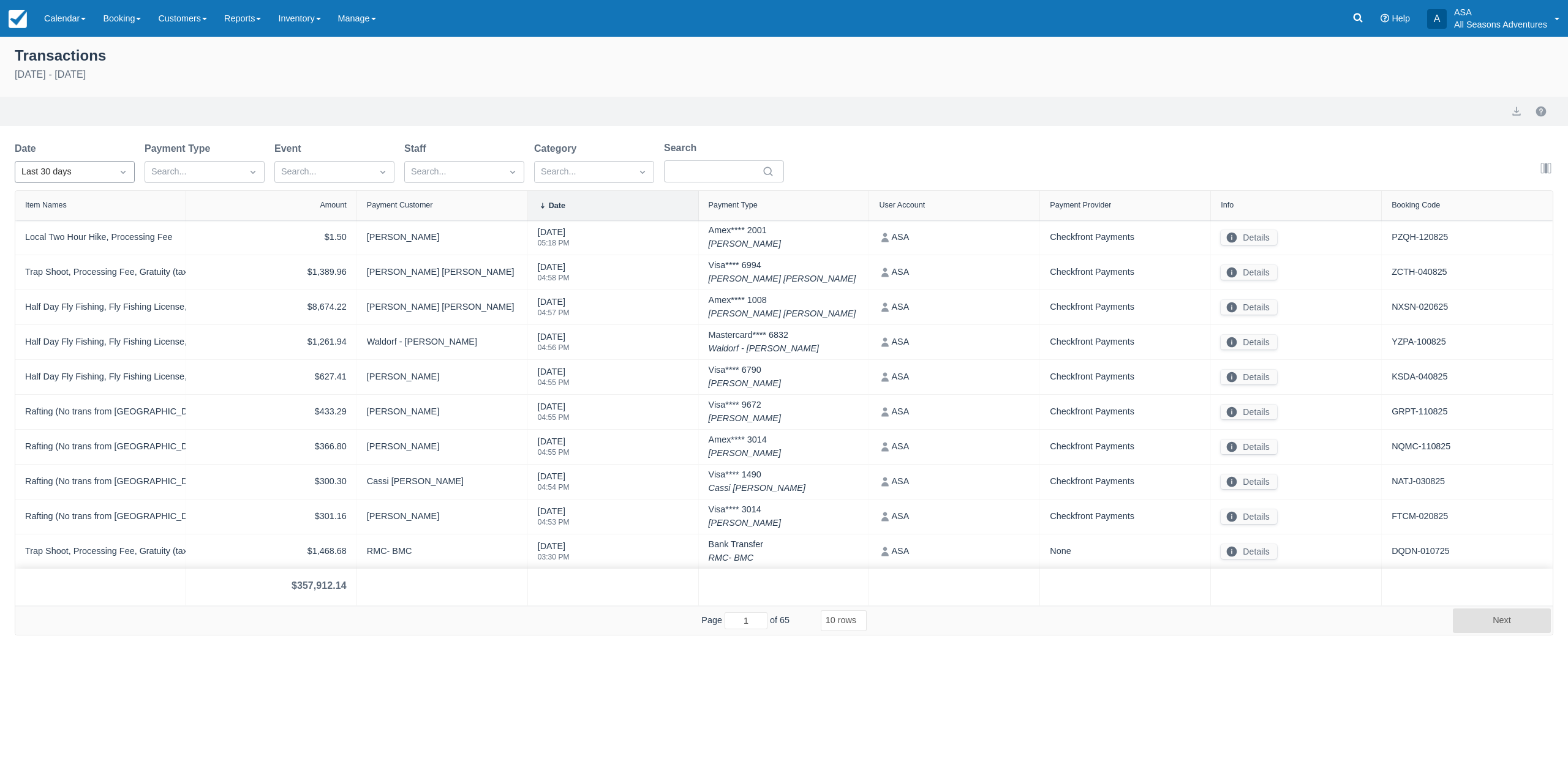
drag, startPoint x: 89, startPoint y: 170, endPoint x: 90, endPoint y: 180, distance: 10.0
click at [90, 170] on div "Last 30 days" at bounding box center [64, 171] width 84 height 13
click at [71, 233] on div "Today" at bounding box center [74, 225] width 120 height 24
select select "10"
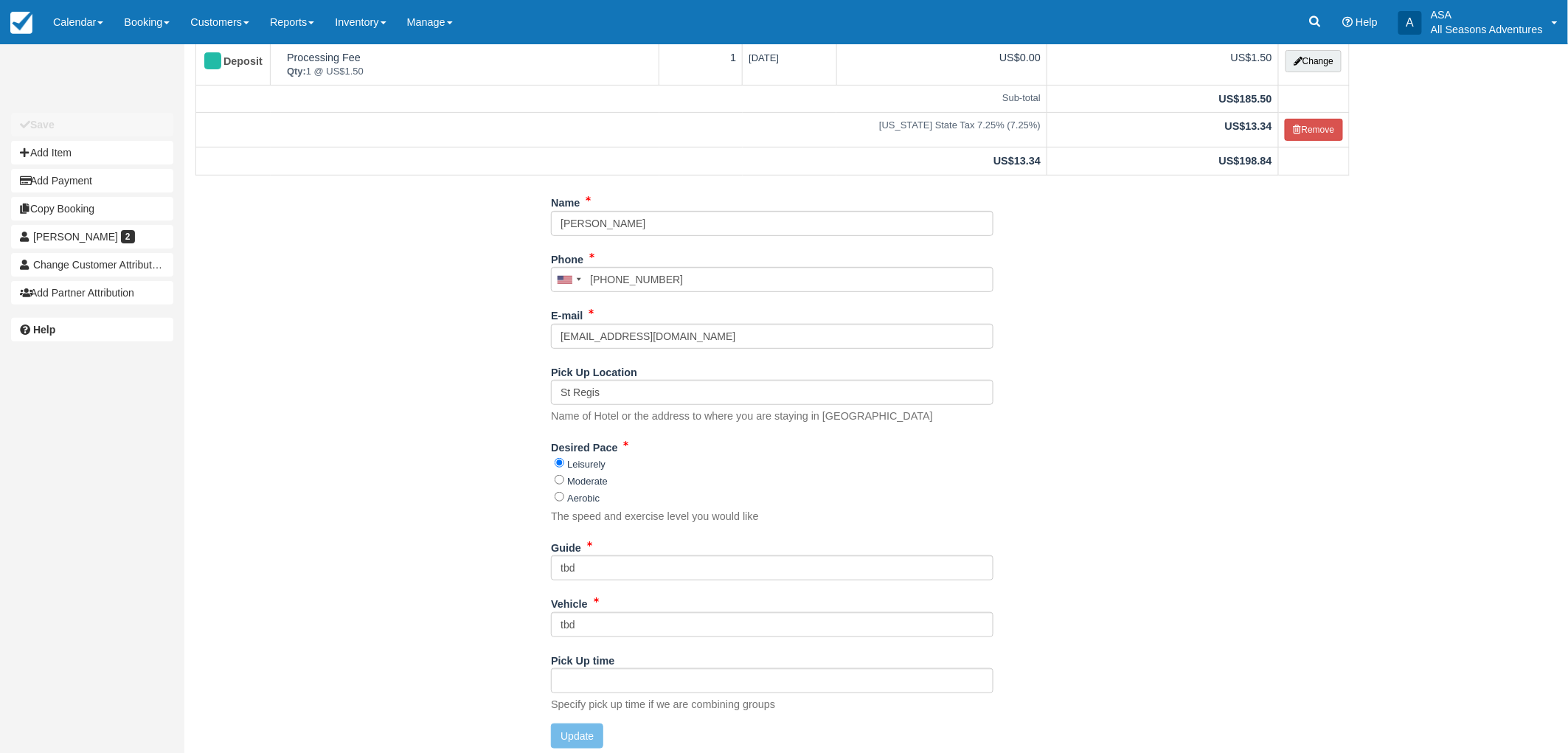
scroll to position [163, 0]
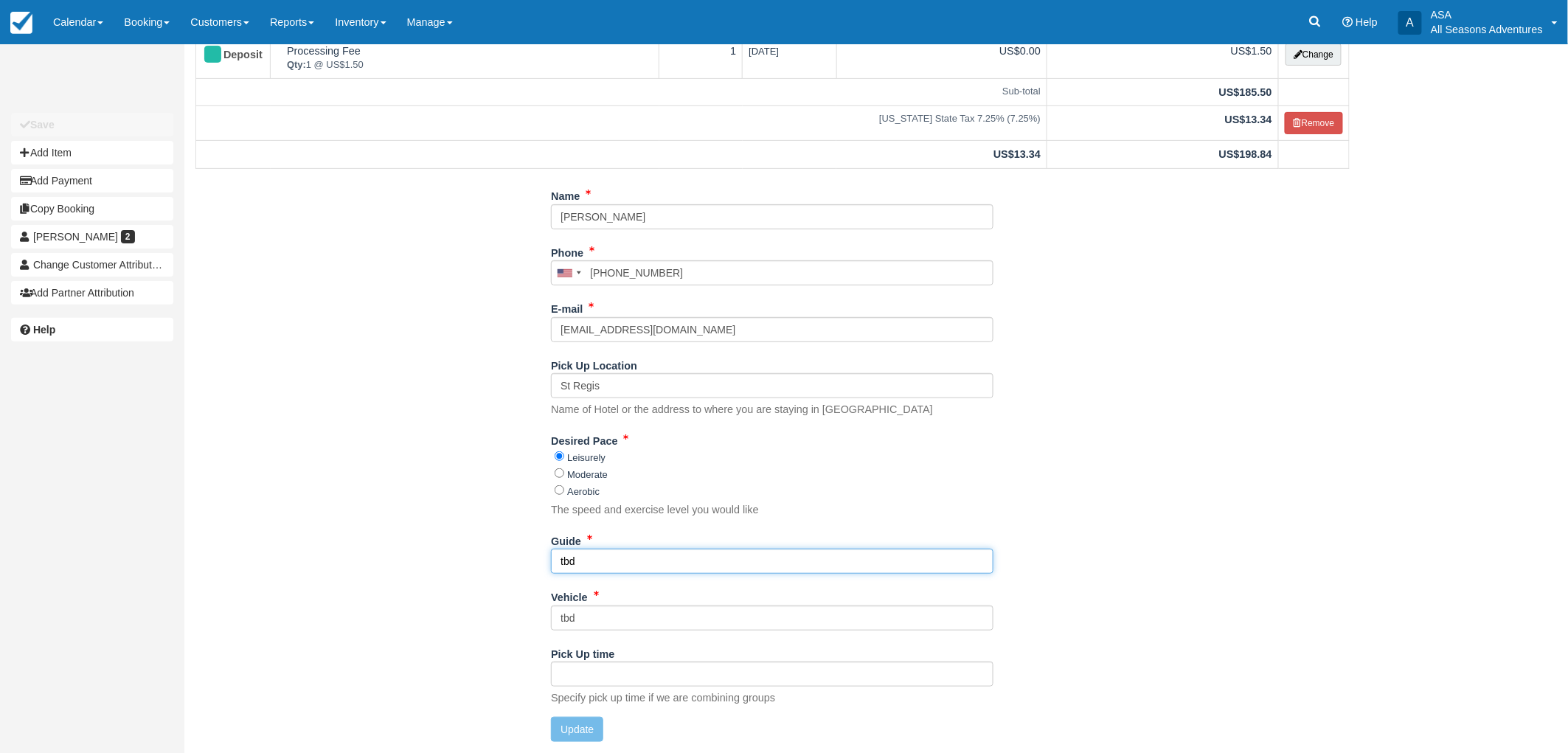
drag, startPoint x: 679, startPoint y: 550, endPoint x: 287, endPoint y: 529, distance: 392.6
click at [287, 529] on div "Name Angela Alper Phone United States +1 Canada +1 United Kingdom +44 Afghanist…" at bounding box center [773, 468] width 1176 height 569
type input "Katie"
click at [574, 725] on button "Update" at bounding box center [577, 729] width 52 height 25
type input "+19085282920"
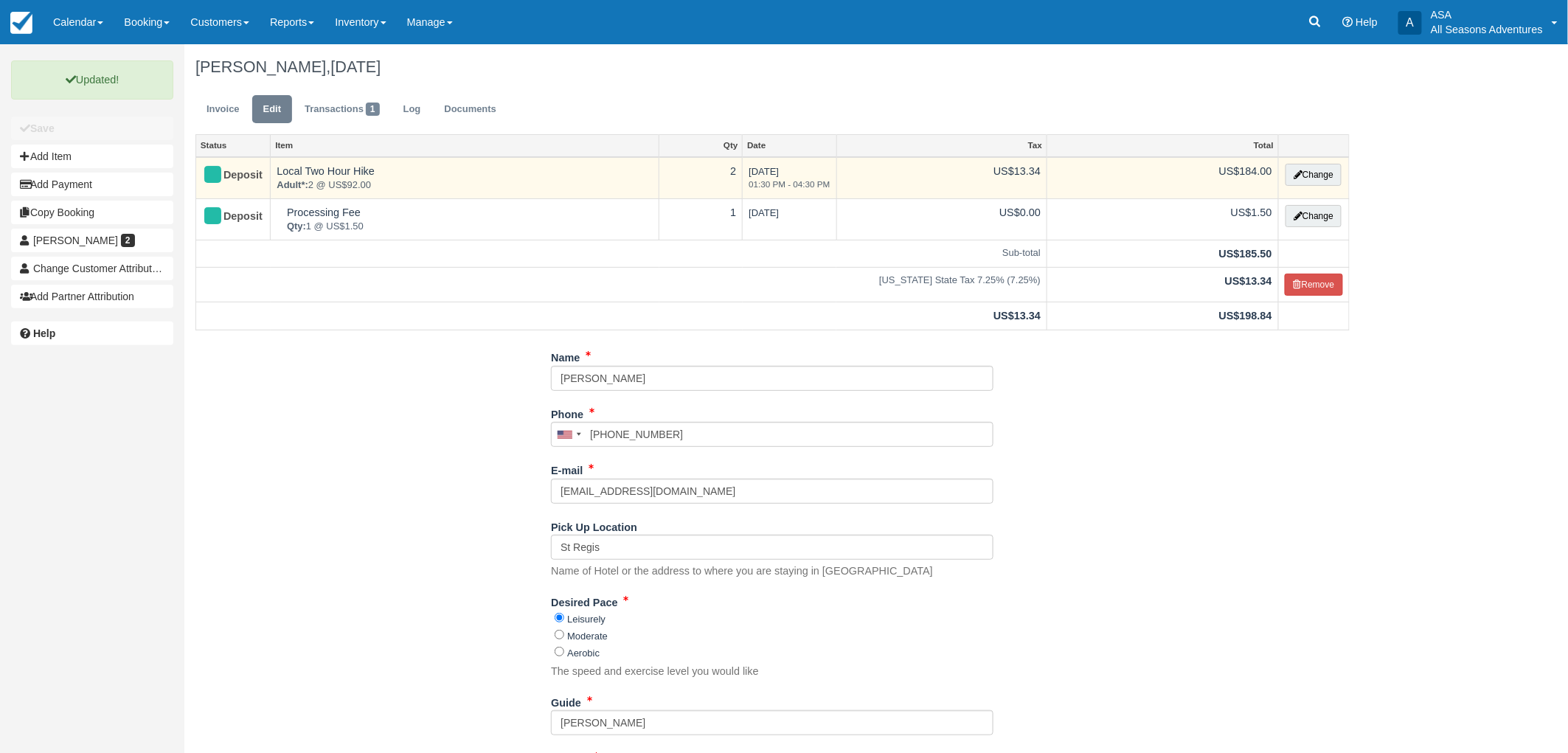
scroll to position [0, 0]
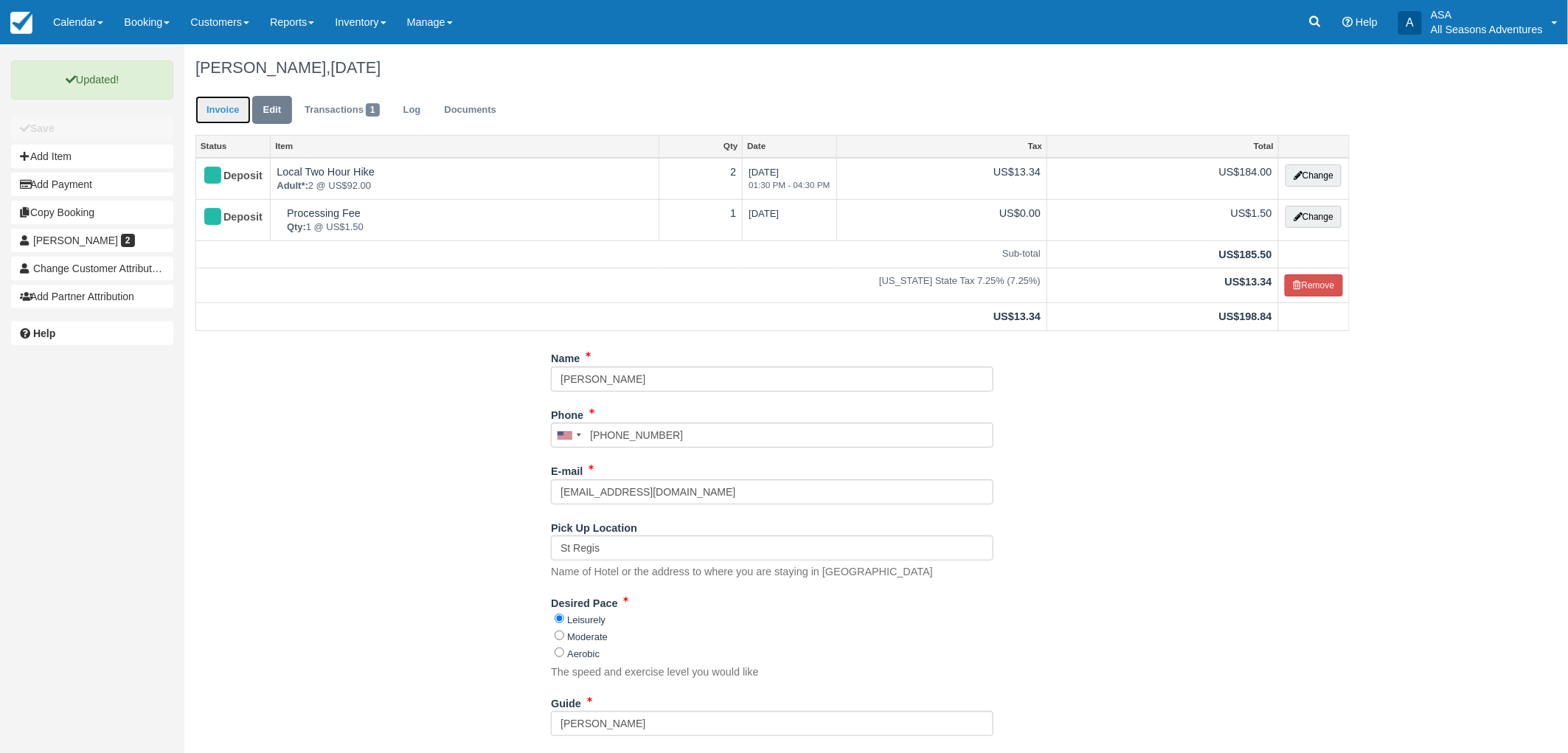
click at [230, 109] on link "Invoice" at bounding box center [222, 110] width 55 height 29
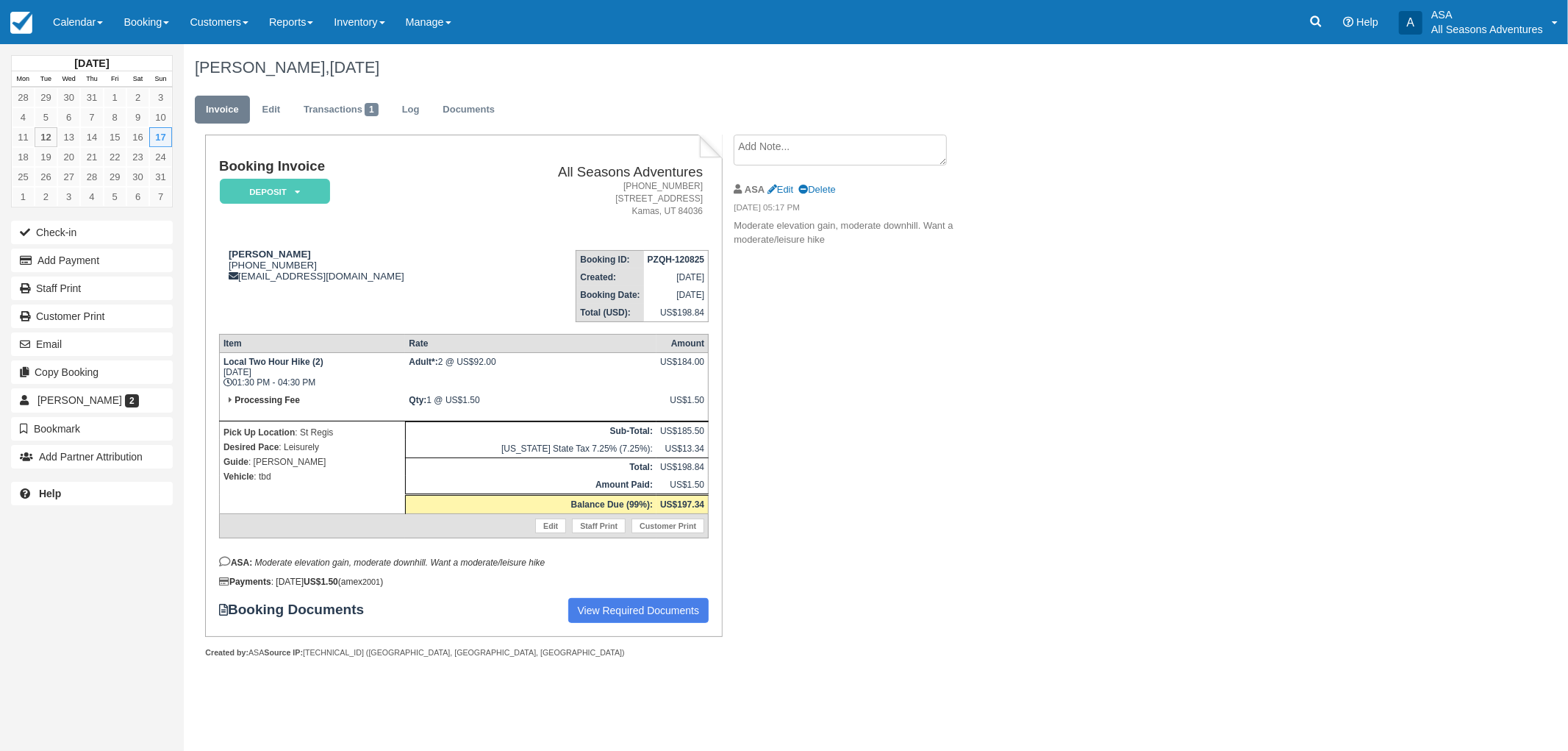
click at [848, 132] on ul "Invoice Edit Transactions 1 Log Documents" at bounding box center [771, 113] width 1154 height 44
click at [846, 147] on textarea at bounding box center [839, 176] width 213 height 82
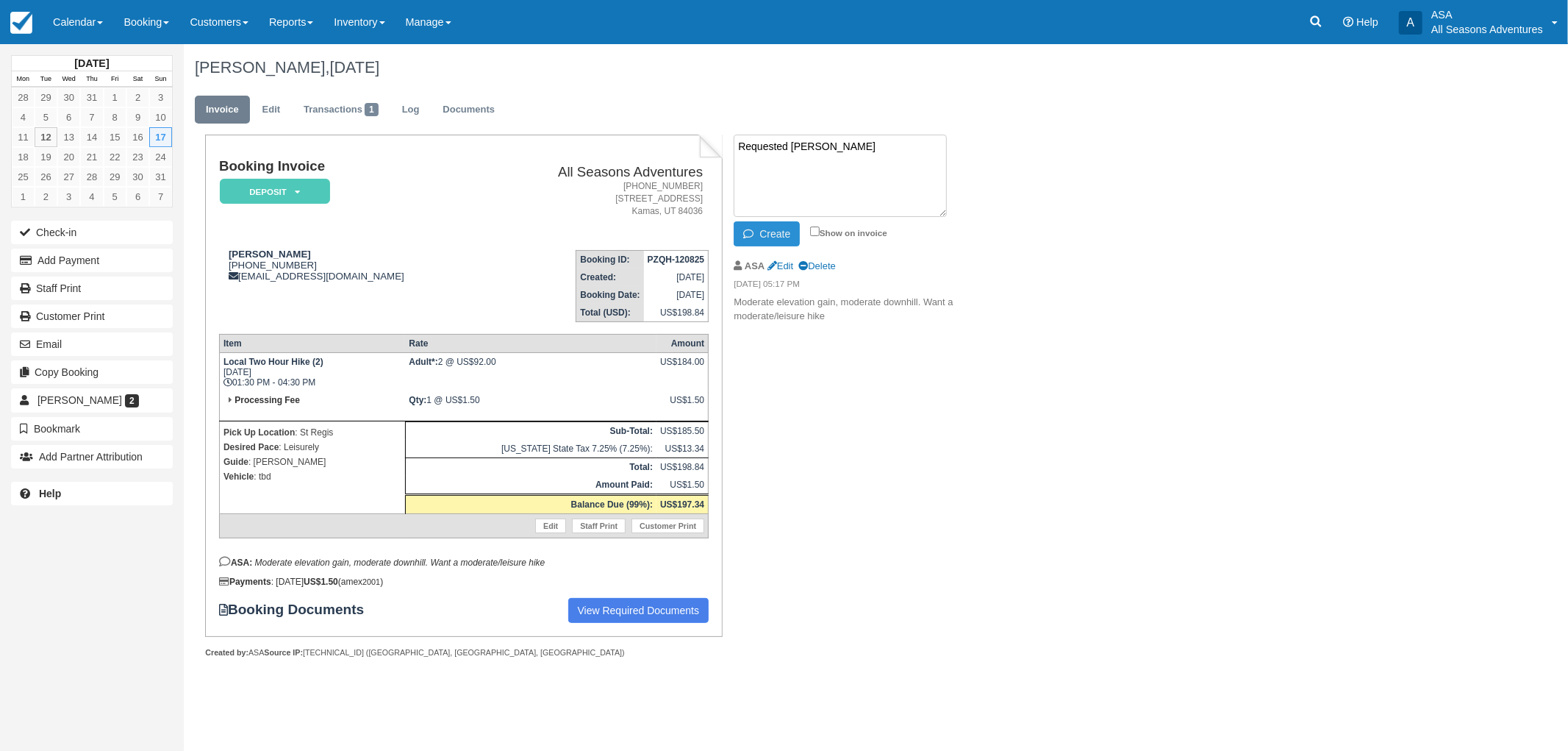
type textarea "Requested [PERSON_NAME]"
click at [785, 236] on button "Create" at bounding box center [766, 234] width 66 height 25
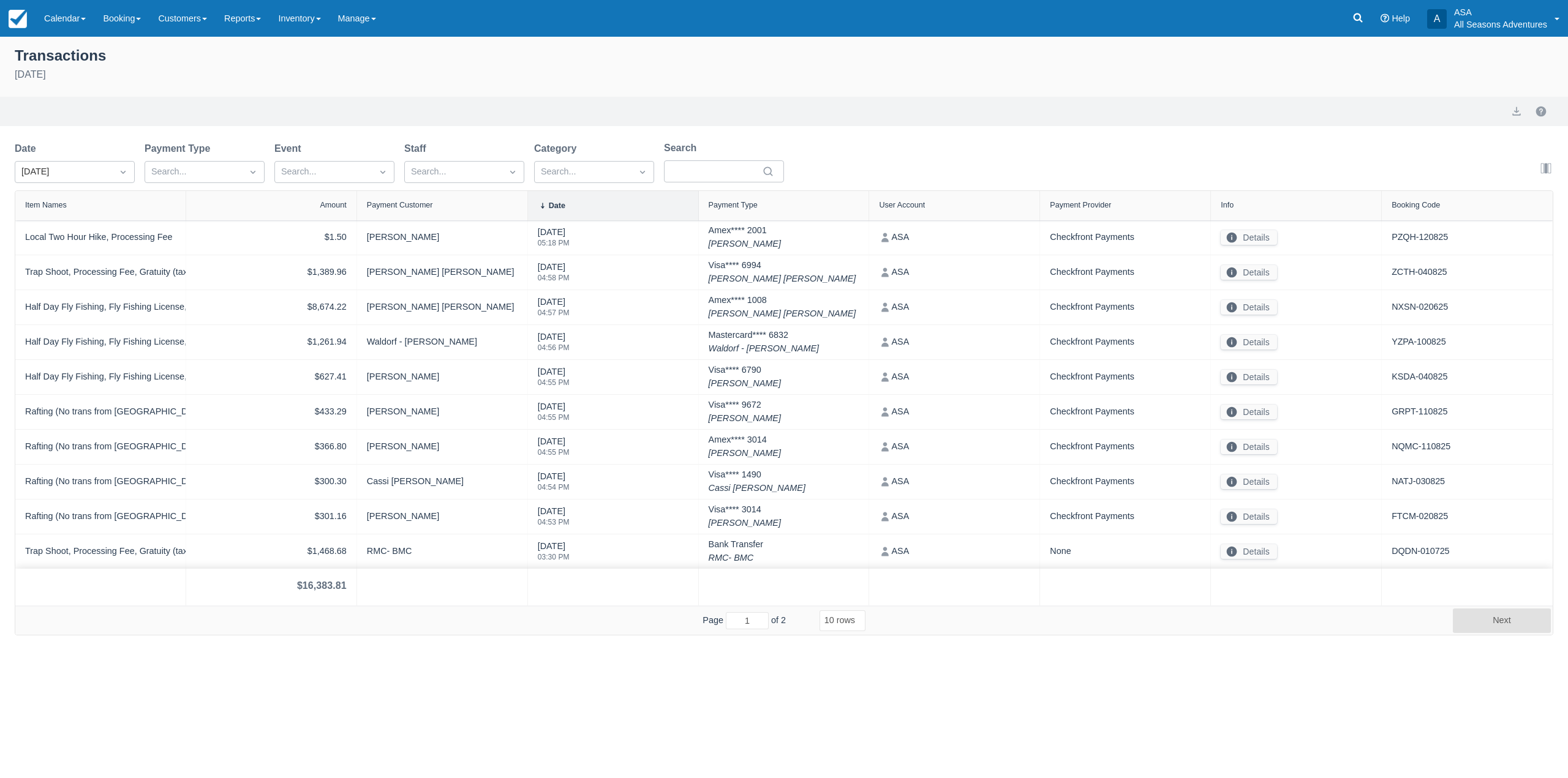
select select "10"
click at [1512, 111] on button "export" at bounding box center [1516, 111] width 15 height 15
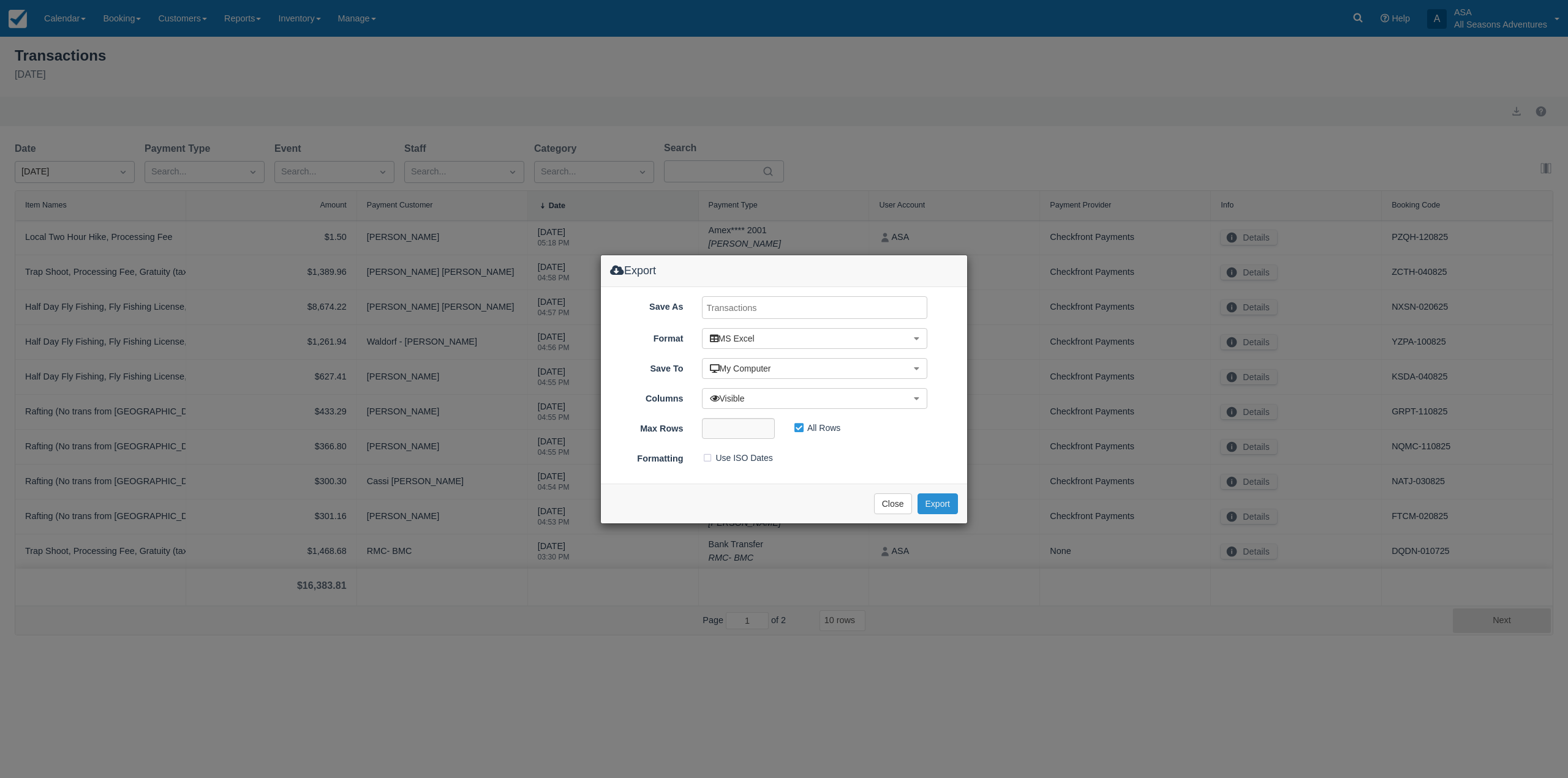
click at [953, 502] on button "Export" at bounding box center [938, 504] width 40 height 21
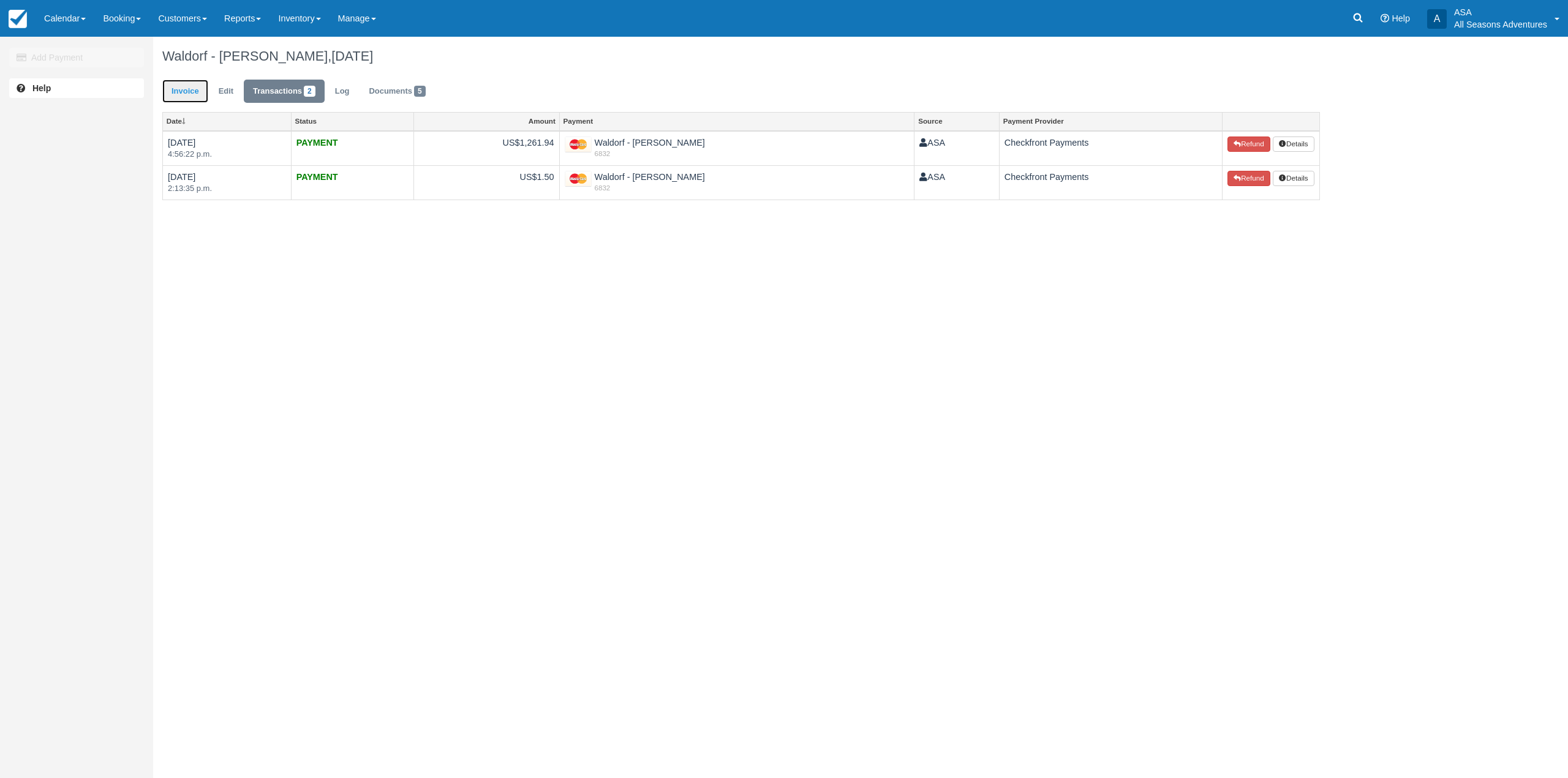
click at [205, 94] on link "Invoice" at bounding box center [184, 91] width 46 height 24
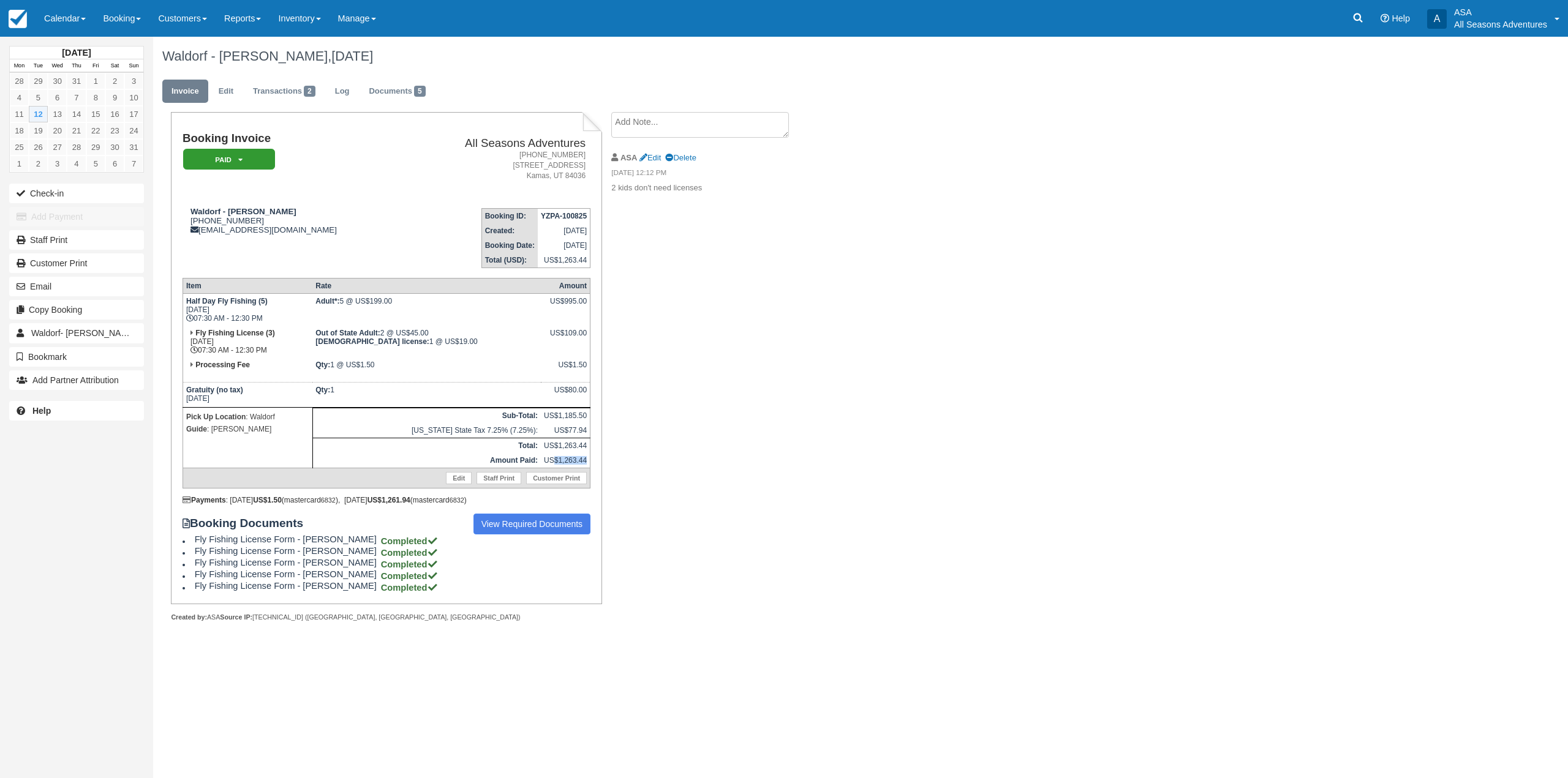
drag, startPoint x: 591, startPoint y: 460, endPoint x: 553, endPoint y: 460, distance: 38.0
click at [553, 460] on table "Item Rate Amount Half Day Fly Fishing (5) Tue Aug 12, 2025 07:30 AM - 12:30 PM …" at bounding box center [386, 384] width 408 height 211
click at [553, 453] on td "US$1,263.44" at bounding box center [566, 461] width 50 height 15
drag, startPoint x: 588, startPoint y: 460, endPoint x: 498, endPoint y: 466, distance: 90.2
click at [498, 466] on tr "Amount Paid: US$1,263.44" at bounding box center [385, 461] width 407 height 15
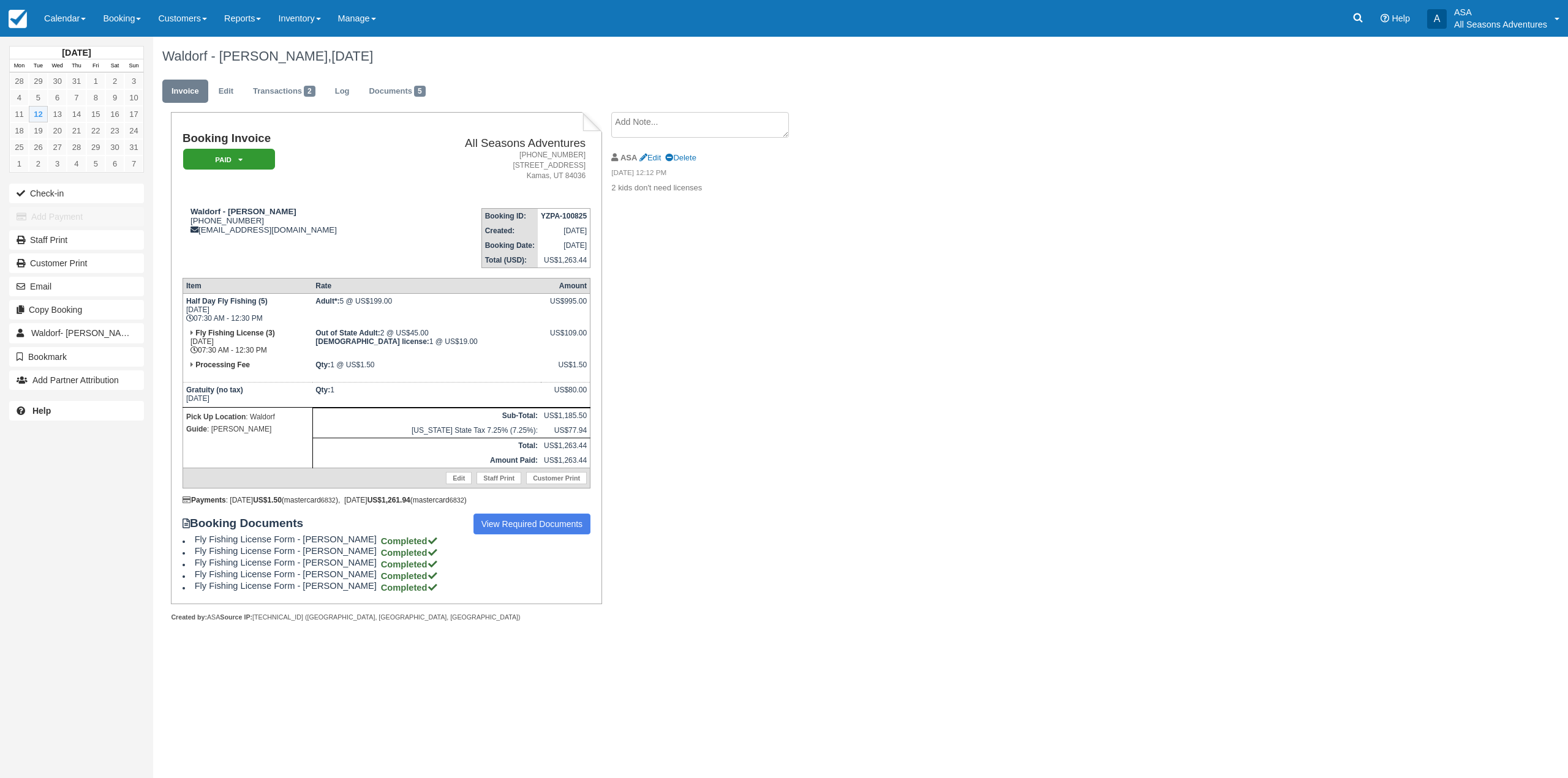
click at [487, 453] on th "Amount Paid:" at bounding box center [426, 461] width 229 height 15
drag, startPoint x: 590, startPoint y: 459, endPoint x: 550, endPoint y: 459, distance: 40.0
click at [550, 459] on td "US$1,263.44" at bounding box center [566, 461] width 50 height 15
click at [608, 430] on div "Booking Invoice Paid   Pending Reserved Deposit Waiting Cancelled All Seasons A…" at bounding box center [490, 380] width 674 height 536
drag, startPoint x: 590, startPoint y: 461, endPoint x: 550, endPoint y: 461, distance: 40.0
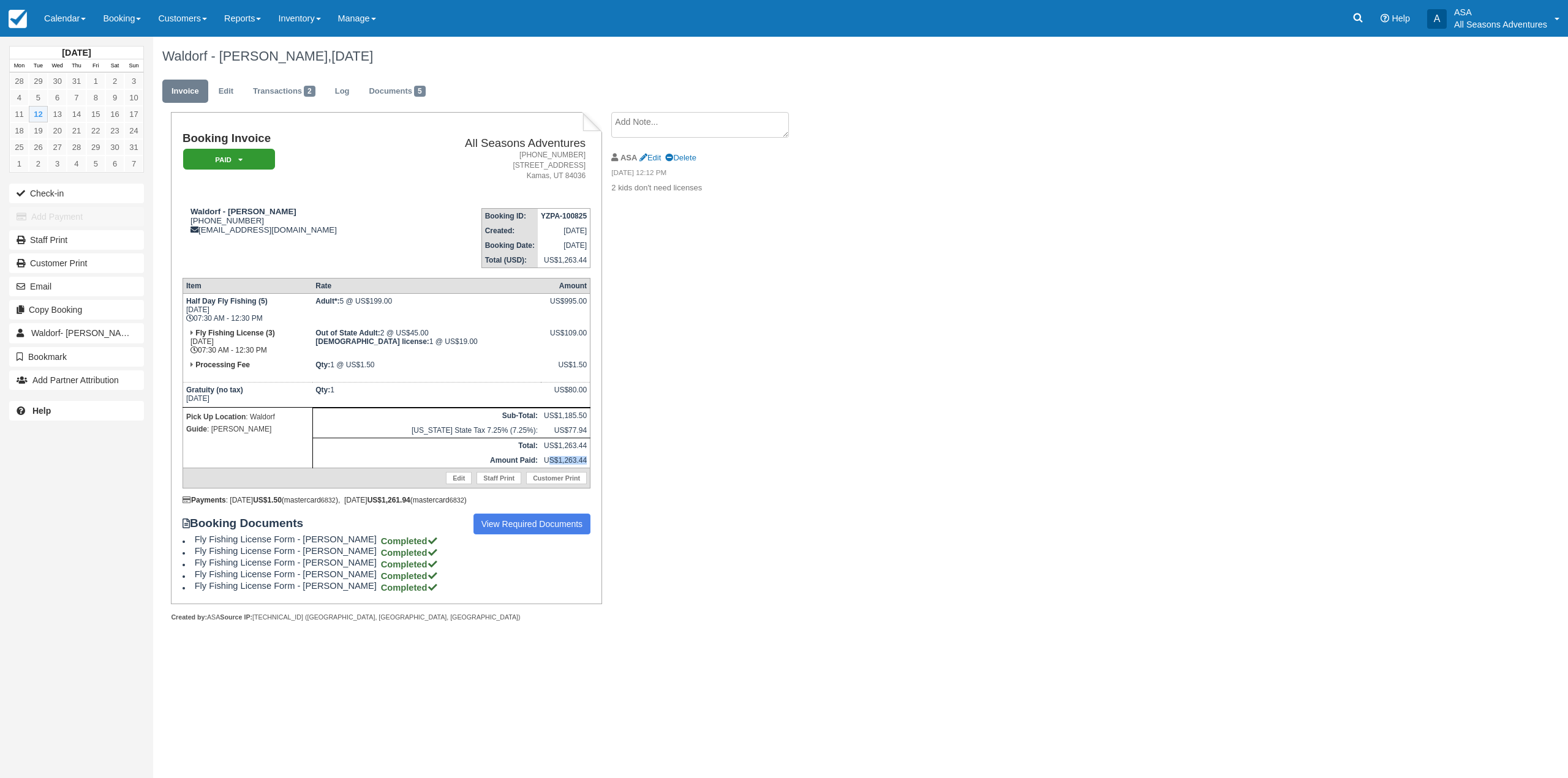
click at [550, 461] on td "US$1,263.44" at bounding box center [566, 461] width 50 height 15
click at [877, 448] on div "Waldorf - Brian Greenspoon, August 12 2025 Invoice Edit Transactions 2 Log Docu…" at bounding box center [741, 343] width 1176 height 612
click at [226, 98] on link "Edit" at bounding box center [226, 91] width 33 height 24
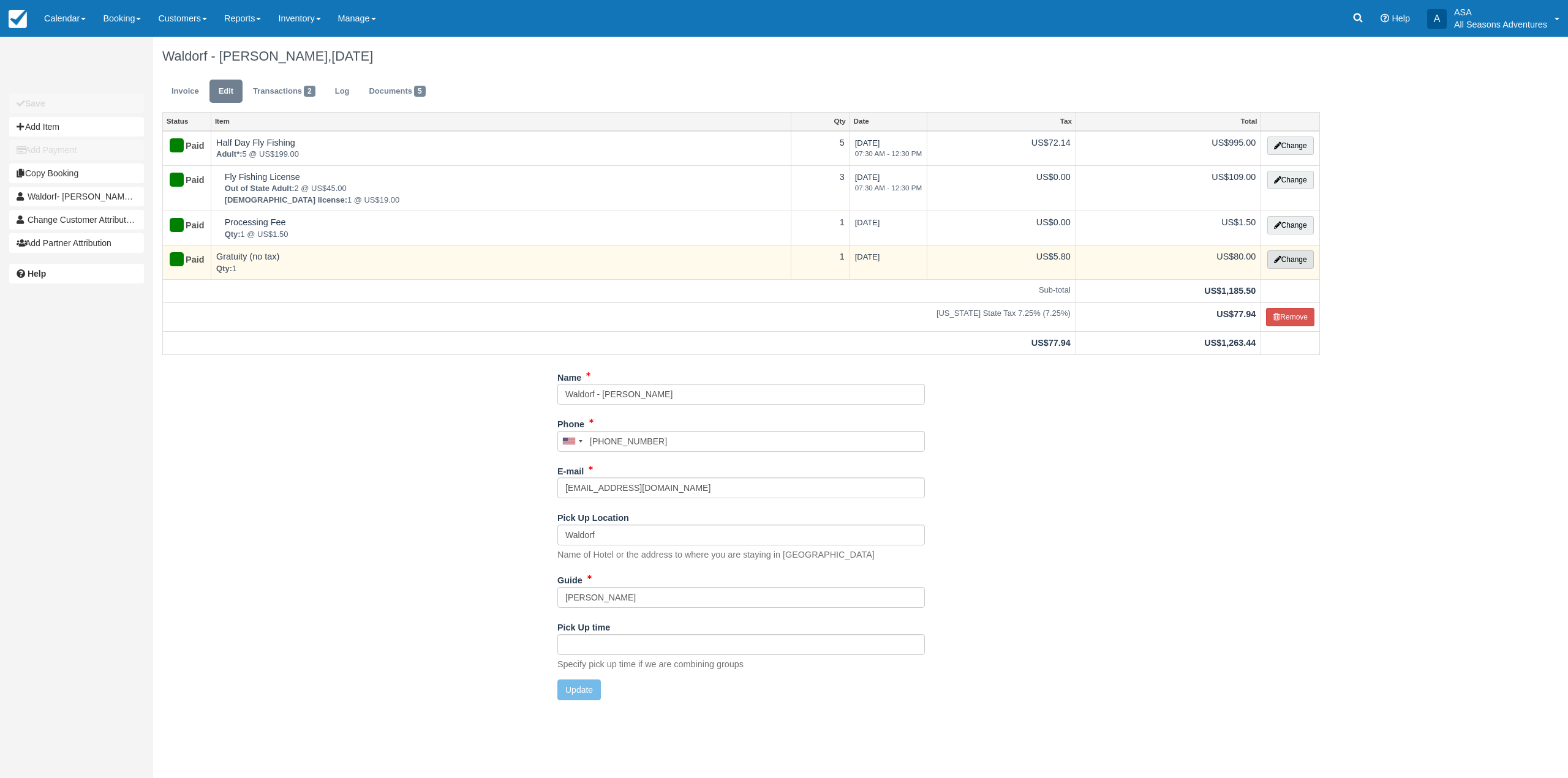
click at [1300, 260] on button "Change" at bounding box center [1291, 260] width 47 height 19
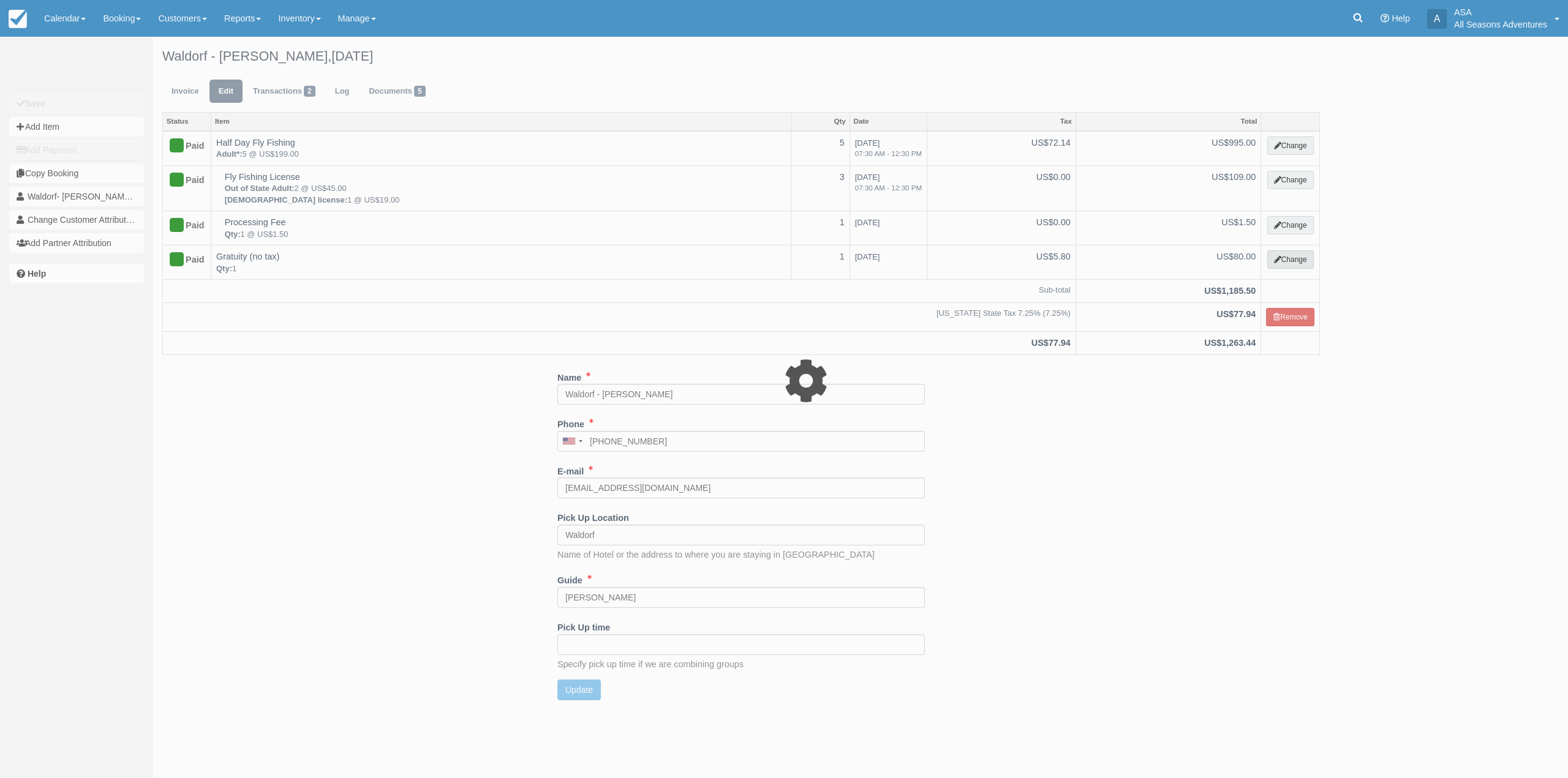
select select "13"
type input "80.00"
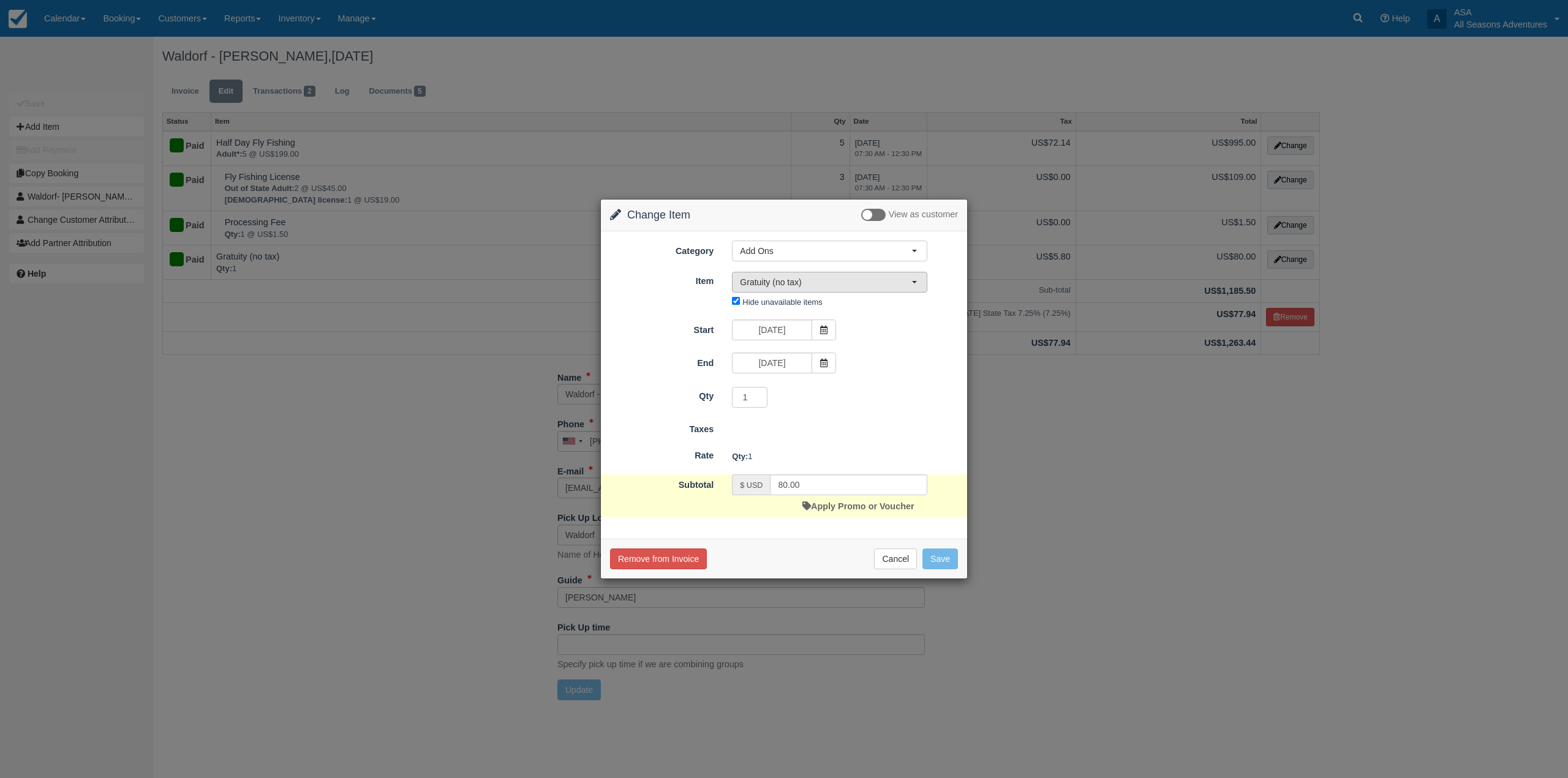
click at [856, 285] on span "Gratuity (no tax)" at bounding box center [825, 282] width 171 height 12
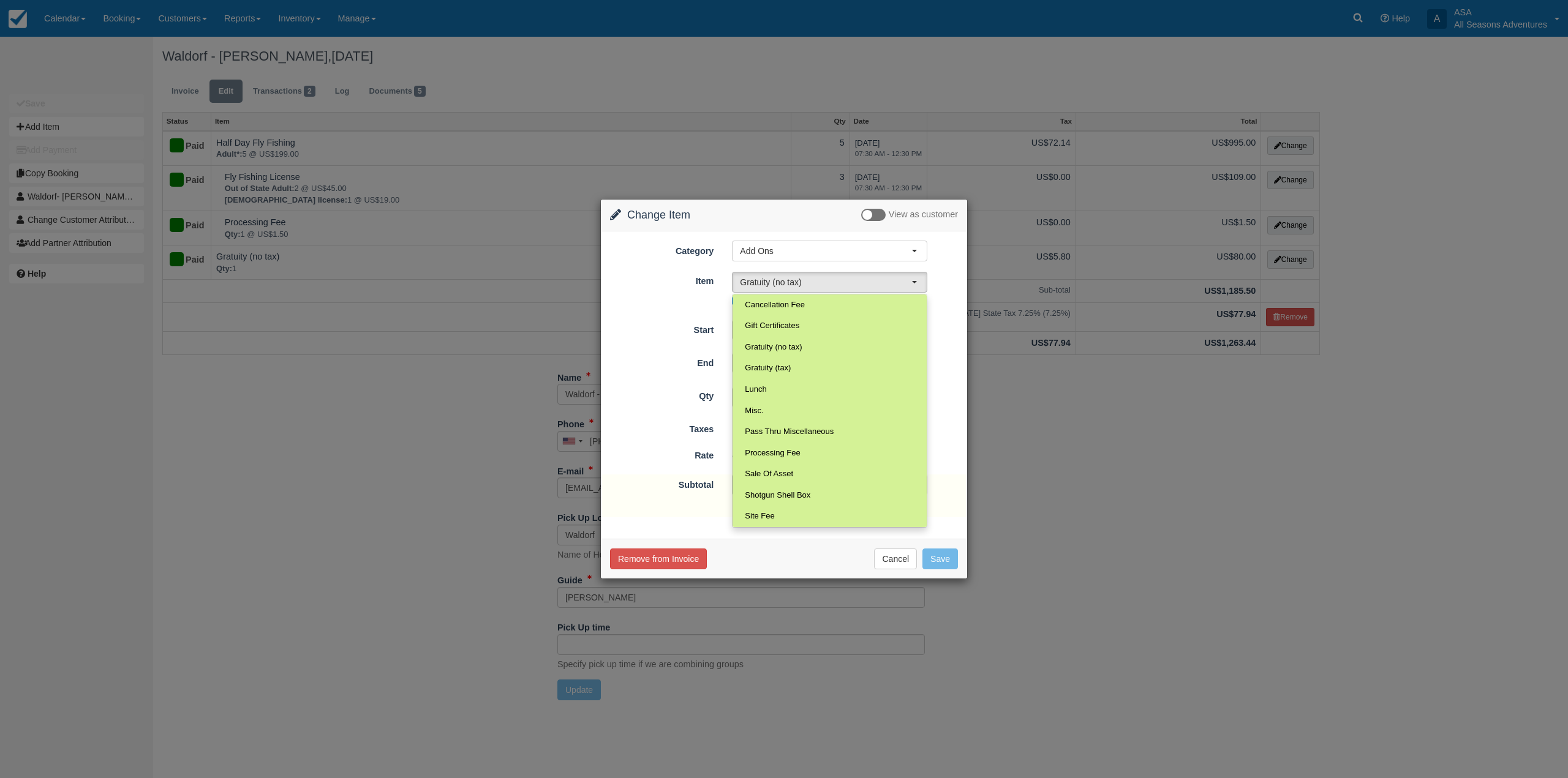
click at [1191, 490] on div "Change Item Add Item View as customer Category Add Ons Rafting the Weber River …" at bounding box center [784, 389] width 1568 height 778
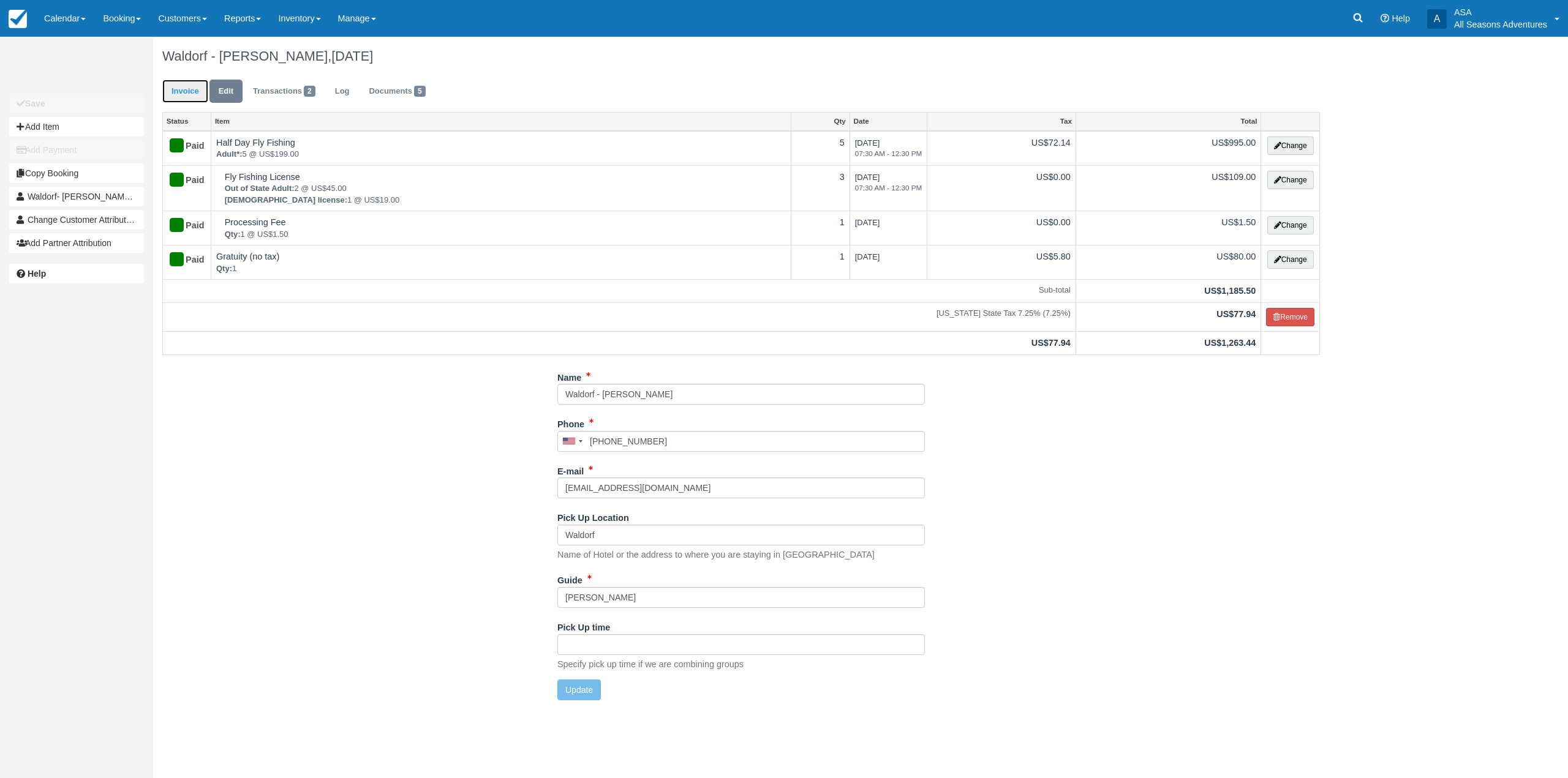
click at [186, 88] on link "Invoice" at bounding box center [184, 91] width 46 height 24
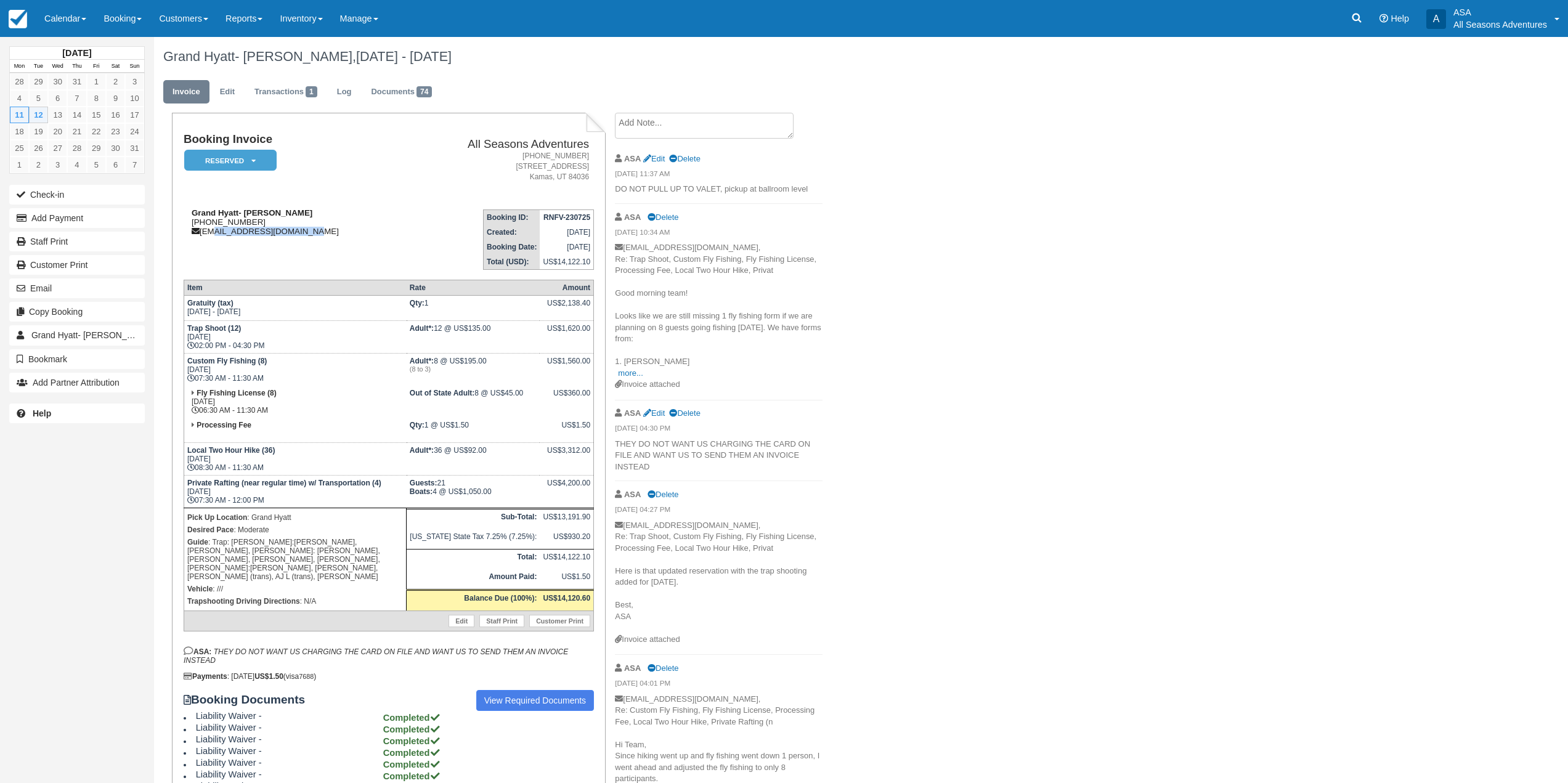
drag, startPoint x: 208, startPoint y: 235, endPoint x: 299, endPoint y: 232, distance: 91.0
click at [299, 232] on div "Grand Hyatt- Archer Lewis 1 (435) 574-1234 slcgp-concierge@hyatt.com" at bounding box center [294, 222] width 222 height 28
click at [300, 236] on td "Grand Hyatt- Archer Lewis 1 (435) 574-1234 slcgp-concierge@hyatt.com" at bounding box center [294, 235] width 222 height 70
click at [45, 281] on button "Email" at bounding box center [77, 288] width 136 height 19
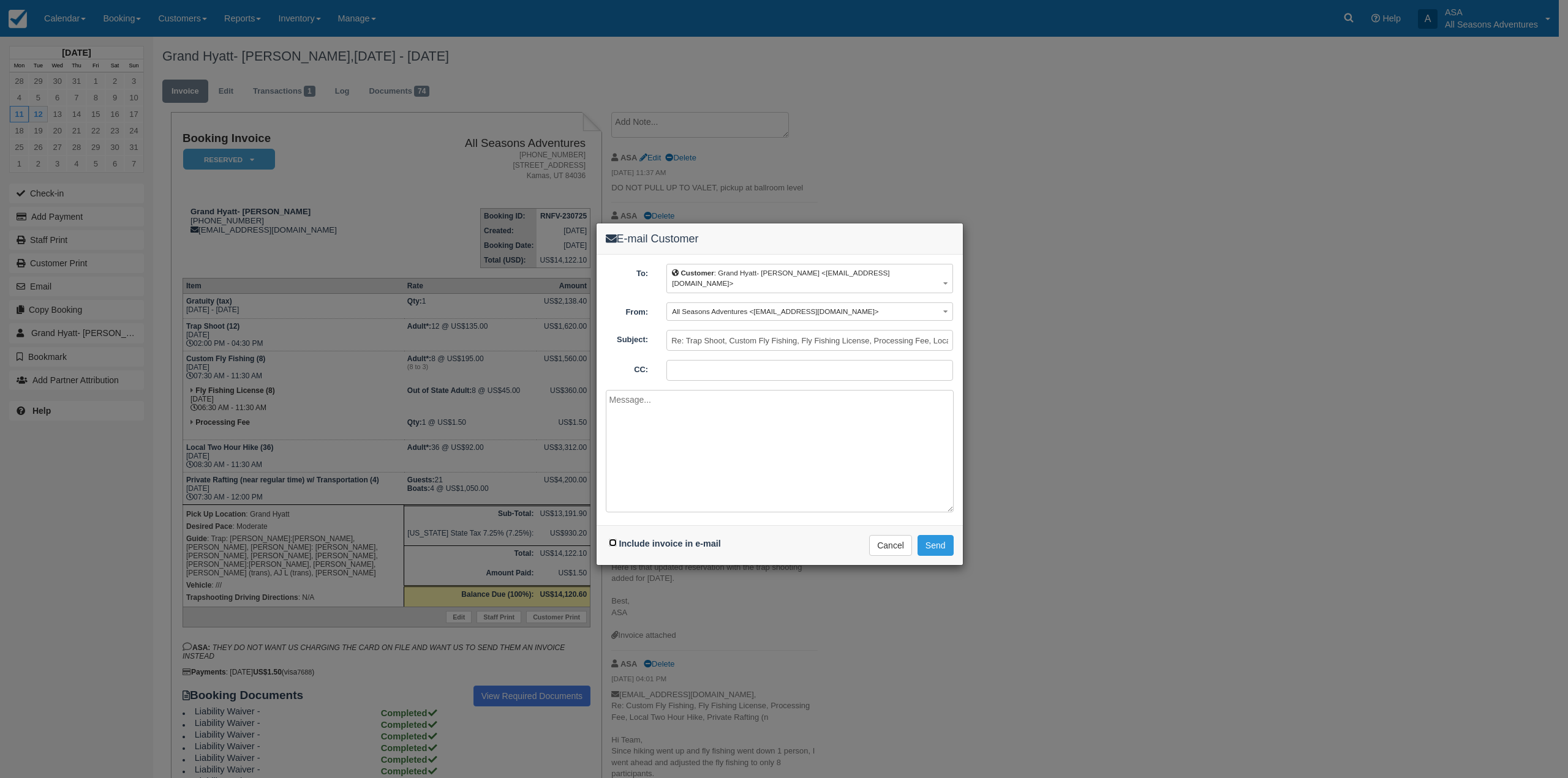
click at [612, 539] on input "Include invoice in e-mail" at bounding box center [612, 542] width 8 height 8
checkbox input "true"
click at [688, 460] on textarea at bounding box center [779, 451] width 348 height 122
click at [732, 417] on textarea "Here is that final invoice for the Archer Lewis group from the past couple of d…" at bounding box center [779, 451] width 348 height 122
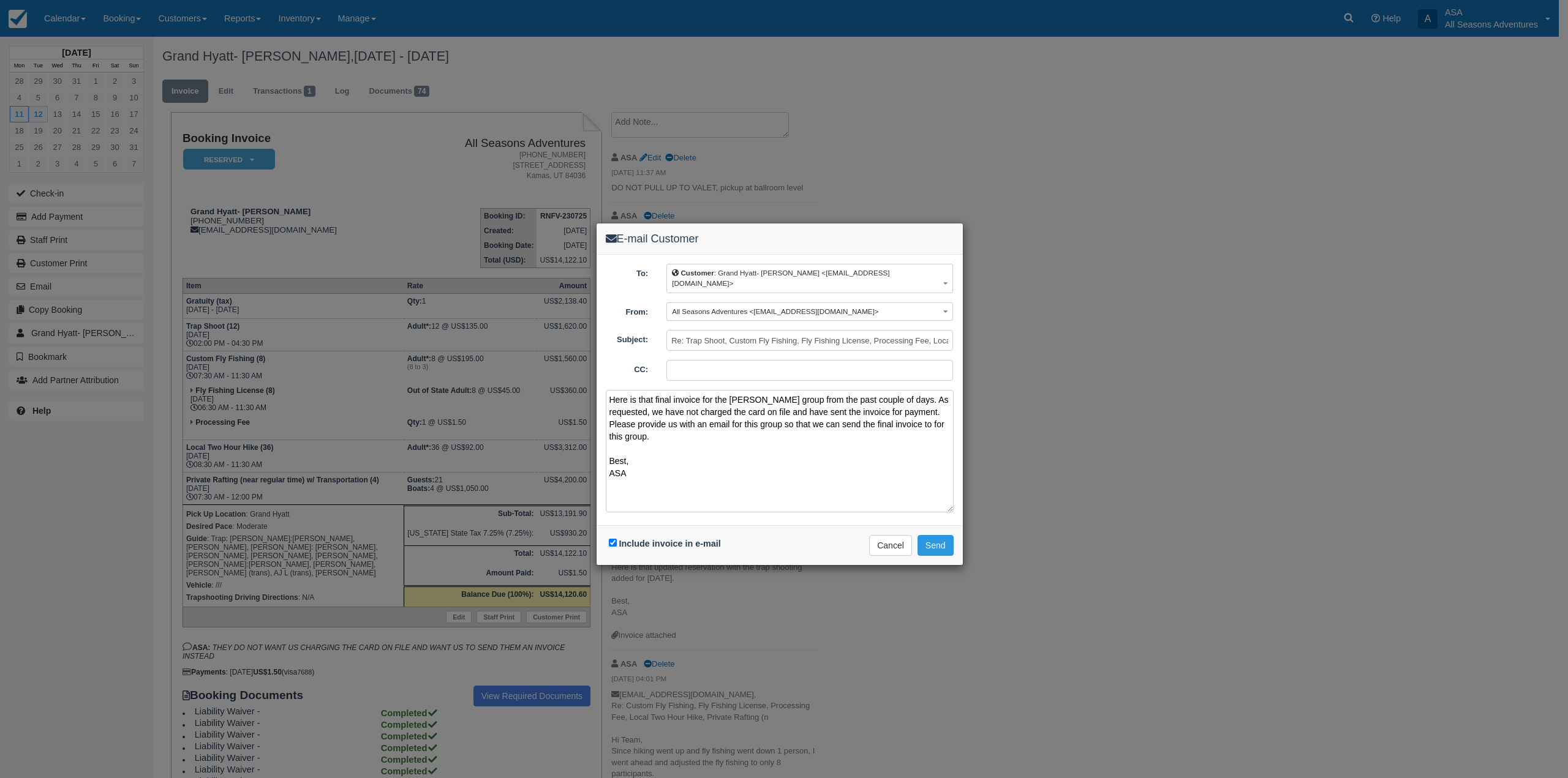
click at [848, 466] on textarea "Here is that final invoice for the Archer Lewis group from the past couple of d…" at bounding box center [779, 451] width 348 height 122
drag, startPoint x: 787, startPoint y: 433, endPoint x: 928, endPoint y: 414, distance: 142.3
click at [928, 414] on textarea "Here is that final invoice for the Archer Lewis group from the past couple of d…" at bounding box center [779, 451] width 348 height 122
click at [839, 401] on textarea "Here is that final invoice for the Archer Lewis group from the past couple of d…" at bounding box center [779, 451] width 348 height 122
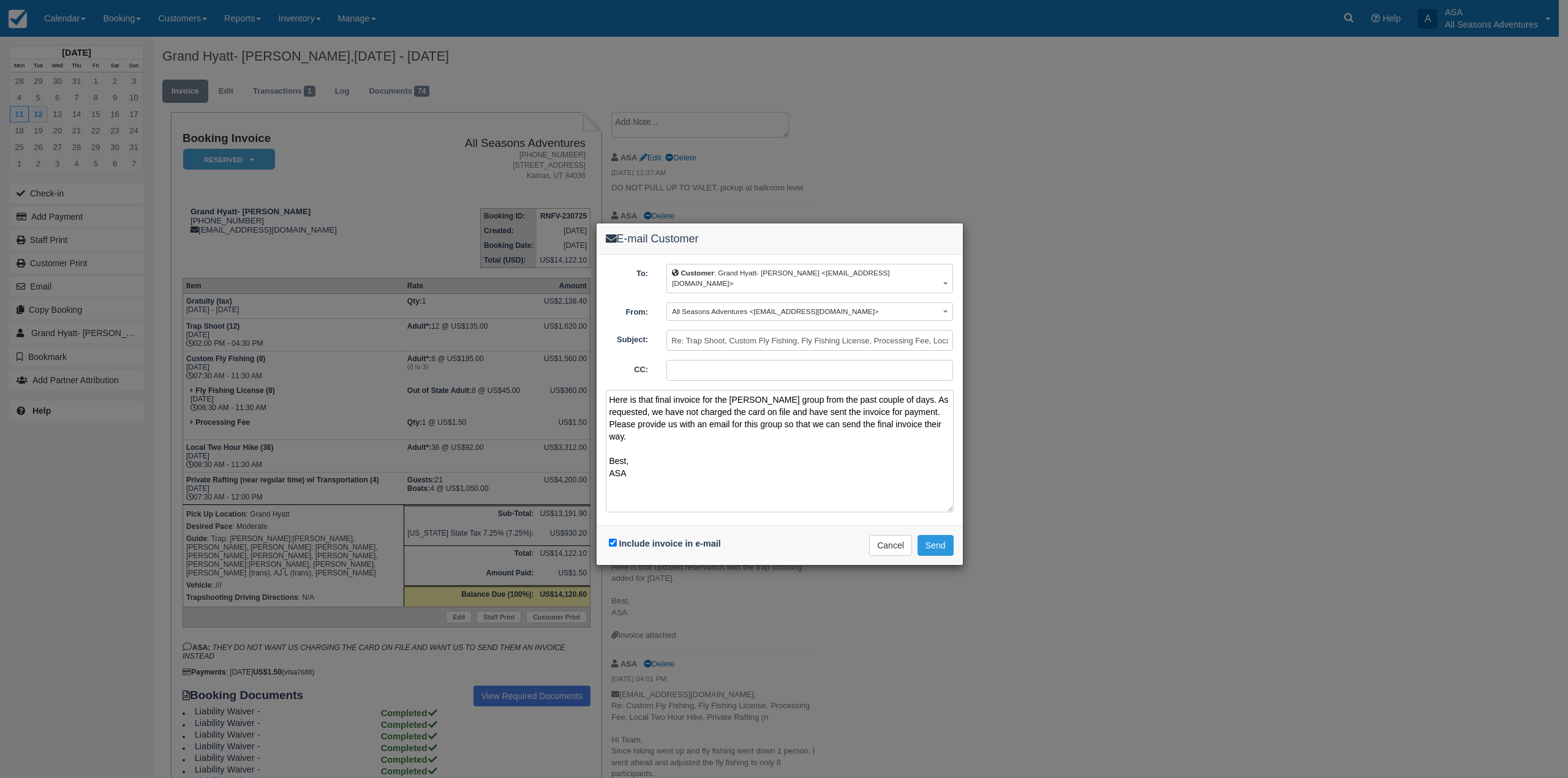
click at [821, 404] on textarea "Here is that final invoice for the Archer Lewis group from the past couple of d…" at bounding box center [779, 451] width 348 height 122
click at [842, 399] on textarea "Here is that final invoice for the Archer Lewis group from the past couple of d…" at bounding box center [779, 451] width 348 height 122
click at [856, 401] on textarea "Here is that final invoice for the Archer Lewis group from the past couple of d…" at bounding box center [779, 451] width 348 height 122
click at [844, 432] on textarea "Here is that final invoice for the Archer Lewis group from the past couple of d…" at bounding box center [779, 451] width 348 height 122
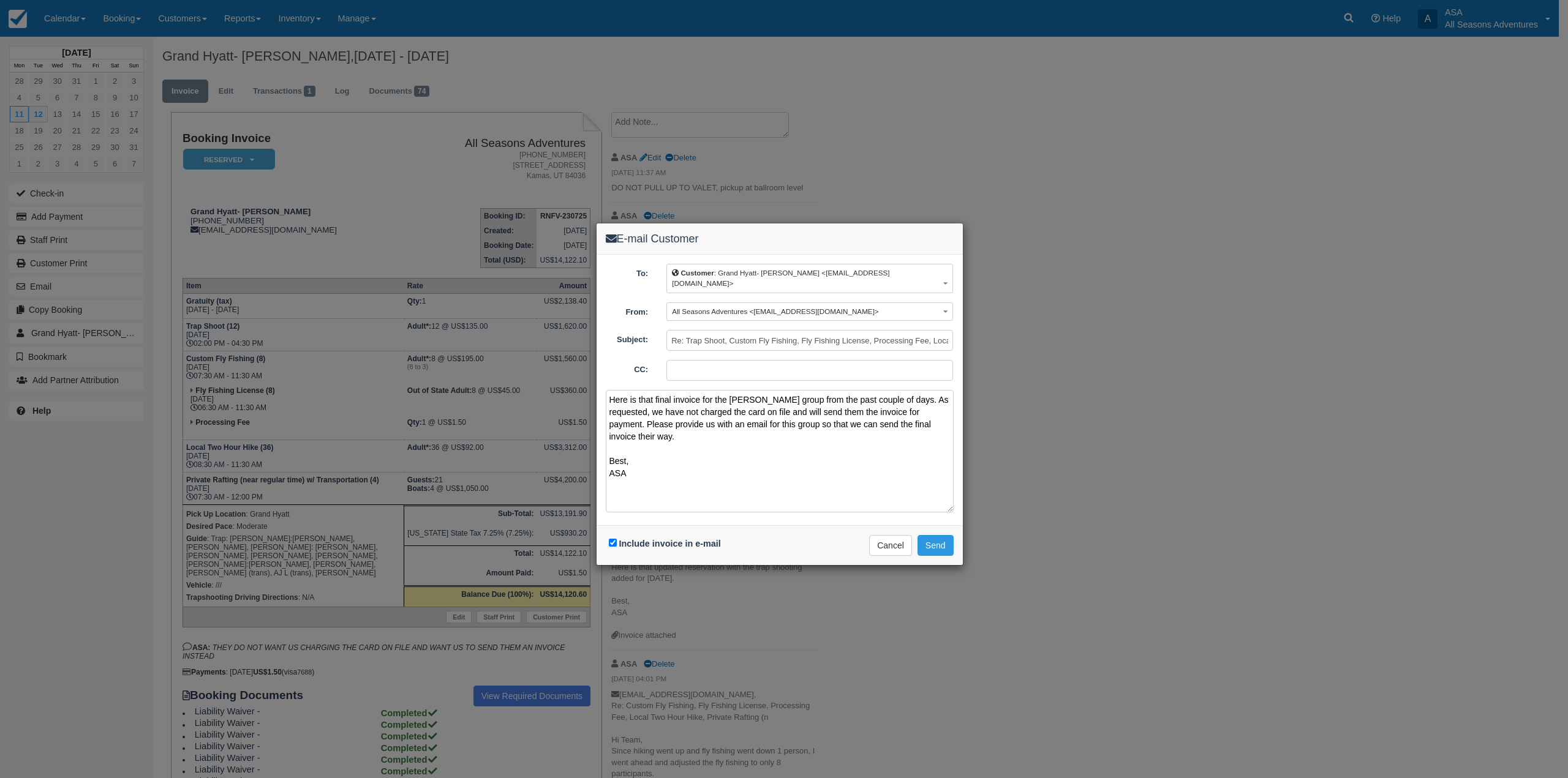
click at [641, 418] on textarea "Here is that final invoice for the Archer Lewis group from the past couple of d…" at bounding box center [779, 451] width 348 height 122
click at [720, 432] on textarea "Here is that final invoice for the Archer Lewis group from the past couple of d…" at bounding box center [779, 451] width 348 height 122
type textarea "Here is that final invoice for the Archer Lewis group from the past couple of d…"
click at [939, 537] on button "Send" at bounding box center [936, 546] width 36 height 21
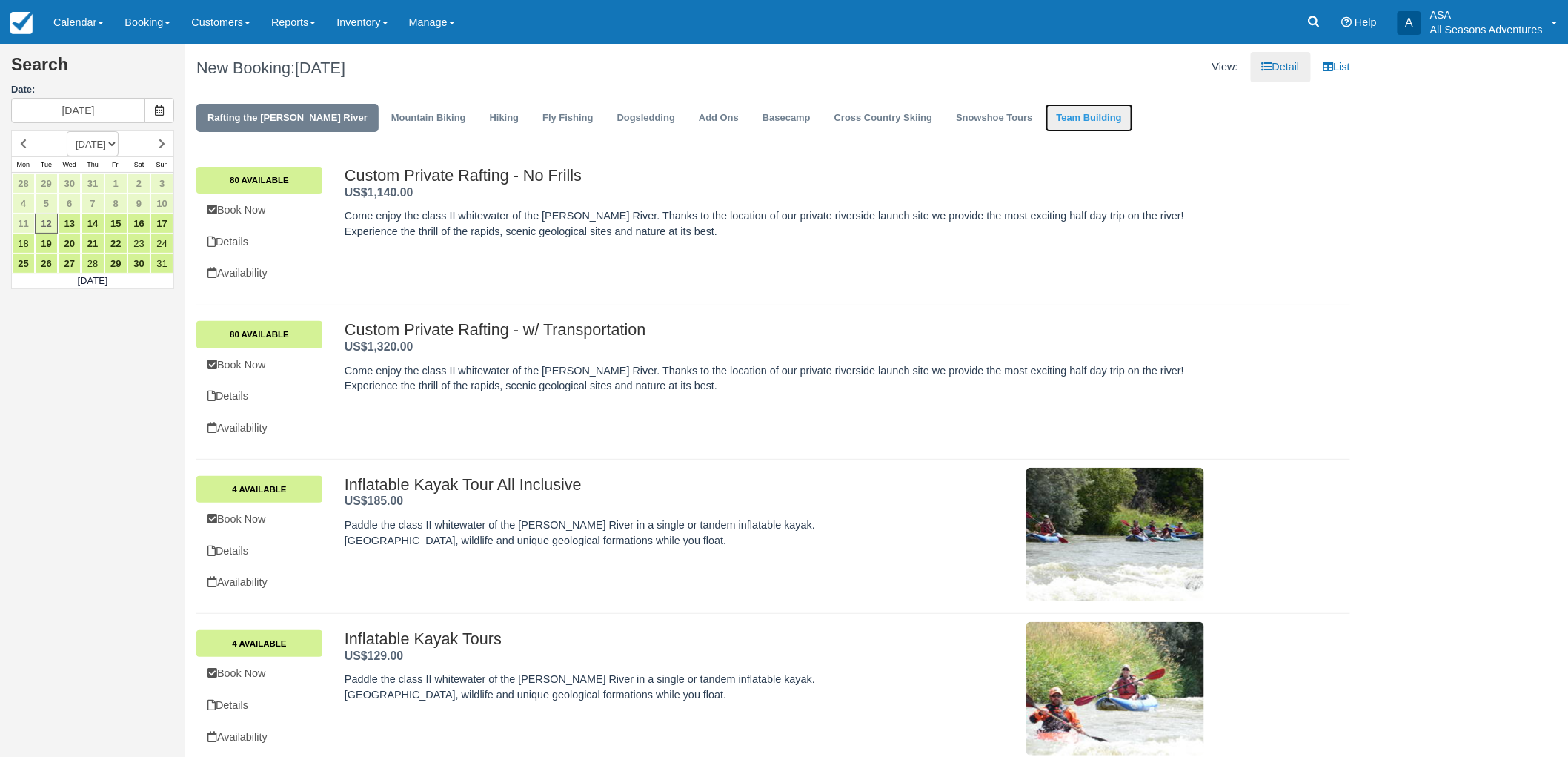
click at [1046, 112] on link "Team Building" at bounding box center [1089, 118] width 87 height 29
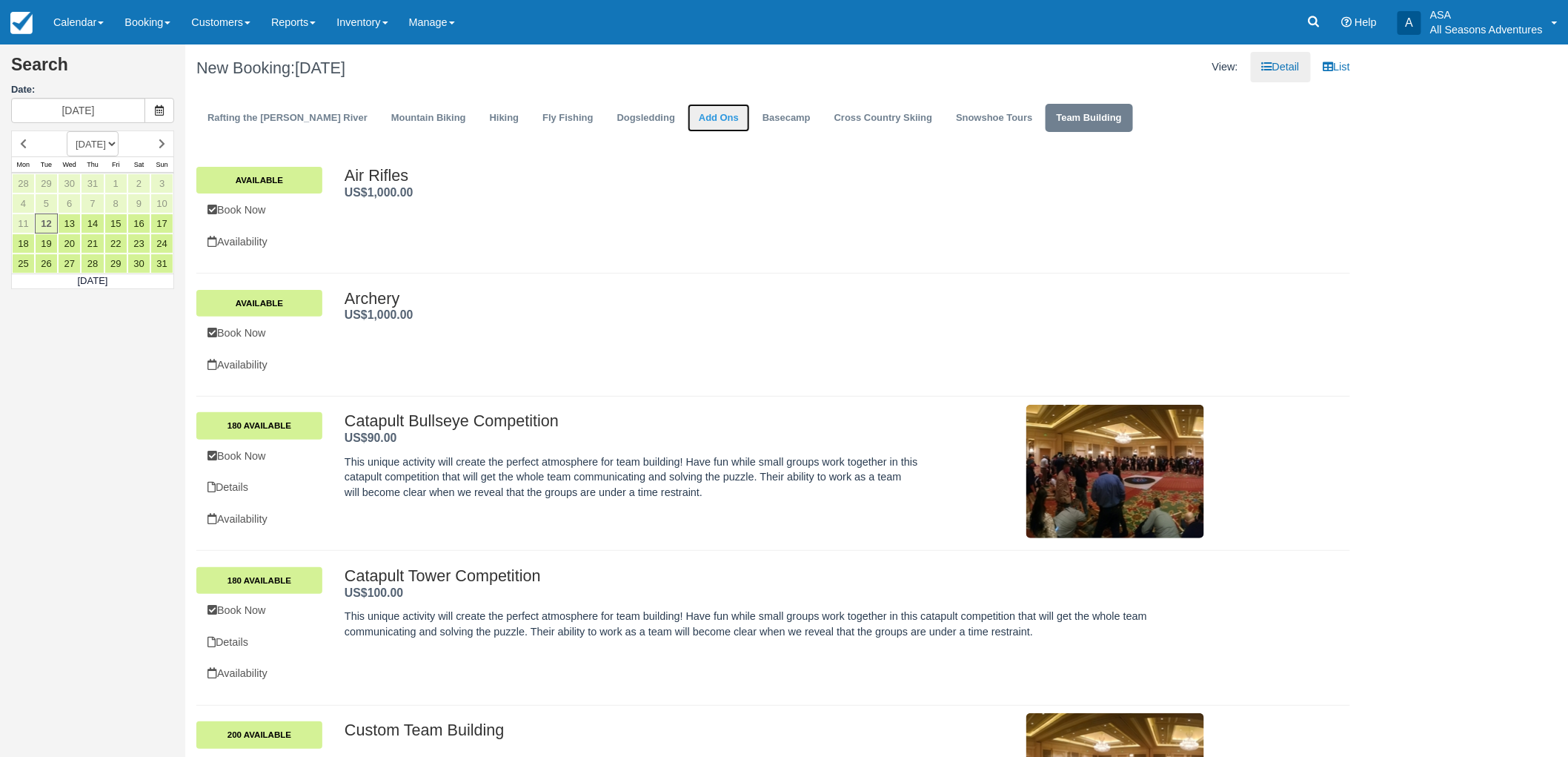
click at [687, 123] on link "Add Ons" at bounding box center [718, 118] width 62 height 29
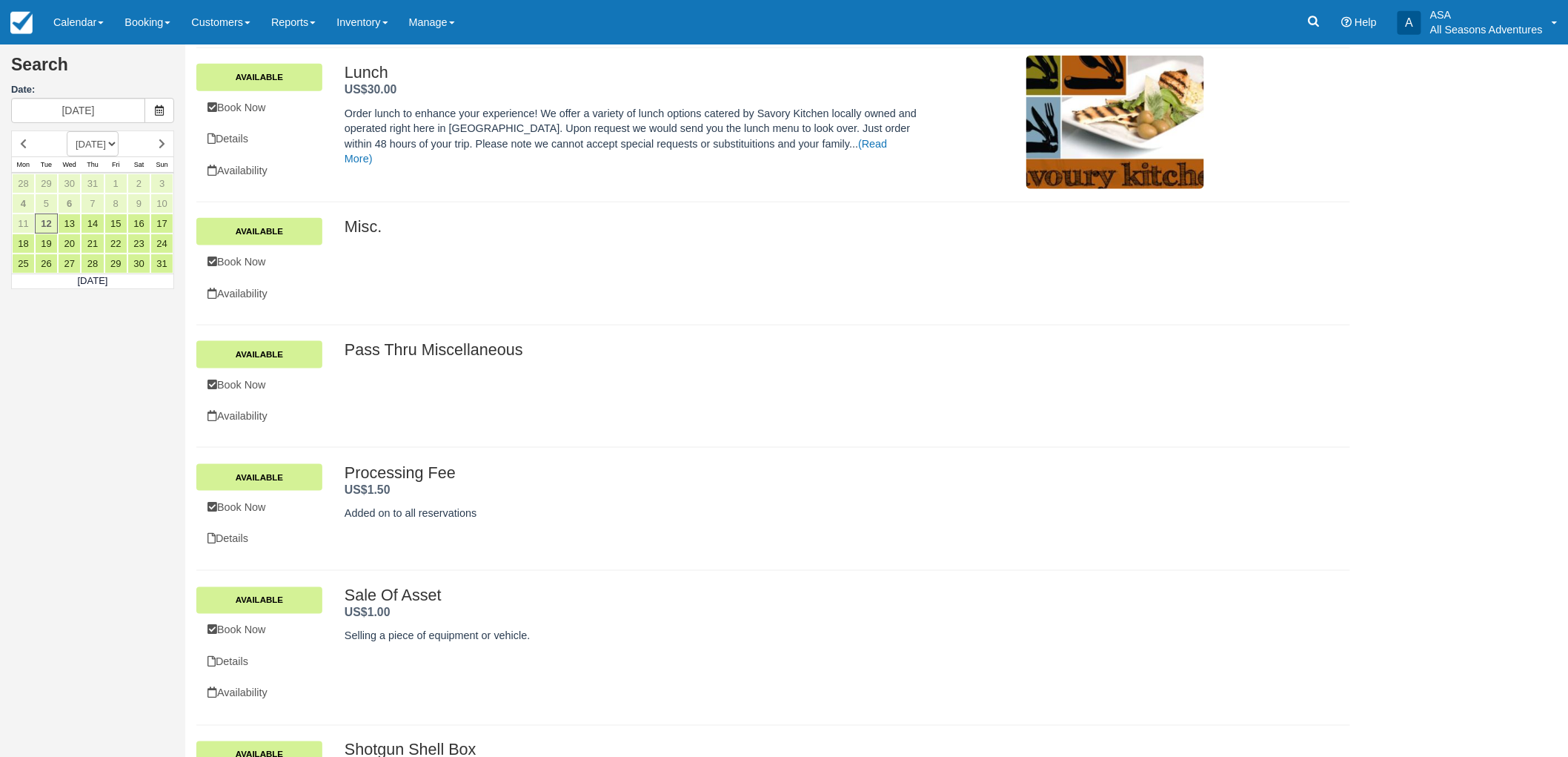
scroll to position [659, 0]
click at [286, 238] on link "Available" at bounding box center [259, 230] width 126 height 26
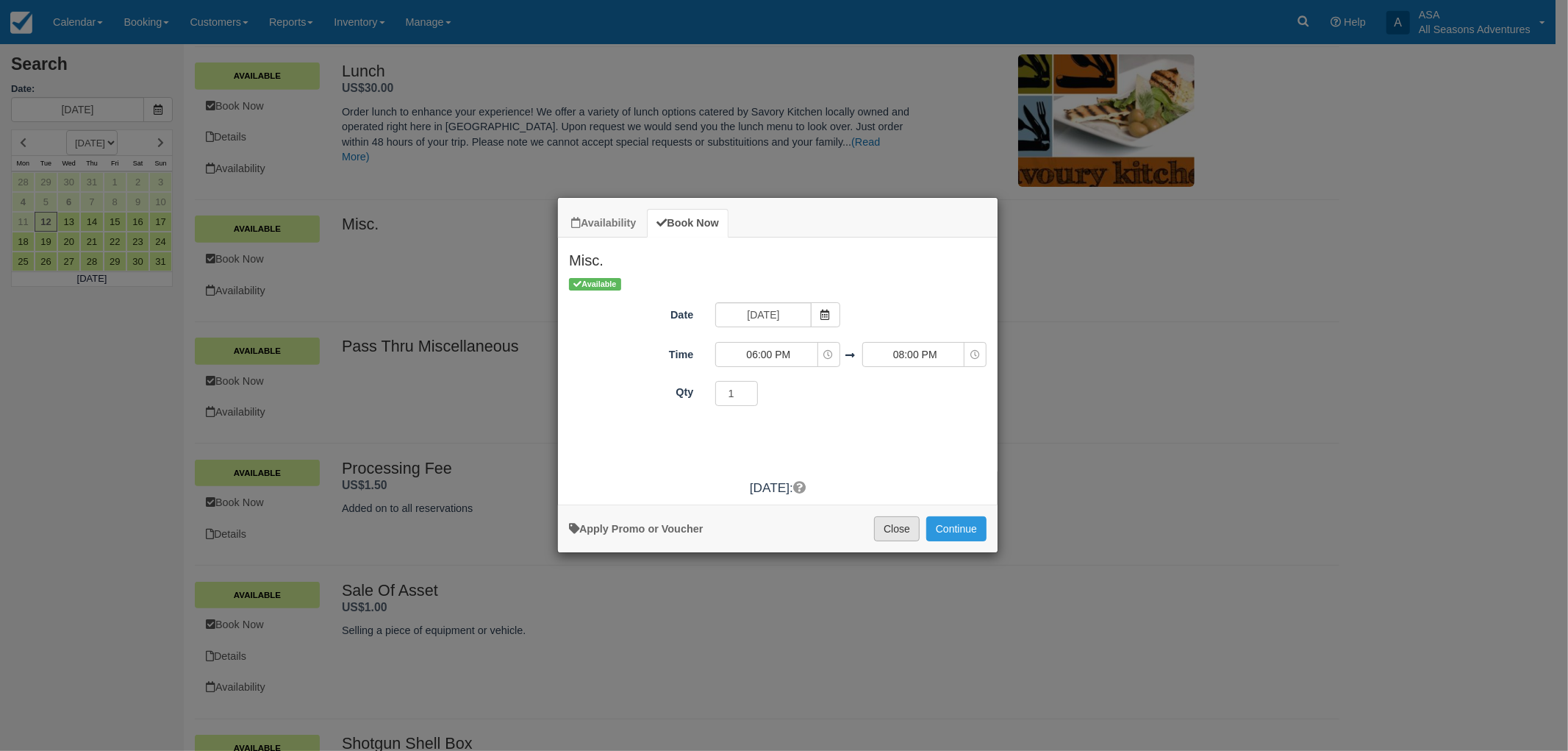
click at [885, 533] on button "Close" at bounding box center [896, 529] width 46 height 25
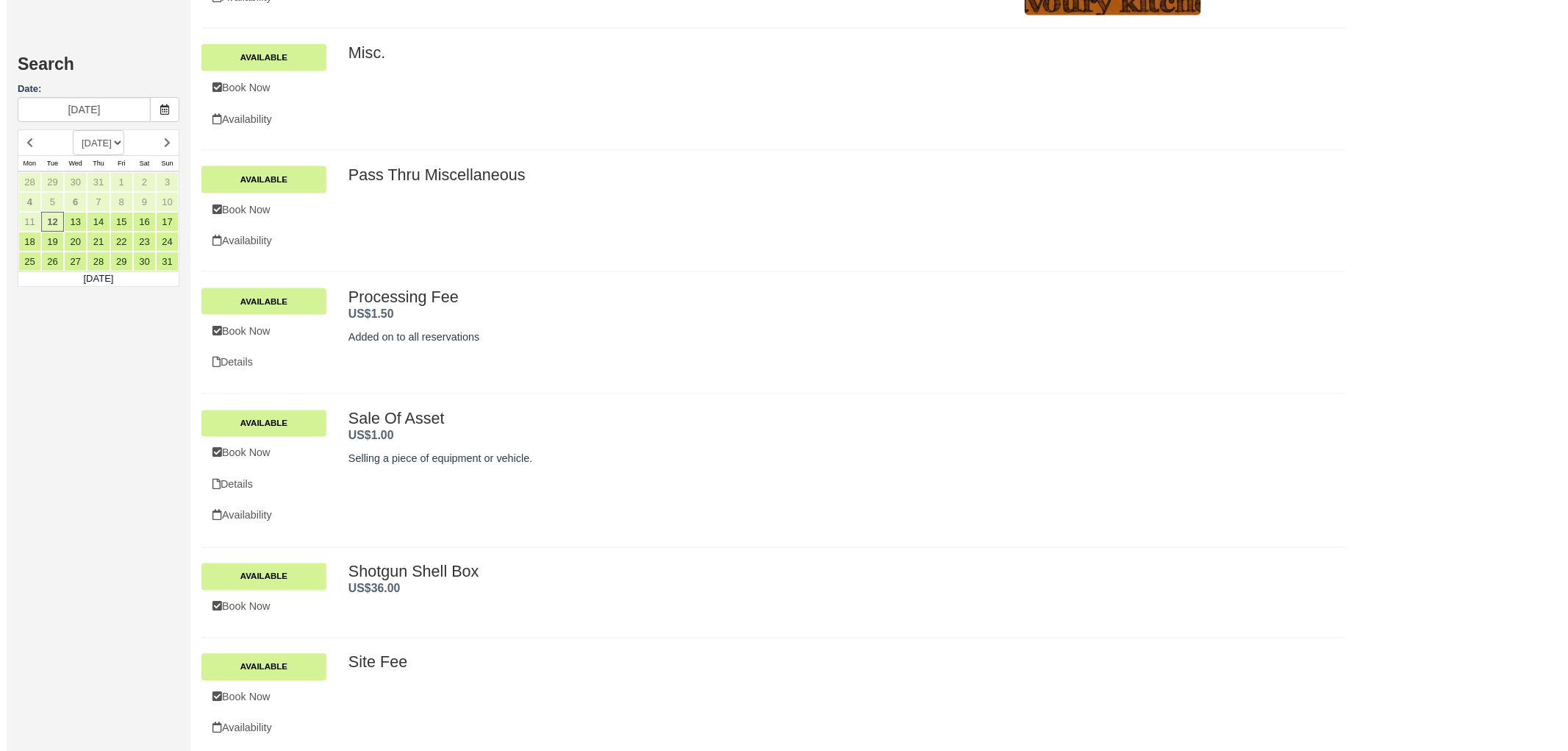
scroll to position [834, 0]
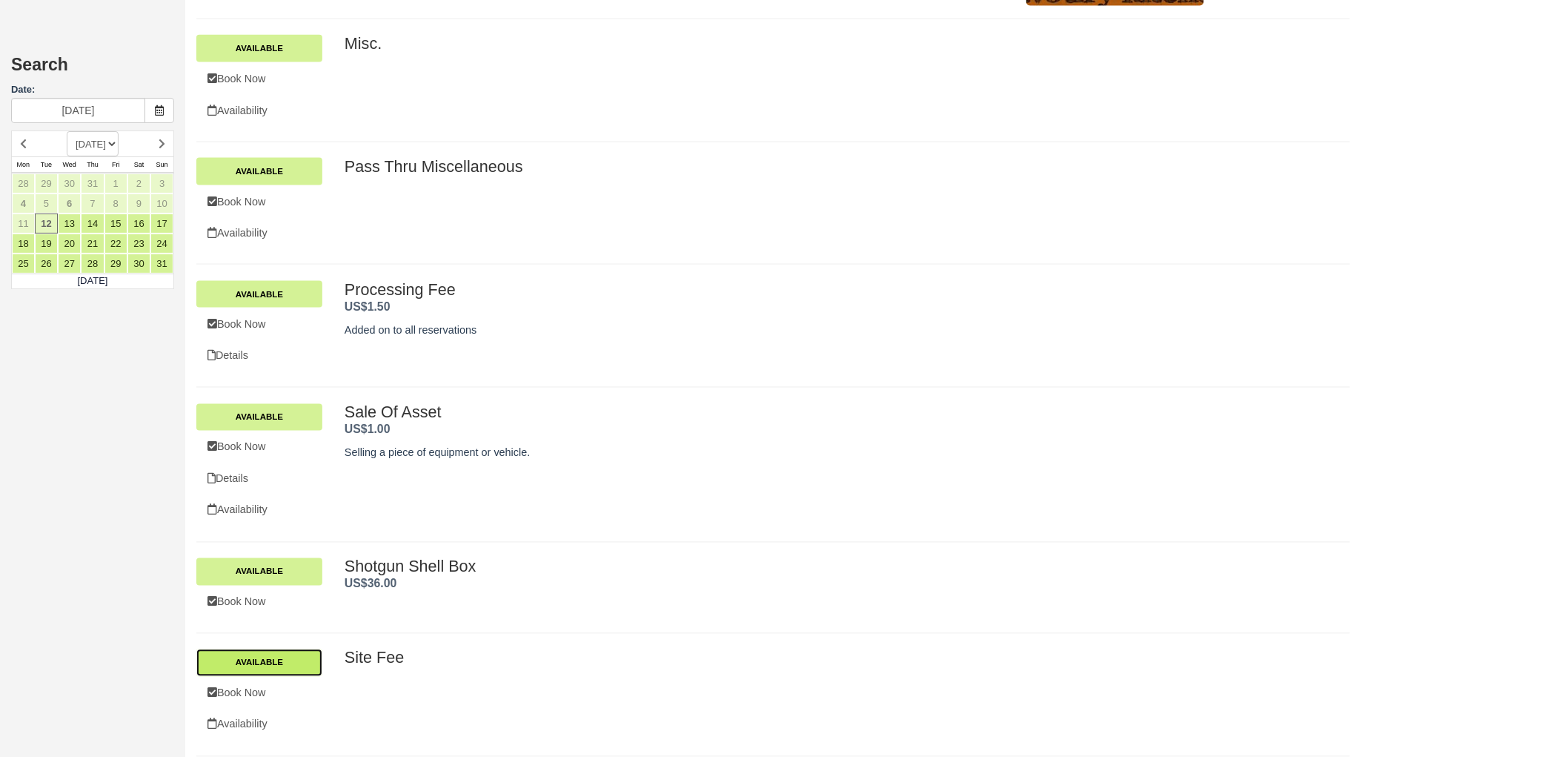
click at [312, 655] on link "Available" at bounding box center [259, 662] width 126 height 26
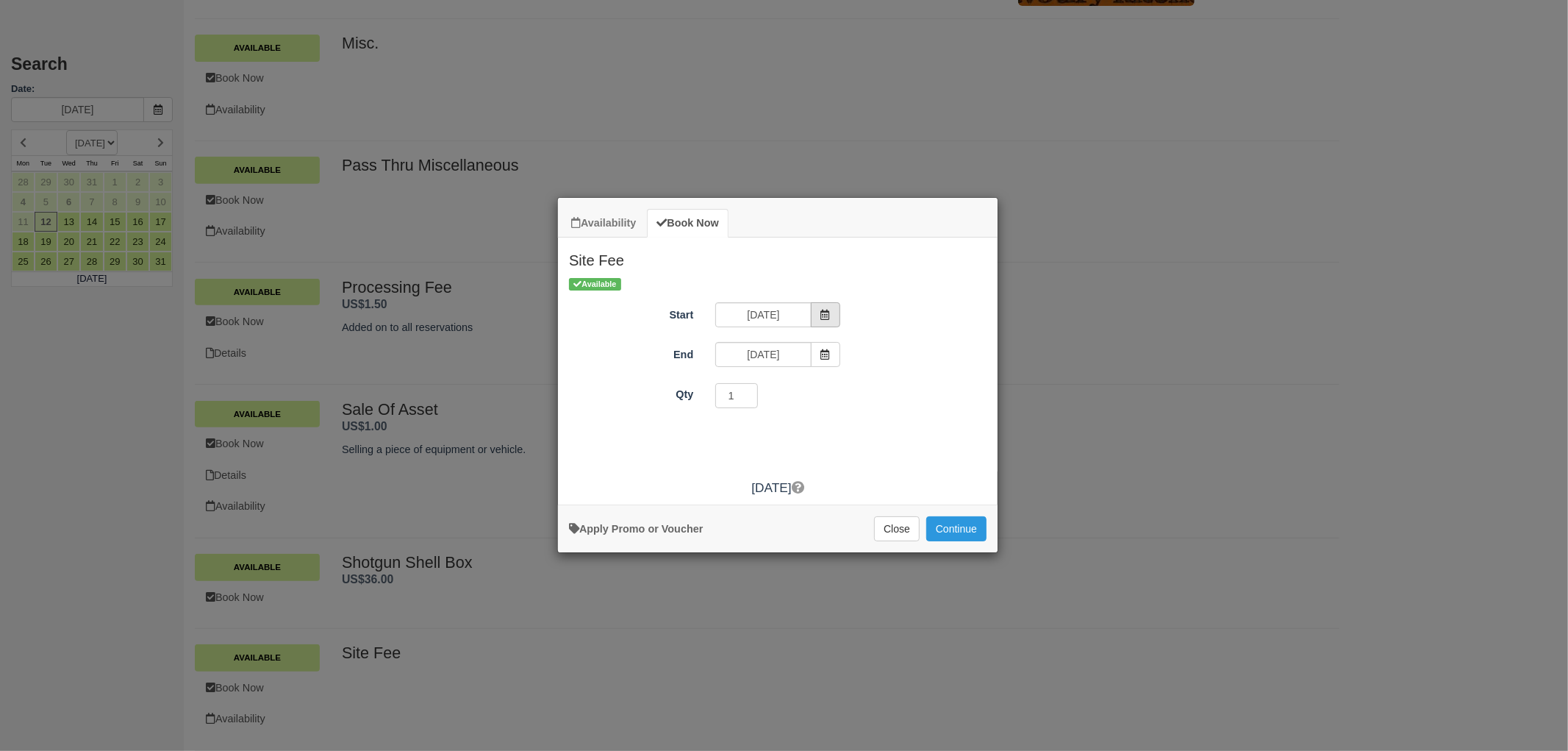
click at [819, 312] on span "Item Modal" at bounding box center [825, 315] width 30 height 25
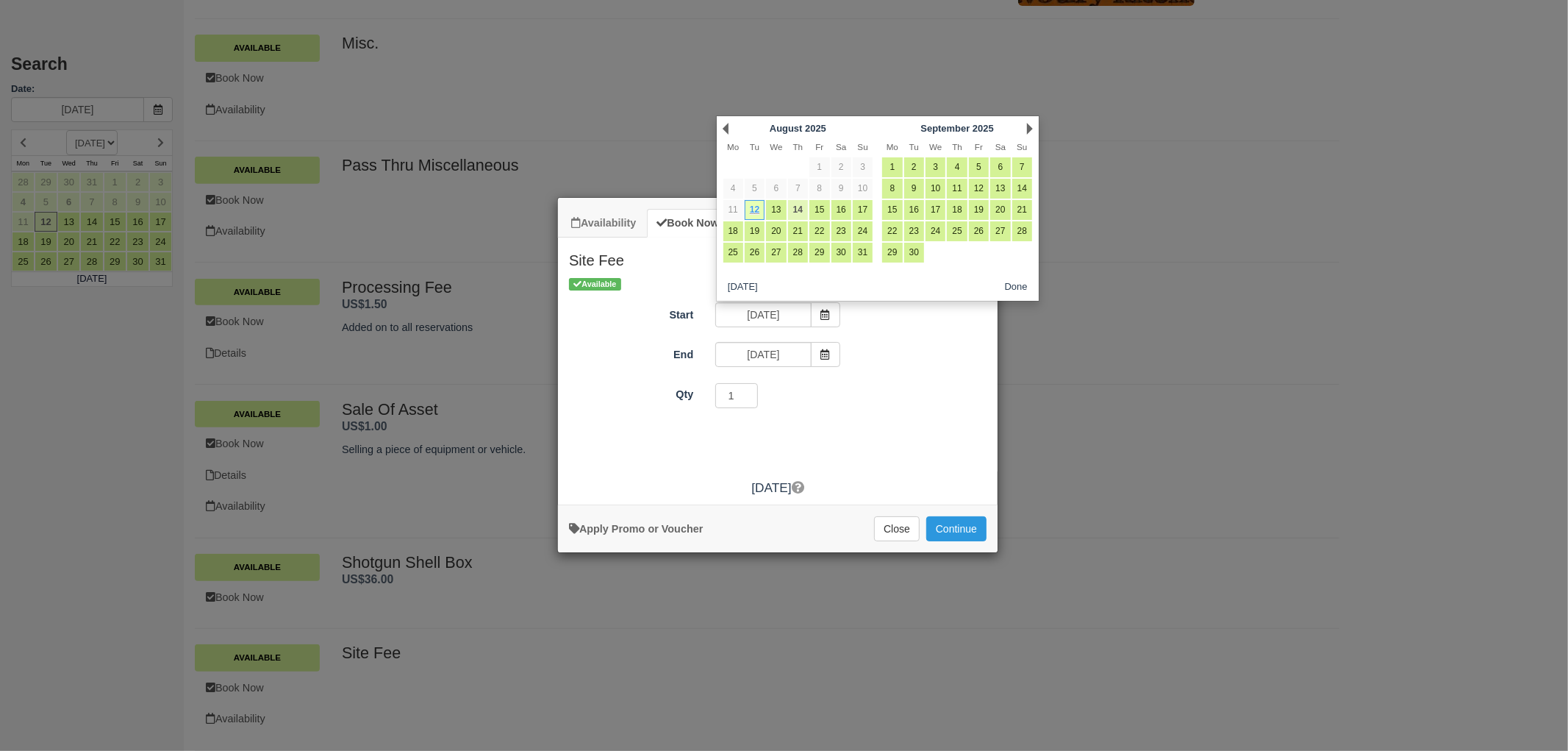
click at [798, 215] on link "14" at bounding box center [797, 209] width 20 height 20
type input "08/14/25"
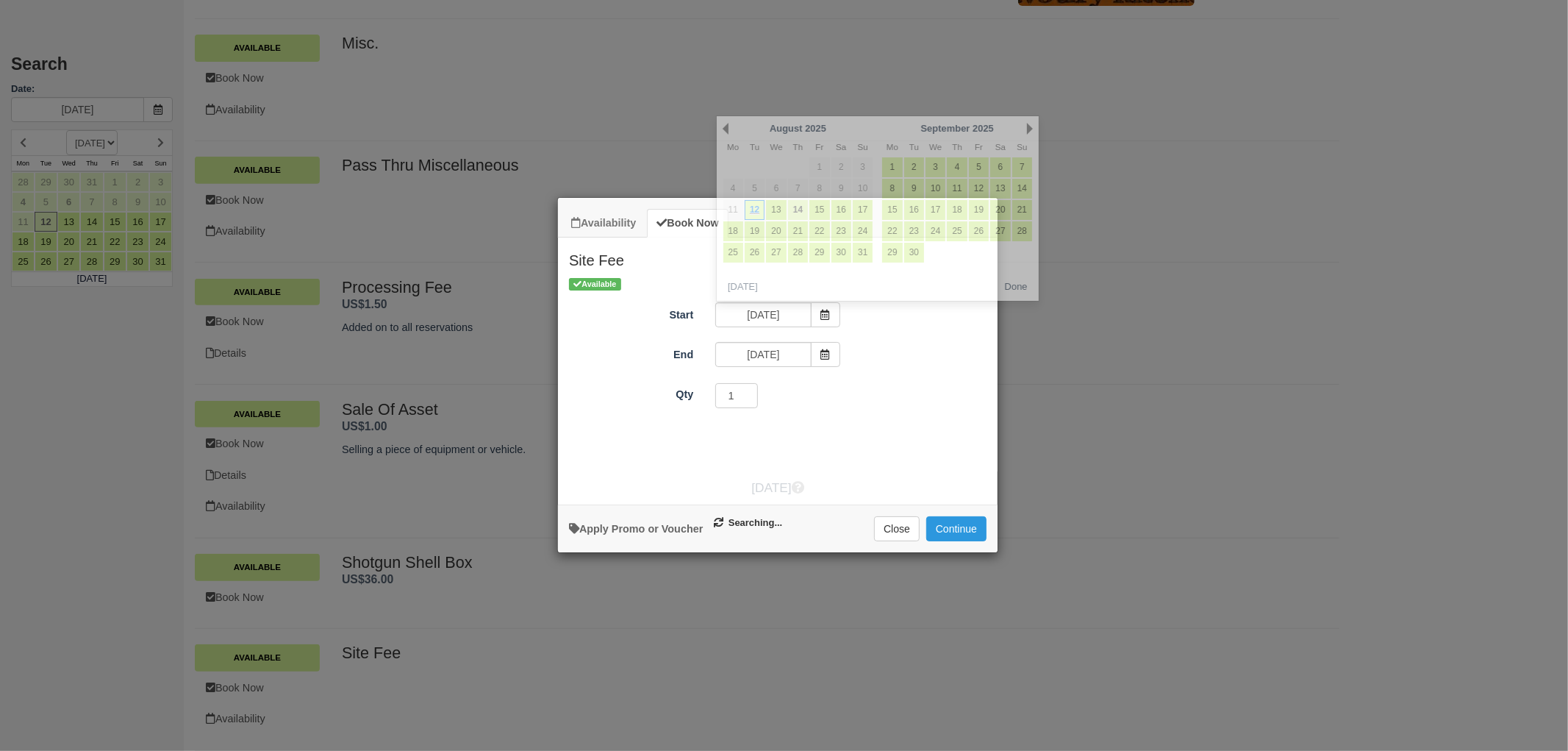
type input "08/14/25"
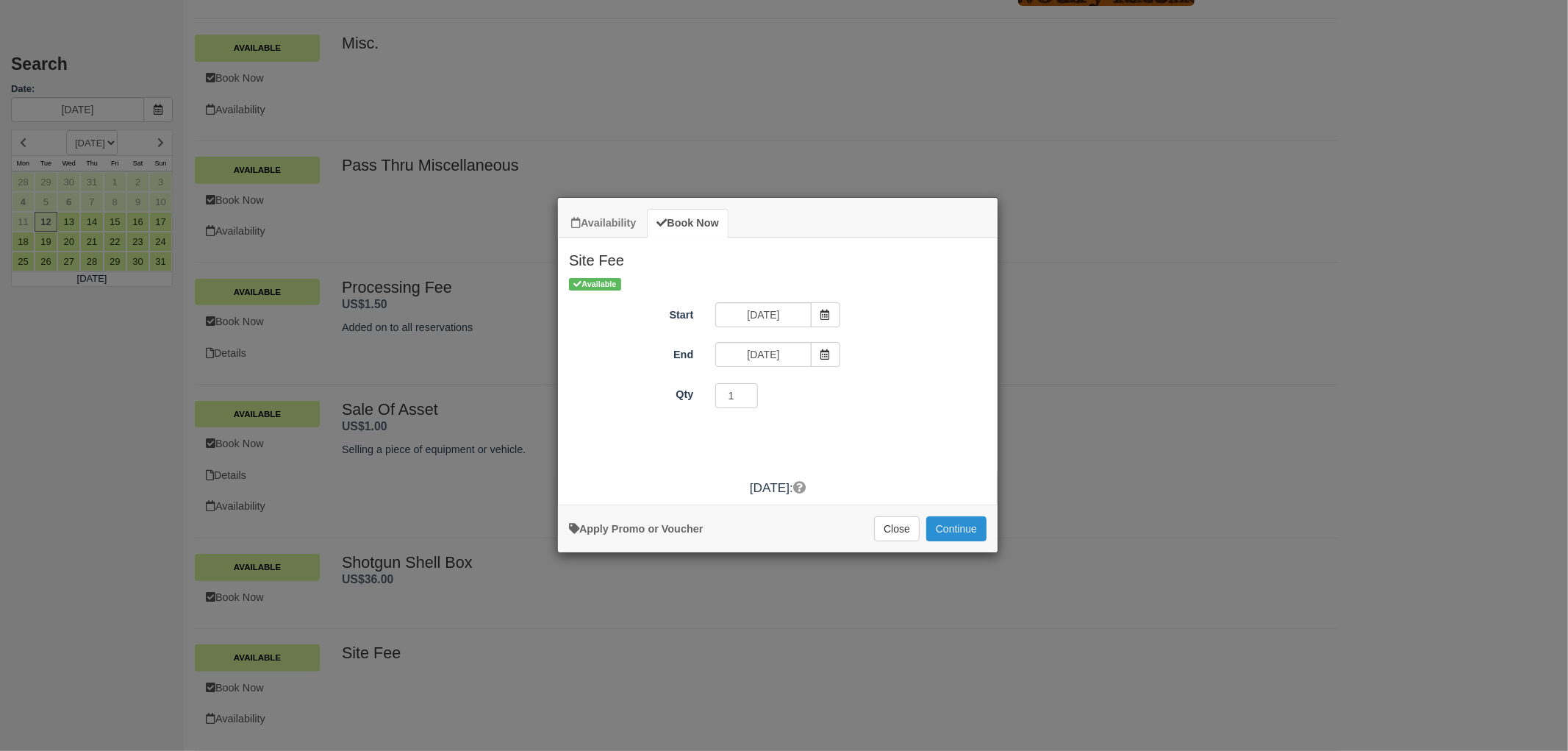
click at [974, 527] on button "Continue" at bounding box center [956, 529] width 60 height 25
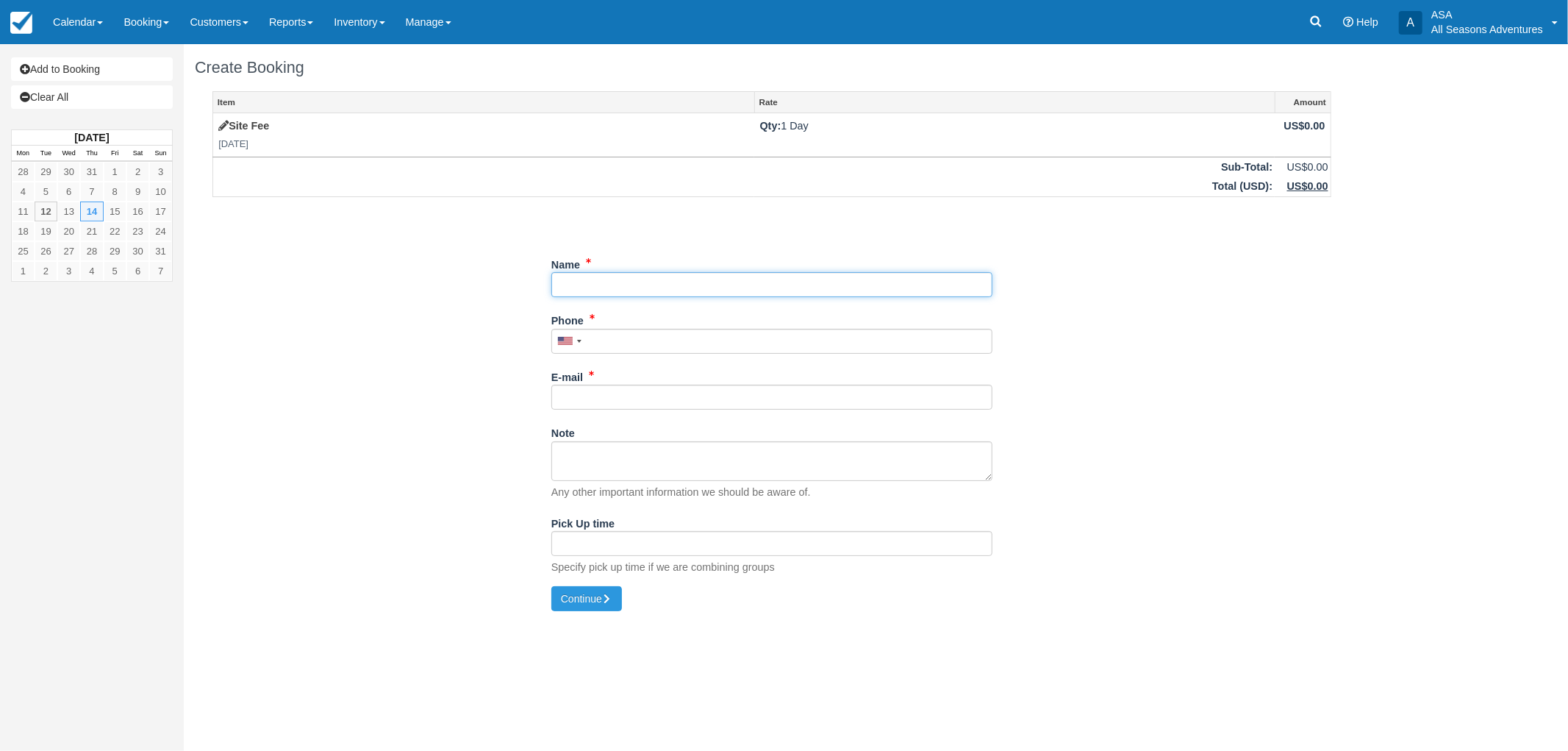
click at [834, 288] on input "Name" at bounding box center [772, 284] width 441 height 25
type input "Summit Events- [PERSON_NAME]"
click at [931, 341] on input "Phone" at bounding box center [768, 341] width 441 height 25
type input "(801) 376-3990"
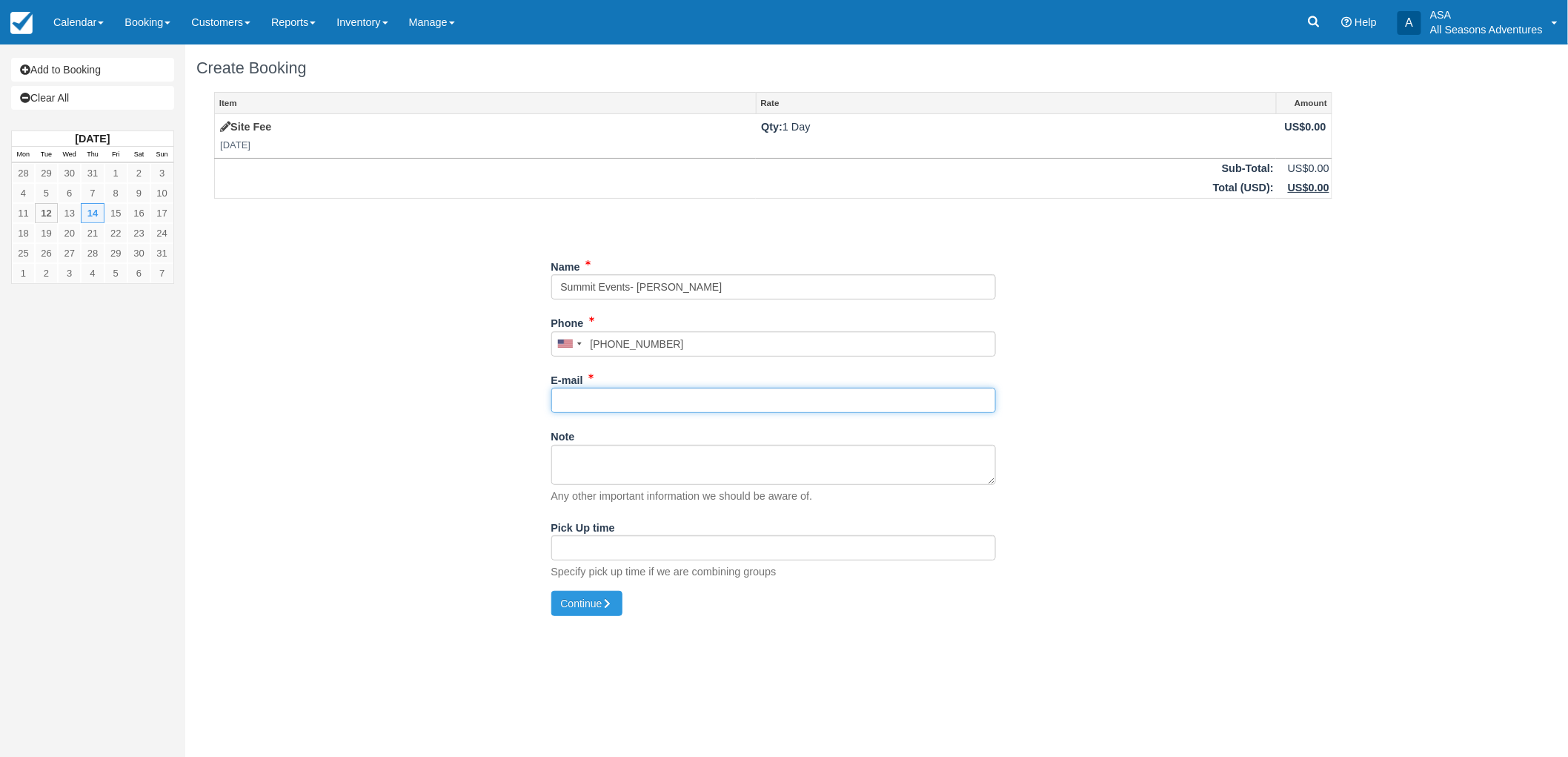
click at [802, 404] on input "E-mail" at bounding box center [774, 400] width 445 height 25
type input "syd@summitdmc.com"
click at [701, 554] on input "Pick Up time" at bounding box center [774, 547] width 445 height 25
click at [979, 630] on div "Add to Booking Clear All August 2025 Mon Tue Wed Thu Fri Sat Sun 28 29 30 31 1 …" at bounding box center [784, 400] width 1568 height 712
click at [600, 597] on button "Continue" at bounding box center [587, 603] width 71 height 25
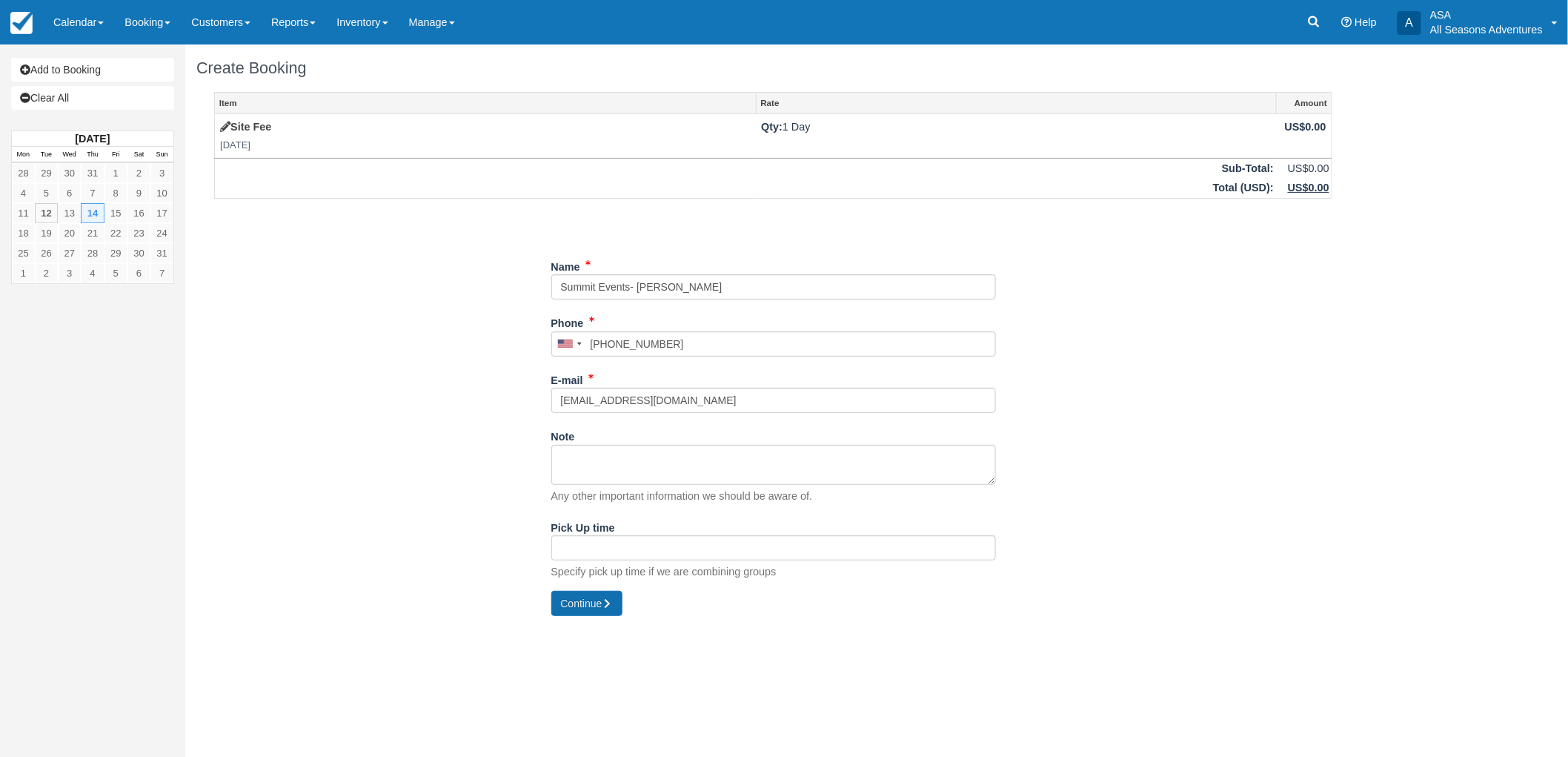
type input "+18013763990"
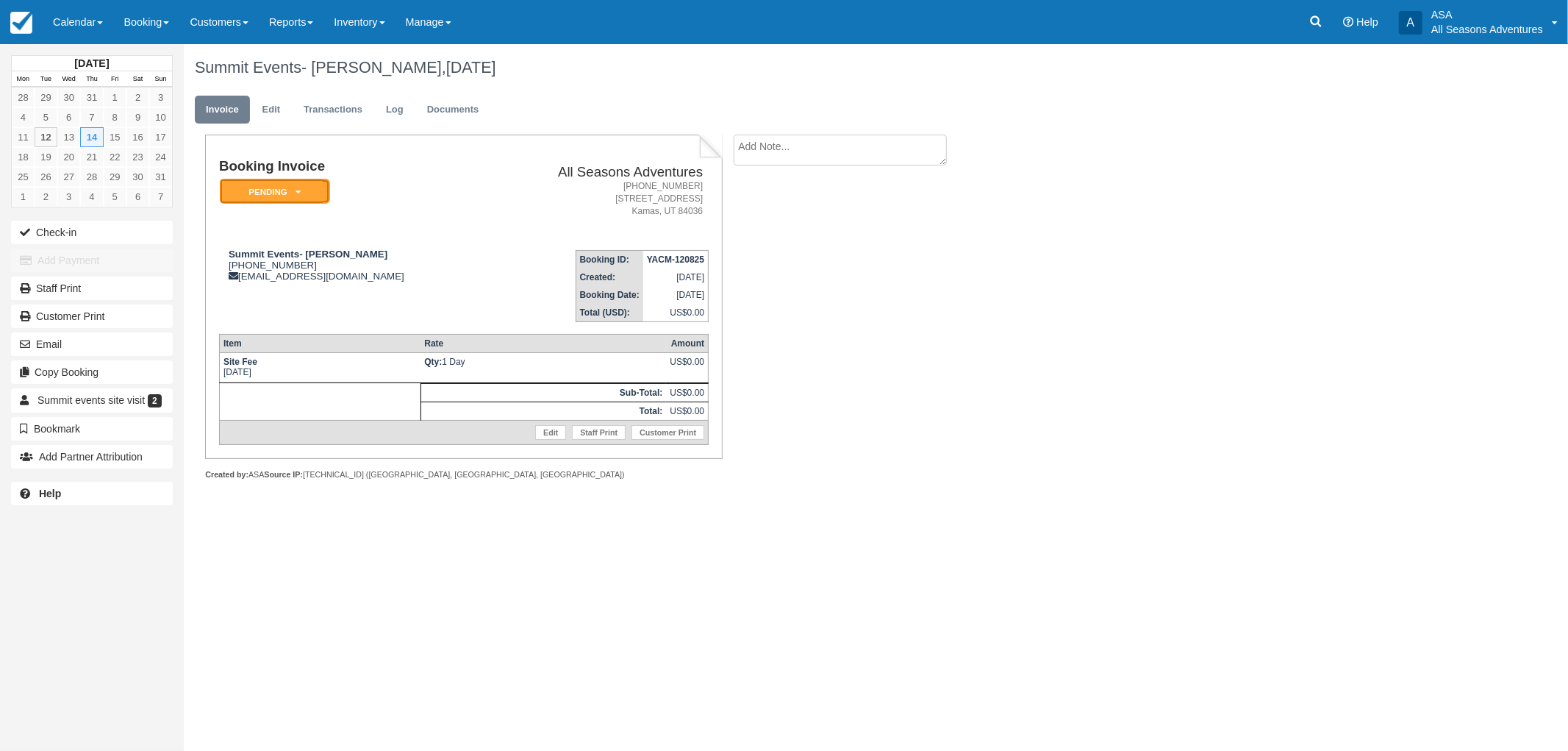
click at [283, 194] on em "Pending" at bounding box center [275, 192] width 111 height 26
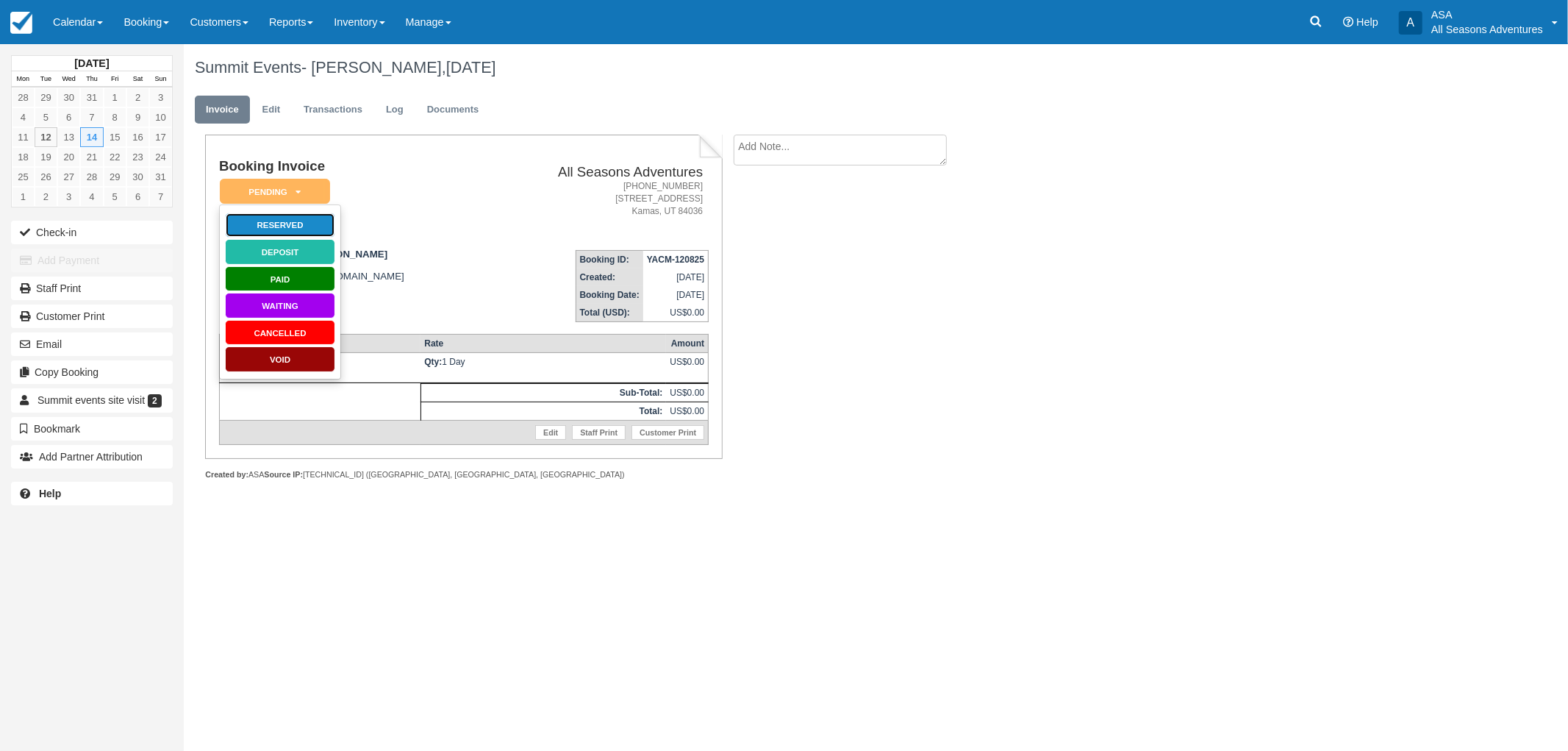
click at [291, 224] on link "Reserved" at bounding box center [280, 225] width 111 height 26
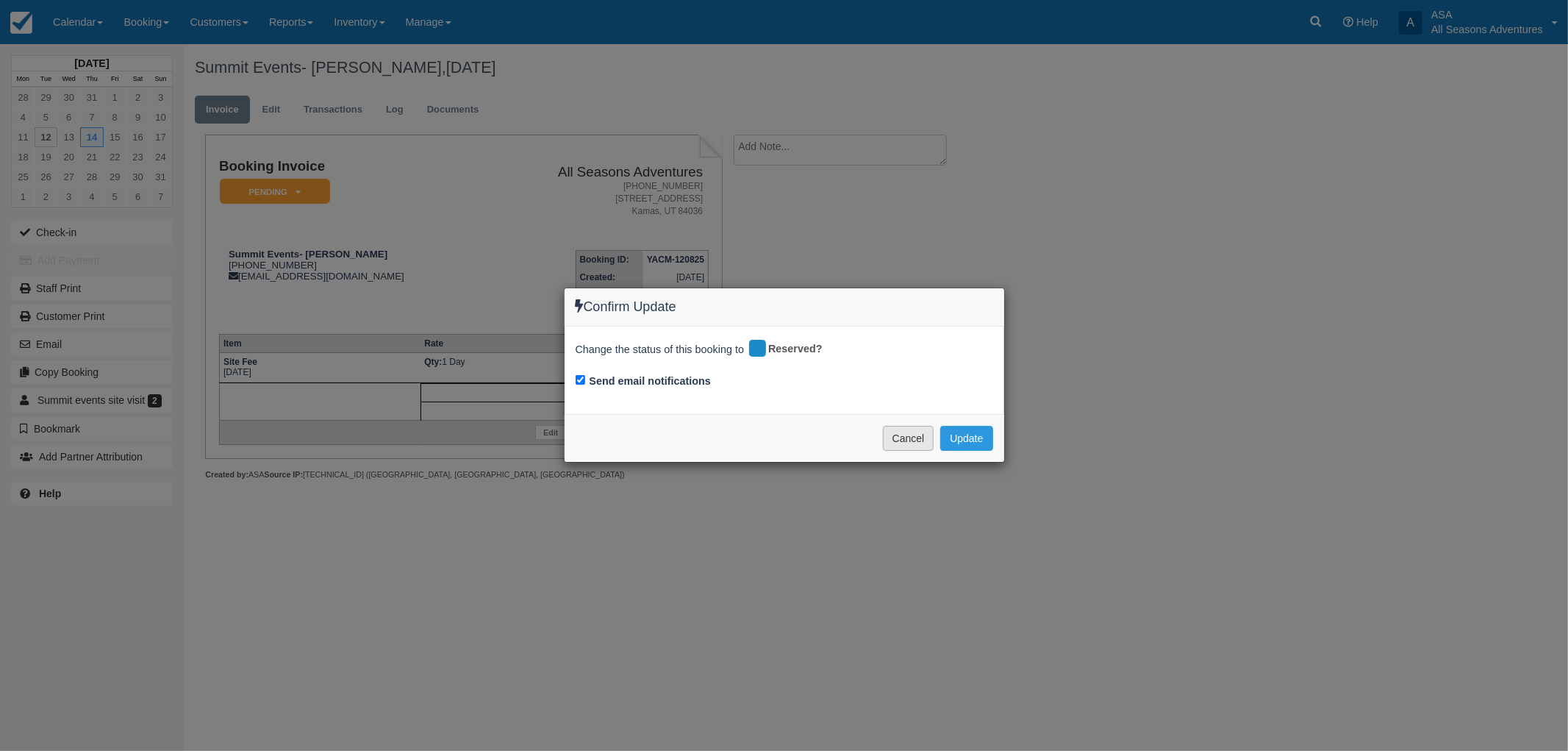
click at [899, 443] on button "Cancel" at bounding box center [908, 437] width 51 height 25
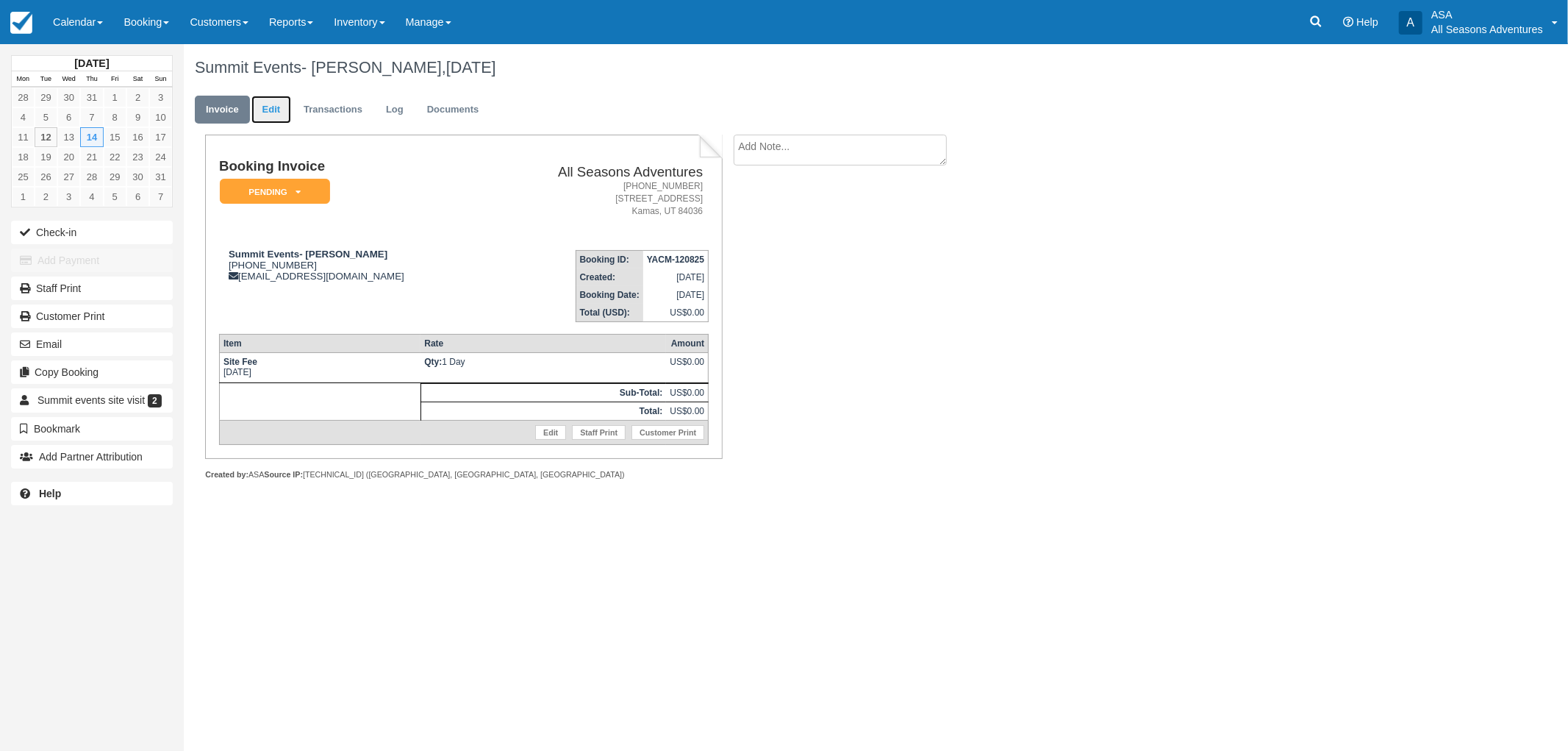
click at [288, 114] on link "Edit" at bounding box center [271, 110] width 40 height 29
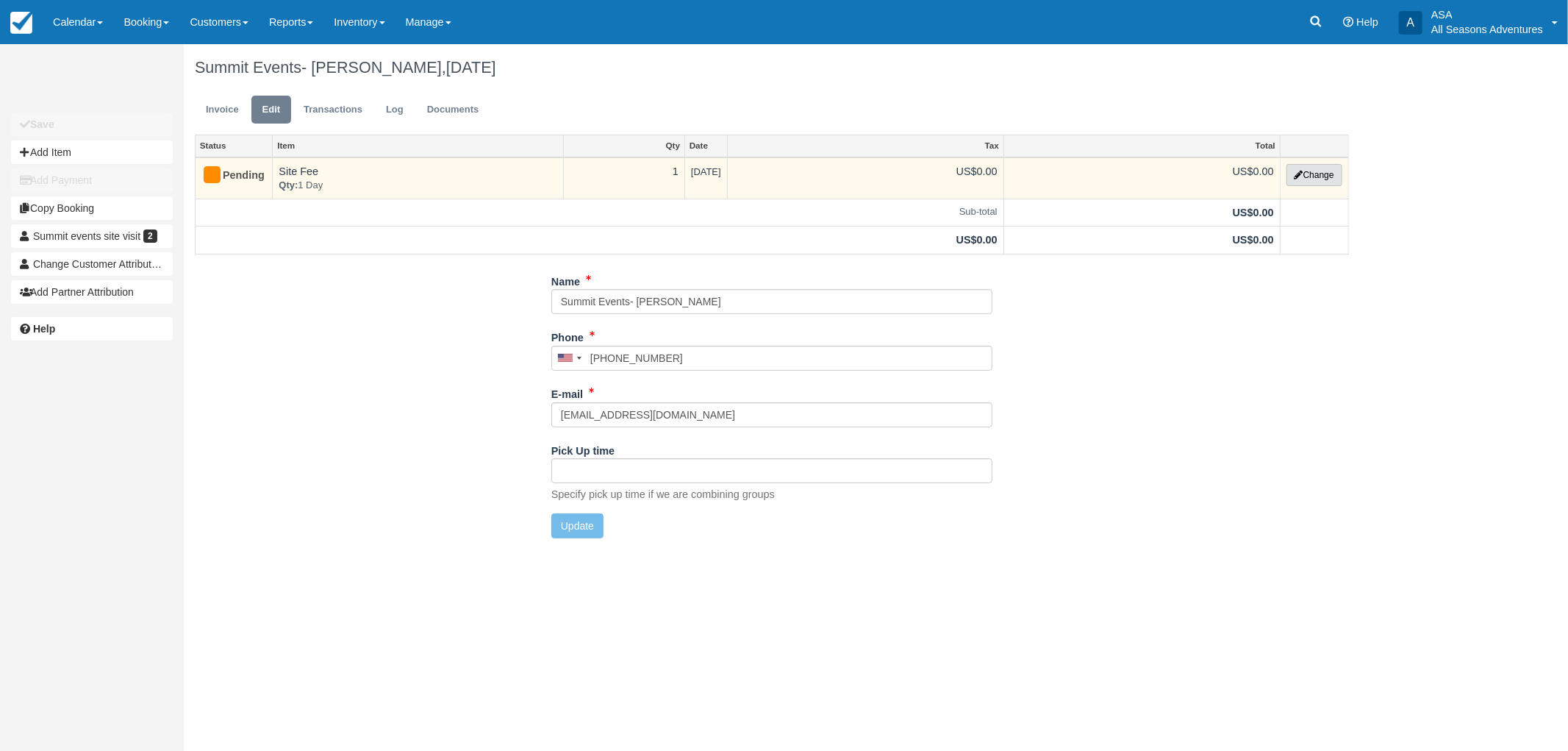
click at [1300, 173] on icon "button" at bounding box center [1298, 174] width 8 height 8
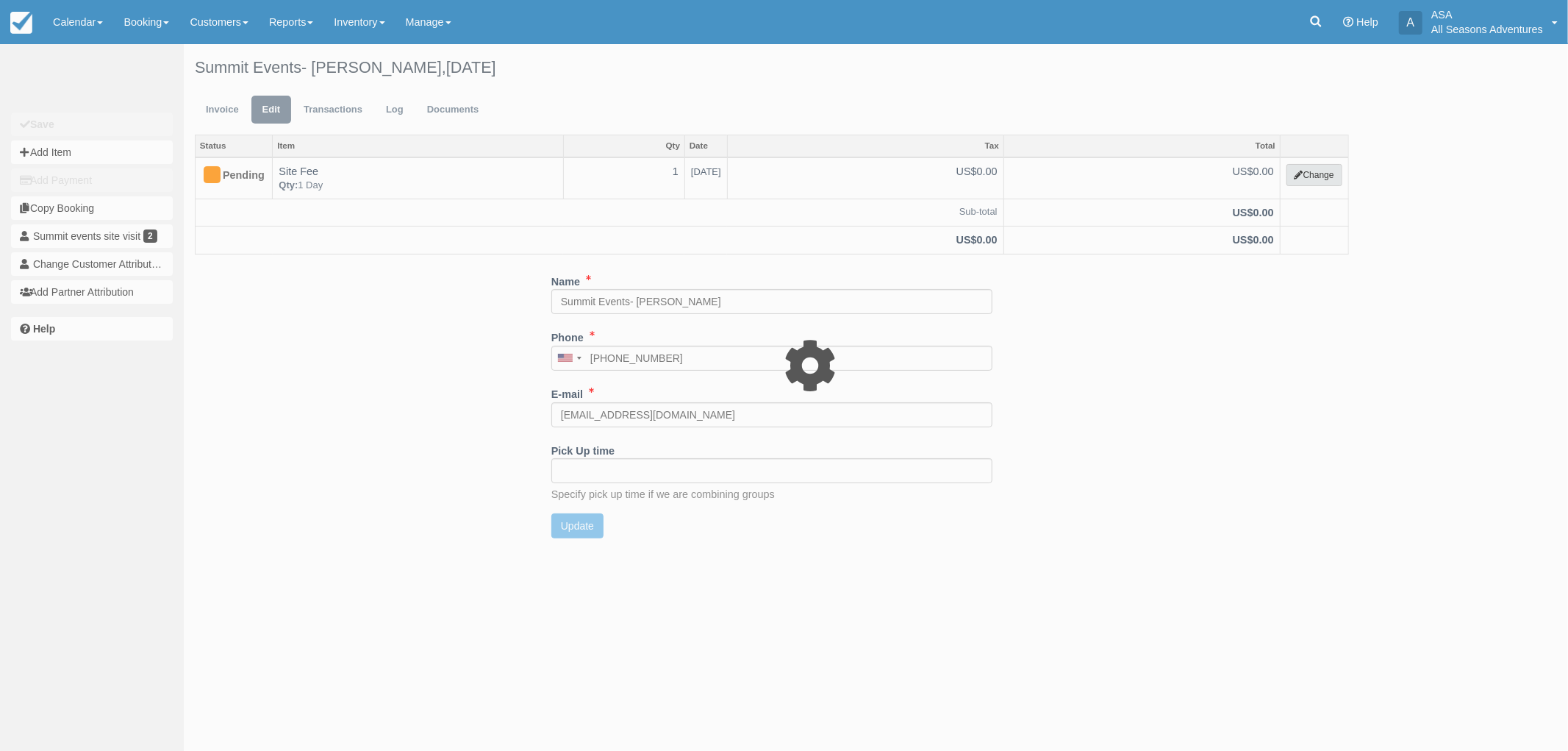
select select "13"
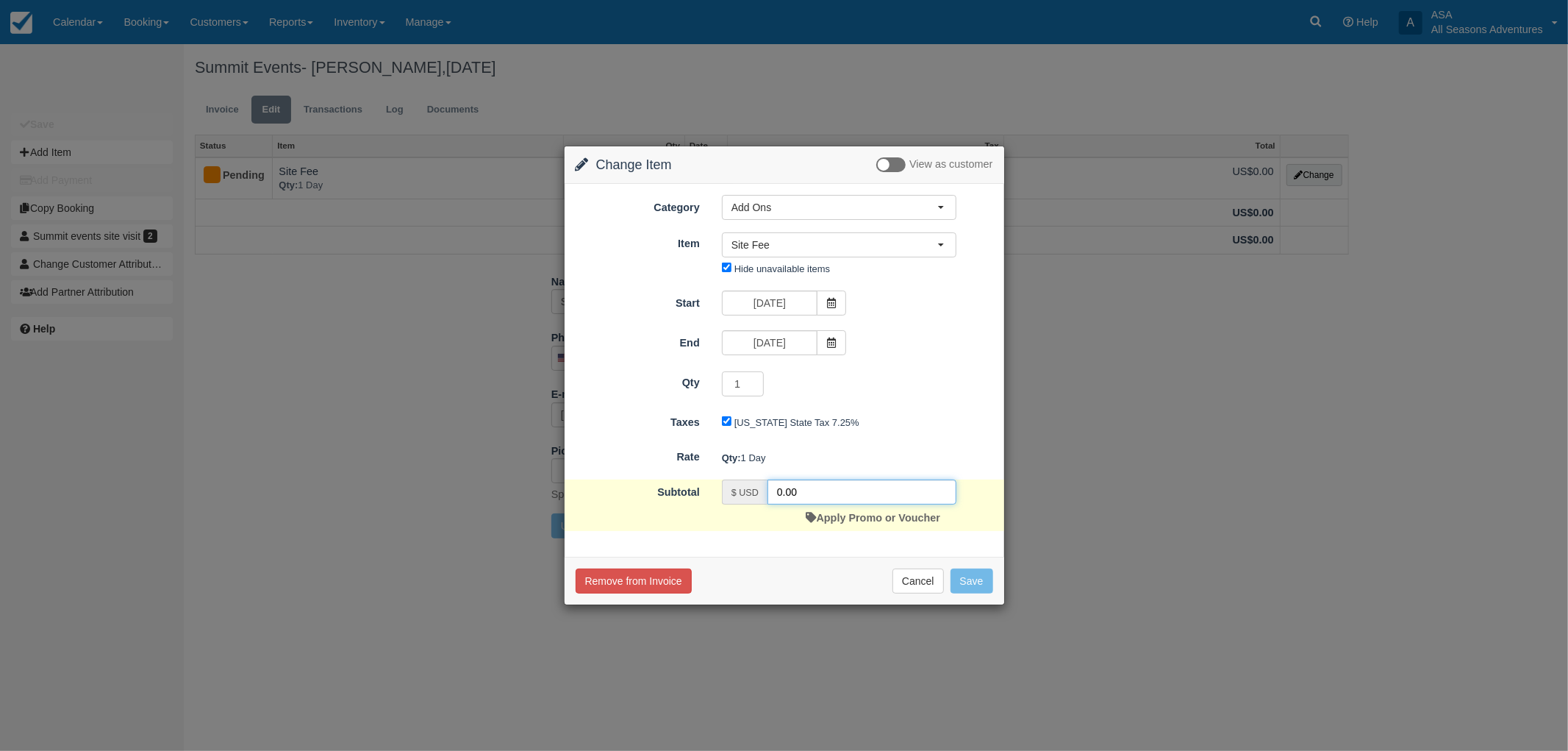
click at [780, 496] on input "0.00" at bounding box center [862, 491] width 189 height 25
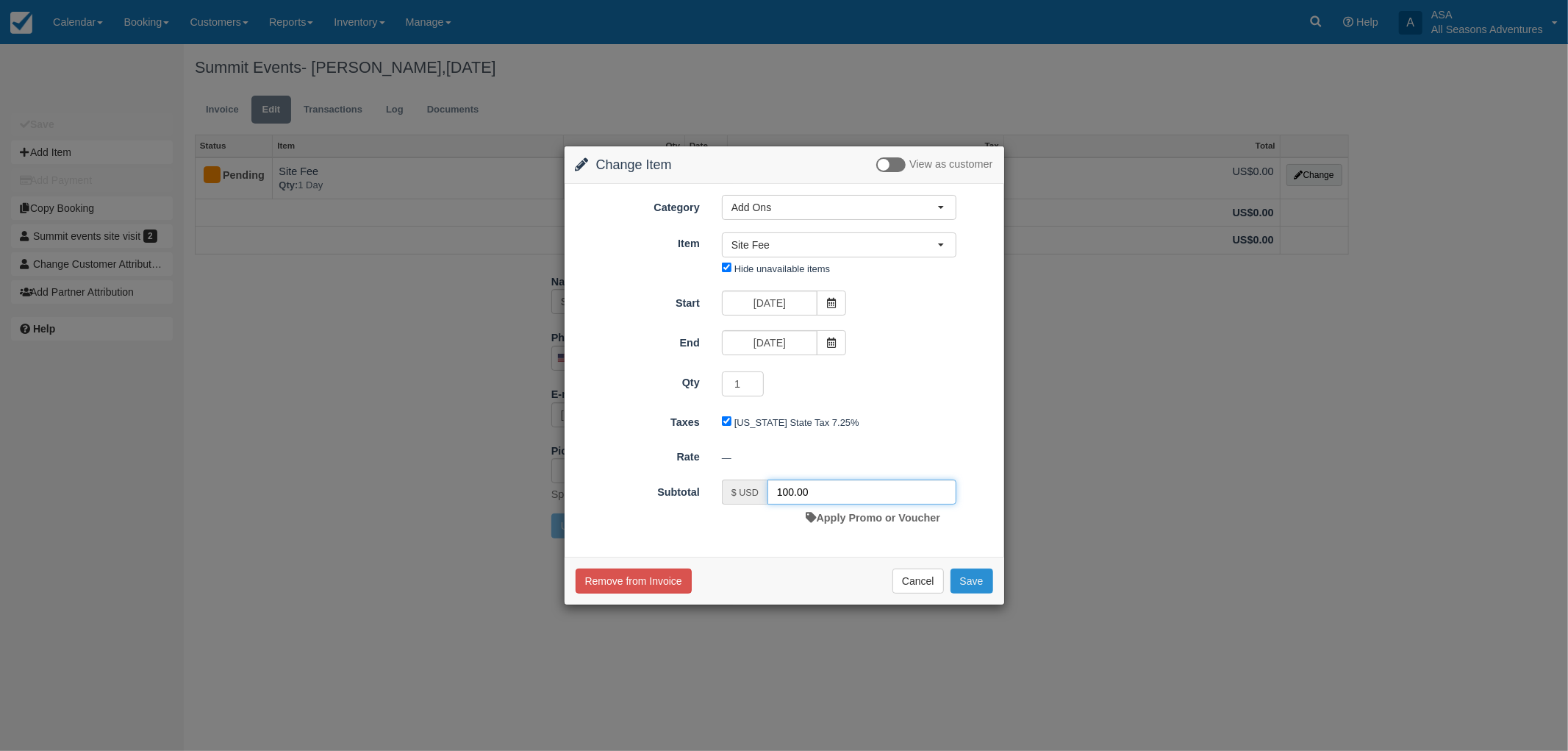
type input "100.00"
click at [974, 578] on button "Save" at bounding box center [972, 581] width 43 height 25
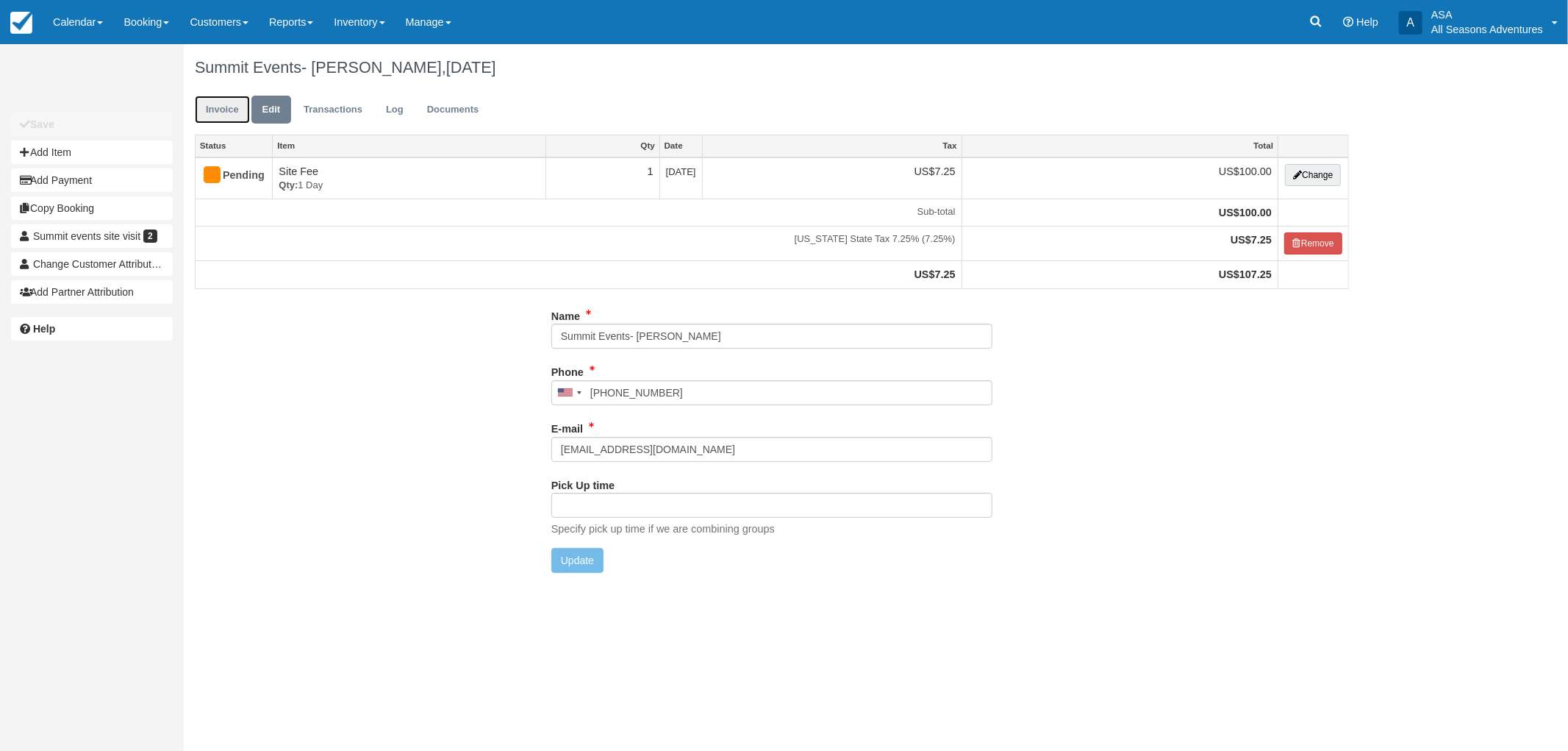
click at [221, 117] on link "Invoice" at bounding box center [221, 110] width 55 height 29
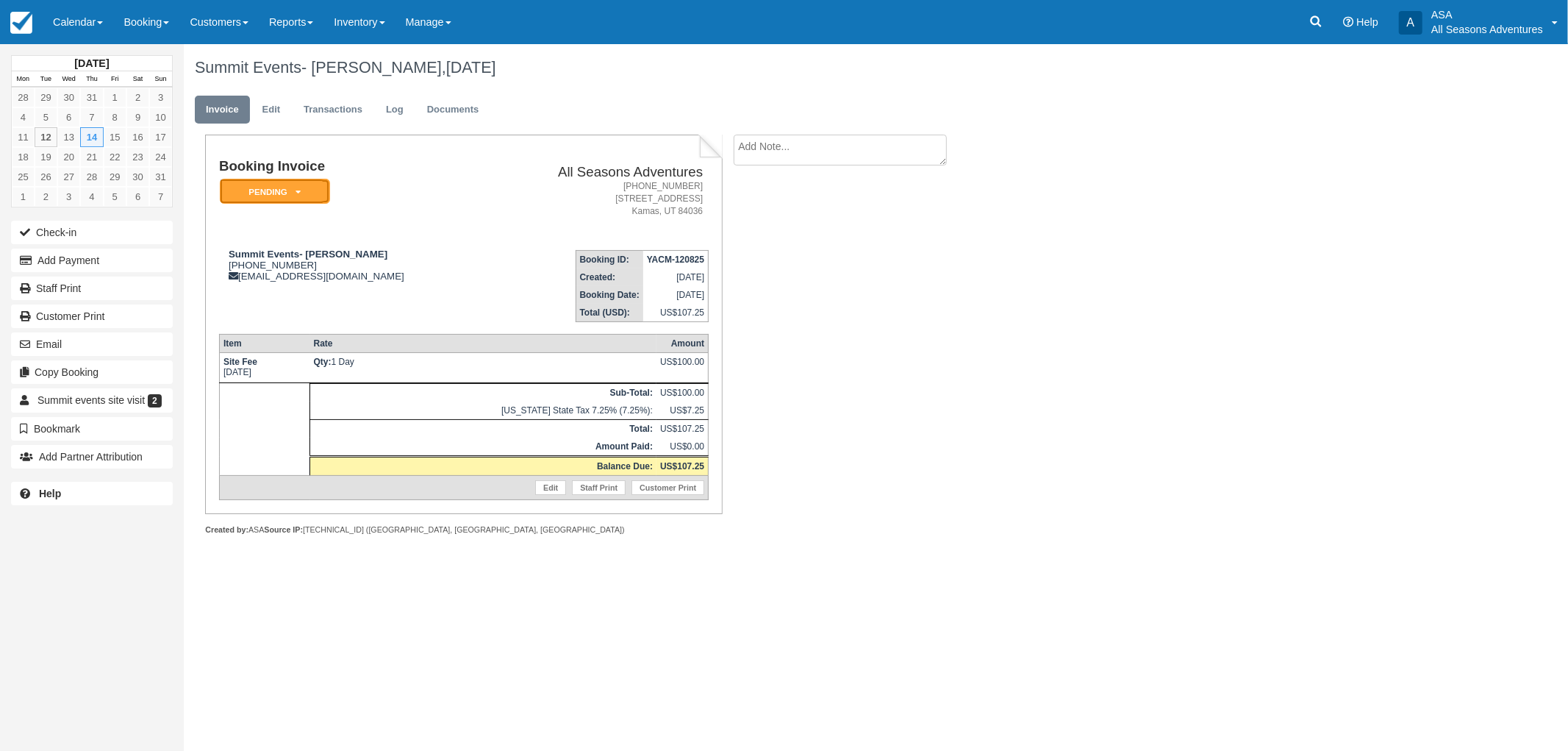
click at [291, 187] on em "Pending" at bounding box center [275, 192] width 111 height 26
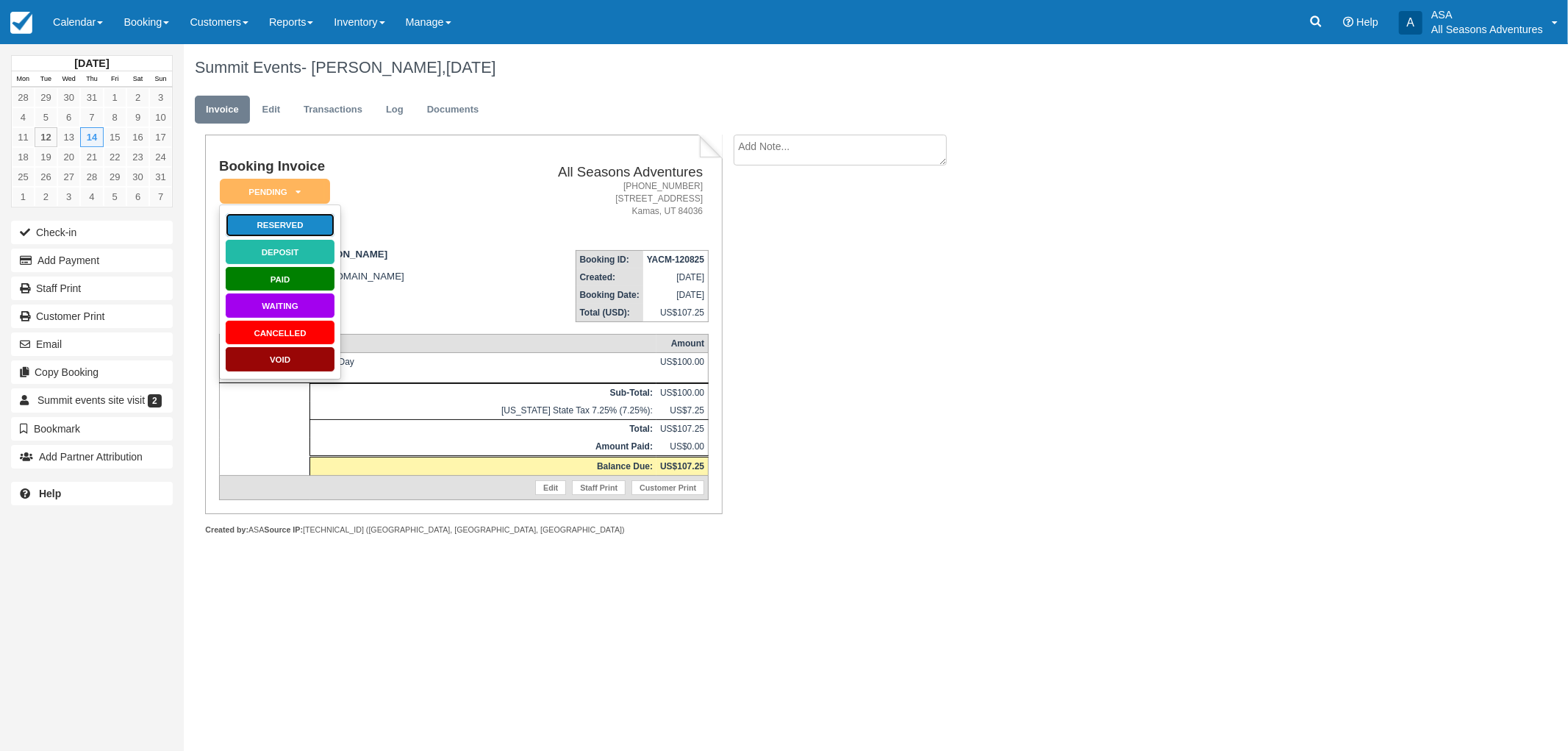
click at [289, 222] on link "Reserved" at bounding box center [280, 225] width 111 height 26
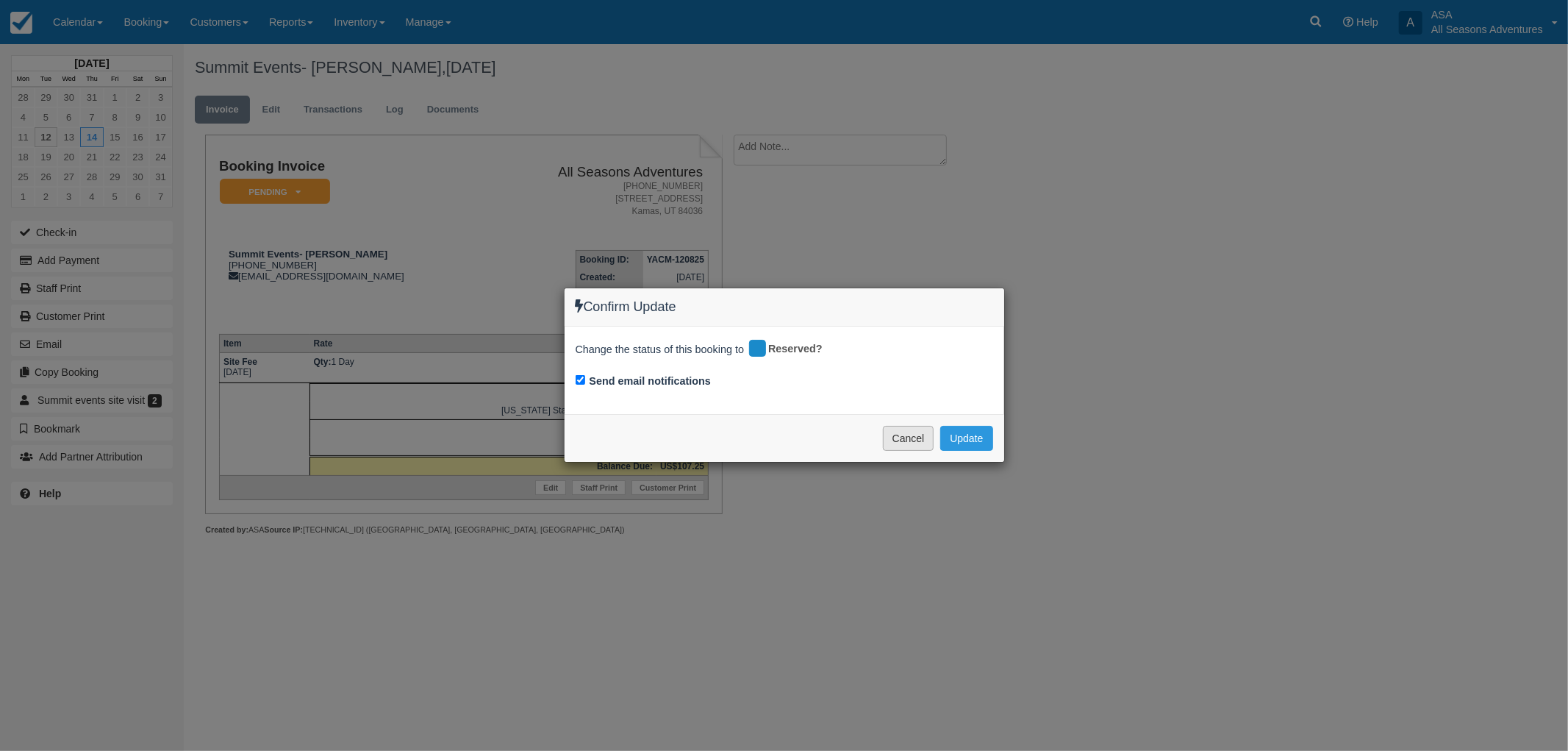
click at [891, 436] on button "Cancel" at bounding box center [908, 437] width 51 height 25
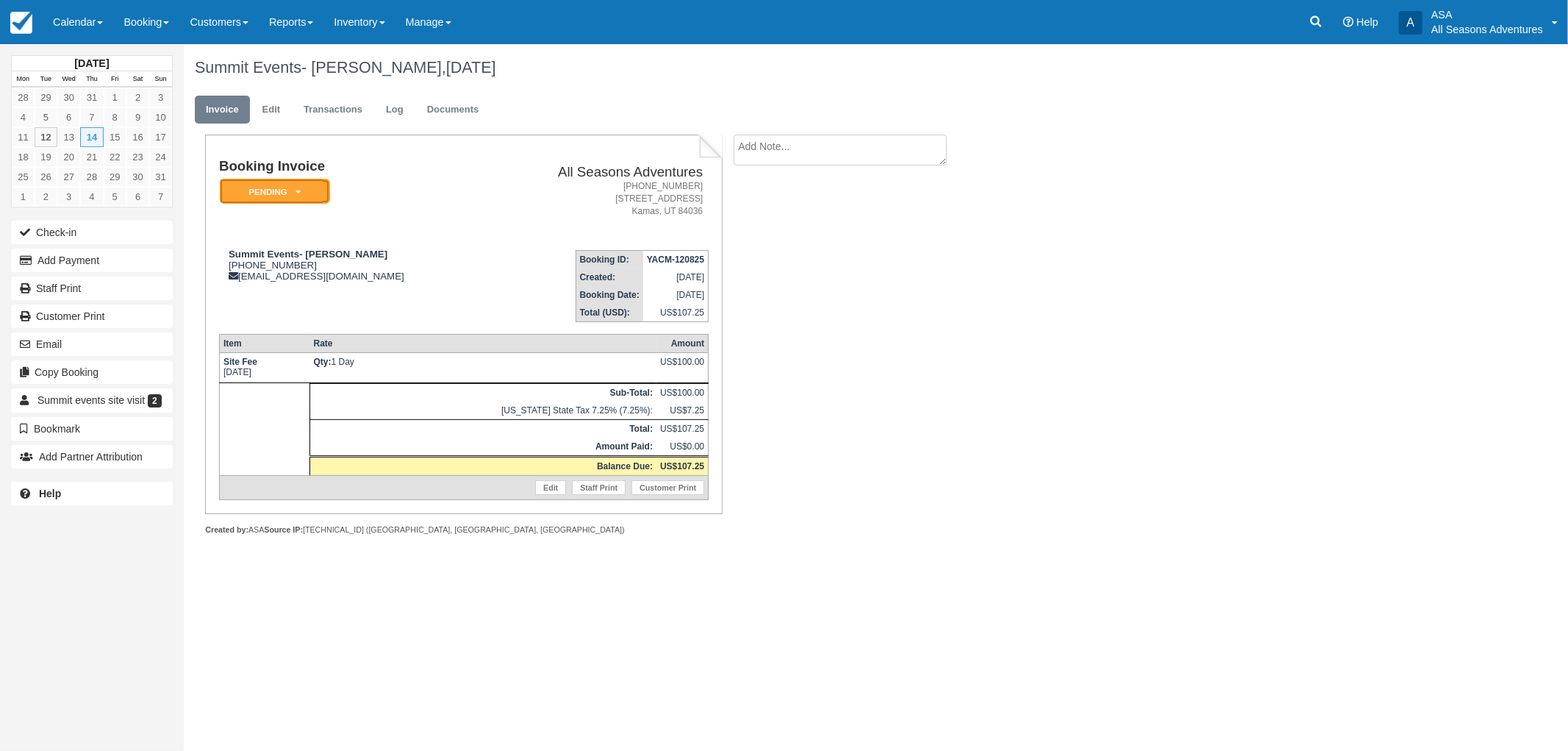
click at [247, 190] on em "Pending" at bounding box center [275, 192] width 111 height 26
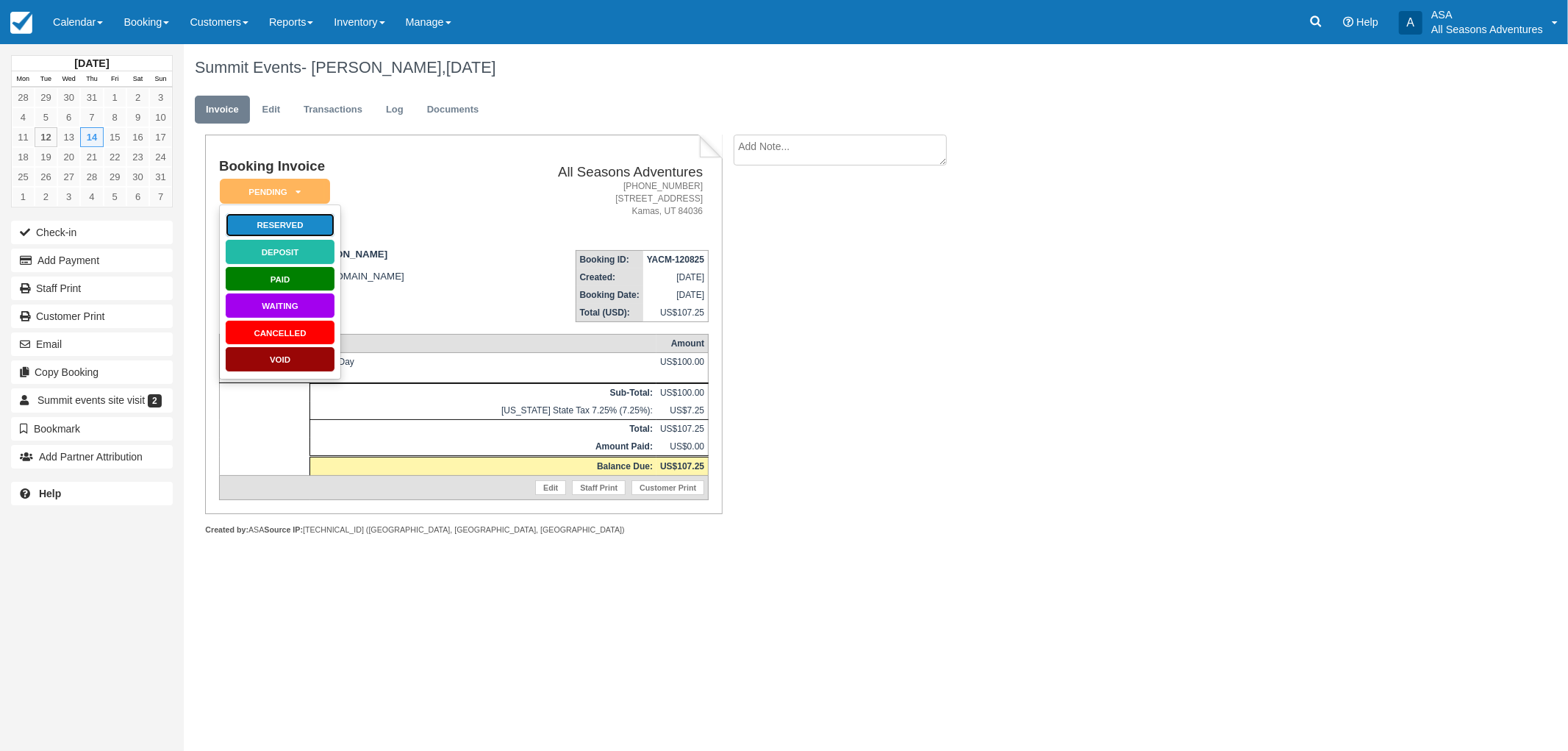
click at [272, 226] on link "Reserved" at bounding box center [280, 225] width 111 height 26
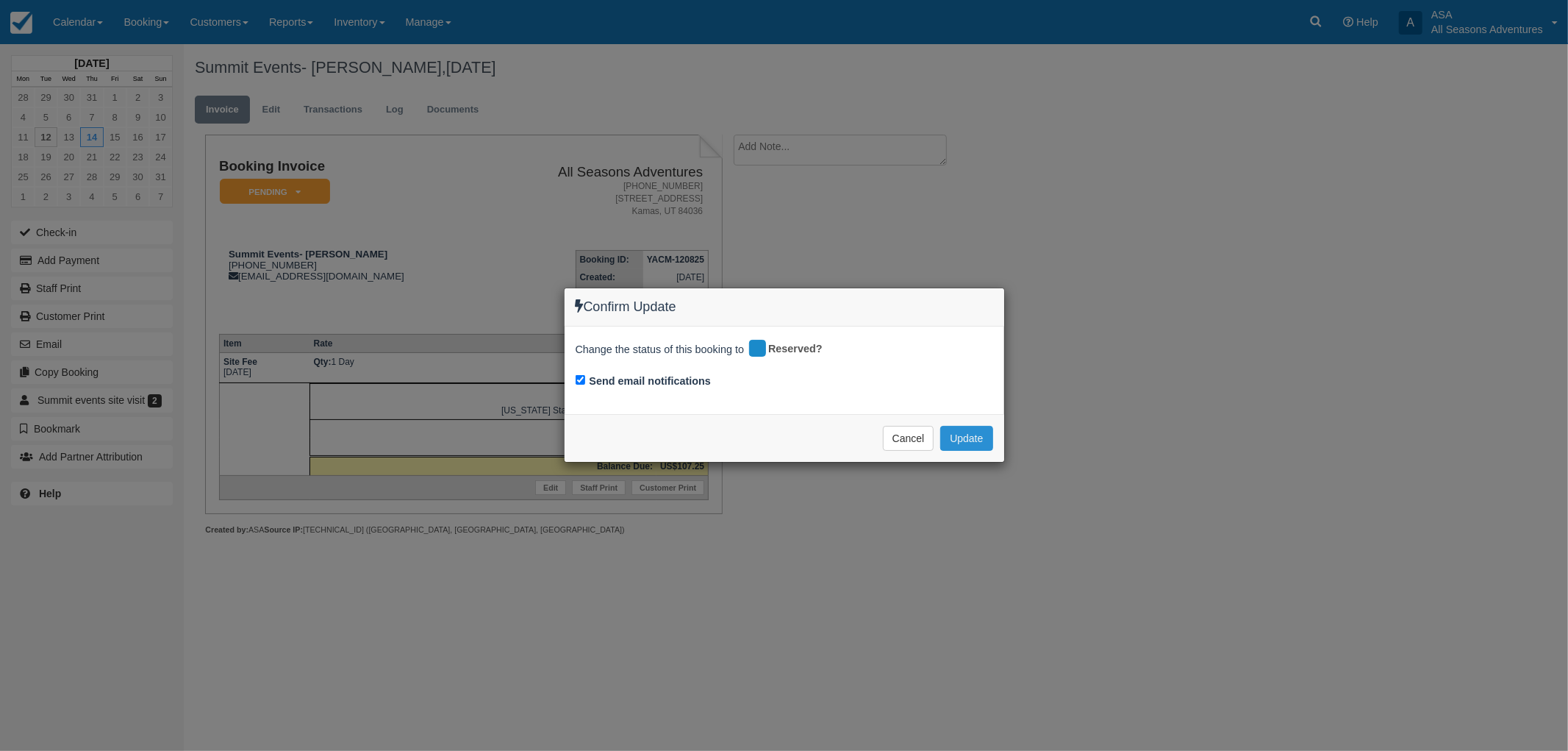
click at [978, 445] on button "Update" at bounding box center [966, 437] width 52 height 25
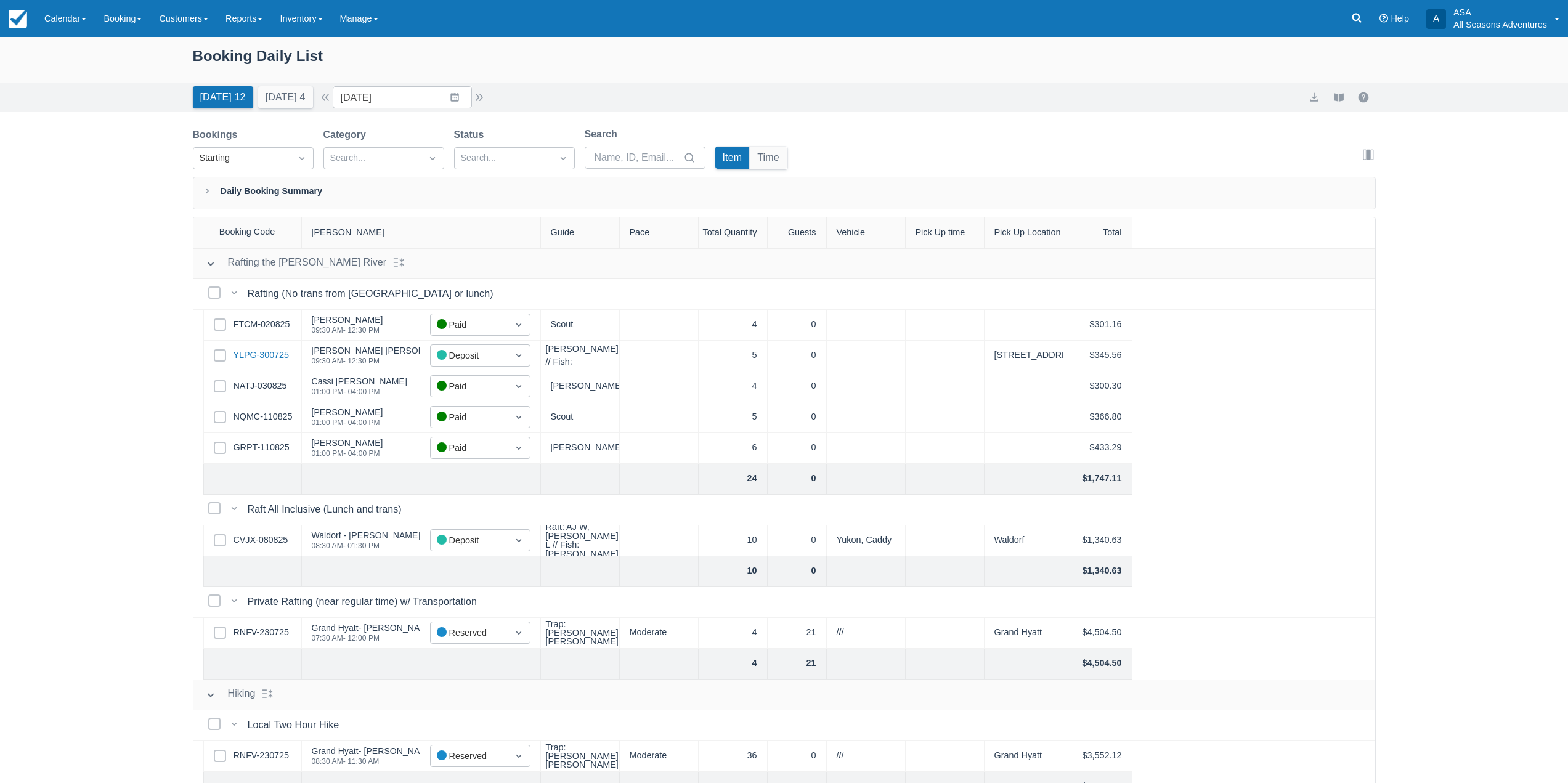
click at [273, 358] on link "YLPG-300725" at bounding box center [260, 355] width 55 height 13
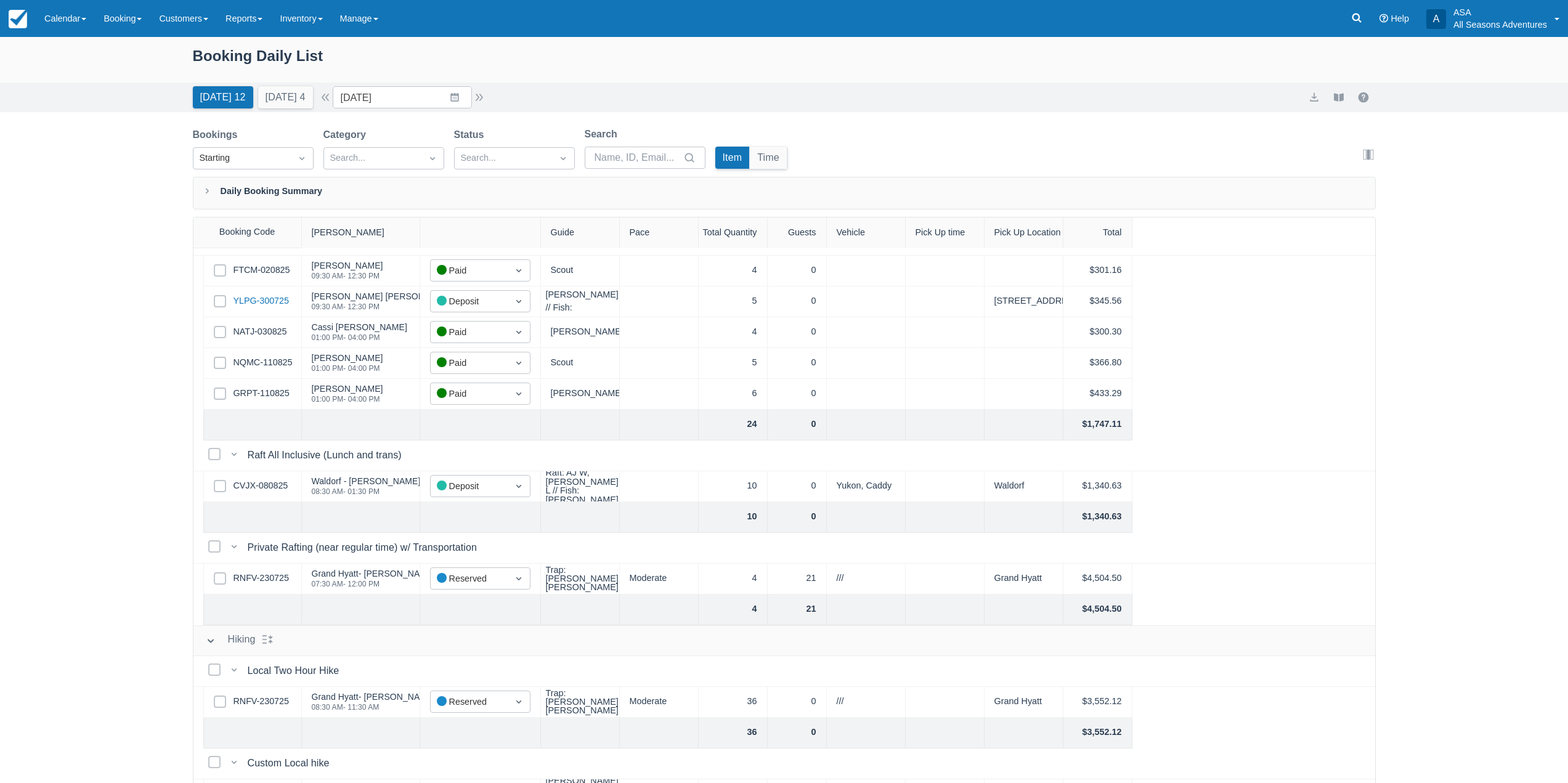
scroll to position [123, 0]
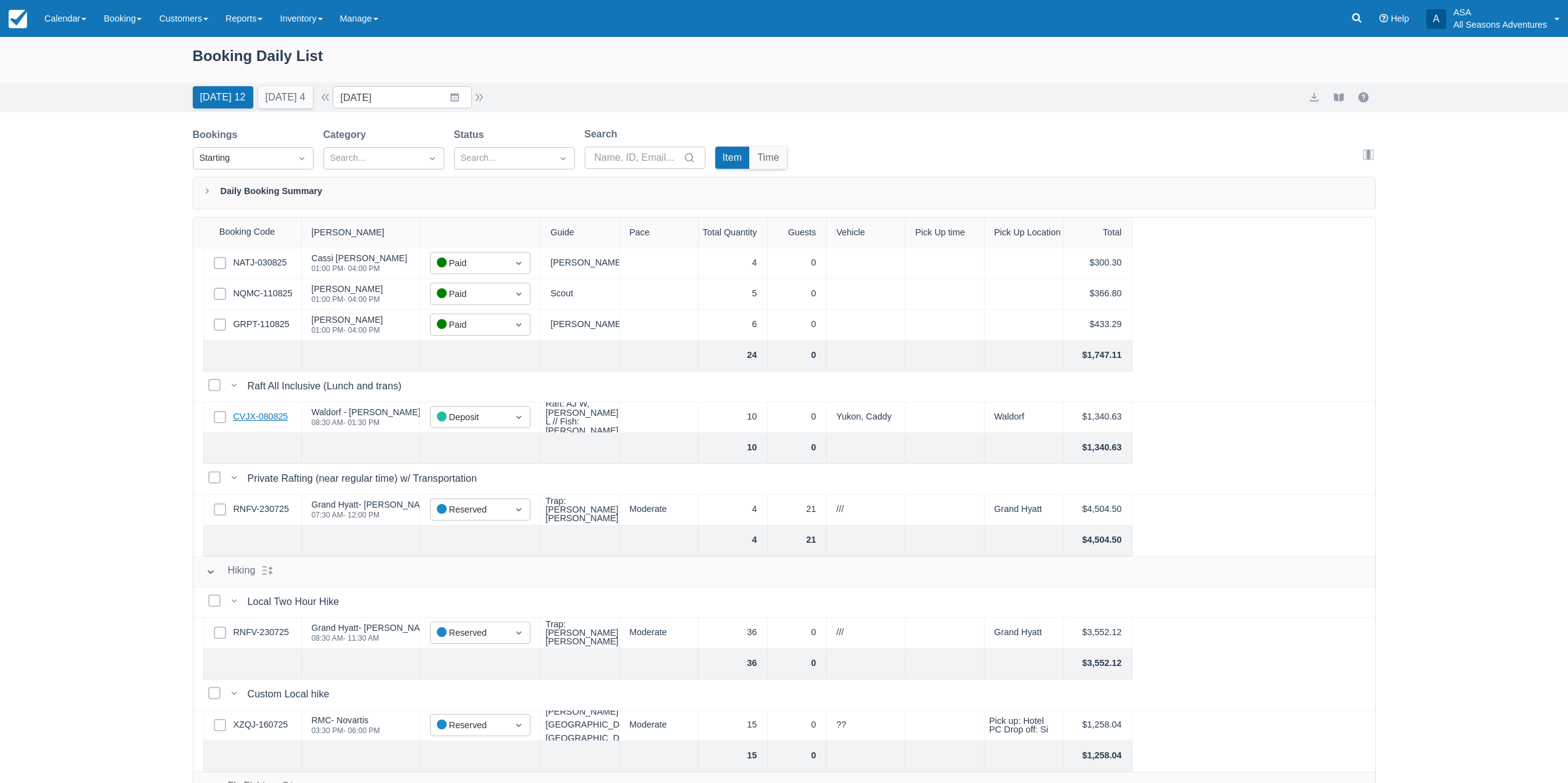
click at [258, 418] on link "CVJX-080825" at bounding box center [260, 416] width 55 height 13
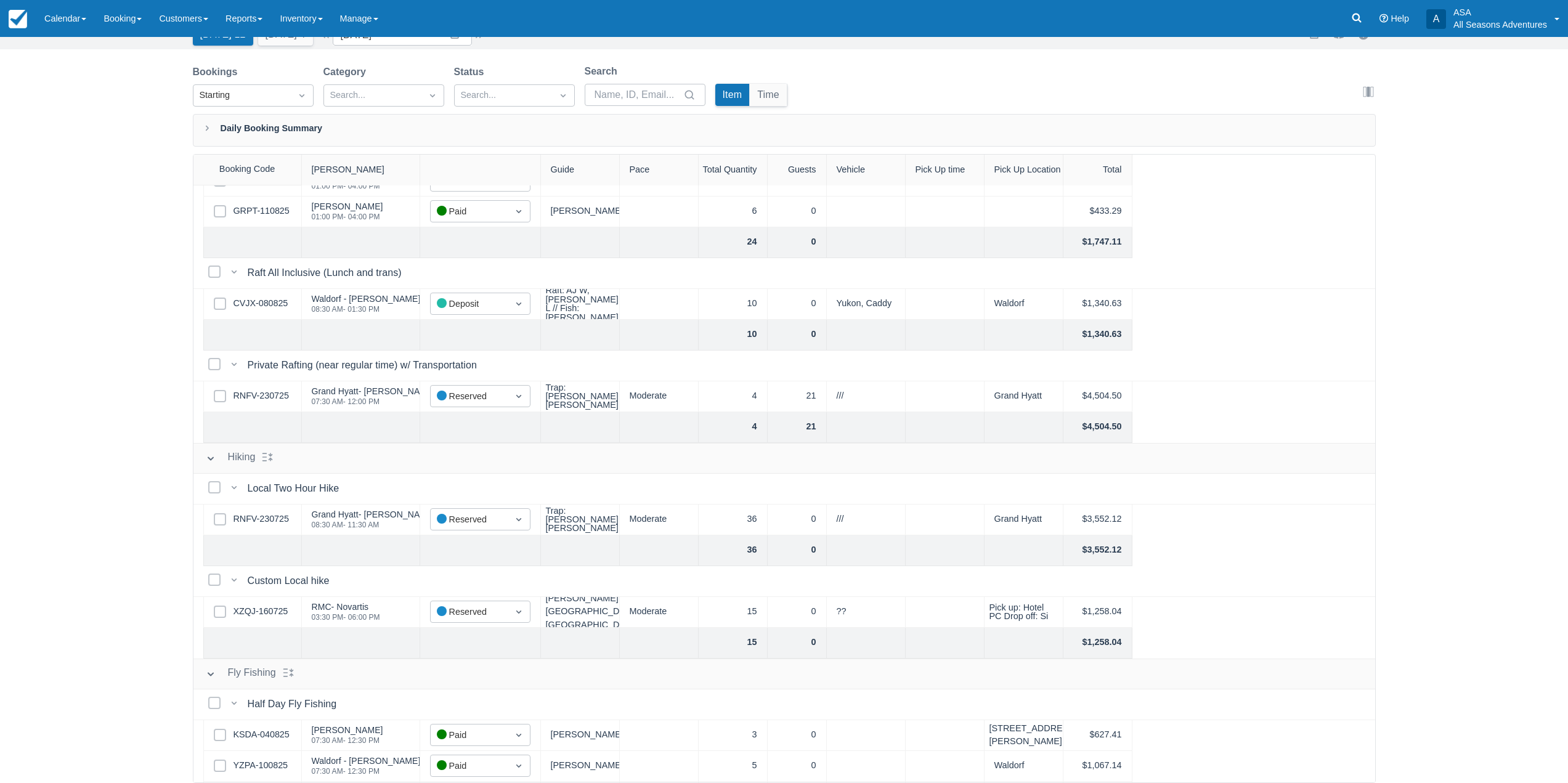
scroll to position [0, 0]
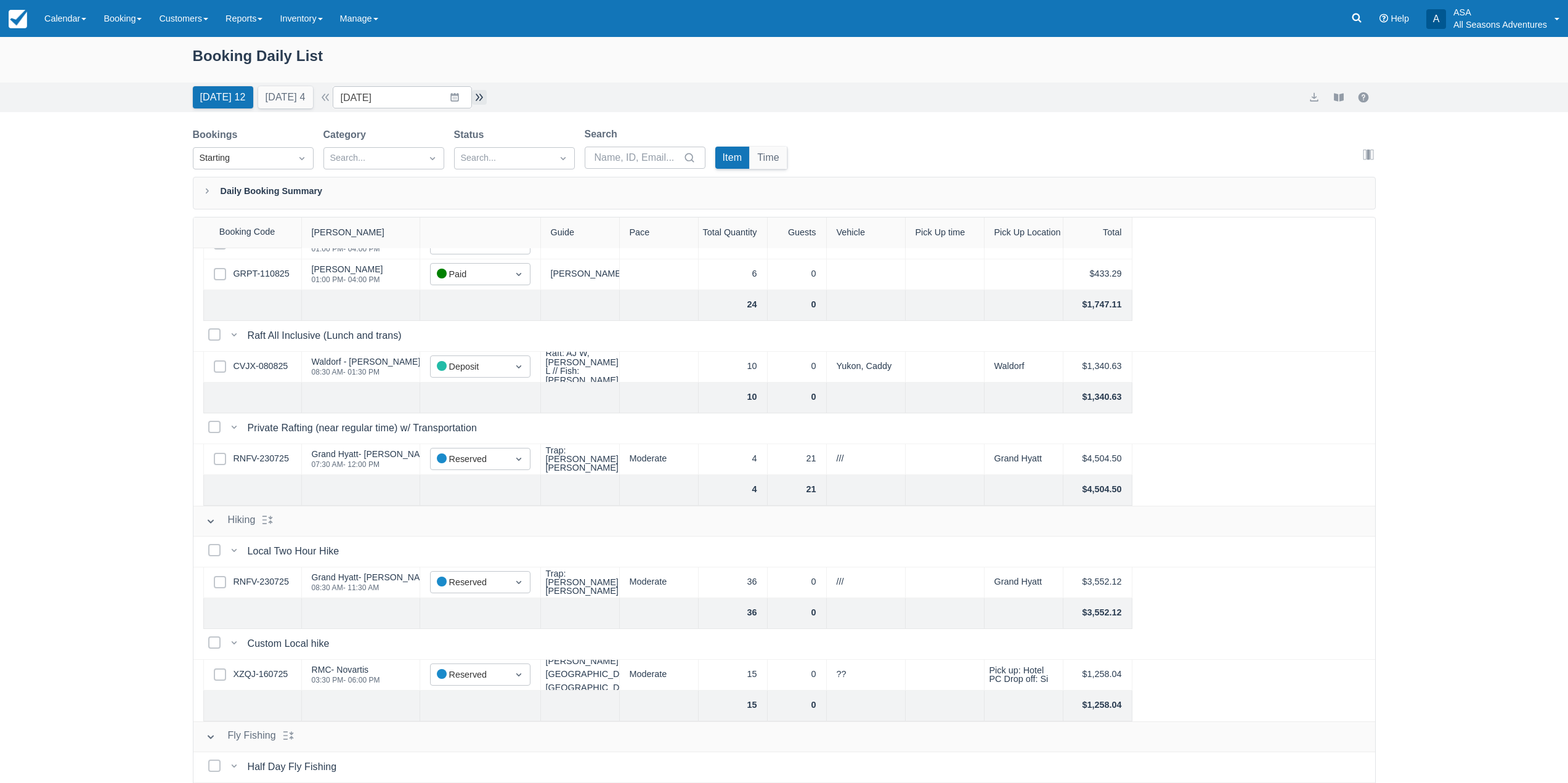
click at [487, 102] on button "button" at bounding box center [479, 97] width 15 height 15
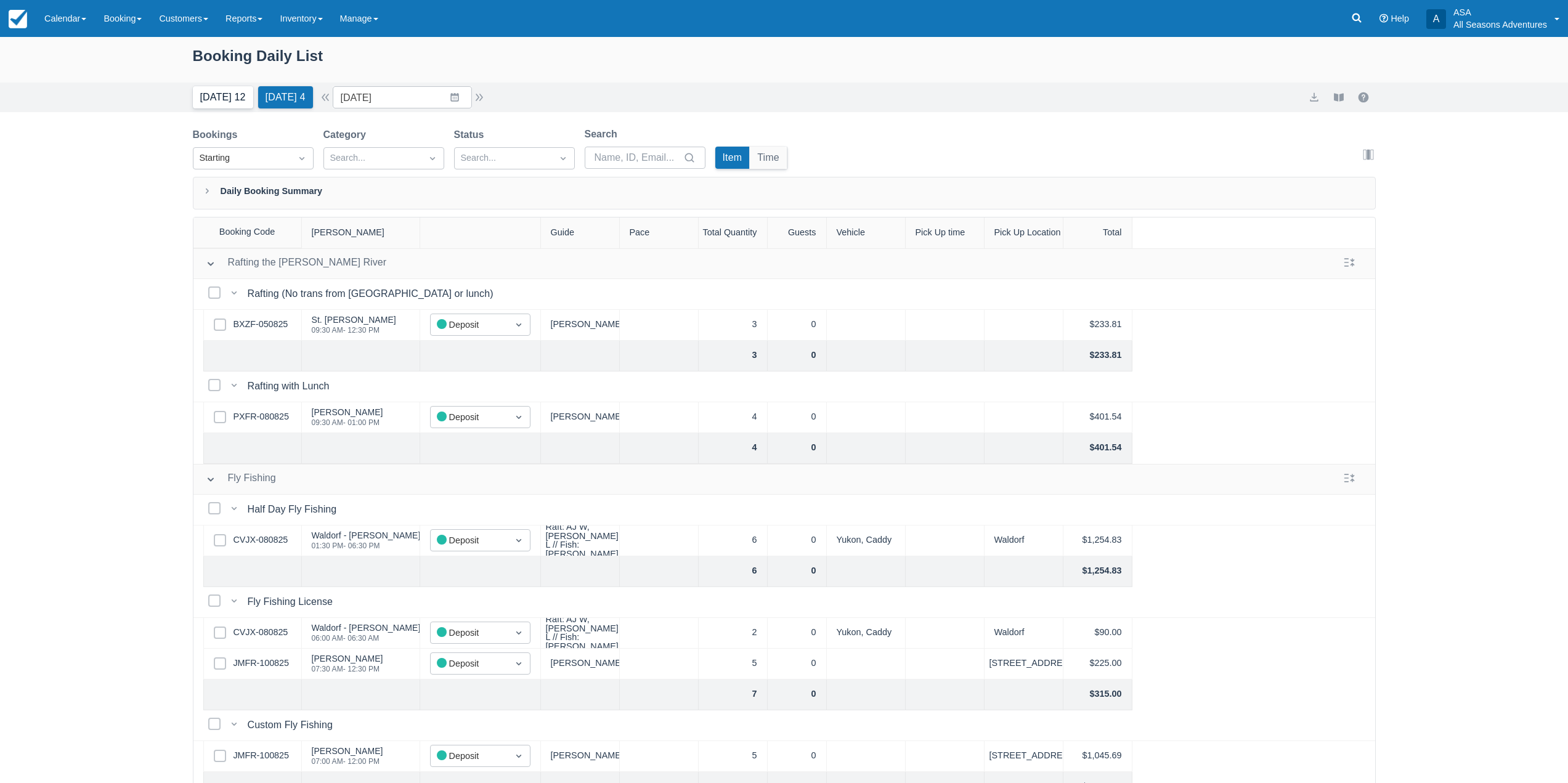
drag, startPoint x: 168, startPoint y: 101, endPoint x: 212, endPoint y: 94, distance: 44.6
click at [168, 101] on div "Today 12 Tomorrow 4 Date 08/13/25 Navigate forward to interact with the calenda…" at bounding box center [784, 97] width 1568 height 30
click at [218, 93] on button "Today 12" at bounding box center [222, 97] width 60 height 22
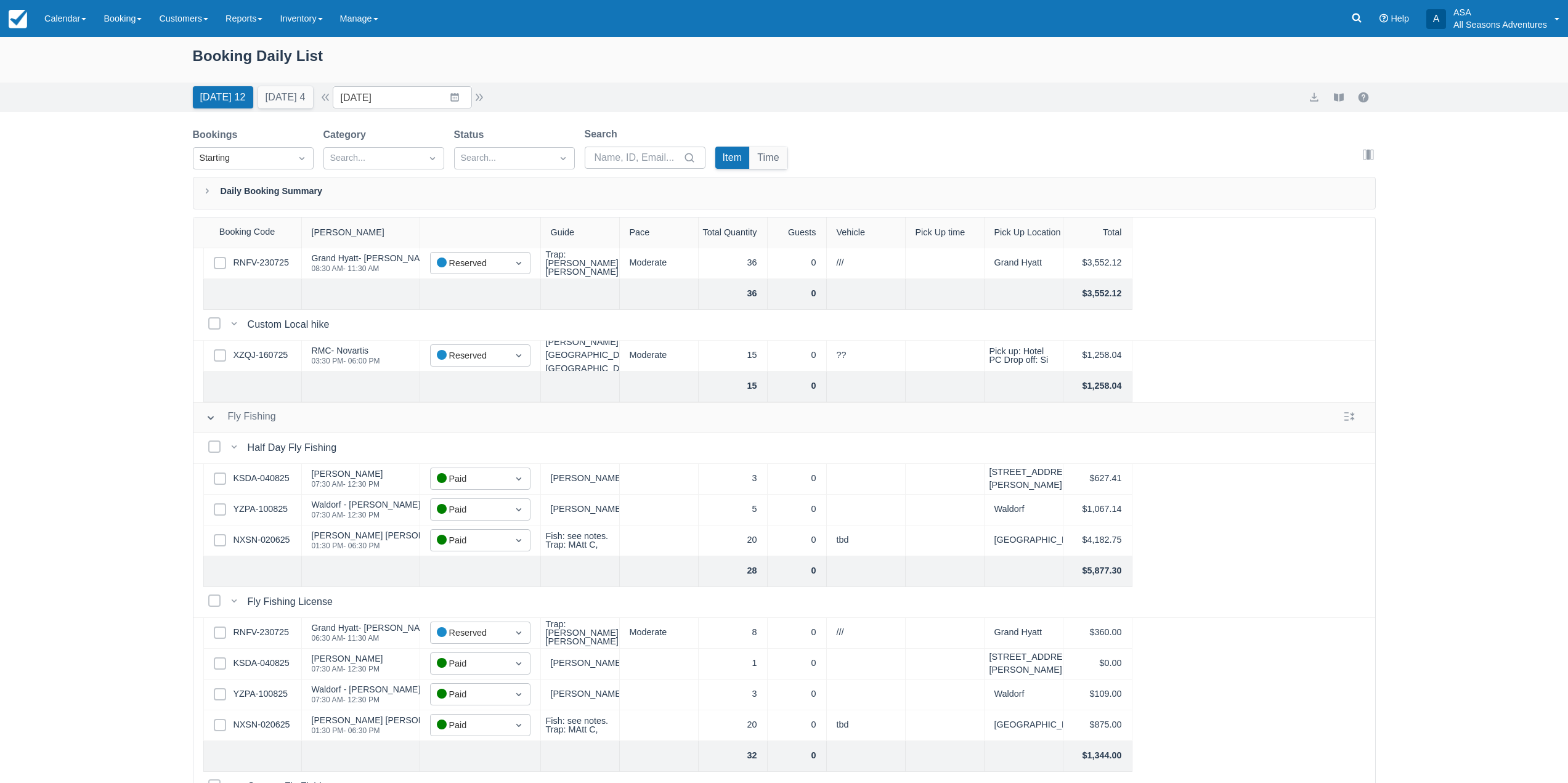
scroll to position [801, 0]
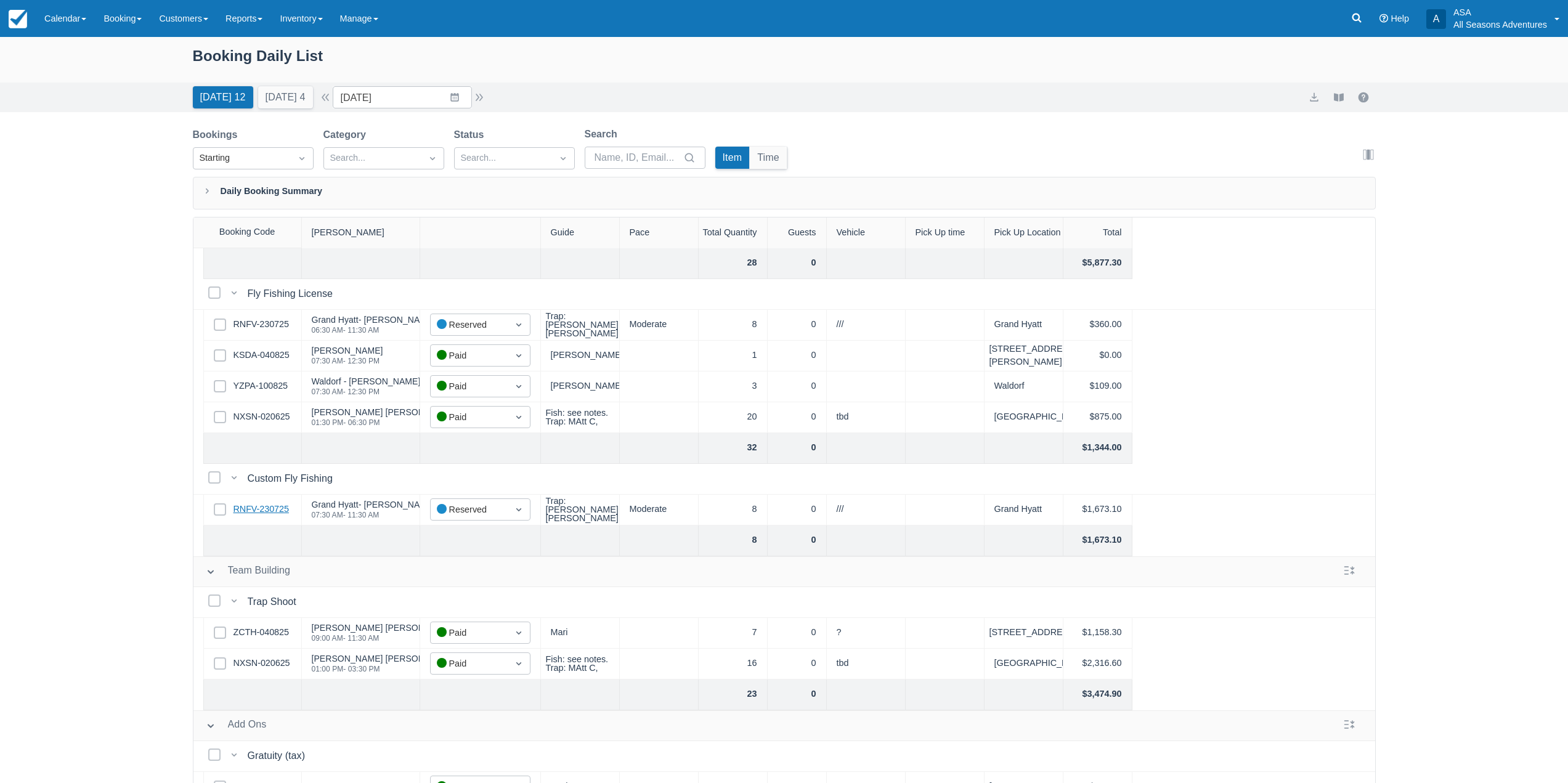
click at [275, 509] on link "RNFV-230725" at bounding box center [260, 509] width 55 height 13
click at [252, 95] on div "Today 12 Tomorrow 4" at bounding box center [253, 94] width 130 height 27
click at [274, 93] on button "Tomorrow 4" at bounding box center [285, 97] width 55 height 22
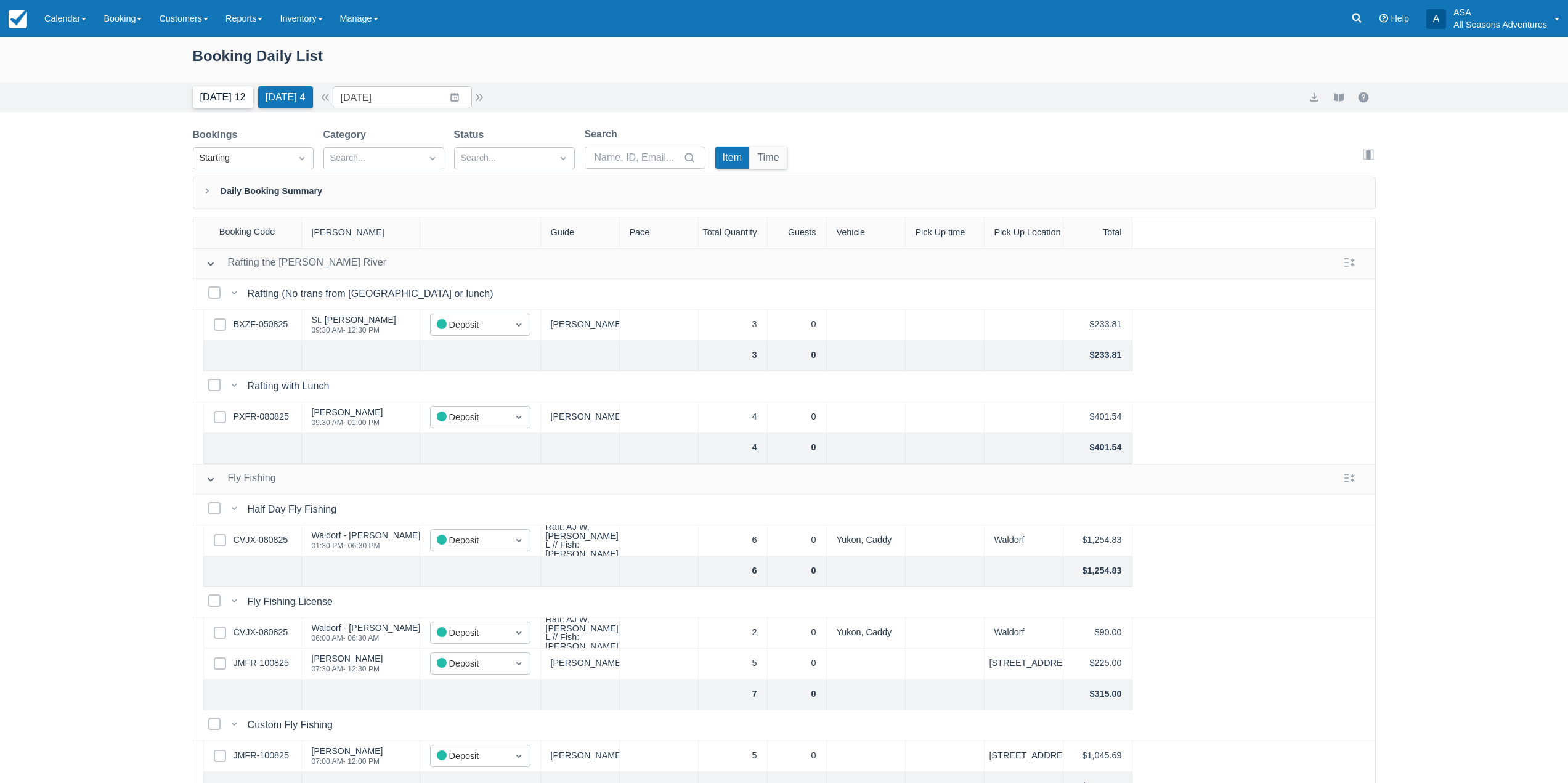
click at [231, 97] on button "Today 12" at bounding box center [222, 97] width 60 height 22
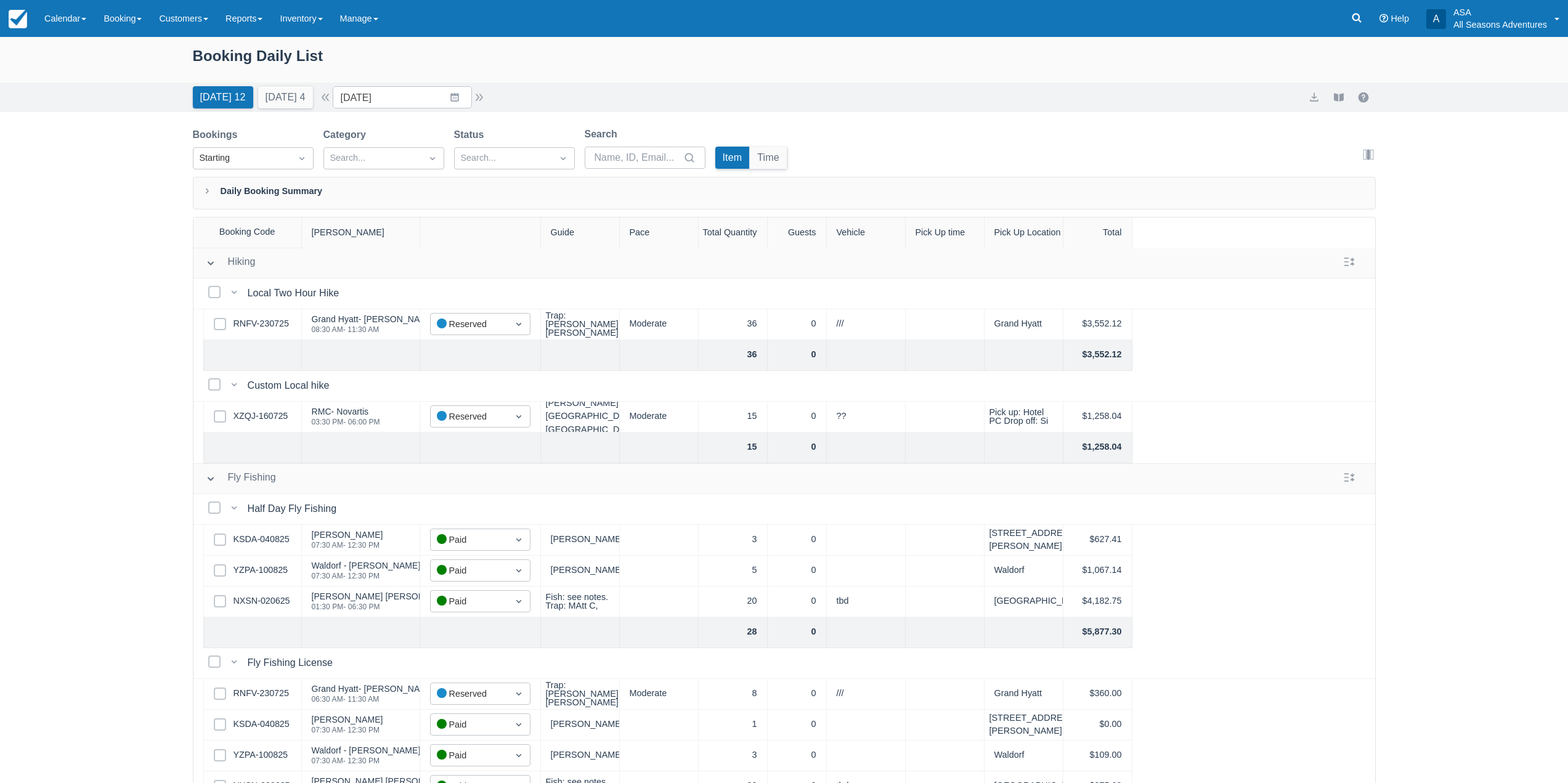
scroll to position [245, 0]
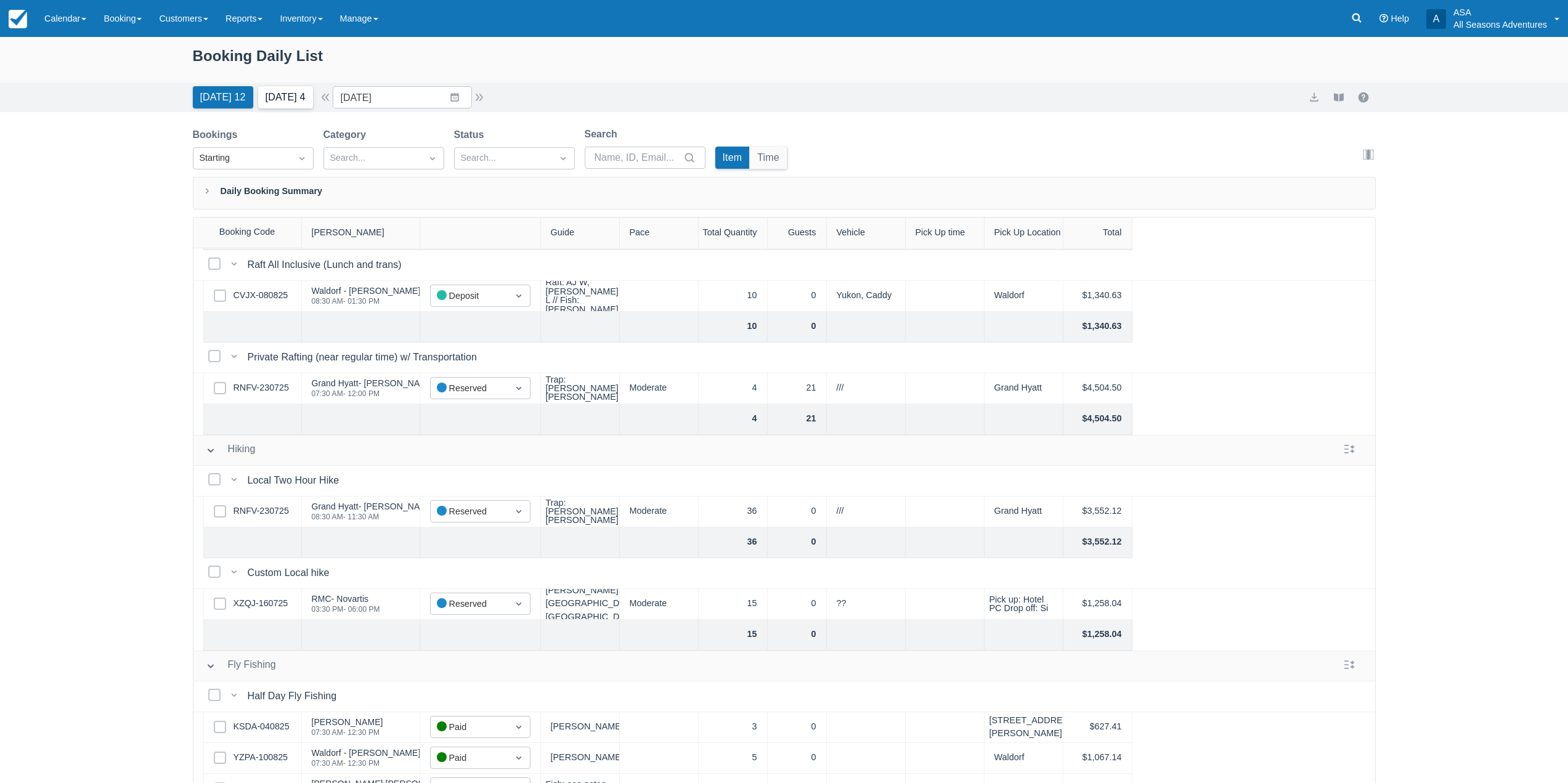
click at [269, 96] on button "Tomorrow 4" at bounding box center [285, 97] width 55 height 22
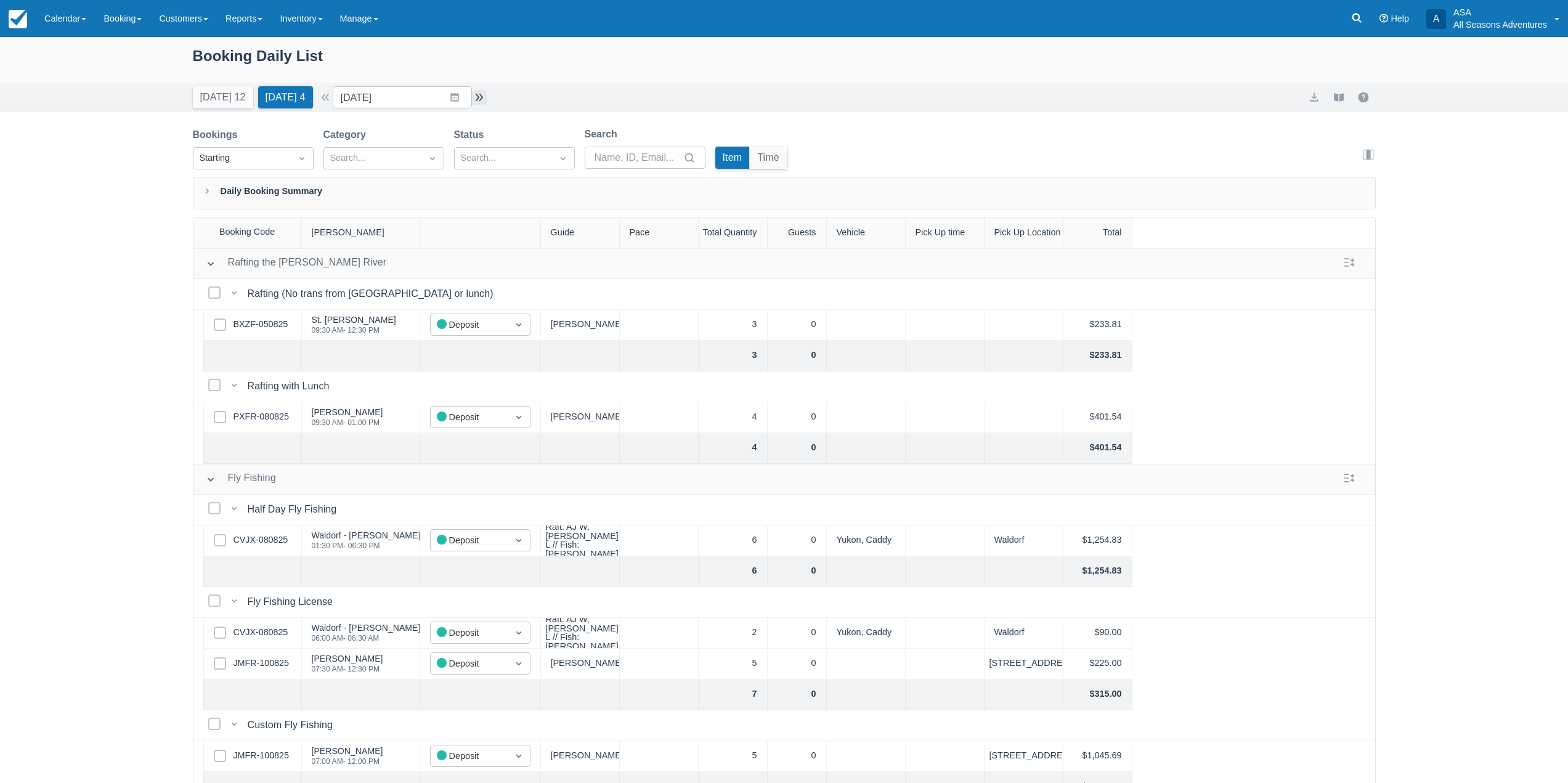
click at [485, 100] on button "button" at bounding box center [479, 97] width 15 height 15
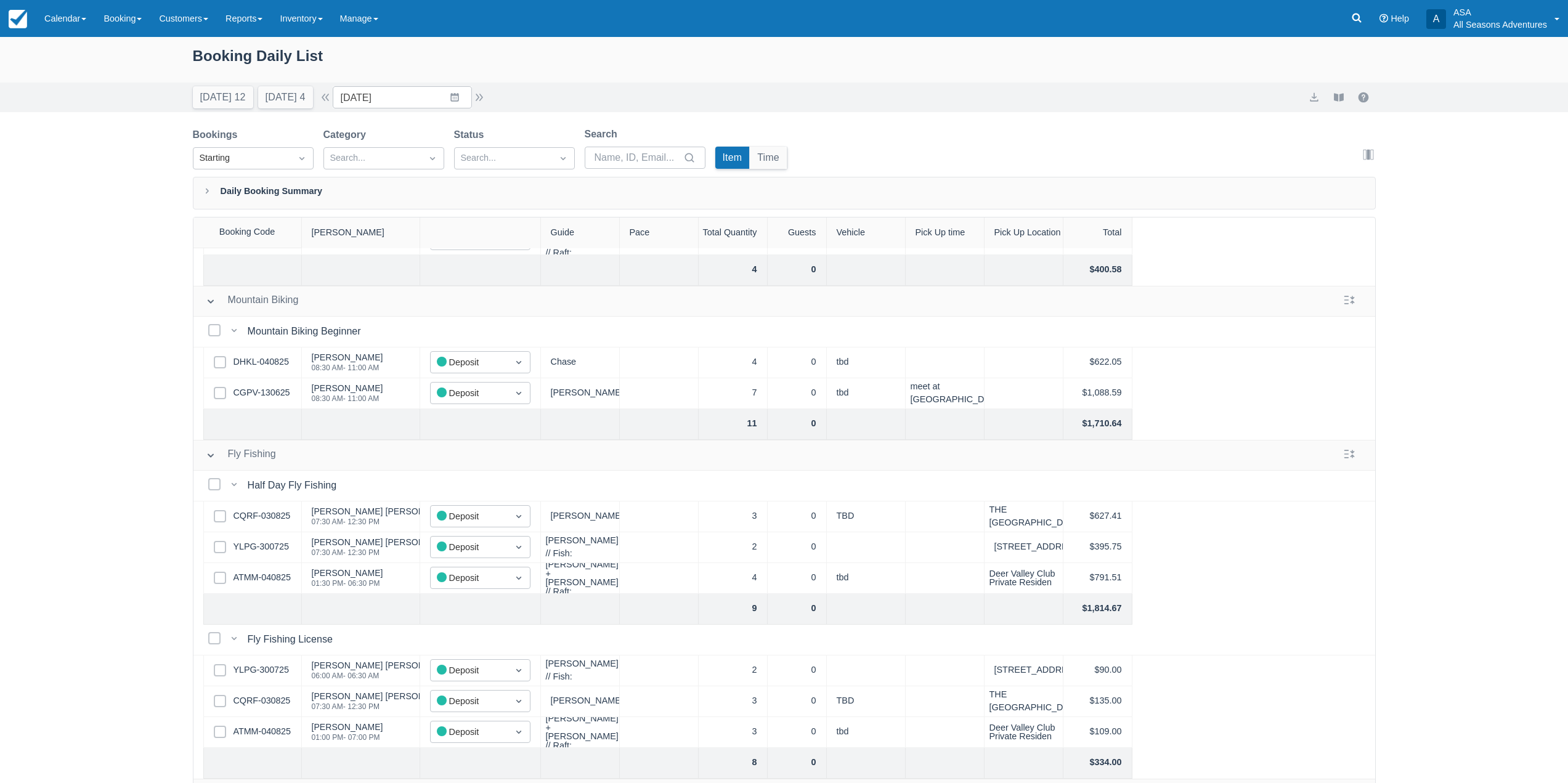
scroll to position [122, 0]
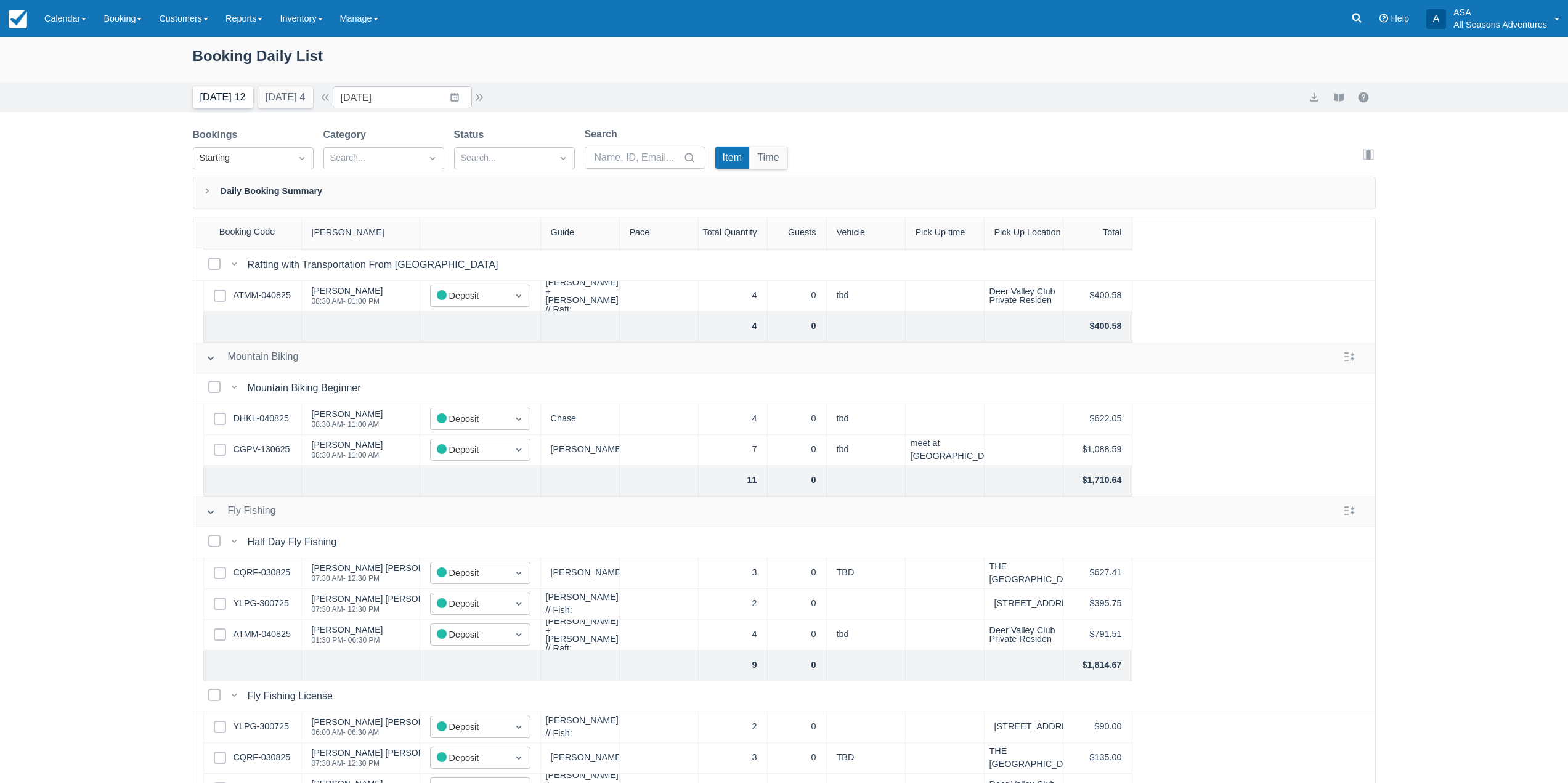
click at [227, 107] on button "Today 12" at bounding box center [222, 97] width 60 height 22
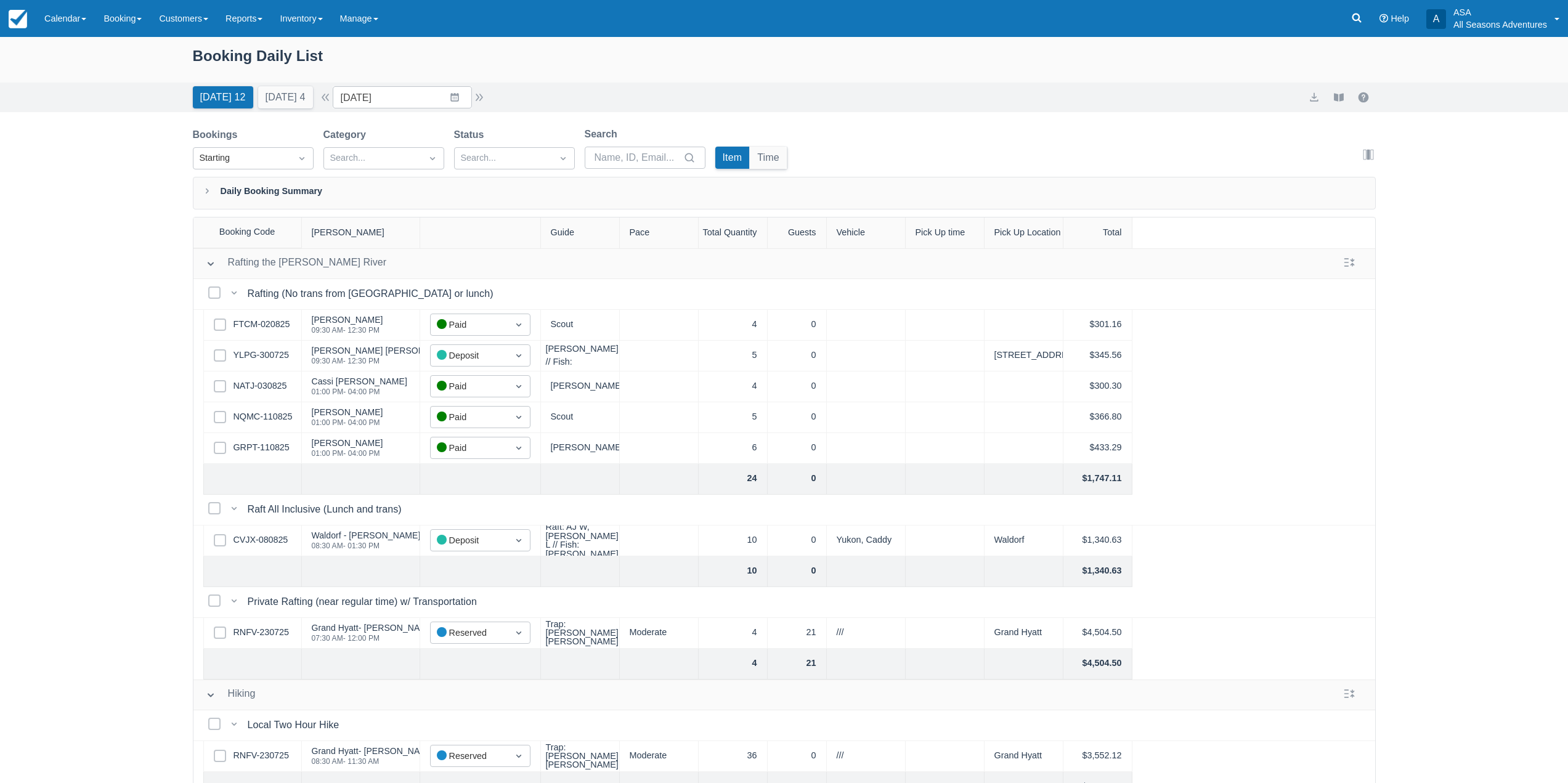
click at [444, 83] on div "Today 12 Tomorrow 4 Date 08/12/25 Navigate forward to interact with the calenda…" at bounding box center [784, 97] width 1568 height 30
click at [450, 95] on input "08/12/25" at bounding box center [402, 97] width 140 height 22
click at [466, 246] on td "14" at bounding box center [454, 239] width 24 height 23
type input "08/14/25"
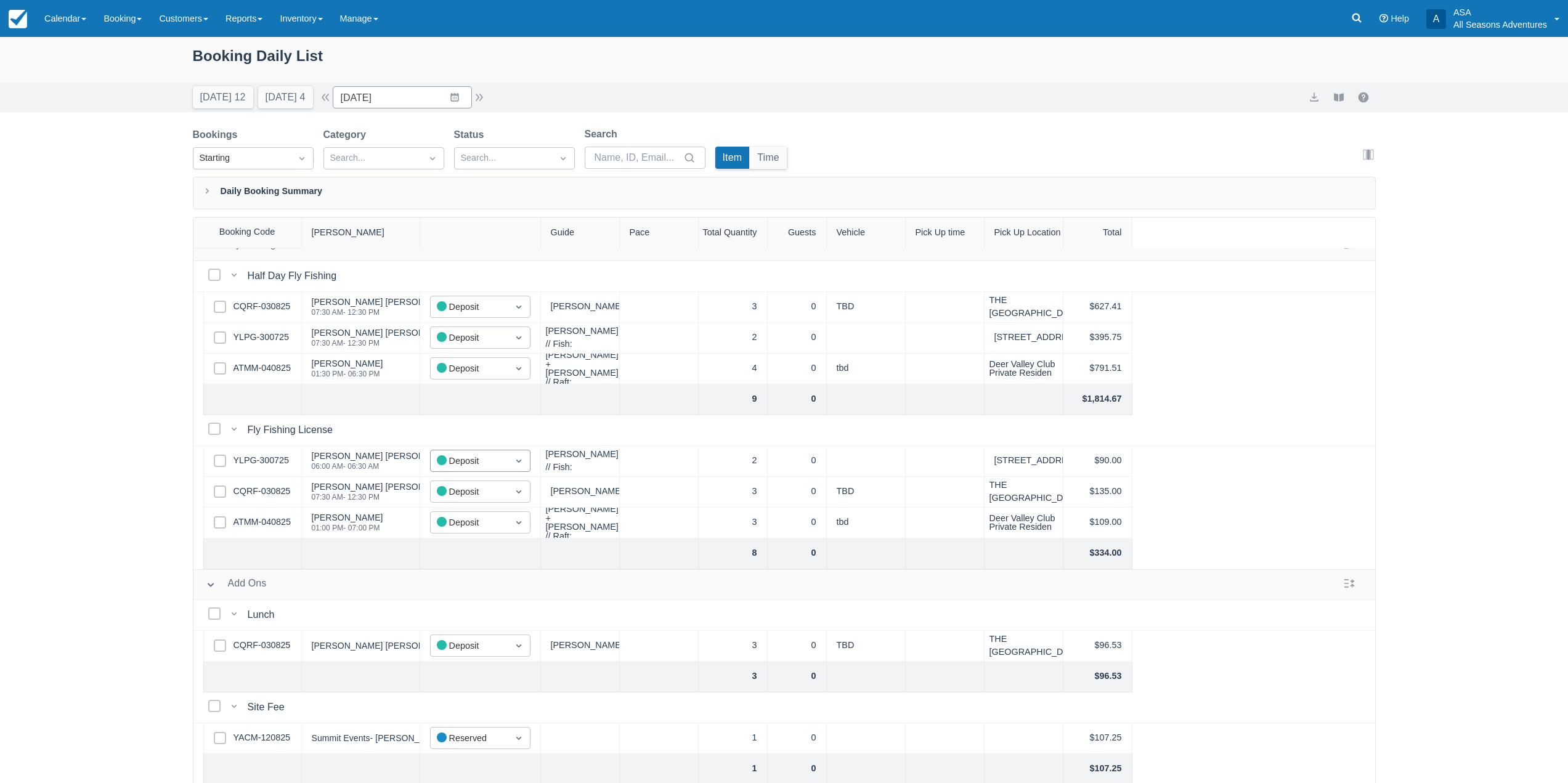
scroll to position [491, 0]
